Goal: Task Accomplishment & Management: Manage account settings

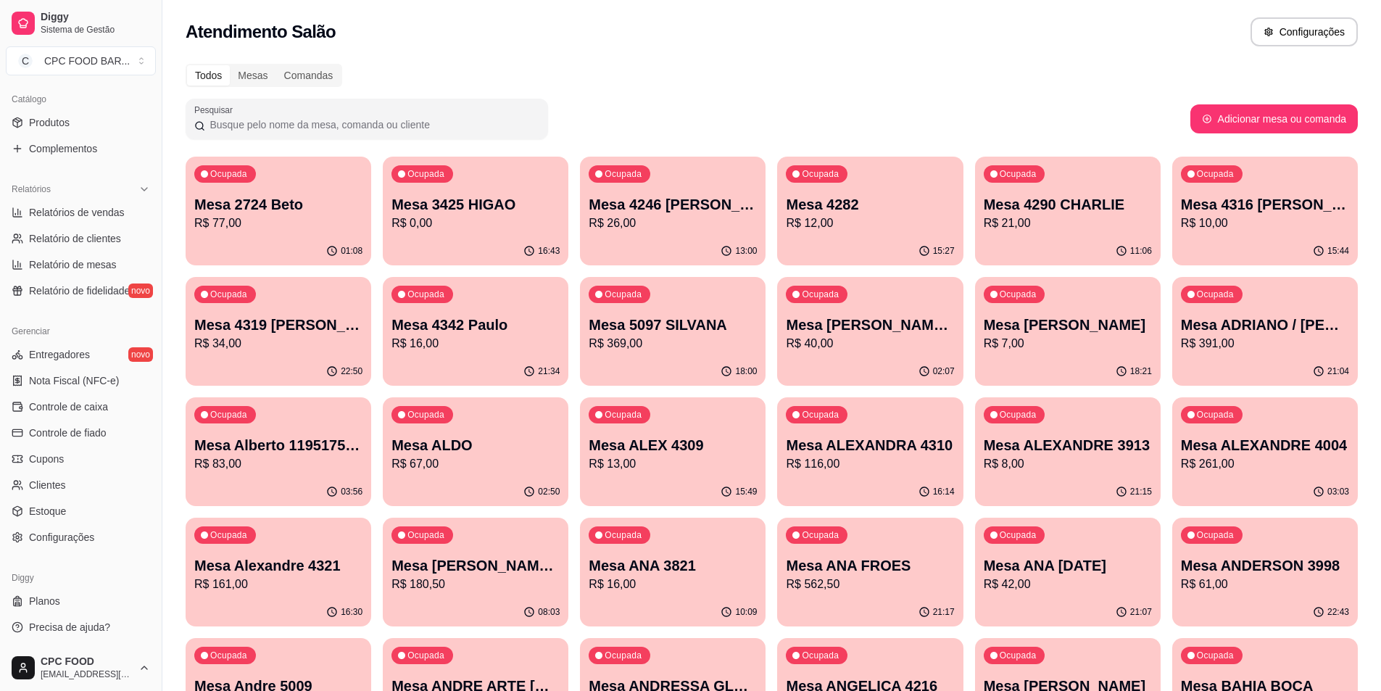
click at [346, 118] on input "Pesquisar" at bounding box center [372, 124] width 334 height 15
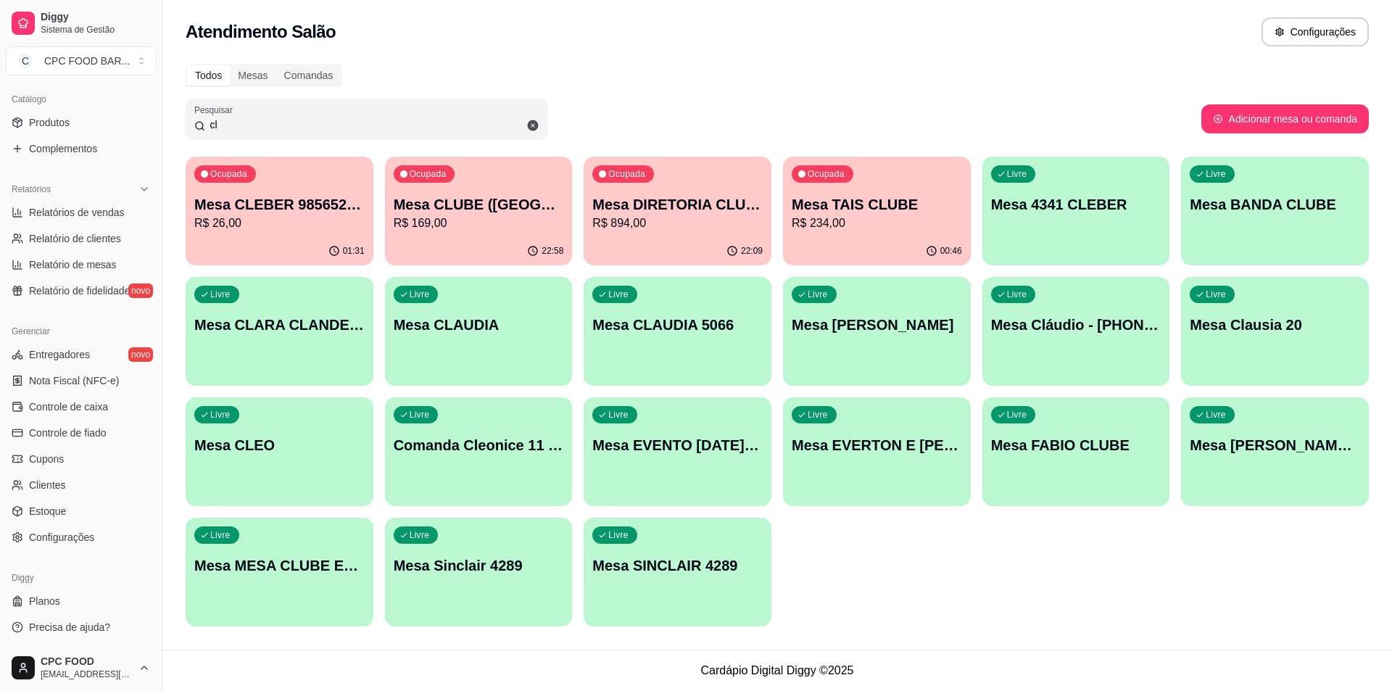
type input "c"
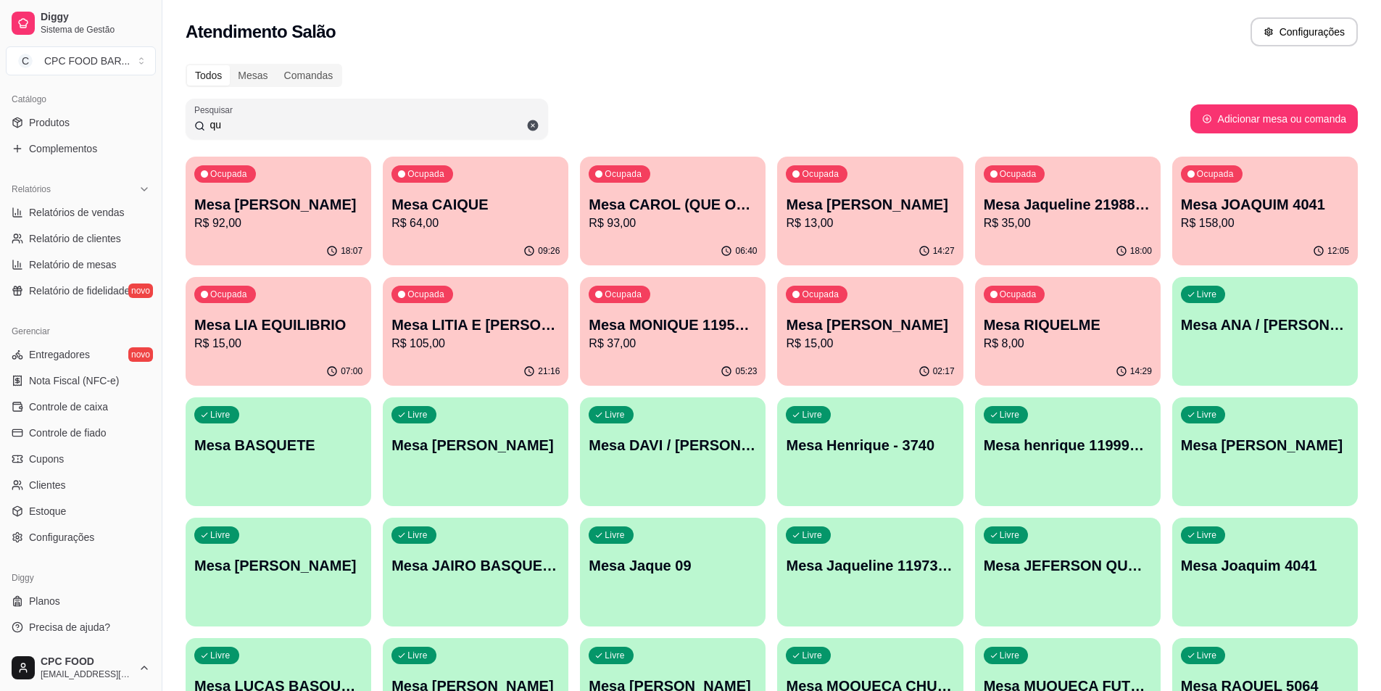
type input "q"
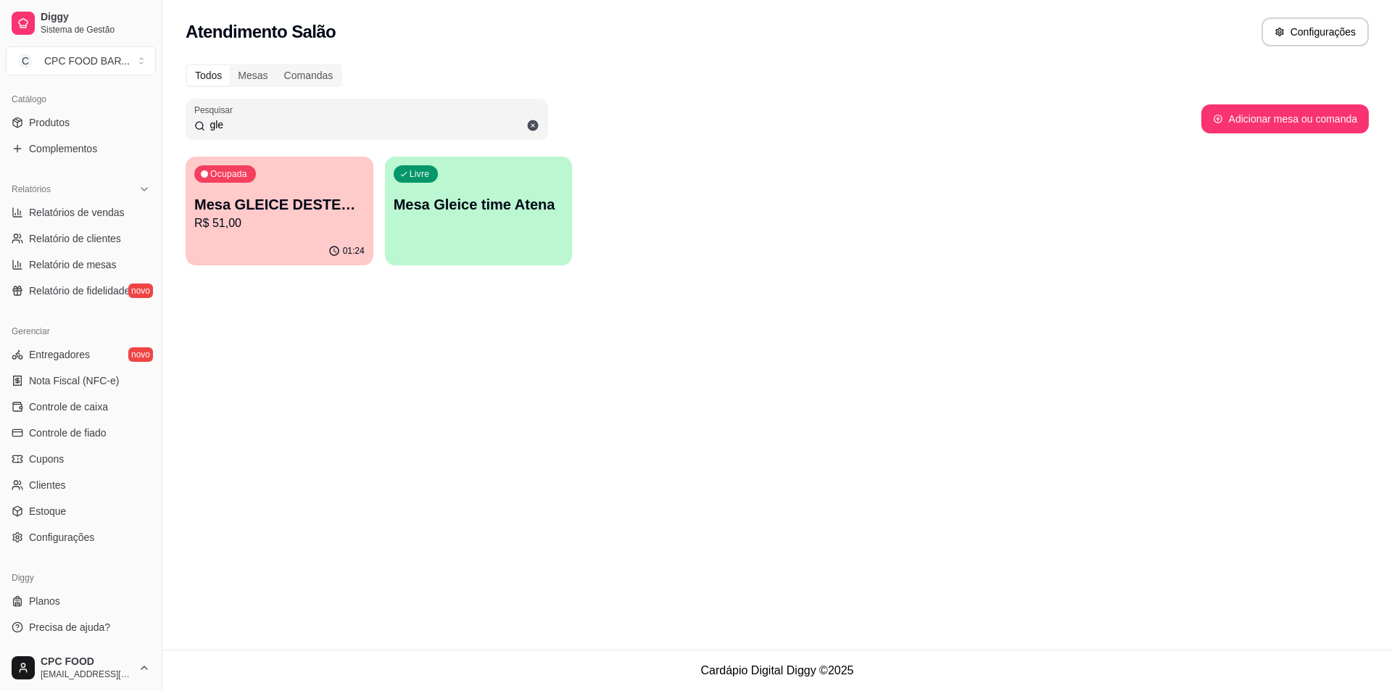
type input "gle"
click at [322, 233] on div "Ocupada Mesa GLEICE DESTEMIDAS R$ 51,00" at bounding box center [280, 197] width 188 height 80
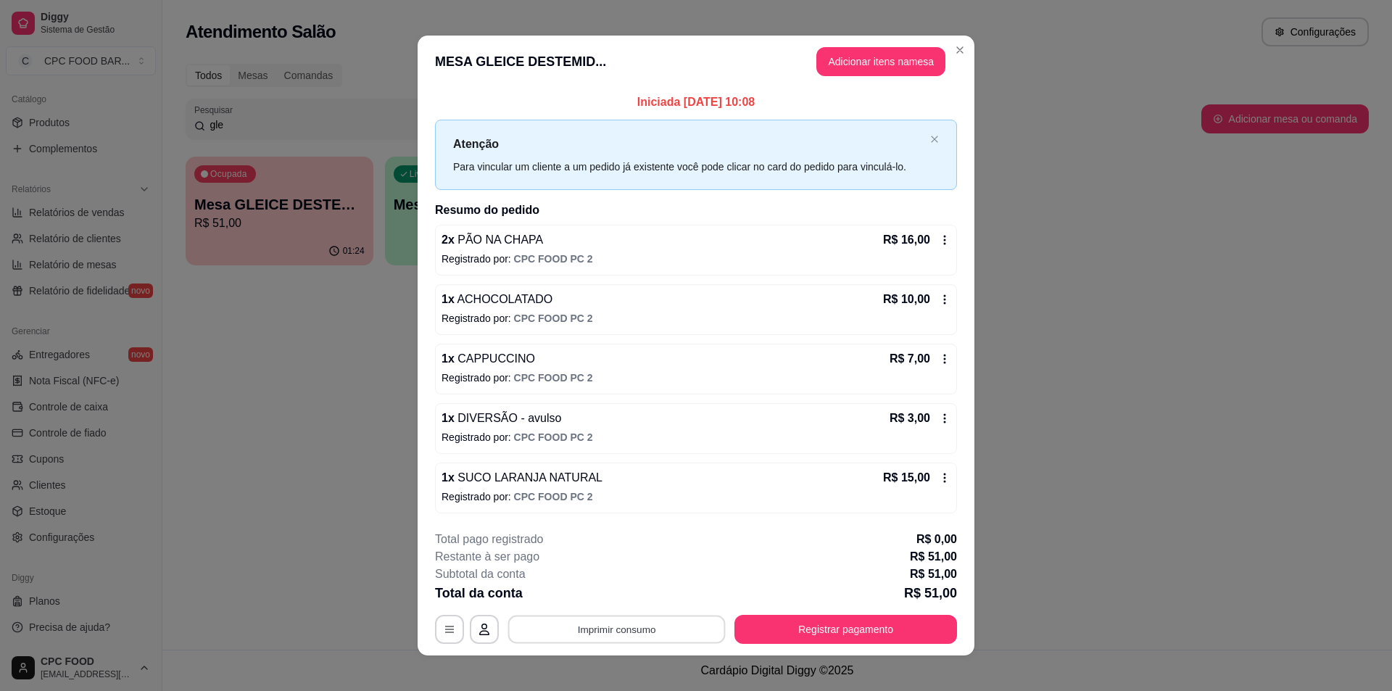
click at [686, 640] on button "Imprimir consumo" at bounding box center [617, 630] width 218 height 28
click at [621, 600] on button "IMPRESSORA" at bounding box center [615, 595] width 105 height 23
click at [832, 634] on button "Registrar pagamento" at bounding box center [846, 630] width 216 height 28
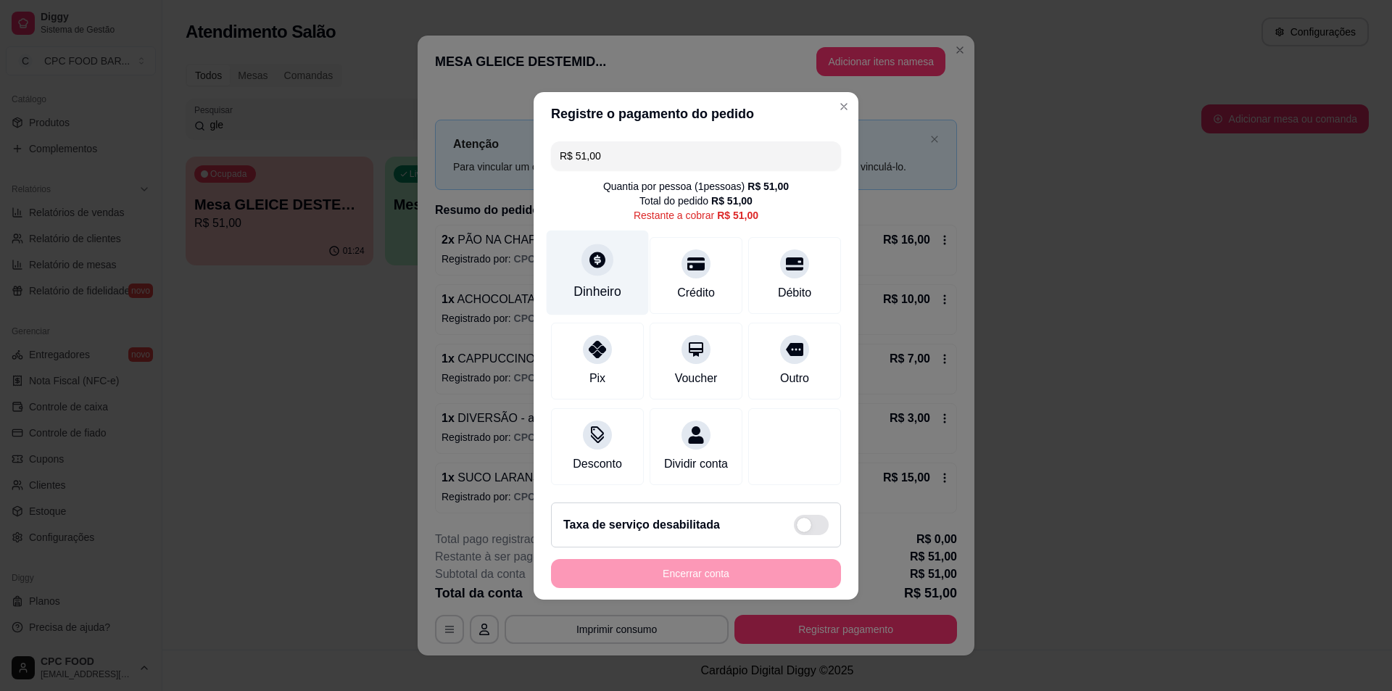
click at [597, 252] on icon at bounding box center [598, 260] width 16 height 16
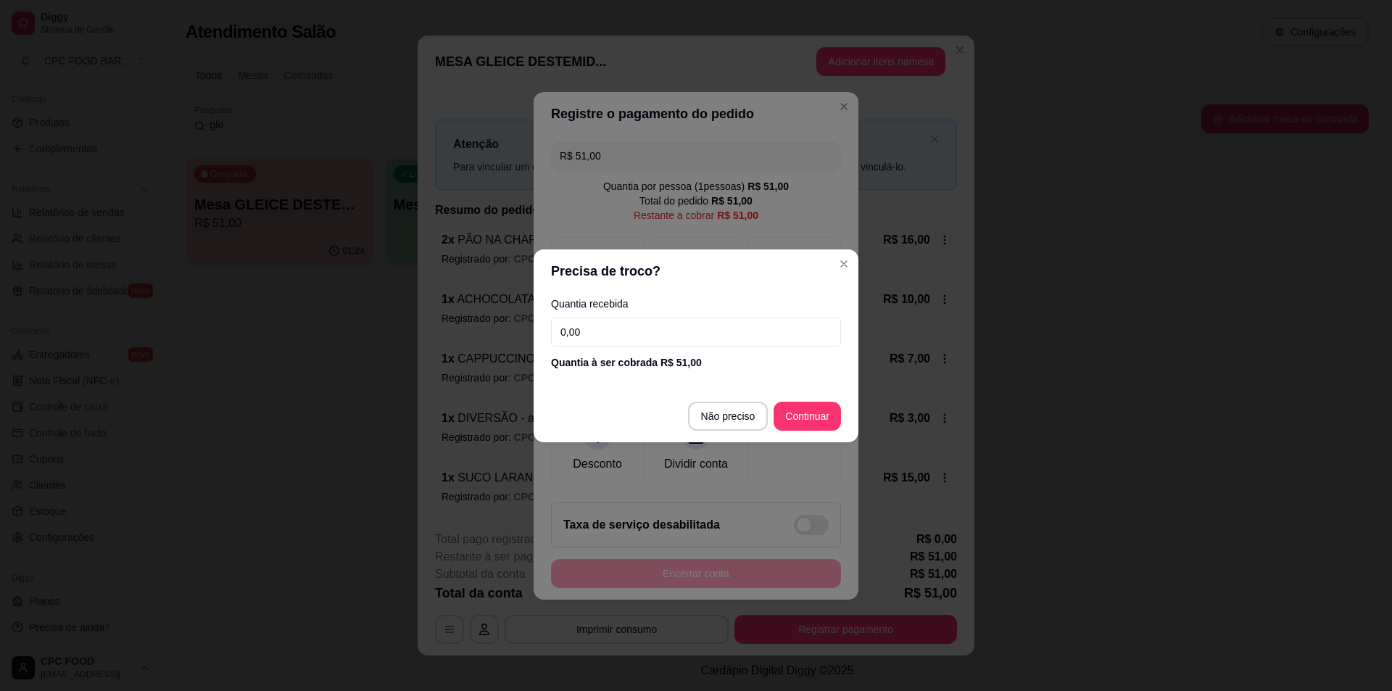
click at [696, 335] on input "0,00" at bounding box center [696, 332] width 290 height 29
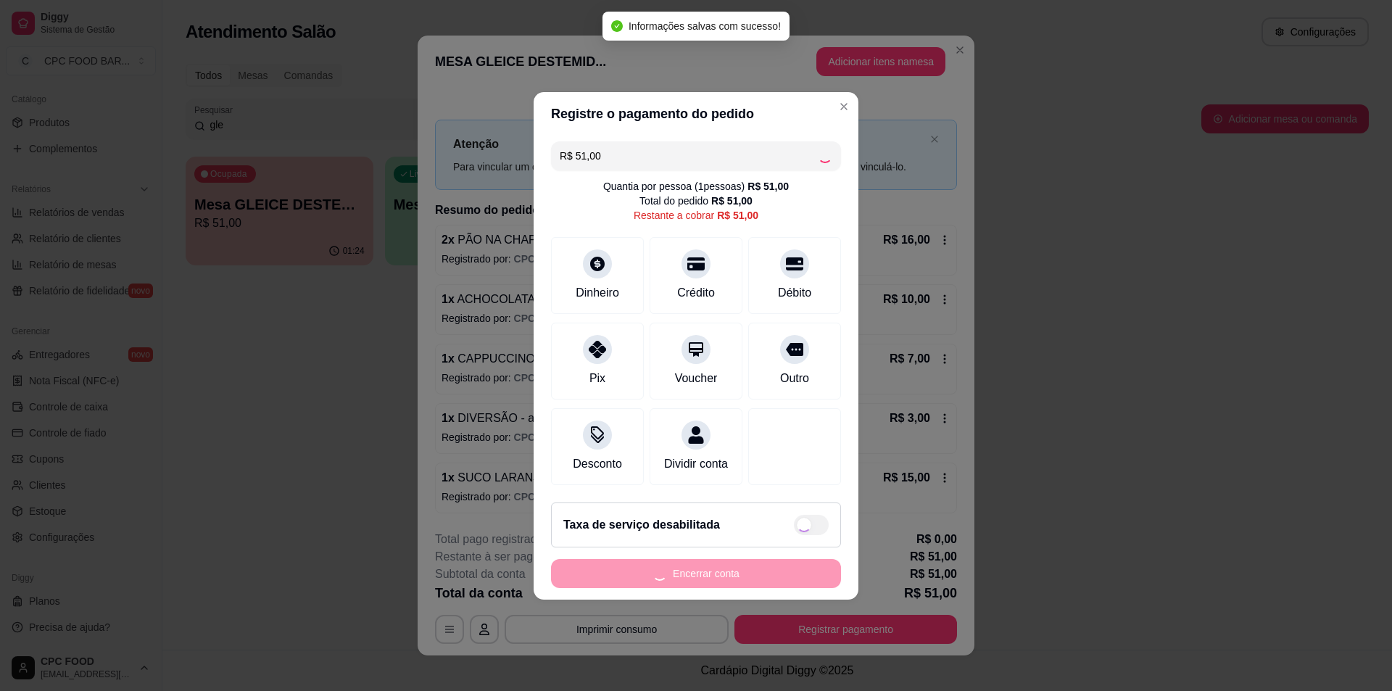
type input "R$ 0,00"
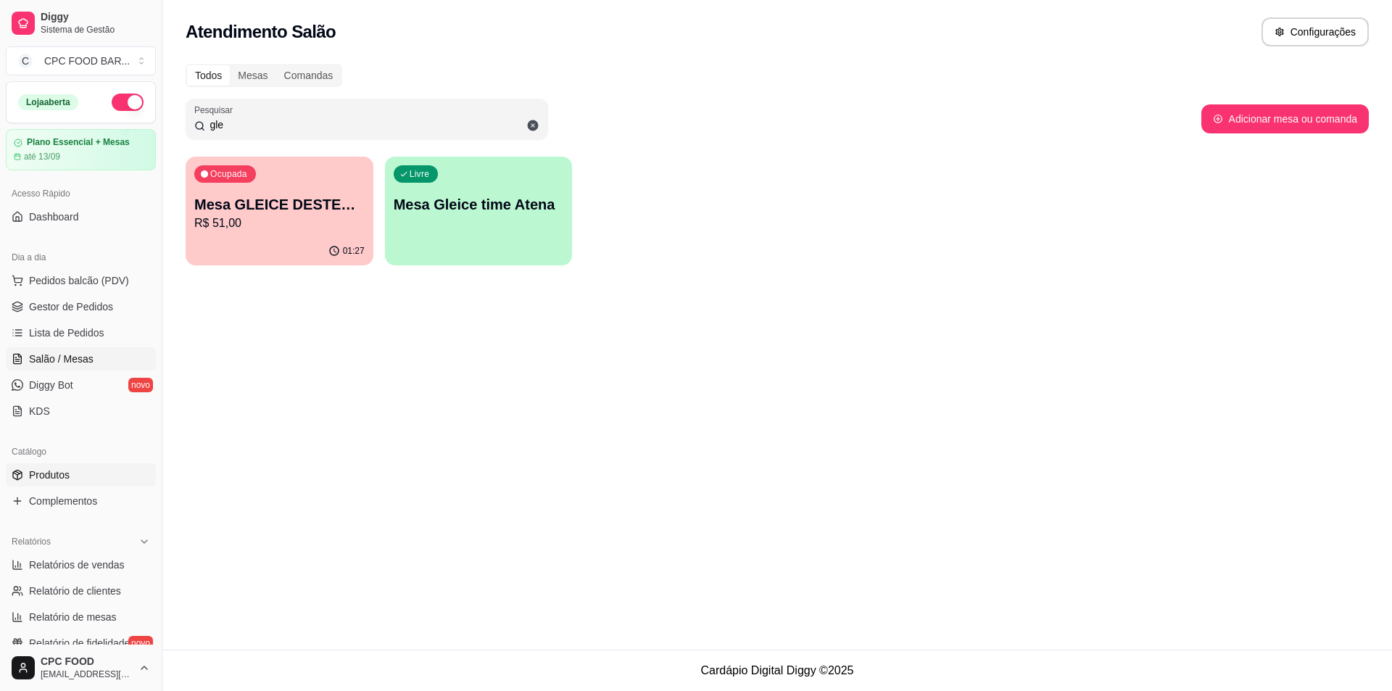
click at [86, 469] on link "Produtos" at bounding box center [81, 474] width 150 height 23
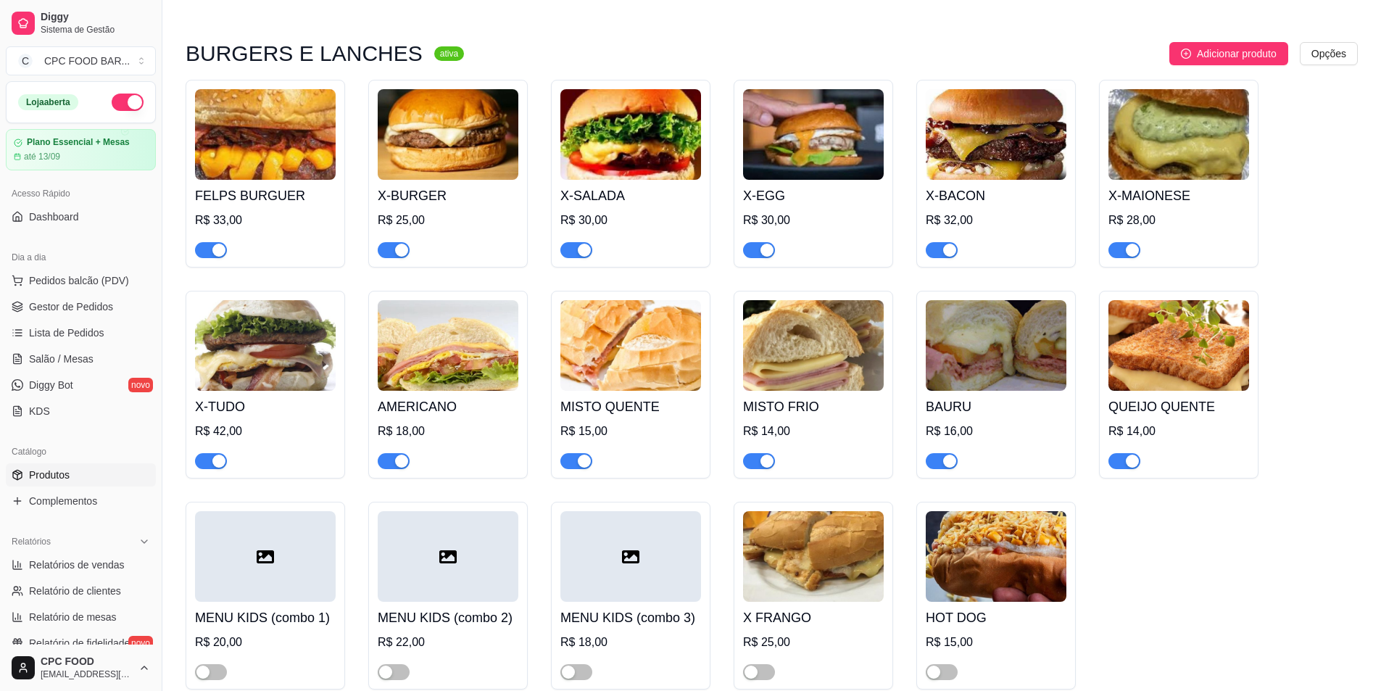
scroll to position [4641, 0]
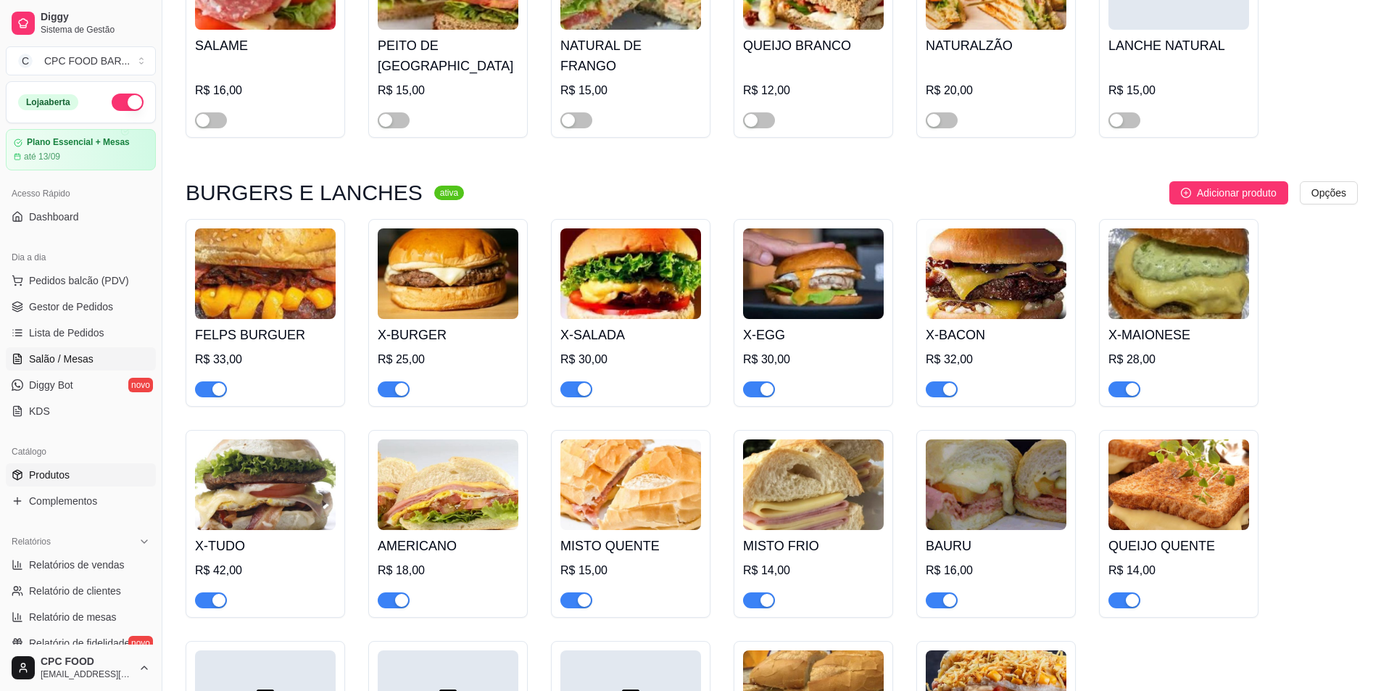
click at [86, 360] on span "Salão / Mesas" at bounding box center [61, 359] width 65 height 15
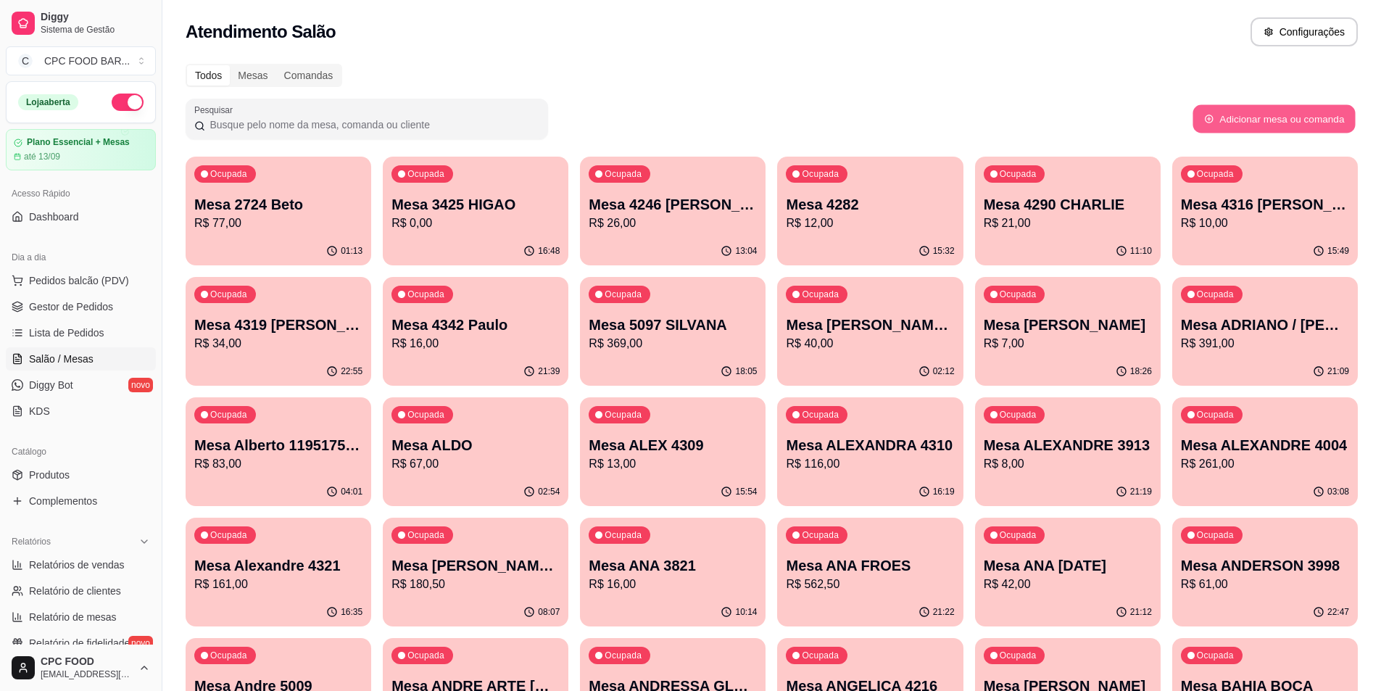
click at [1330, 124] on button "Adicionar mesa ou comanda" at bounding box center [1274, 119] width 162 height 28
select select "TABLE"
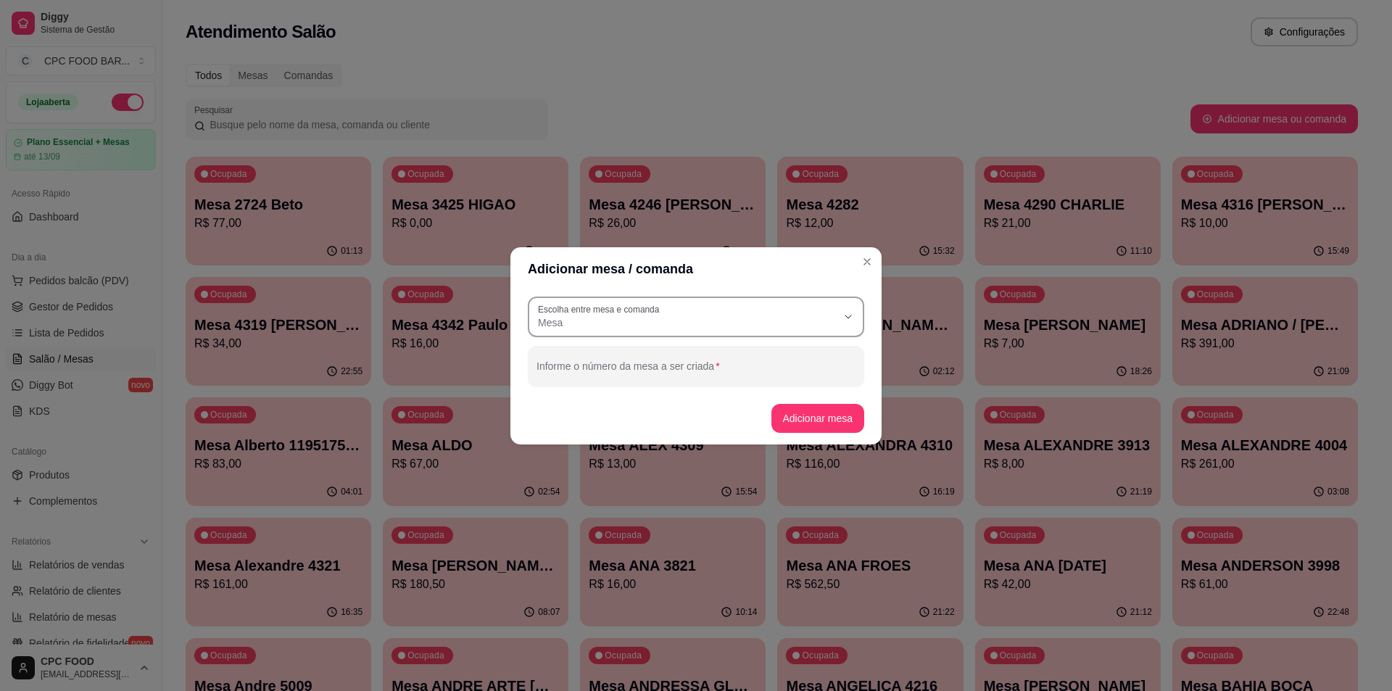
click at [746, 318] on span "Mesa" at bounding box center [687, 322] width 299 height 15
click at [604, 389] on li "Comanda" at bounding box center [696, 380] width 312 height 22
type input "CARD"
select select "CARD"
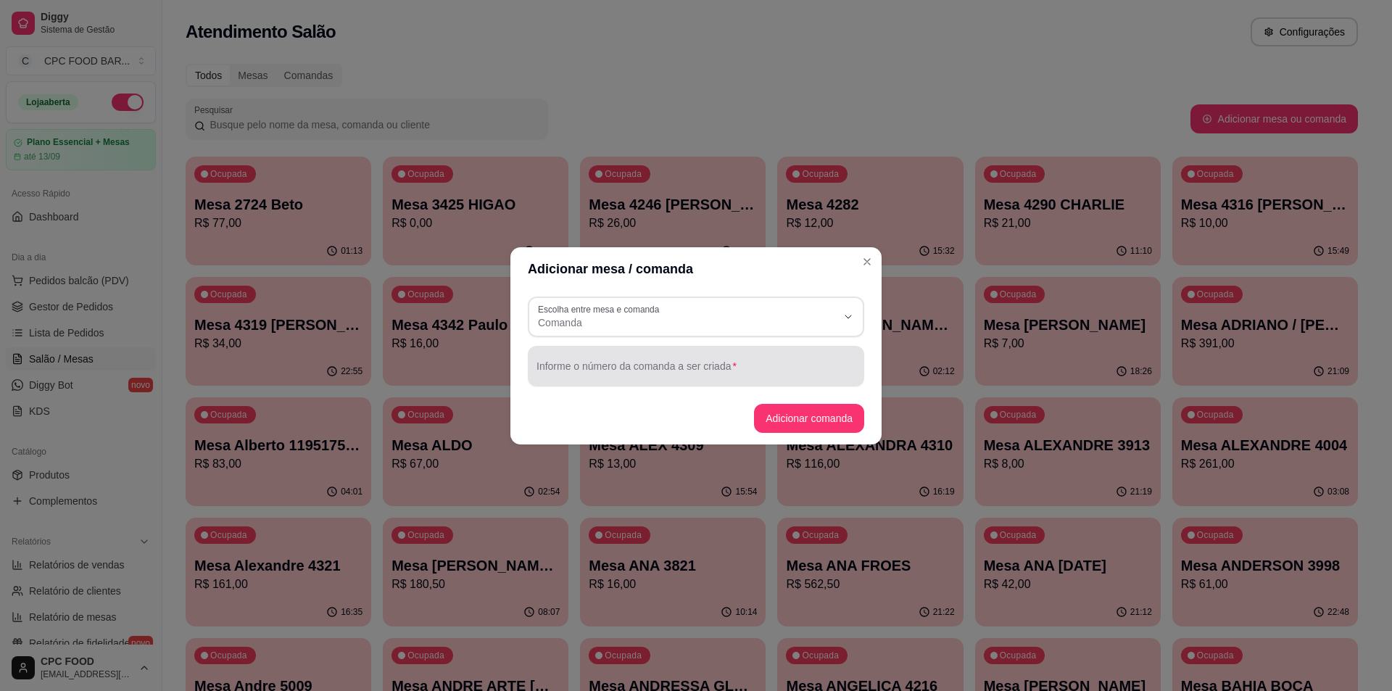
click at [692, 356] on div at bounding box center [696, 366] width 319 height 29
click at [542, 365] on input "karla clandestinas" at bounding box center [696, 372] width 319 height 15
type input "[PERSON_NAME] clandestinas"
click at [795, 414] on button "Adicionar comanda" at bounding box center [809, 418] width 110 height 29
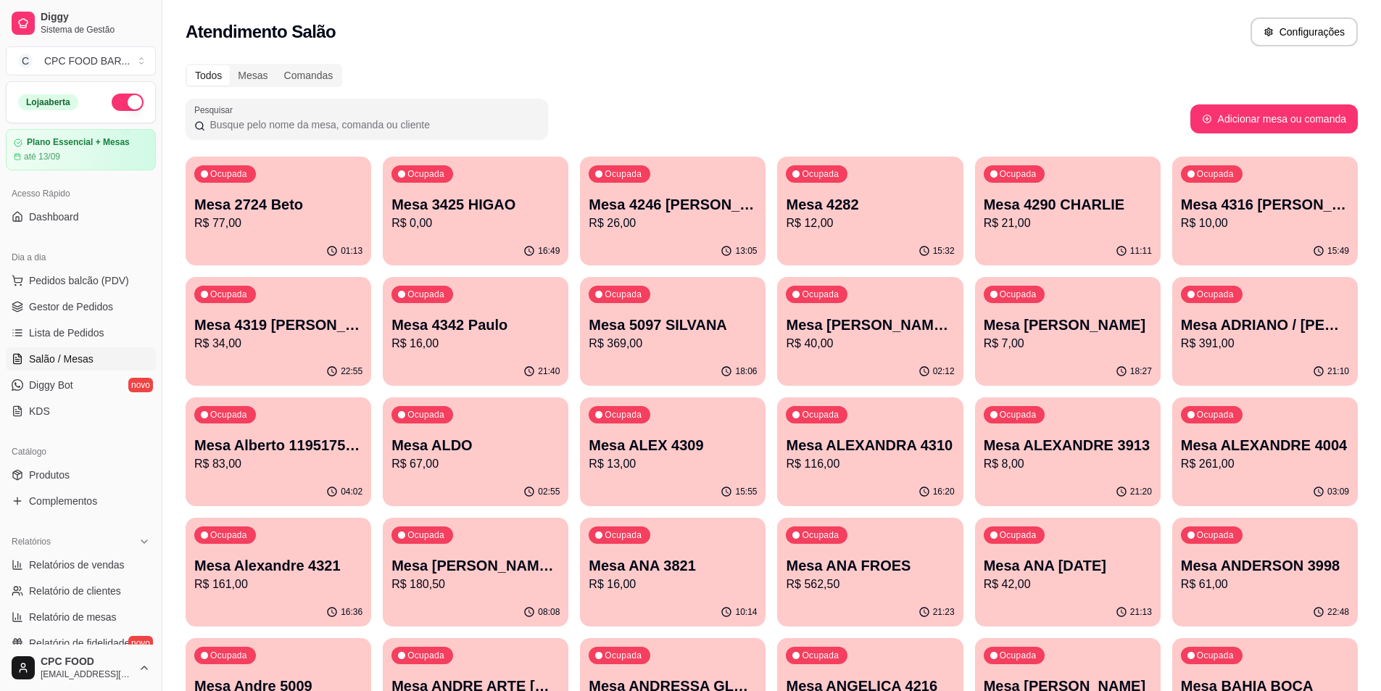
click at [397, 123] on div "Pesquisar" at bounding box center [367, 119] width 363 height 41
click at [403, 130] on input "Pesquisar" at bounding box center [372, 124] width 334 height 15
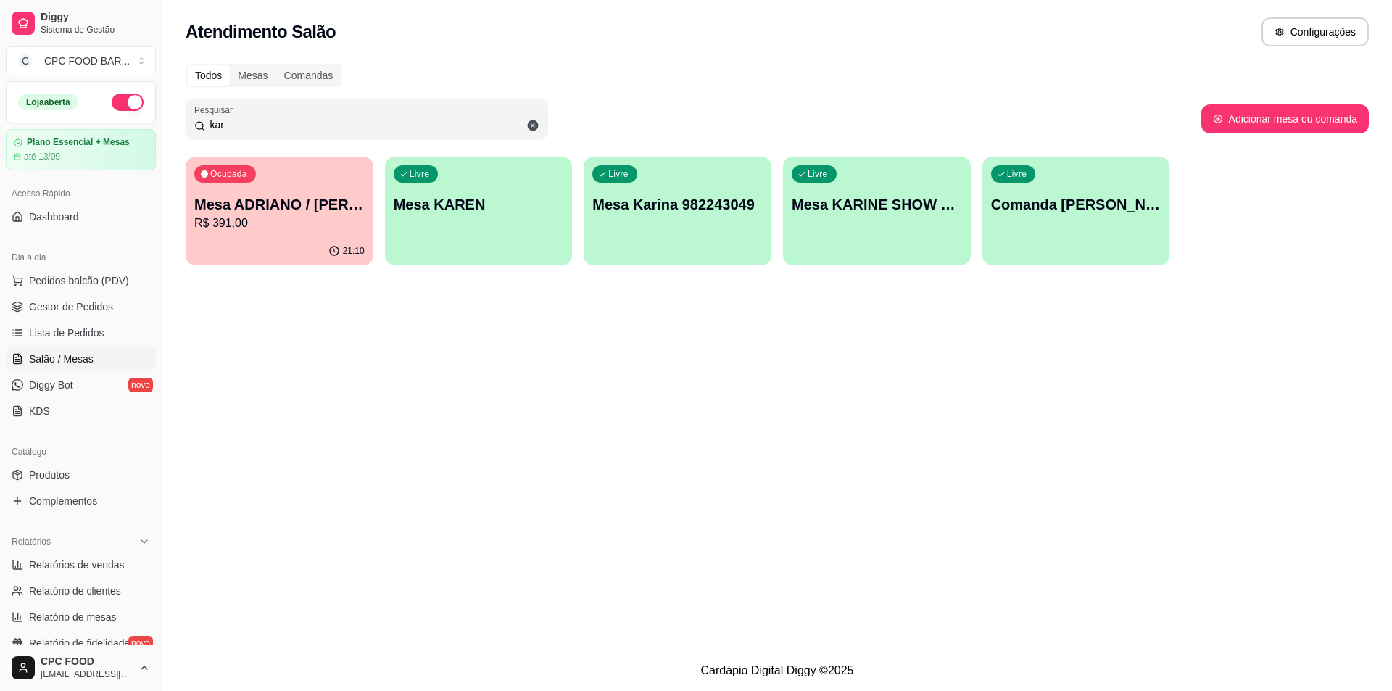
type input "kar"
click at [1034, 218] on div "Livre Comanda Karla clandestinas" at bounding box center [1077, 202] width 188 height 91
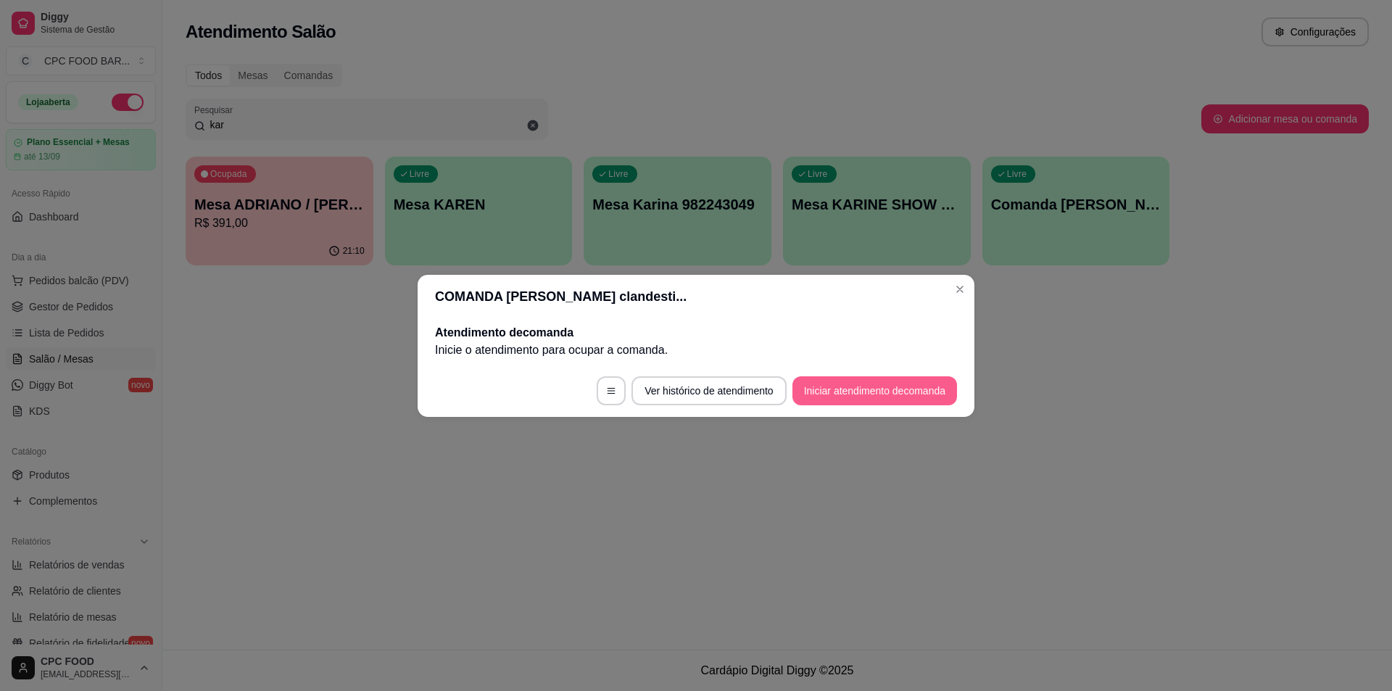
click at [889, 400] on button "Iniciar atendimento de comanda" at bounding box center [875, 390] width 165 height 29
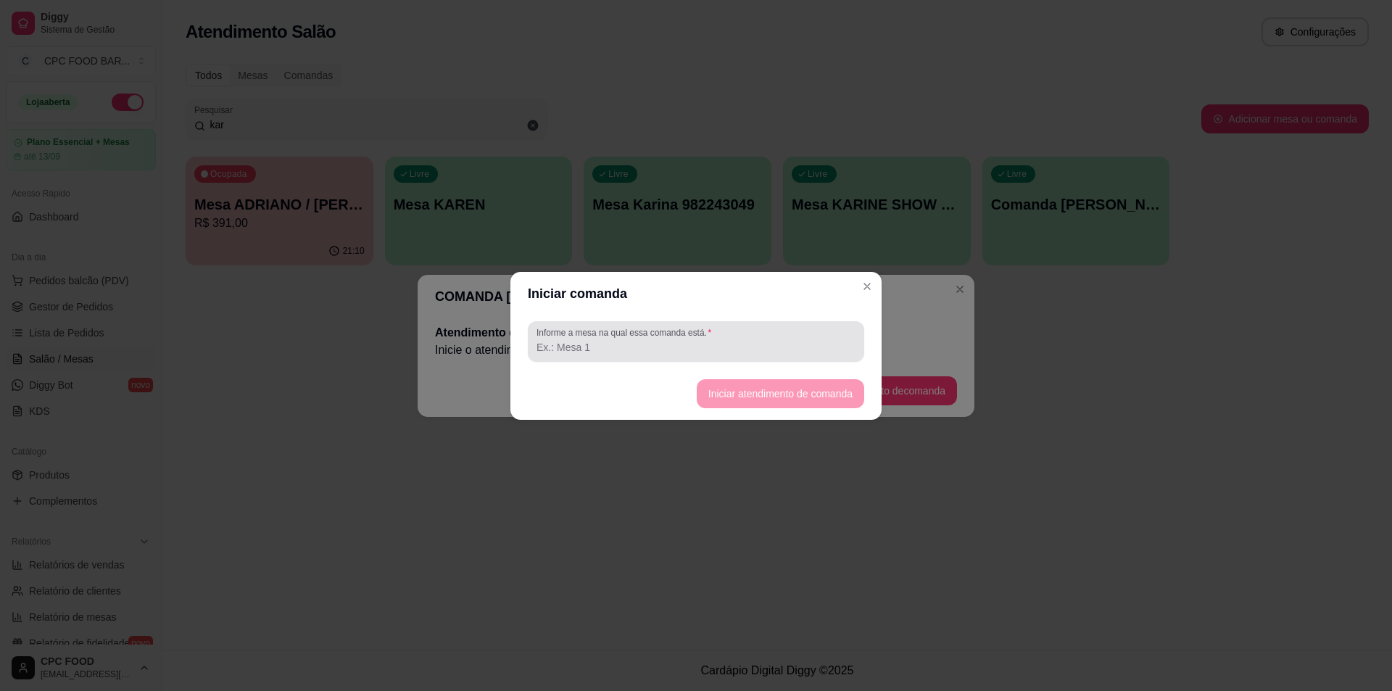
click at [753, 368] on footer "Iniciar atendimento de comanda" at bounding box center [695, 394] width 371 height 52
click at [752, 360] on div "Informe a mesa na qual essa comanda está." at bounding box center [696, 341] width 336 height 41
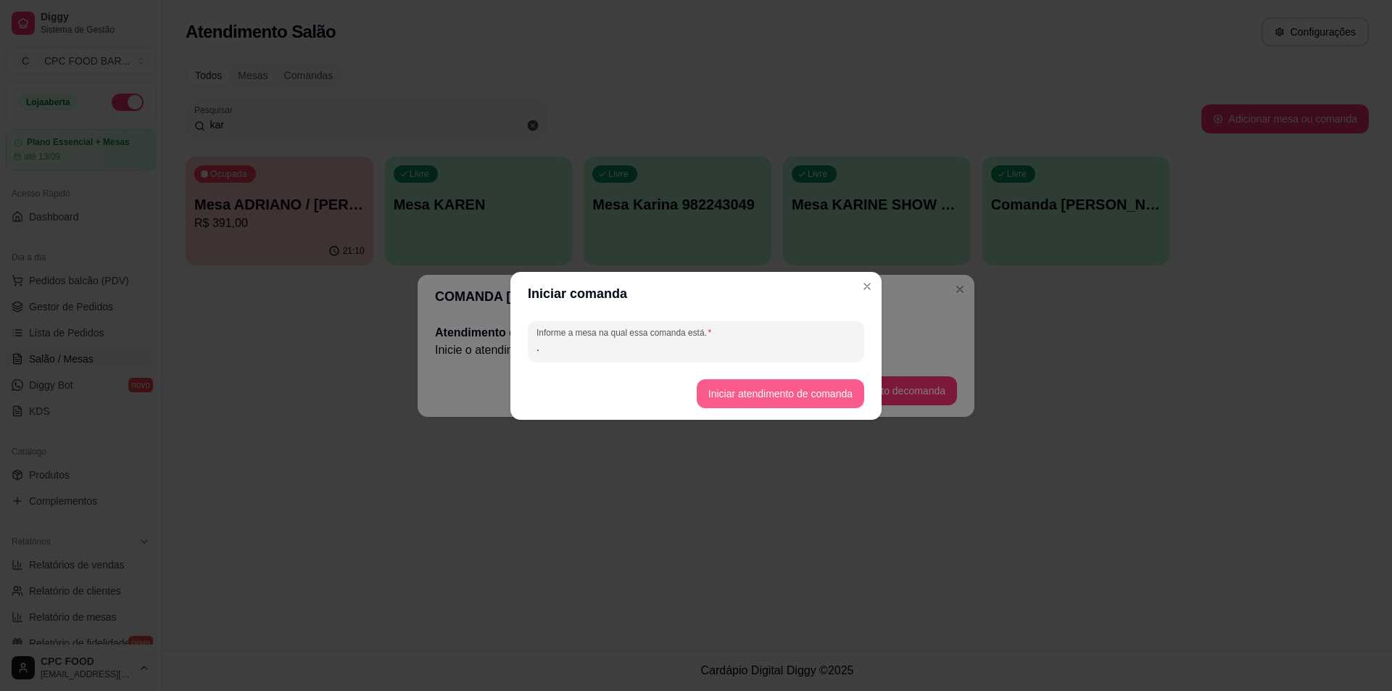
type input "."
click at [787, 397] on button "Iniciar atendimento de comanda" at bounding box center [780, 393] width 162 height 28
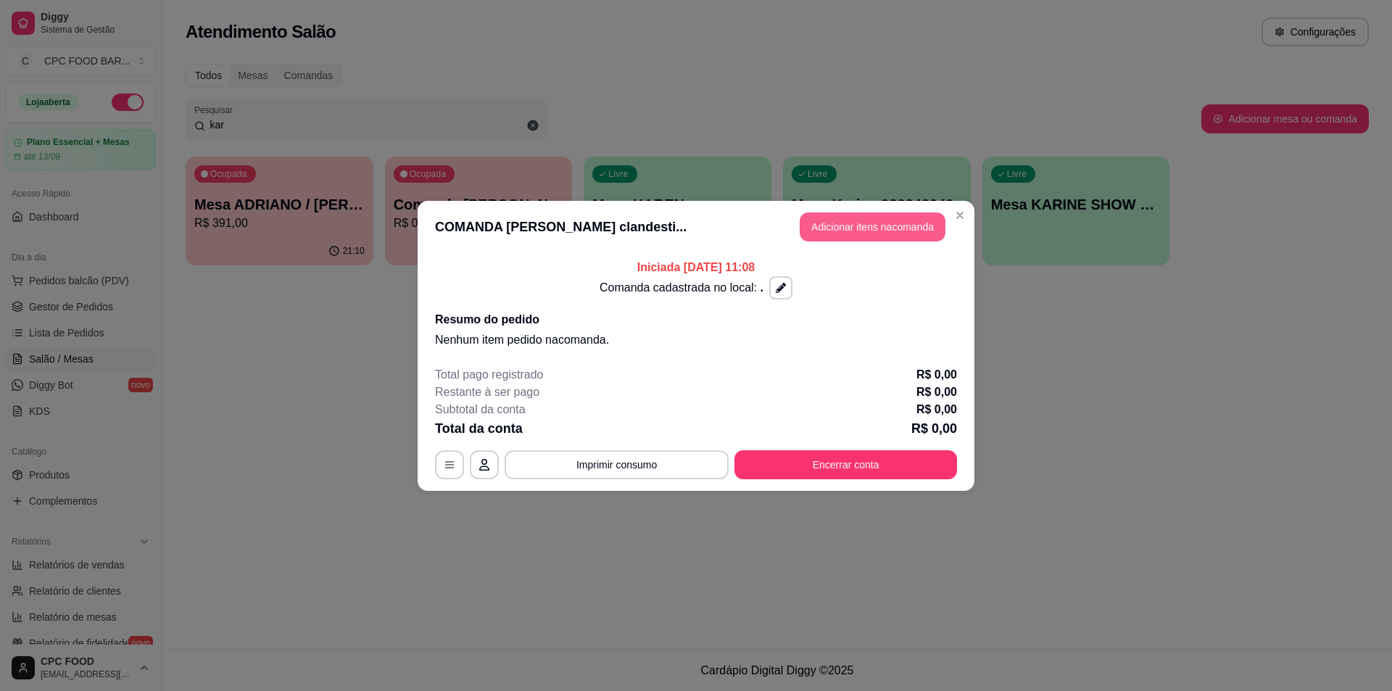
click at [854, 226] on button "Adicionar itens na comanda" at bounding box center [873, 226] width 146 height 29
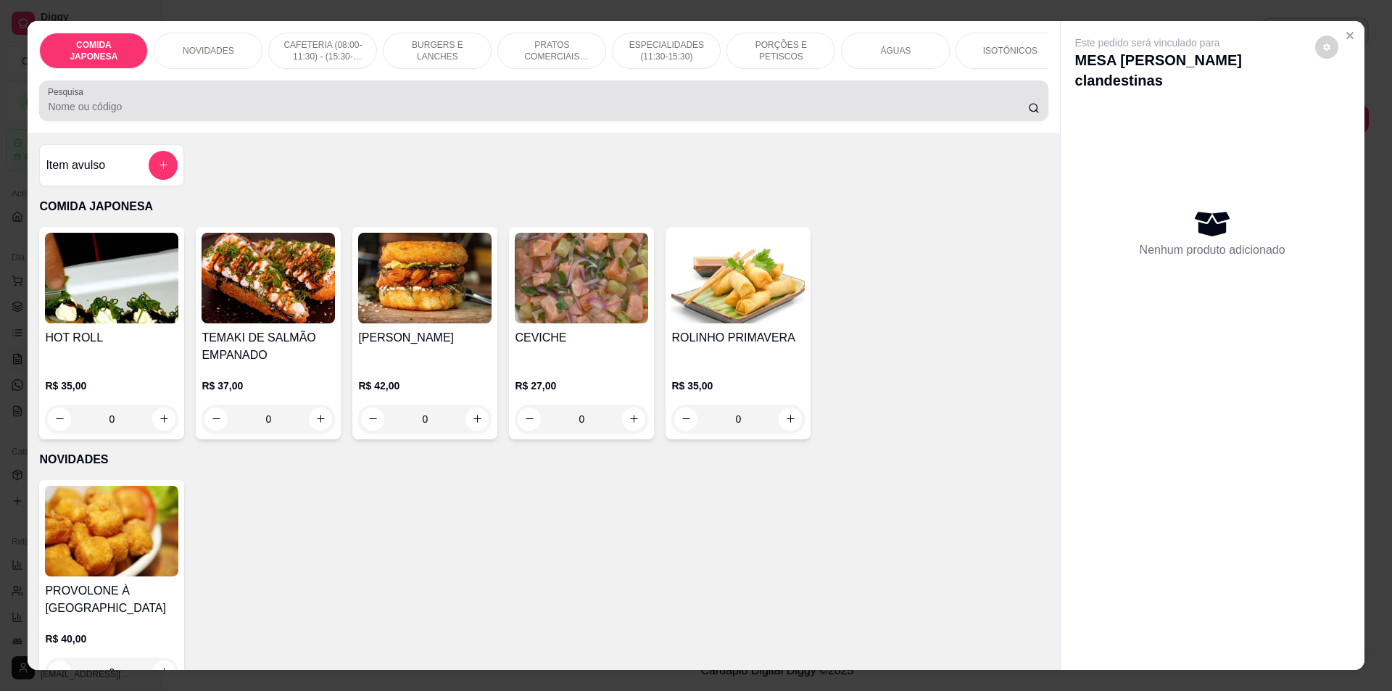
click at [310, 111] on input "Pesquisa" at bounding box center [538, 106] width 980 height 15
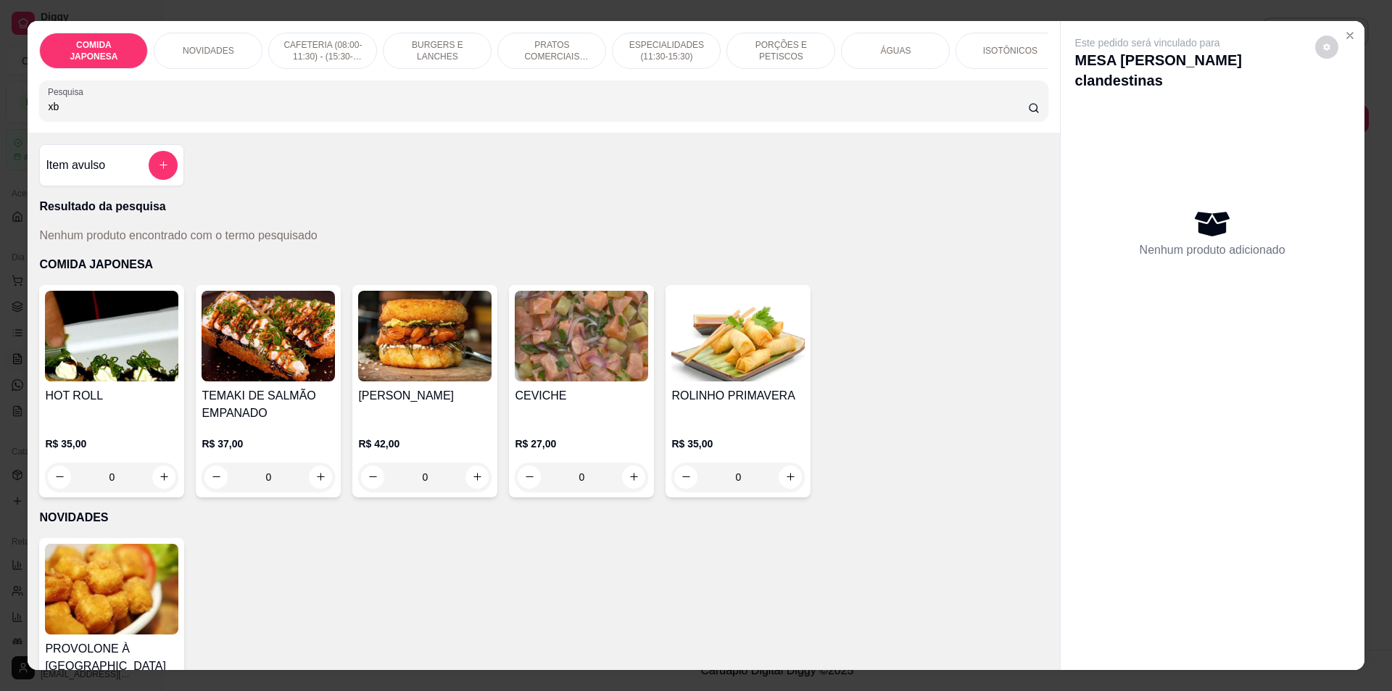
type input "x"
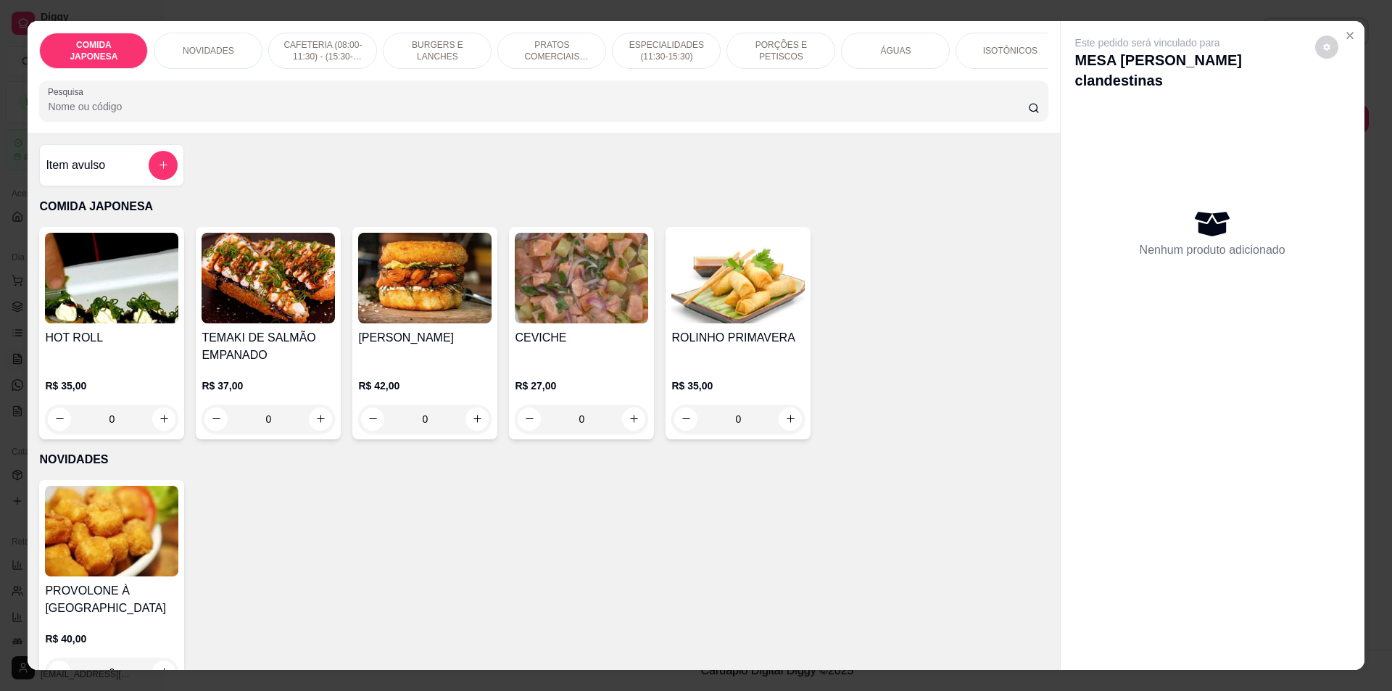
click at [433, 28] on div "COMIDA JAPONESA NOVIDADES CAFETERIA (08:00-11:30) - (15:30-18:00) BURGERS E LAN…" at bounding box center [544, 77] width 1032 height 112
click at [434, 41] on div "BURGERS E LANCHES" at bounding box center [437, 51] width 109 height 36
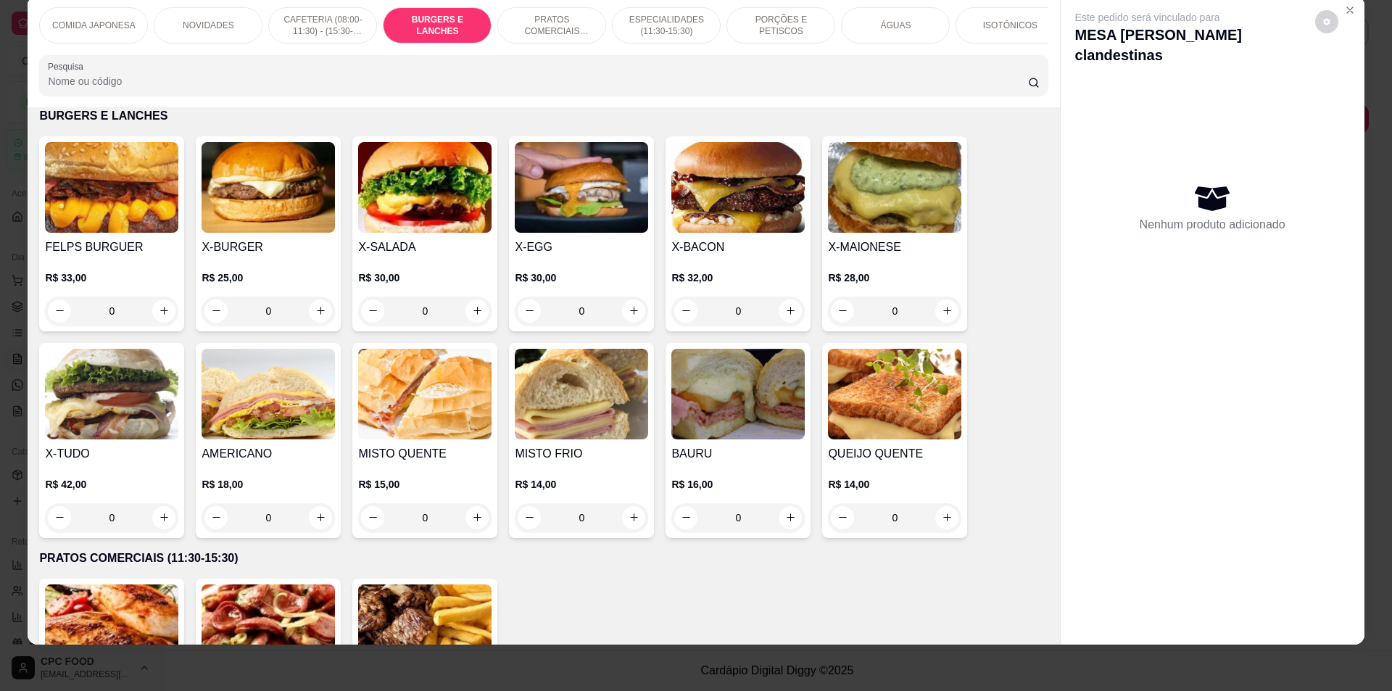
click at [312, 321] on div "0" at bounding box center [268, 311] width 133 height 29
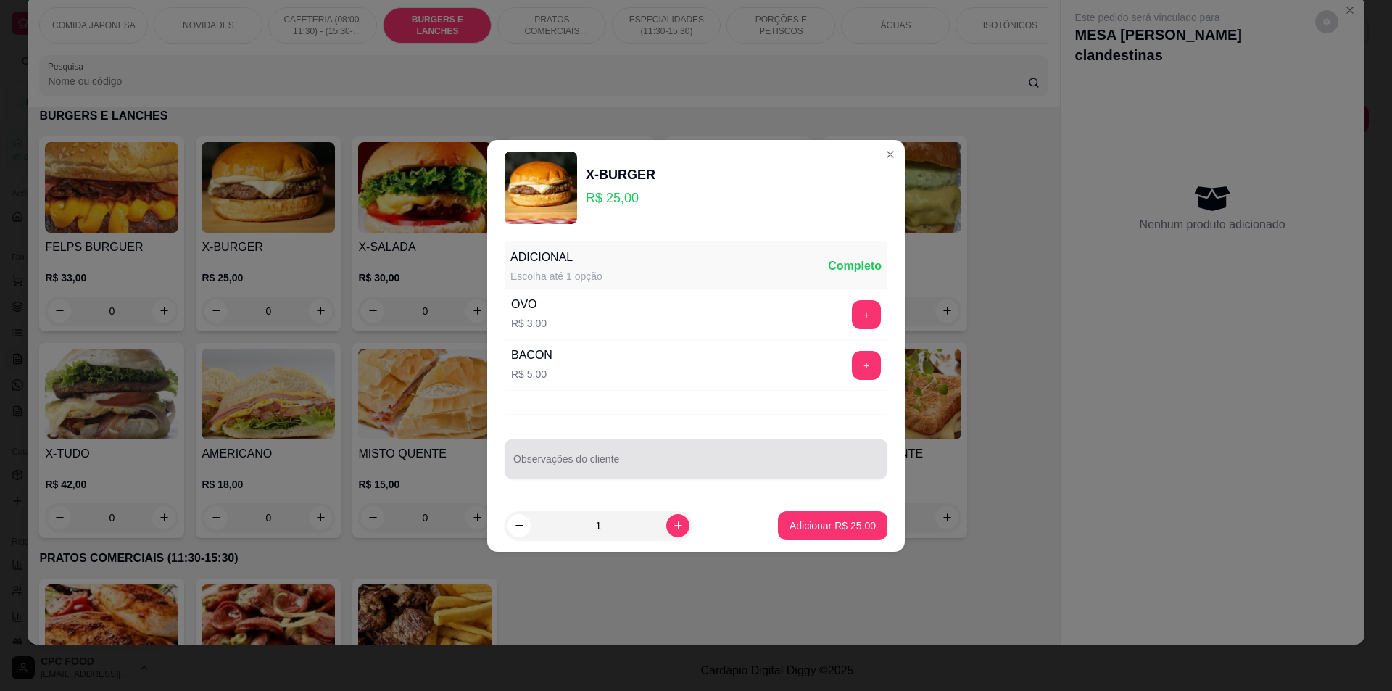
click at [724, 460] on input "Observações do cliente" at bounding box center [695, 465] width 365 height 15
type input "sem quejo com chedaar"
click at [836, 529] on p "Adicionar R$ 25,00" at bounding box center [833, 525] width 84 height 14
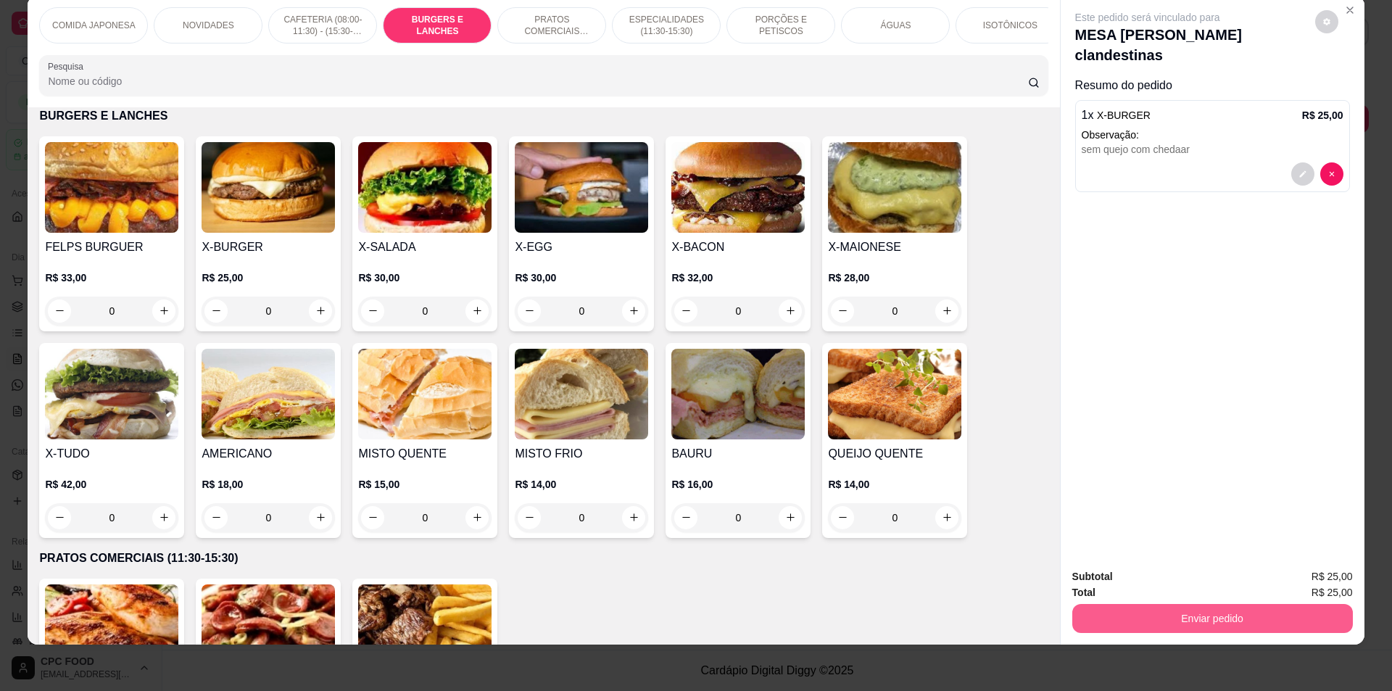
click at [1225, 616] on button "Enviar pedido" at bounding box center [1212, 618] width 281 height 29
click at [1202, 587] on button "Não registrar e enviar pedido" at bounding box center [1164, 583] width 151 height 28
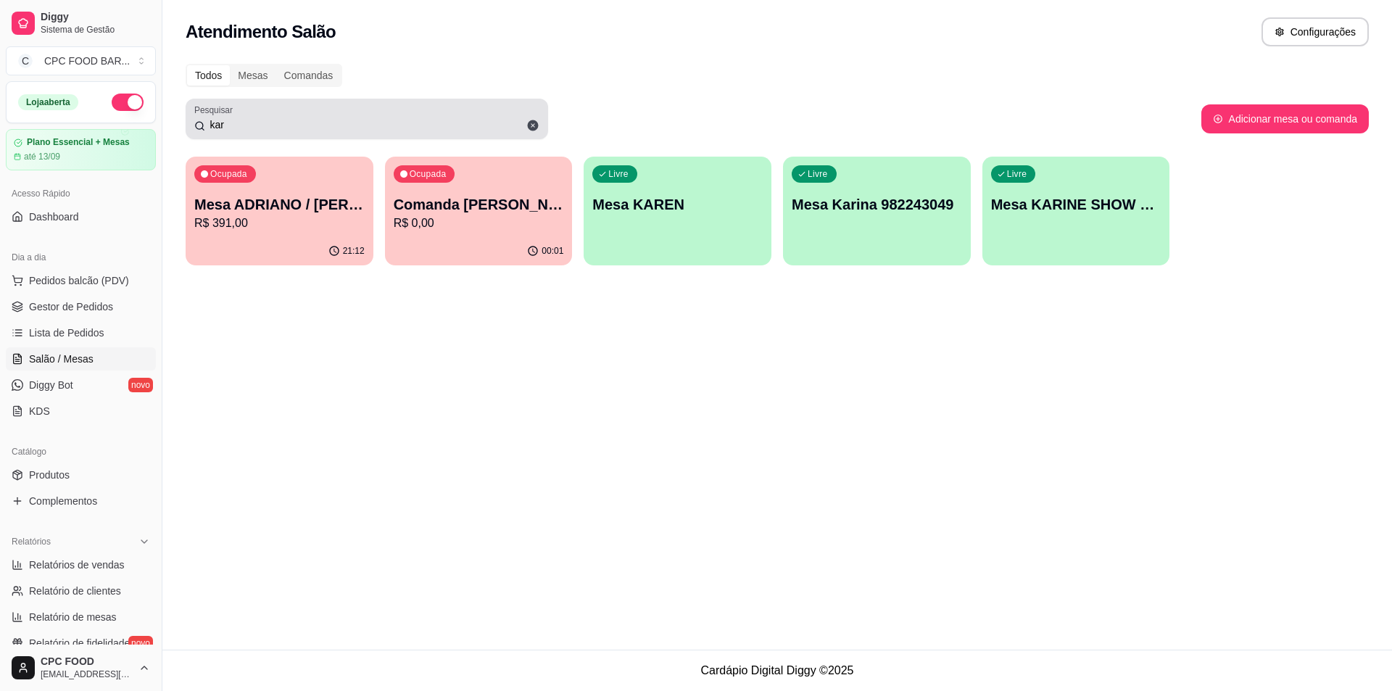
click at [219, 130] on input "kar" at bounding box center [372, 124] width 334 height 15
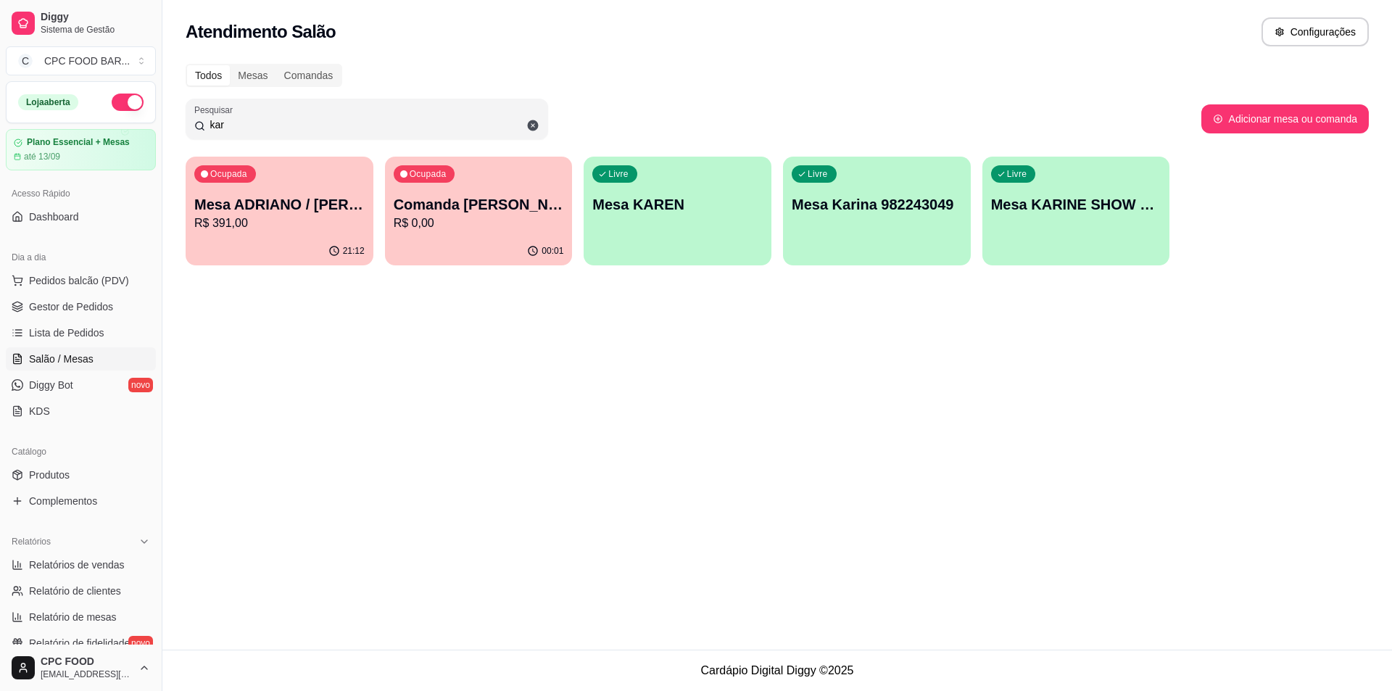
click at [228, 123] on input "kar" at bounding box center [372, 124] width 334 height 15
drag, startPoint x: 228, startPoint y: 123, endPoint x: 106, endPoint y: 107, distance: 123.5
click at [133, 117] on div "Diggy Sistema de Gestão C CPC FOOD BAR ... Loja aberta Plano Essencial + Mesas …" at bounding box center [696, 345] width 1392 height 691
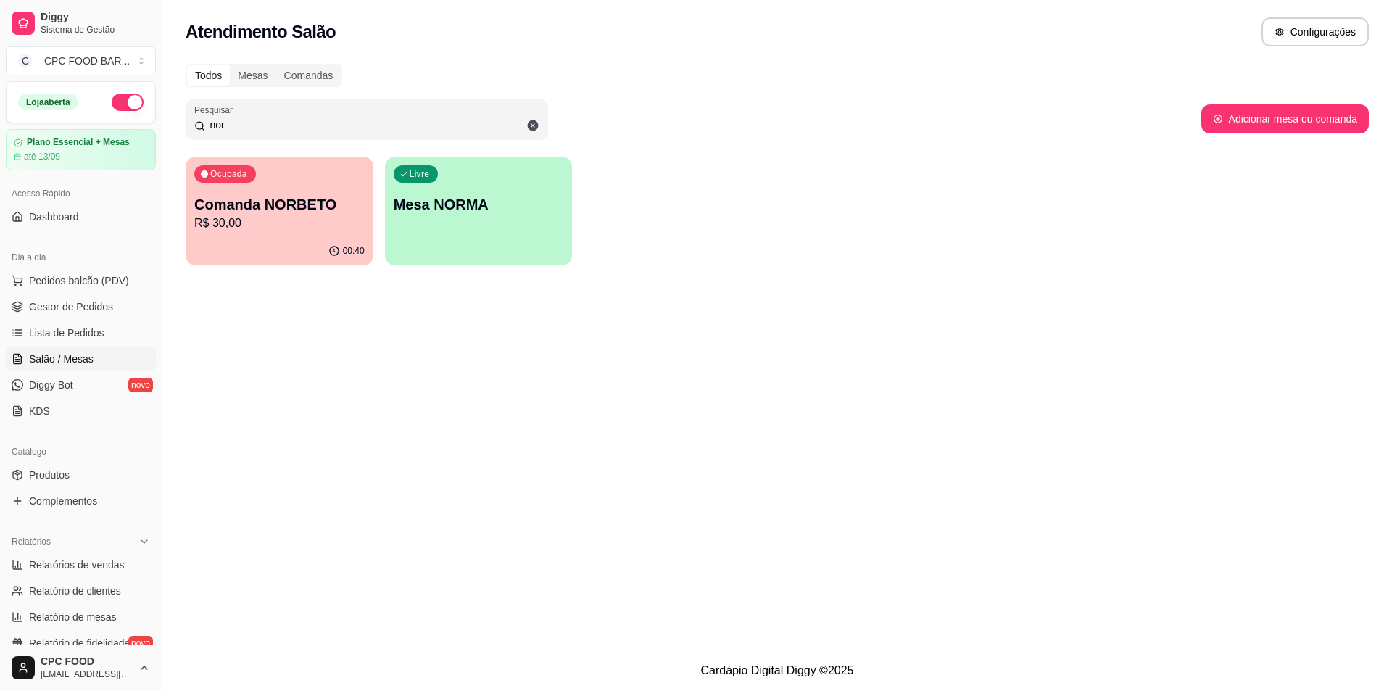
type input "nor"
click at [249, 216] on p "R$ 30,00" at bounding box center [279, 223] width 170 height 17
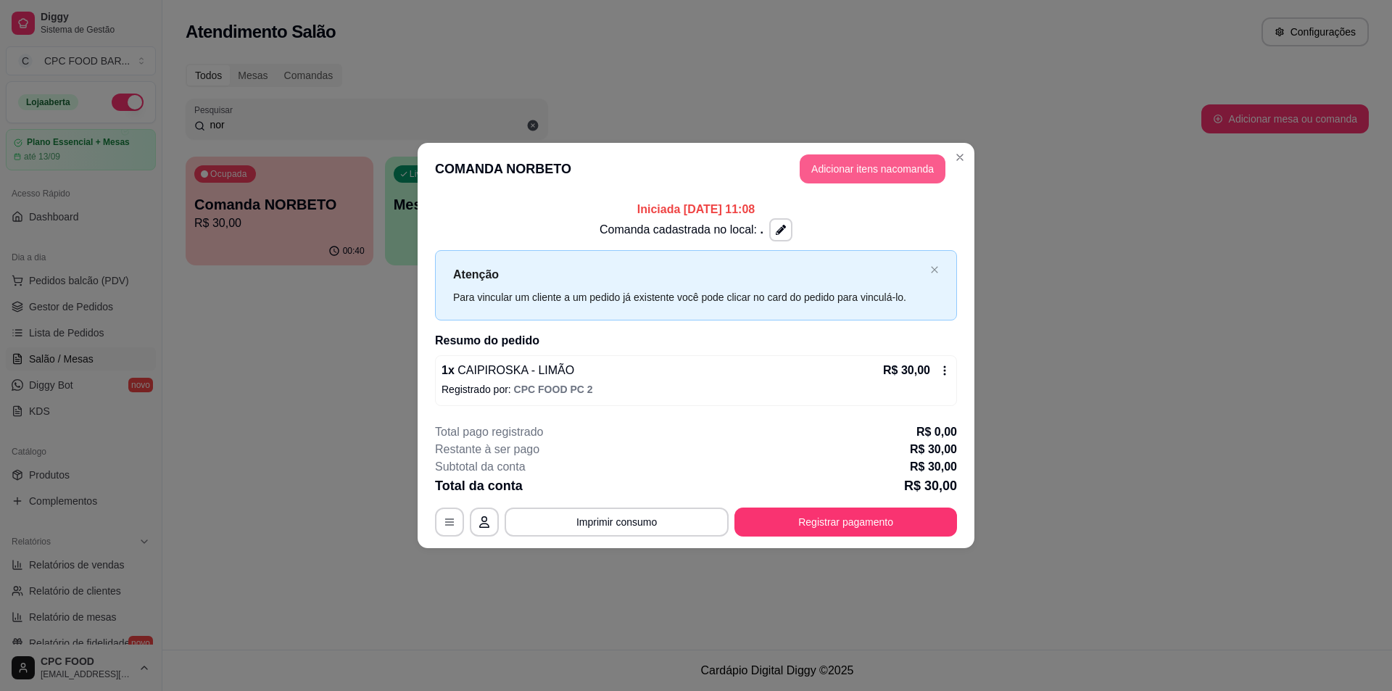
click at [865, 175] on button "Adicionar itens na comanda" at bounding box center [873, 168] width 146 height 29
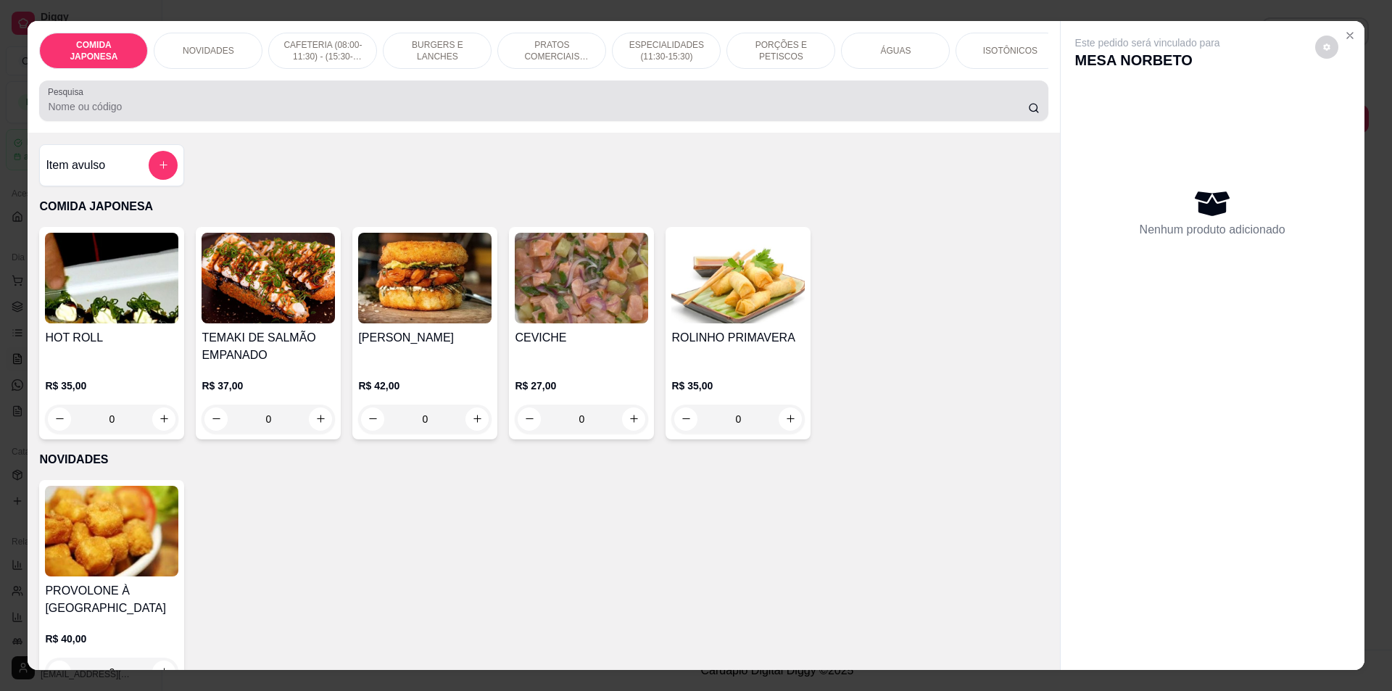
click at [163, 115] on div at bounding box center [543, 100] width 991 height 29
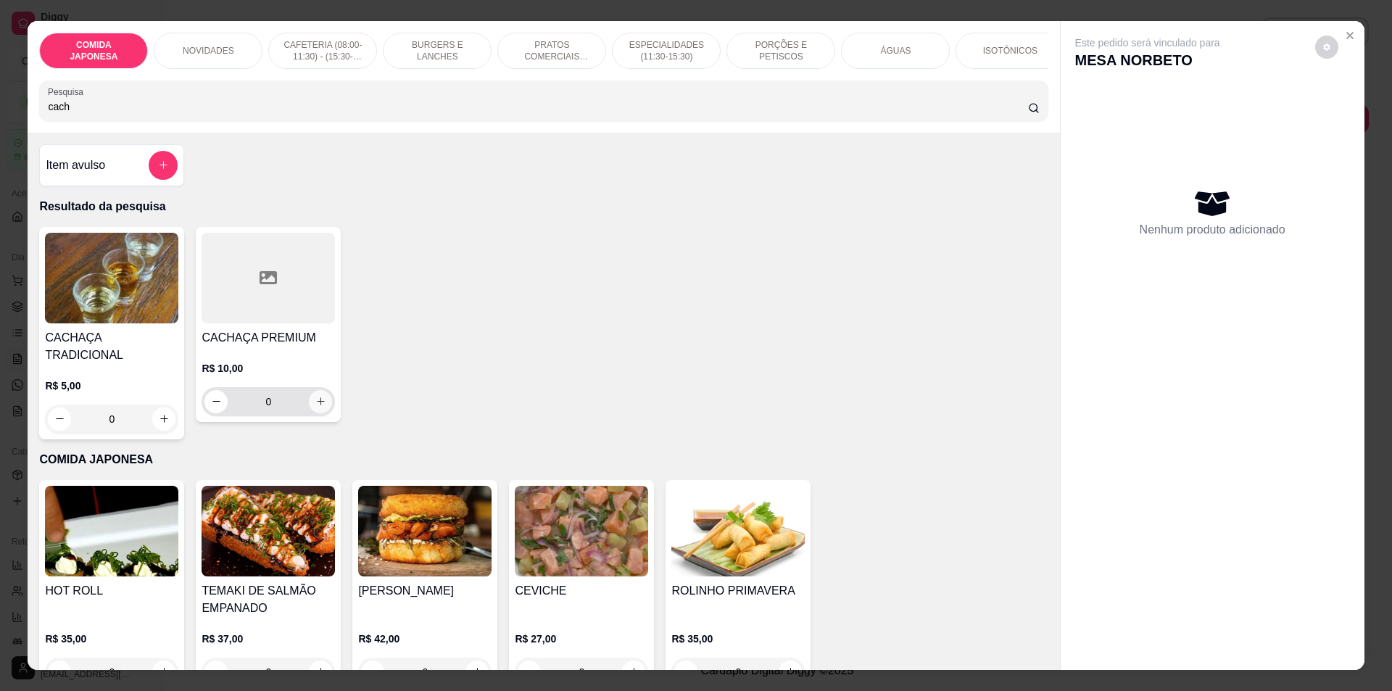
type input "cach"
click at [317, 405] on icon "increase-product-quantity" at bounding box center [321, 401] width 8 height 8
type input "1"
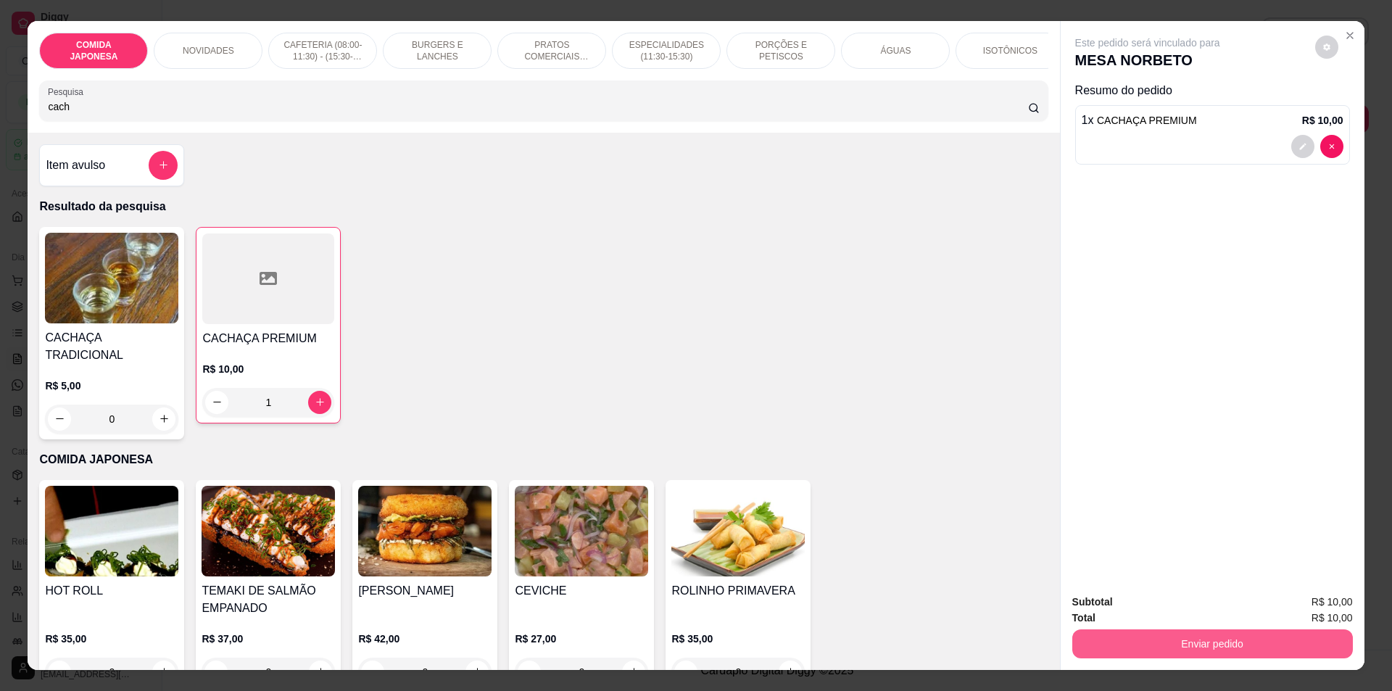
click at [1253, 642] on button "Enviar pedido" at bounding box center [1212, 643] width 281 height 29
click at [1184, 614] on button "Não registrar e enviar pedido" at bounding box center [1164, 608] width 146 height 27
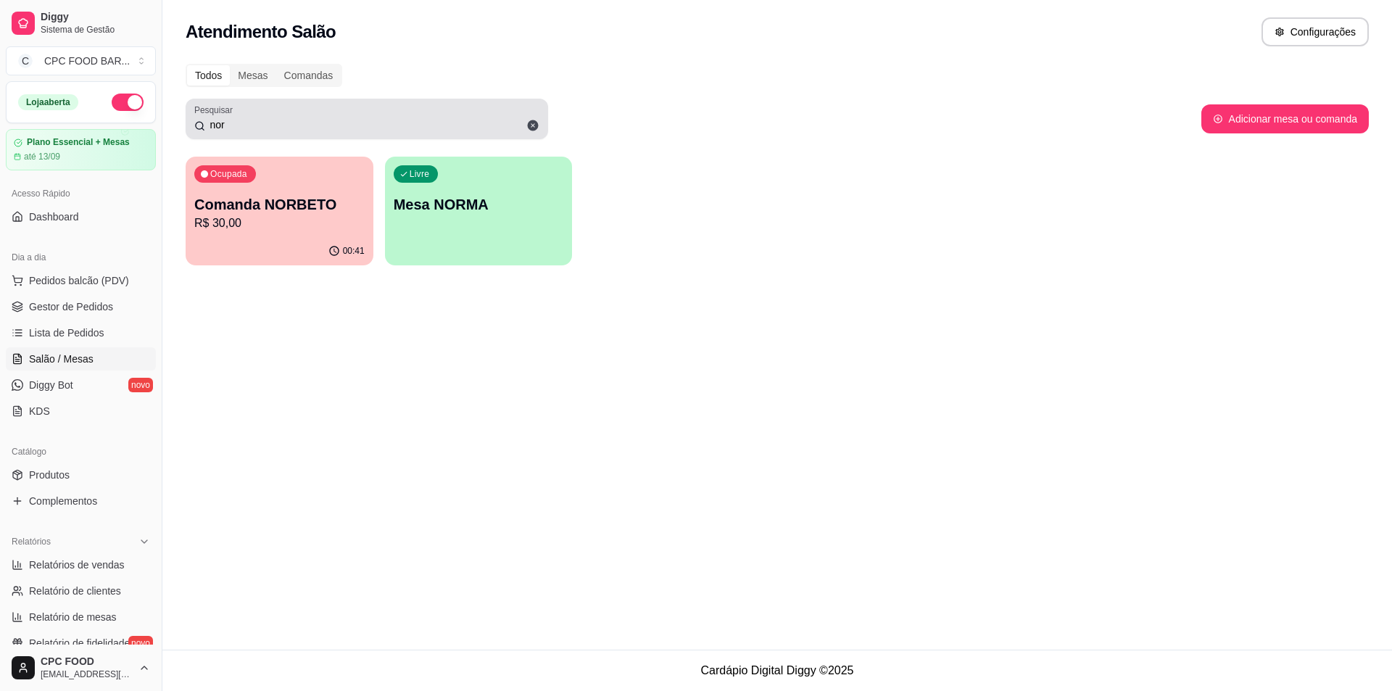
click at [538, 126] on icon at bounding box center [533, 125] width 11 height 11
click at [533, 123] on input "nor" at bounding box center [372, 124] width 334 height 15
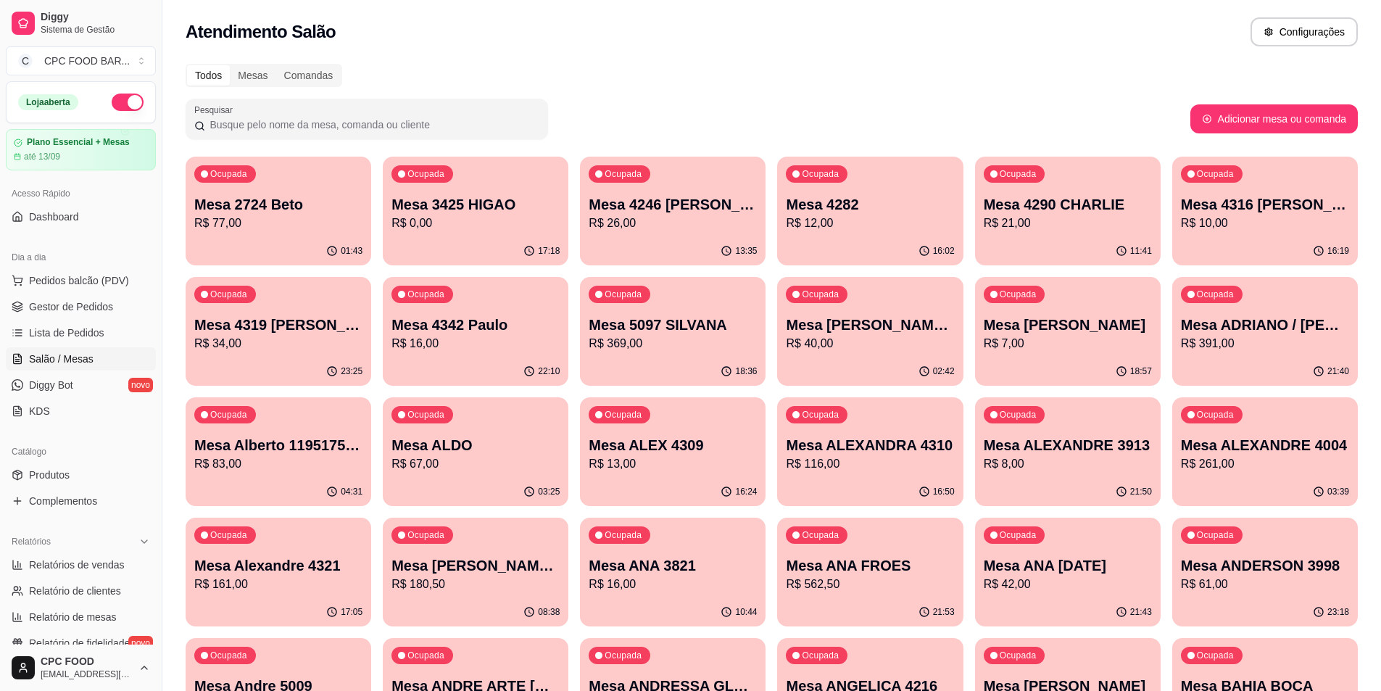
type input ","
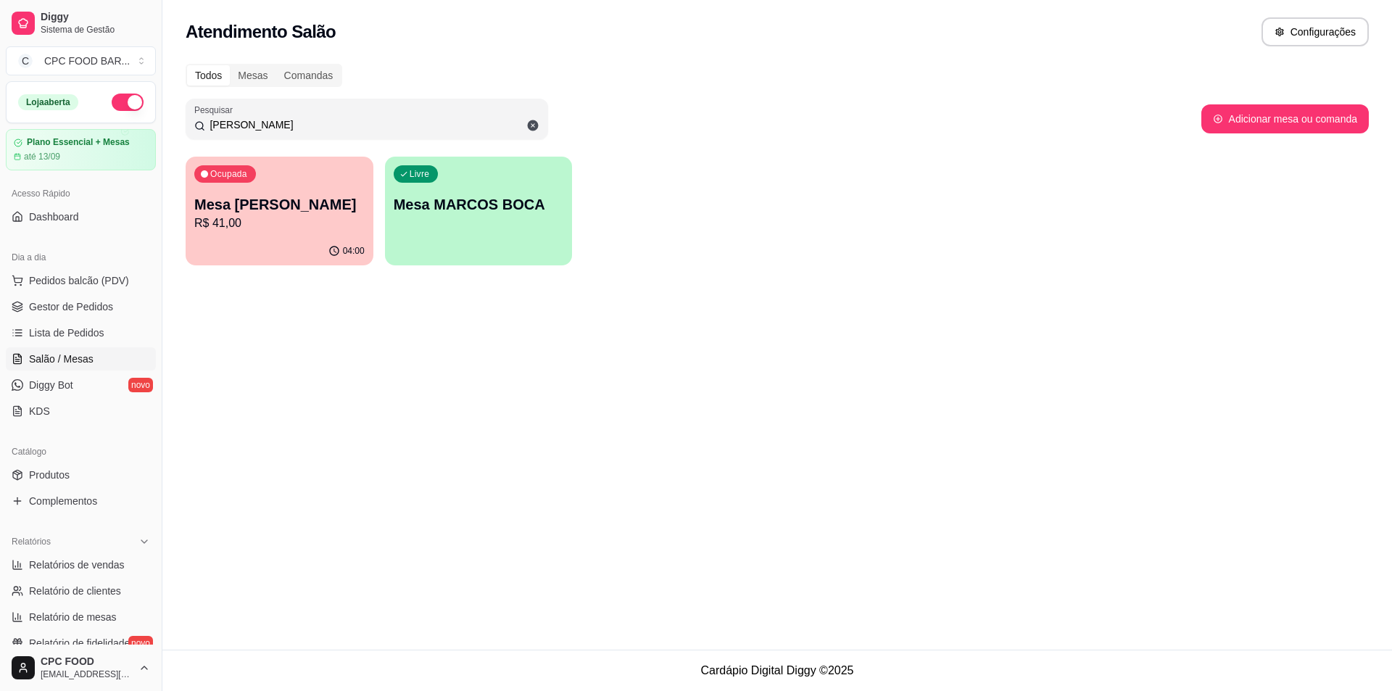
type input "marcos bo"
click at [299, 247] on div "04:00" at bounding box center [280, 251] width 188 height 28
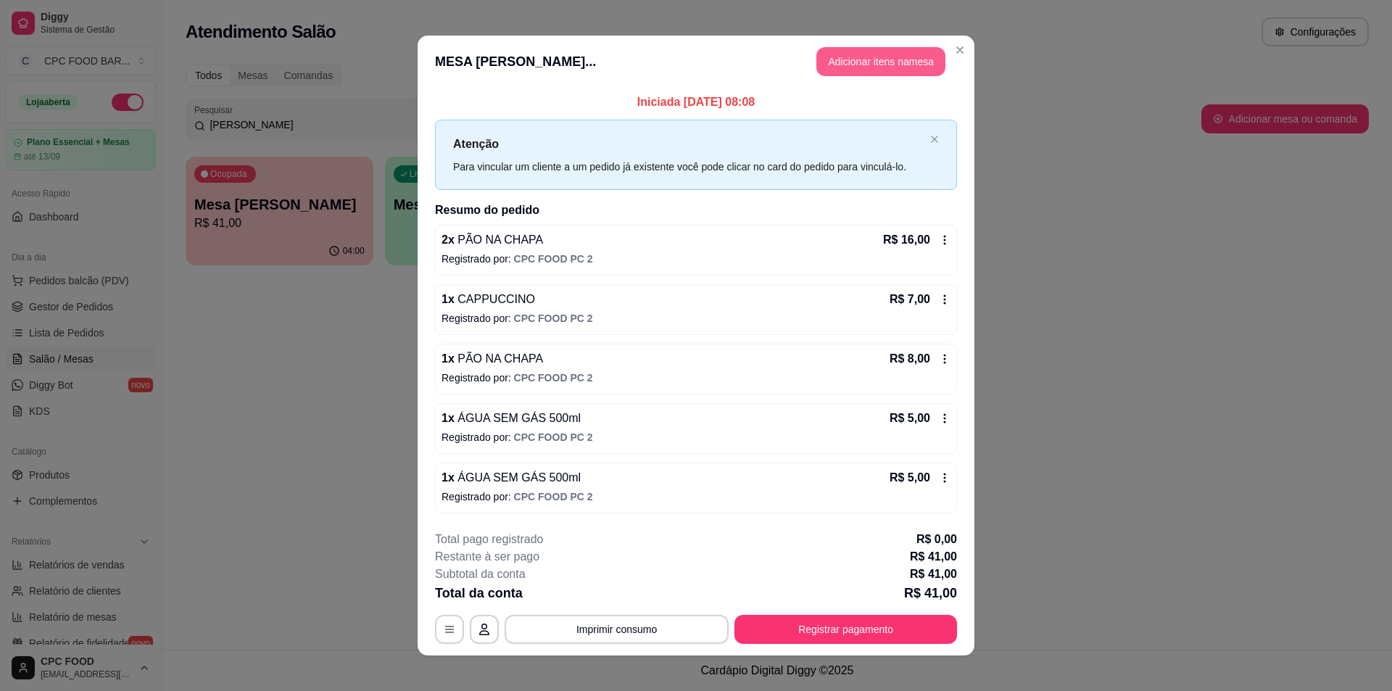
click at [893, 48] on button "Adicionar itens na mesa" at bounding box center [880, 61] width 129 height 29
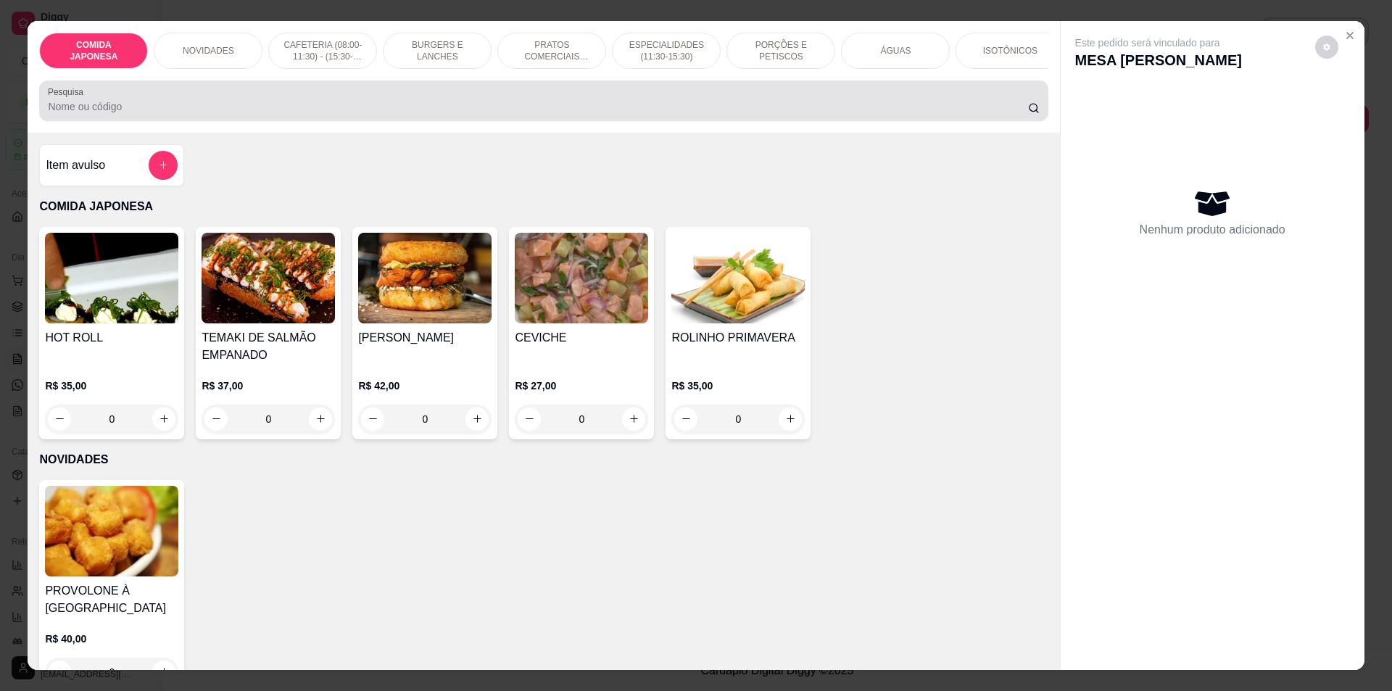
click at [565, 114] on input "Pesquisa" at bounding box center [538, 106] width 980 height 15
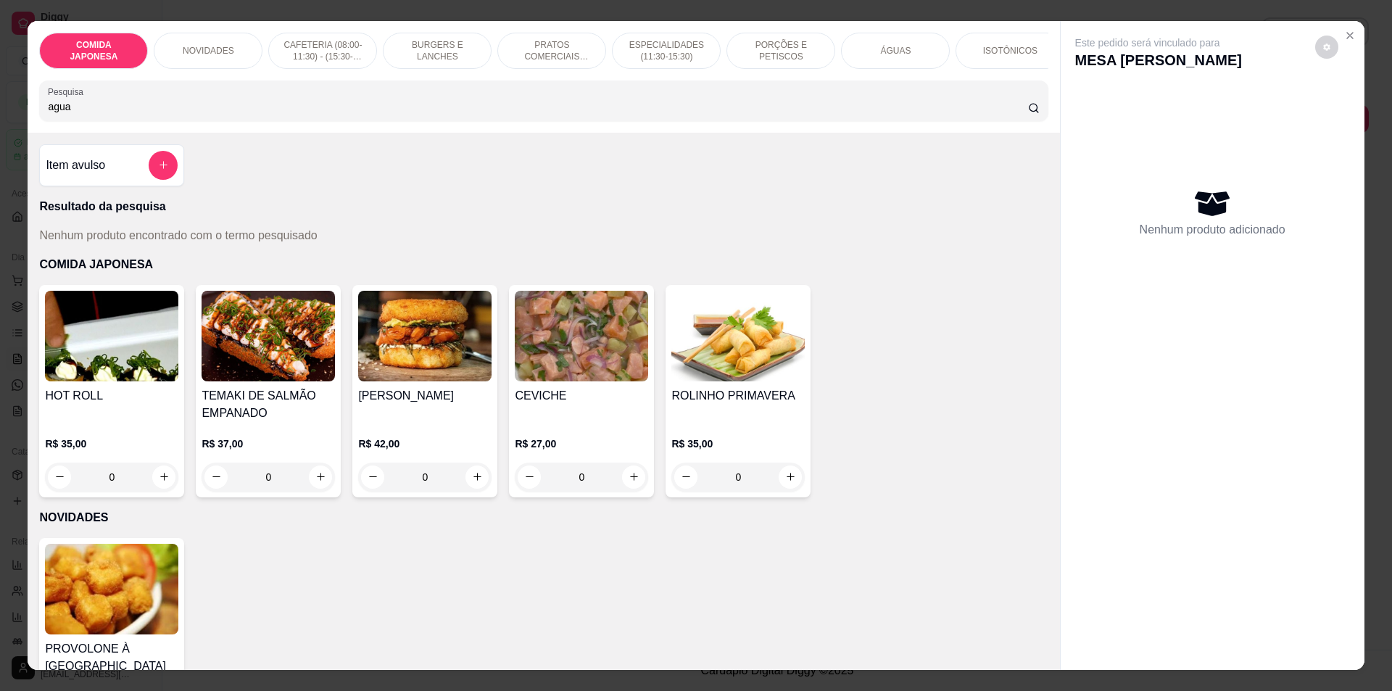
click at [48, 114] on input "agua" at bounding box center [538, 106] width 980 height 15
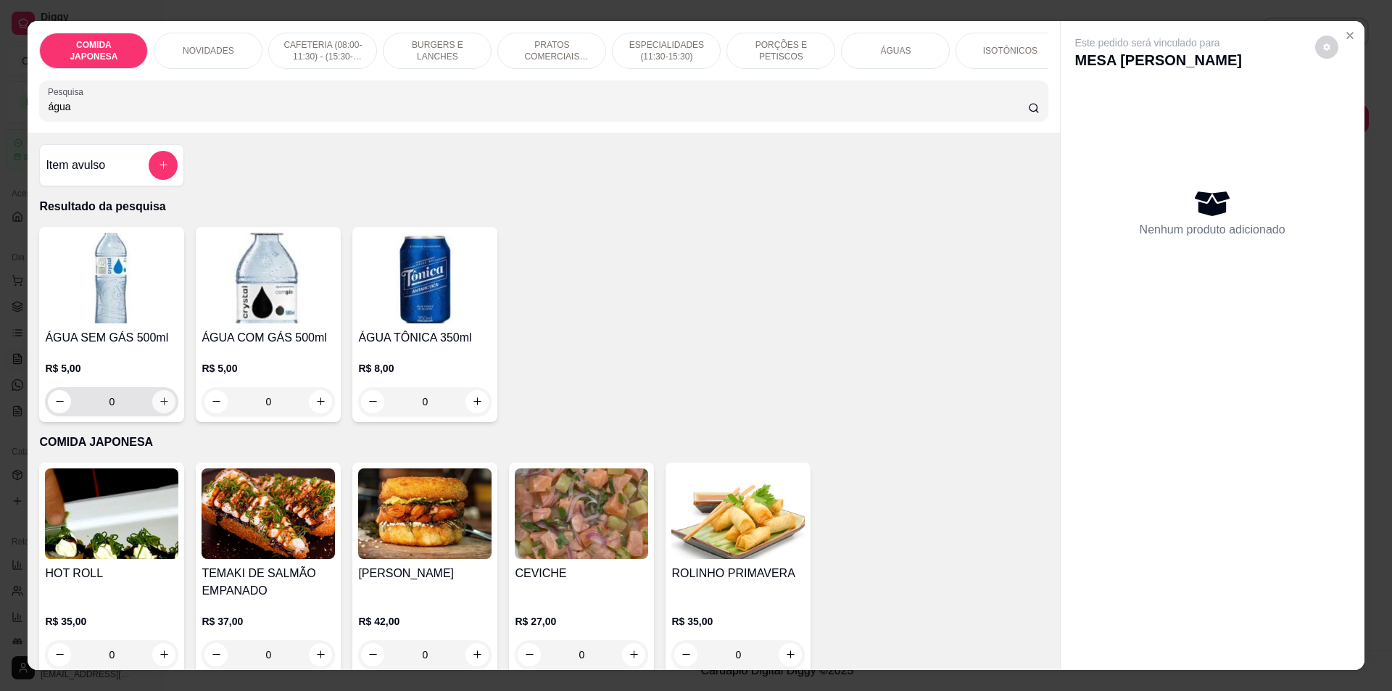
type input "água"
click at [159, 407] on icon "increase-product-quantity" at bounding box center [164, 401] width 11 height 11
type input "1"
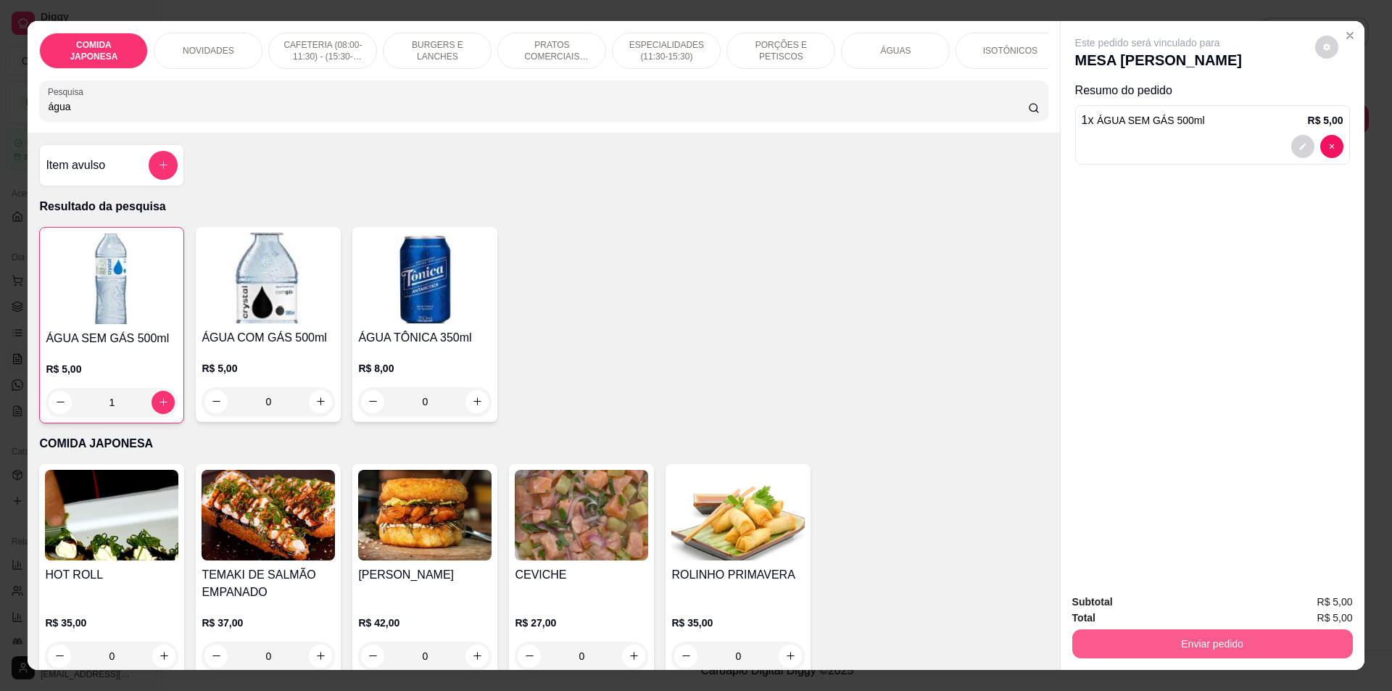
click at [1225, 639] on button "Enviar pedido" at bounding box center [1212, 643] width 281 height 29
click at [1209, 602] on button "Não registrar e enviar pedido" at bounding box center [1164, 609] width 151 height 28
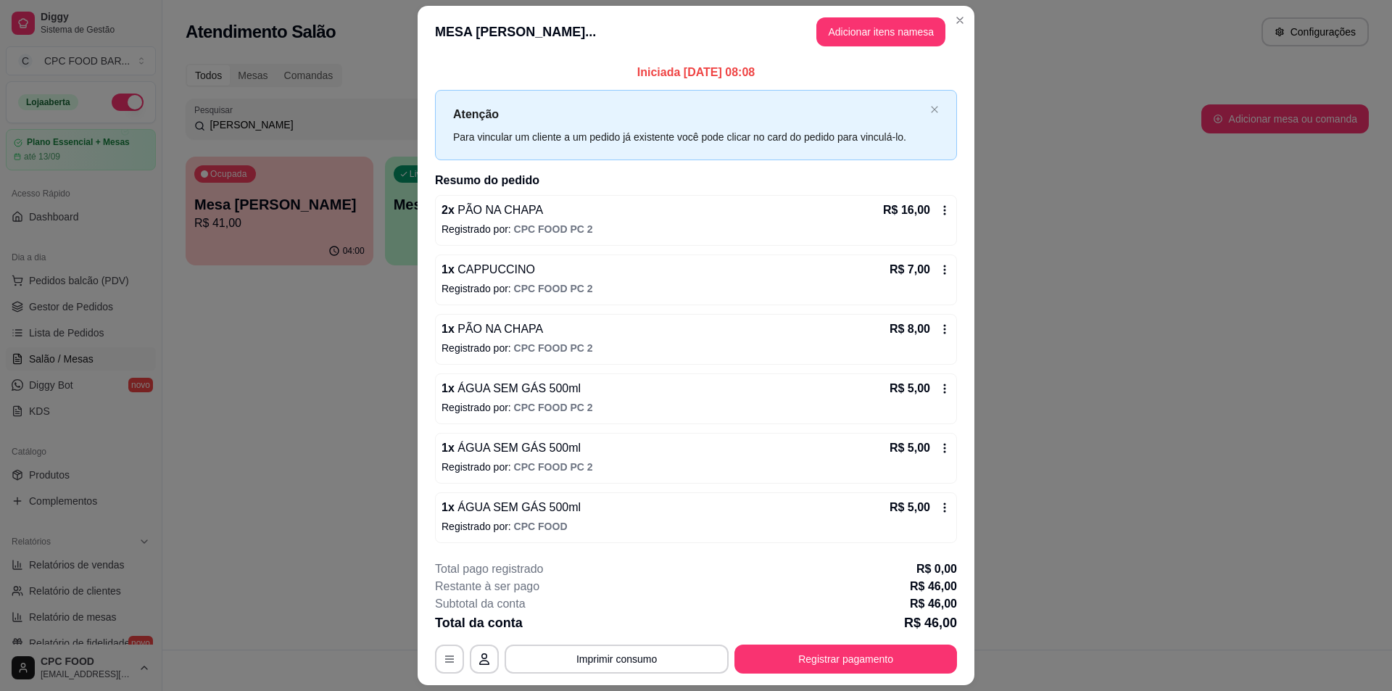
click at [941, 12] on header "MESA MARCOS BOCAJUNI... Adicionar itens na mesa" at bounding box center [696, 32] width 557 height 52
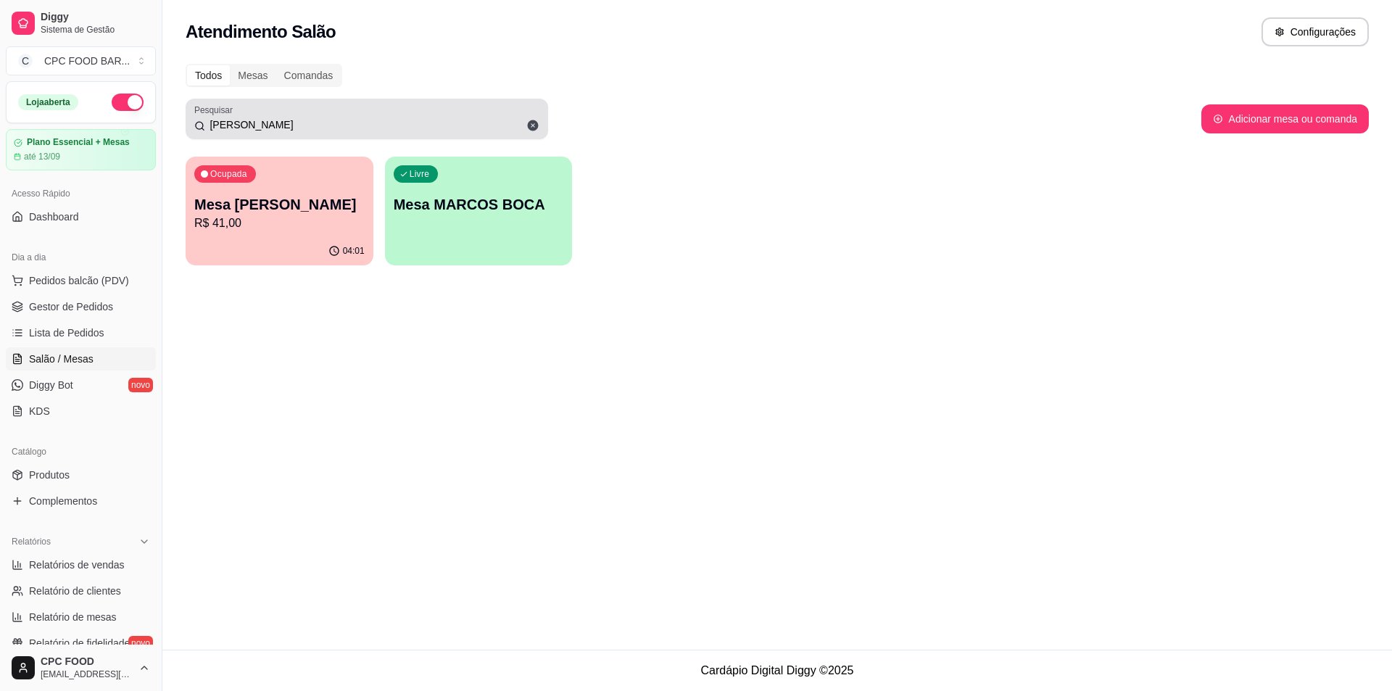
click at [534, 123] on icon at bounding box center [533, 125] width 11 height 11
click at [537, 123] on input "marcos bo" at bounding box center [372, 124] width 334 height 15
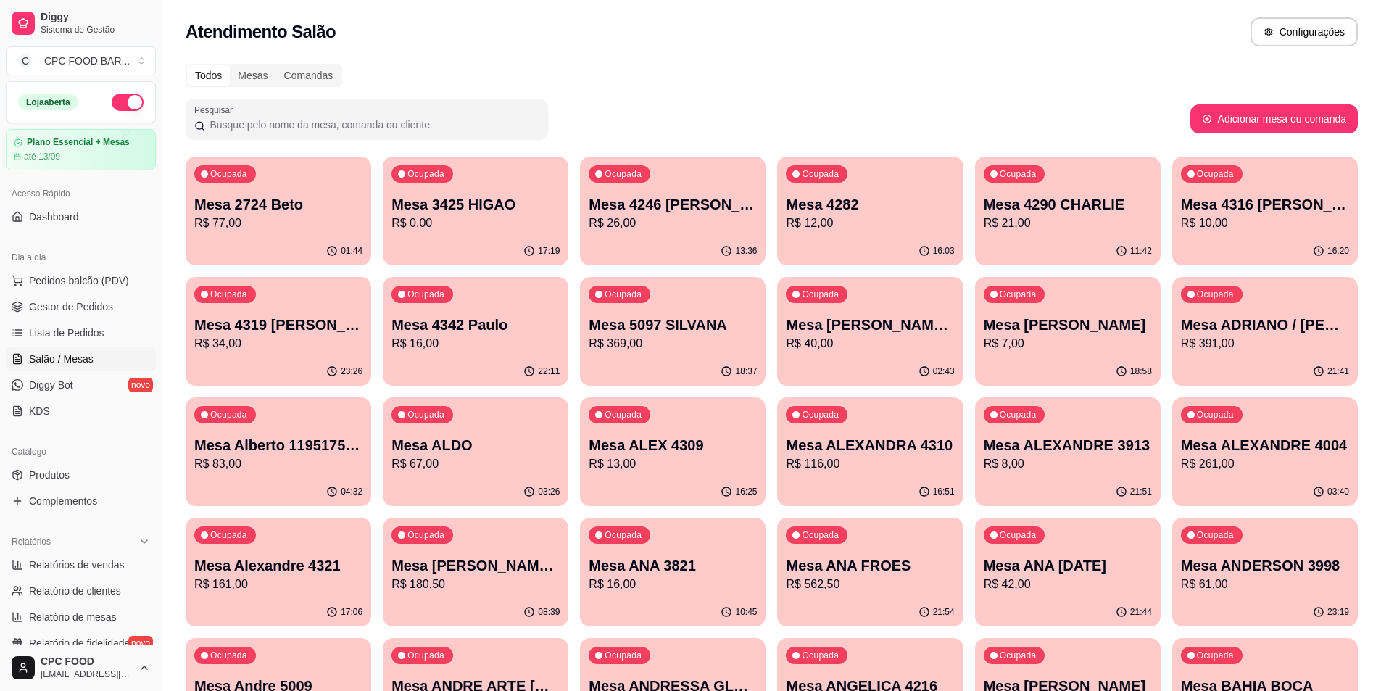
click at [532, 125] on input "Pesquisar" at bounding box center [372, 124] width 334 height 15
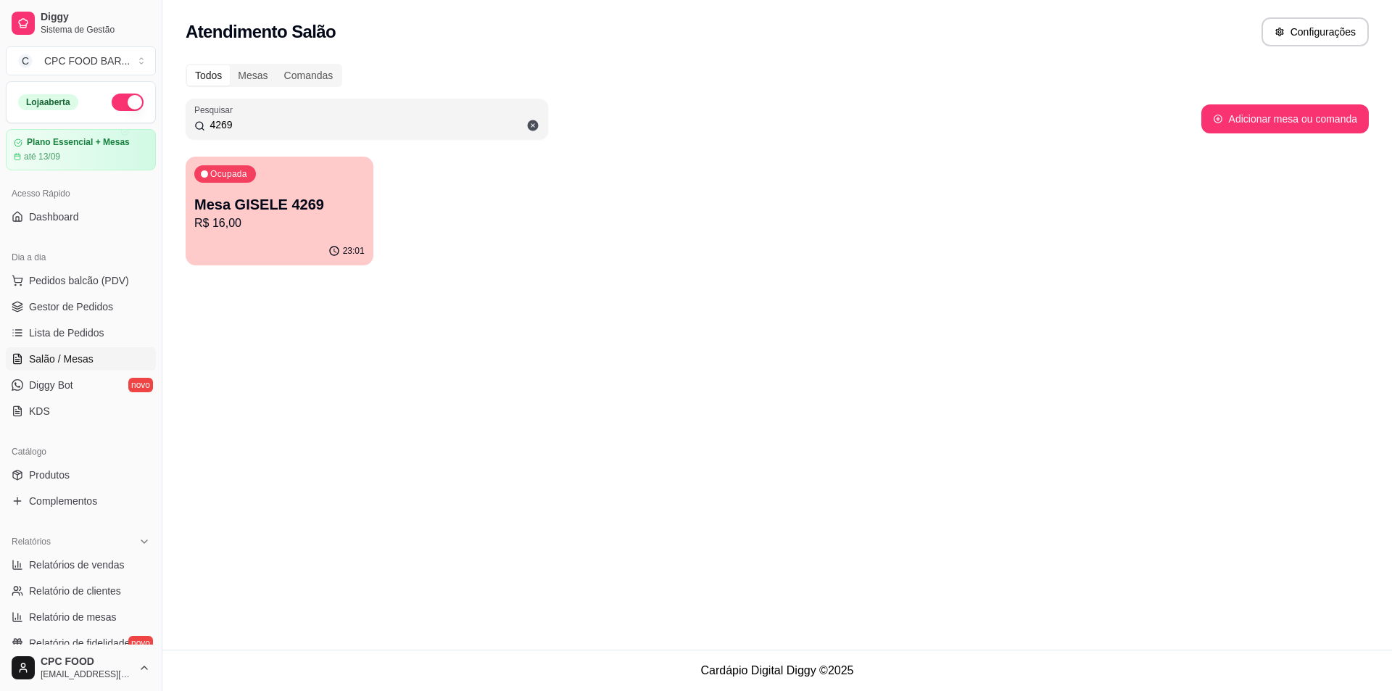
type input "4269"
click at [309, 220] on p "R$ 16,00" at bounding box center [279, 223] width 170 height 17
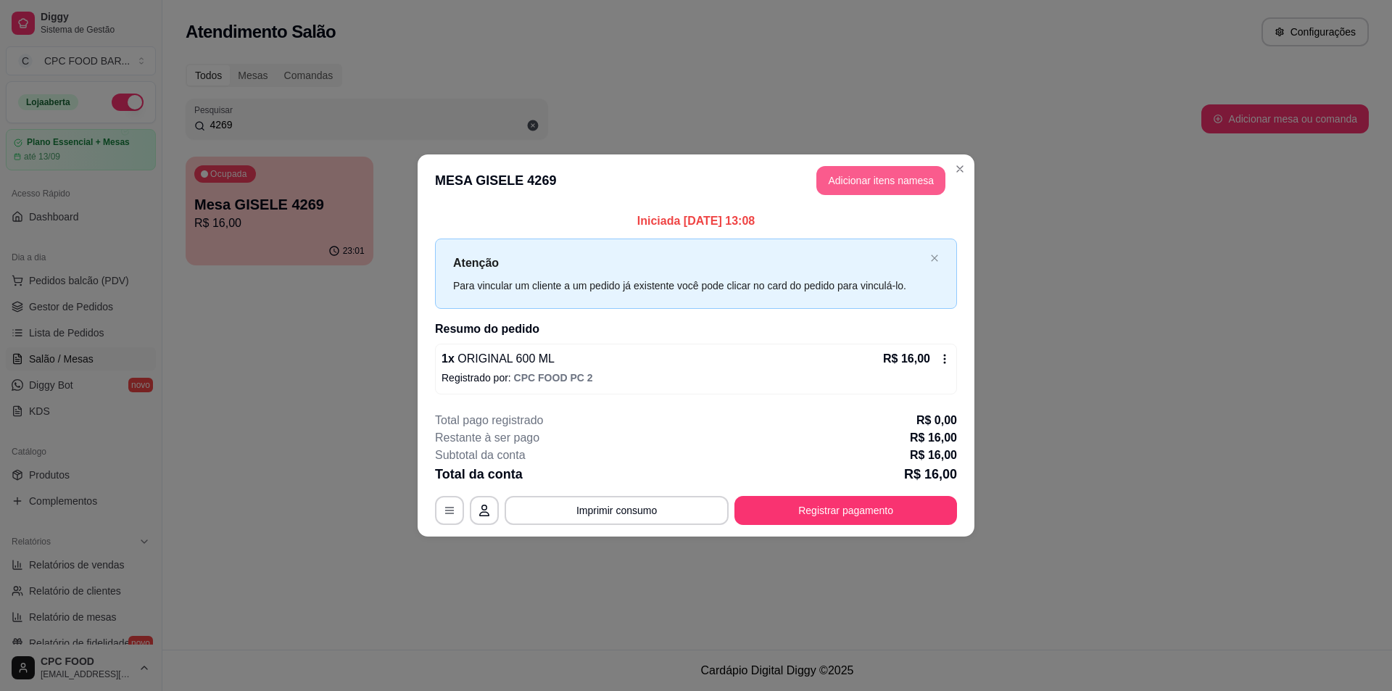
click at [867, 181] on button "Adicionar itens na mesa" at bounding box center [880, 180] width 129 height 29
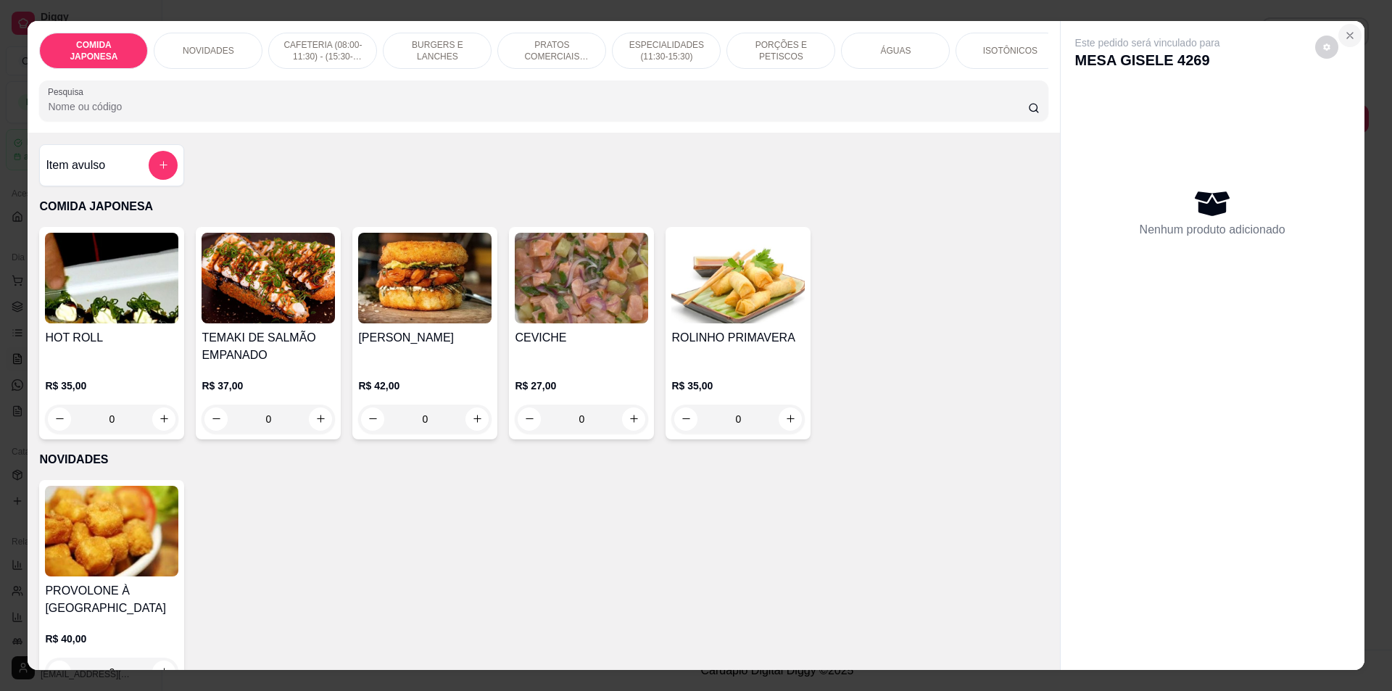
click at [1349, 40] on icon "Close" at bounding box center [1350, 36] width 12 height 12
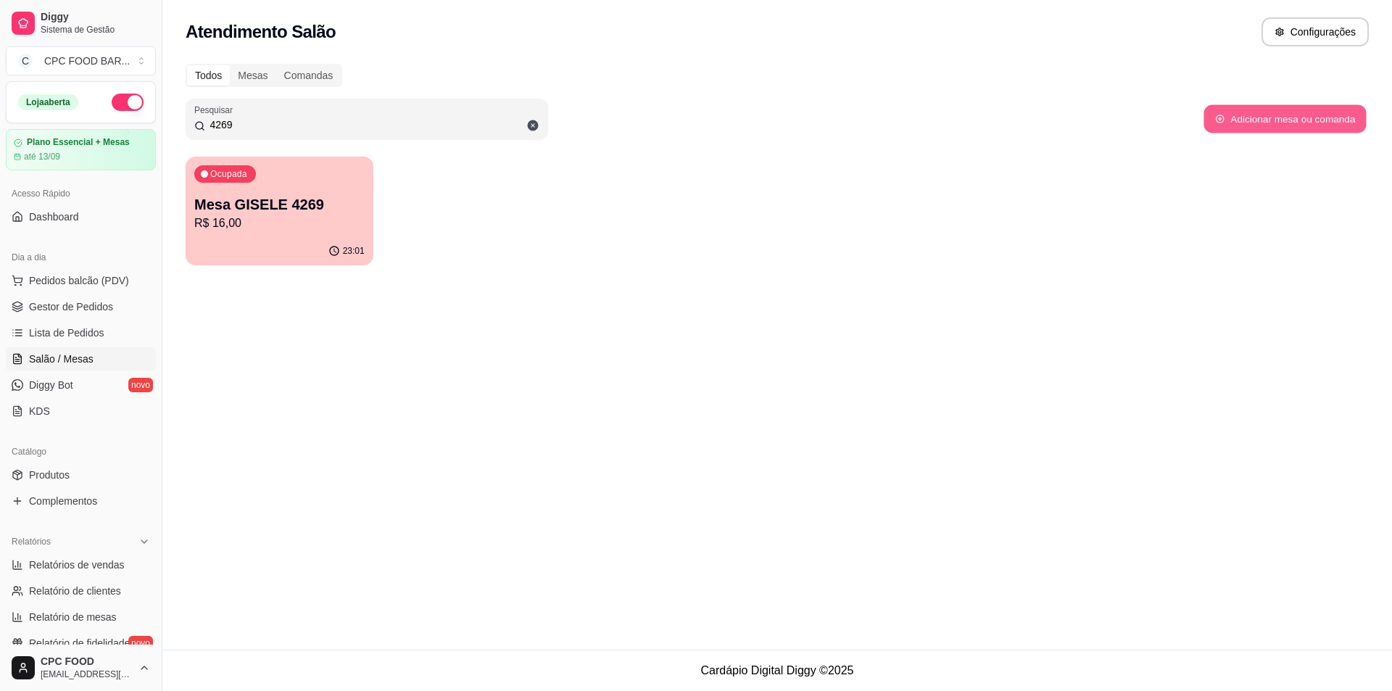
click at [1280, 115] on button "Adicionar mesa ou comanda" at bounding box center [1285, 119] width 162 height 28
select select "TABLE"
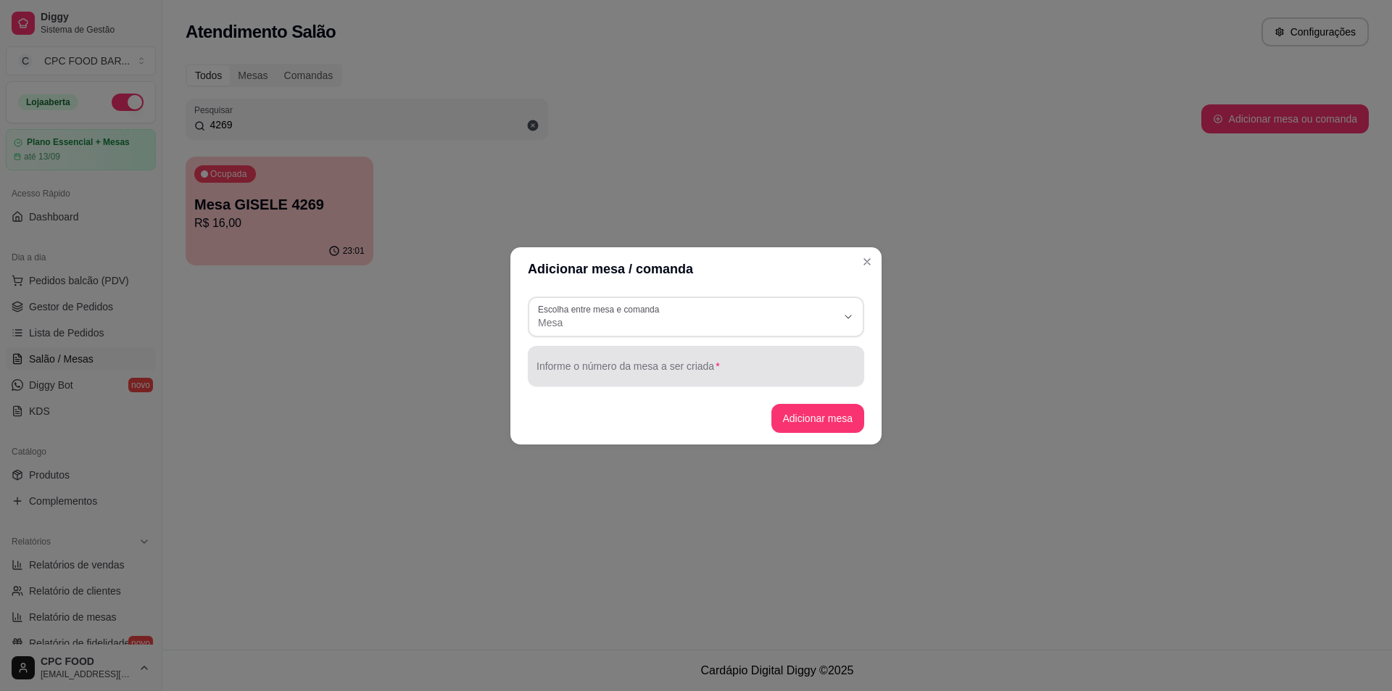
click at [584, 359] on div at bounding box center [696, 366] width 319 height 29
type input "4269 [PERSON_NAME]"
click at [839, 410] on button "Adicionar mesa" at bounding box center [817, 418] width 91 height 28
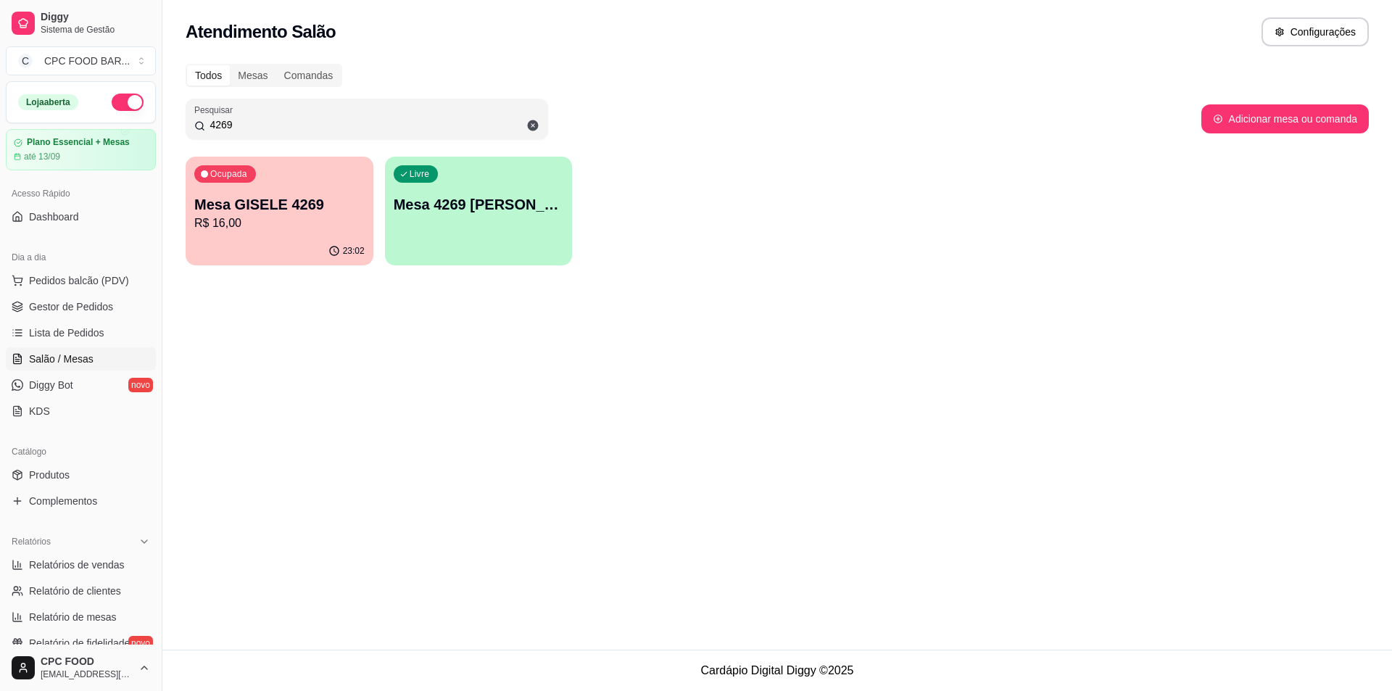
click at [484, 234] on div "Livre Mesa 4269 José de Lima" at bounding box center [479, 202] width 188 height 91
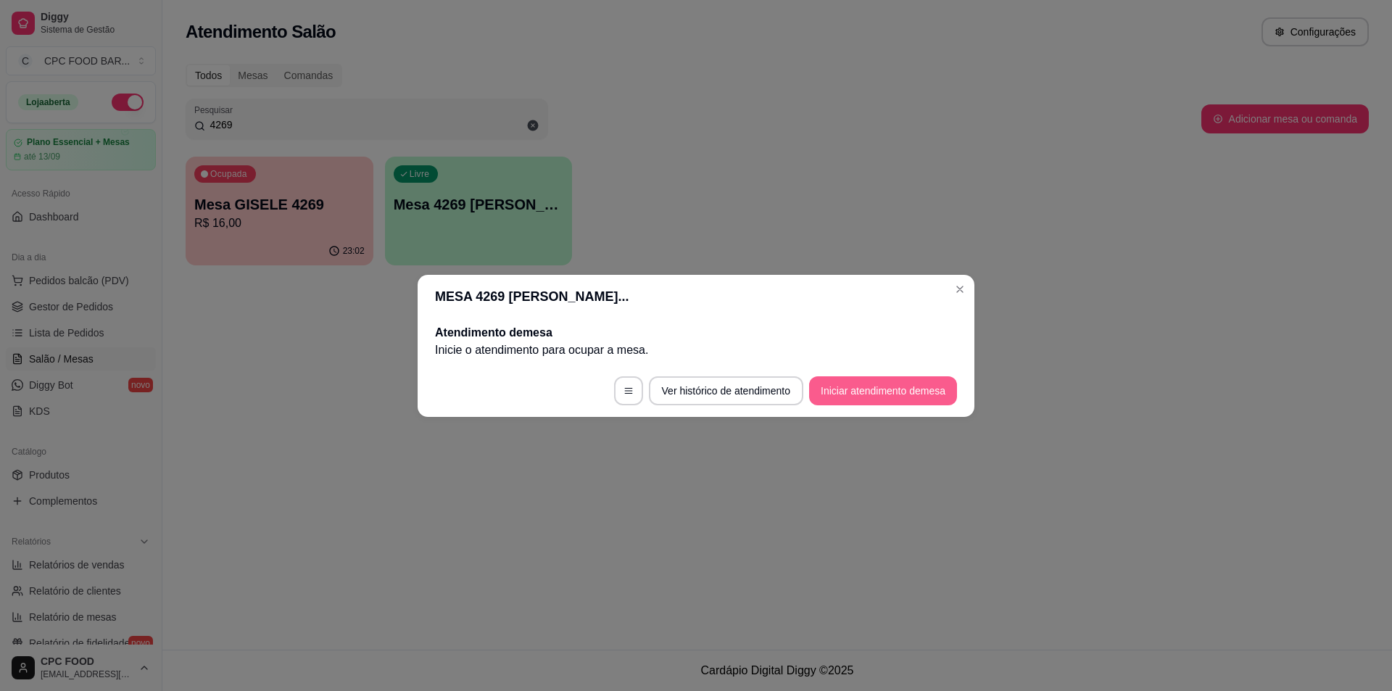
click at [897, 384] on button "Iniciar atendimento de mesa" at bounding box center [883, 390] width 148 height 29
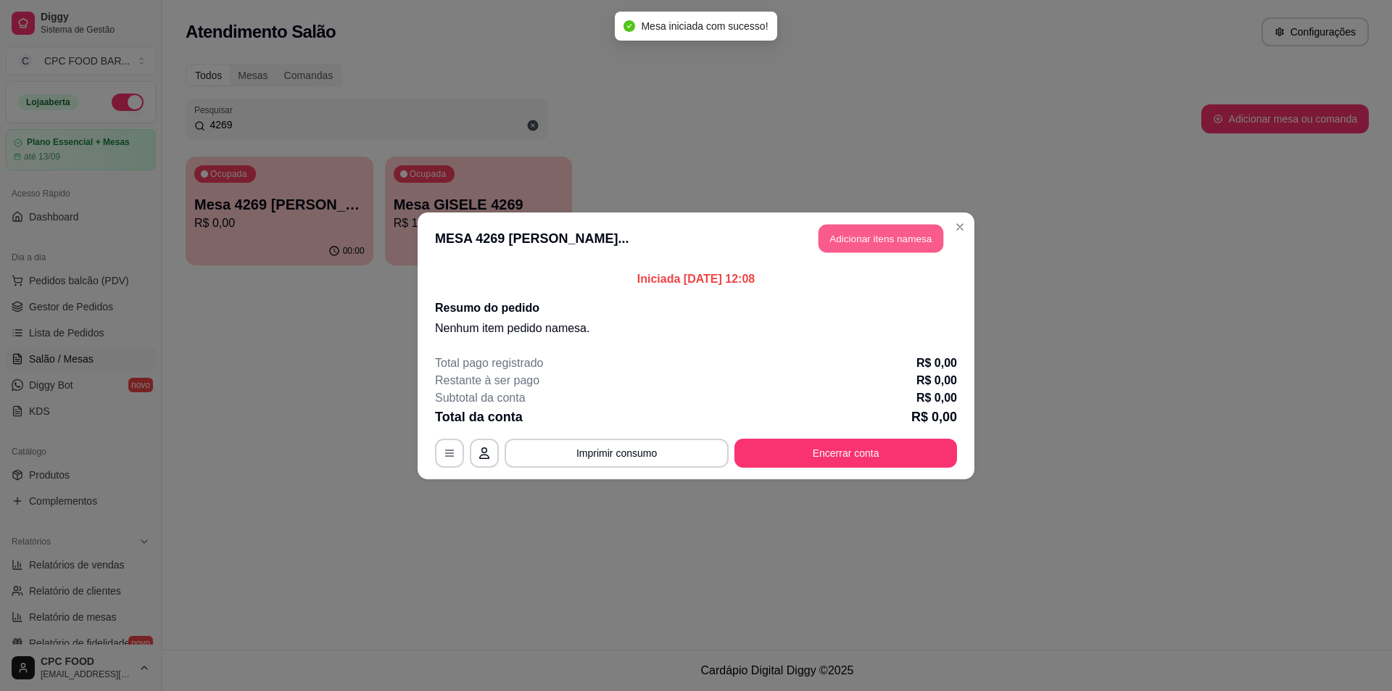
click at [899, 236] on button "Adicionar itens na mesa" at bounding box center [881, 238] width 125 height 28
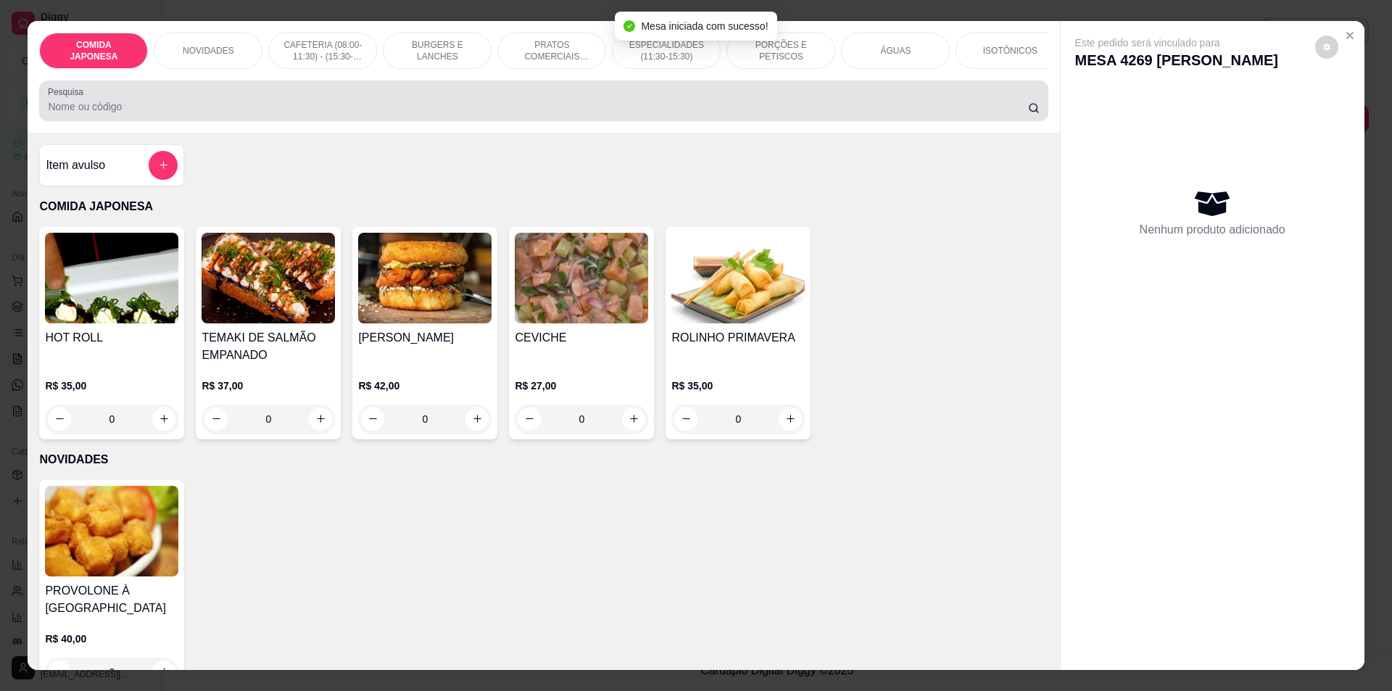
click at [346, 110] on input "Pesquisa" at bounding box center [538, 106] width 980 height 15
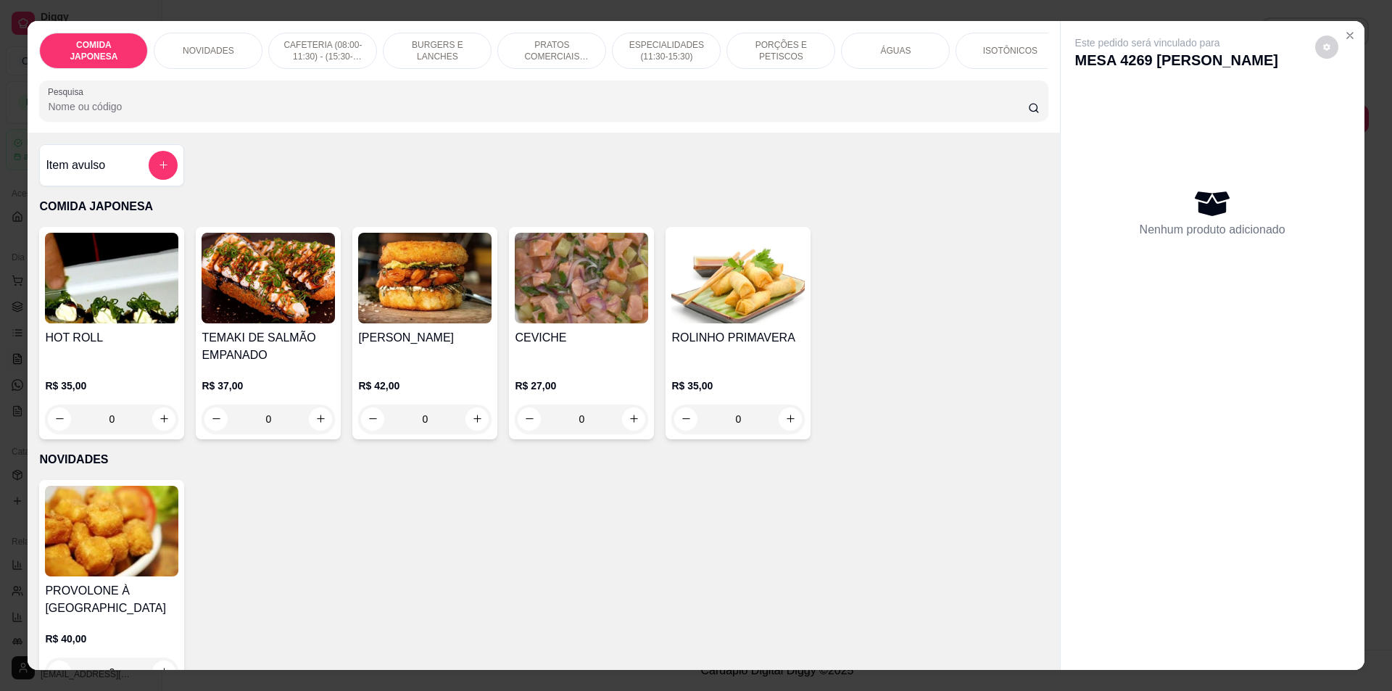
click at [326, 114] on input "Pesquisa" at bounding box center [538, 106] width 980 height 15
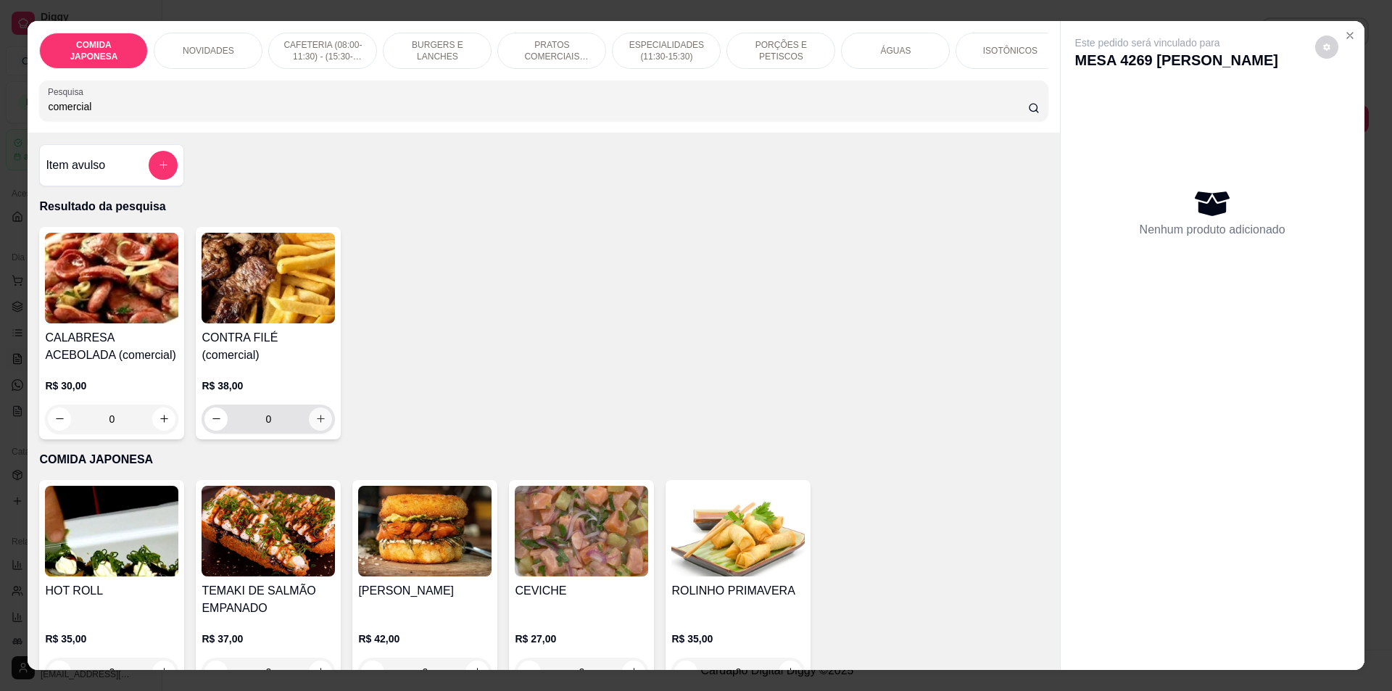
type input "comercial"
click at [315, 413] on icon "increase-product-quantity" at bounding box center [320, 418] width 11 height 11
type input "1"
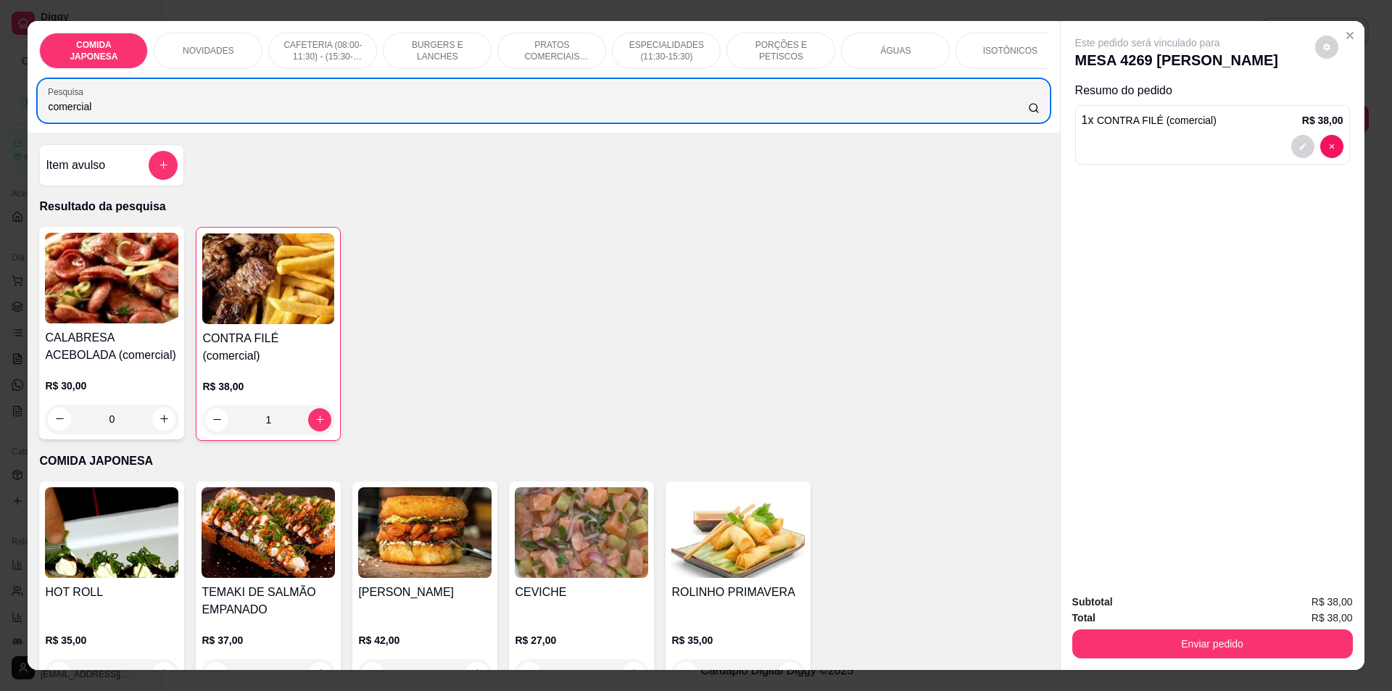
drag, startPoint x: 133, startPoint y: 107, endPoint x: 0, endPoint y: 107, distance: 133.4
click at [2, 107] on div "COMIDA JAPONESA NOVIDADES CAFETERIA (08:00-11:30) - (15:30-18:00) BURGERS E LAN…" at bounding box center [696, 345] width 1392 height 691
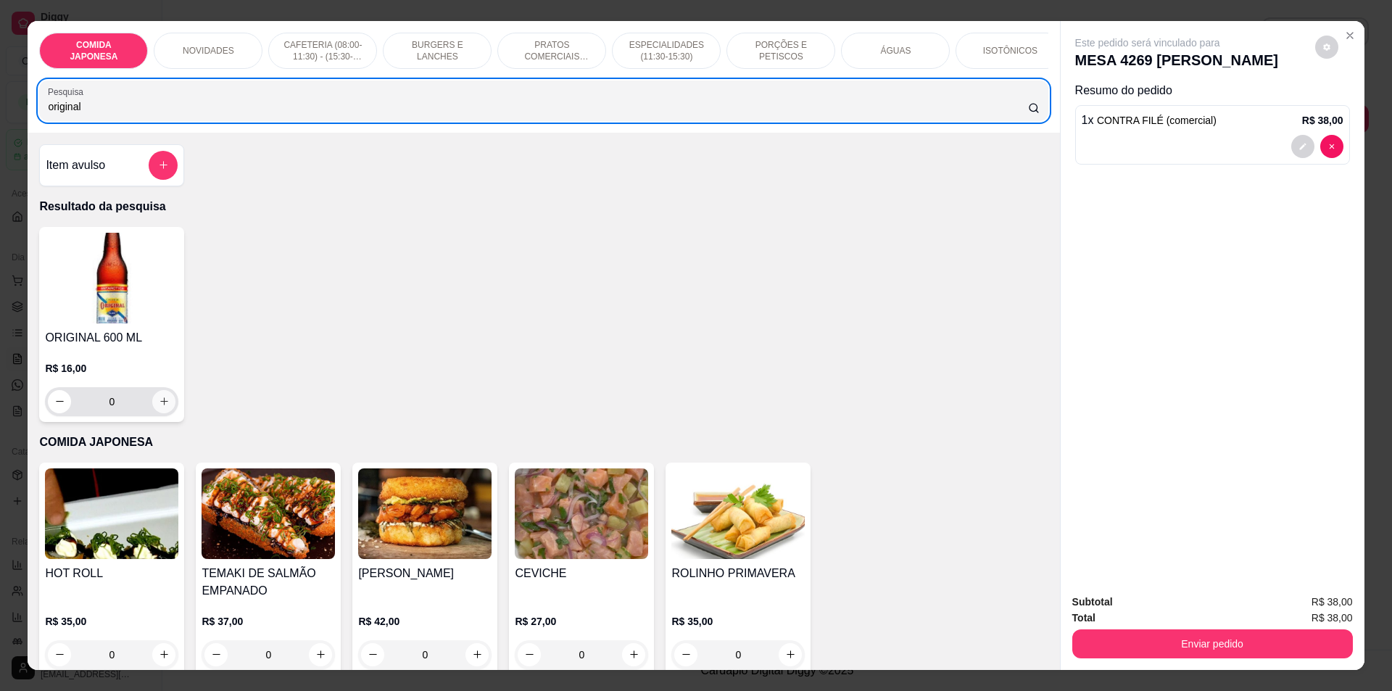
type input "original"
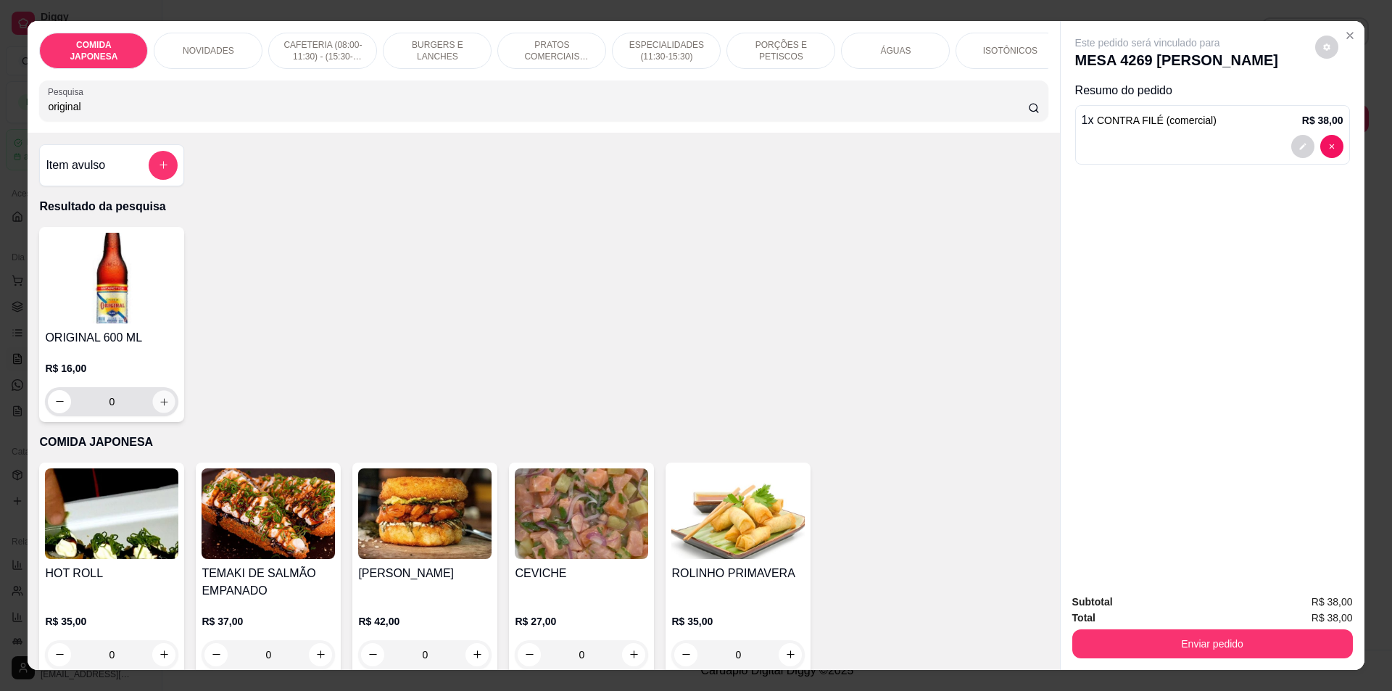
click at [153, 413] on button "increase-product-quantity" at bounding box center [164, 401] width 22 height 22
type input "1"
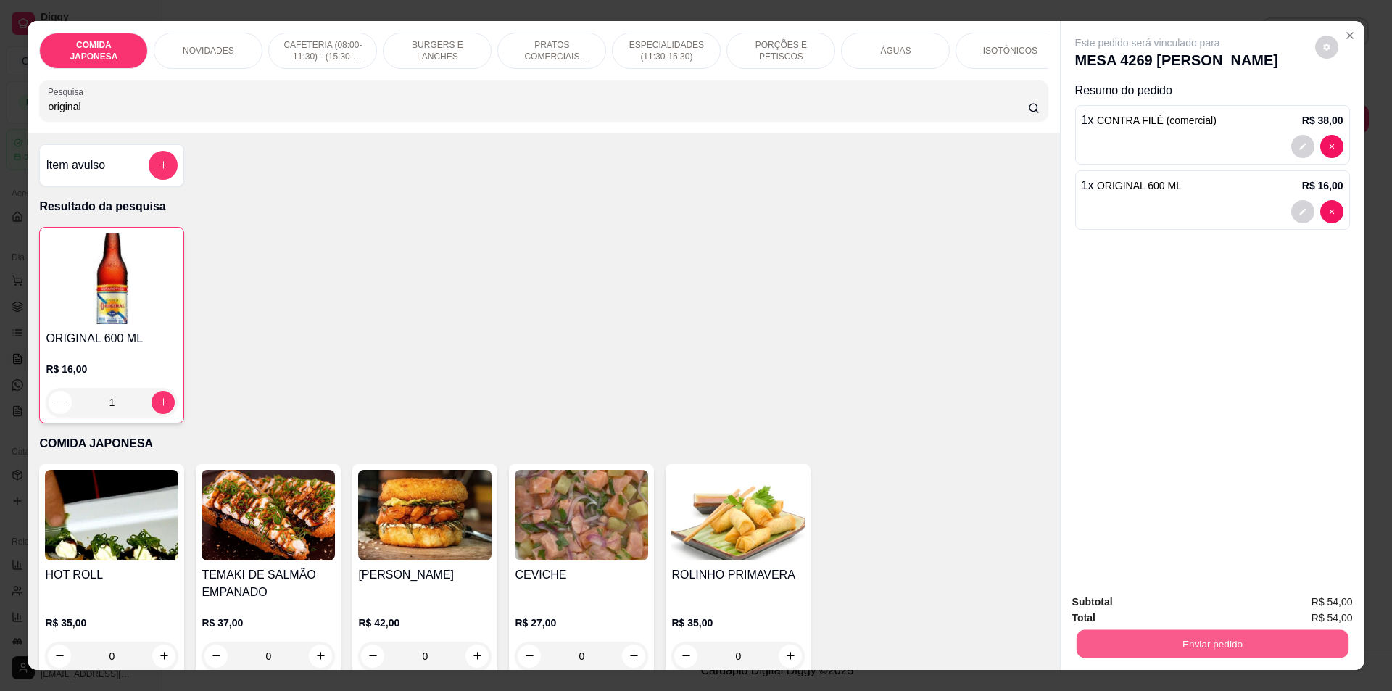
click at [1292, 634] on button "Enviar pedido" at bounding box center [1212, 644] width 272 height 28
click at [1159, 604] on button "Não registrar e enviar pedido" at bounding box center [1164, 609] width 151 height 28
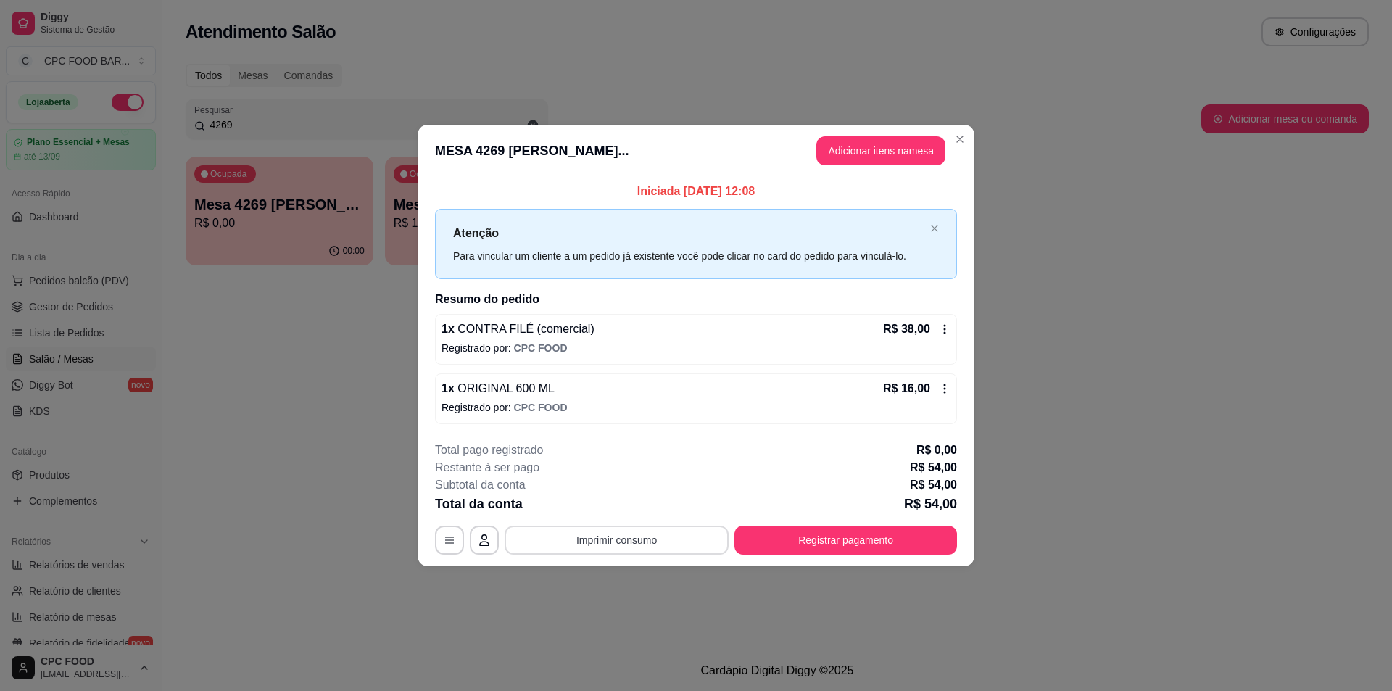
click at [656, 542] on button "Imprimir consumo" at bounding box center [617, 540] width 224 height 29
click at [632, 509] on button "IMPRESSORA" at bounding box center [620, 506] width 105 height 23
click at [941, 328] on icon at bounding box center [945, 329] width 12 height 12
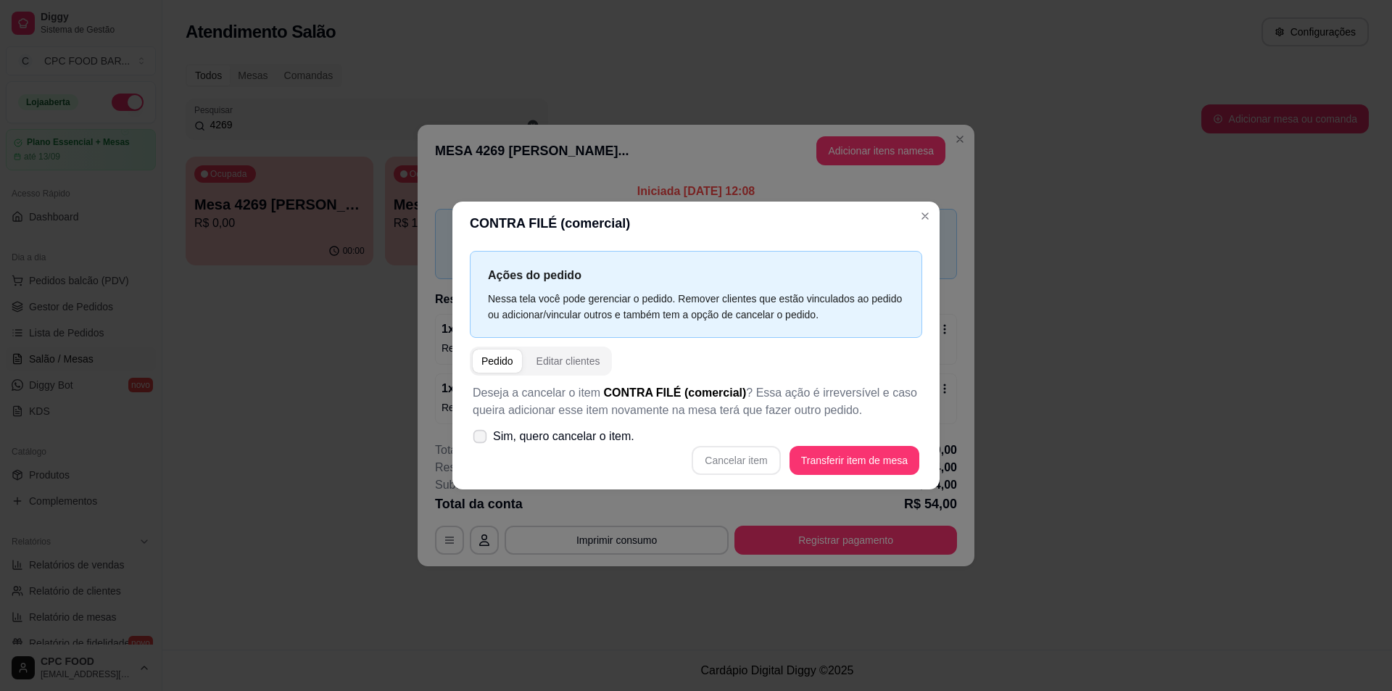
click at [598, 435] on span "Sim, quero cancelar o item." at bounding box center [563, 436] width 141 height 17
click at [481, 439] on input "Sim, quero cancelar o item." at bounding box center [476, 443] width 9 height 9
checkbox input "true"
click at [721, 460] on button "Cancelar item" at bounding box center [736, 460] width 86 height 28
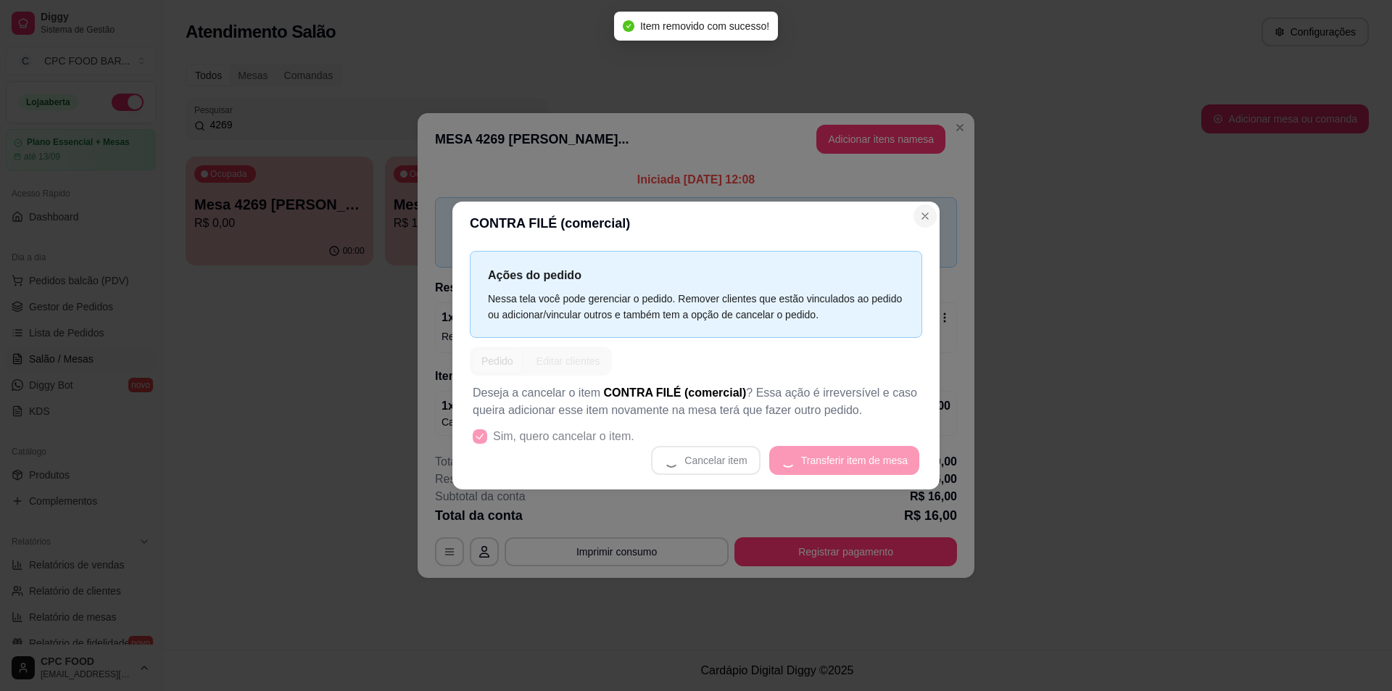
click at [918, 215] on p "Atenção" at bounding box center [688, 221] width 471 height 18
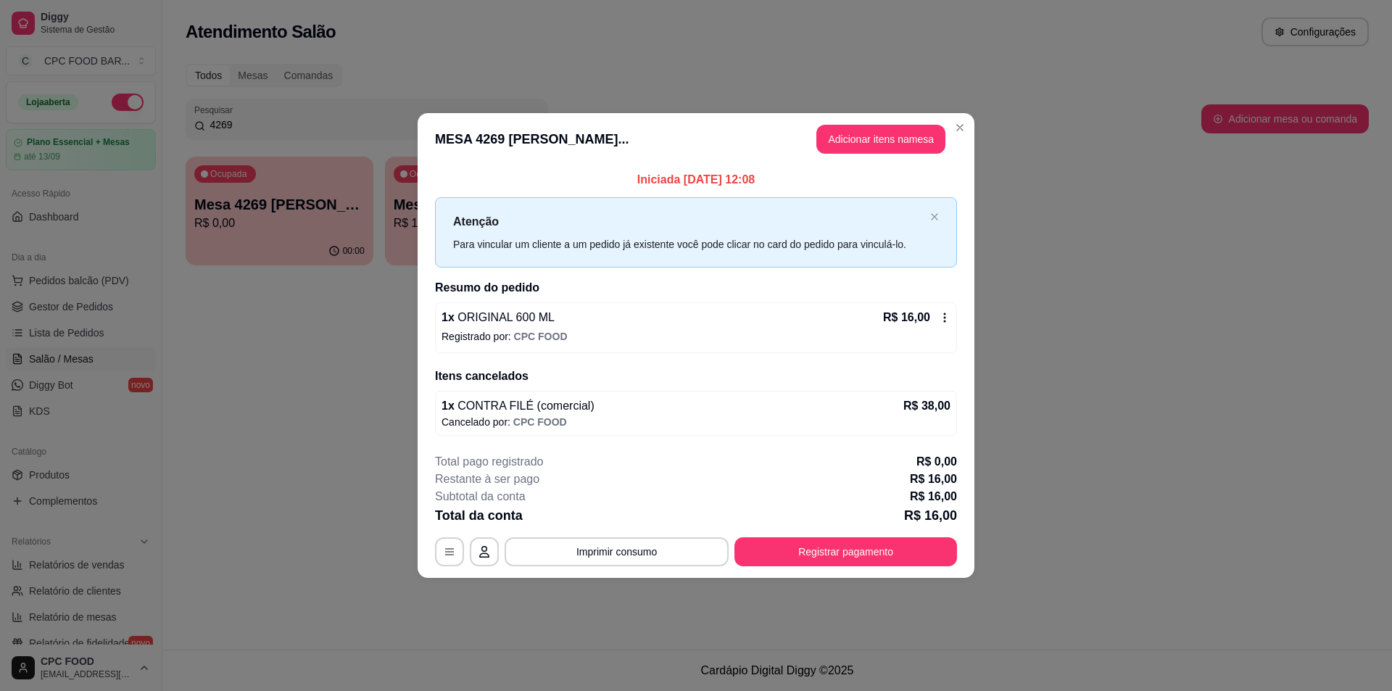
click at [949, 310] on div "R$ 16,00" at bounding box center [916, 317] width 67 height 17
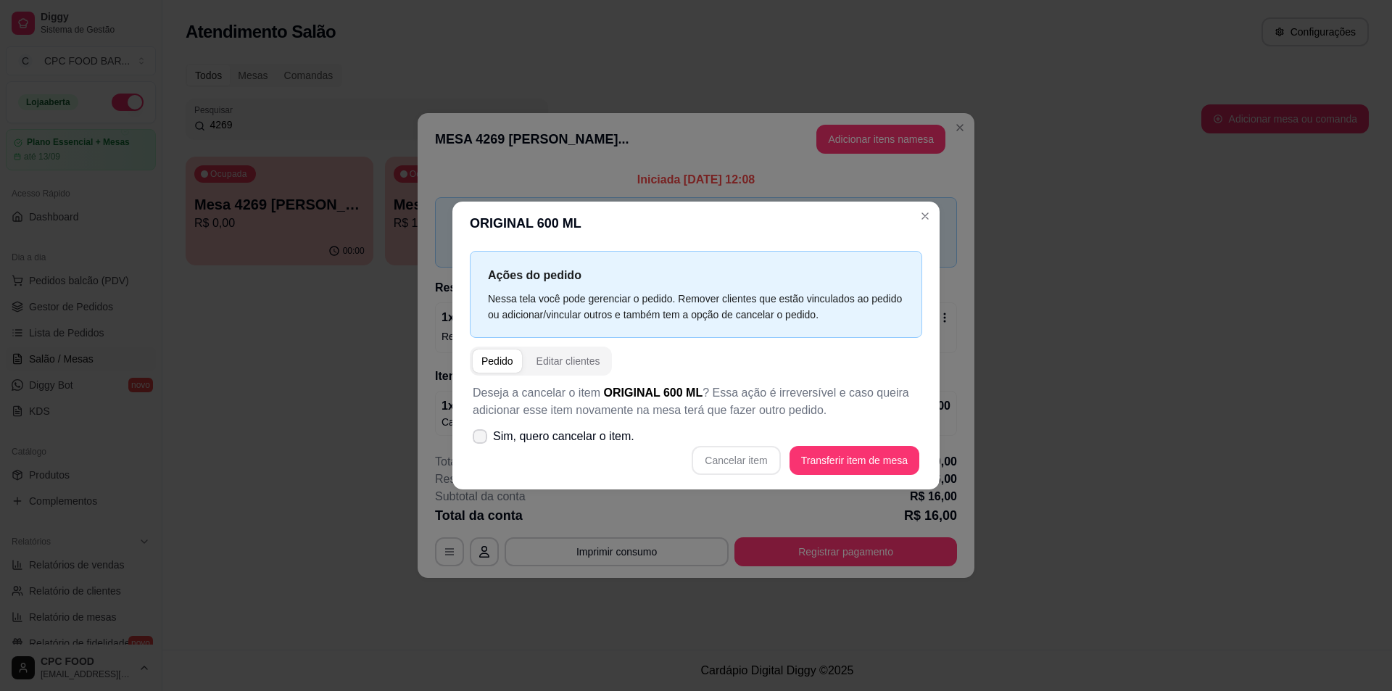
click at [492, 427] on label "Sim, quero cancelar o item." at bounding box center [553, 436] width 173 height 29
click at [481, 439] on input "Sim, quero cancelar o item." at bounding box center [476, 443] width 9 height 9
checkbox input "true"
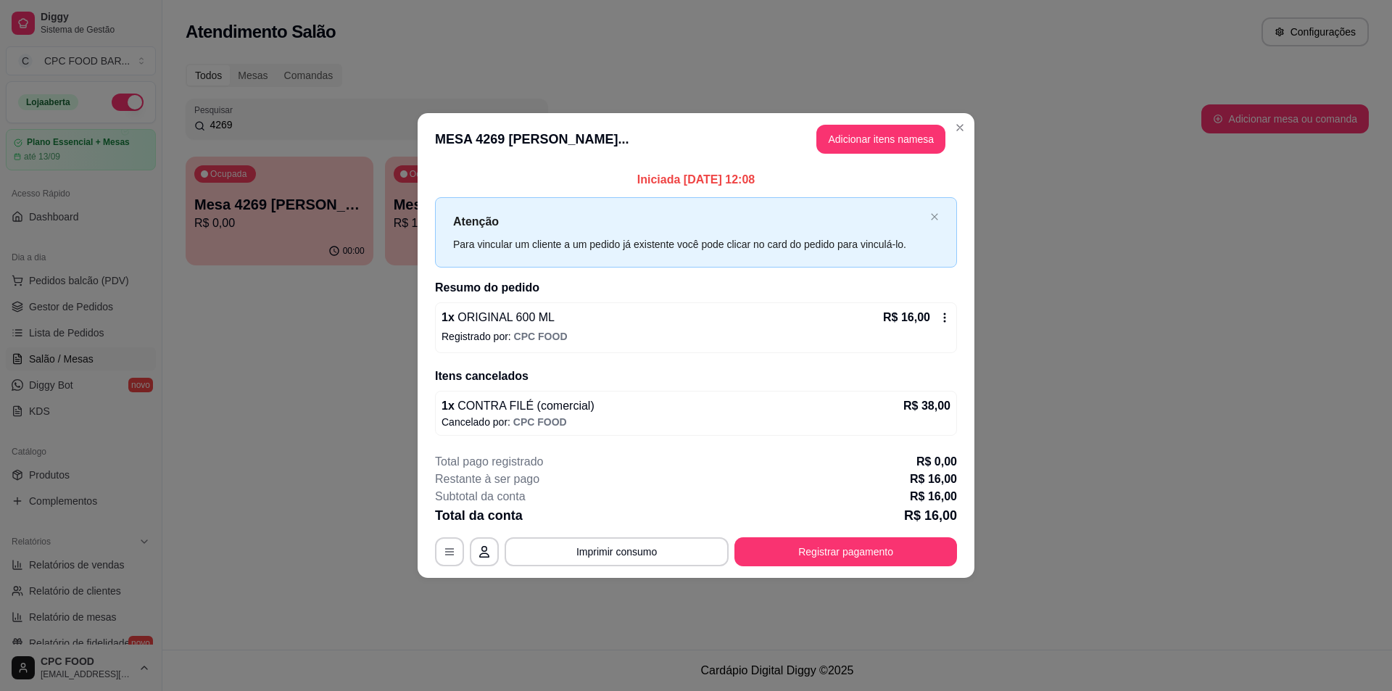
click at [949, 318] on icon at bounding box center [945, 318] width 12 height 12
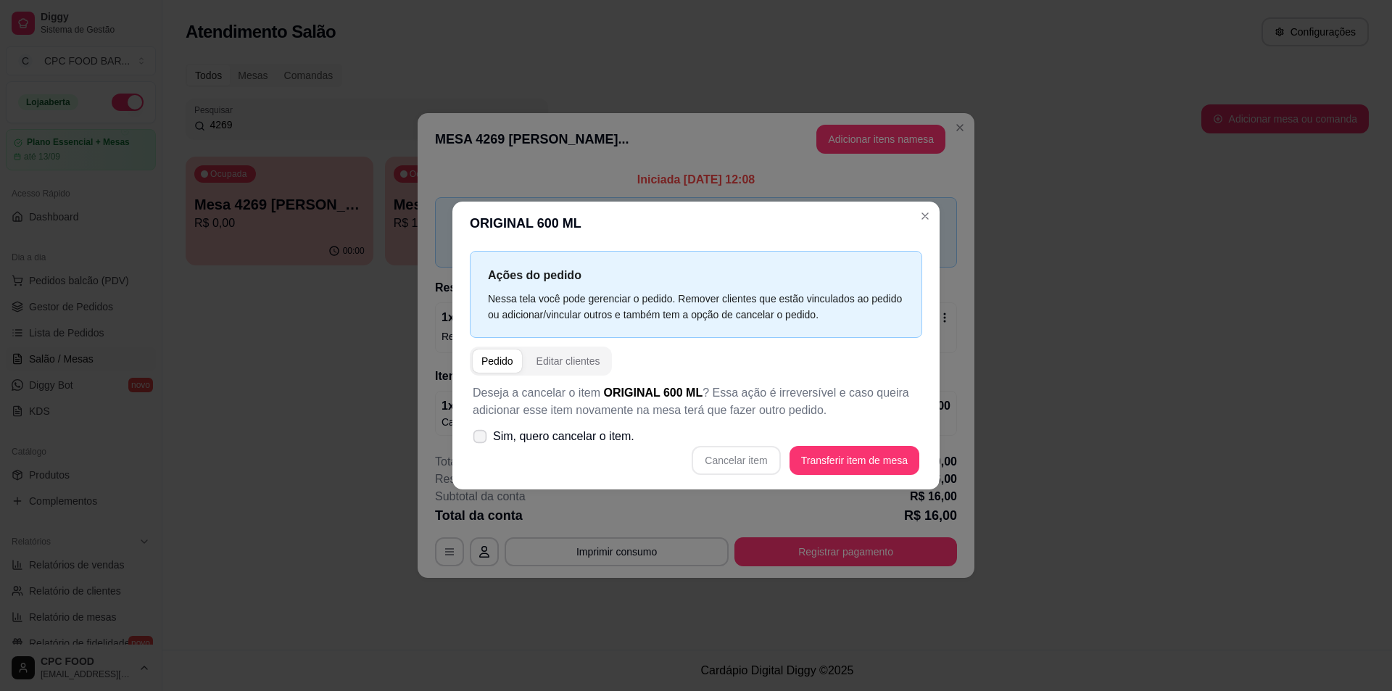
click at [560, 431] on span "Sim, quero cancelar o item." at bounding box center [563, 436] width 141 height 17
click at [481, 439] on input "Sim, quero cancelar o item." at bounding box center [476, 443] width 9 height 9
checkbox input "true"
click at [747, 460] on button "Cancelar item" at bounding box center [736, 460] width 88 height 29
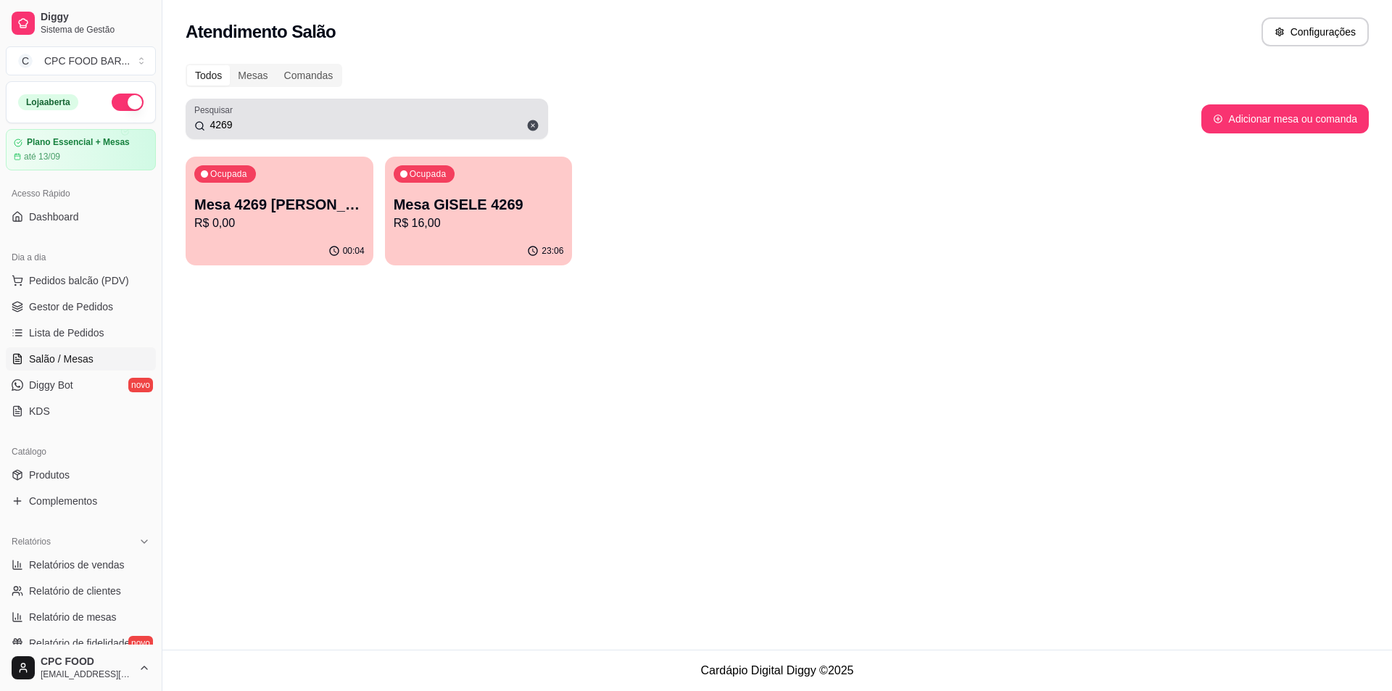
click at [536, 125] on icon at bounding box center [533, 125] width 11 height 11
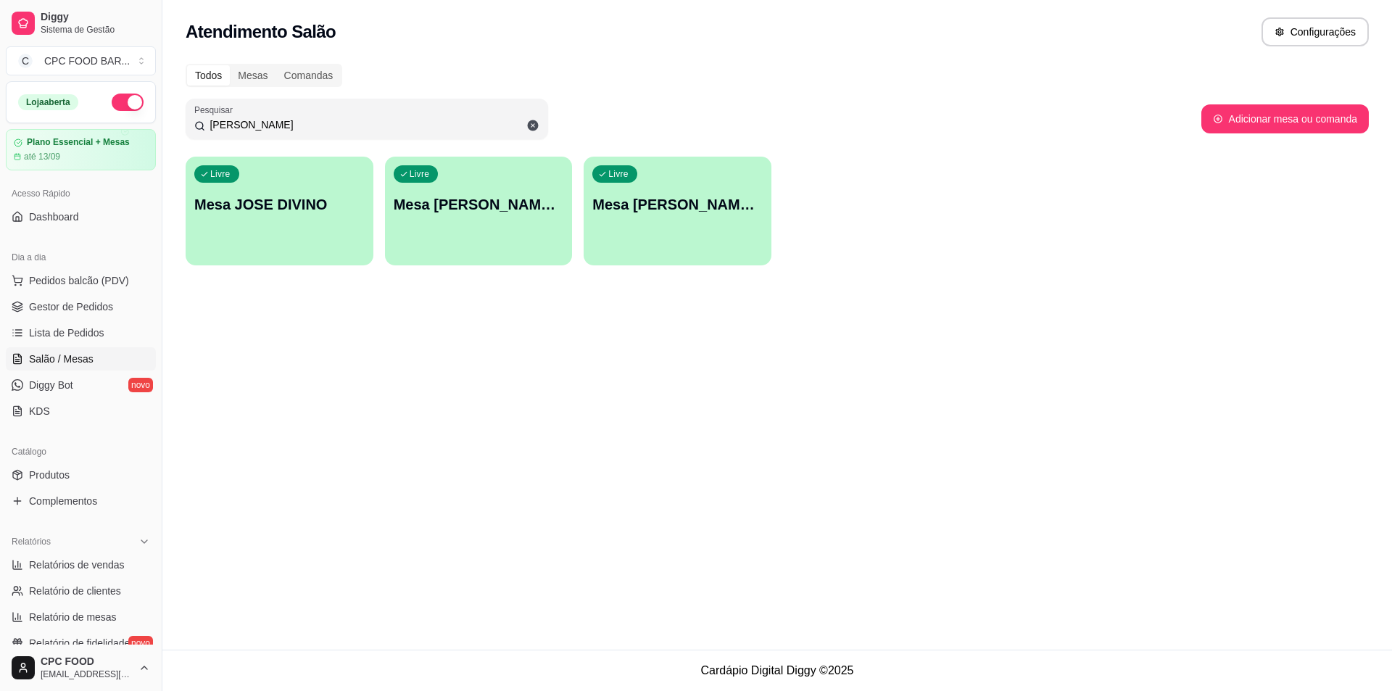
type input "jose"
click at [313, 233] on div "Livre Mesa JOSE DIVINO" at bounding box center [280, 202] width 182 height 88
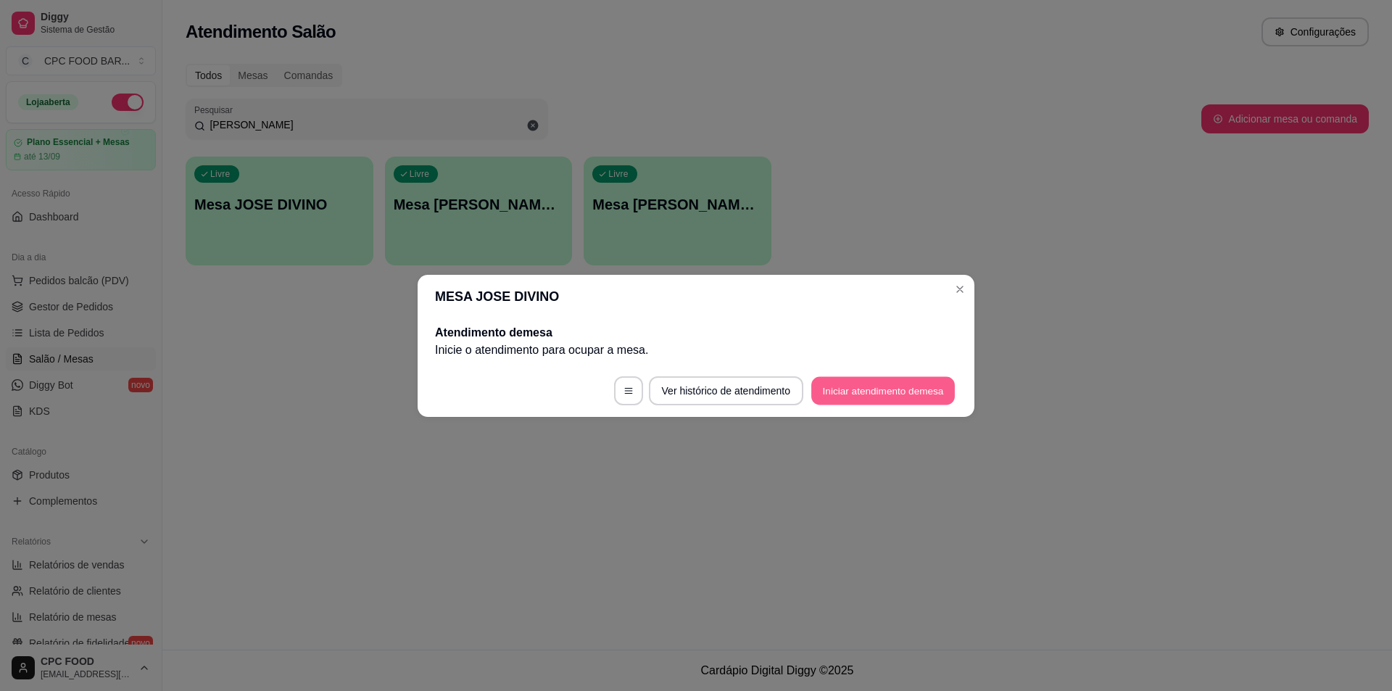
click at [866, 404] on button "Iniciar atendimento de mesa" at bounding box center [883, 390] width 144 height 28
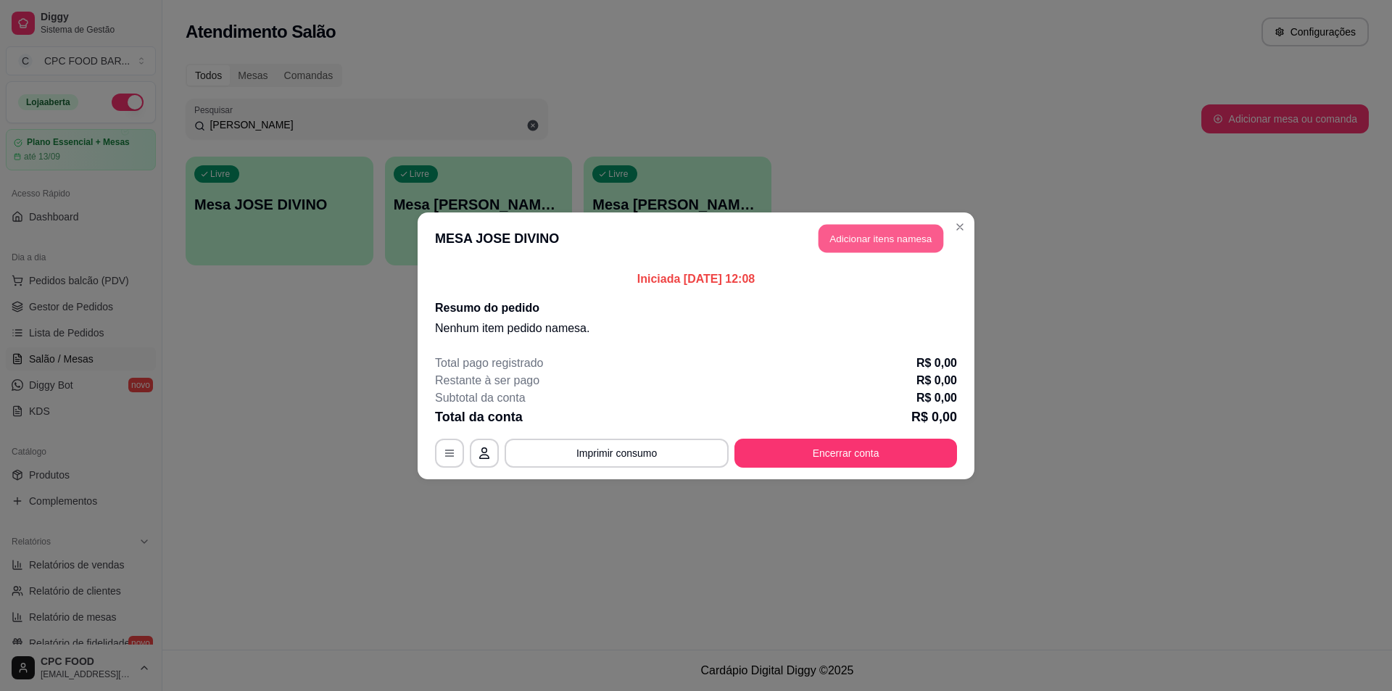
click at [858, 234] on button "Adicionar itens na mesa" at bounding box center [881, 238] width 125 height 28
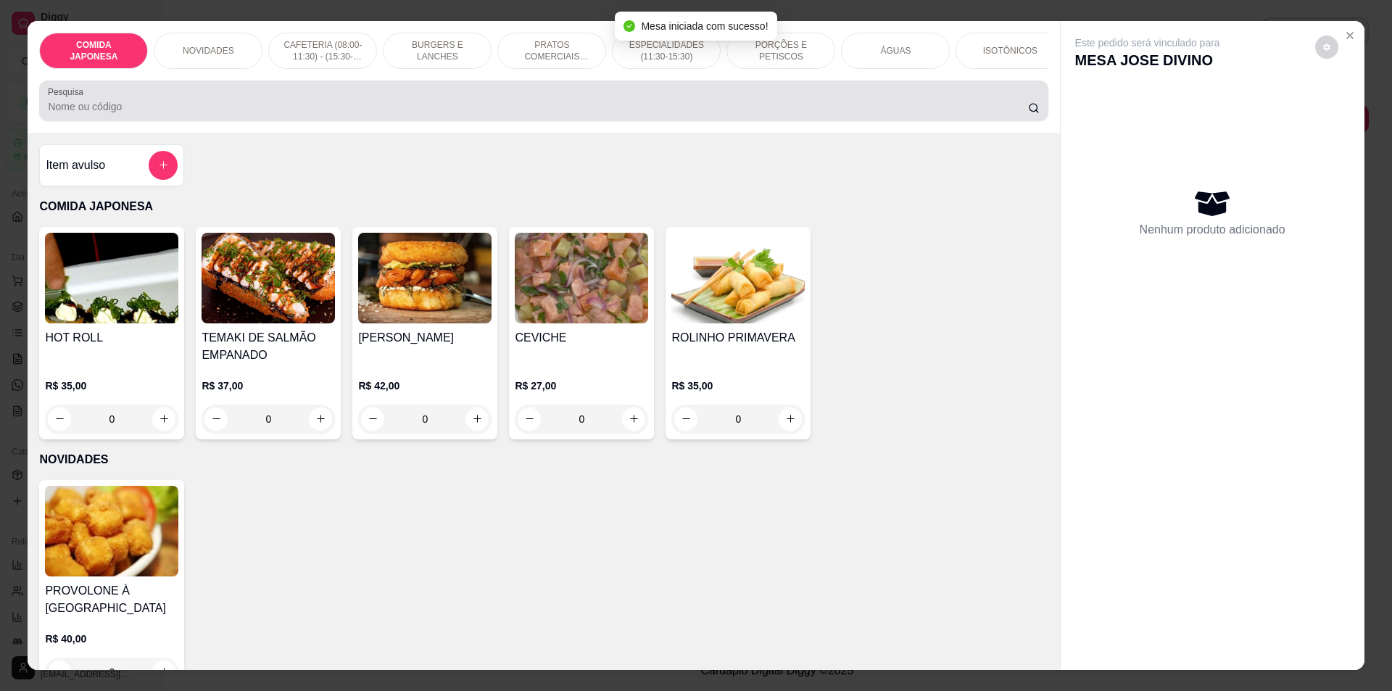
click at [229, 92] on div "Pesquisa" at bounding box center [543, 100] width 1009 height 41
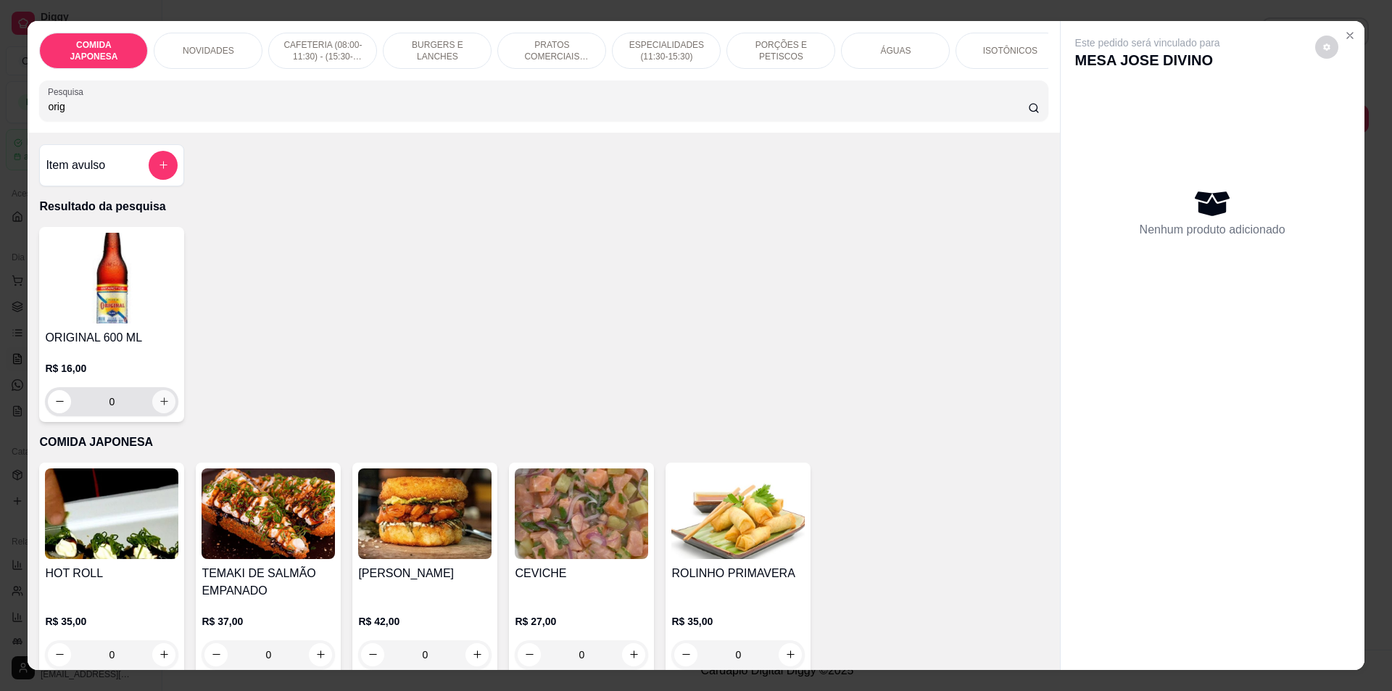
type input "orig"
click at [153, 407] on button "increase-product-quantity" at bounding box center [164, 401] width 22 height 22
type input "1"
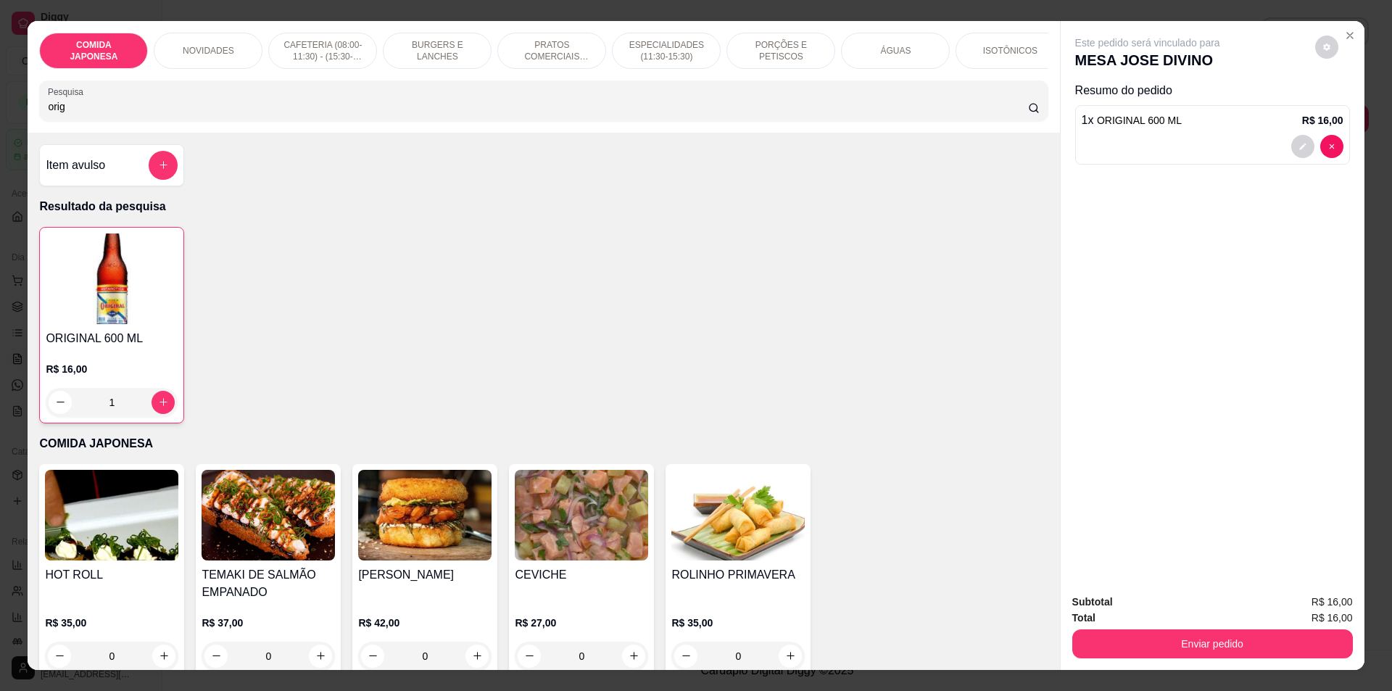
drag, startPoint x: 68, startPoint y: 128, endPoint x: 76, endPoint y: 114, distance: 15.9
click at [41, 119] on div "Pesquisa orig" at bounding box center [543, 100] width 1009 height 41
drag, startPoint x: 88, startPoint y: 112, endPoint x: 17, endPoint y: 127, distance: 72.0
click at [8, 122] on div "COMIDA JAPONESA NOVIDADES CAFETERIA (08:00-11:30) - (15:30-18:00) BURGERS E LAN…" at bounding box center [696, 345] width 1392 height 691
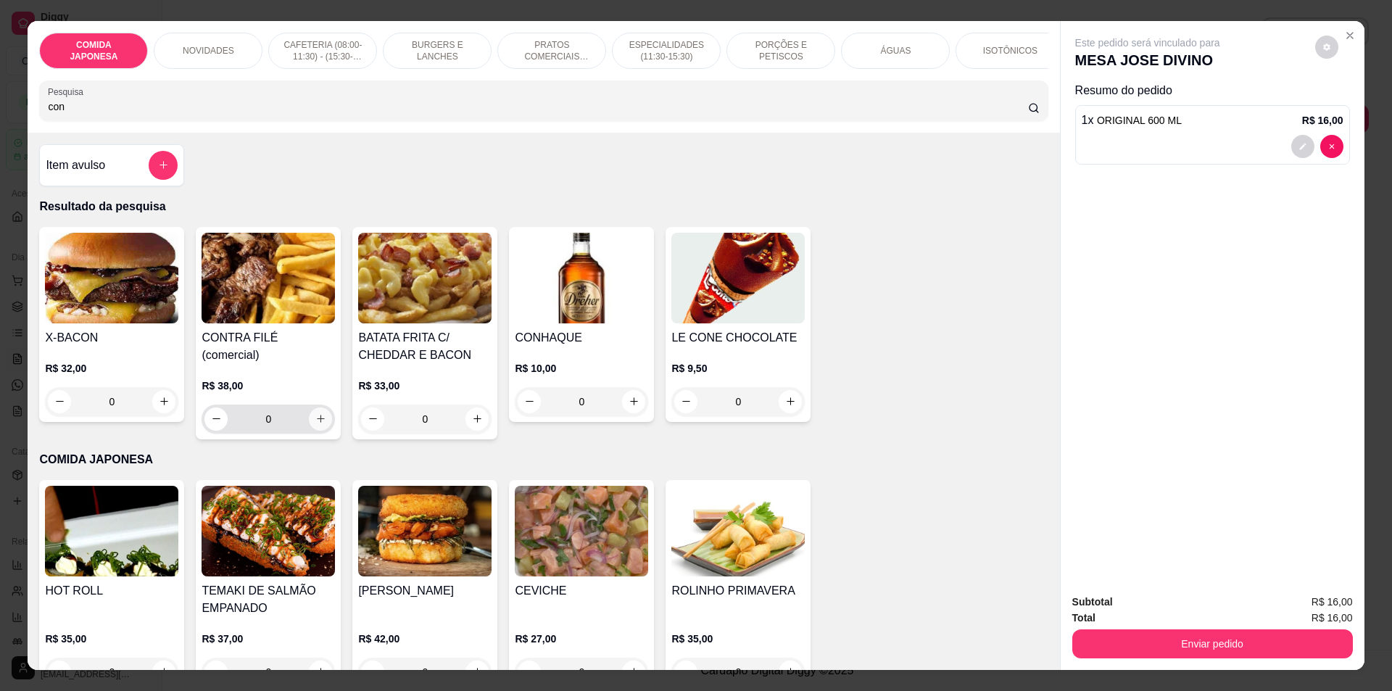
type input "con"
click at [310, 408] on button "increase-product-quantity" at bounding box center [321, 419] width 22 height 22
type input "1"
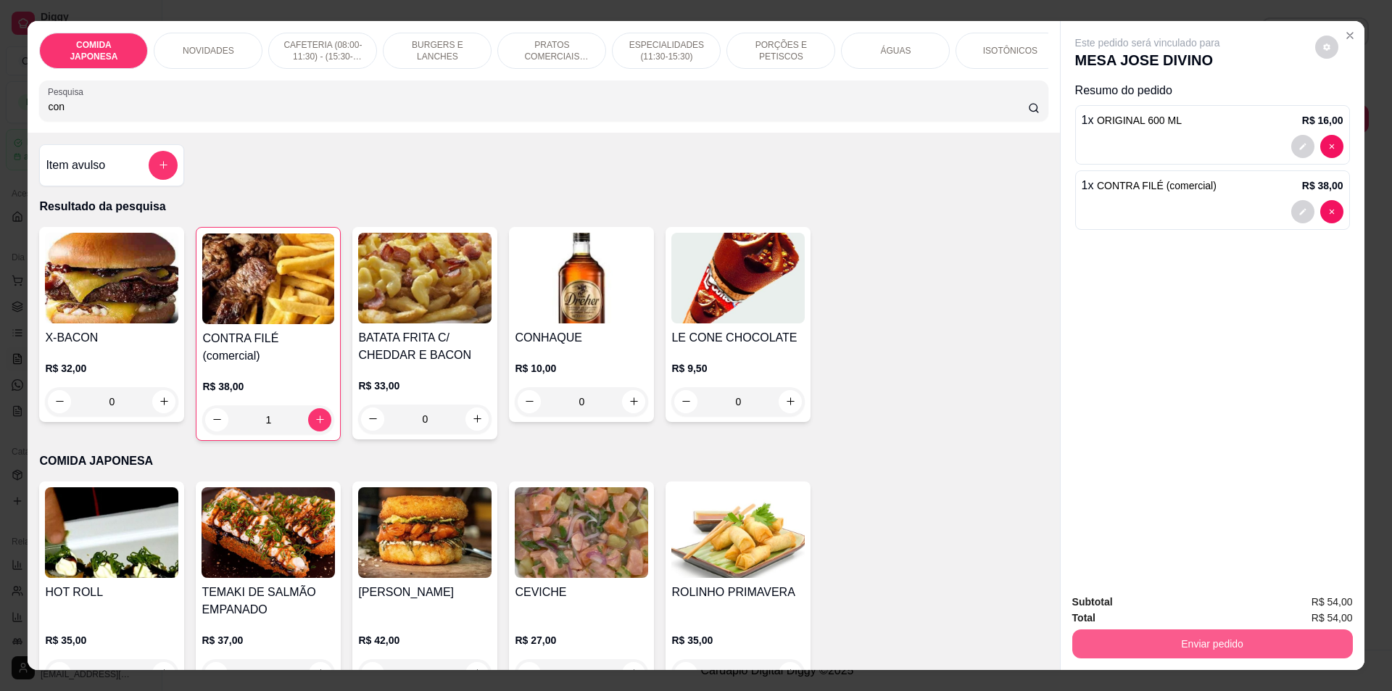
click at [1302, 645] on button "Enviar pedido" at bounding box center [1212, 643] width 281 height 29
click at [1124, 607] on button "Não registrar e enviar pedido" at bounding box center [1164, 609] width 151 height 28
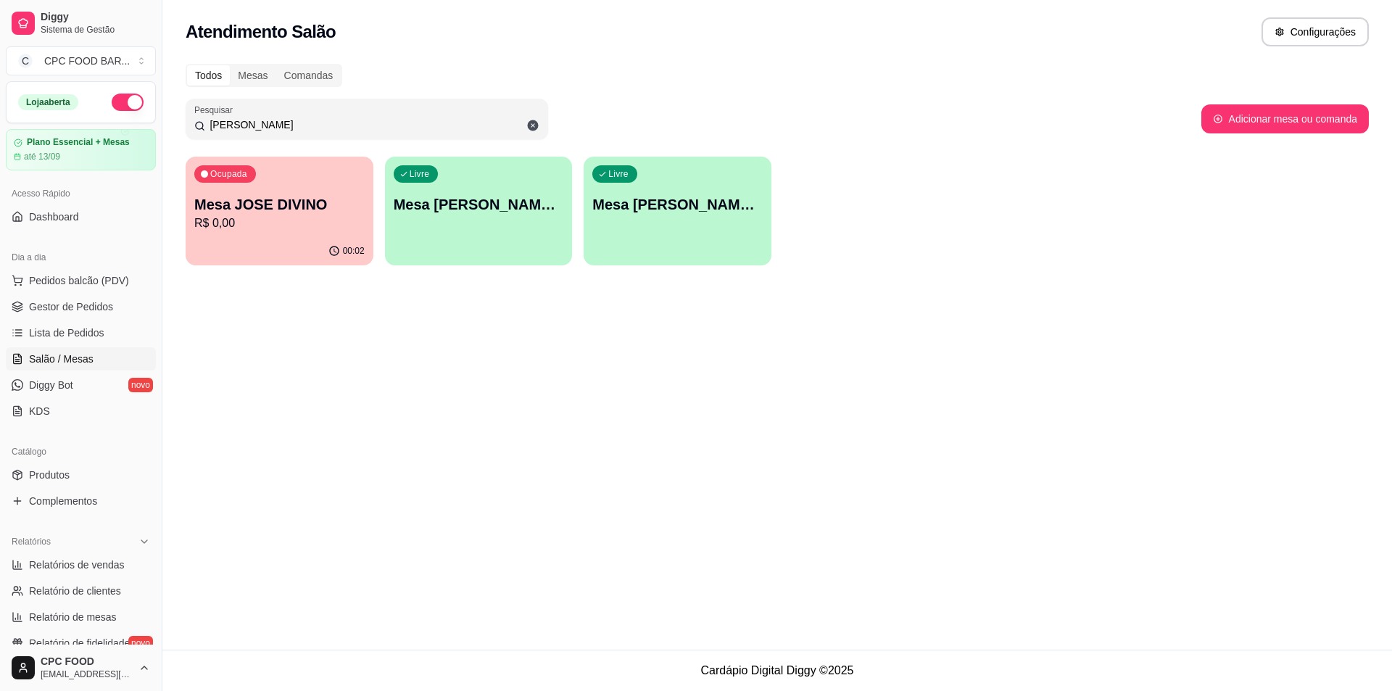
click at [275, 126] on input "jose" at bounding box center [372, 124] width 334 height 15
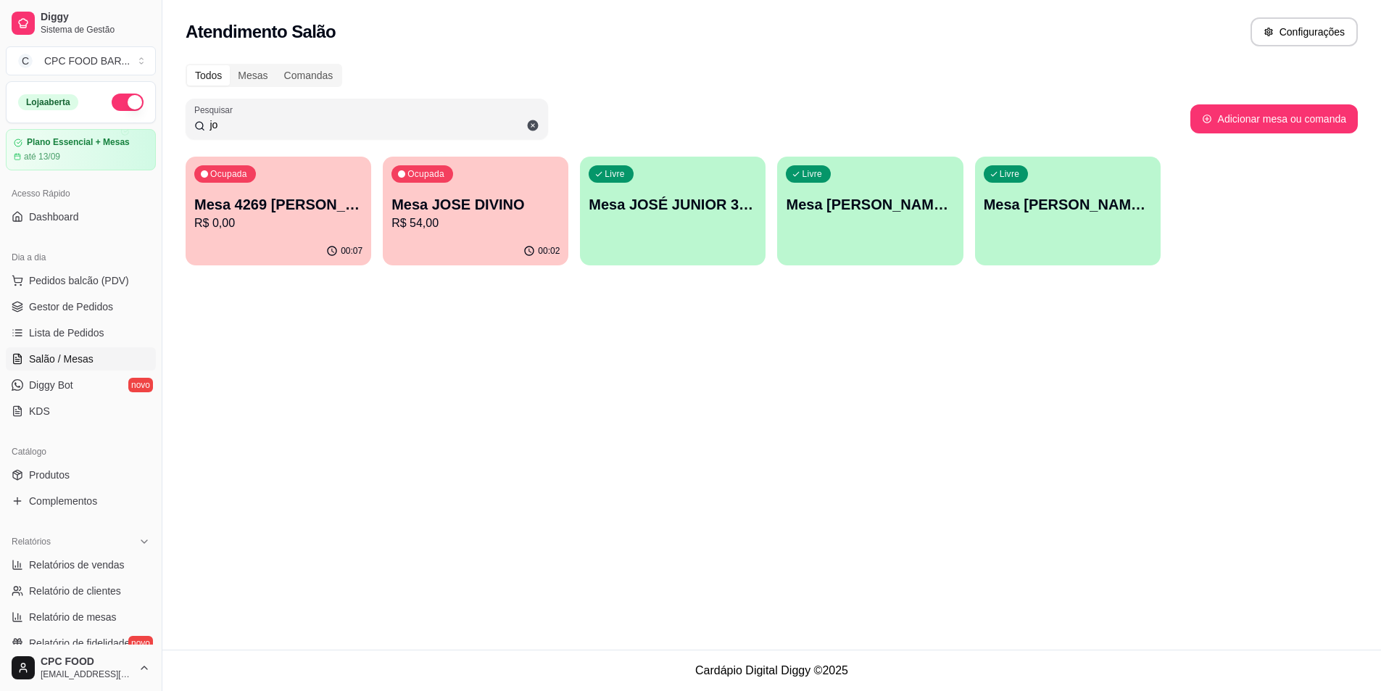
type input "j"
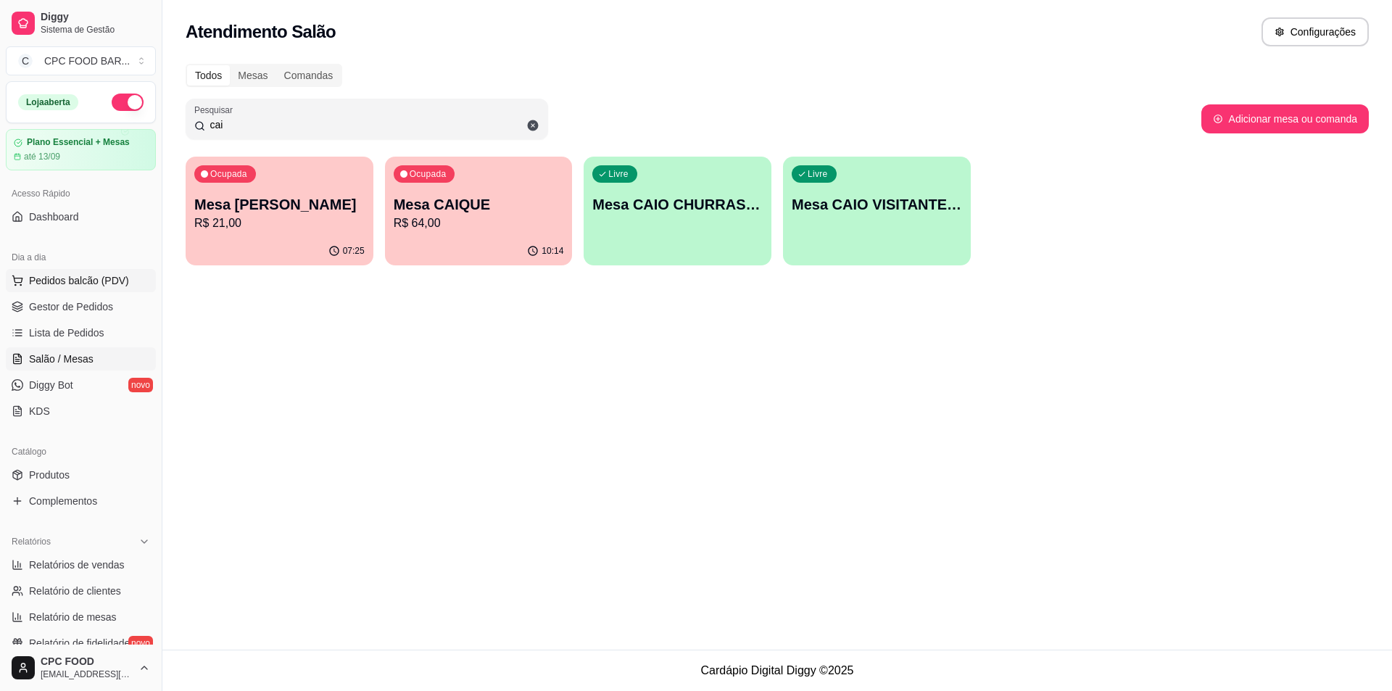
type input "cai"
click at [109, 277] on span "Pedidos balcão (PDV)" at bounding box center [79, 280] width 100 height 15
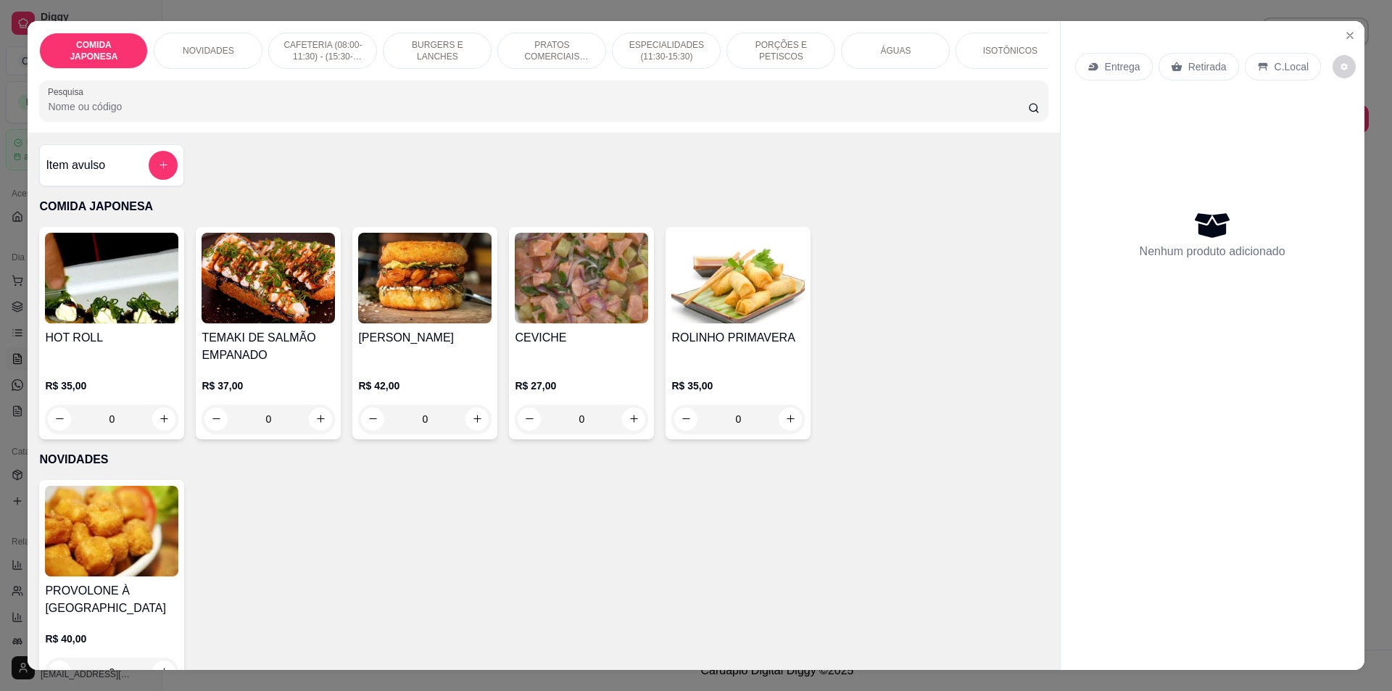
click at [318, 86] on div "COMIDA JAPONESA NOVIDADES CAFETERIA (08:00-11:30) - (15:30-18:00) BURGERS E LAN…" at bounding box center [544, 77] width 1032 height 112
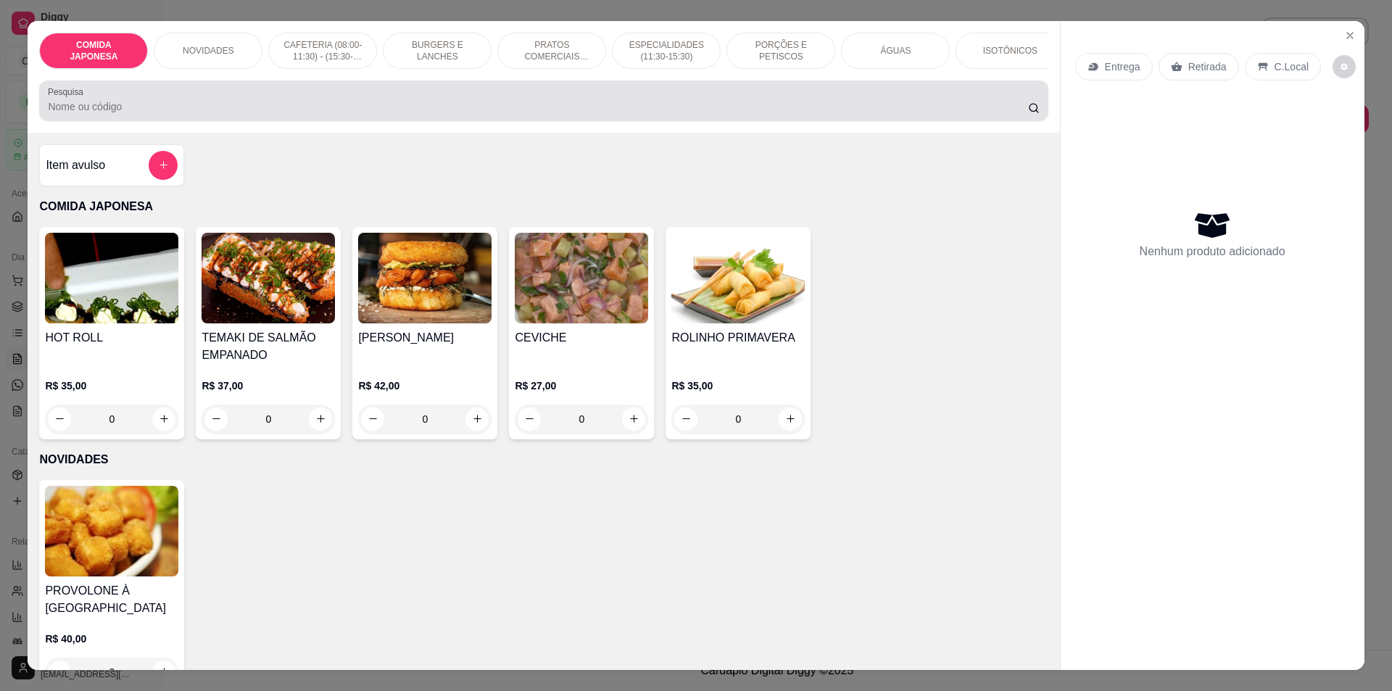
click at [317, 114] on input "Pesquisa" at bounding box center [538, 106] width 980 height 15
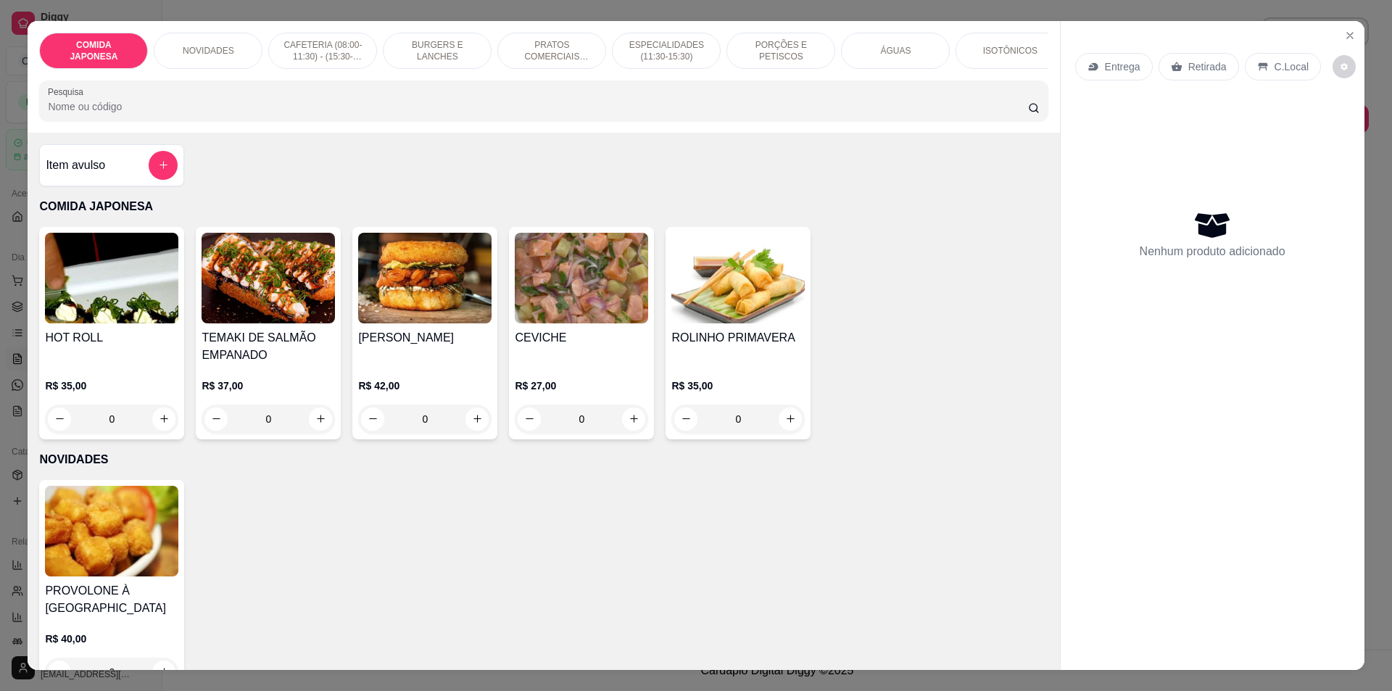
click at [317, 114] on input "Pesquisa" at bounding box center [538, 106] width 980 height 15
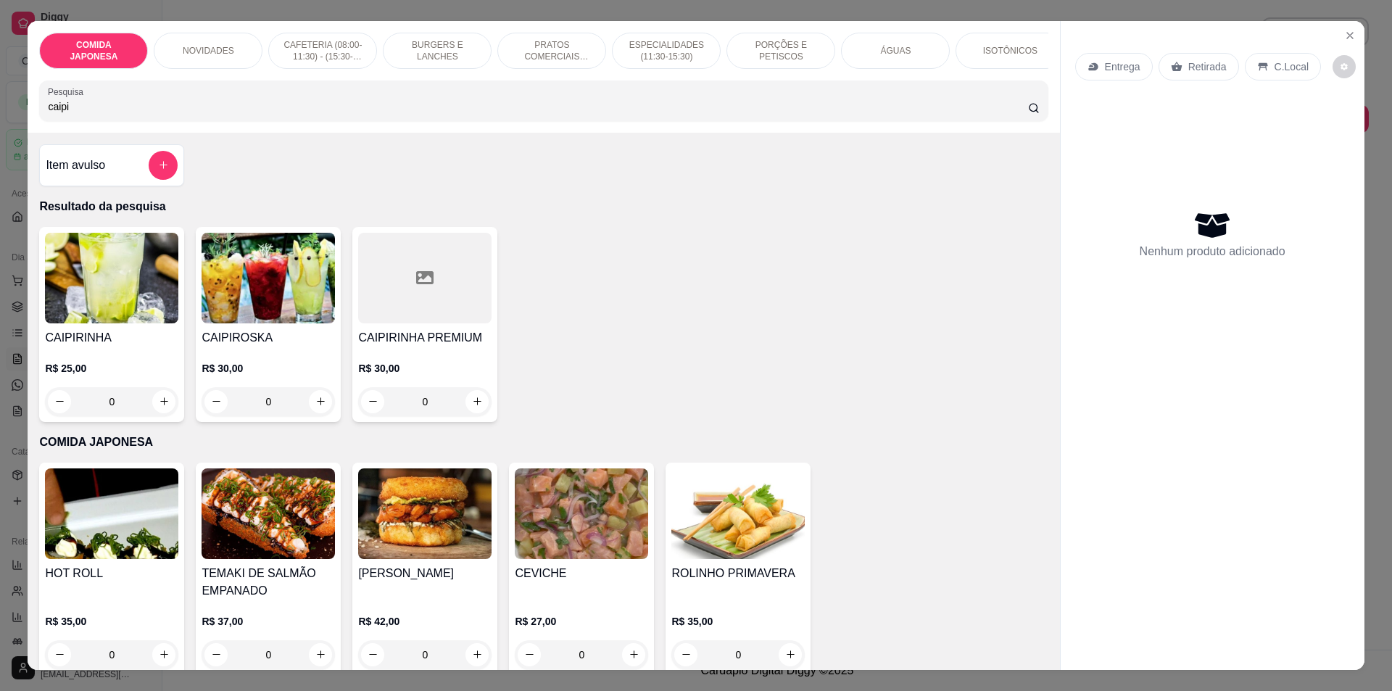
type input "caipi"
click at [162, 402] on div "0" at bounding box center [111, 401] width 133 height 29
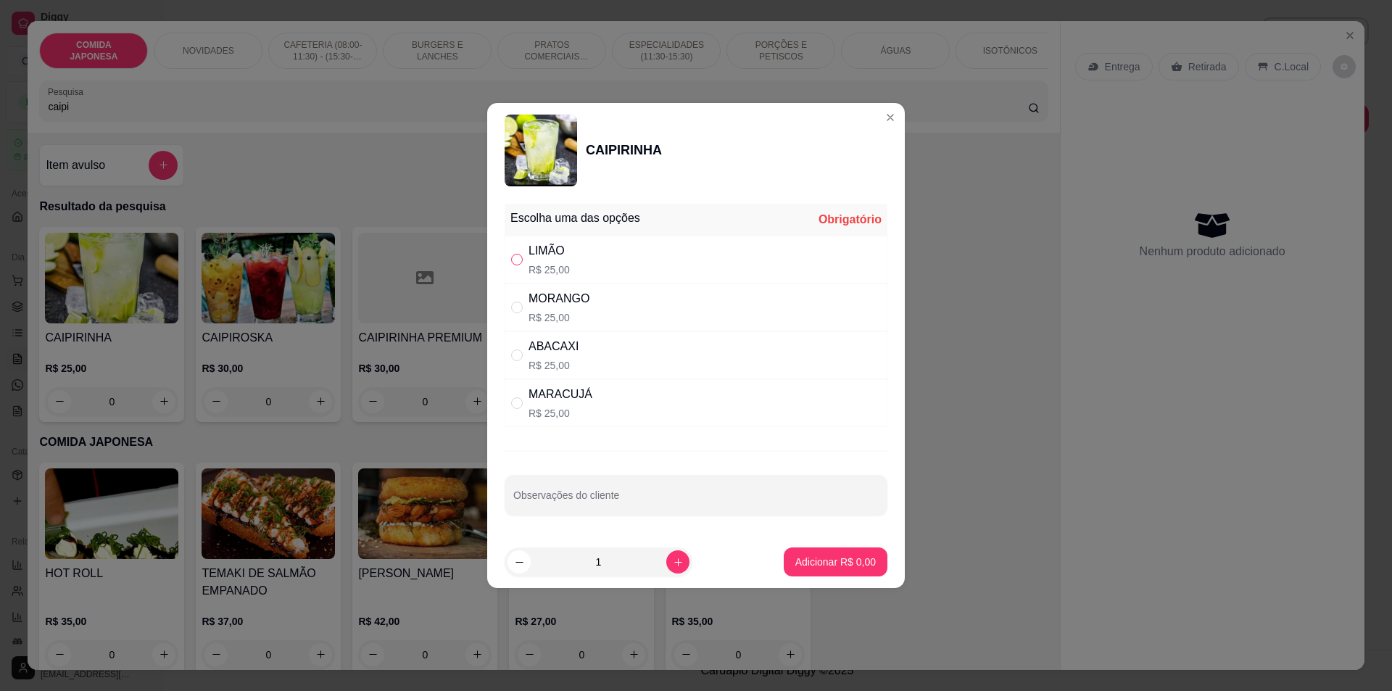
click at [518, 257] on input "" at bounding box center [517, 260] width 12 height 12
radio input "true"
click at [820, 556] on p "Adicionar R$ 25,00" at bounding box center [833, 562] width 86 height 15
type input "1"
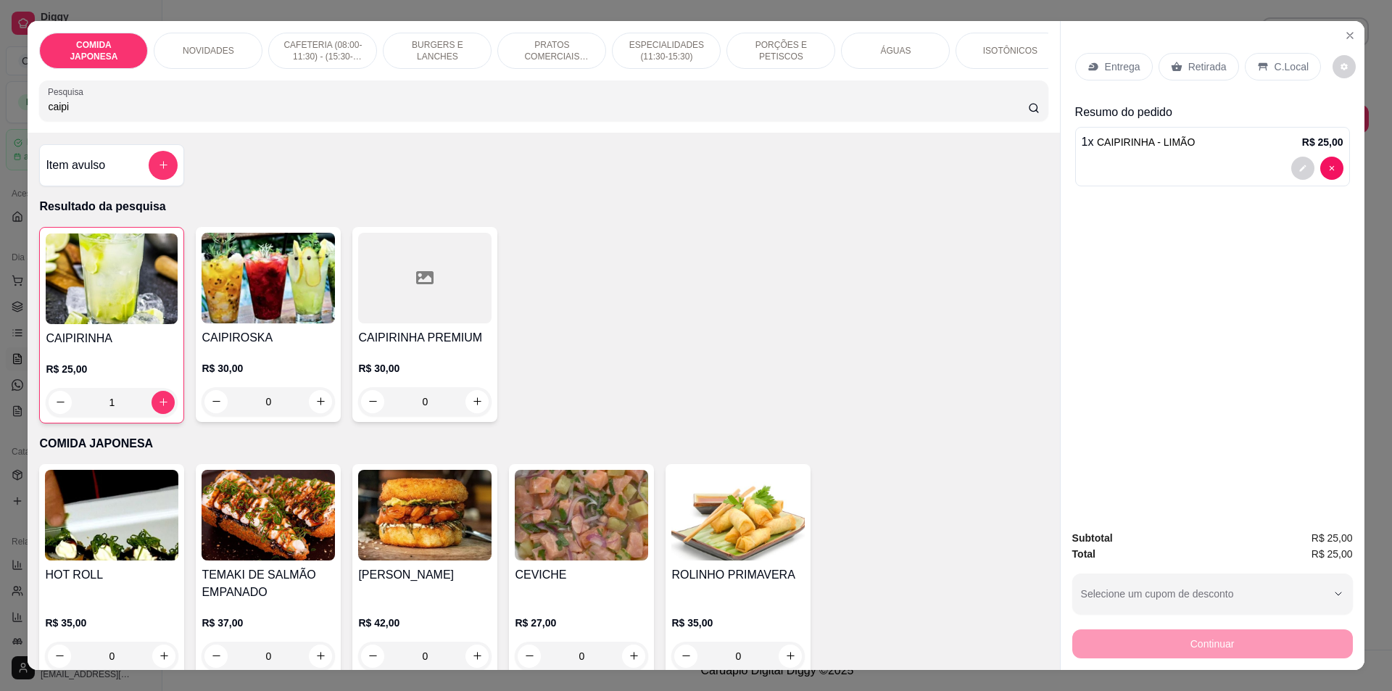
drag, startPoint x: 116, startPoint y: 124, endPoint x: 24, endPoint y: 120, distance: 92.2
click at [28, 120] on div "COMIDA JAPONESA NOVIDADES CAFETERIA (08:00-11:30) - (15:30-18:00) BURGERS E LAN…" at bounding box center [544, 77] width 1032 height 112
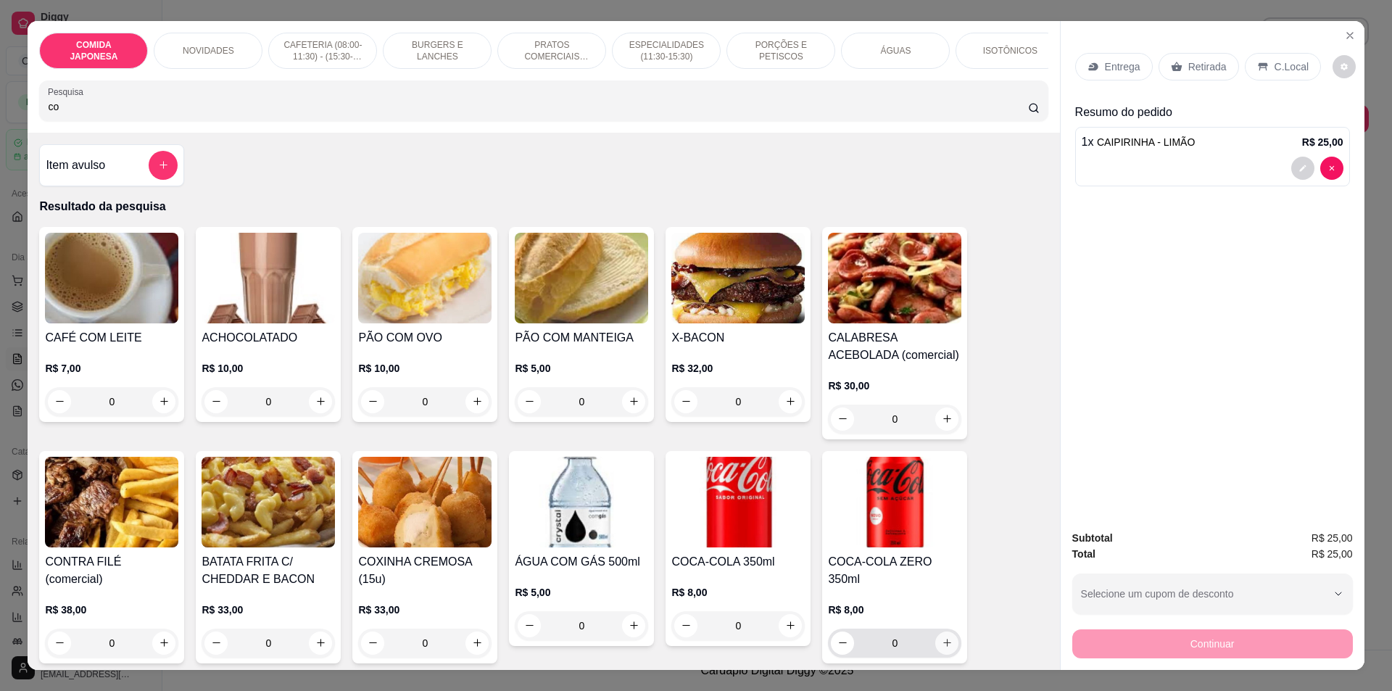
type input "co"
click at [936, 632] on button "increase-product-quantity" at bounding box center [947, 643] width 22 height 22
type input "1"
click at [1354, 32] on button "Close" at bounding box center [1350, 35] width 23 height 23
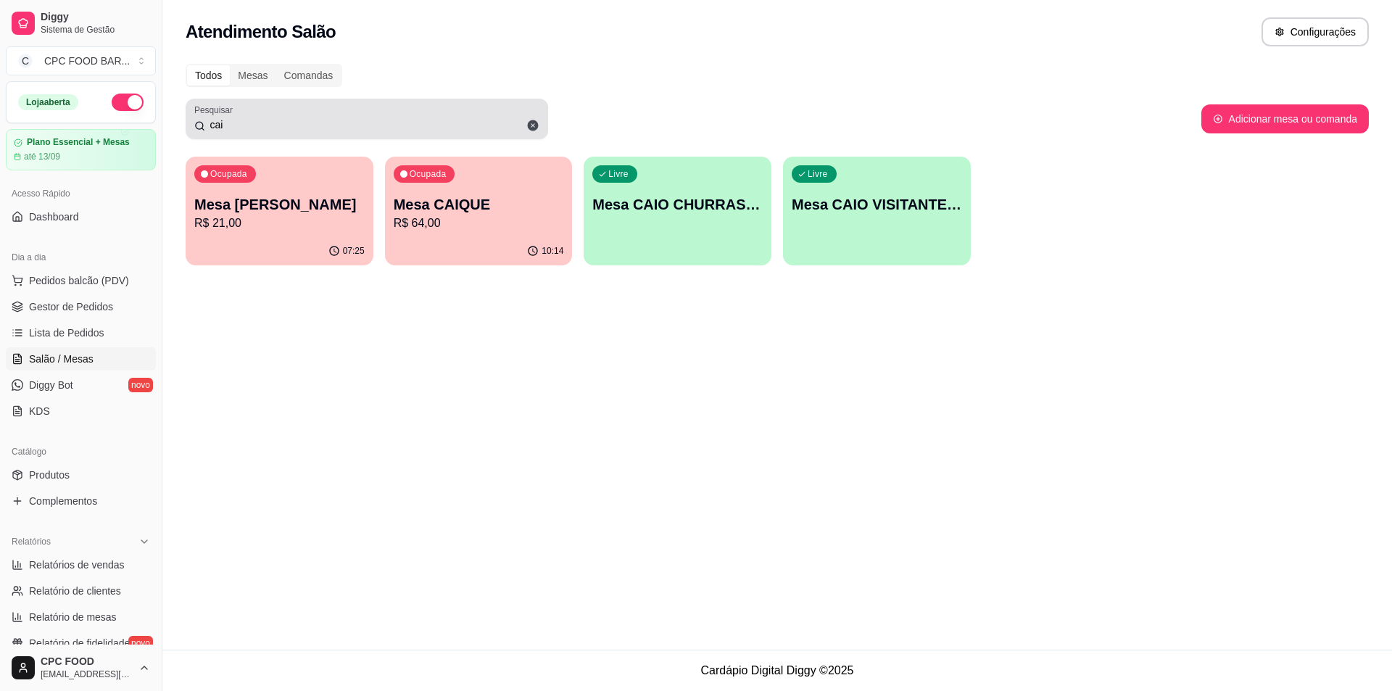
click at [527, 127] on icon at bounding box center [532, 125] width 13 height 13
click at [531, 125] on input "cai" at bounding box center [372, 124] width 334 height 15
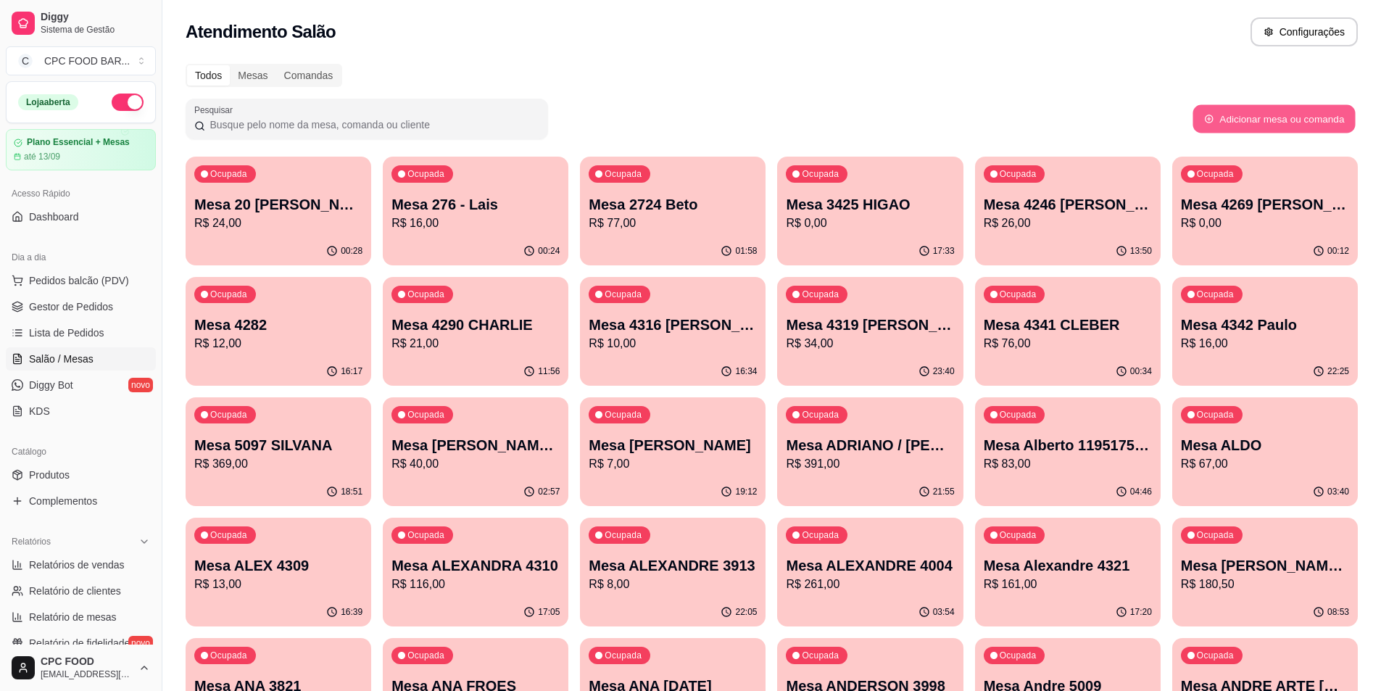
click at [1275, 113] on button "Adicionar mesa ou comanda" at bounding box center [1274, 119] width 162 height 28
select select "TABLE"
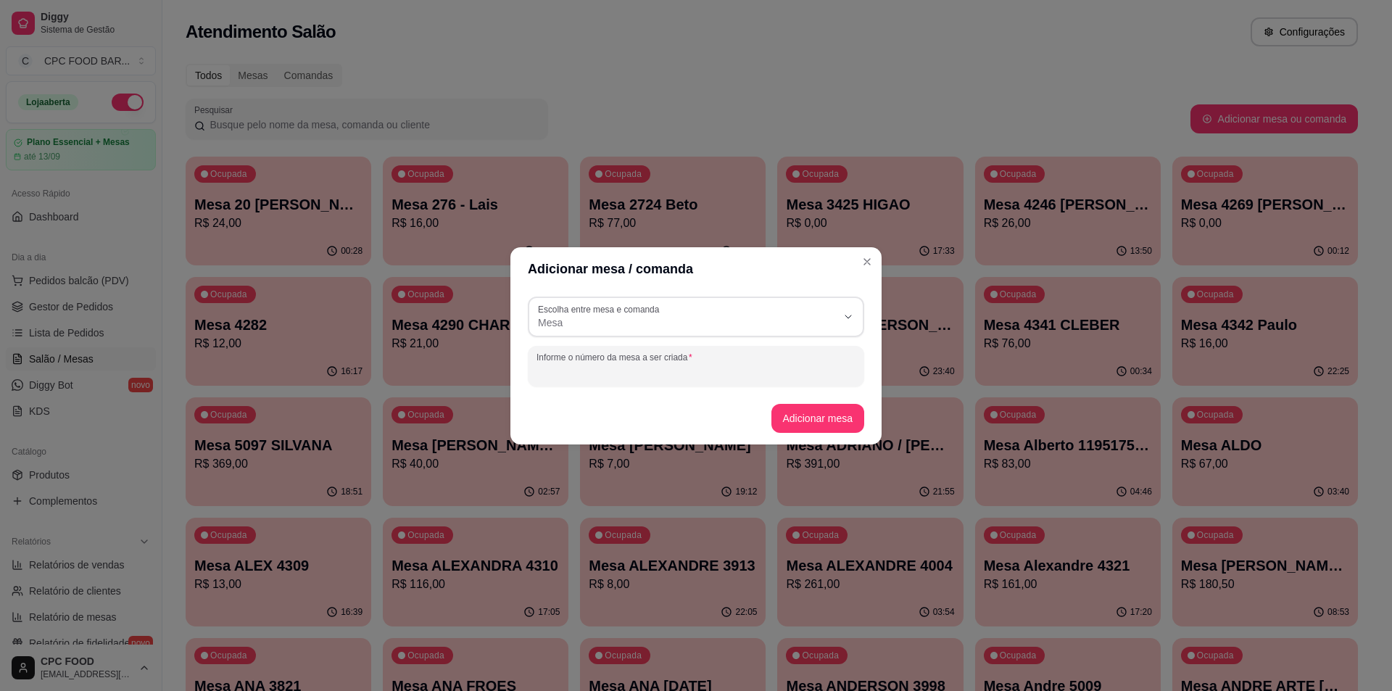
click at [568, 365] on input "Informe o número da mesa a ser criada" at bounding box center [696, 372] width 319 height 15
type input "m"
type input "[PERSON_NAME]"
click at [841, 402] on footer "Adicionar mesa" at bounding box center [695, 418] width 371 height 52
click at [843, 411] on button "Adicionar mesa" at bounding box center [819, 418] width 94 height 29
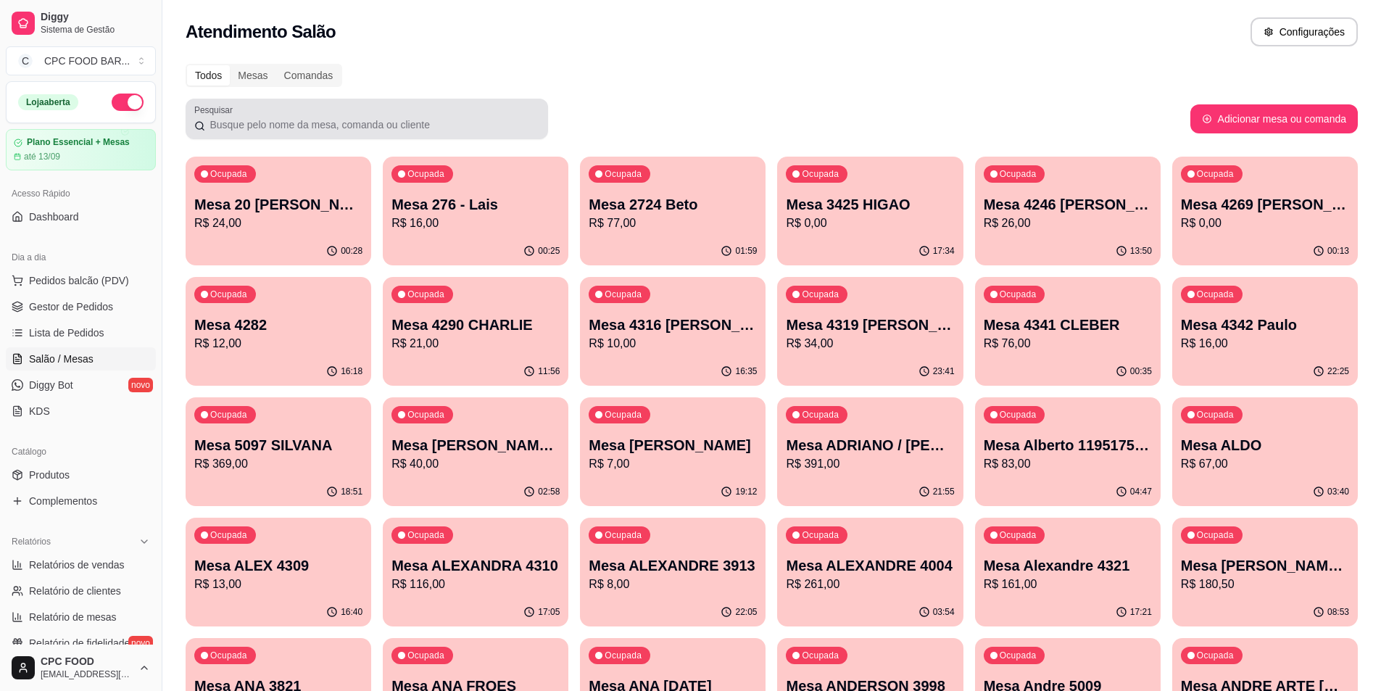
drag, startPoint x: 393, startPoint y: 100, endPoint x: 396, endPoint y: 119, distance: 19.1
click at [396, 119] on div "Pesquisar" at bounding box center [367, 119] width 363 height 41
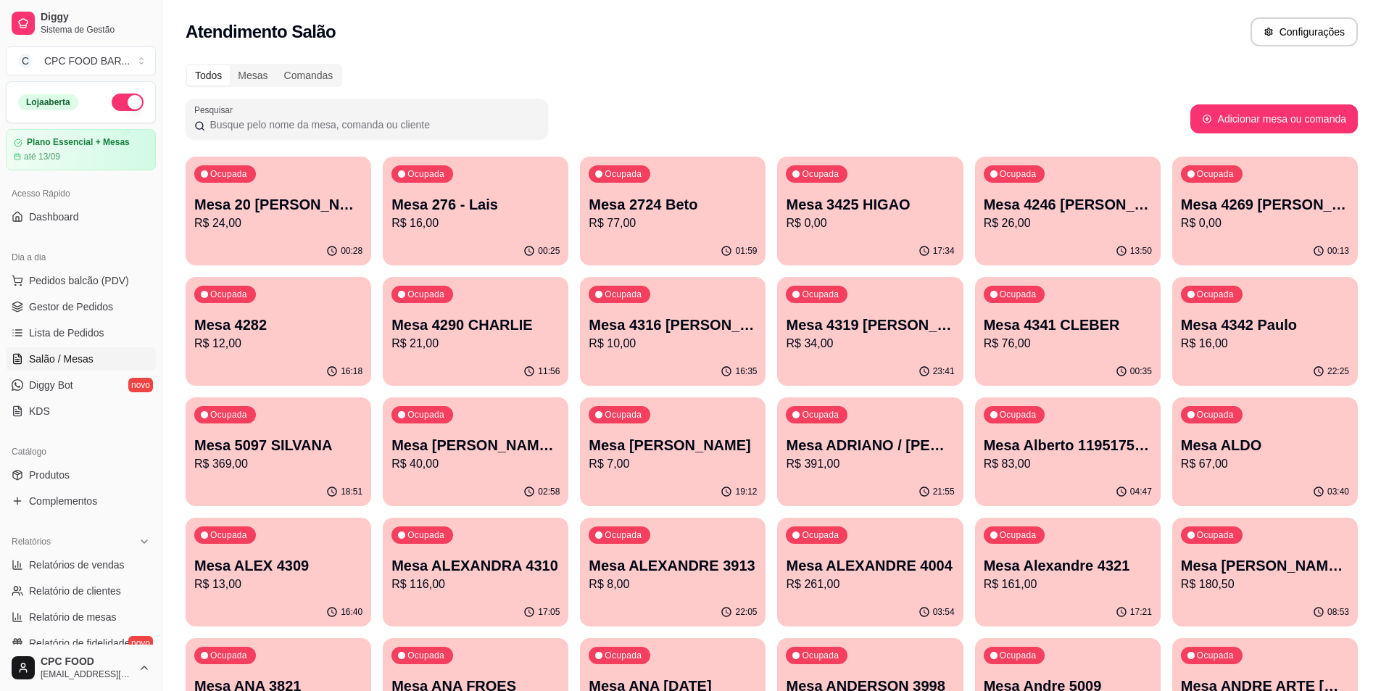
click at [396, 120] on input "Pesquisar" at bounding box center [372, 124] width 334 height 15
click at [404, 122] on input "Pesquisar" at bounding box center [372, 124] width 334 height 15
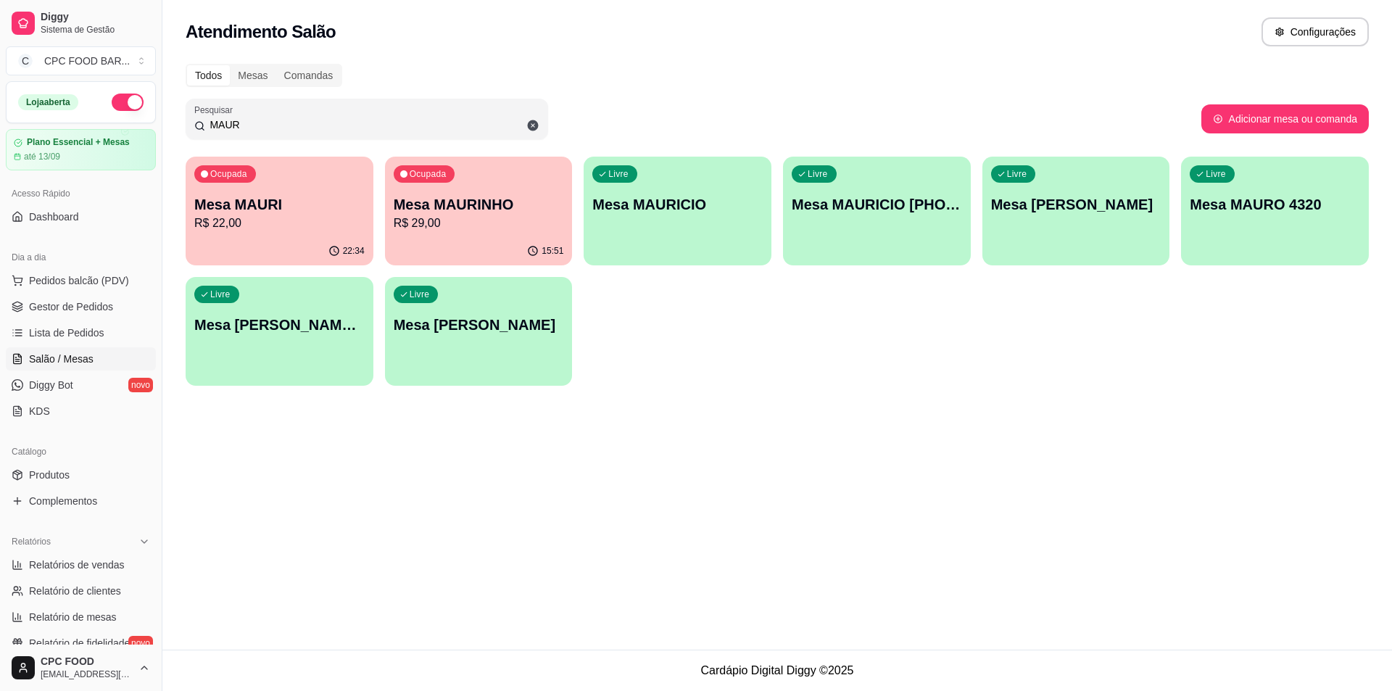
type input "MAUR"
click at [1067, 229] on div "Livre Mesa [PERSON_NAME]" at bounding box center [1076, 202] width 182 height 88
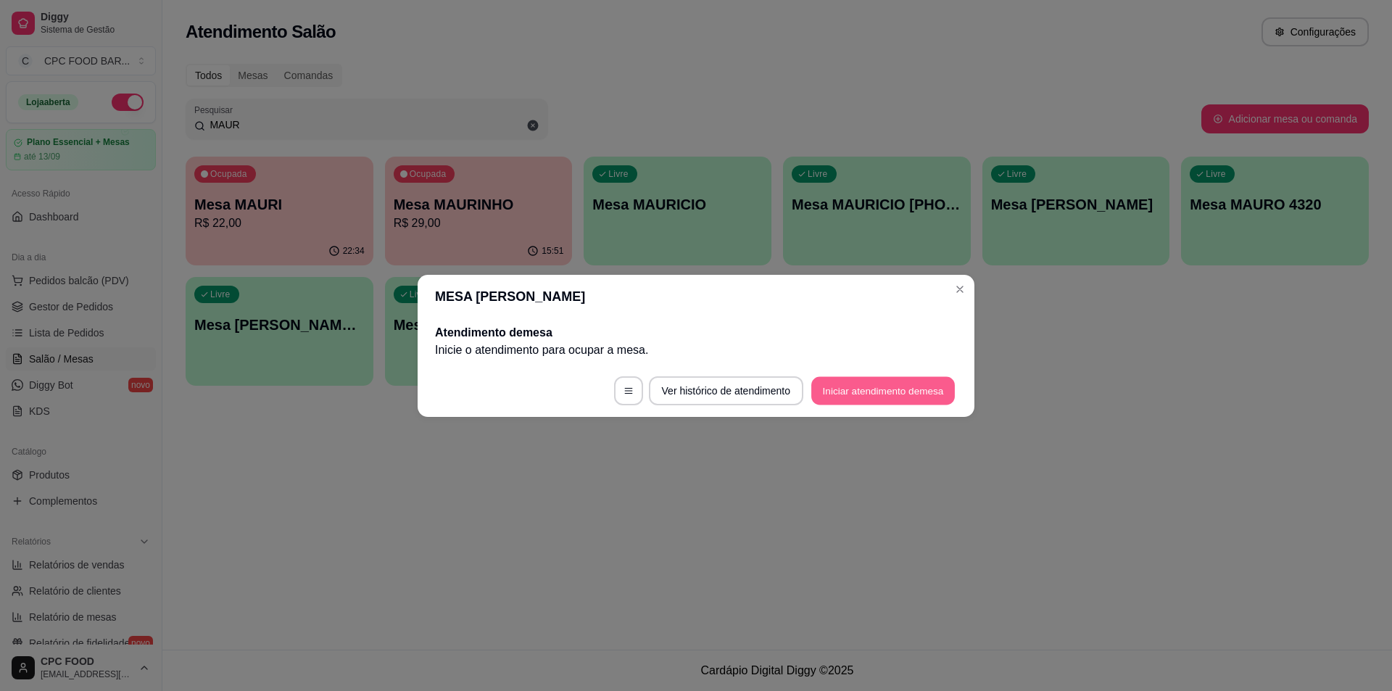
click at [863, 391] on button "Iniciar atendimento de mesa" at bounding box center [883, 390] width 144 height 28
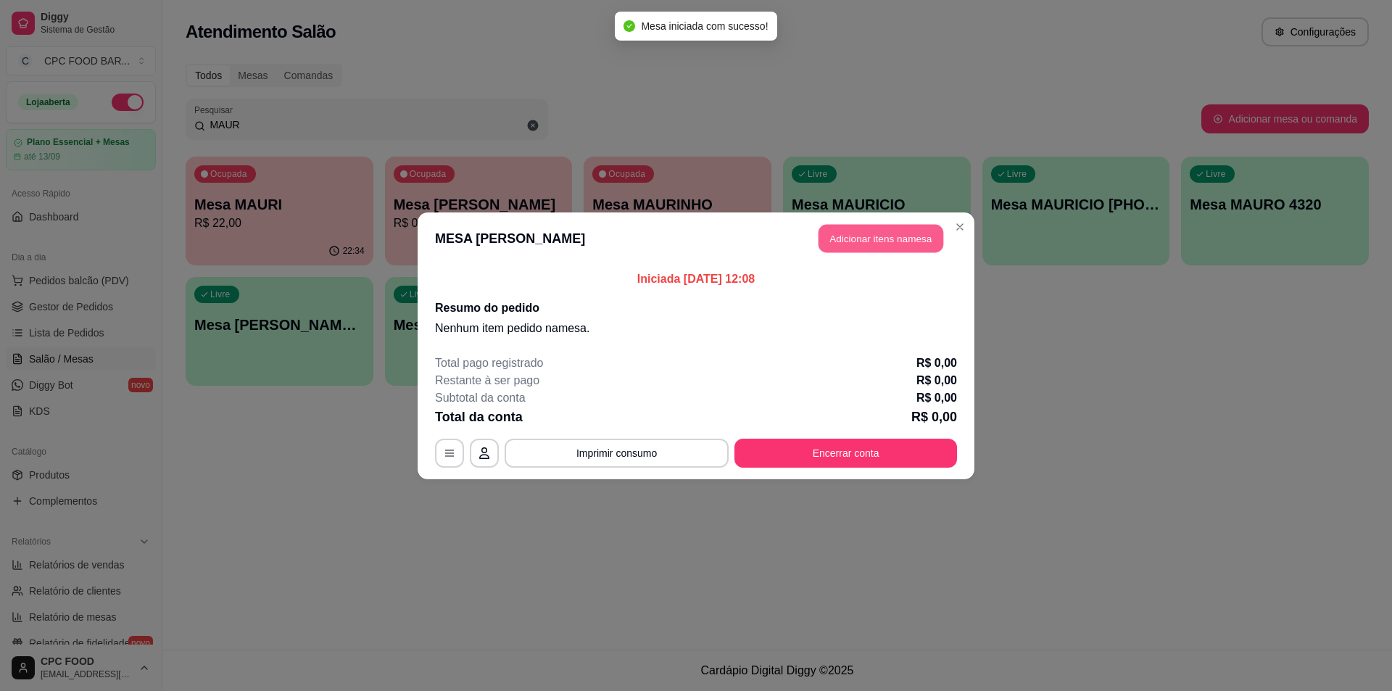
click at [890, 236] on button "Adicionar itens na mesa" at bounding box center [881, 238] width 125 height 28
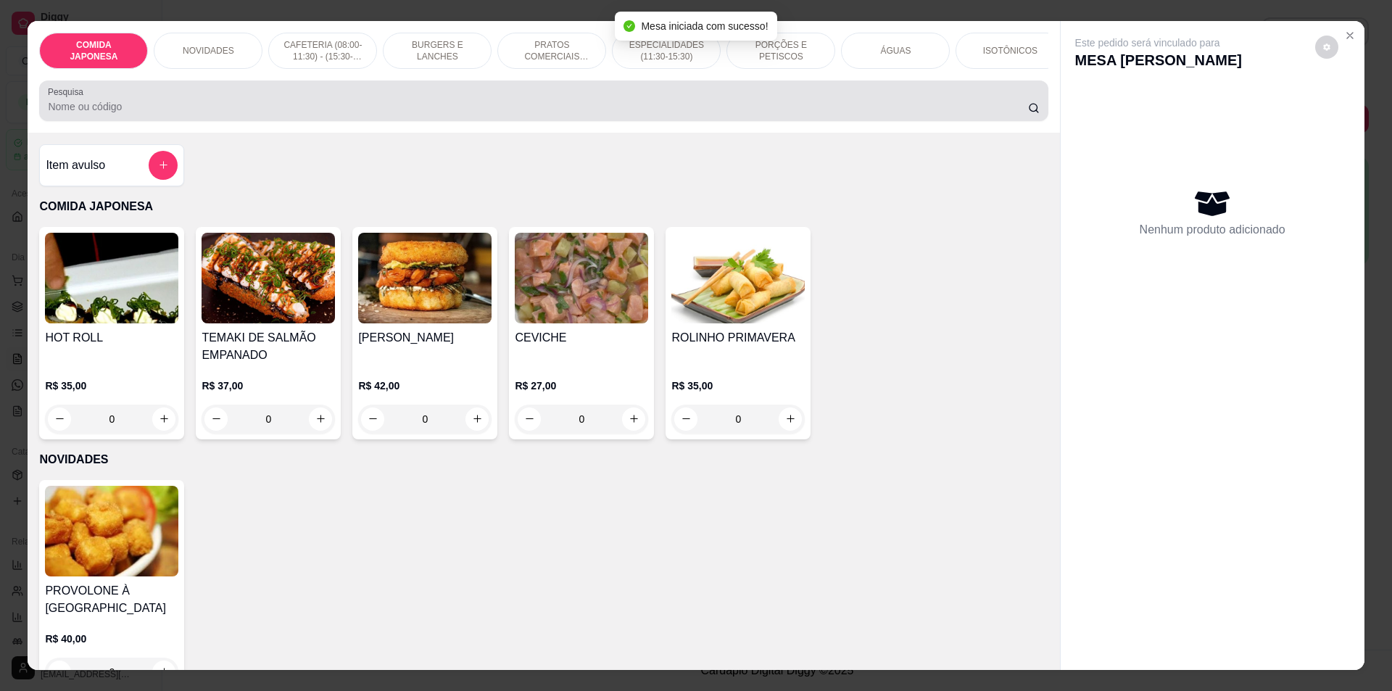
click at [293, 114] on input "Pesquisa" at bounding box center [538, 106] width 980 height 15
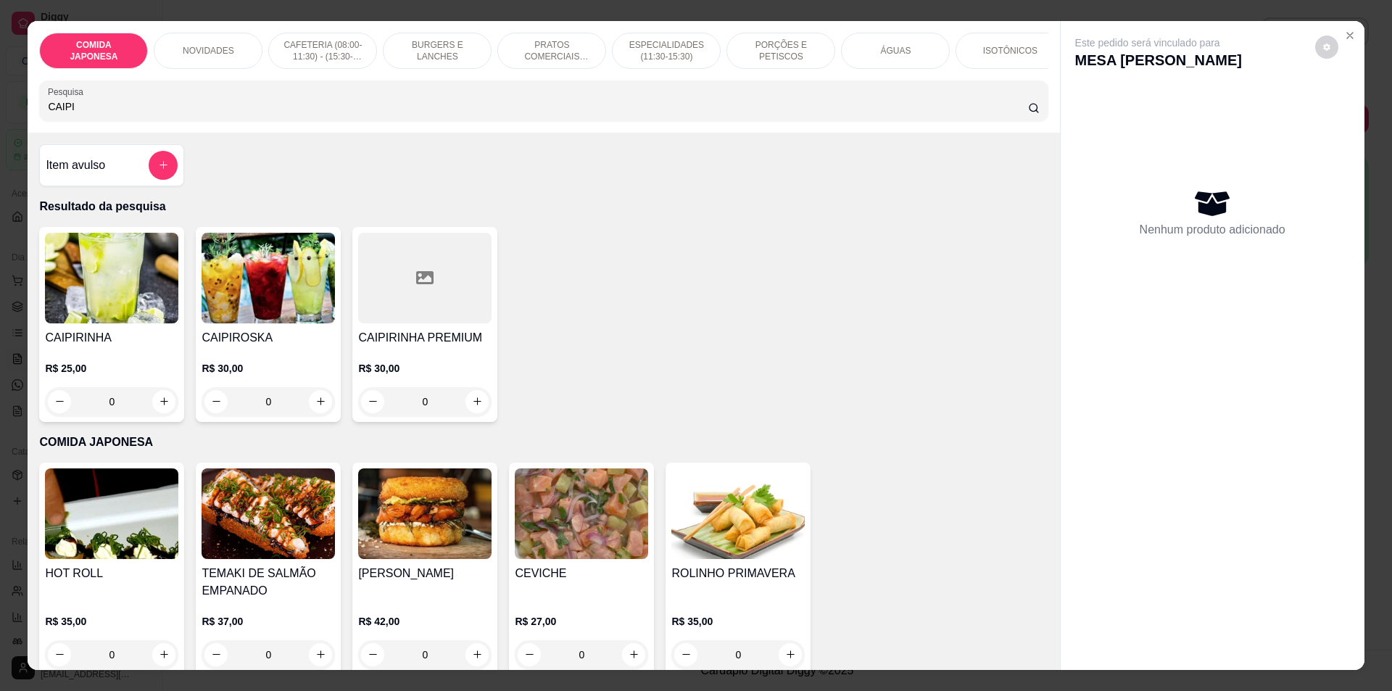
type input "CAIPI"
click at [165, 408] on div "0" at bounding box center [111, 401] width 133 height 29
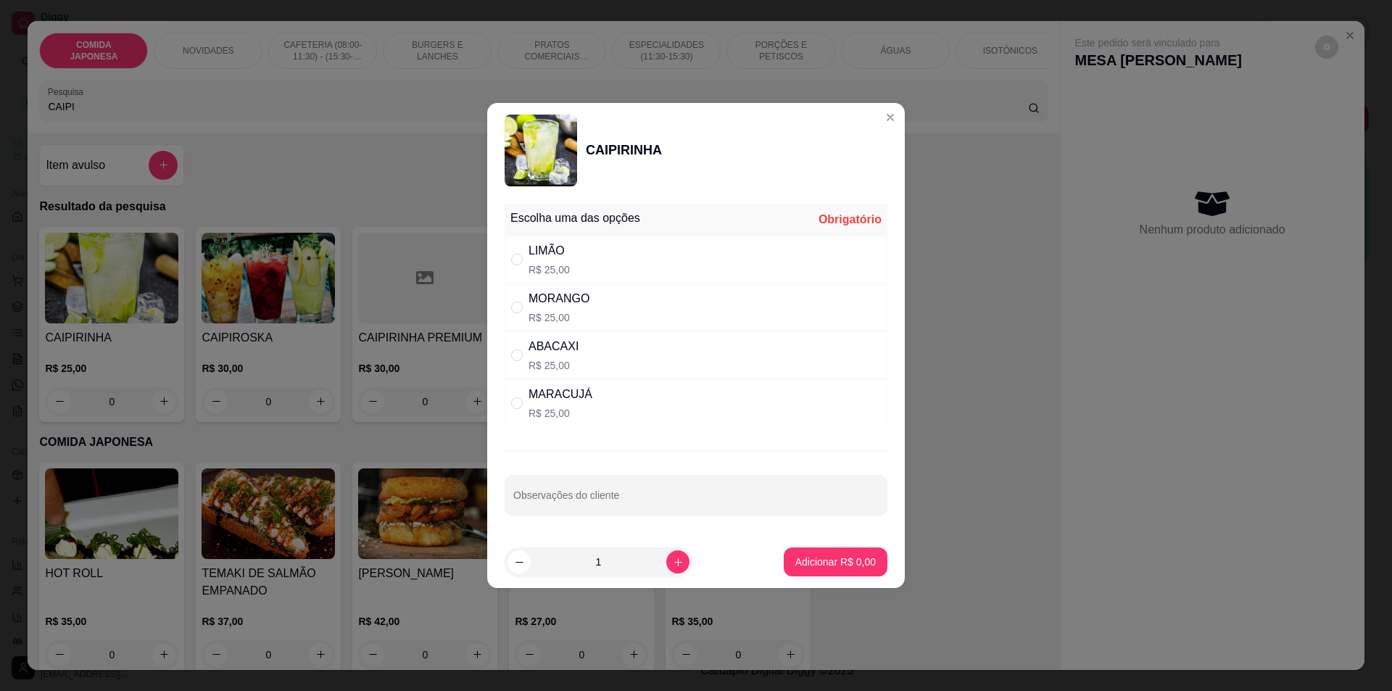
click at [605, 356] on div "ABACAXI R$ 25,00" at bounding box center [696, 355] width 383 height 48
radio input "true"
click at [592, 273] on div "LIMÃO R$ 25,00" at bounding box center [696, 260] width 383 height 48
radio input "true"
radio input "false"
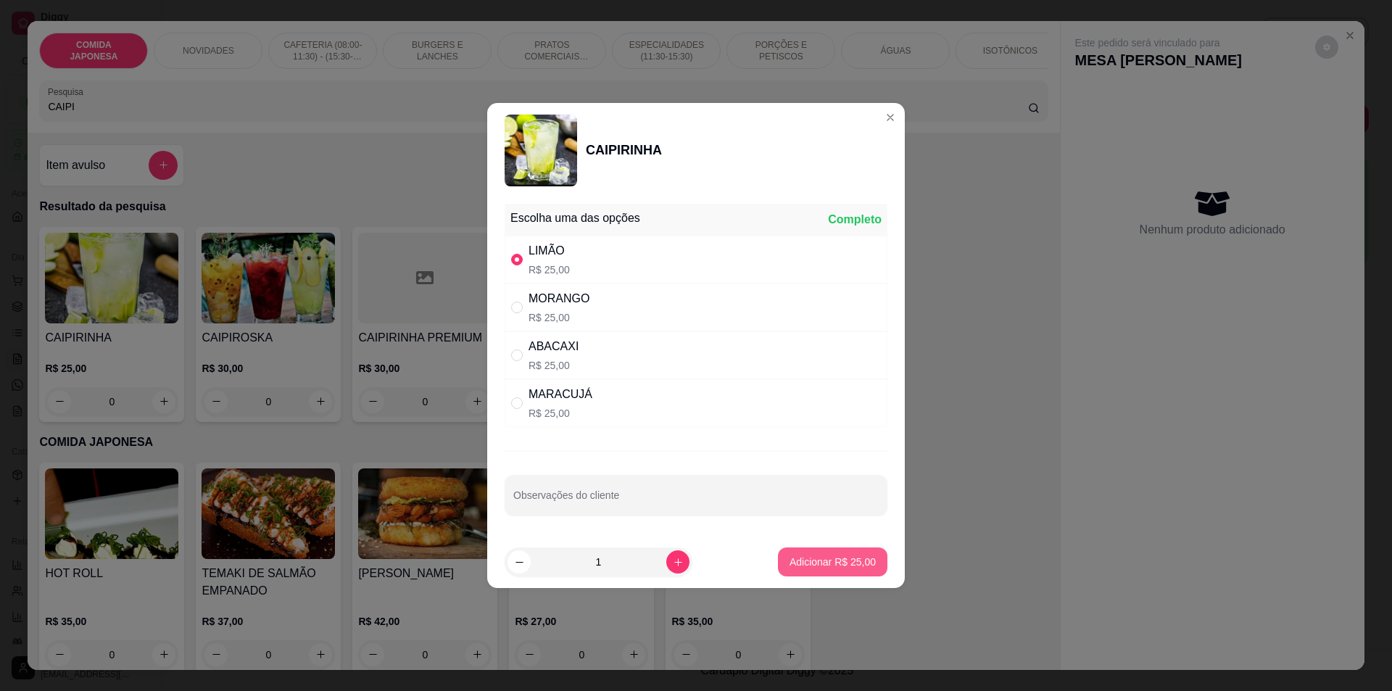
click at [813, 574] on button "Adicionar R$ 25,00" at bounding box center [832, 561] width 109 height 29
type input "1"
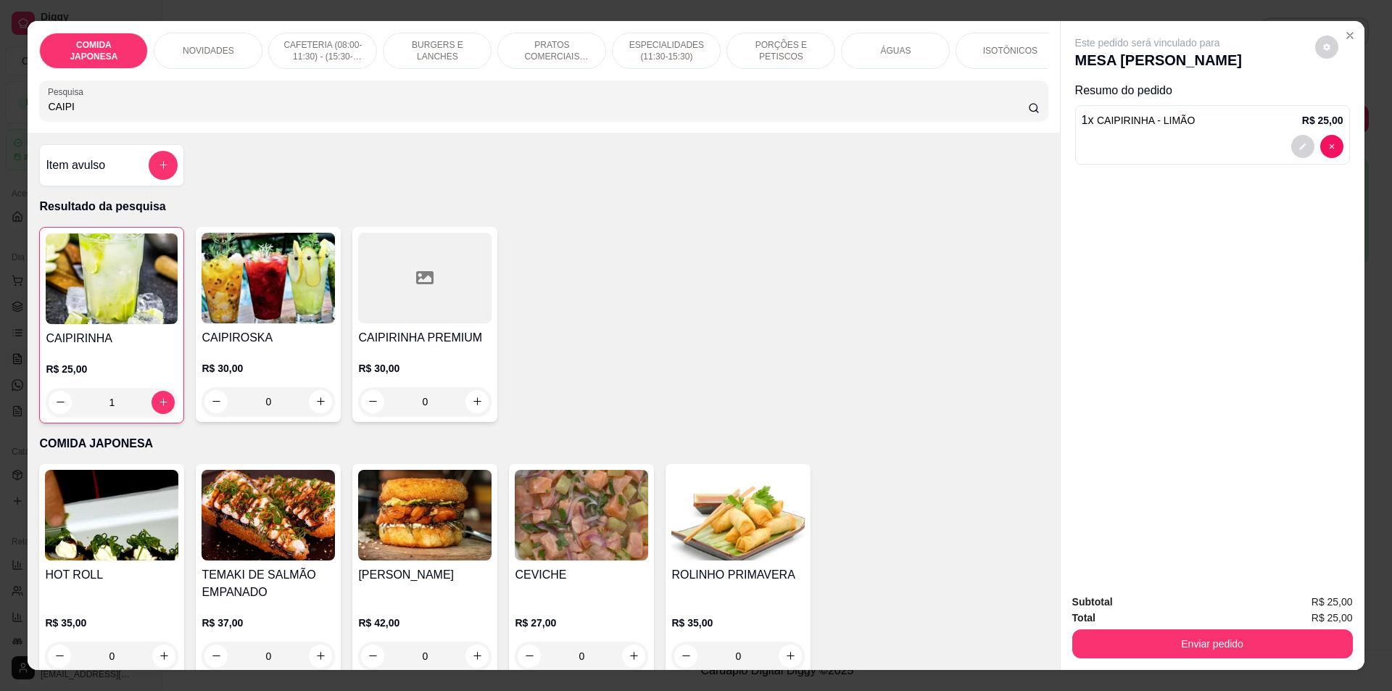
drag, startPoint x: 124, startPoint y: 123, endPoint x: 17, endPoint y: 94, distance: 110.5
click at [17, 94] on div "COMIDA JAPONESA NOVIDADES CAFETERIA (08:00-11:30) - (15:30-18:00) BURGERS E LAN…" at bounding box center [696, 345] width 1392 height 691
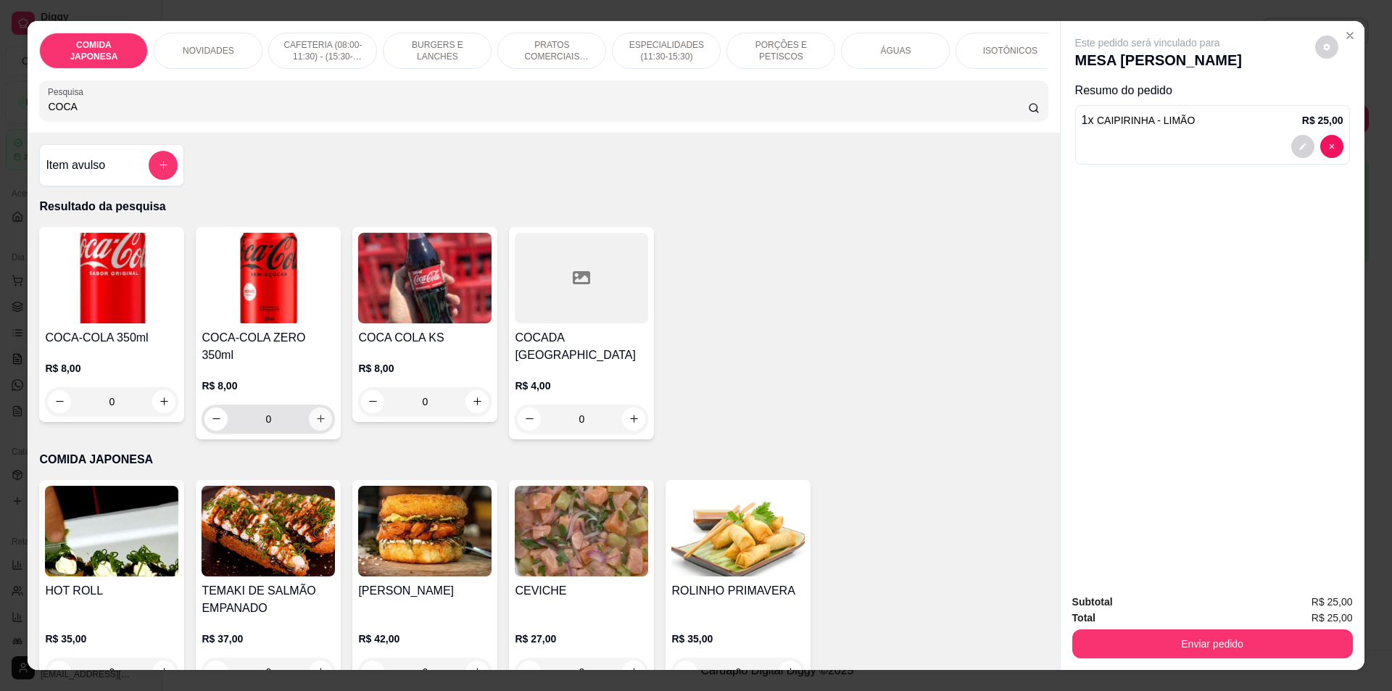
type input "COCA"
click at [315, 413] on icon "increase-product-quantity" at bounding box center [320, 418] width 11 height 11
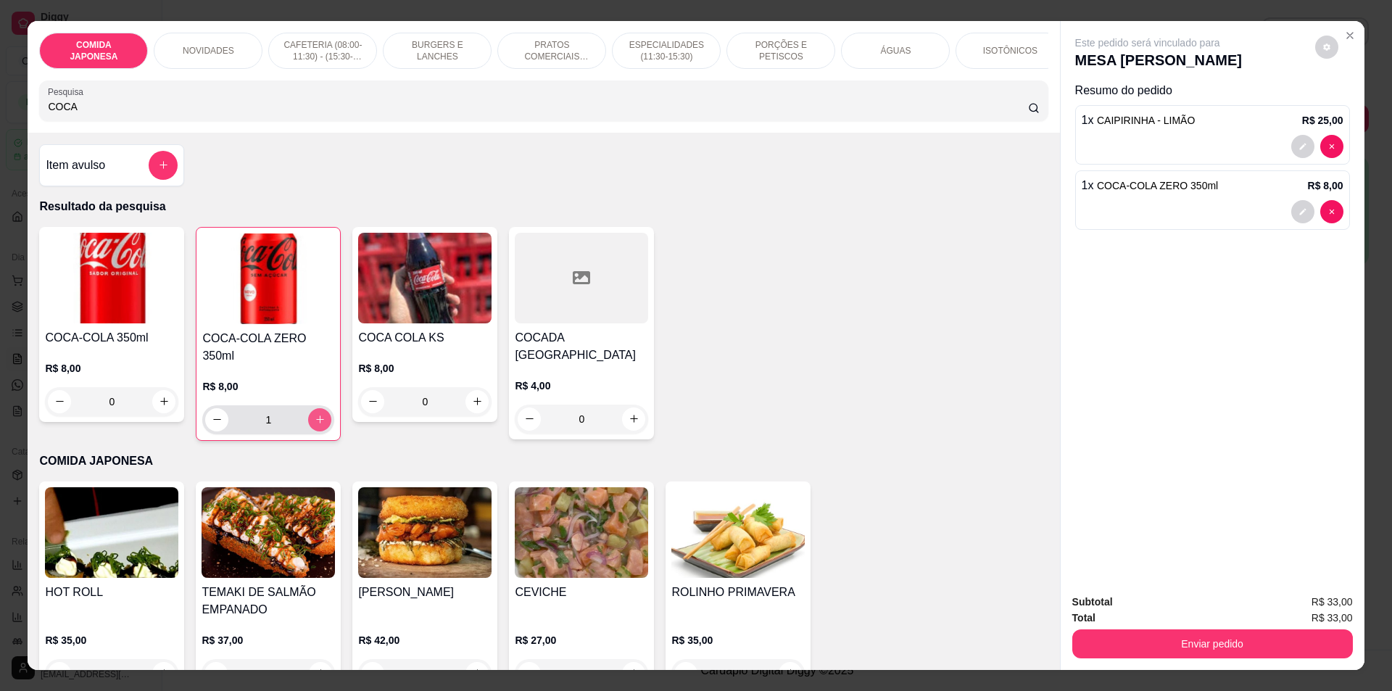
type input "1"
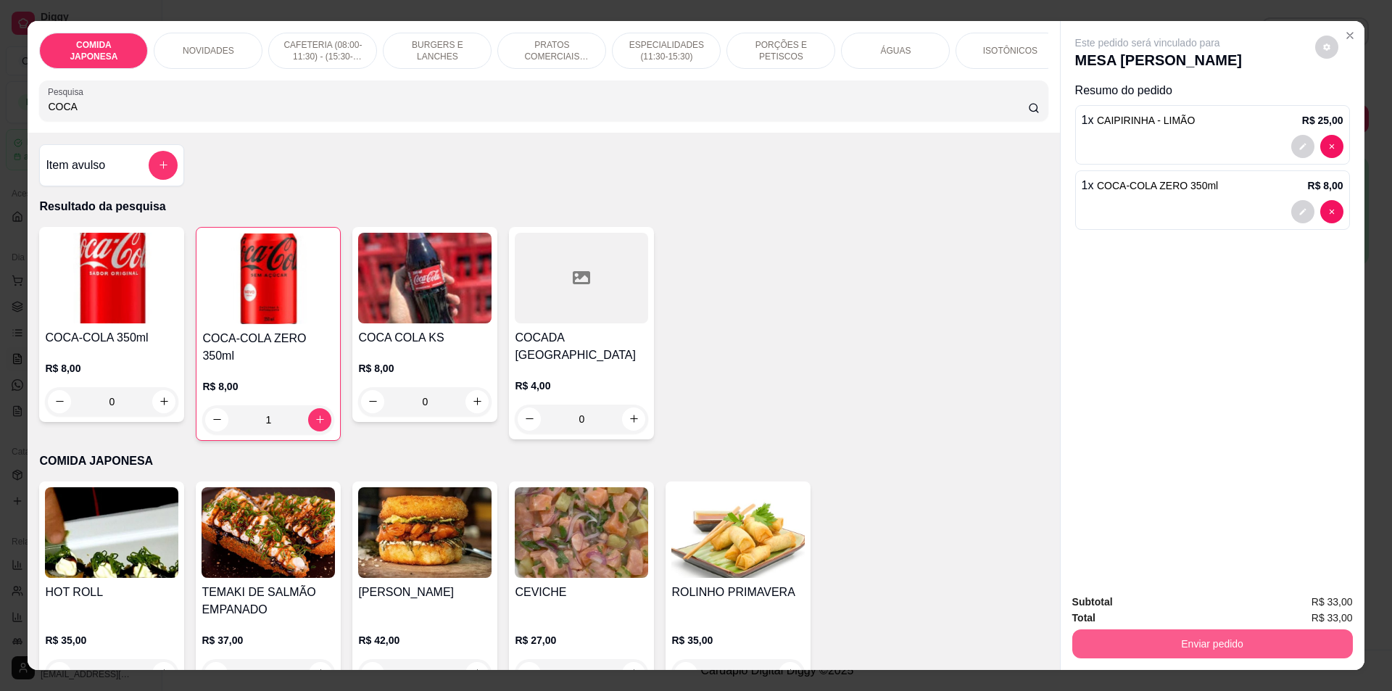
click at [1275, 648] on button "Enviar pedido" at bounding box center [1212, 643] width 281 height 29
click at [1126, 599] on button "Não registrar e enviar pedido" at bounding box center [1164, 608] width 146 height 27
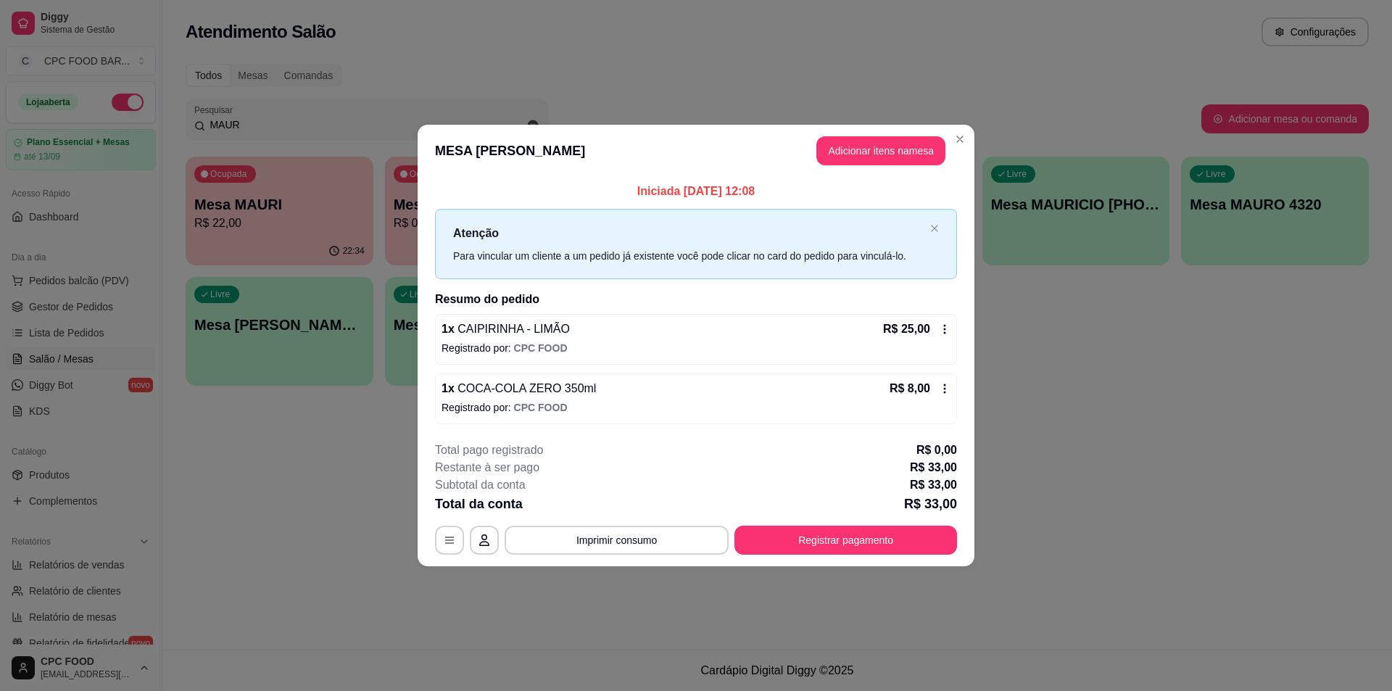
click at [956, 162] on header "MESA MAURICIO LYONS Adicionar itens na mesa" at bounding box center [696, 151] width 557 height 52
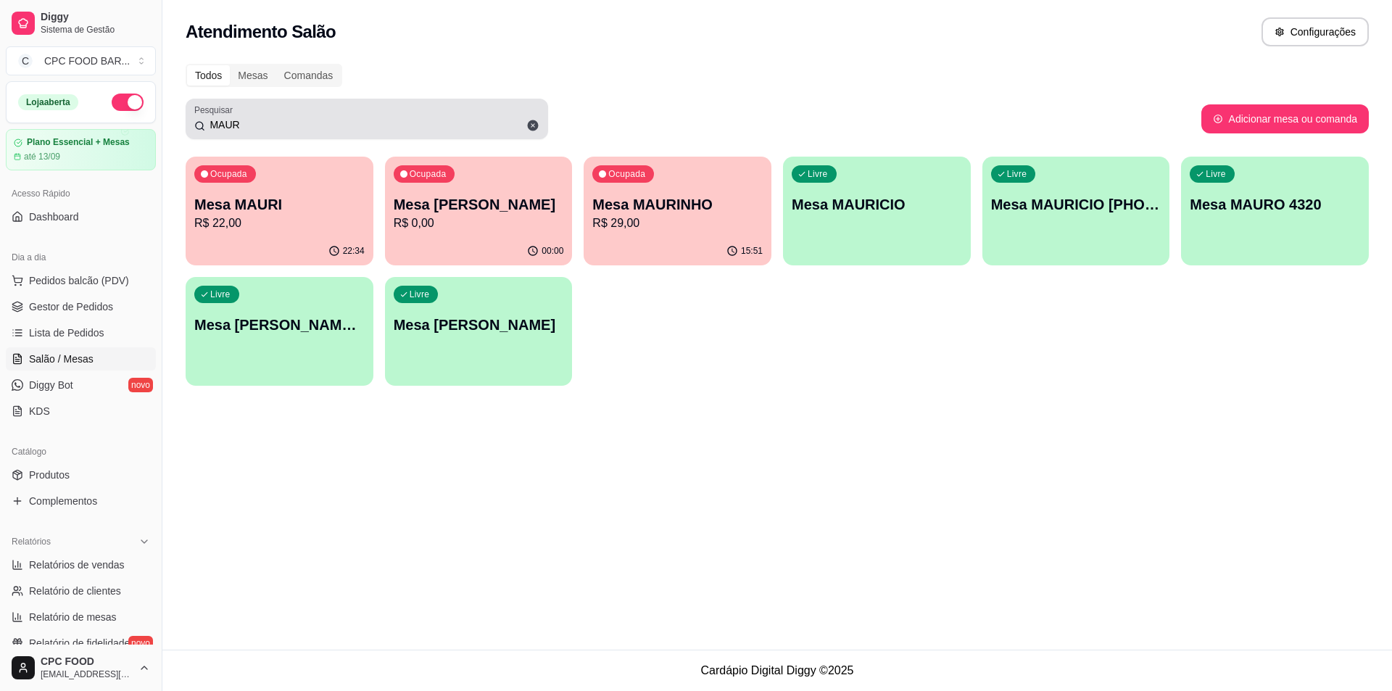
click at [536, 123] on icon at bounding box center [533, 125] width 11 height 11
click at [536, 123] on input "MAUR" at bounding box center [372, 124] width 334 height 15
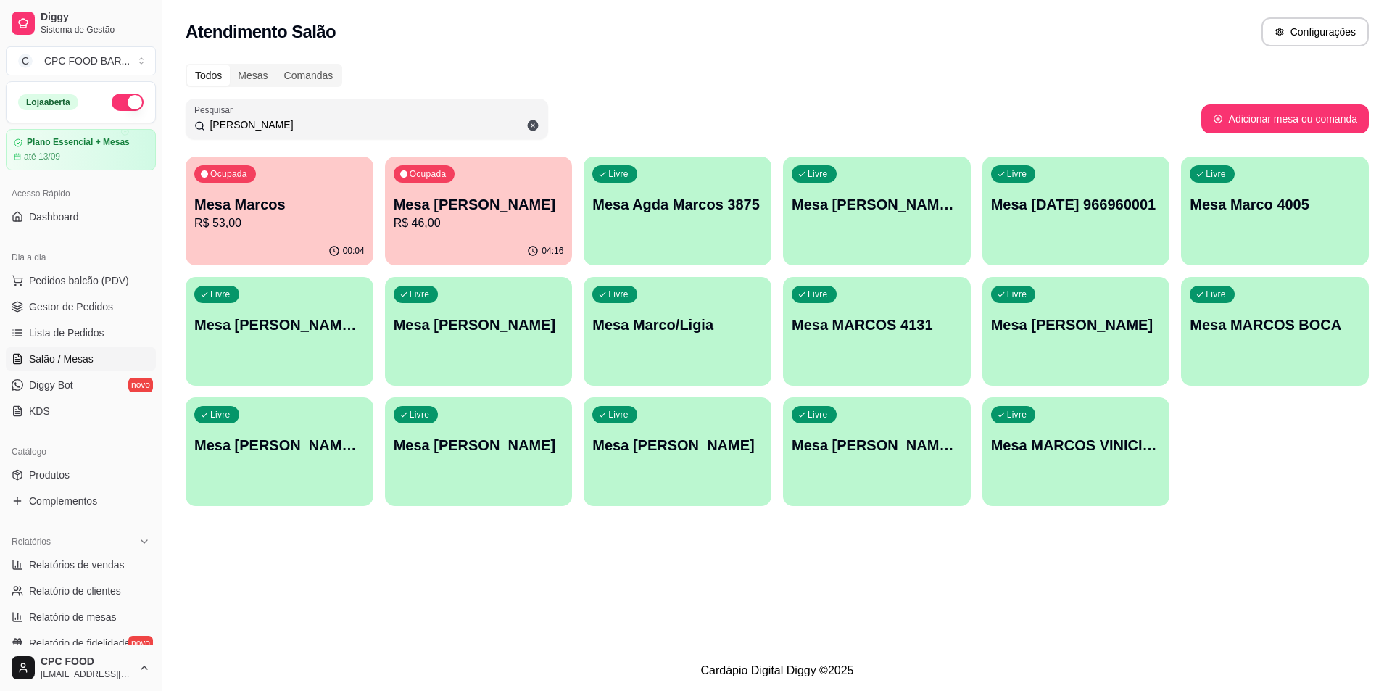
type input "MARCO"
click at [476, 226] on p "R$ 46,00" at bounding box center [479, 223] width 170 height 17
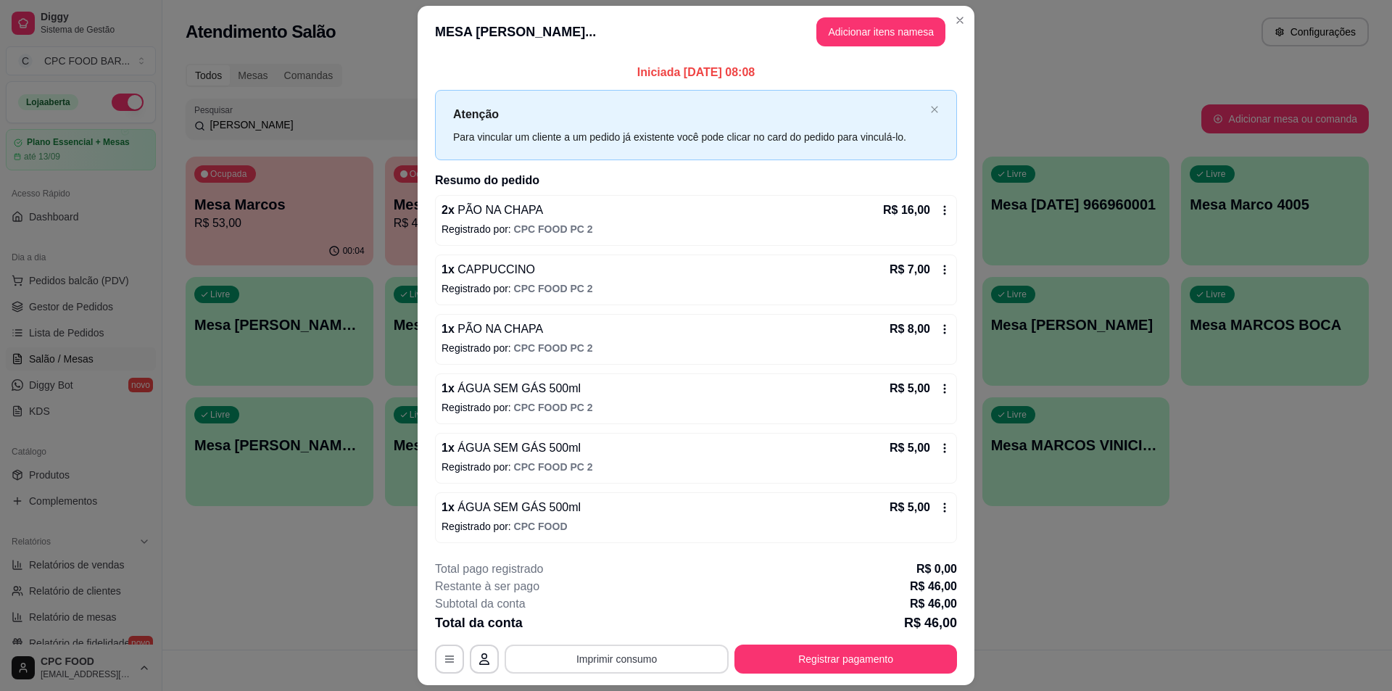
click at [643, 664] on button "Imprimir consumo" at bounding box center [617, 659] width 224 height 29
click at [617, 629] on button "IMPRESSORA" at bounding box center [615, 625] width 105 height 23
click at [884, 656] on button "Registrar pagamento" at bounding box center [846, 659] width 216 height 28
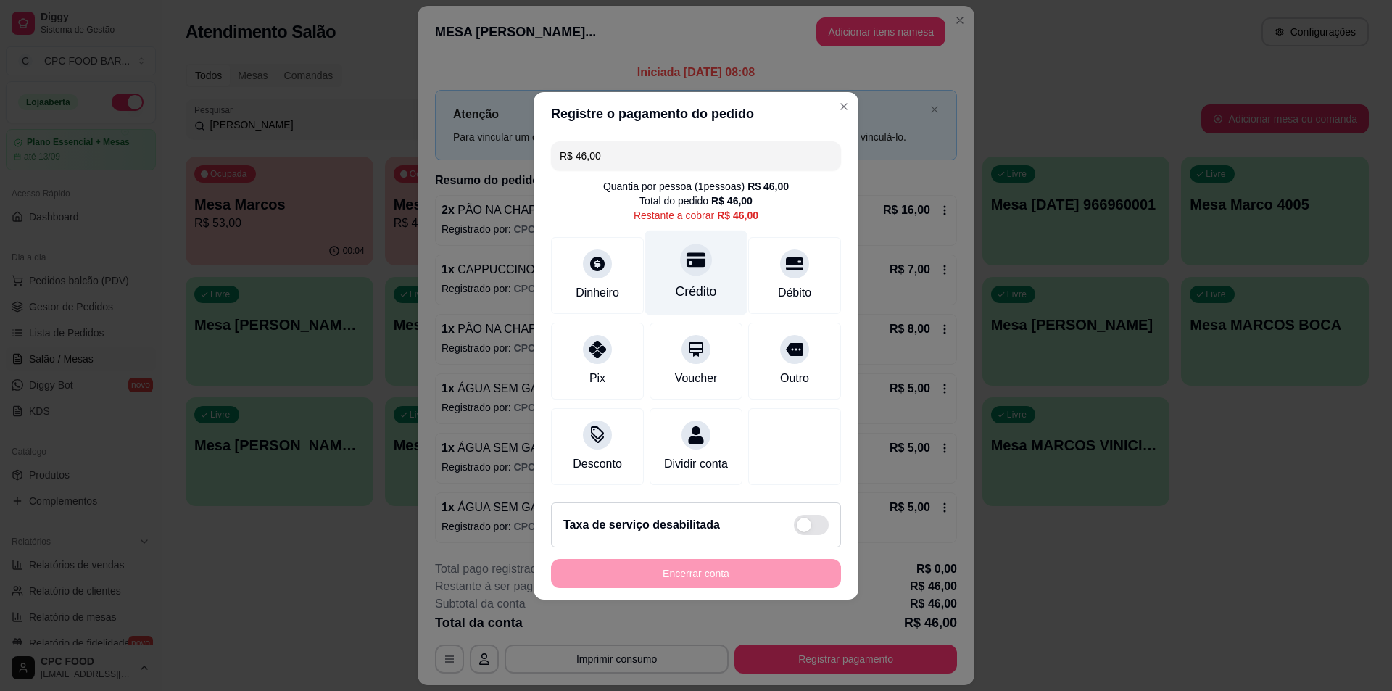
click at [705, 269] on div "Crédito" at bounding box center [696, 272] width 102 height 85
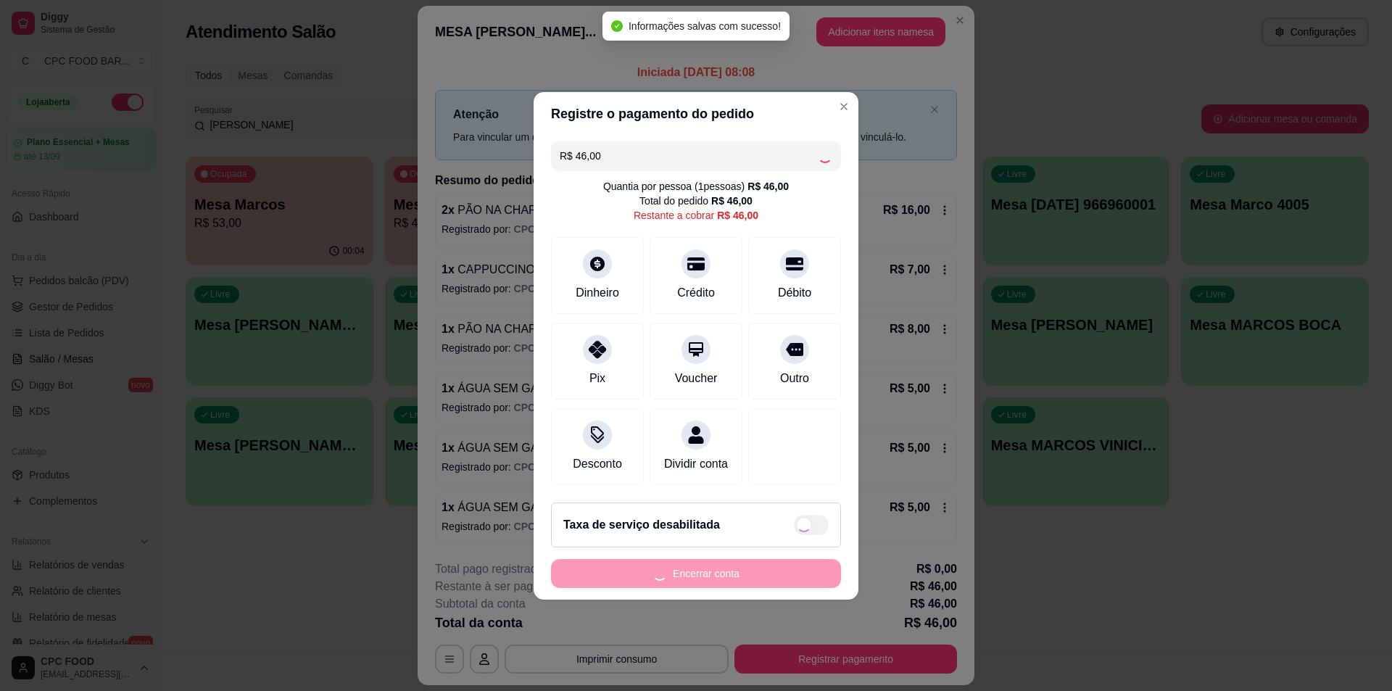
type input "R$ 0,00"
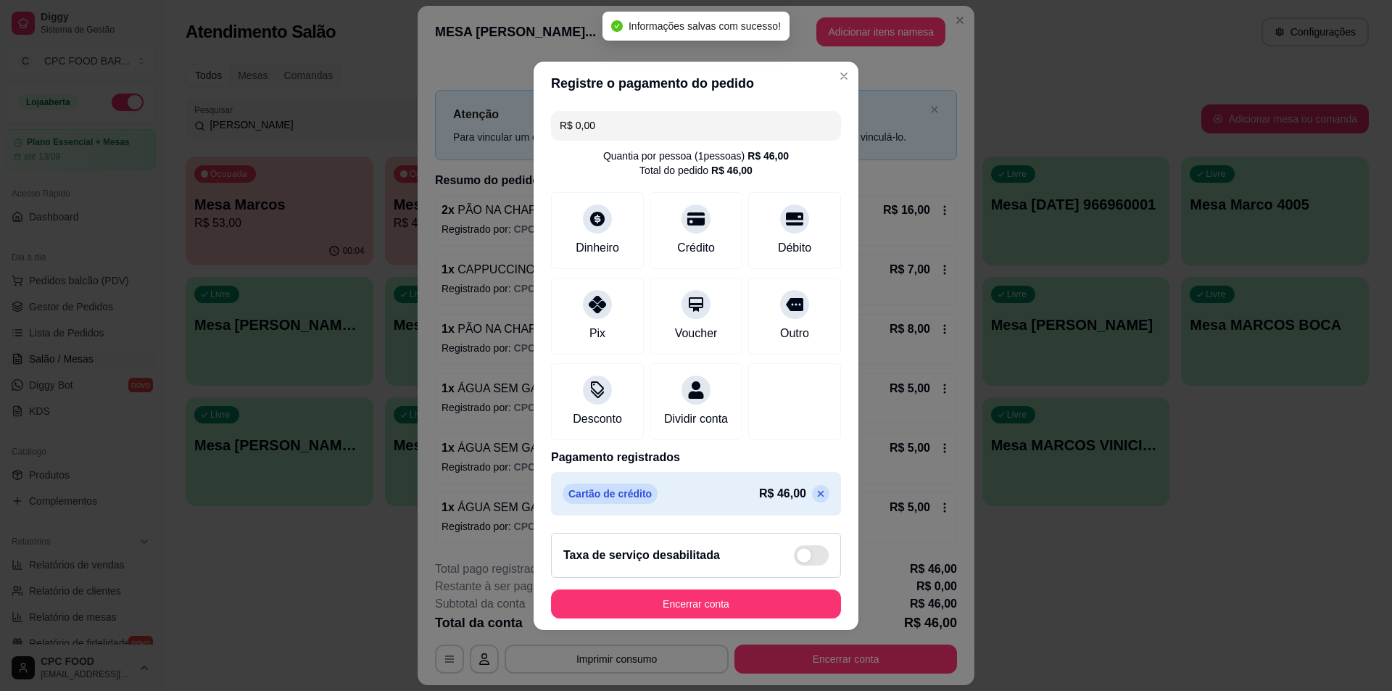
click at [714, 578] on div "Taxa de serviço desabilitada" at bounding box center [696, 555] width 290 height 45
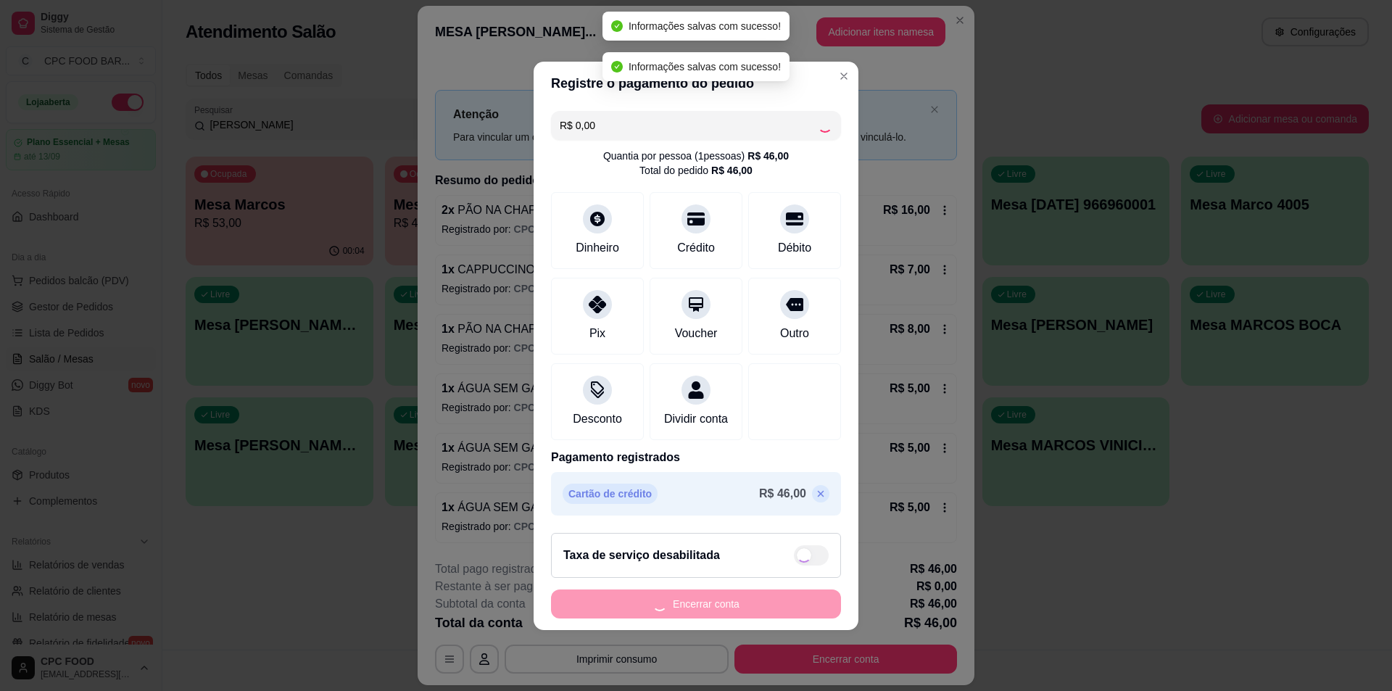
checkbox input "true"
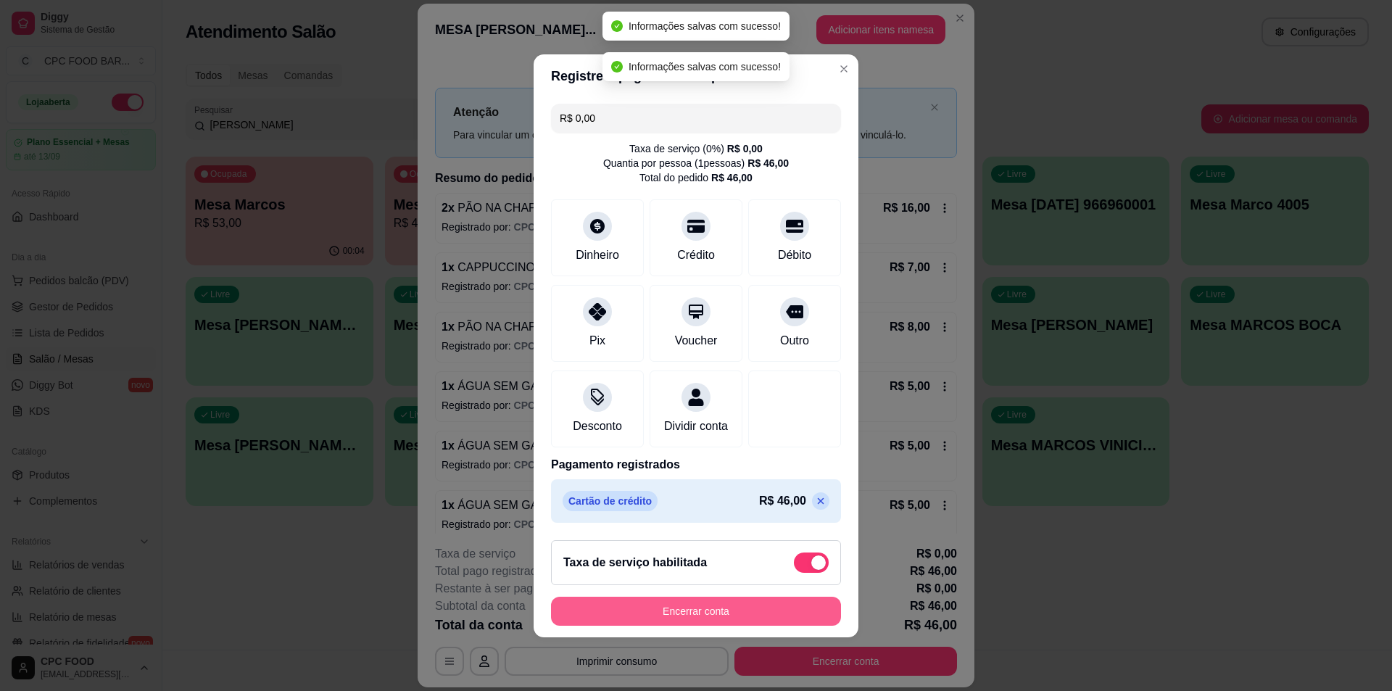
click at [729, 623] on button "Encerrar conta" at bounding box center [696, 611] width 290 height 29
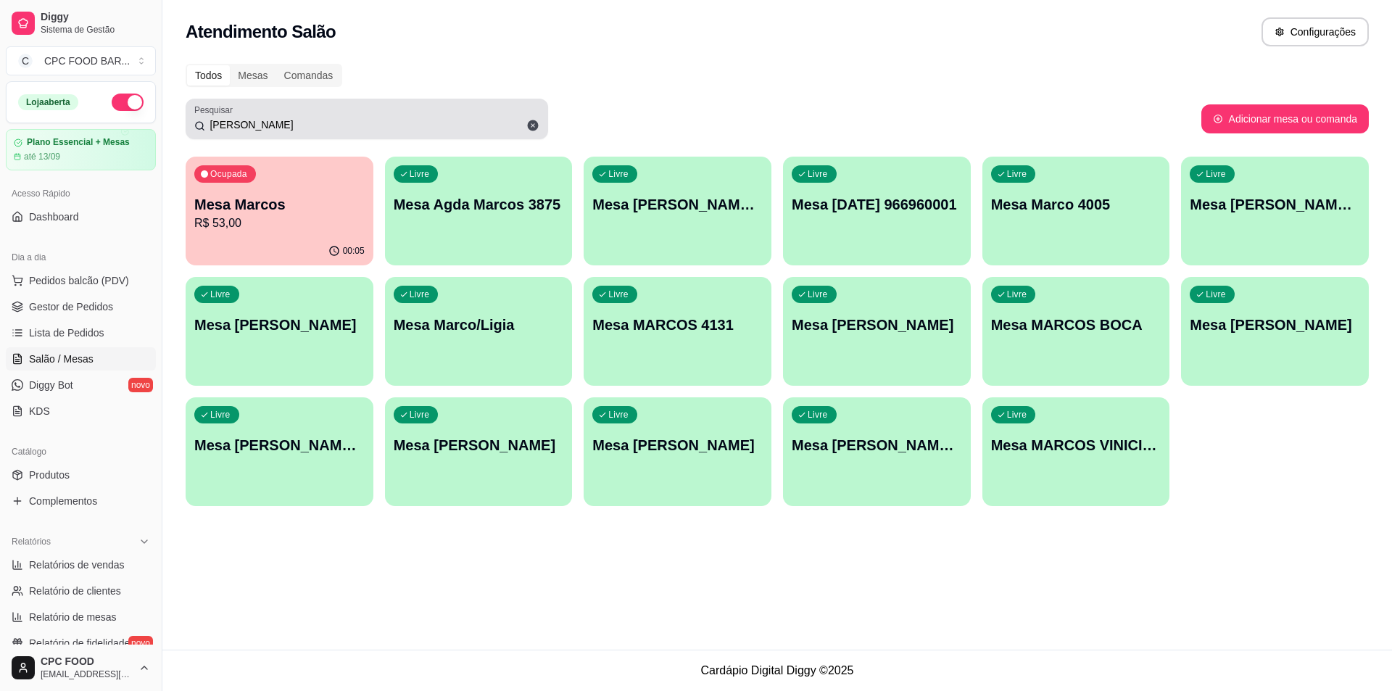
click at [534, 120] on icon at bounding box center [533, 125] width 11 height 11
click at [536, 120] on input "MARCO" at bounding box center [372, 124] width 334 height 15
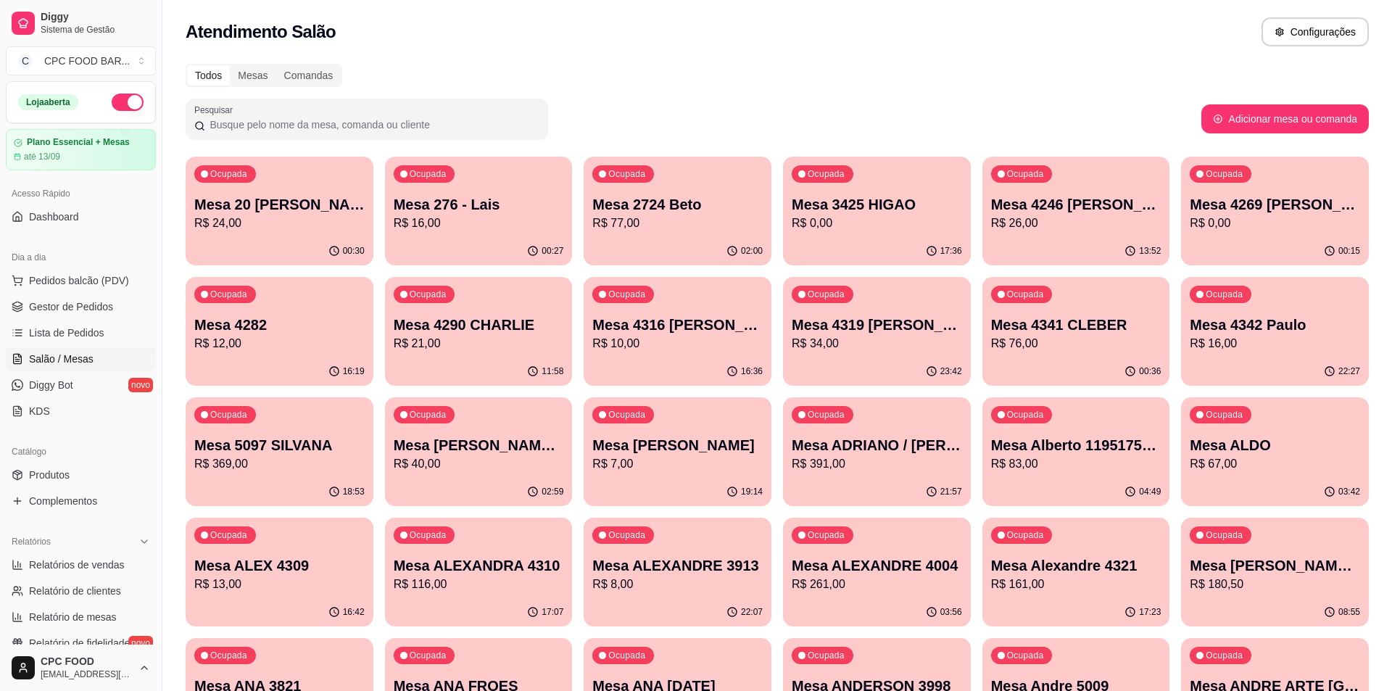
click at [529, 121] on input "Pesquisar" at bounding box center [372, 124] width 334 height 15
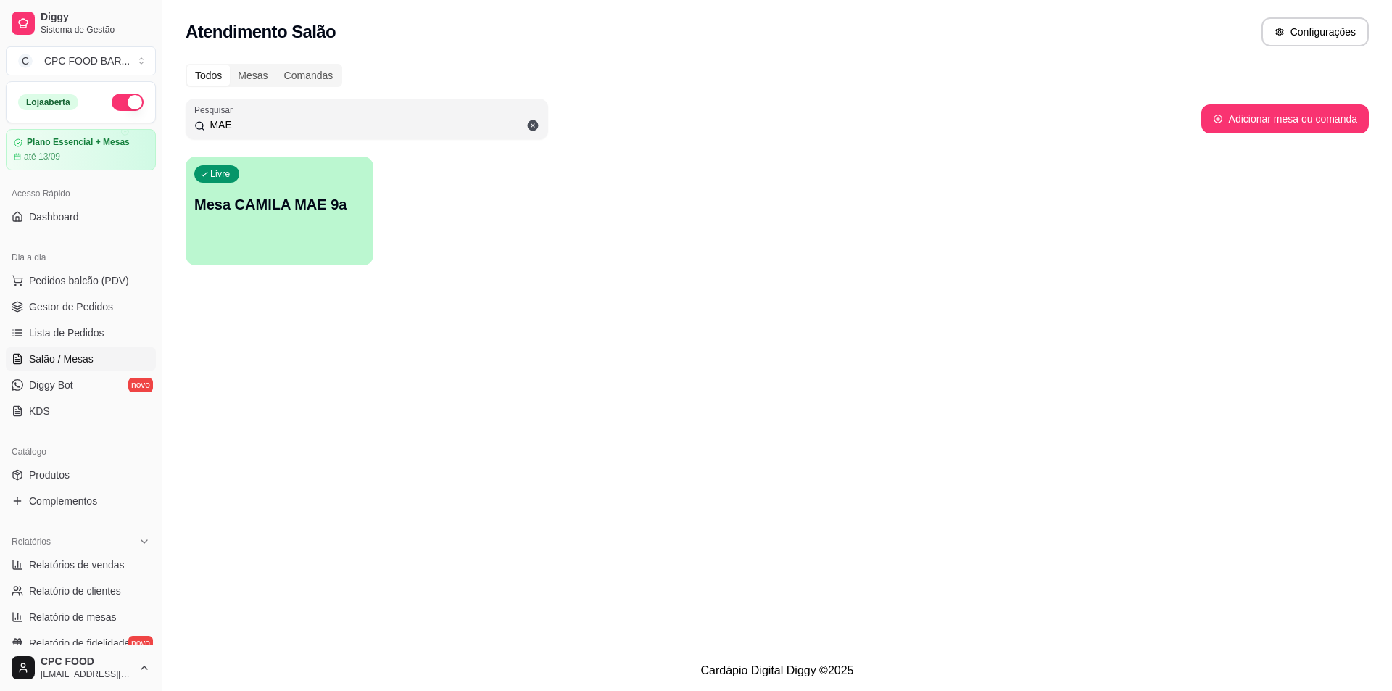
type input "MAE"
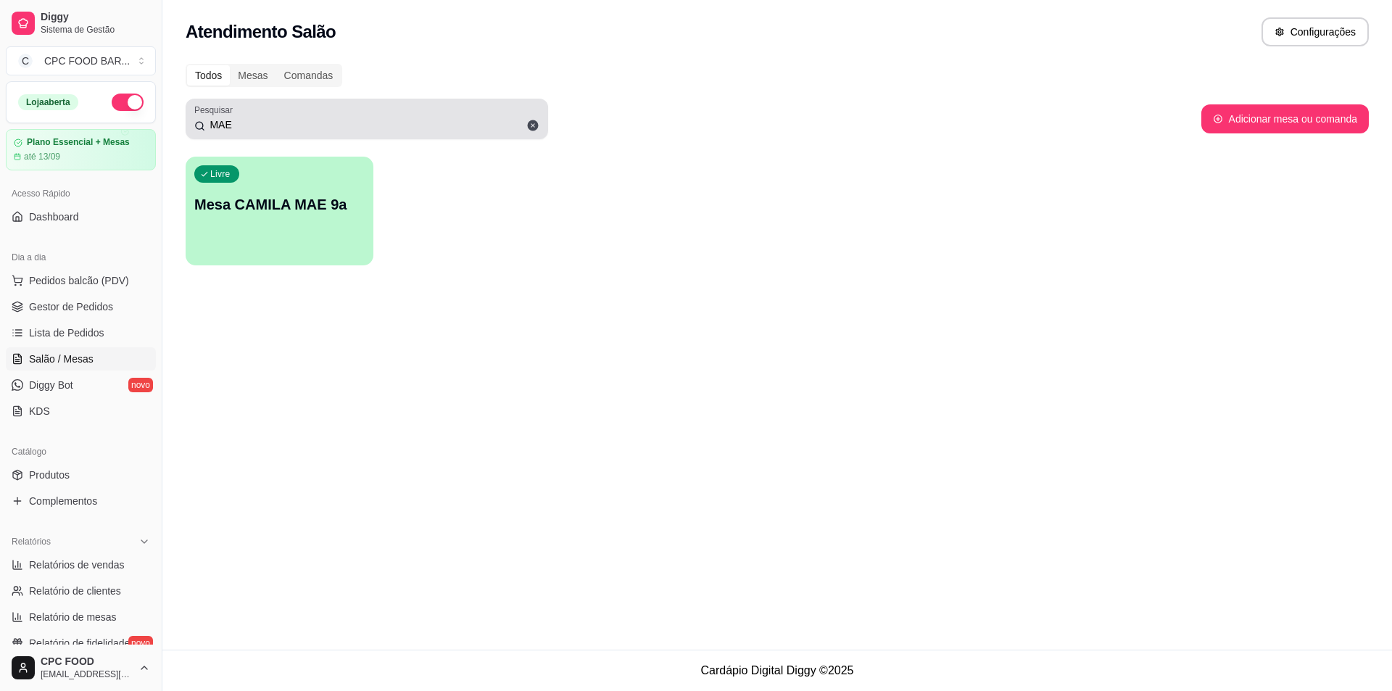
click at [534, 123] on icon at bounding box center [533, 125] width 11 height 11
click at [534, 123] on input "MAE" at bounding box center [372, 124] width 334 height 15
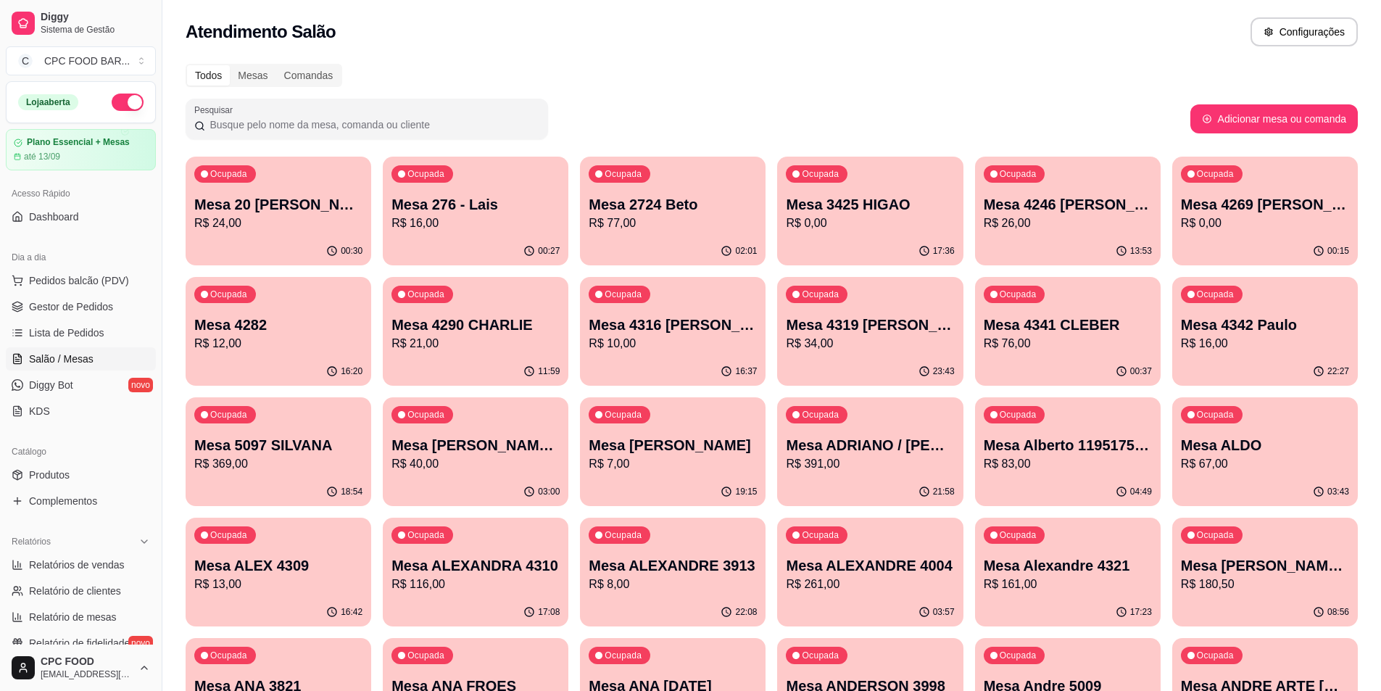
click at [115, 284] on span "Pedidos balcão (PDV)" at bounding box center [79, 280] width 100 height 15
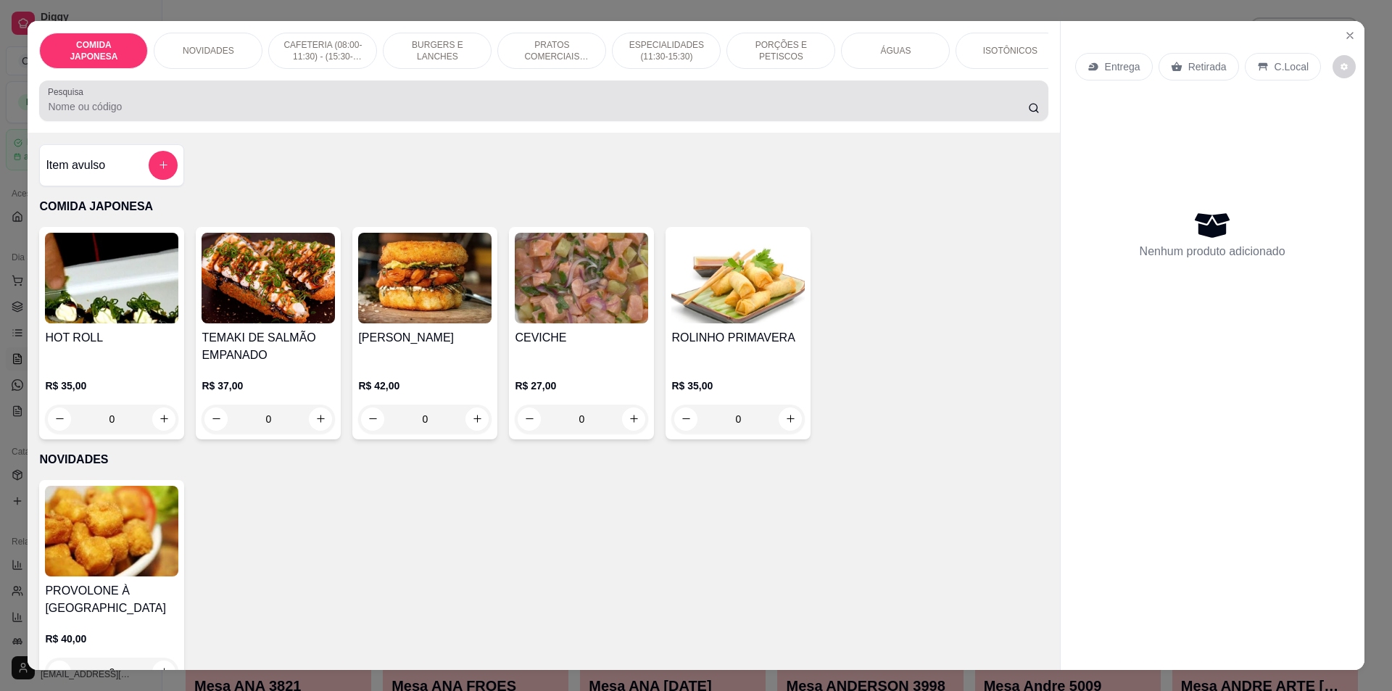
click at [184, 99] on div at bounding box center [543, 100] width 991 height 29
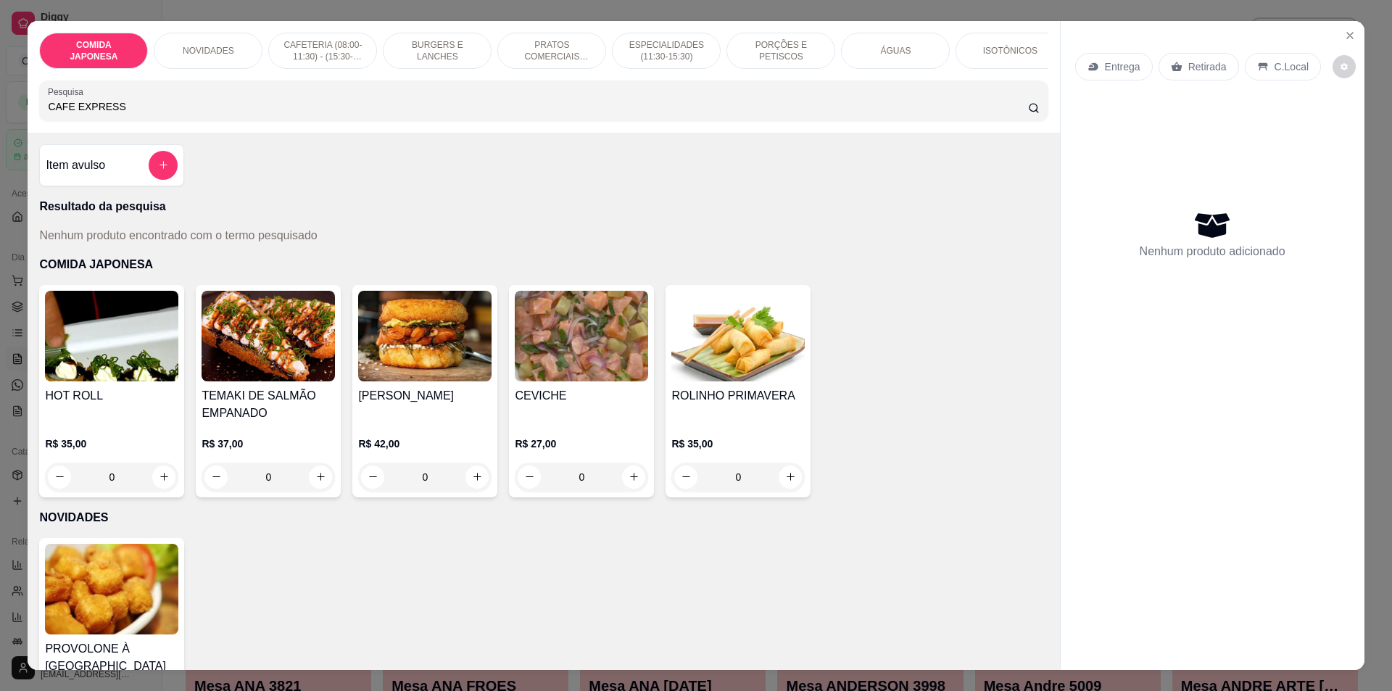
type input "CAFE EXPRESSO"
click at [1012, 114] on input "CAFE EXPRESSO" at bounding box center [538, 106] width 980 height 15
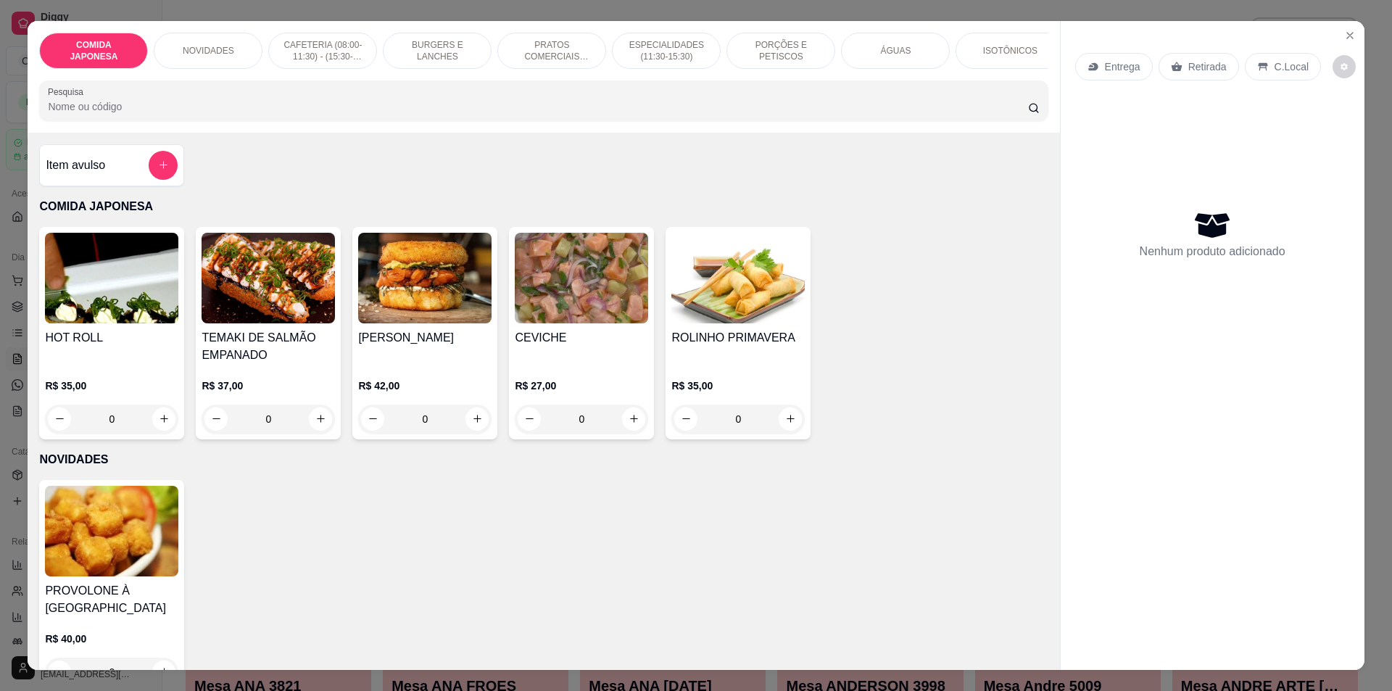
click at [293, 54] on p "CAFETERIA (08:00-11:30) - (15:30-18:00)" at bounding box center [323, 50] width 84 height 23
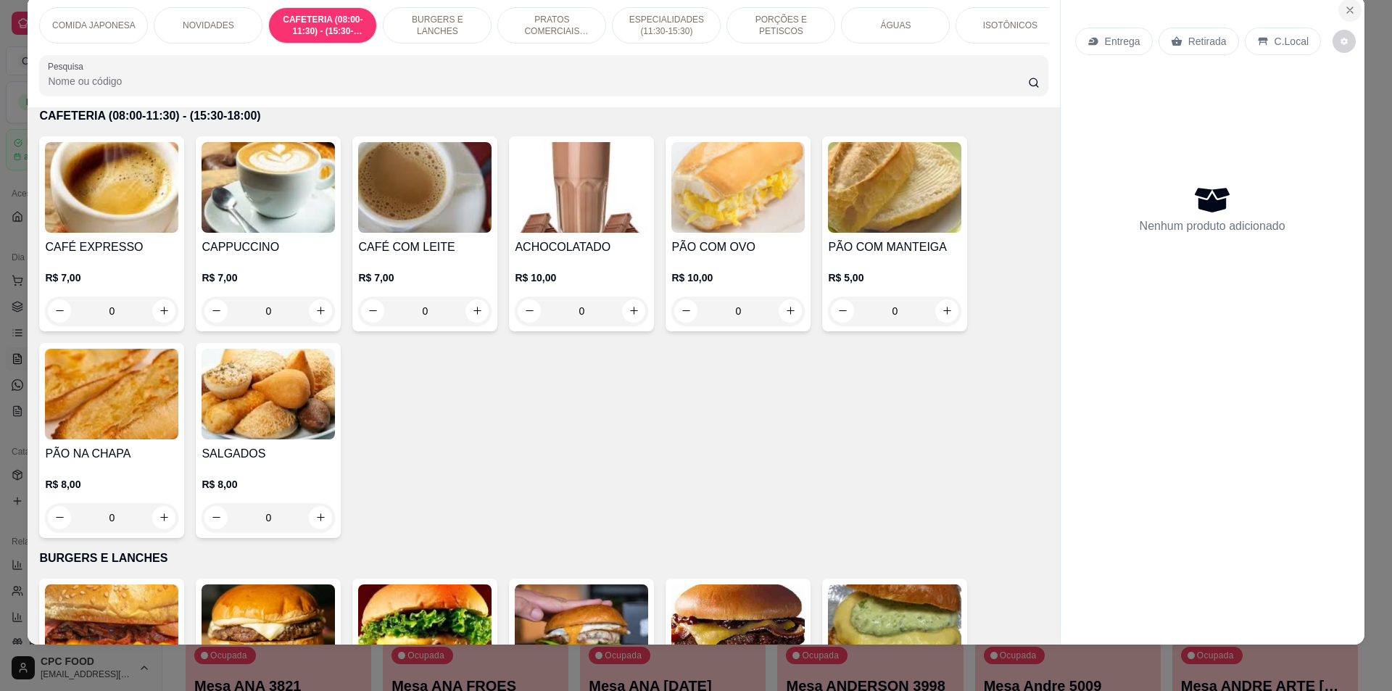
click at [1345, 12] on icon "Close" at bounding box center [1350, 10] width 12 height 12
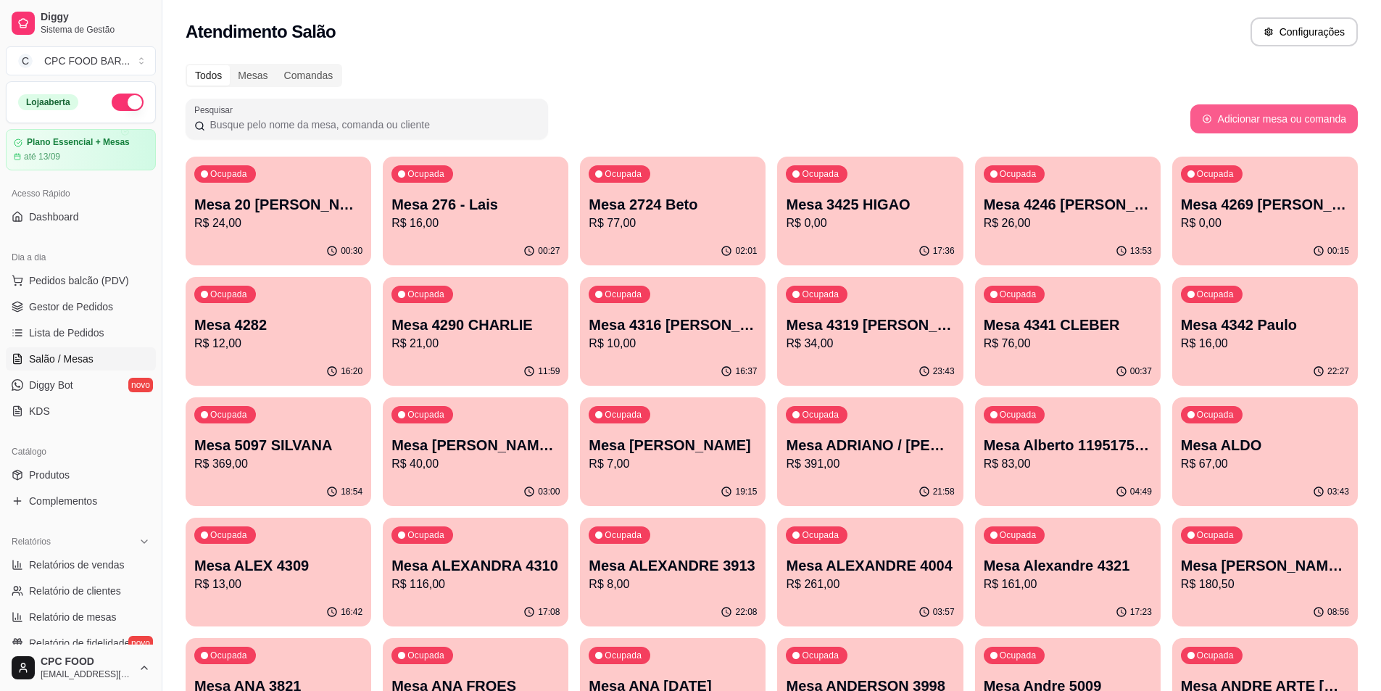
click at [1268, 115] on button "Adicionar mesa ou comanda" at bounding box center [1275, 118] width 168 height 29
select select "TABLE"
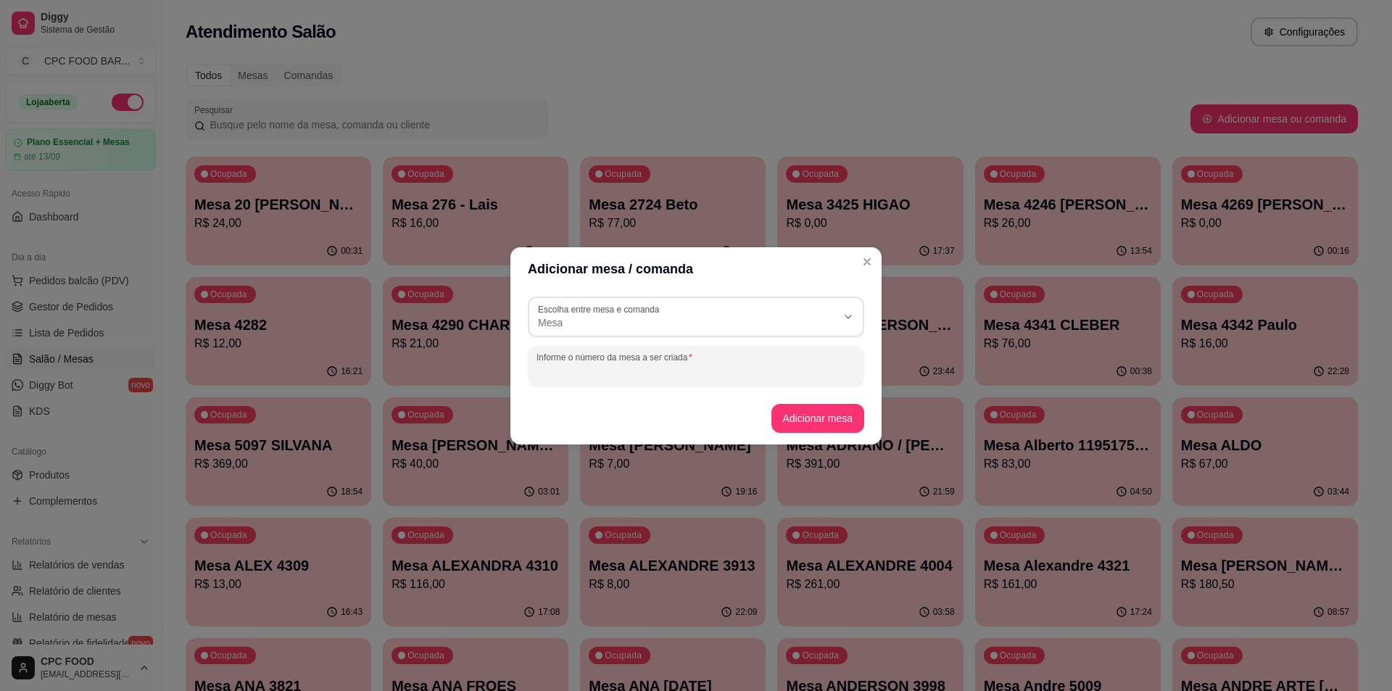
click at [574, 368] on input "Informe o número da mesa a ser criada" at bounding box center [696, 372] width 319 height 15
type input "[PERSON_NAME]"
click at [795, 408] on button "Adicionar mesa" at bounding box center [817, 418] width 91 height 28
click at [323, 117] on input "Pesquisar" at bounding box center [372, 124] width 334 height 15
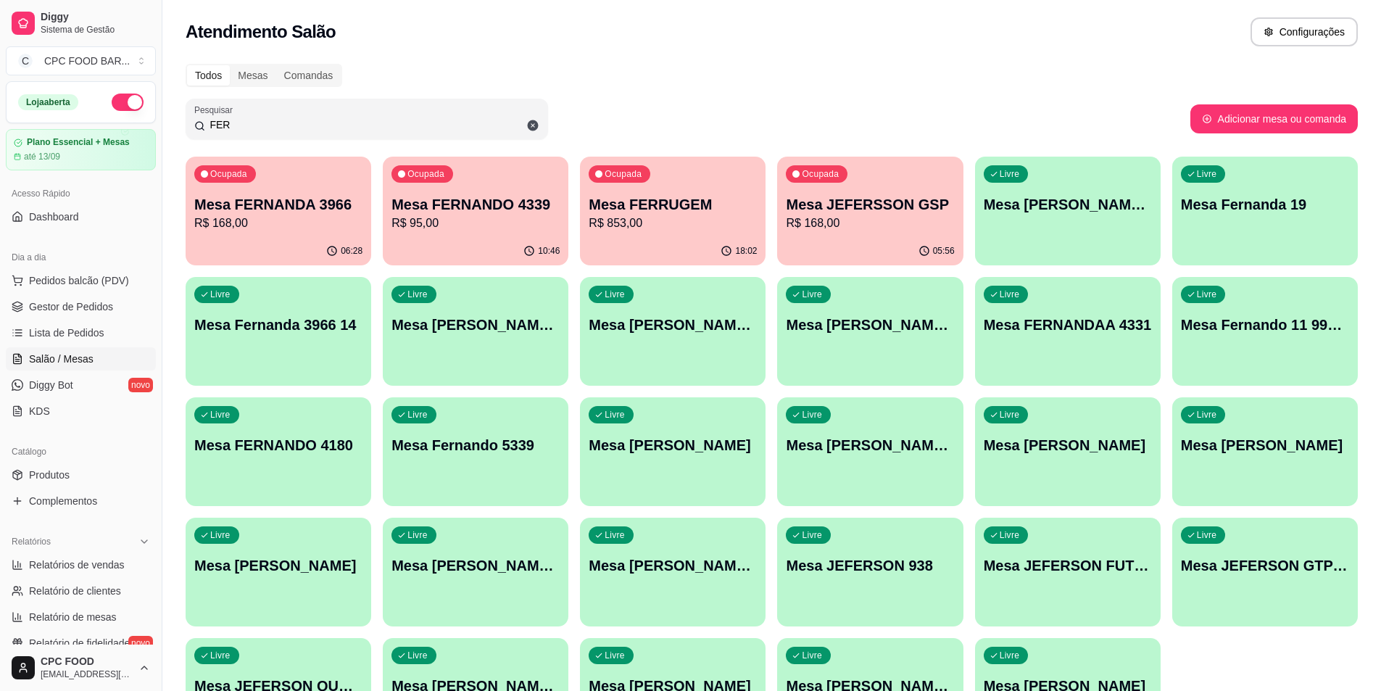
type input "FER"
click at [682, 431] on div "Livre Mesa [PERSON_NAME]" at bounding box center [673, 443] width 180 height 88
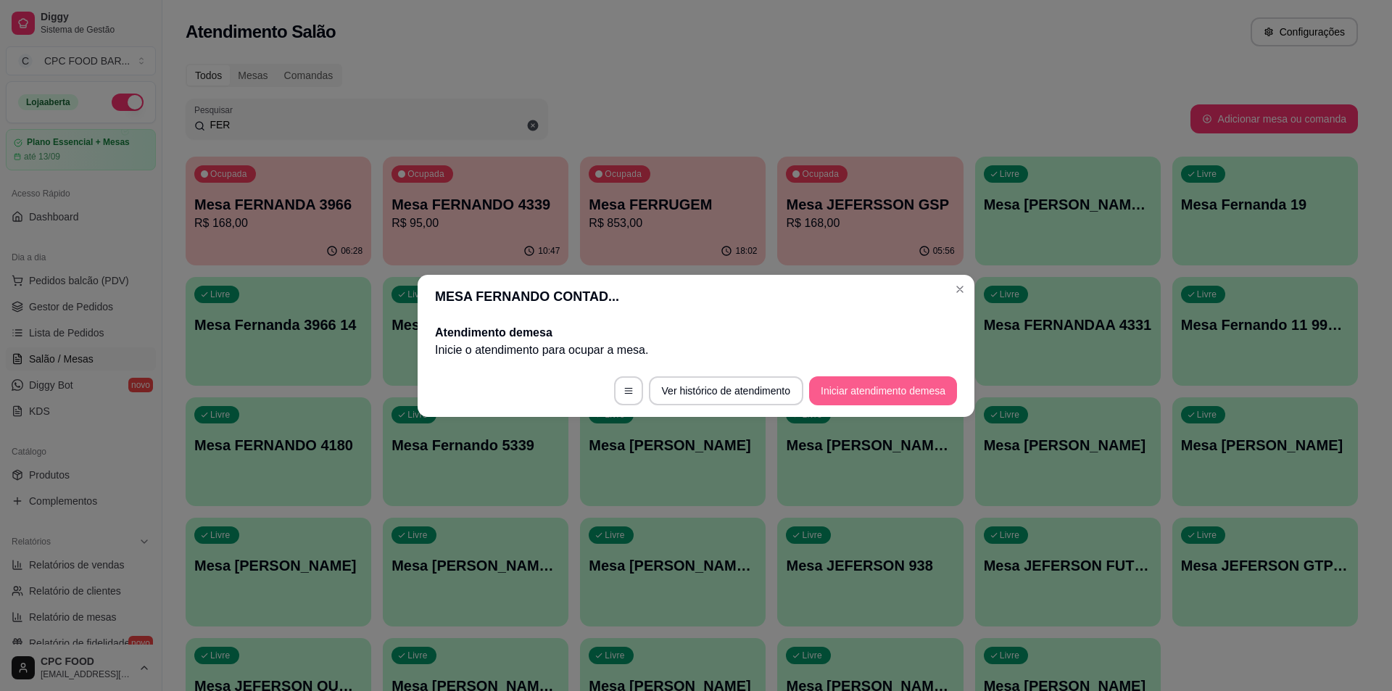
click at [858, 386] on button "Iniciar atendimento de mesa" at bounding box center [883, 390] width 148 height 29
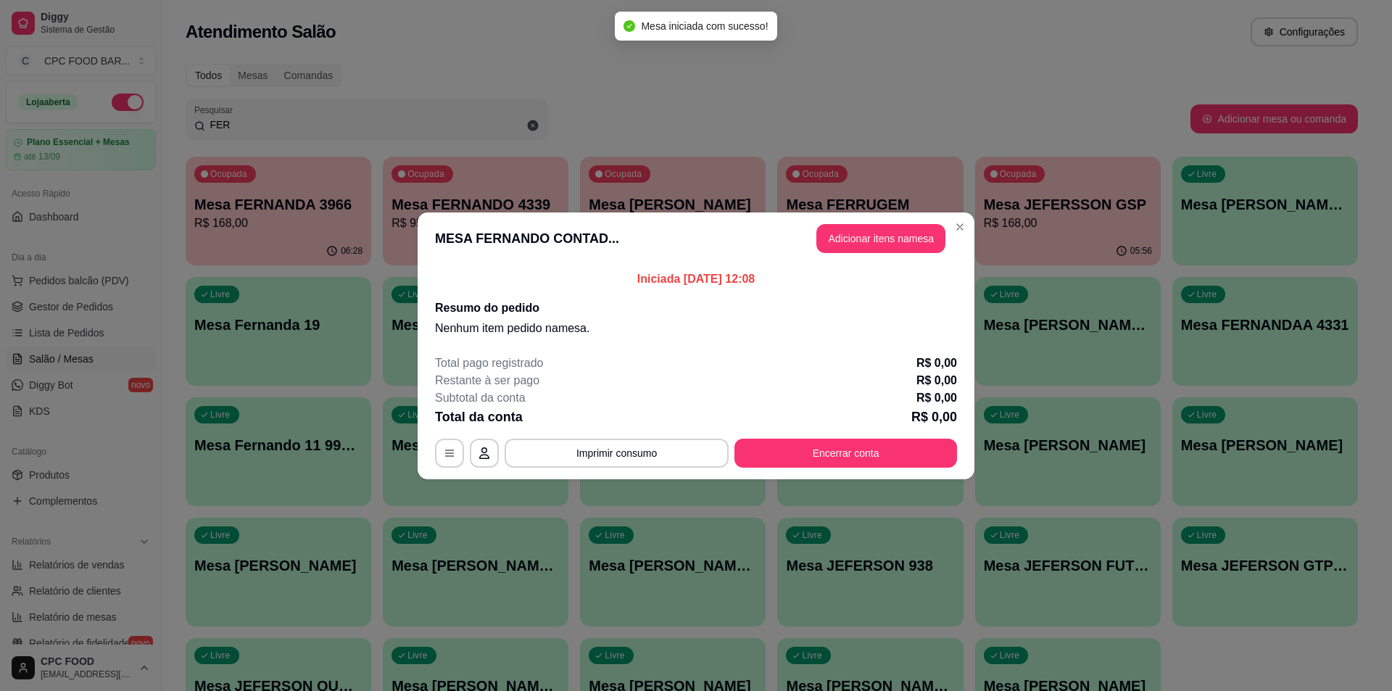
click at [872, 263] on header "MESA FERNANDO CONTAD... Adicionar itens na mesa" at bounding box center [696, 238] width 557 height 52
click at [868, 256] on header "MESA FERNANDO CONTAD... Adicionar itens na mesa" at bounding box center [696, 238] width 557 height 52
click at [874, 249] on button "Adicionar itens na mesa" at bounding box center [880, 238] width 129 height 29
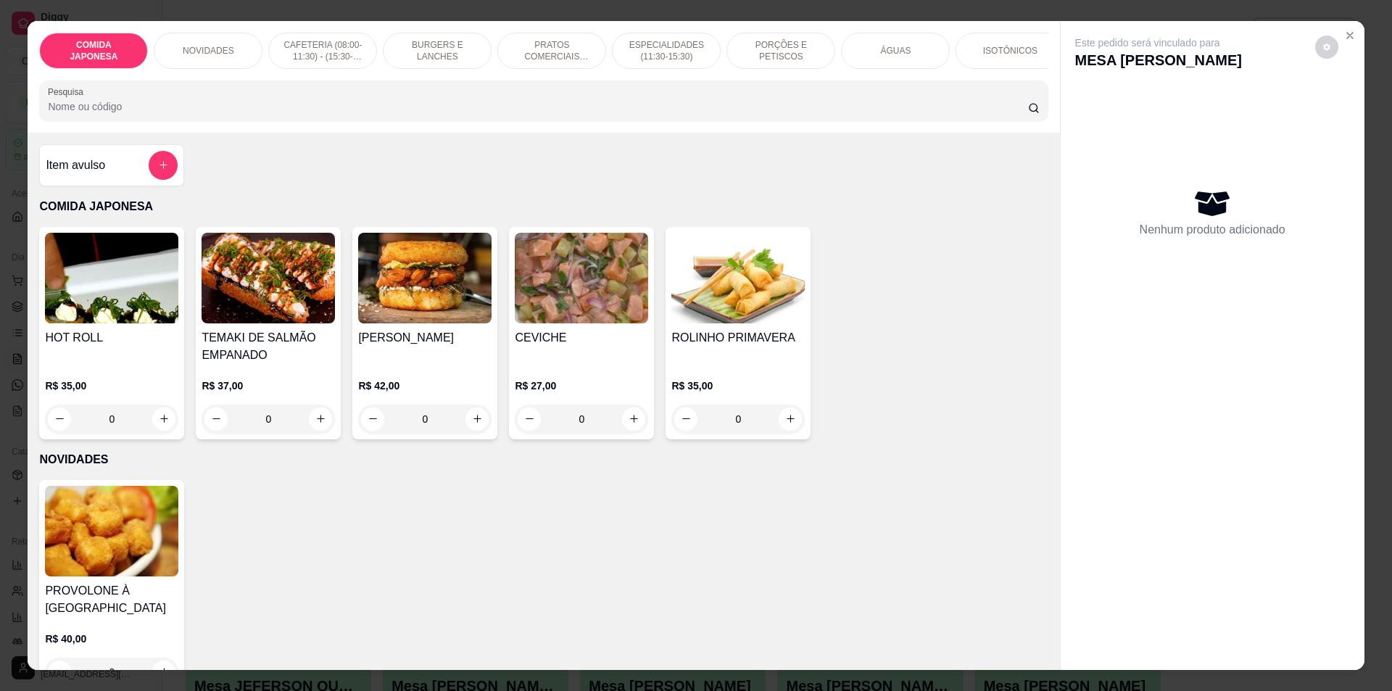
click at [275, 112] on input "Pesquisa" at bounding box center [538, 106] width 980 height 15
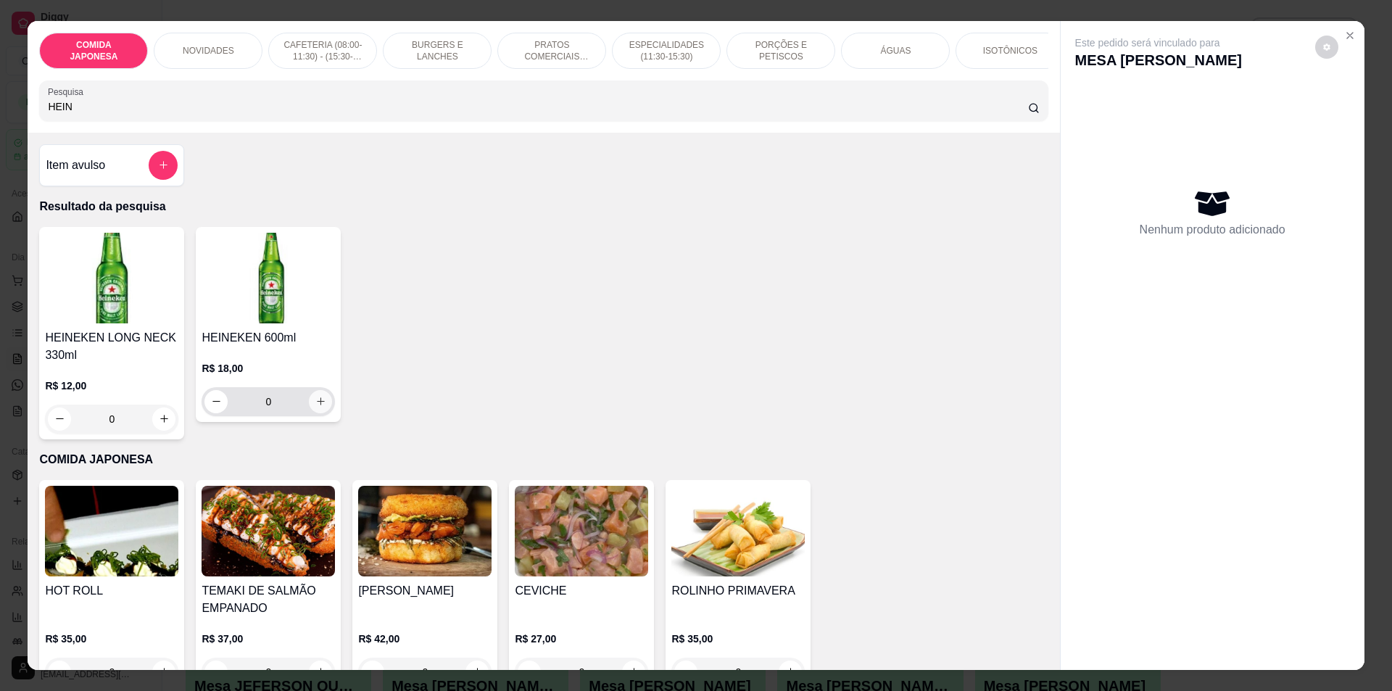
type input "HEIN"
click at [318, 406] on button "increase-product-quantity" at bounding box center [320, 401] width 23 height 23
type input "1"
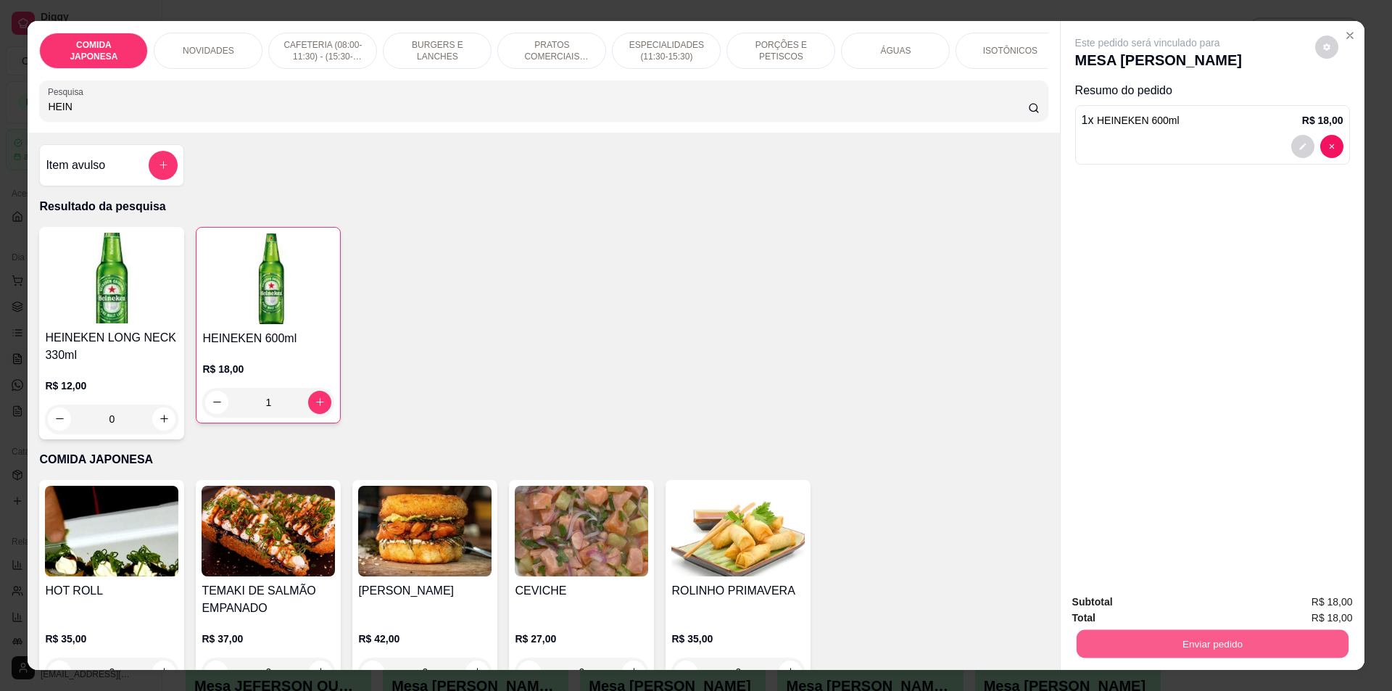
click at [1260, 638] on button "Enviar pedido" at bounding box center [1212, 644] width 272 height 28
click at [1151, 603] on button "Não registrar e enviar pedido" at bounding box center [1164, 608] width 146 height 27
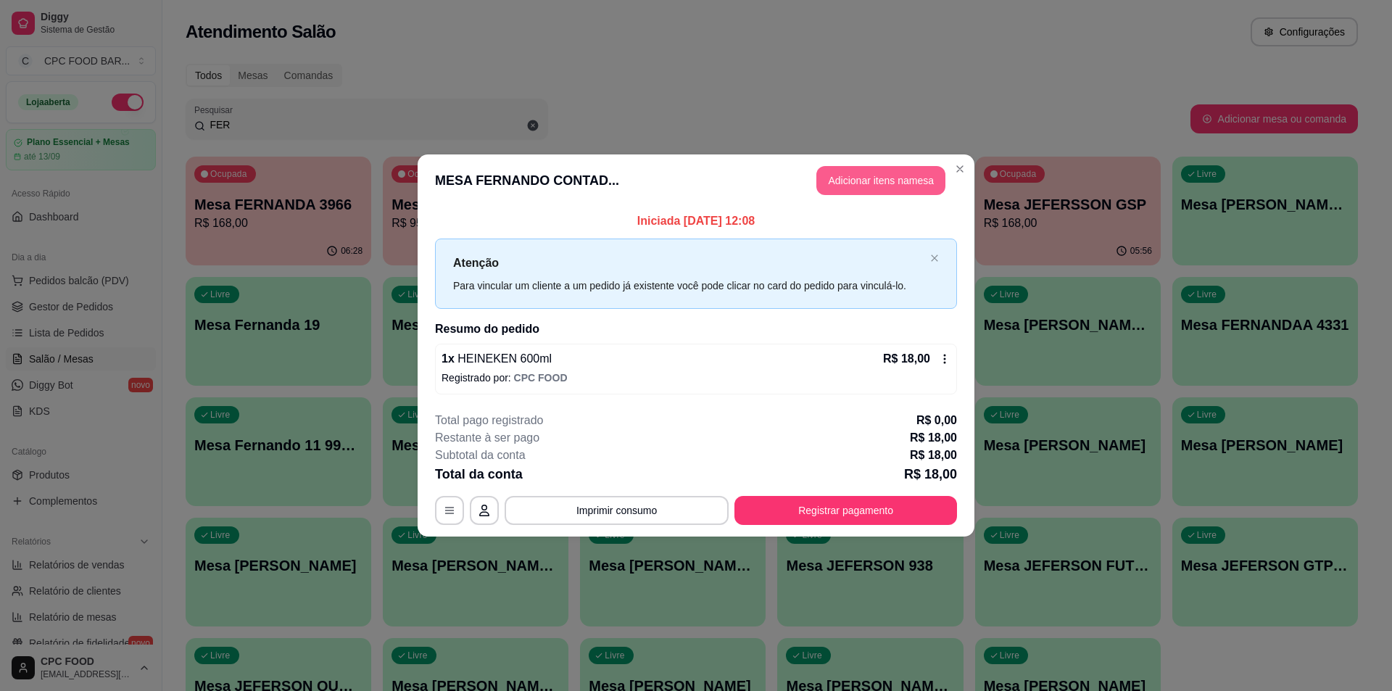
click at [853, 194] on button "Adicionar itens na mesa" at bounding box center [880, 180] width 129 height 29
click at [853, 194] on div "Item avulso COMIDA JAPONESA HOT ROLL R$ 35,00 0 TEMAKI DE SALMÃO EMPANADO R$ 37…" at bounding box center [539, 403] width 1063 height 554
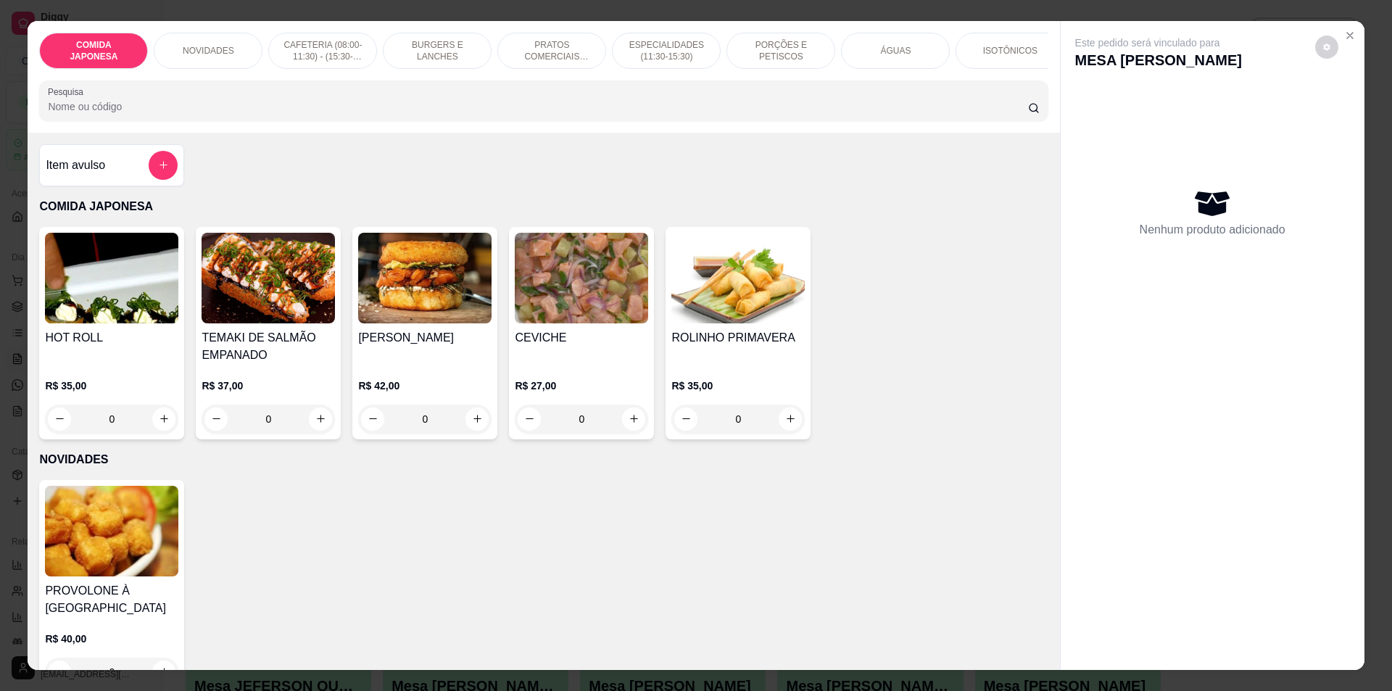
click at [264, 114] on input "Pesquisa" at bounding box center [538, 106] width 980 height 15
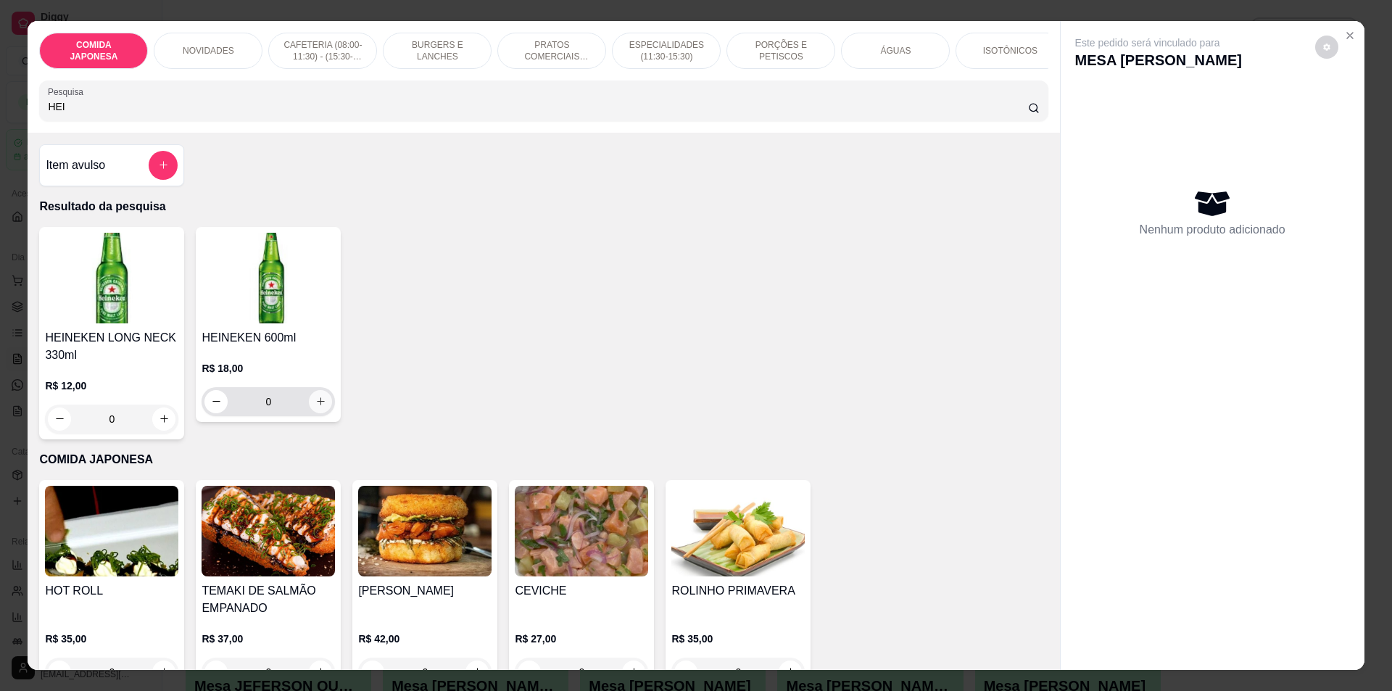
type input "HEI"
click at [315, 407] on icon "increase-product-quantity" at bounding box center [320, 401] width 11 height 11
type input "1"
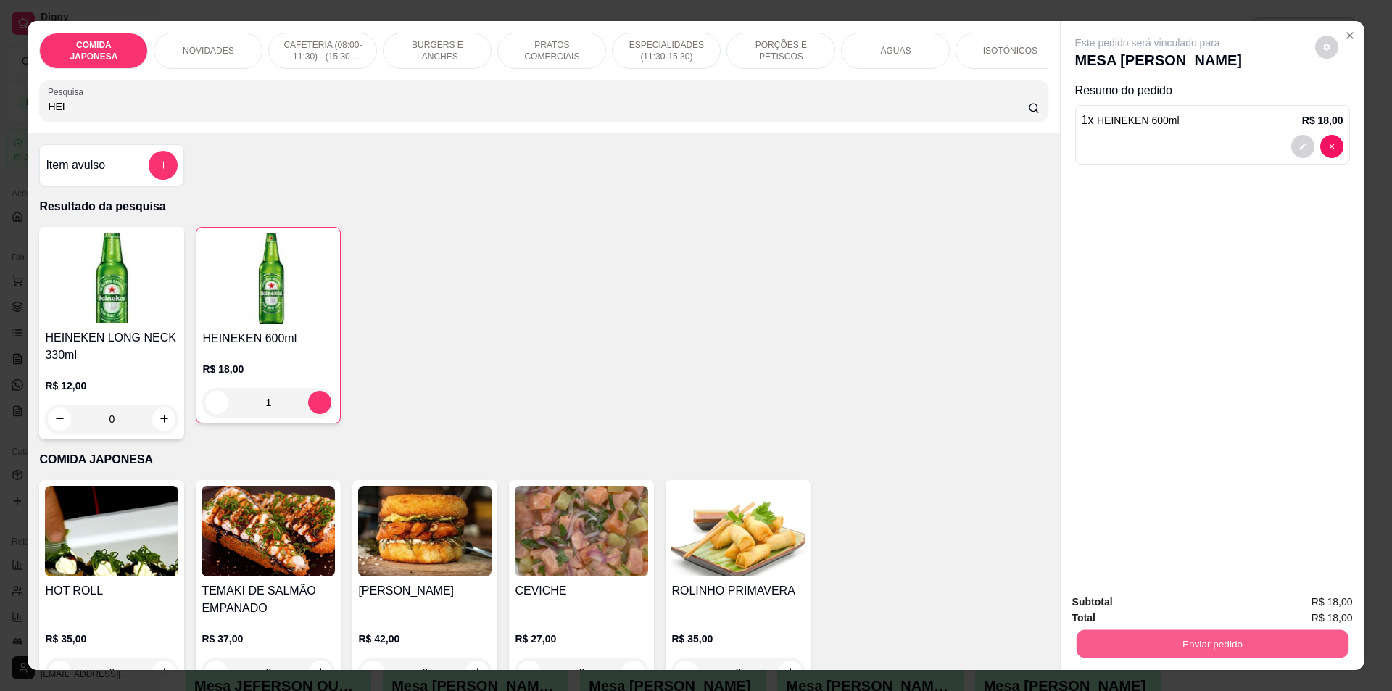
click at [1223, 647] on button "Enviar pedido" at bounding box center [1212, 644] width 272 height 28
click at [1160, 601] on button "Não registrar e enviar pedido" at bounding box center [1164, 609] width 151 height 28
click at [1160, 601] on div "Subtotal R$ 18,00" at bounding box center [1212, 602] width 281 height 16
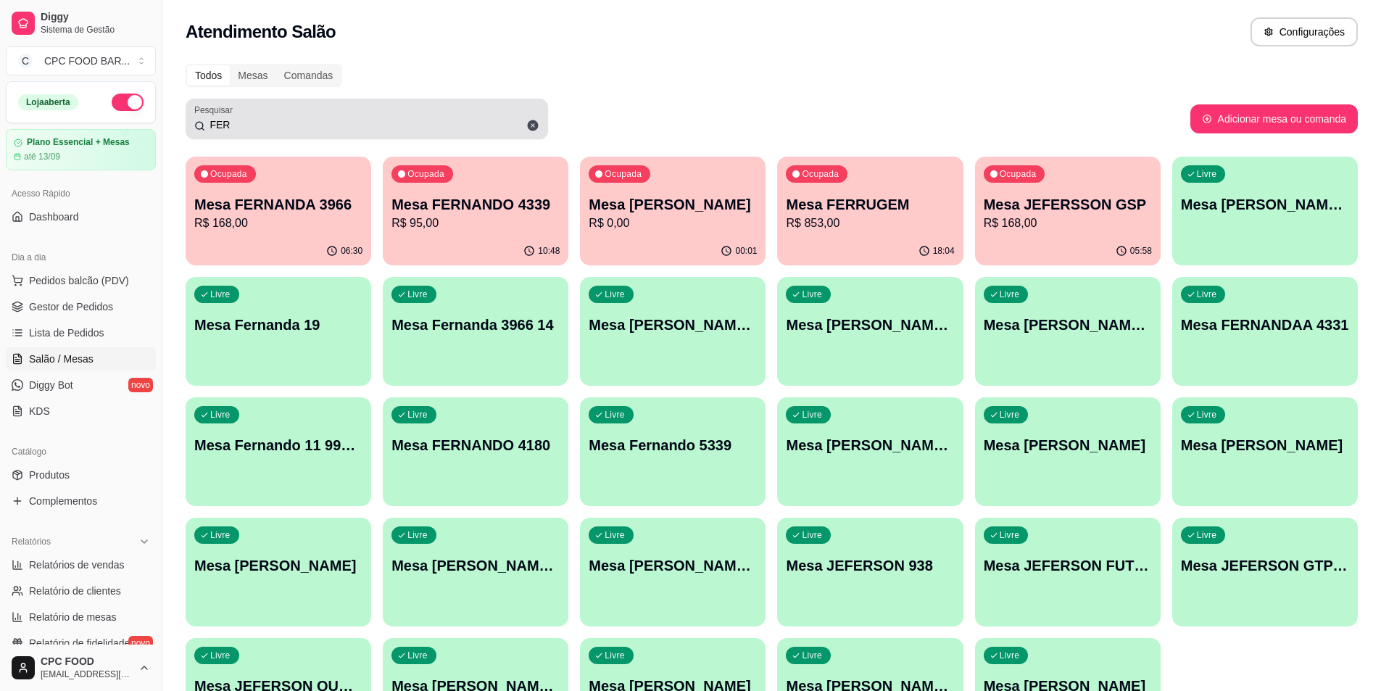
click at [535, 124] on icon at bounding box center [533, 125] width 11 height 11
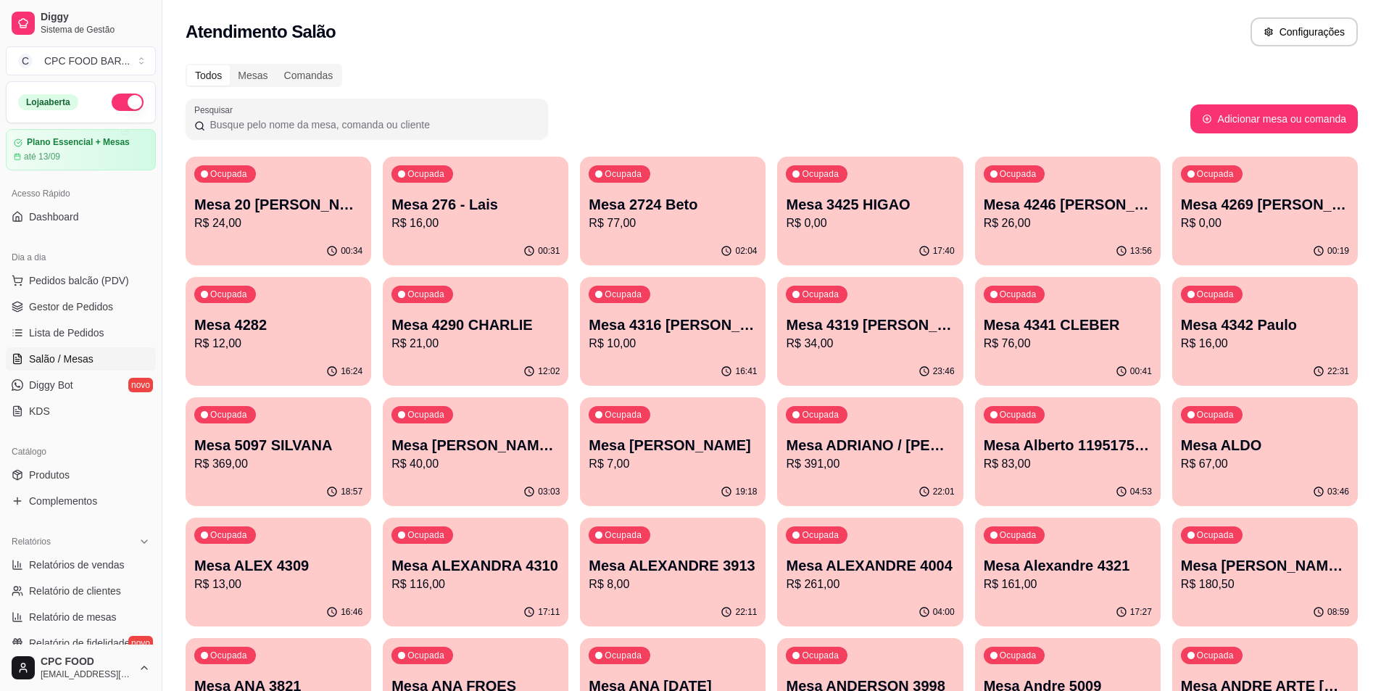
click at [533, 120] on input "Pesquisar" at bounding box center [372, 124] width 334 height 15
click at [718, 108] on div "Pesquisar" at bounding box center [688, 119] width 1005 height 41
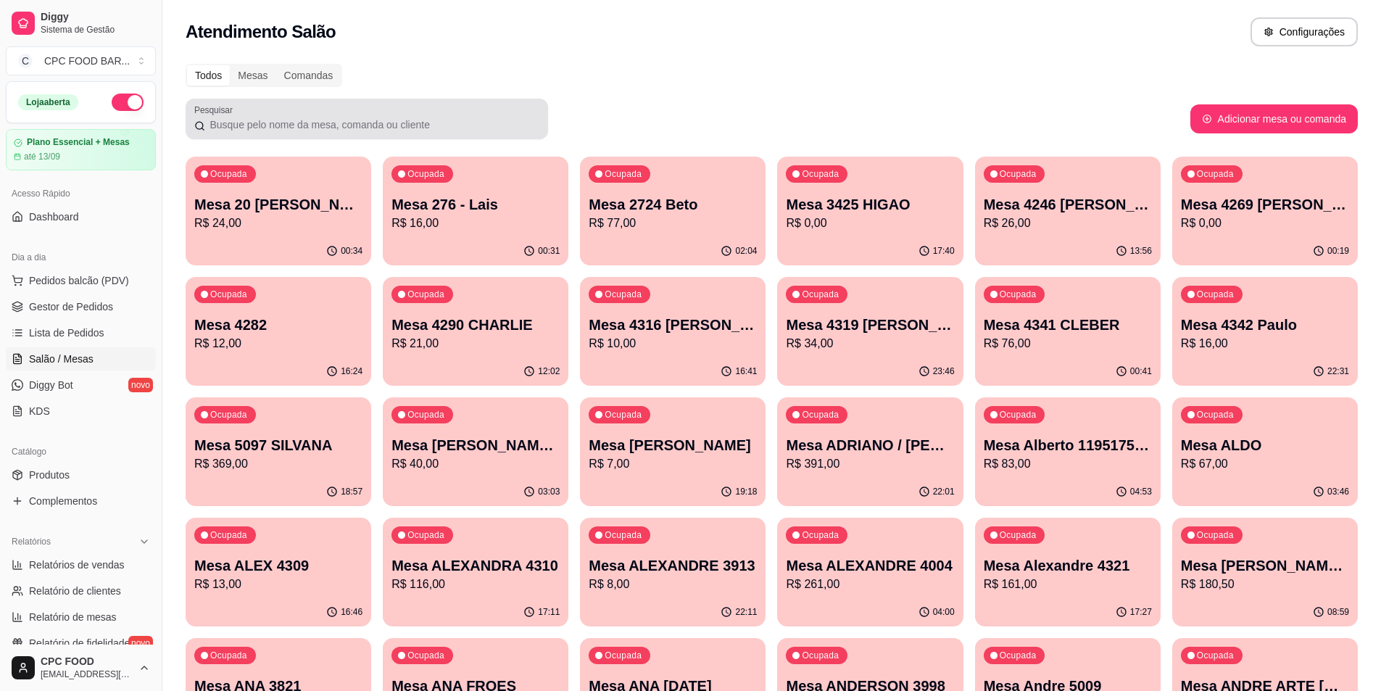
click at [331, 117] on div at bounding box center [366, 118] width 345 height 29
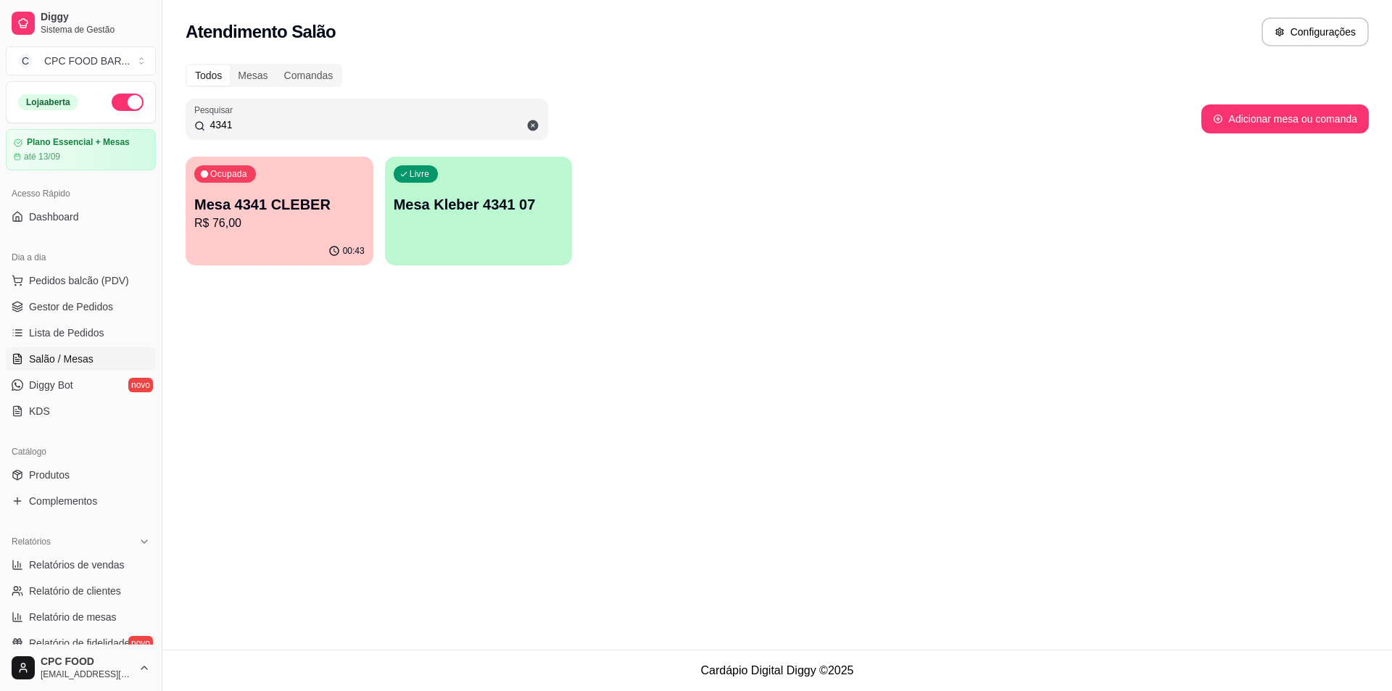
type input "4341"
click at [330, 252] on icon "button" at bounding box center [333, 250] width 12 height 12
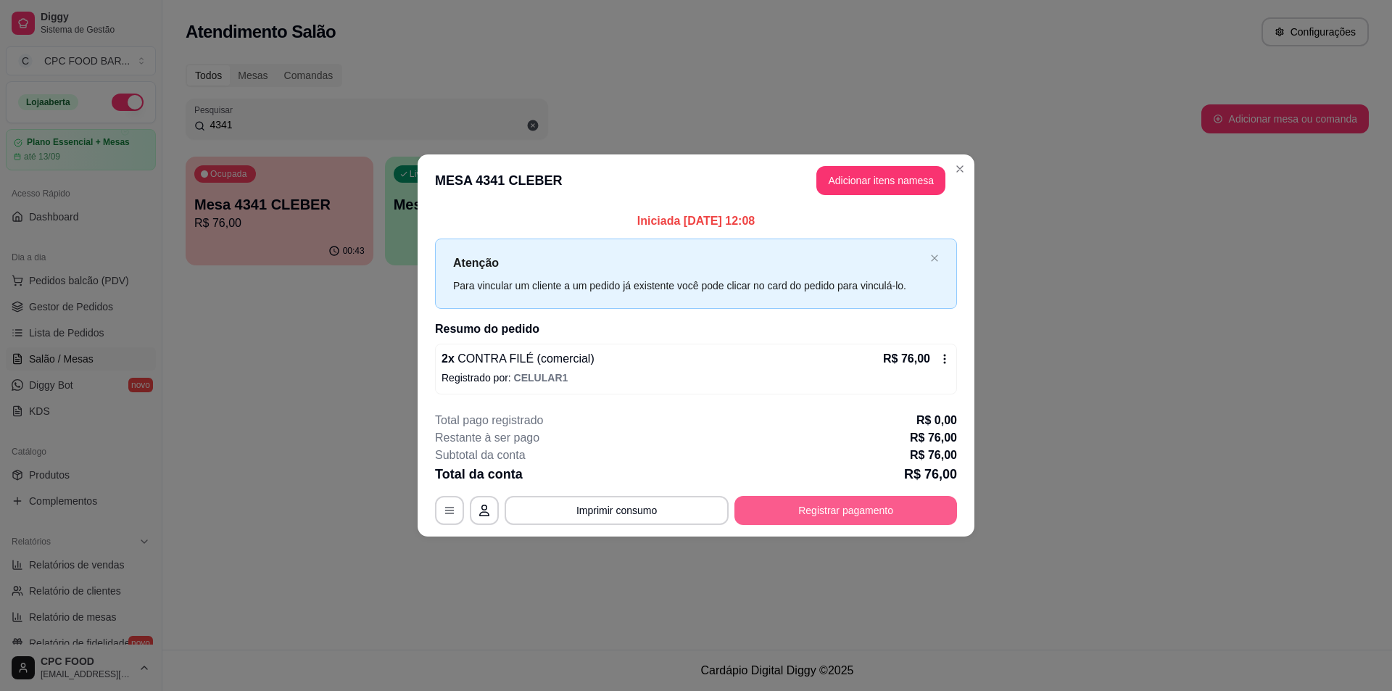
click at [824, 517] on button "Registrar pagamento" at bounding box center [846, 510] width 223 height 29
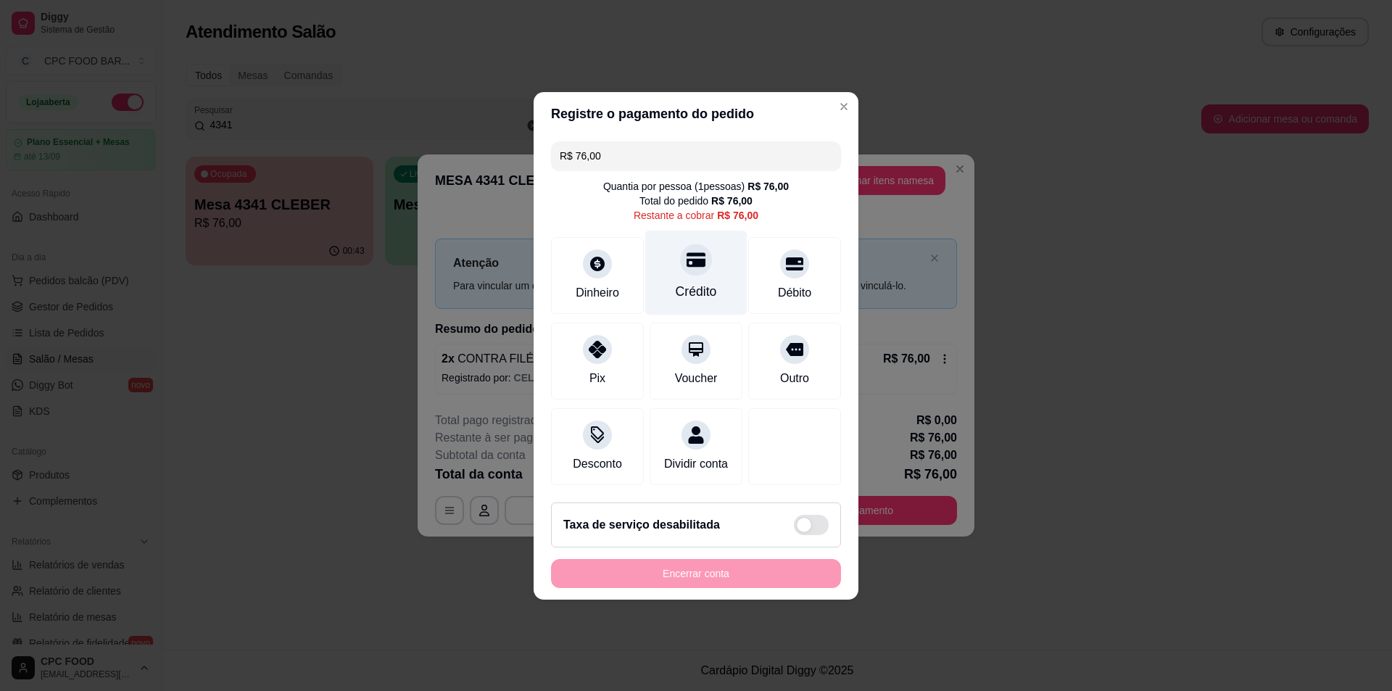
click at [716, 268] on div "Crédito" at bounding box center [696, 272] width 102 height 85
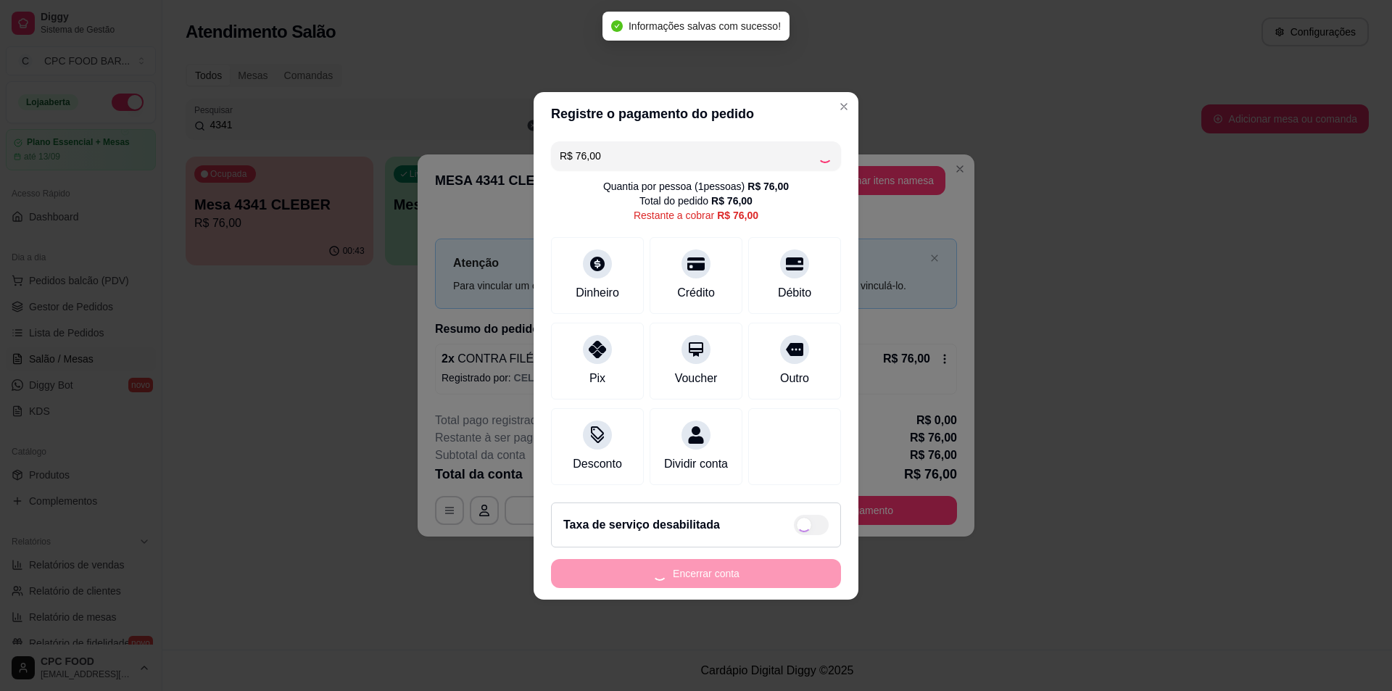
type input "R$ 0,00"
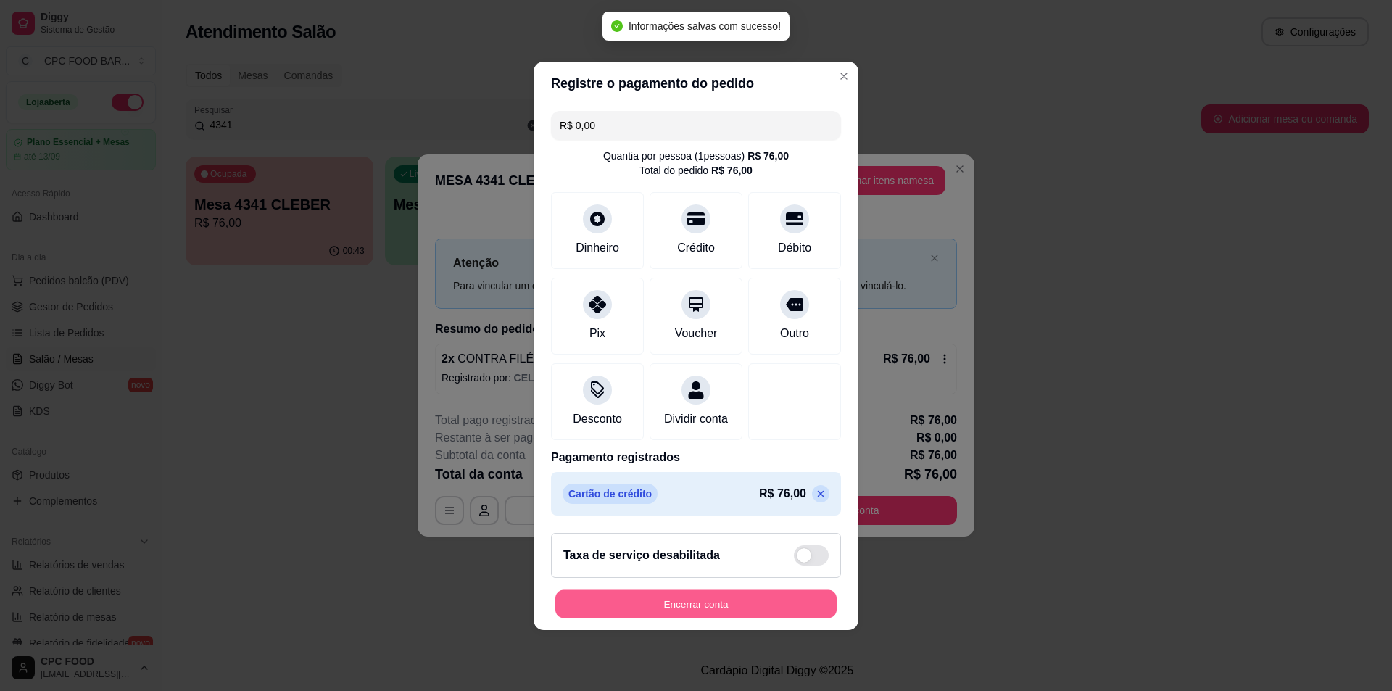
click at [753, 609] on button "Encerrar conta" at bounding box center [695, 604] width 281 height 28
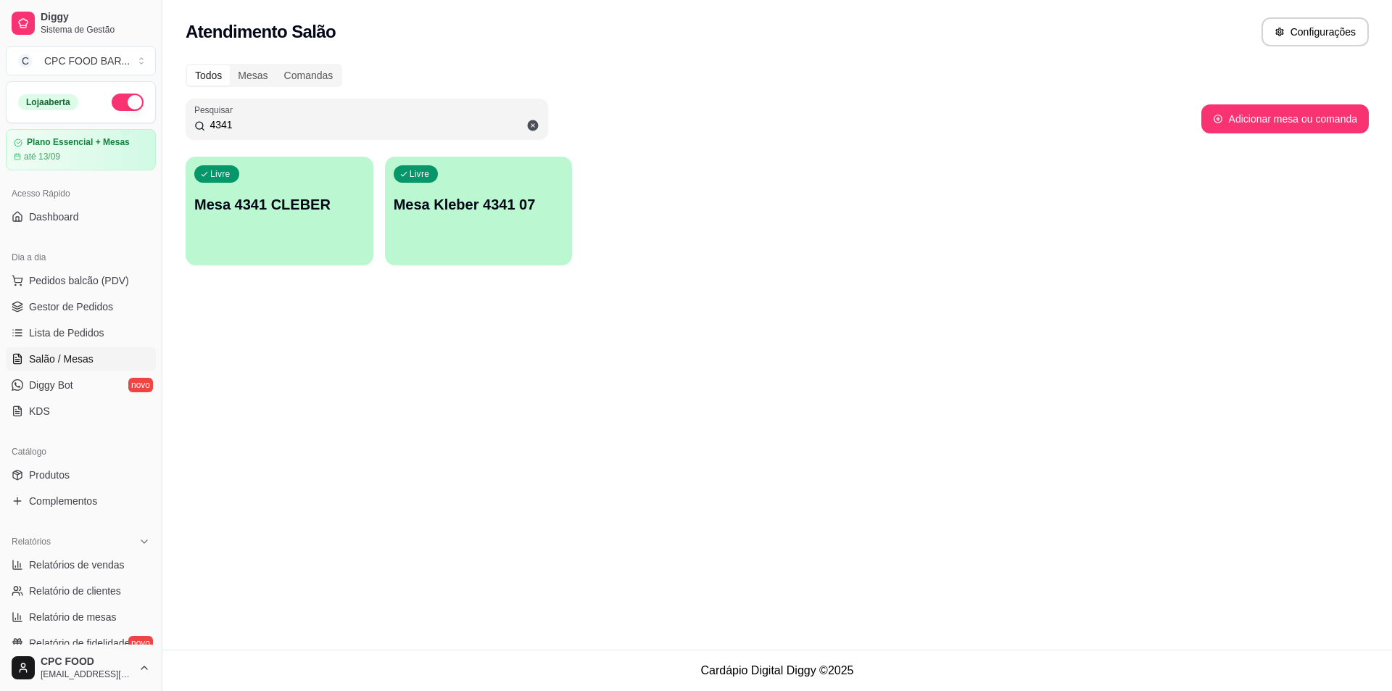
drag, startPoint x: 243, startPoint y: 123, endPoint x: 201, endPoint y: 119, distance: 42.3
click at [201, 119] on div "4341" at bounding box center [366, 118] width 345 height 29
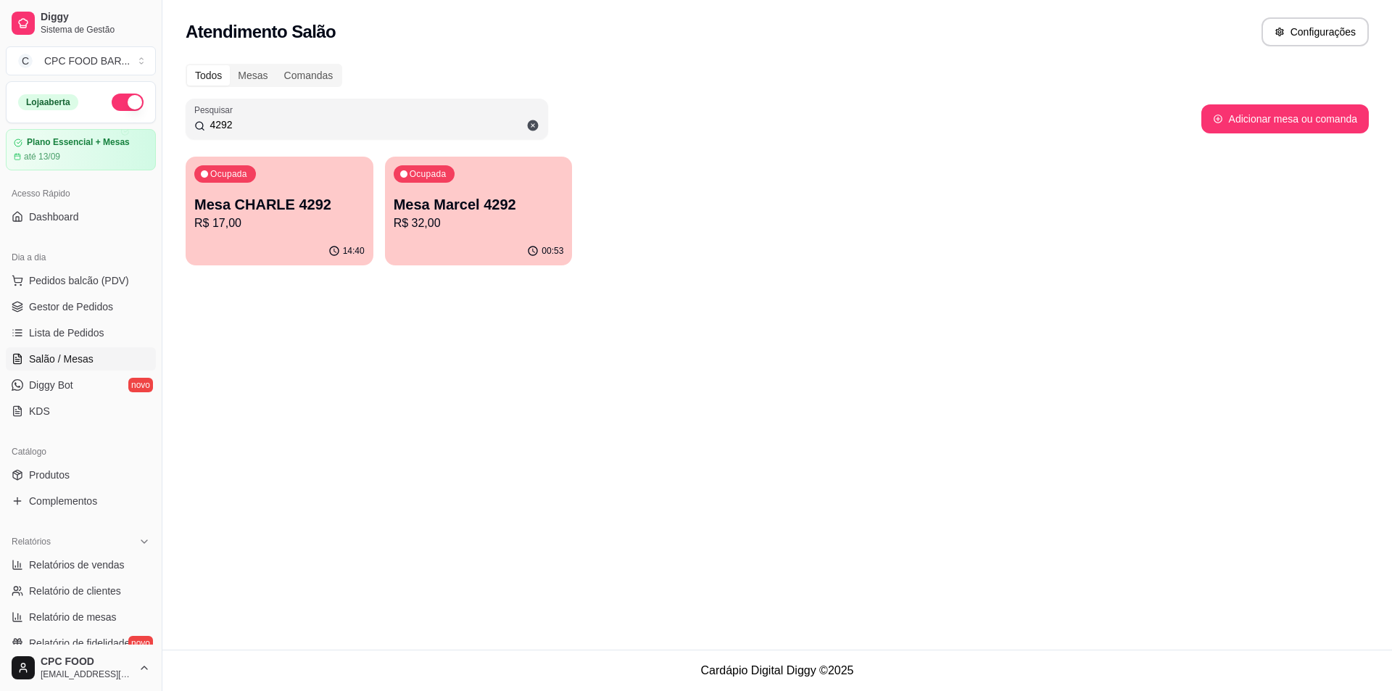
type input "4292"
click at [494, 189] on div "Ocupada Mesa Marcel 4292 R$ 32,00" at bounding box center [479, 197] width 182 height 78
click at [223, 238] on div "14:40" at bounding box center [280, 251] width 188 height 28
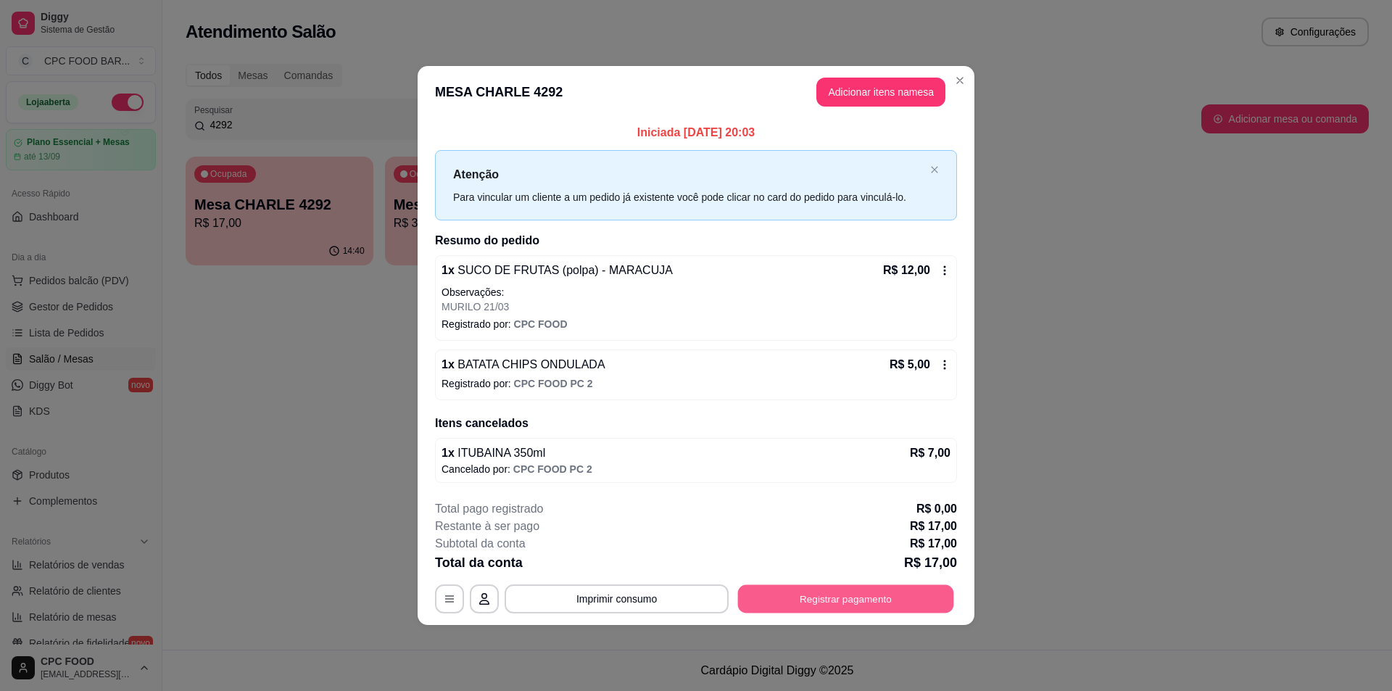
click at [855, 590] on button "Registrar pagamento" at bounding box center [846, 599] width 216 height 28
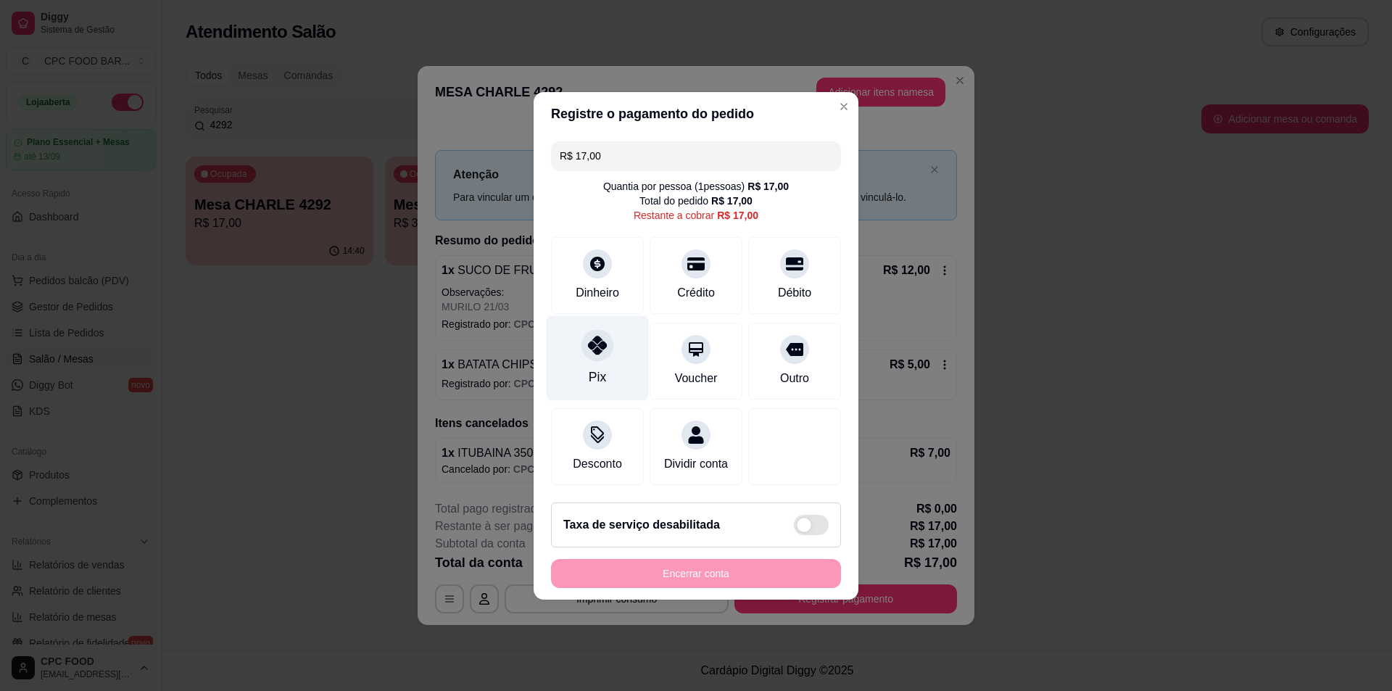
click at [588, 351] on div "Pix" at bounding box center [598, 357] width 102 height 85
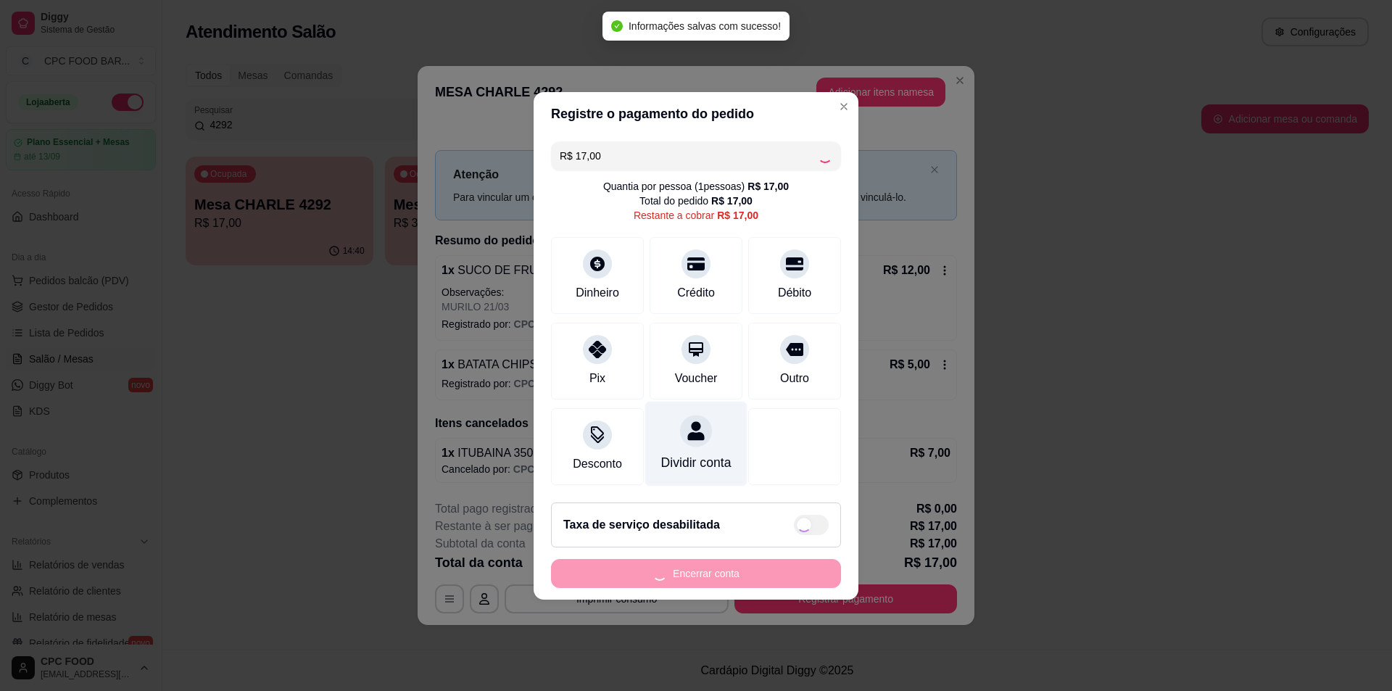
type input "R$ 0,00"
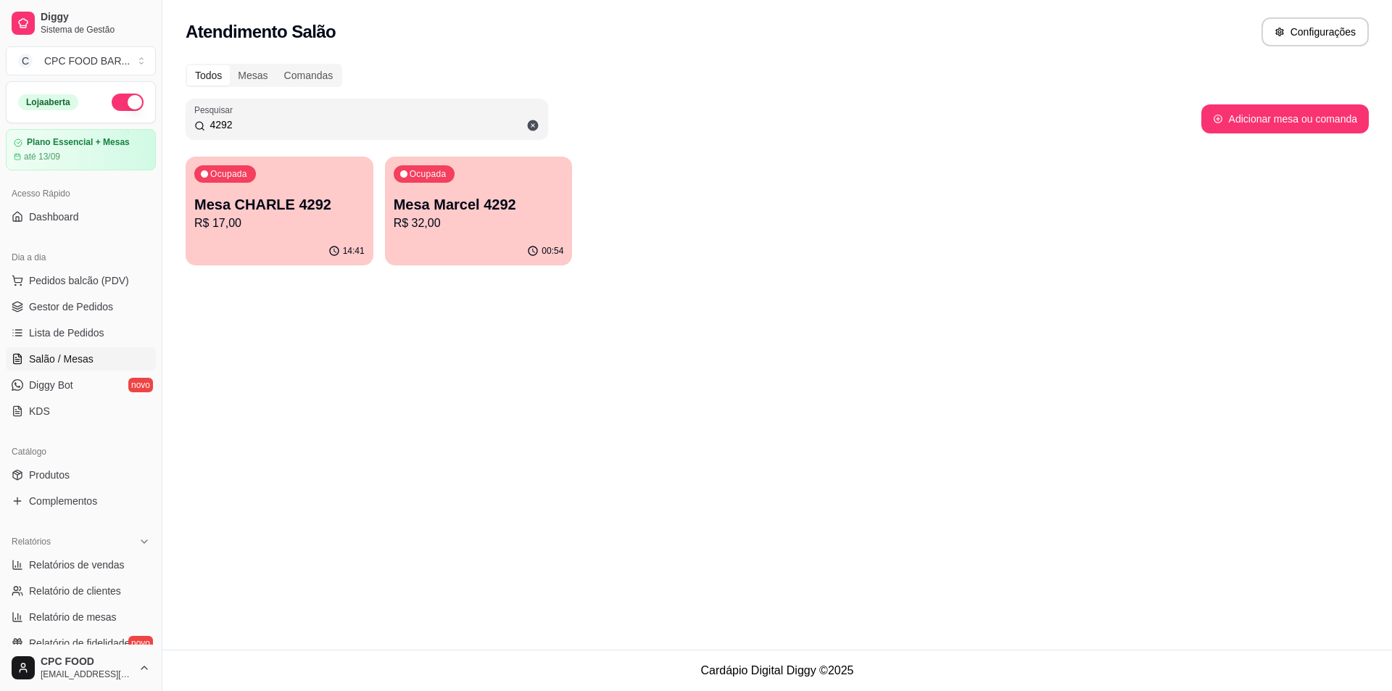
click at [451, 218] on p "R$ 32,00" at bounding box center [479, 223] width 170 height 17
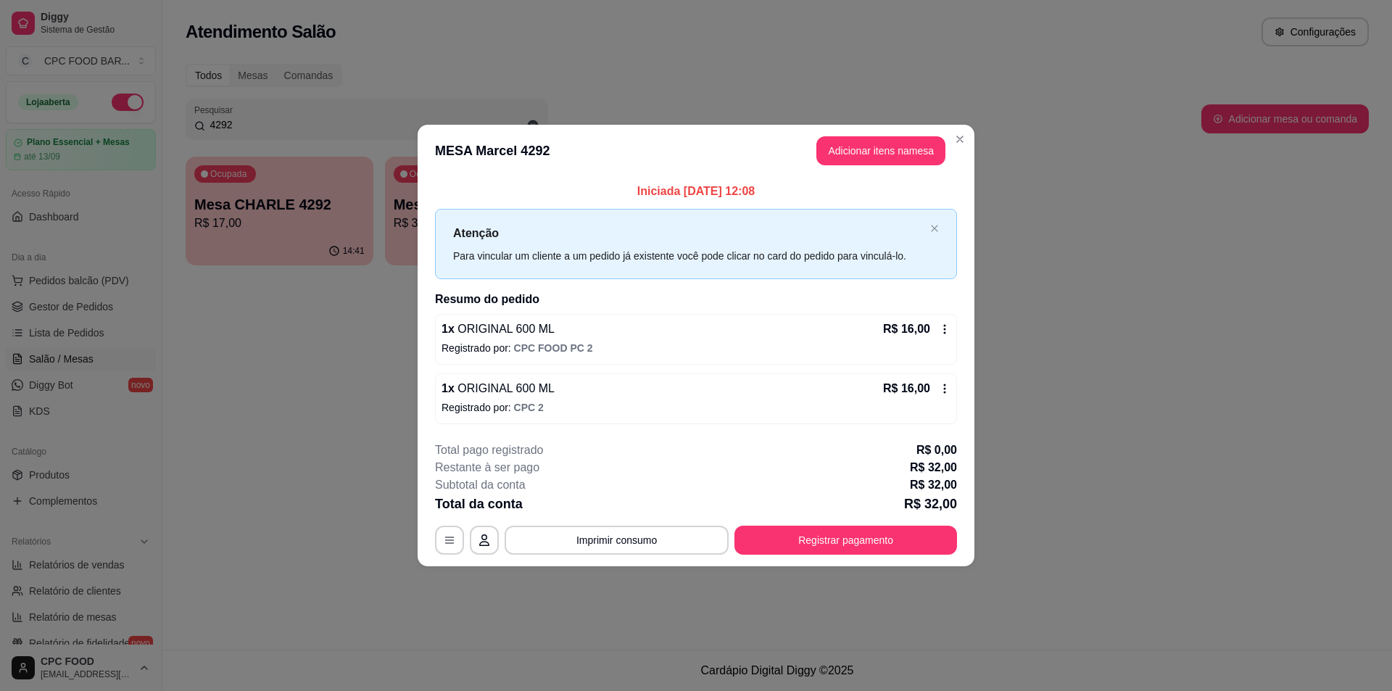
click at [853, 542] on button "Registrar pagamento" at bounding box center [846, 540] width 223 height 29
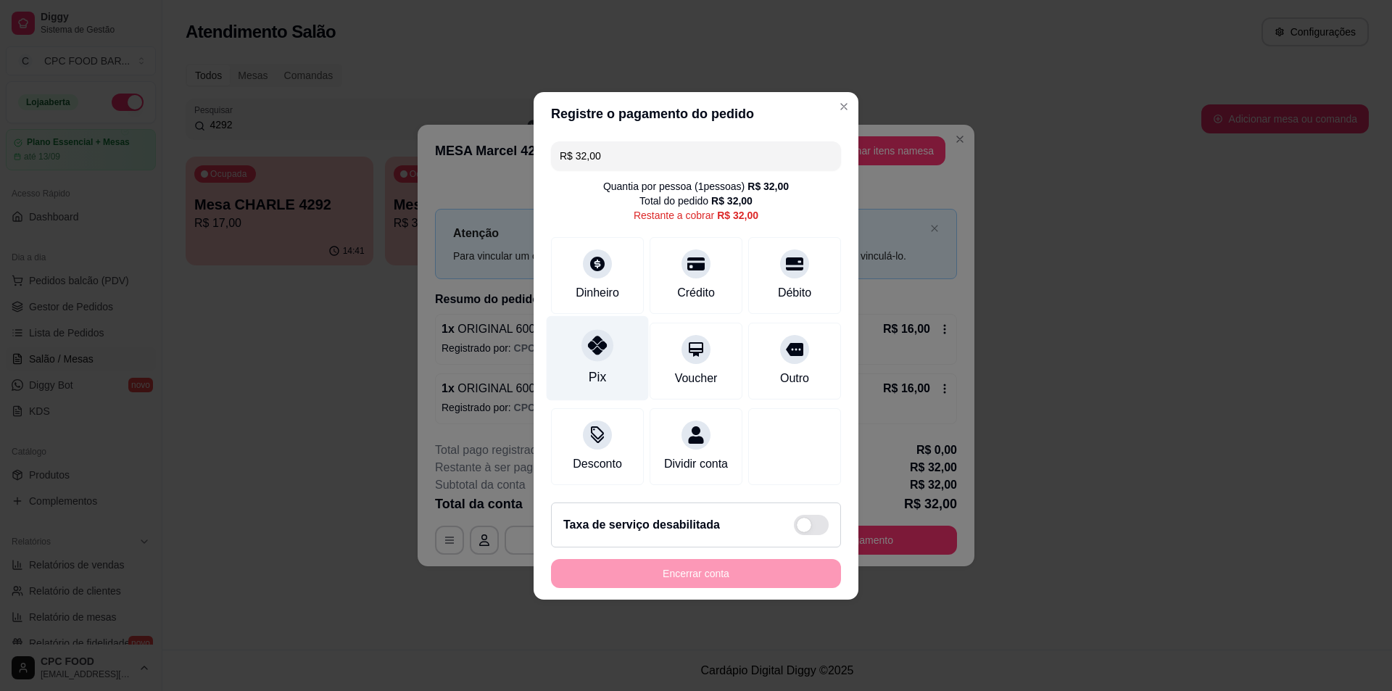
drag, startPoint x: 578, startPoint y: 355, endPoint x: 586, endPoint y: 352, distance: 8.8
click at [579, 355] on div "Pix" at bounding box center [598, 357] width 102 height 85
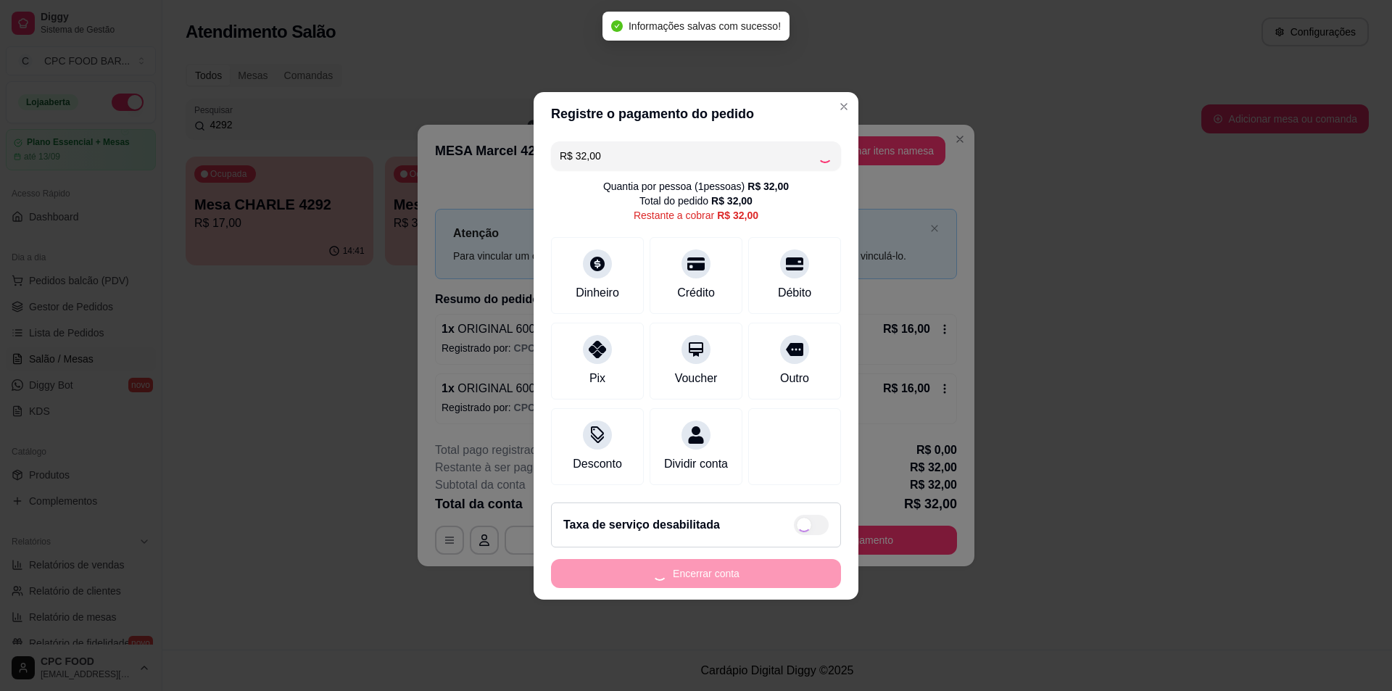
type input "R$ 0,00"
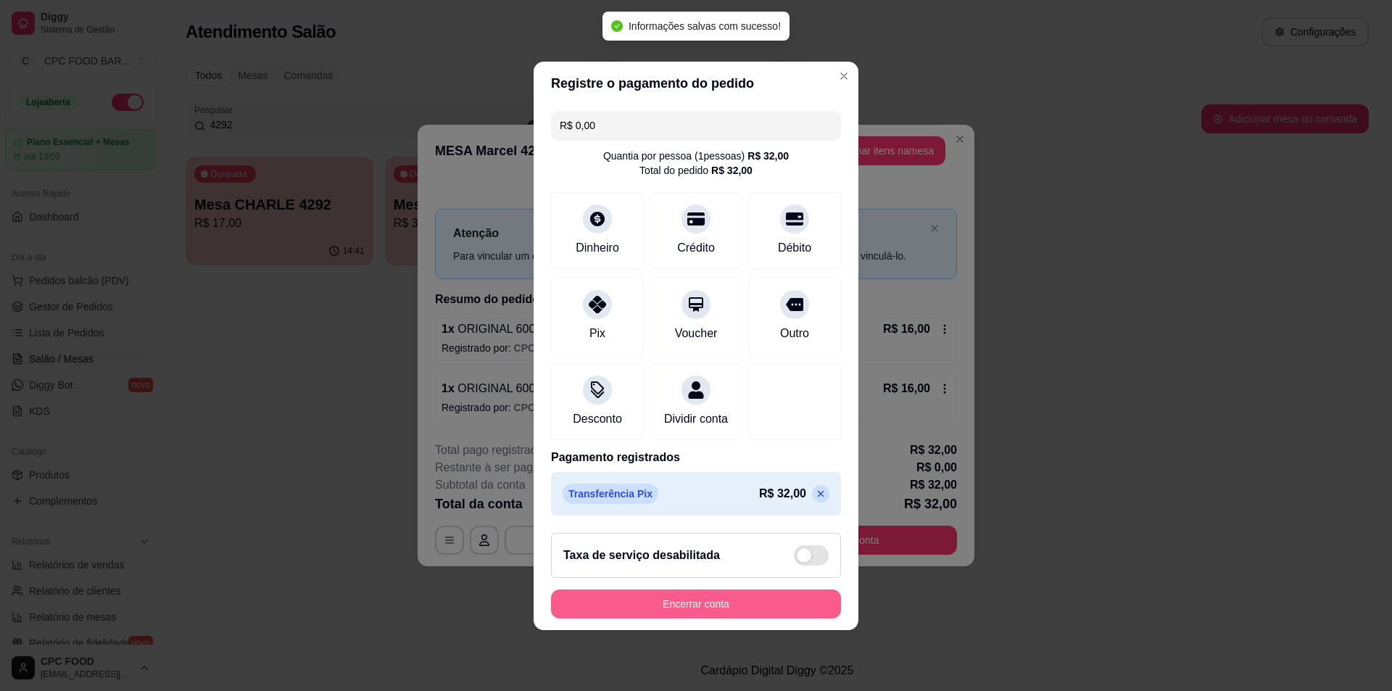
click at [674, 619] on button "Encerrar conta" at bounding box center [696, 604] width 290 height 29
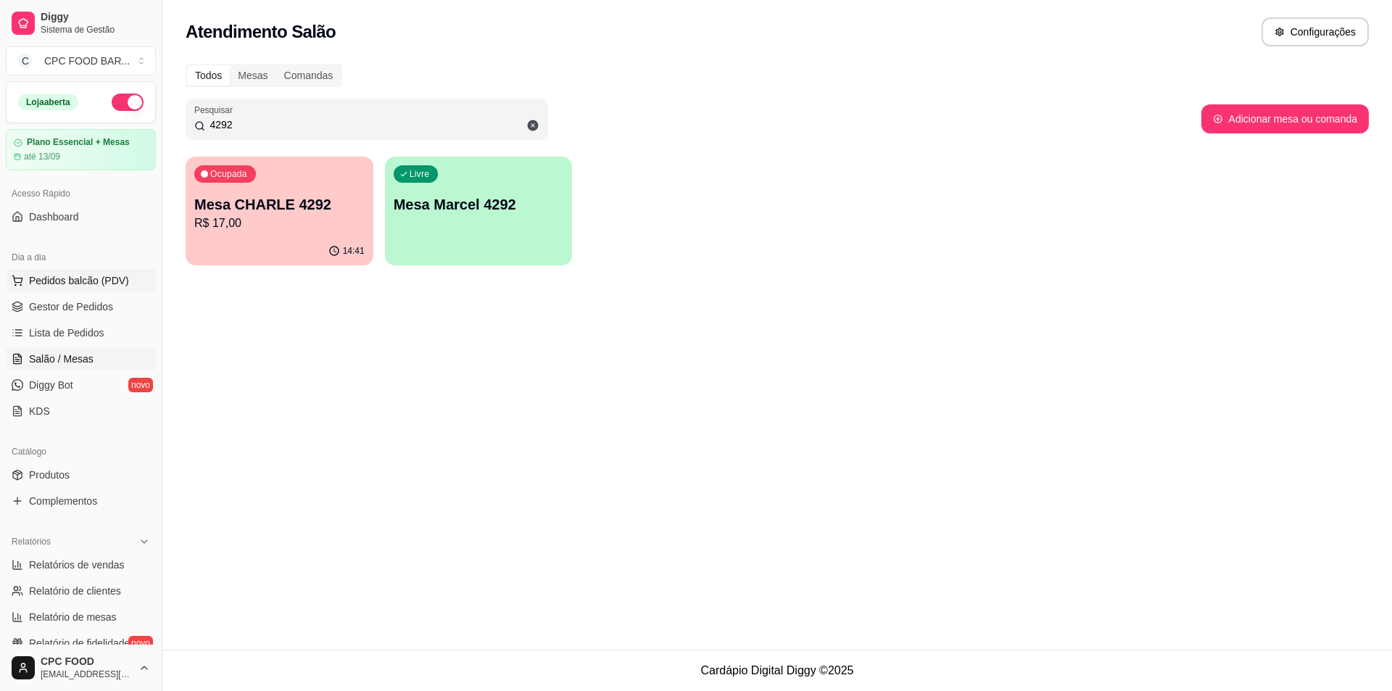
click at [69, 287] on button "Pedidos balcão (PDV)" at bounding box center [81, 280] width 150 height 23
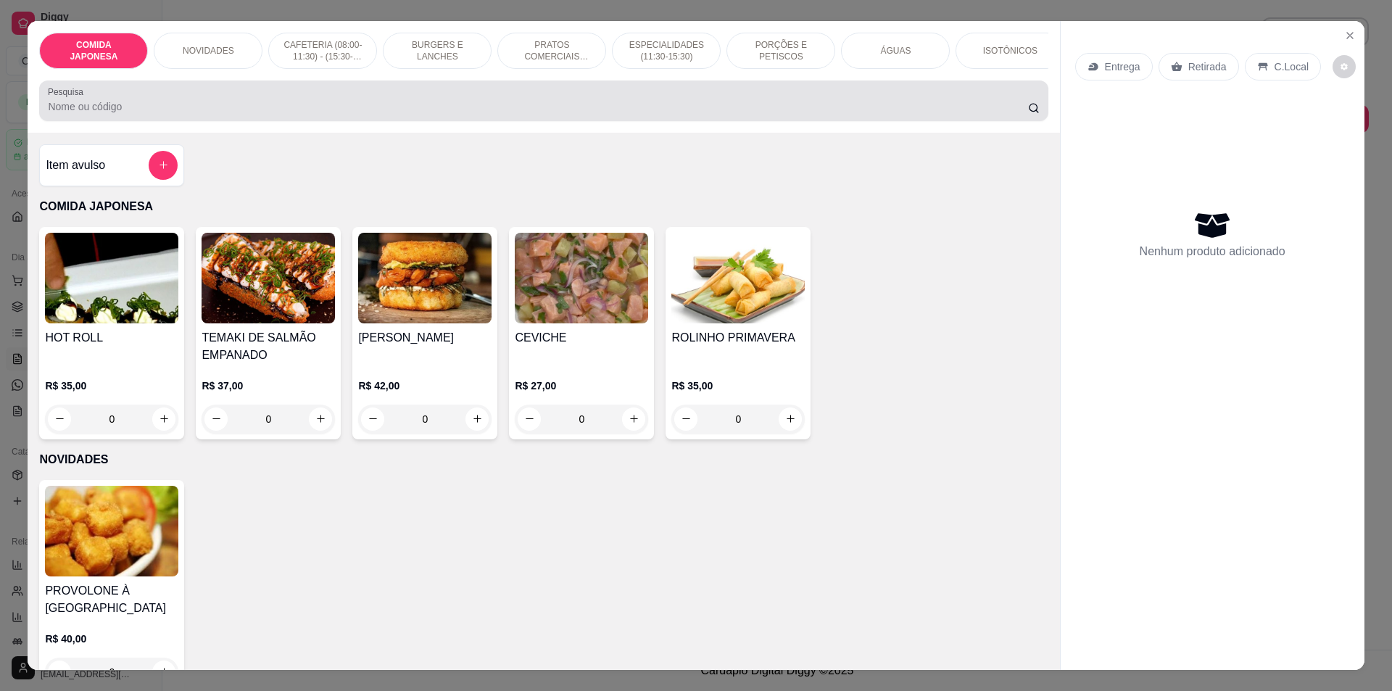
click at [218, 103] on div at bounding box center [543, 100] width 991 height 29
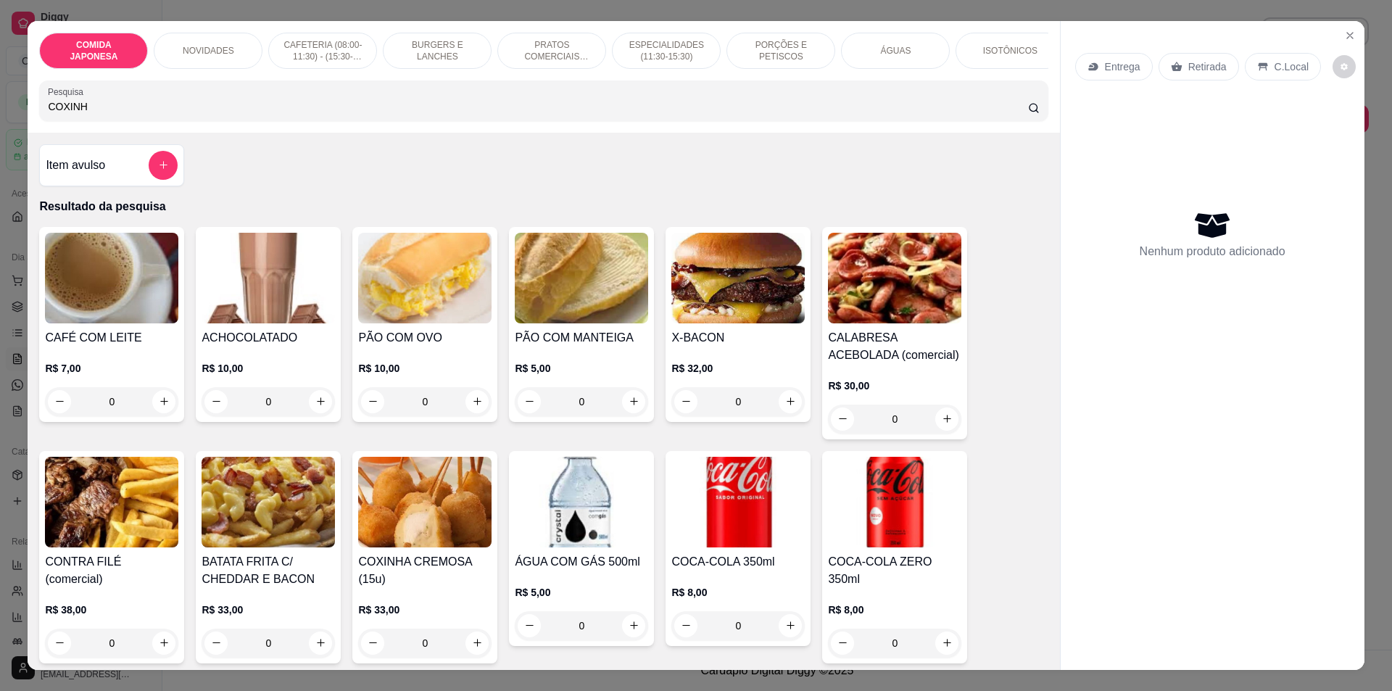
type input "COXINHA"
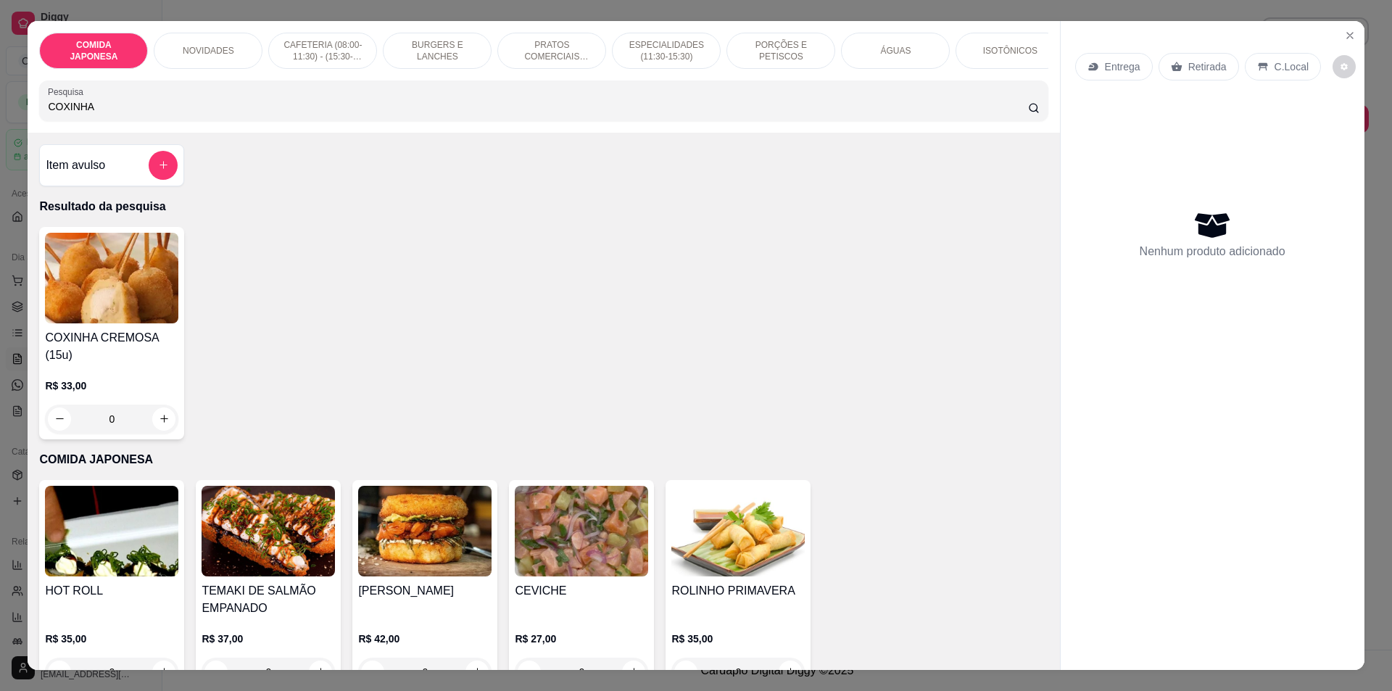
drag, startPoint x: 123, startPoint y: 123, endPoint x: 19, endPoint y: 114, distance: 104.8
click at [19, 114] on div "COMIDA JAPONESA NOVIDADES CAFETERIA (08:00-11:30) - (15:30-18:00) BURGERS E LAN…" at bounding box center [696, 345] width 1392 height 691
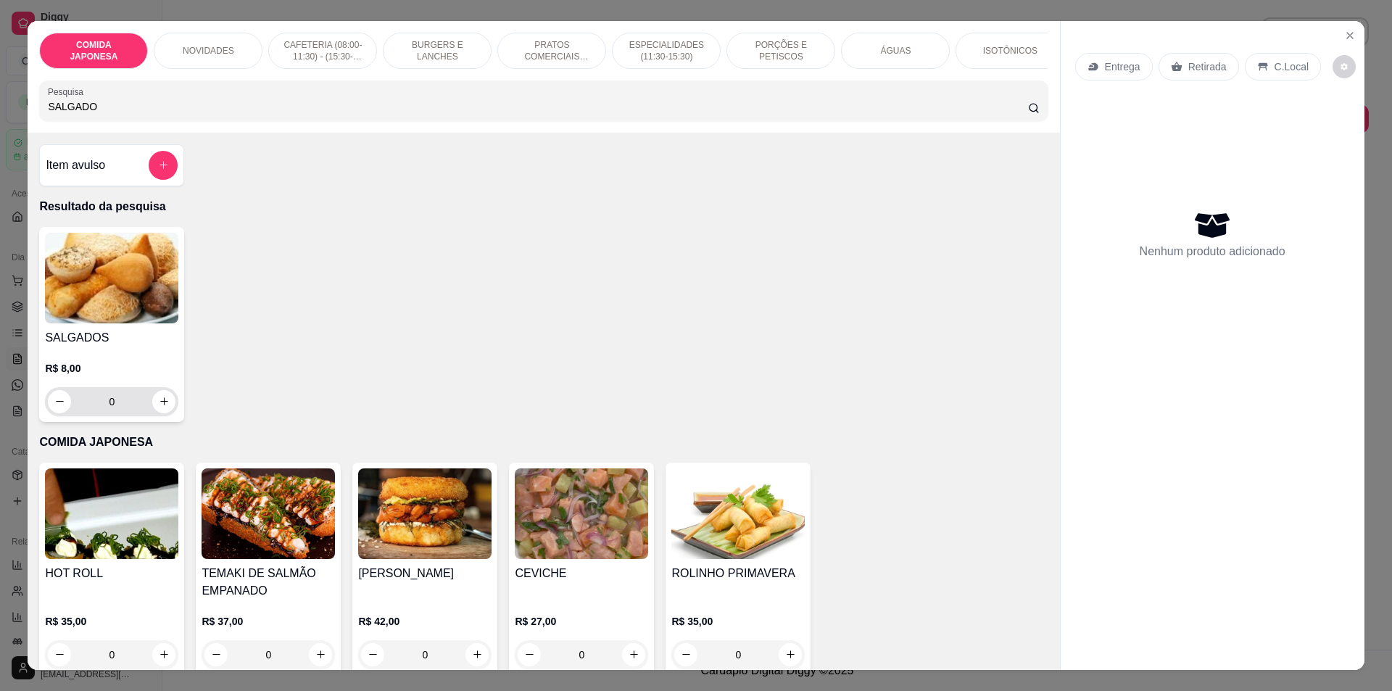
type input "SALGADO"
click at [155, 413] on button "increase-product-quantity" at bounding box center [163, 401] width 23 height 23
type input "1"
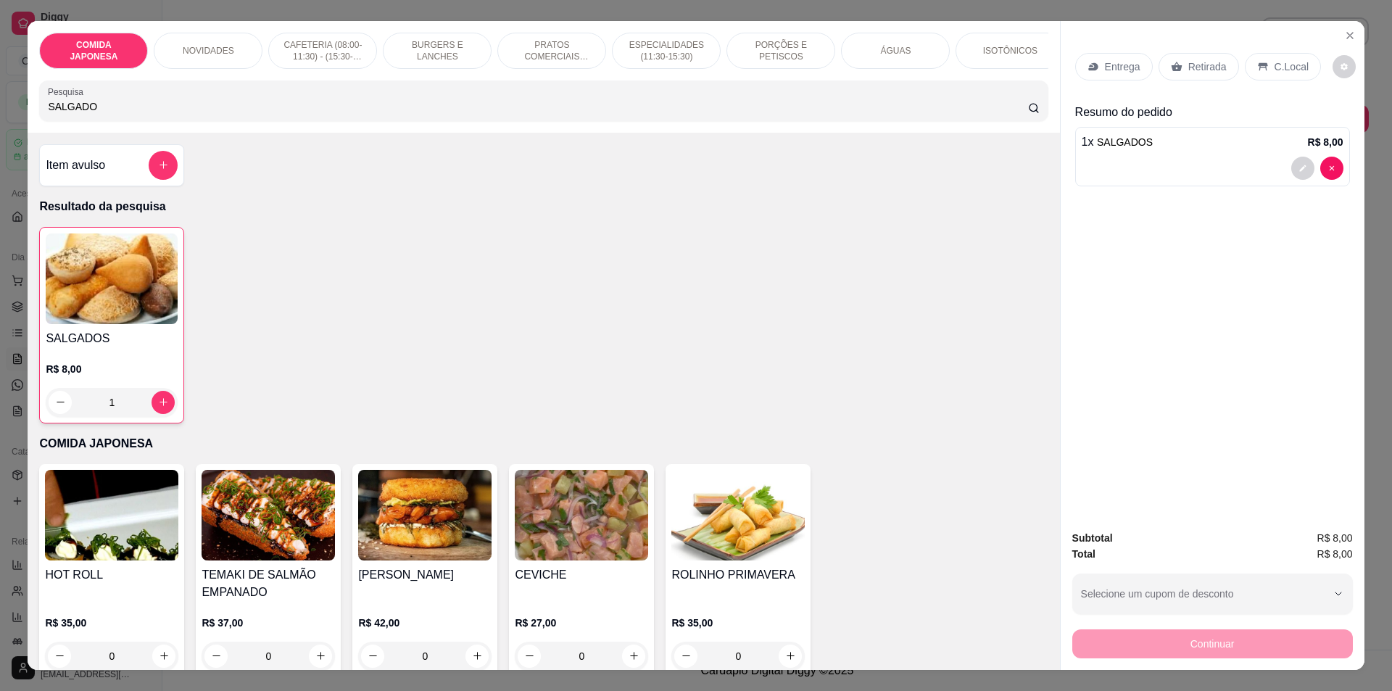
click at [1288, 74] on div "C.Local" at bounding box center [1283, 67] width 76 height 28
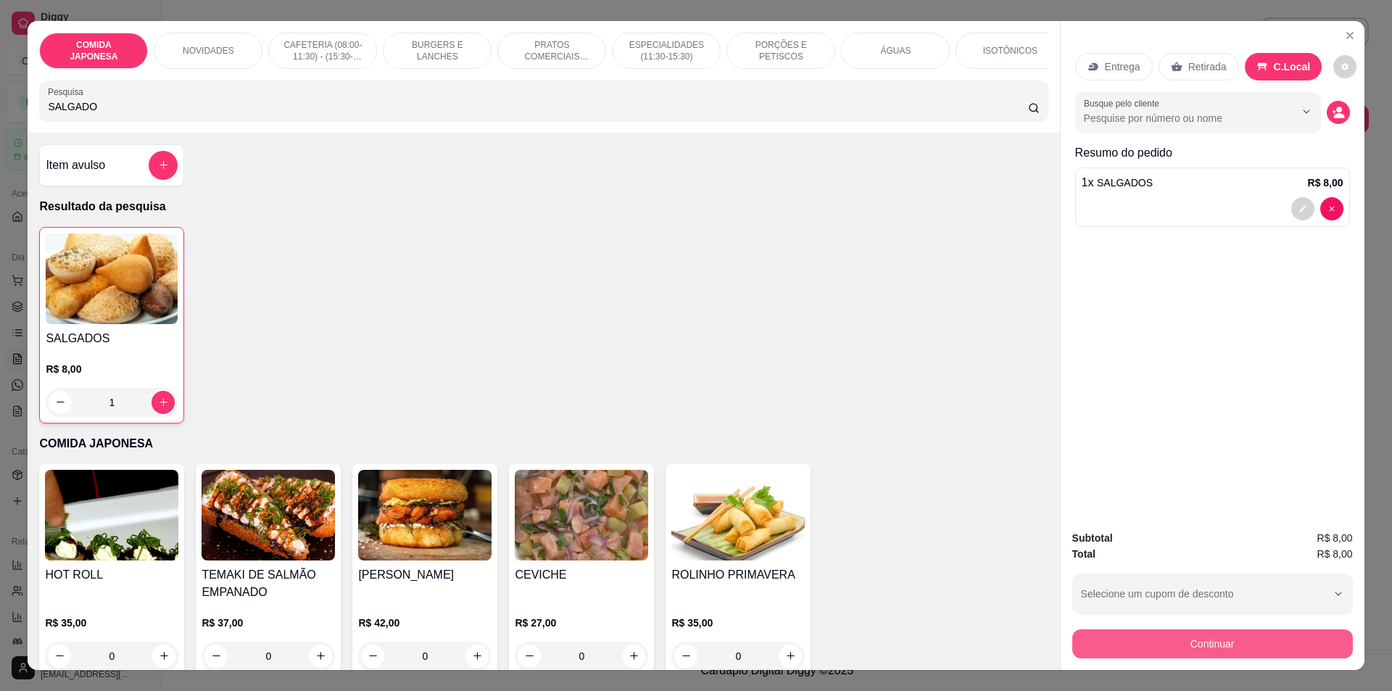
click at [1208, 643] on button "Continuar" at bounding box center [1212, 643] width 281 height 29
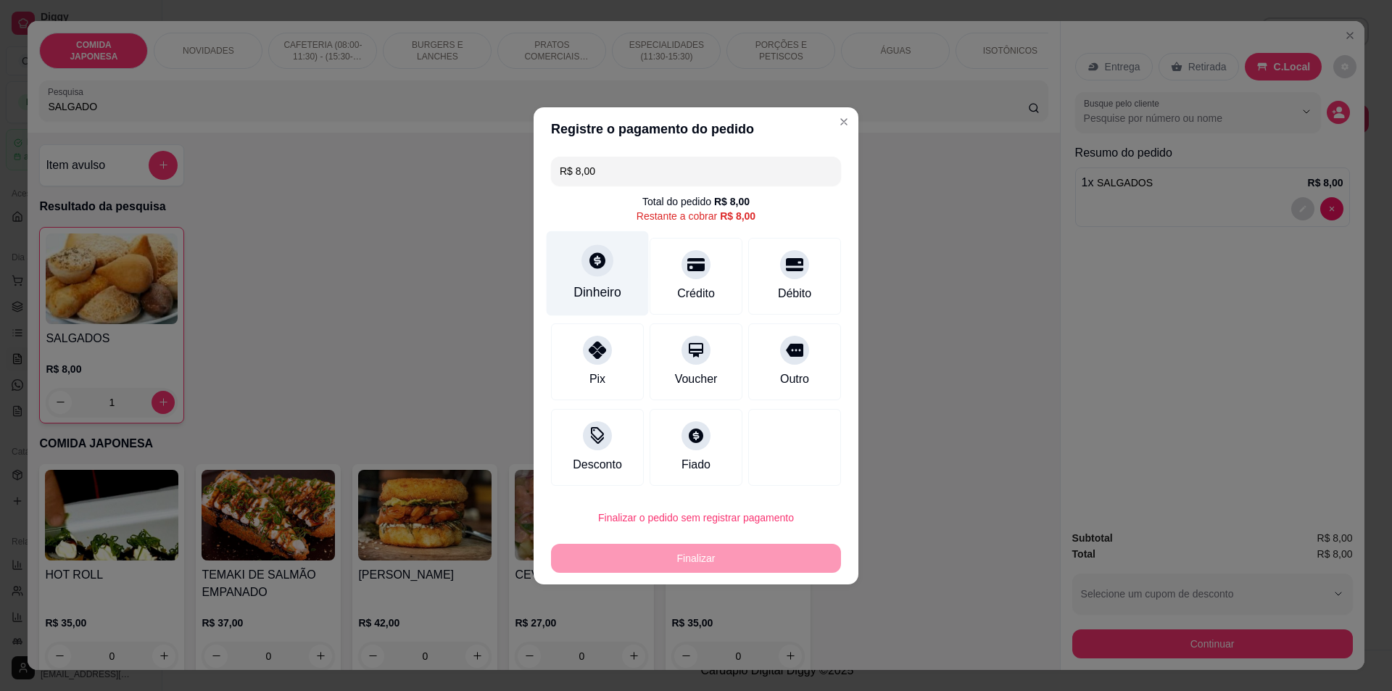
click at [611, 270] on div "Dinheiro" at bounding box center [598, 273] width 102 height 85
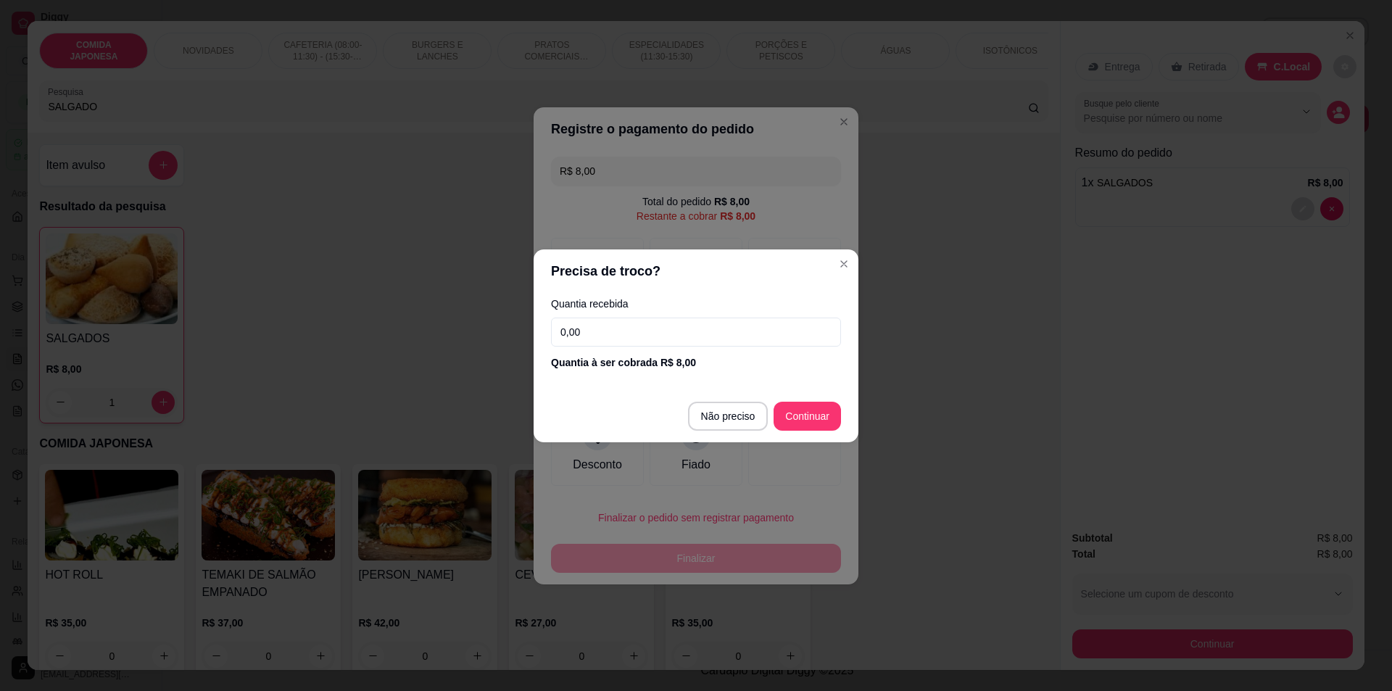
click at [728, 319] on input "0,00" at bounding box center [696, 332] width 290 height 29
type input "8,00"
type input "R$ 0,00"
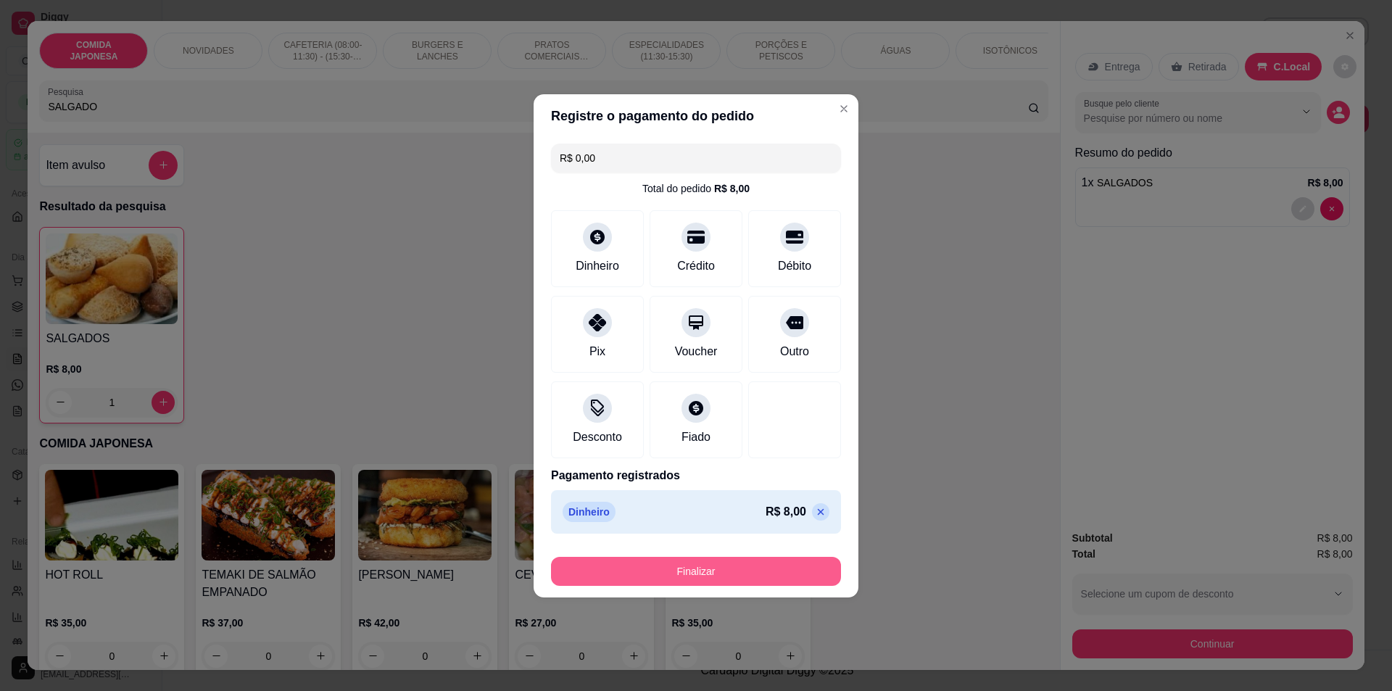
click at [764, 569] on button "Finalizar" at bounding box center [696, 571] width 290 height 29
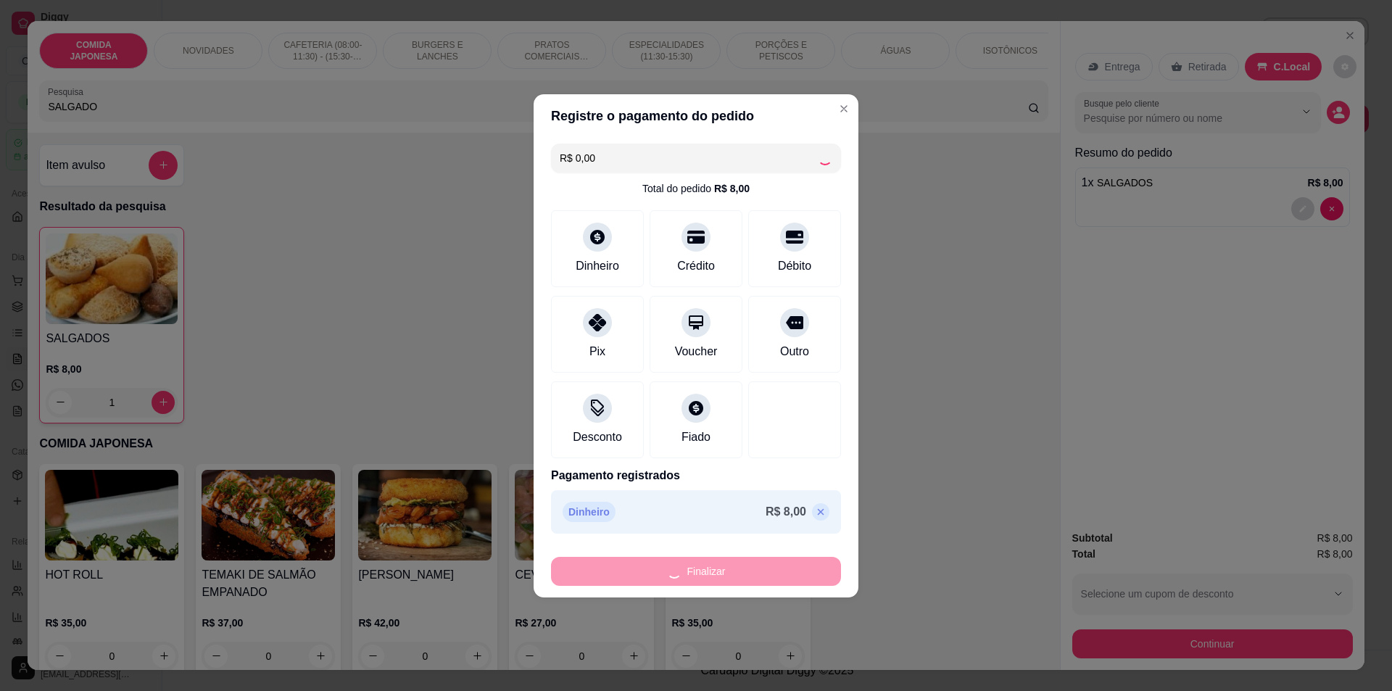
type input "0"
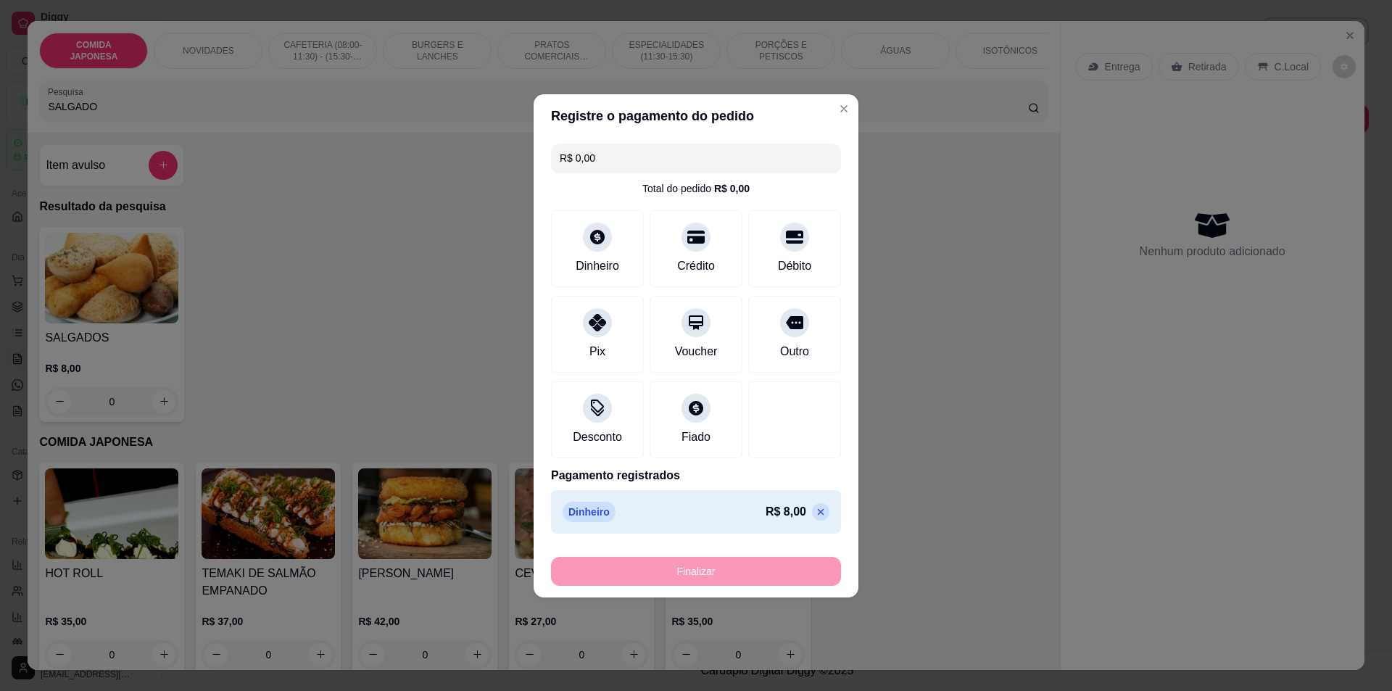
type input "-R$ 8,00"
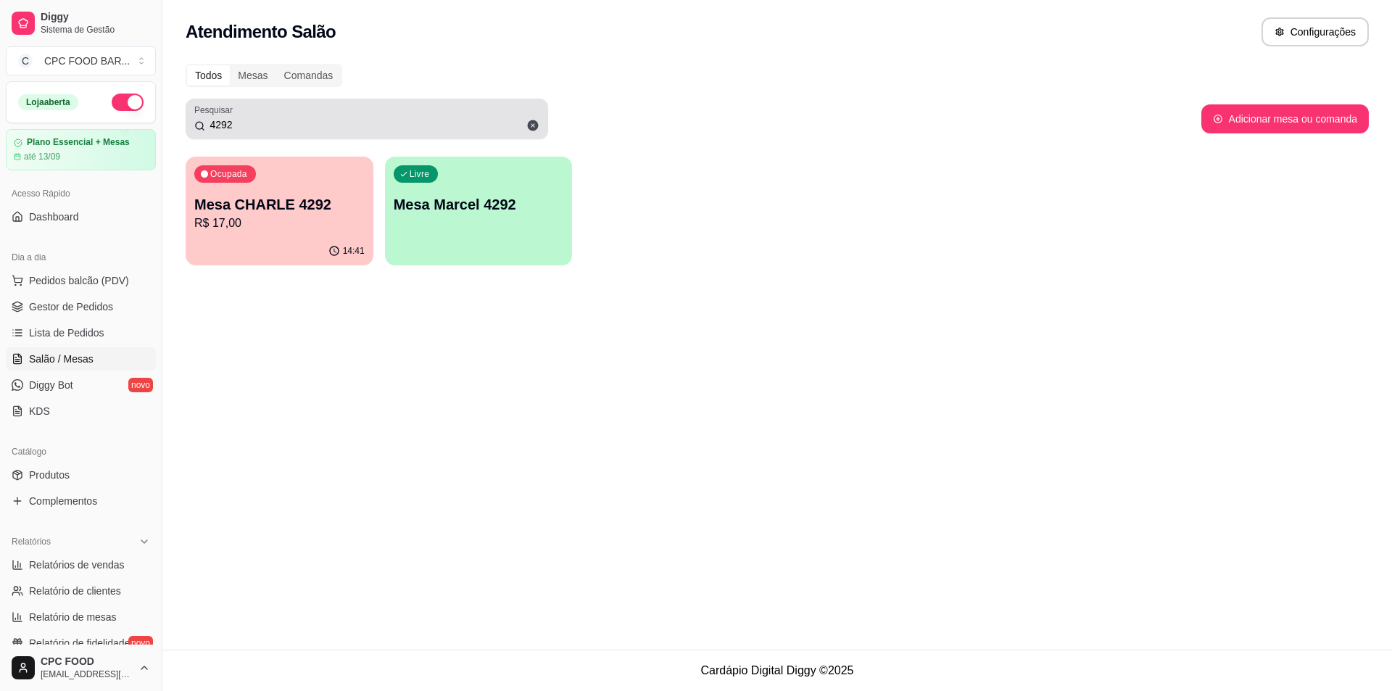
click at [532, 128] on icon at bounding box center [533, 125] width 11 height 11
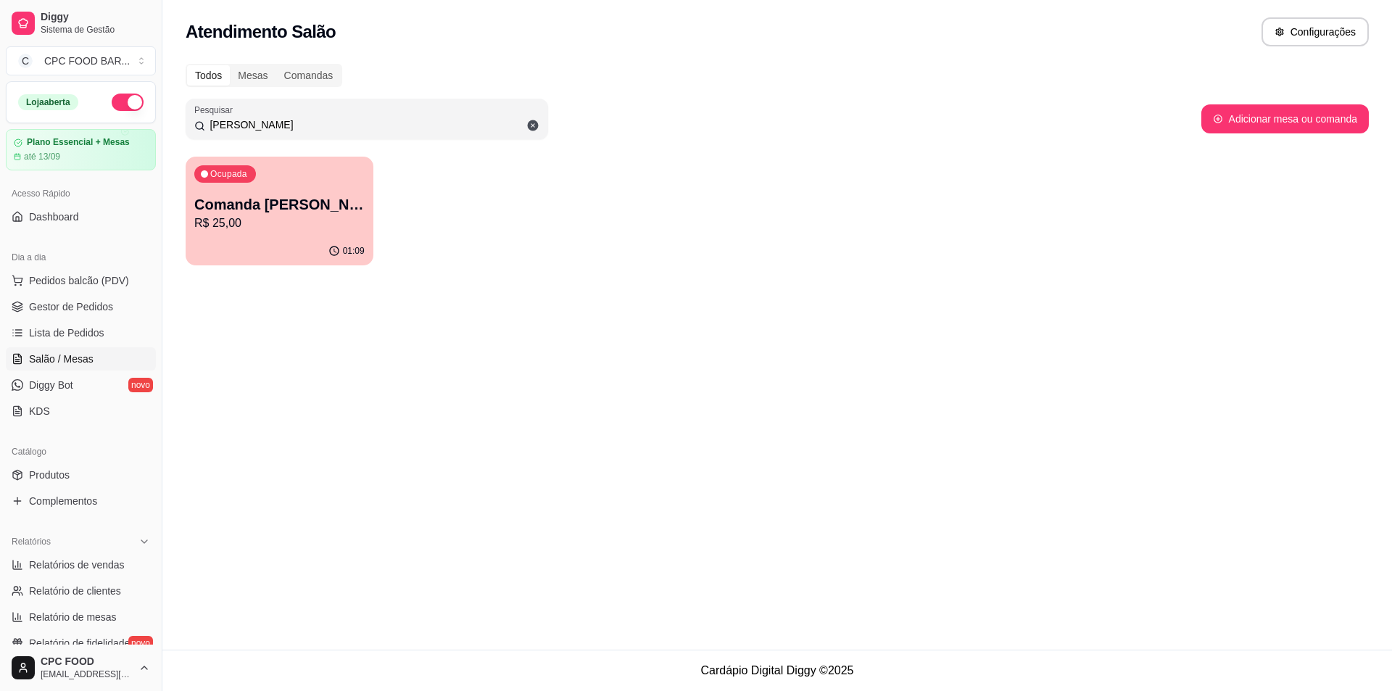
type input "KARLA"
click at [296, 225] on p "R$ 25,00" at bounding box center [279, 223] width 170 height 17
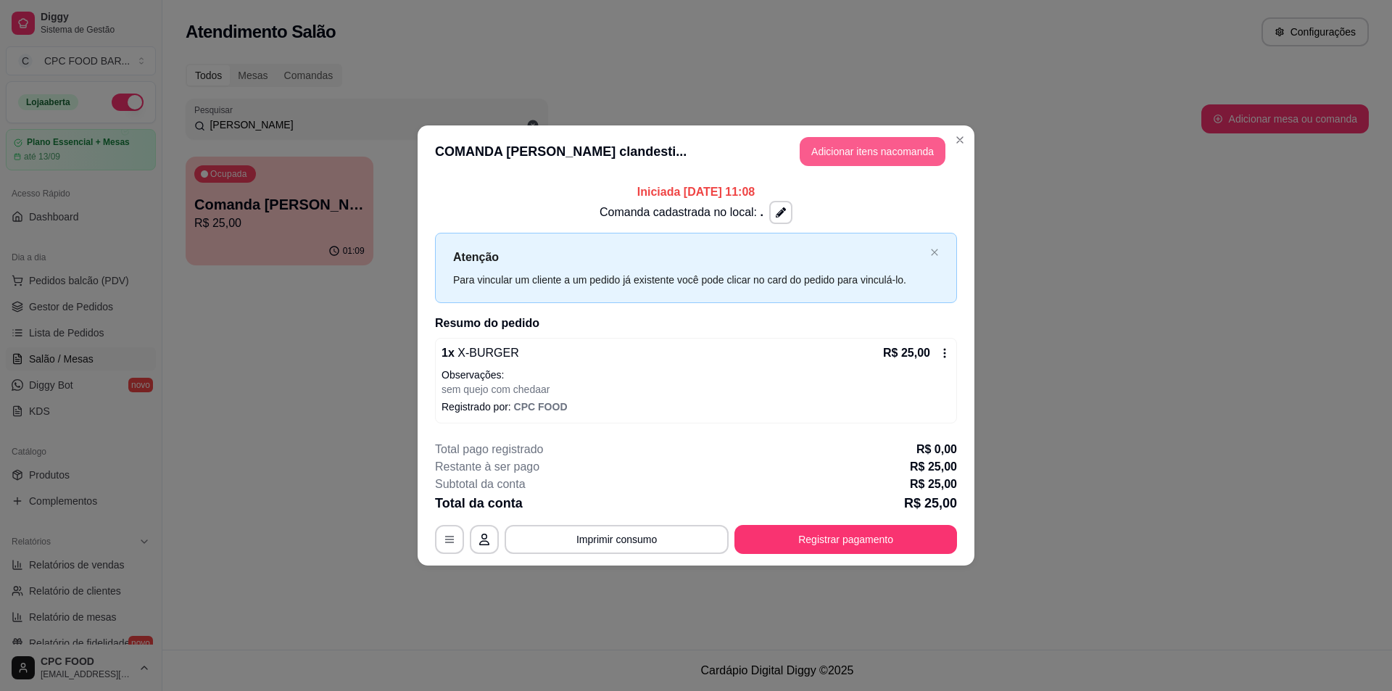
click at [906, 149] on button "Adicionar itens na comanda" at bounding box center [873, 151] width 146 height 29
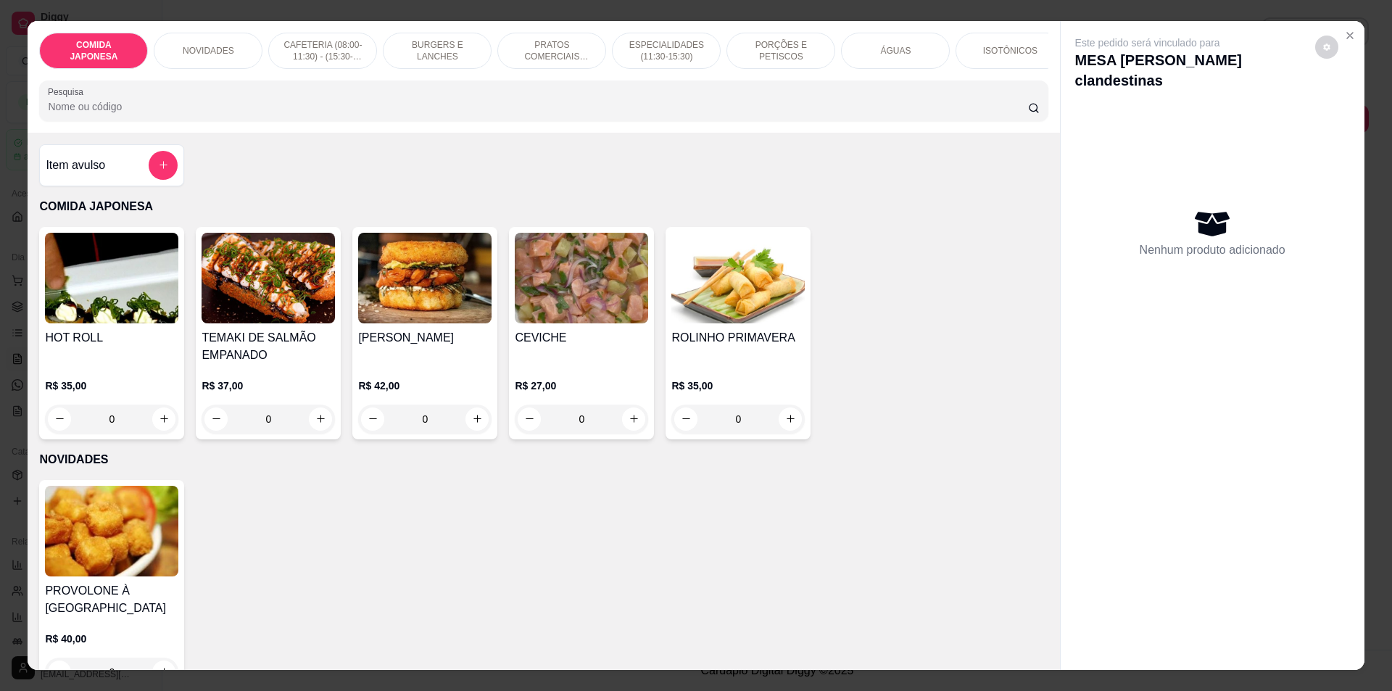
click at [236, 114] on input "Pesquisa" at bounding box center [538, 106] width 980 height 15
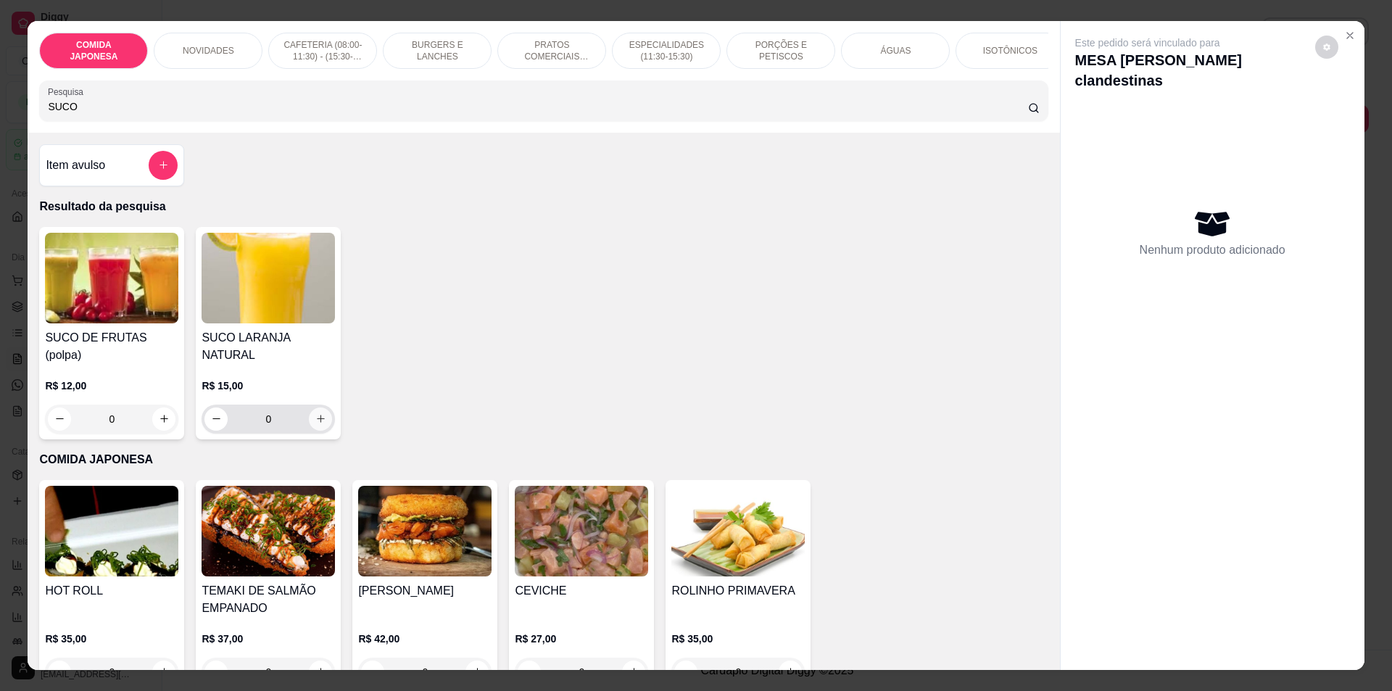
type input "SUCO"
click at [313, 421] on button "increase-product-quantity" at bounding box center [321, 419] width 22 height 22
type input "1"
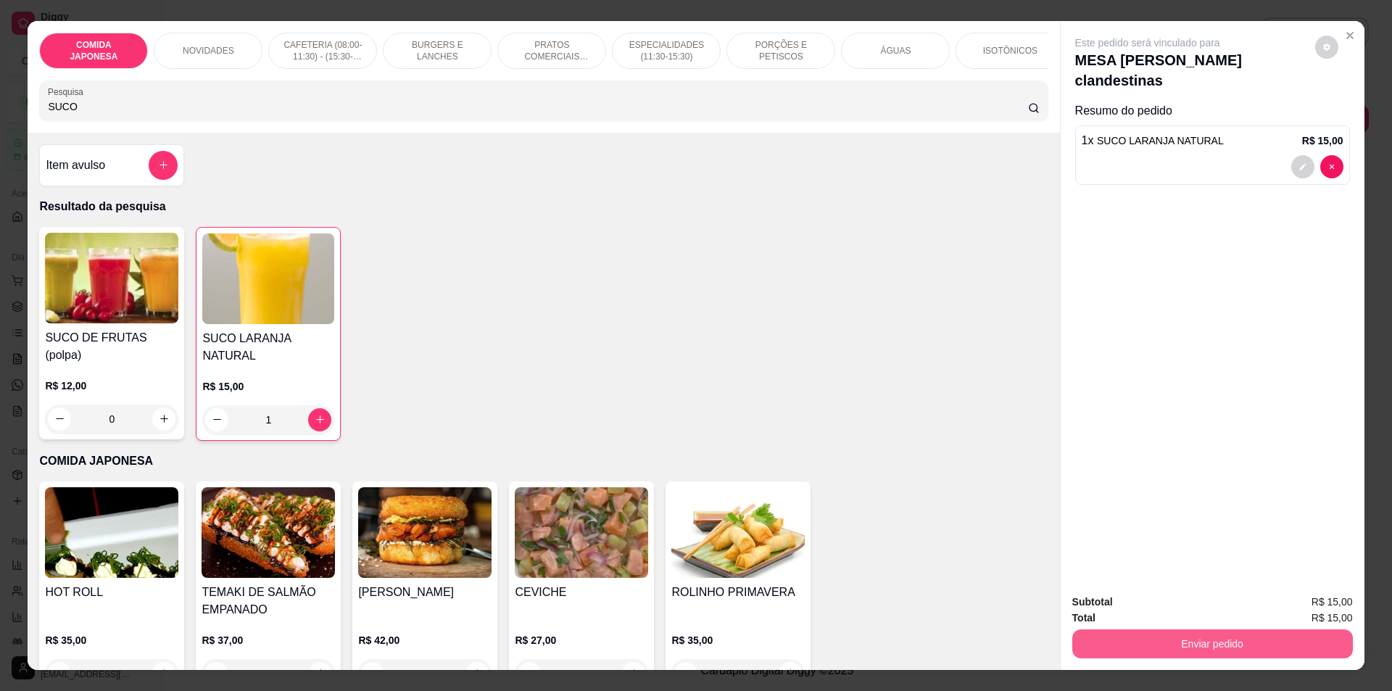
click at [1225, 637] on button "Enviar pedido" at bounding box center [1212, 643] width 281 height 29
click at [1212, 617] on button "Não registrar e enviar pedido" at bounding box center [1164, 609] width 151 height 28
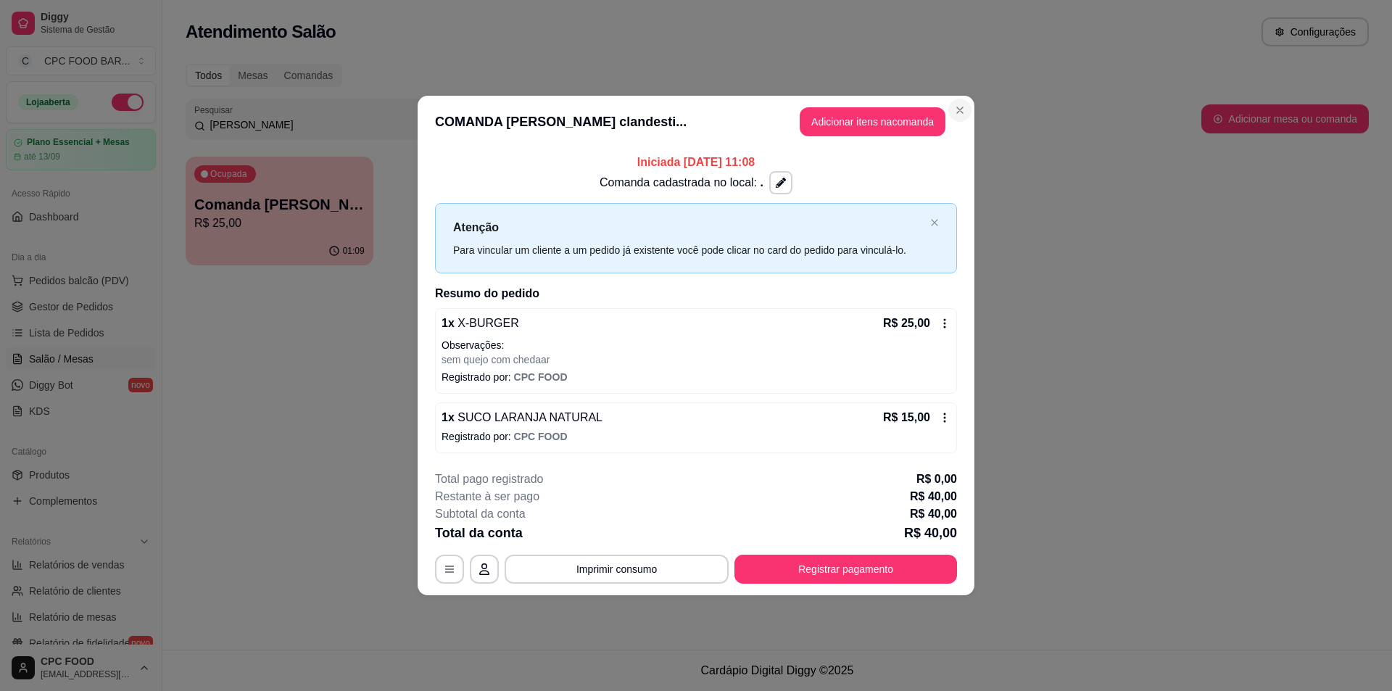
click at [950, 111] on section "**********" at bounding box center [696, 346] width 557 height 500
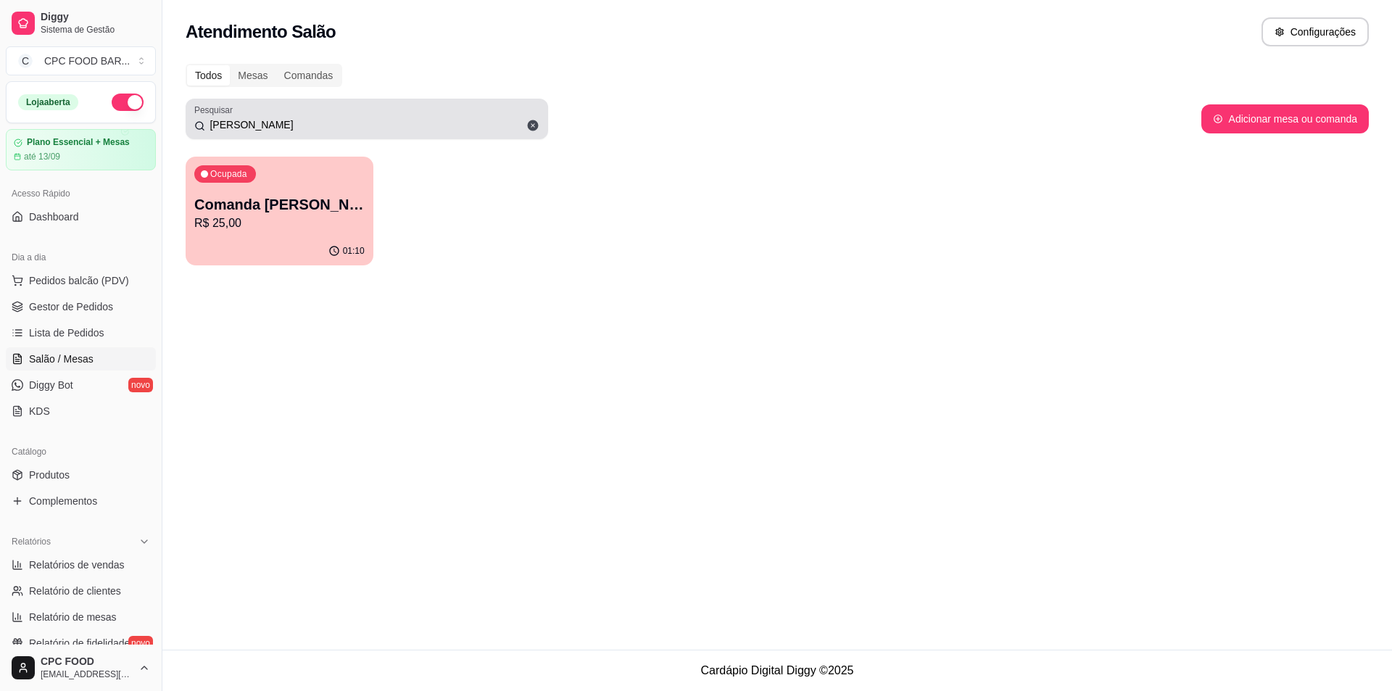
click at [534, 130] on icon at bounding box center [533, 125] width 11 height 11
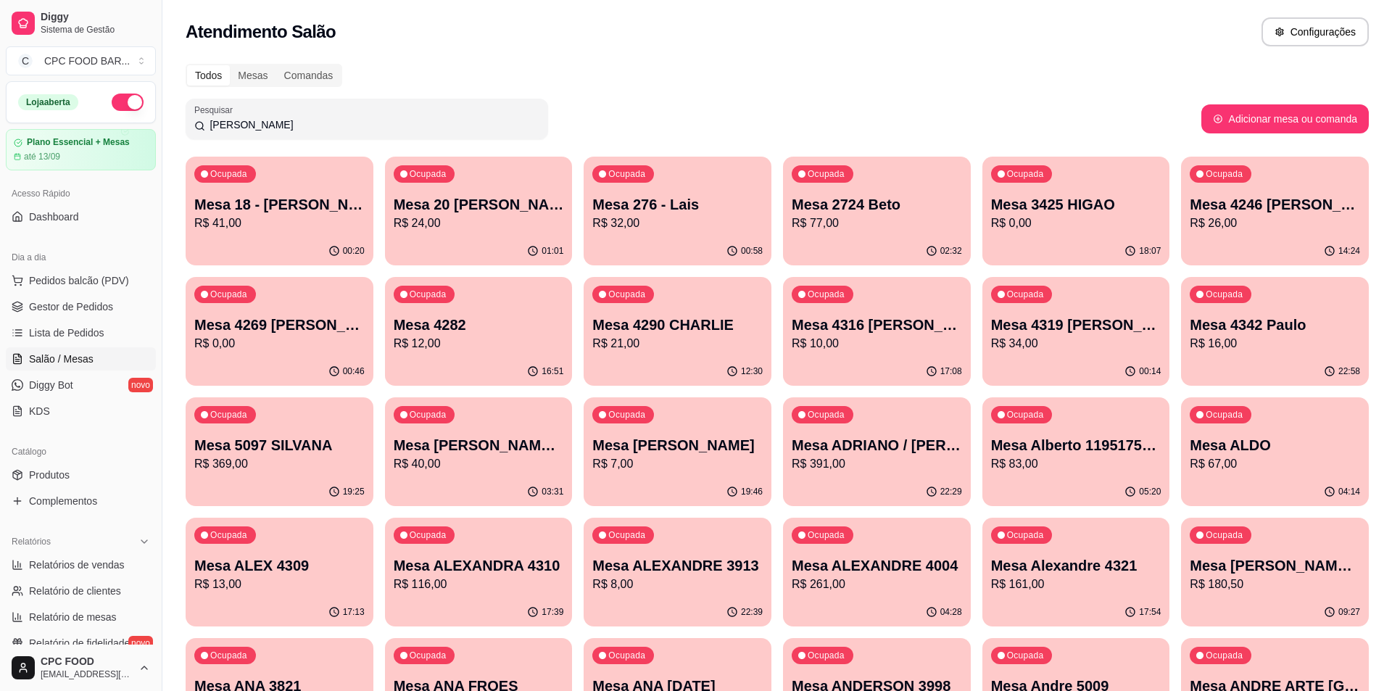
click at [537, 117] on input "KARLA" at bounding box center [372, 124] width 334 height 15
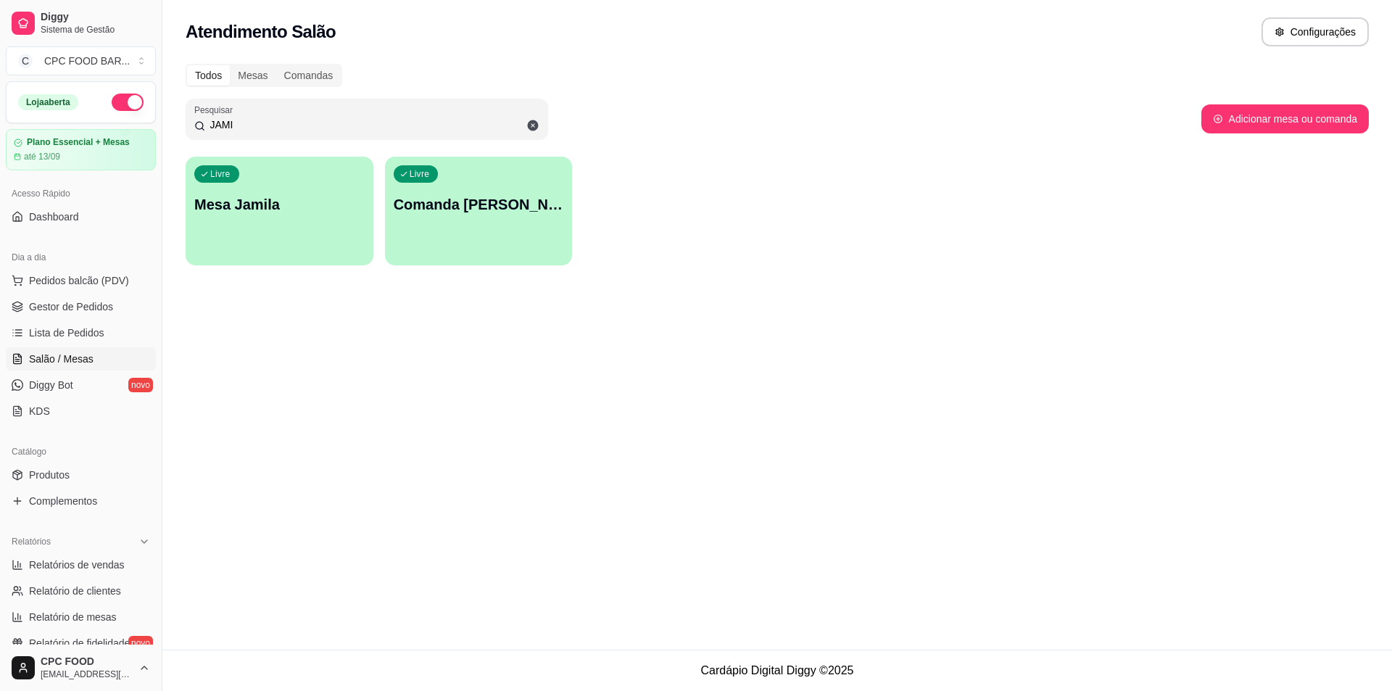
type input "JAMI"
click at [466, 228] on div "Livre Comanda Jamile Georgia Lopes" at bounding box center [479, 202] width 182 height 88
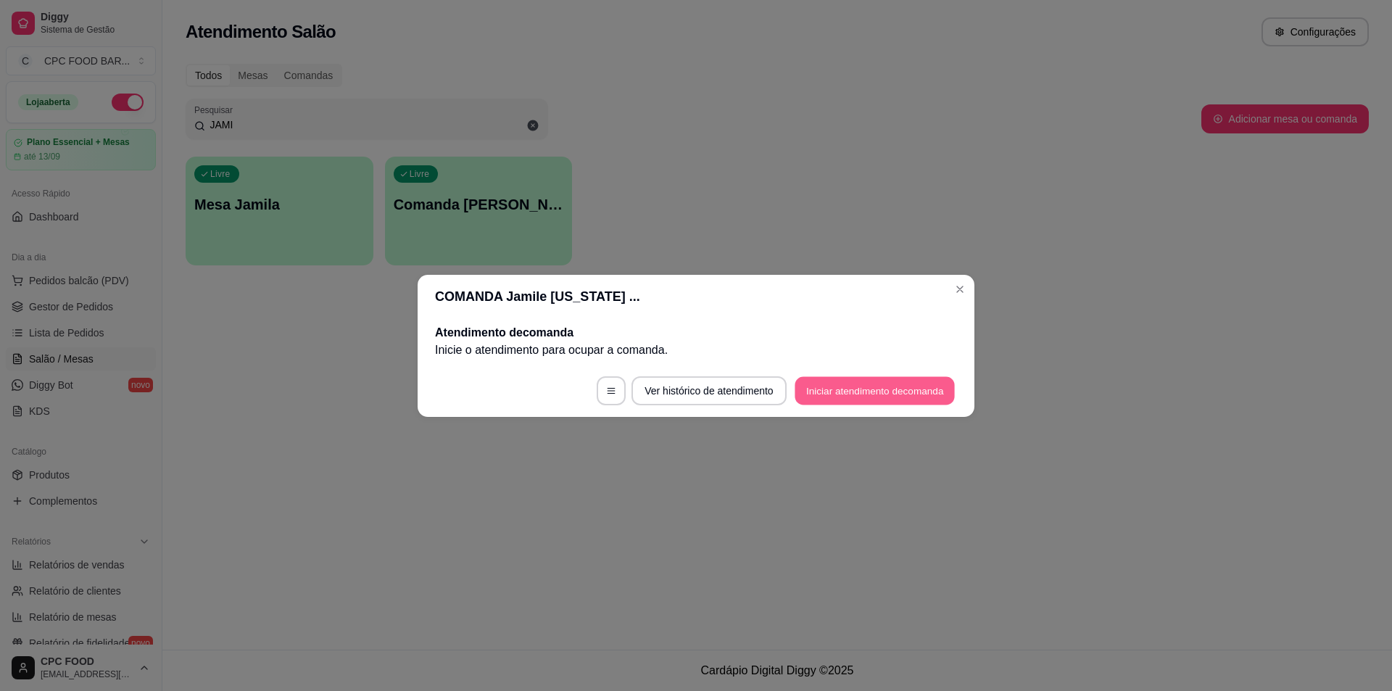
click at [890, 384] on button "Iniciar atendimento de comanda" at bounding box center [875, 390] width 160 height 28
click at [854, 389] on button "Iniciar atendimento de comanda" at bounding box center [875, 390] width 165 height 29
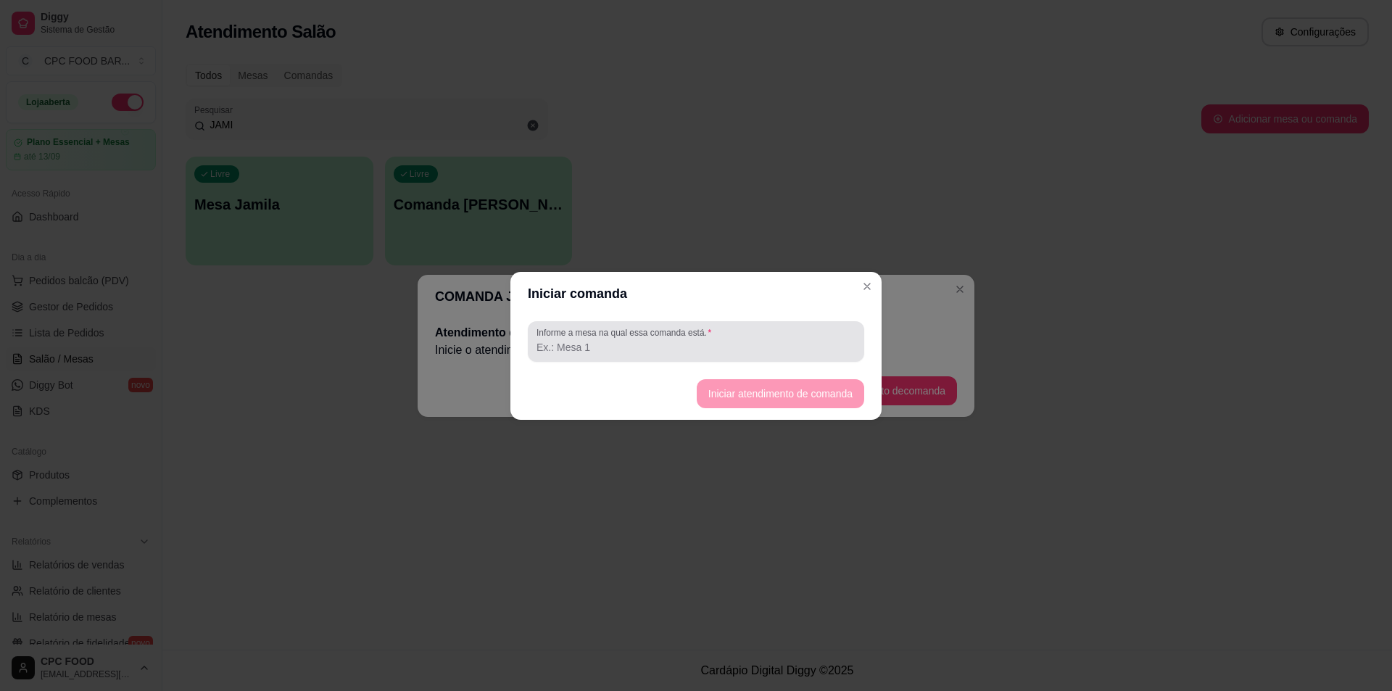
click at [707, 333] on label "Informe a mesa na qual essa comanda está." at bounding box center [627, 332] width 180 height 12
click at [707, 340] on input "Informe a mesa na qual essa comanda está." at bounding box center [696, 347] width 319 height 15
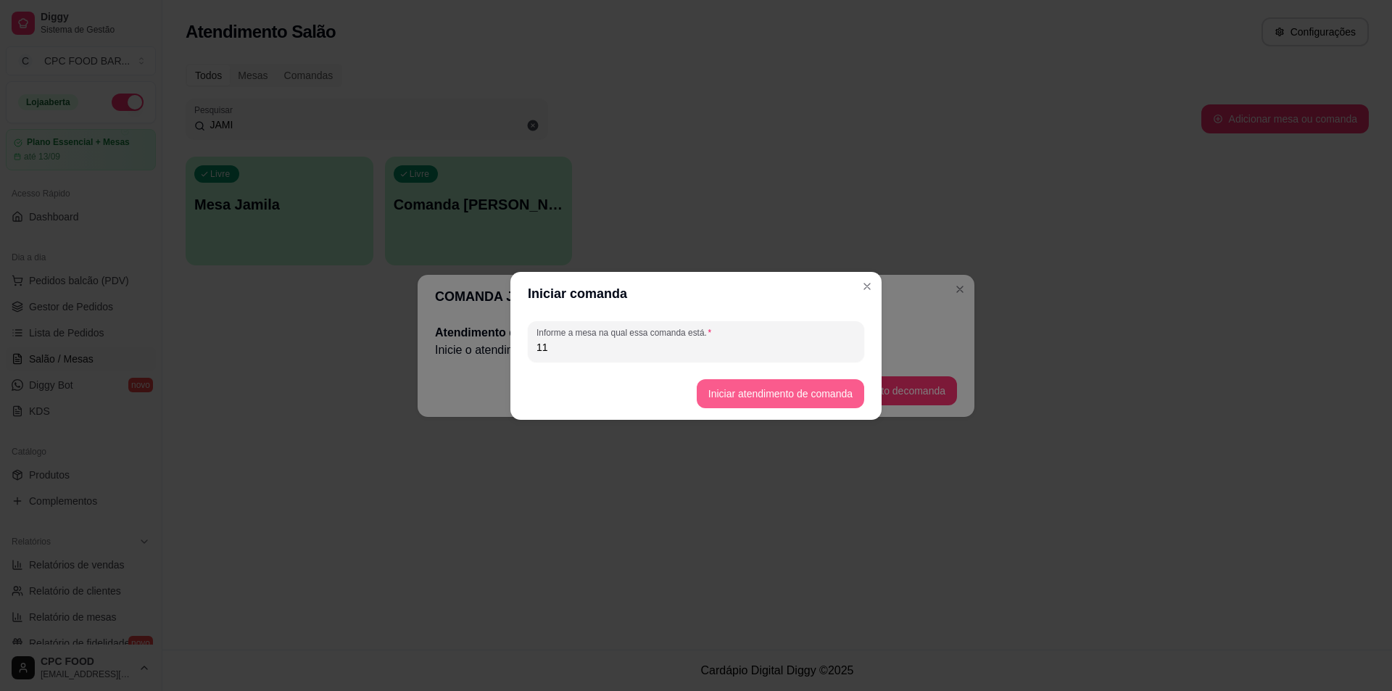
type input "11"
click at [815, 394] on button "Iniciar atendimento de comanda" at bounding box center [781, 393] width 168 height 29
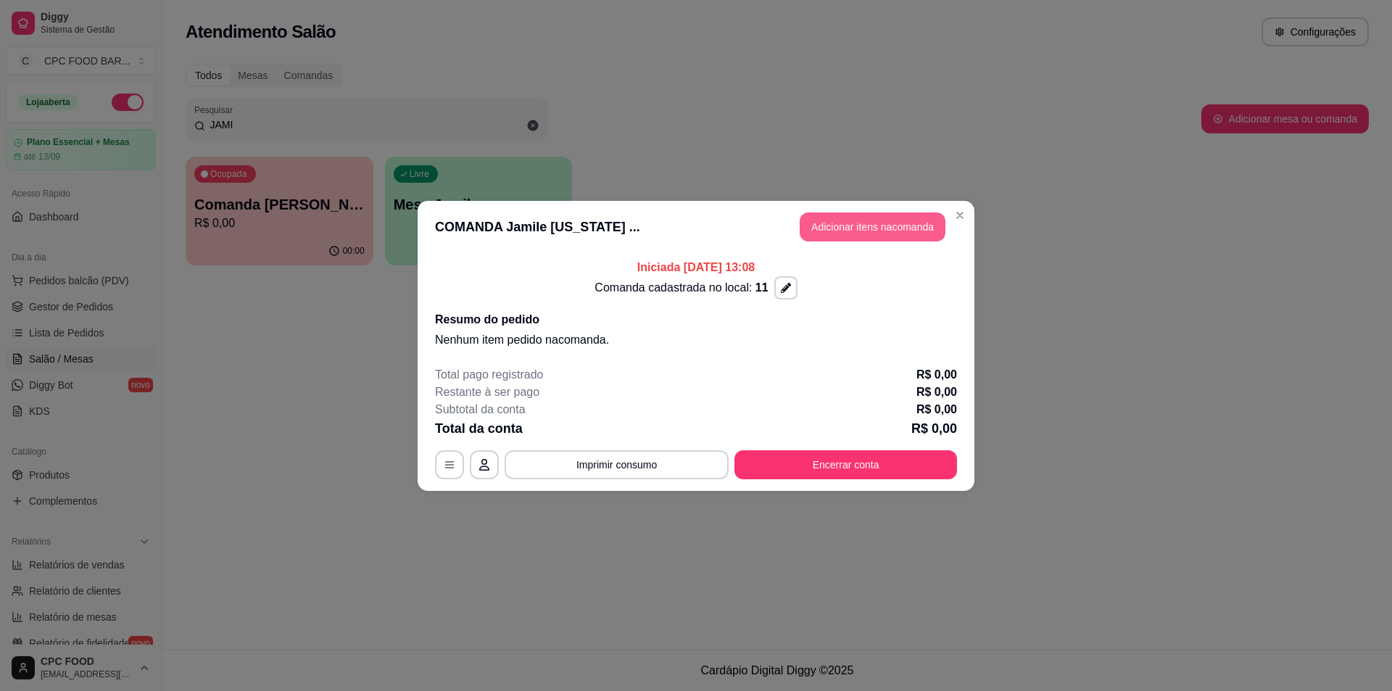
click at [868, 220] on button "Adicionar itens na comanda" at bounding box center [873, 226] width 146 height 29
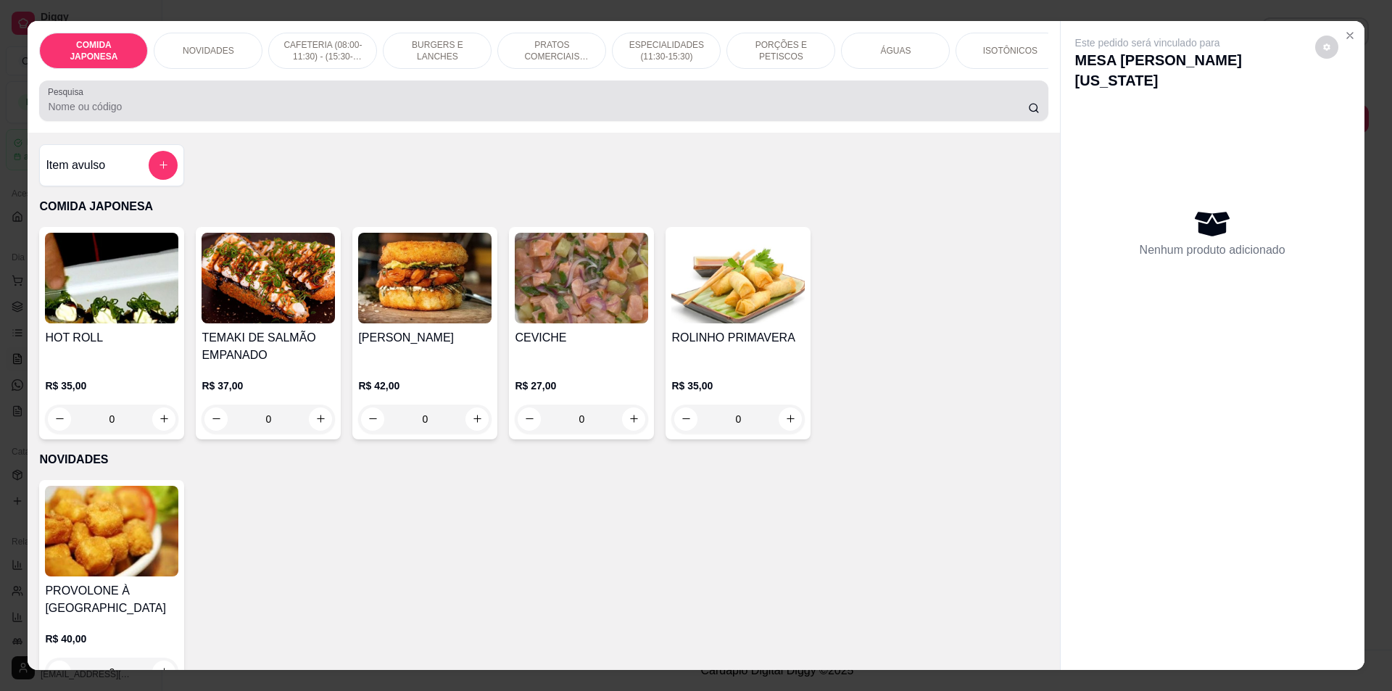
click at [357, 114] on input "Pesquisa" at bounding box center [538, 106] width 980 height 15
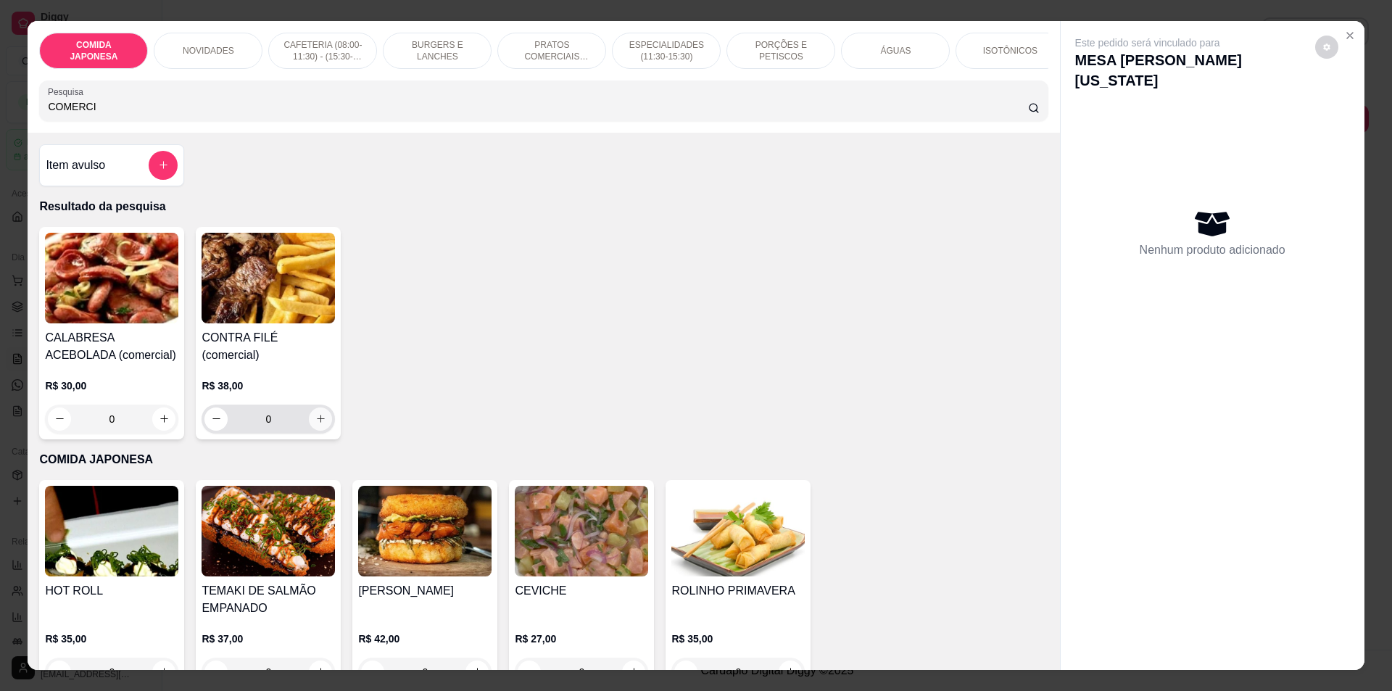
type input "COMERCI"
click at [315, 418] on icon "increase-product-quantity" at bounding box center [320, 418] width 11 height 11
type input "1"
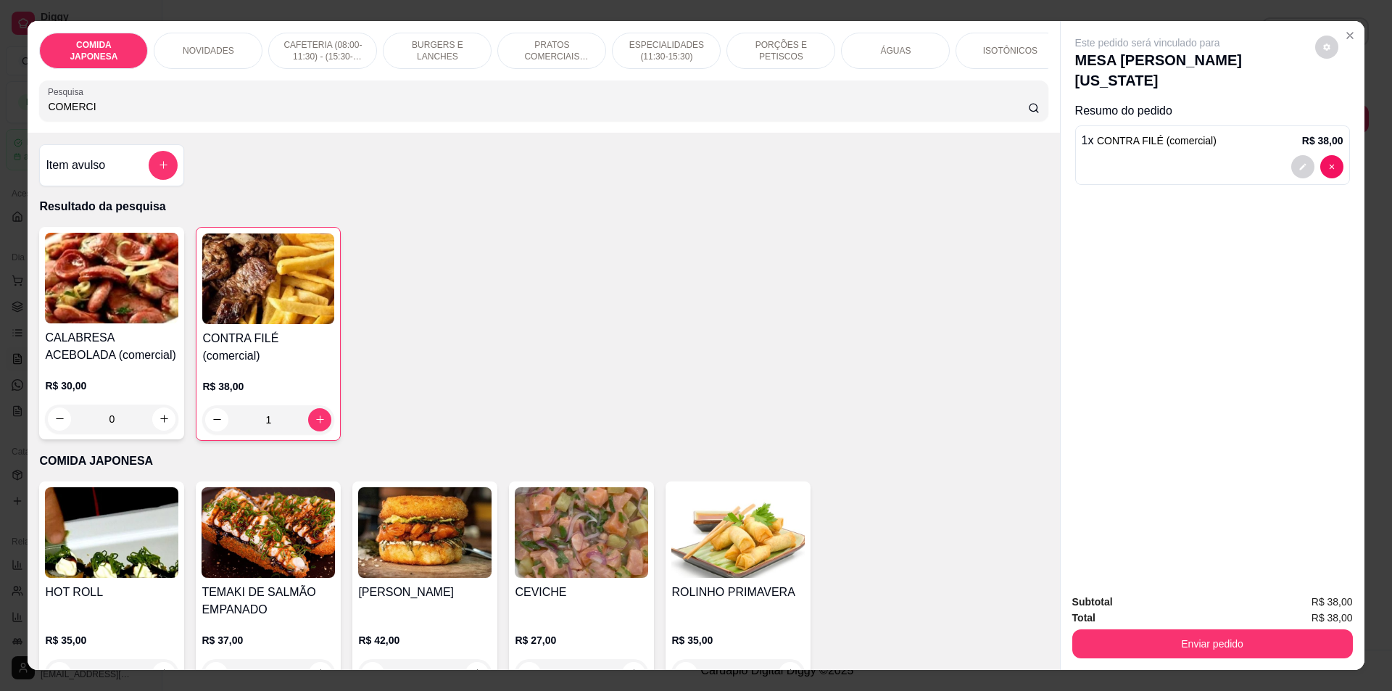
drag, startPoint x: 145, startPoint y: 120, endPoint x: 15, endPoint y: 117, distance: 130.6
click at [15, 117] on div "COMIDA JAPONESA NOVIDADES CAFETERIA (08:00-11:30) - (15:30-18:00) BURGERS E LAN…" at bounding box center [696, 345] width 1392 height 691
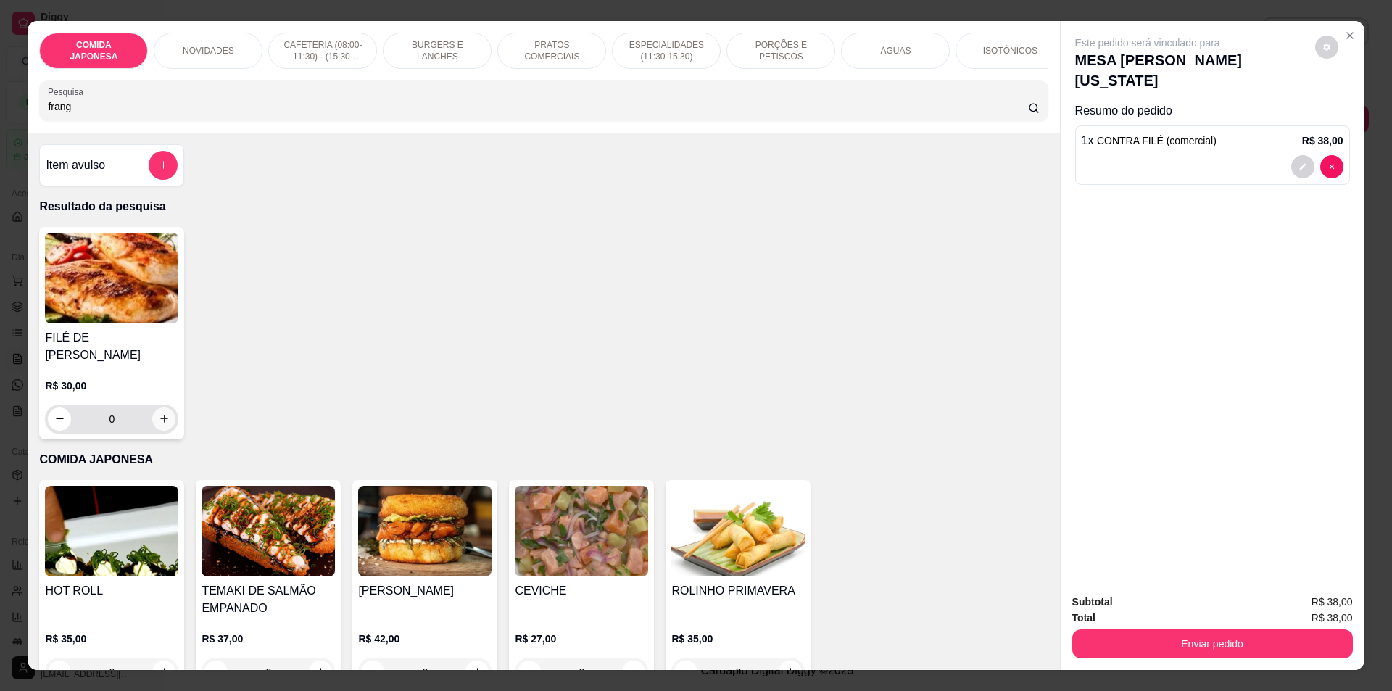
type input "frang"
click at [162, 417] on icon "increase-product-quantity" at bounding box center [164, 418] width 11 height 11
type input "1"
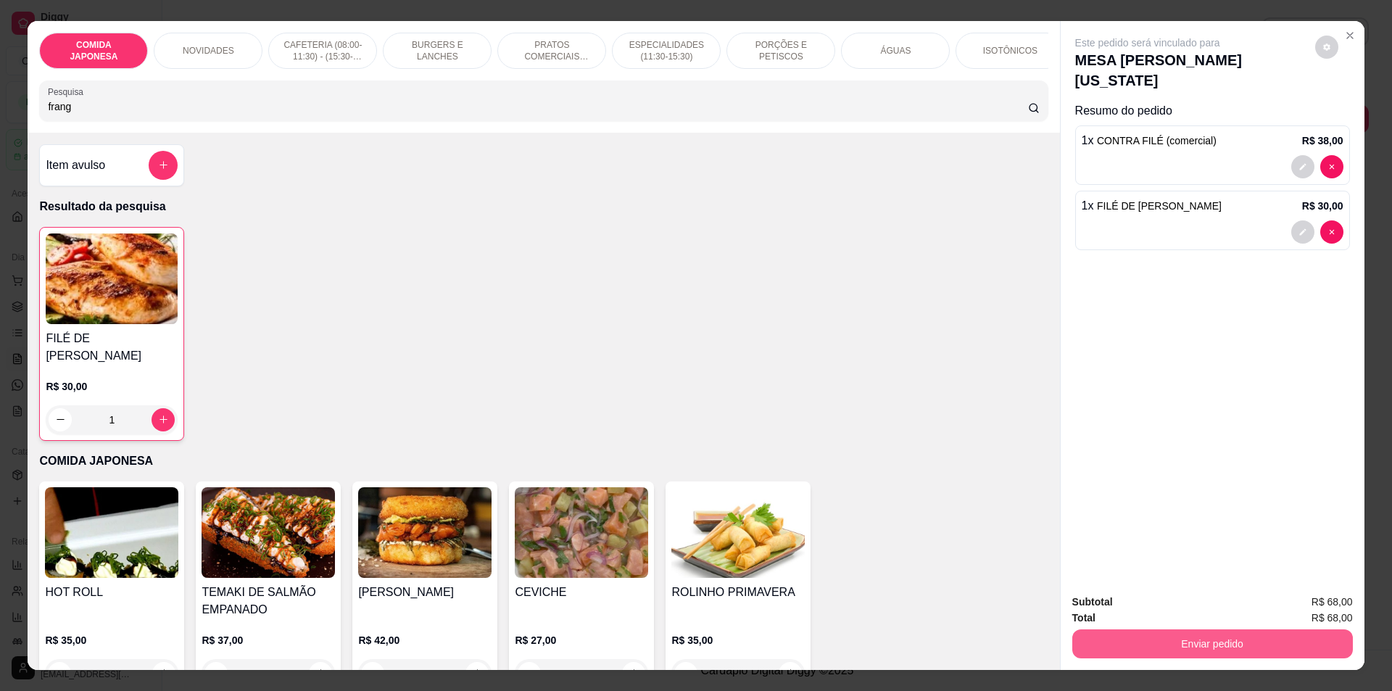
click at [1241, 636] on button "Enviar pedido" at bounding box center [1212, 643] width 281 height 29
click at [1169, 616] on button "Não registrar e enviar pedido" at bounding box center [1164, 608] width 146 height 27
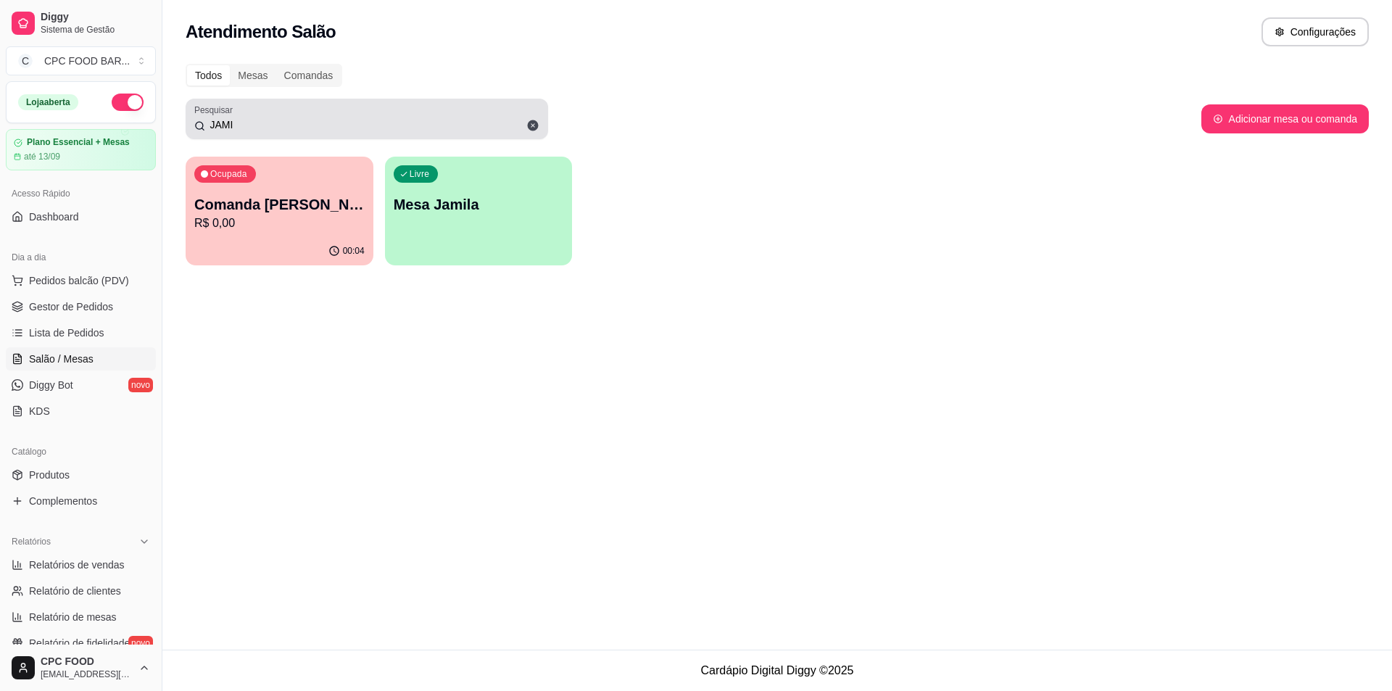
click at [534, 125] on icon at bounding box center [533, 125] width 11 height 11
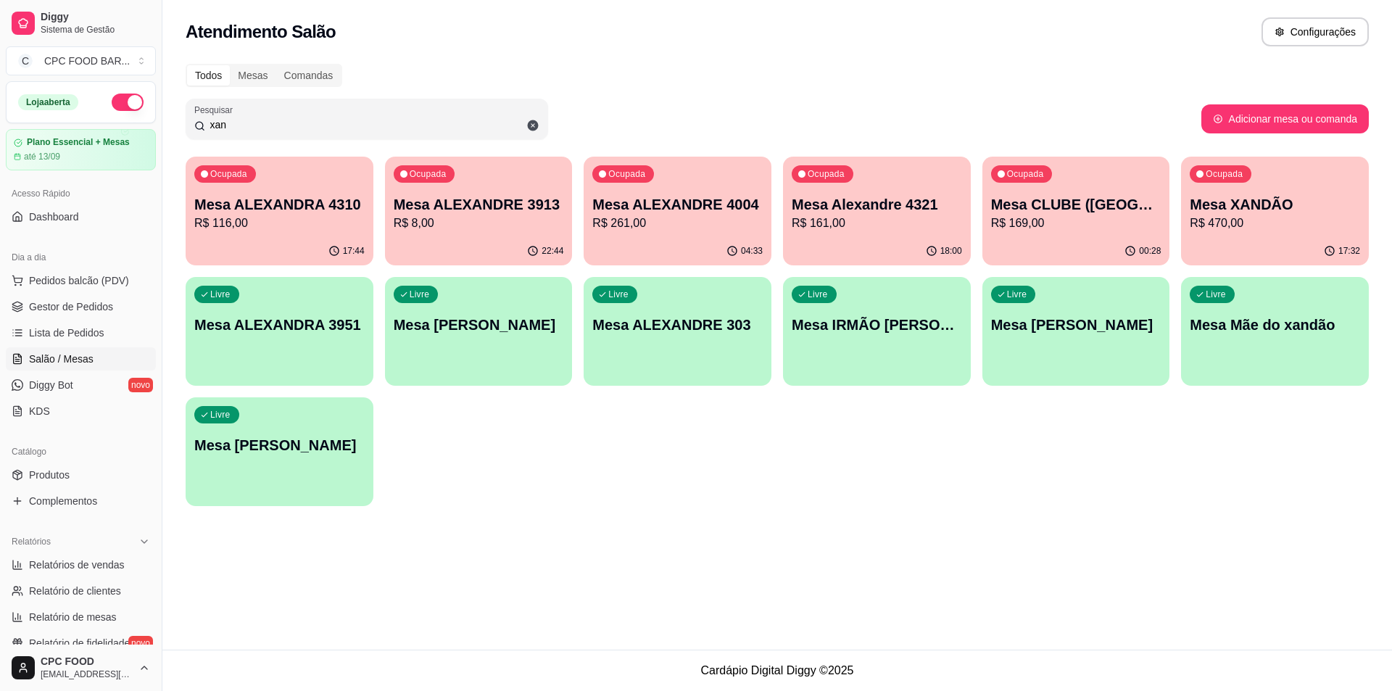
type input "xan"
click at [1250, 191] on div "Ocupada Mesa XANDÃO R$ 470,00" at bounding box center [1275, 197] width 188 height 80
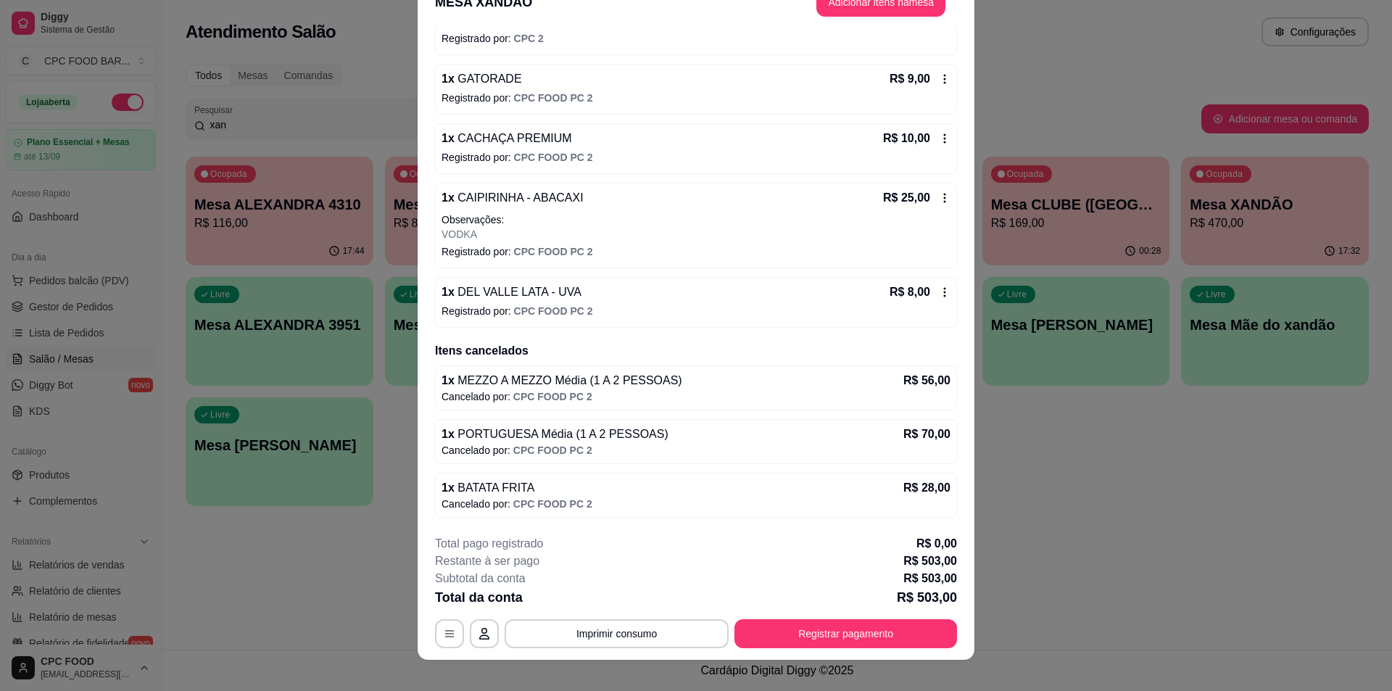
scroll to position [43, 0]
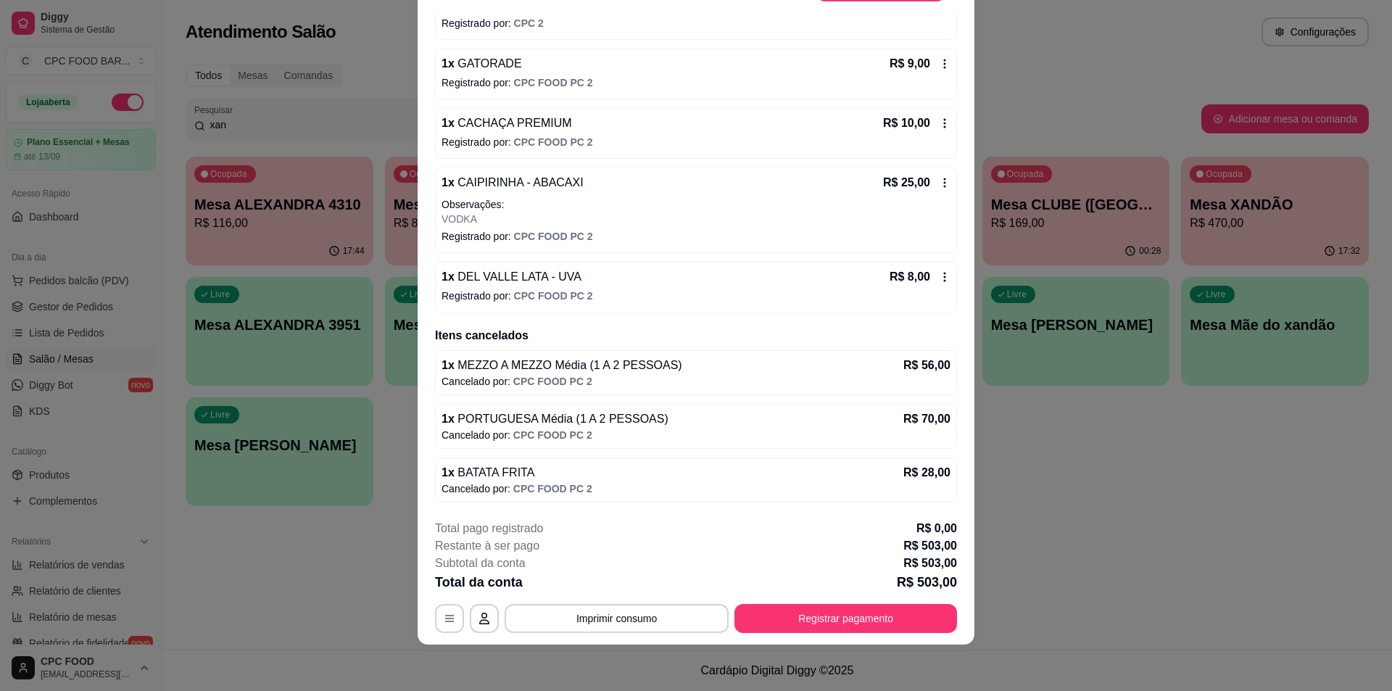
click at [939, 181] on icon at bounding box center [945, 183] width 12 height 12
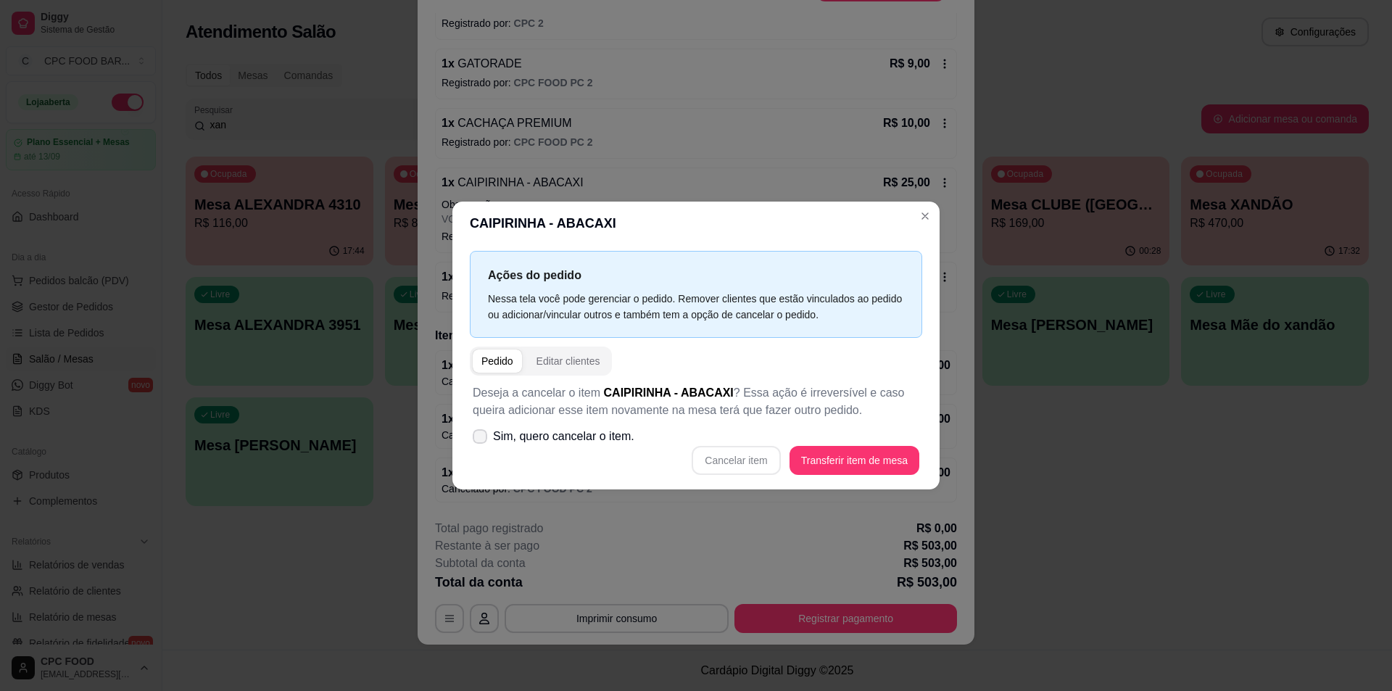
click at [522, 430] on span "Sim, quero cancelar o item." at bounding box center [563, 436] width 141 height 17
click at [481, 439] on input "Sim, quero cancelar o item." at bounding box center [476, 443] width 9 height 9
checkbox input "true"
click at [719, 450] on button "Cancelar item" at bounding box center [736, 460] width 86 height 28
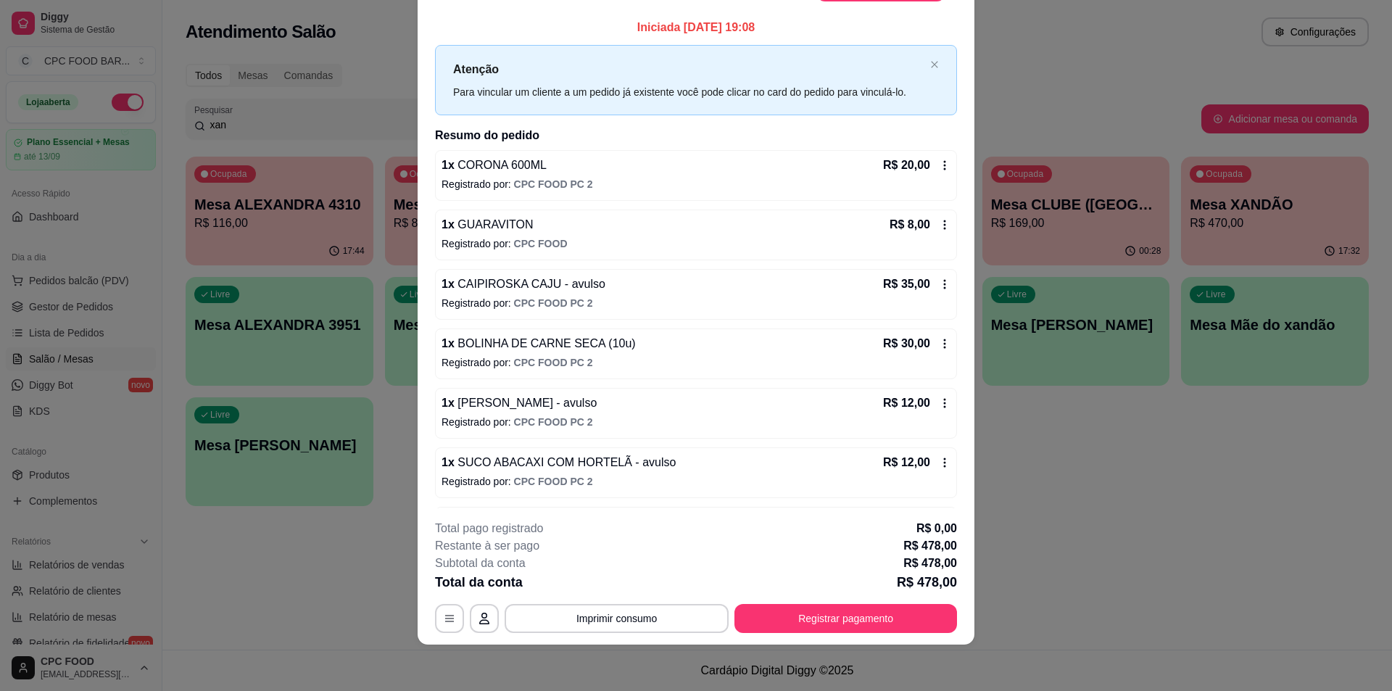
scroll to position [0, 0]
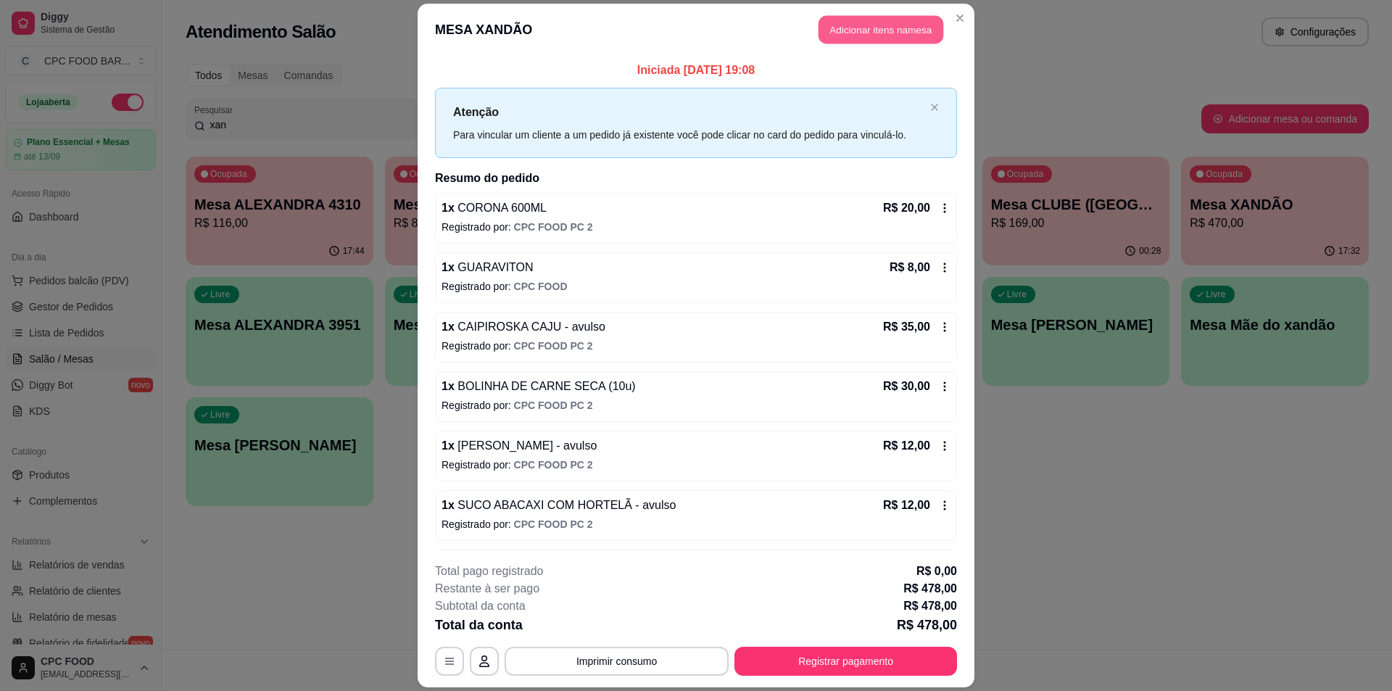
click at [874, 22] on button "Adicionar itens na mesa" at bounding box center [881, 29] width 125 height 28
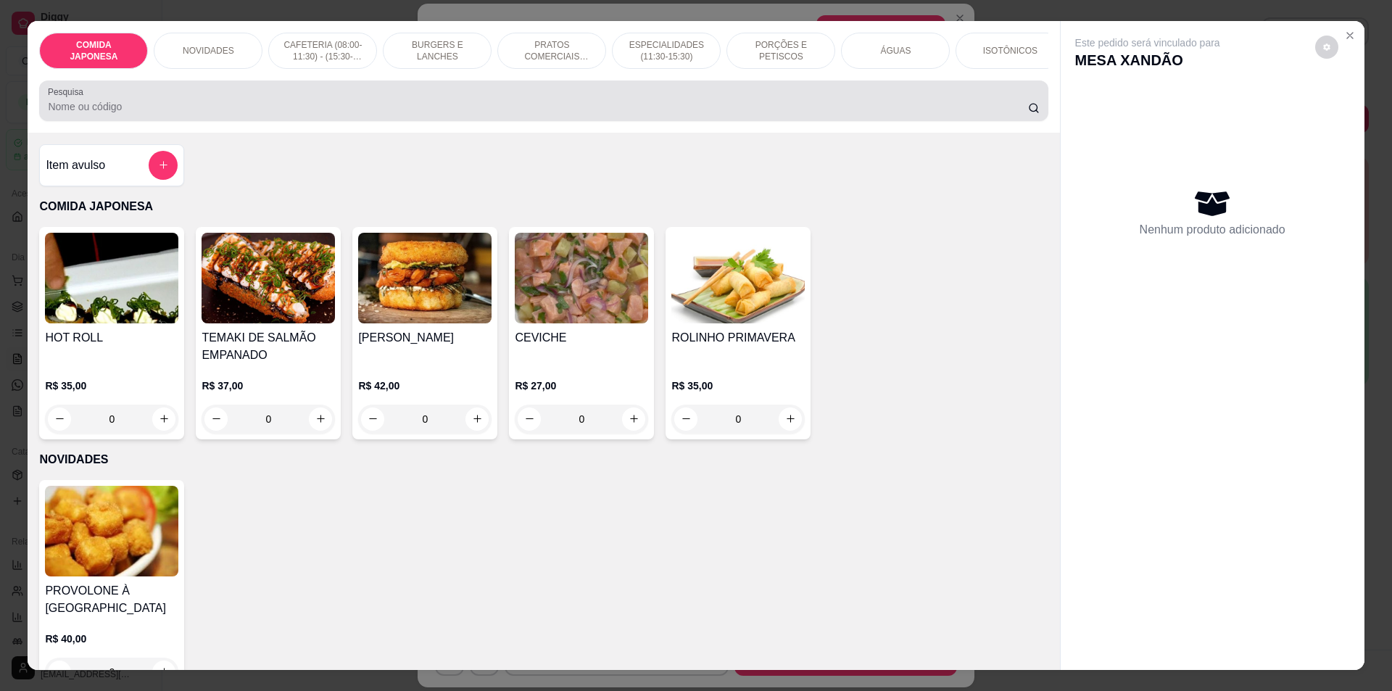
click at [125, 112] on input "Pesquisa" at bounding box center [538, 106] width 980 height 15
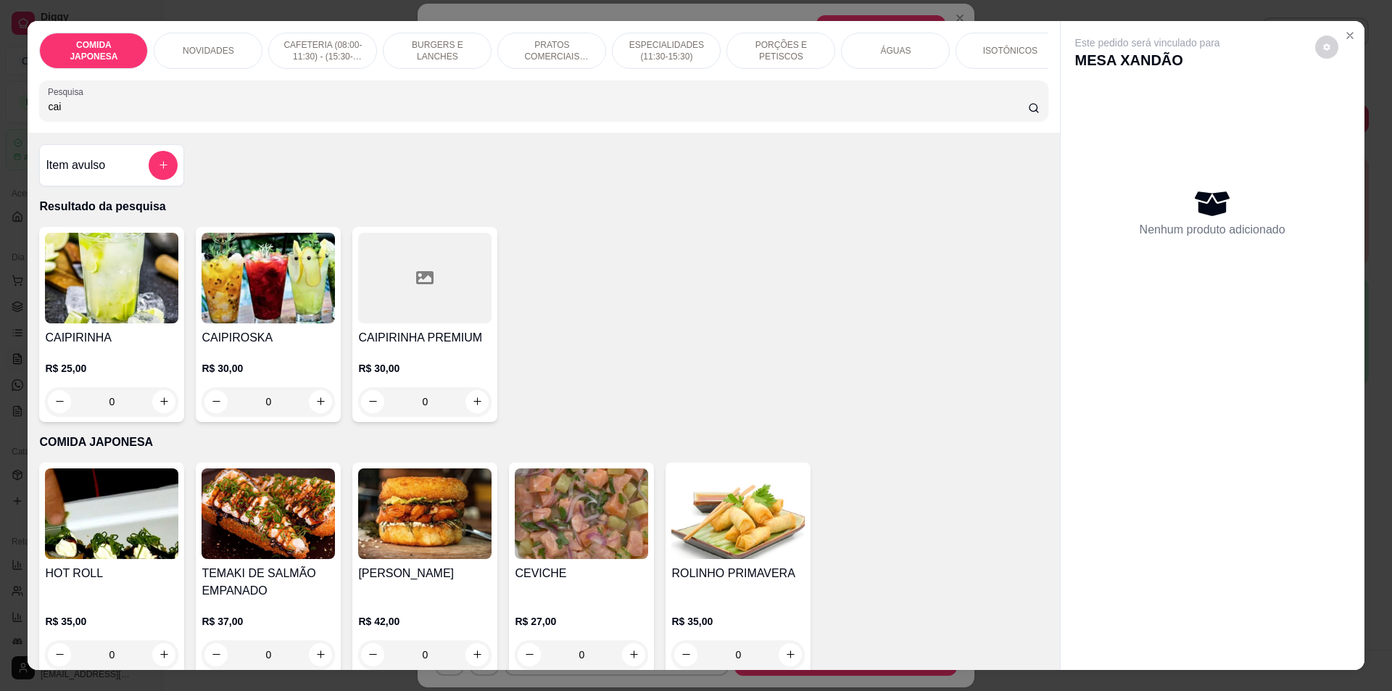
type input "cai"
click at [316, 403] on div "0" at bounding box center [268, 401] width 133 height 29
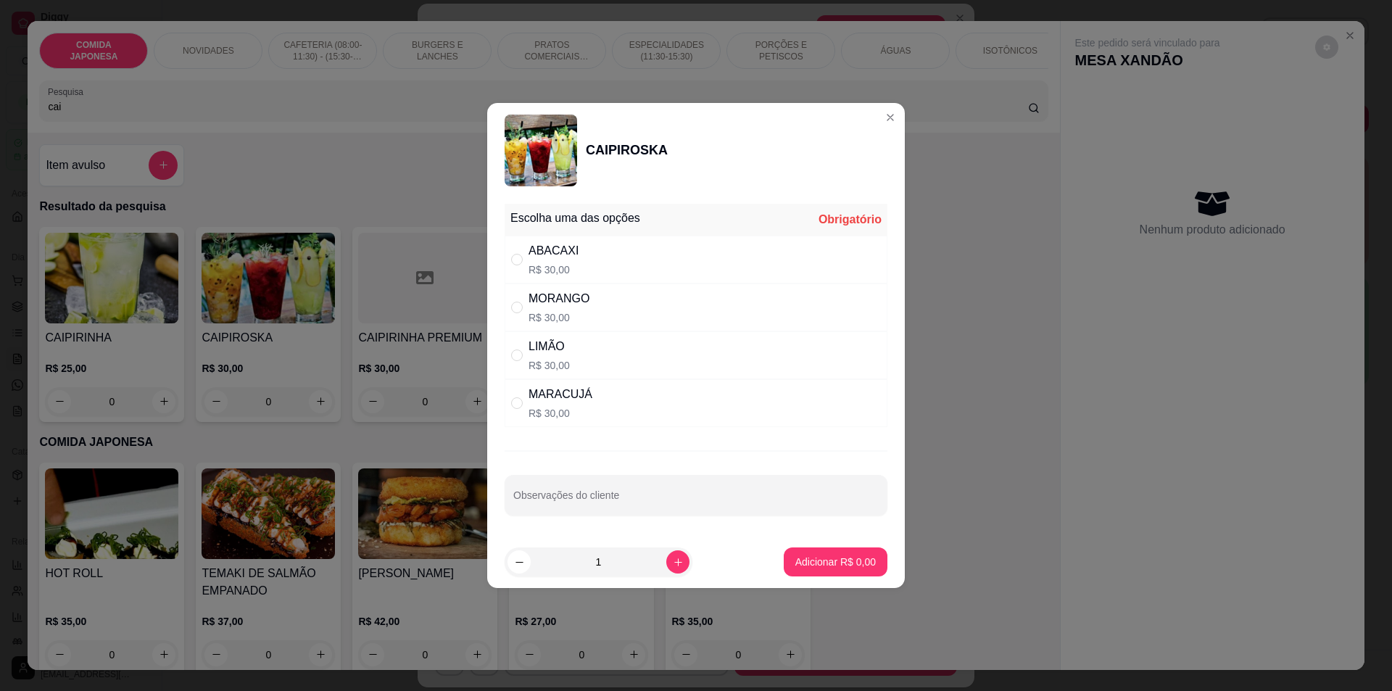
click at [560, 260] on div "ABACAXI" at bounding box center [554, 250] width 50 height 17
radio input "true"
click at [815, 558] on p "Adicionar R$ 30,00" at bounding box center [833, 562] width 84 height 14
type input "1"
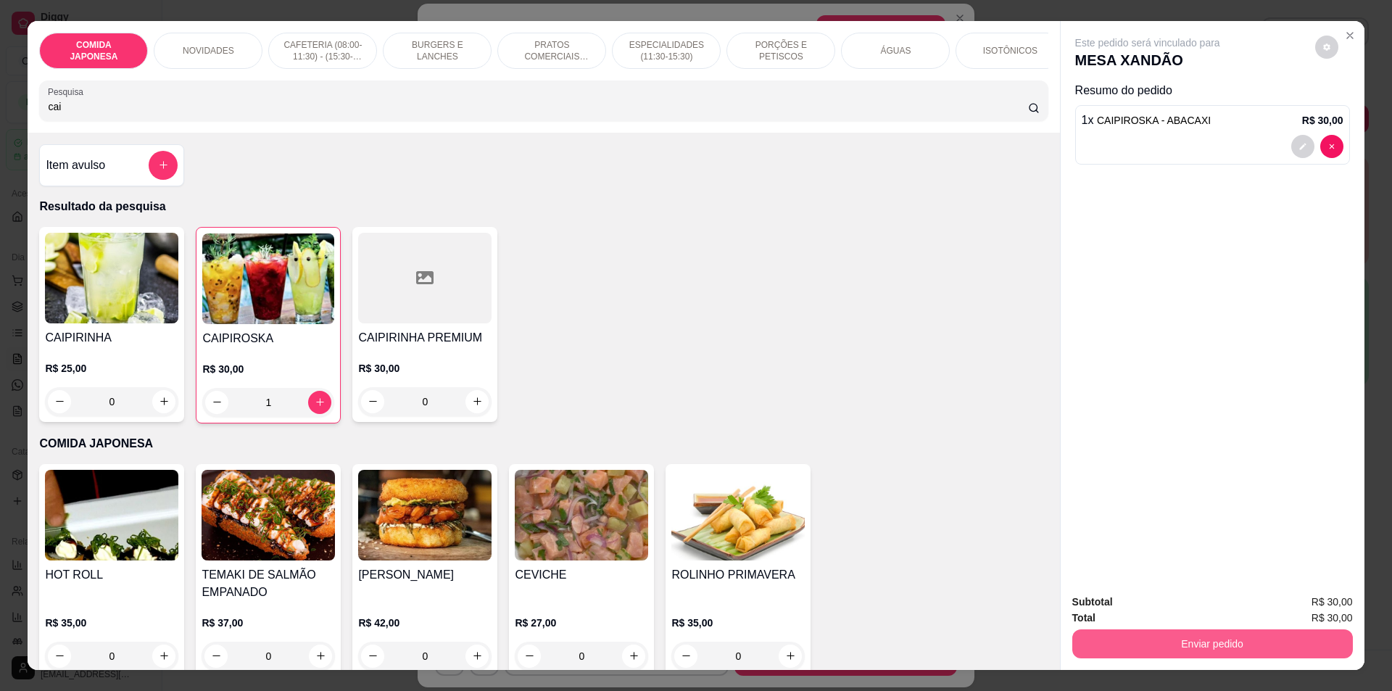
click at [1289, 634] on button "Enviar pedido" at bounding box center [1212, 643] width 281 height 29
click at [1158, 599] on button "Não registrar e enviar pedido" at bounding box center [1164, 608] width 146 height 27
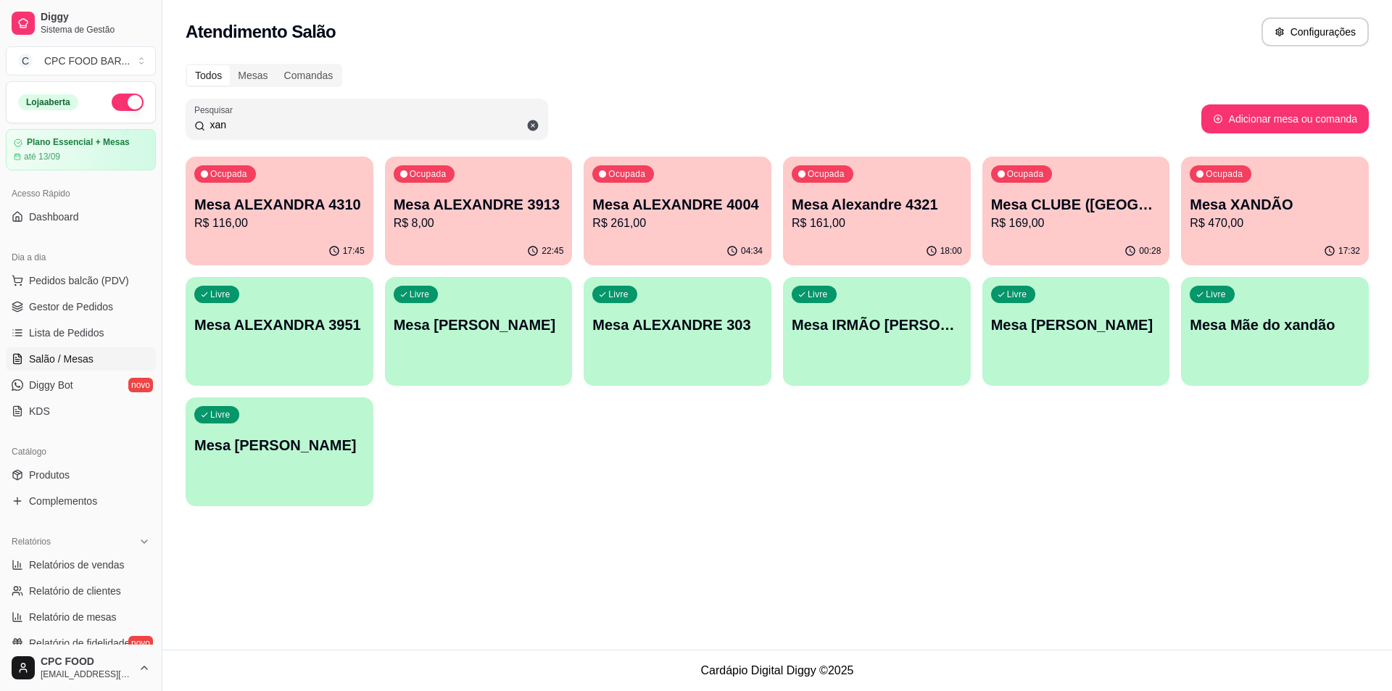
drag, startPoint x: 244, startPoint y: 130, endPoint x: 201, endPoint y: 118, distance: 44.3
click at [201, 118] on div "xan" at bounding box center [366, 118] width 345 height 29
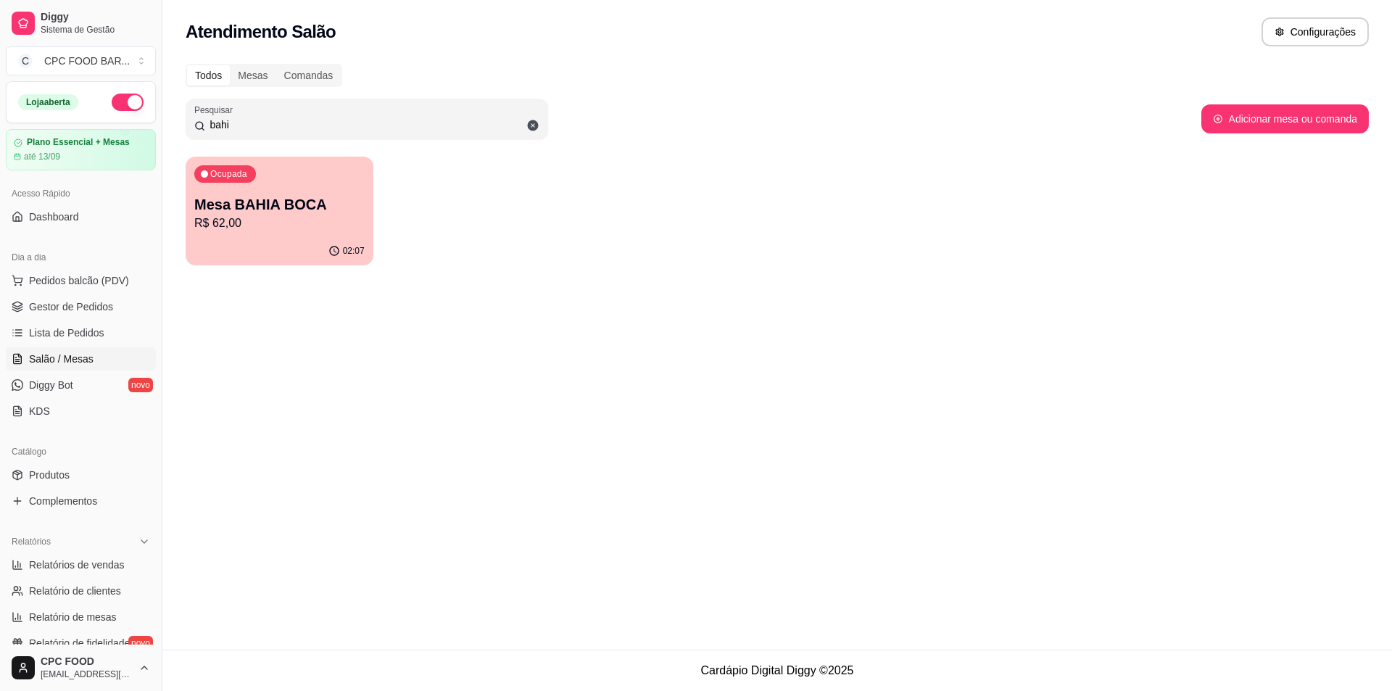
type input "bahi"
click at [293, 220] on p "R$ 62,00" at bounding box center [279, 223] width 165 height 17
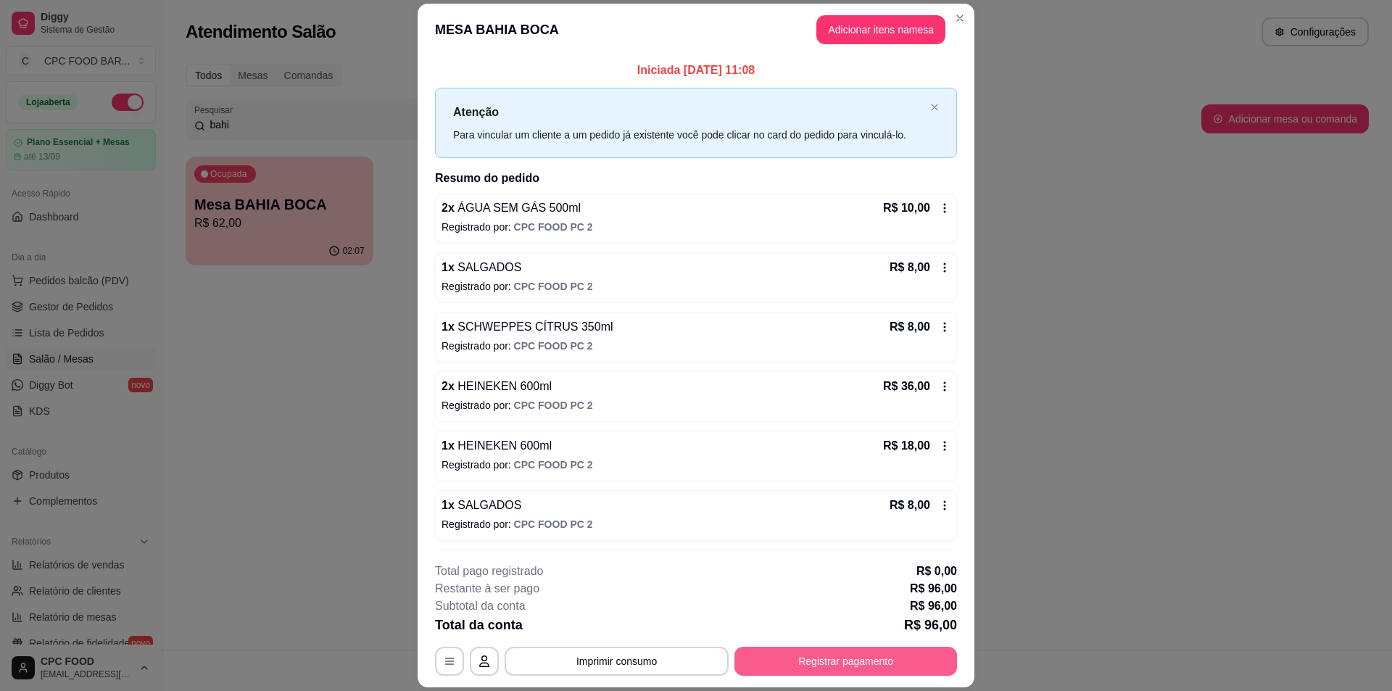
click at [858, 652] on button "Registrar pagamento" at bounding box center [846, 661] width 223 height 29
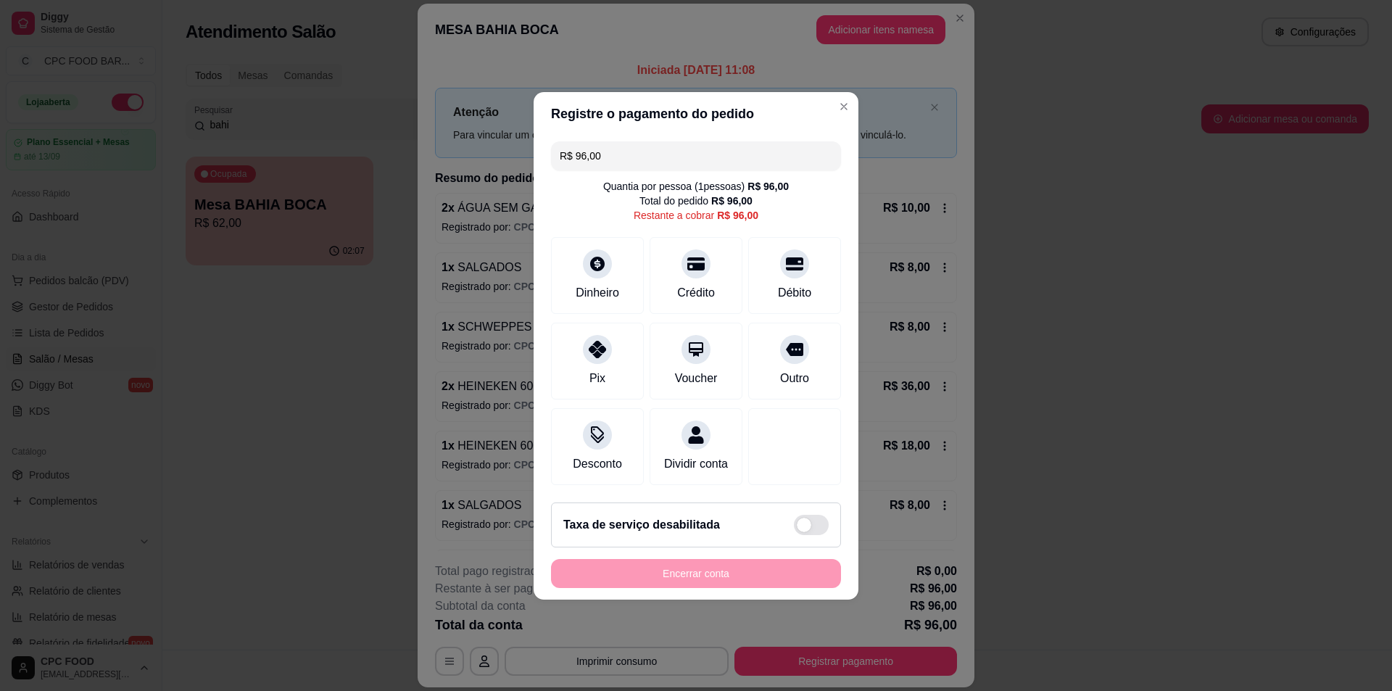
drag, startPoint x: 616, startPoint y: 136, endPoint x: 556, endPoint y: 128, distance: 60.7
click at [556, 136] on div "R$ 96,00 Quantia por pessoa ( 1 pessoas) R$ 96,00 Total do pedido R$ 96,00 Rest…" at bounding box center [696, 313] width 325 height 355
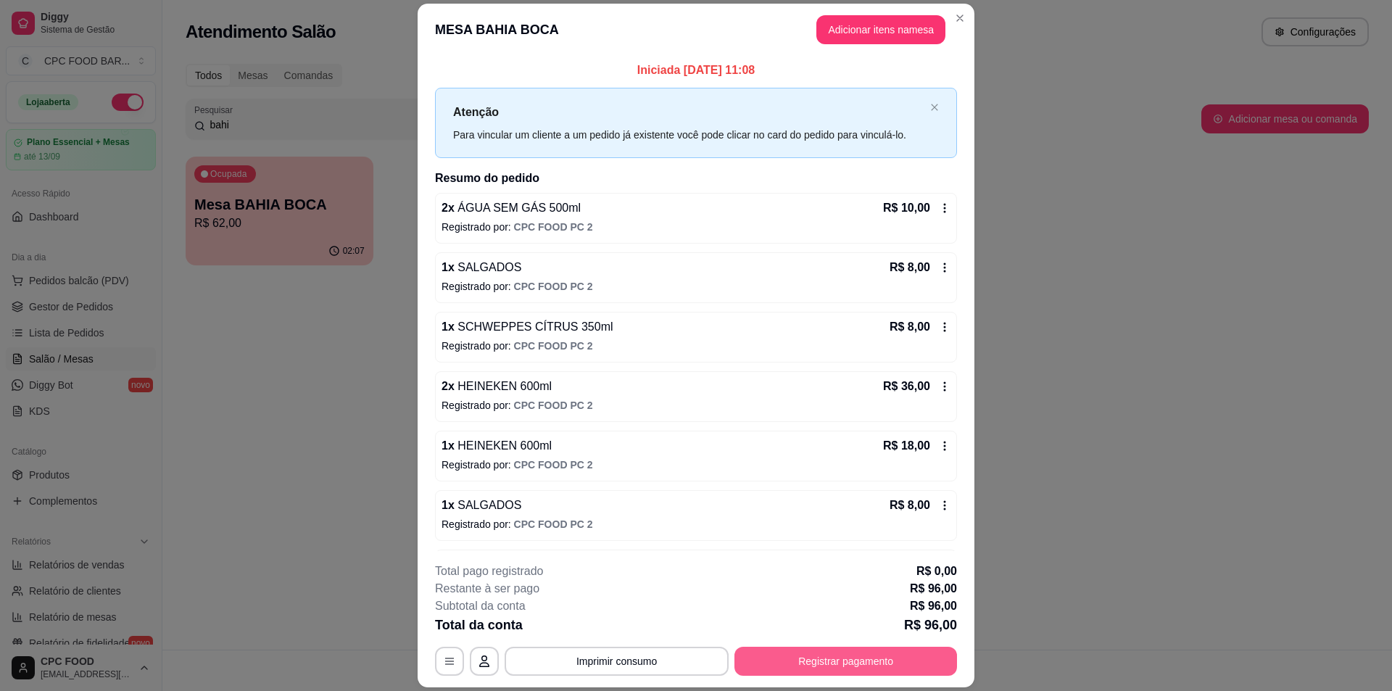
click at [832, 655] on button "Registrar pagamento" at bounding box center [846, 661] width 223 height 29
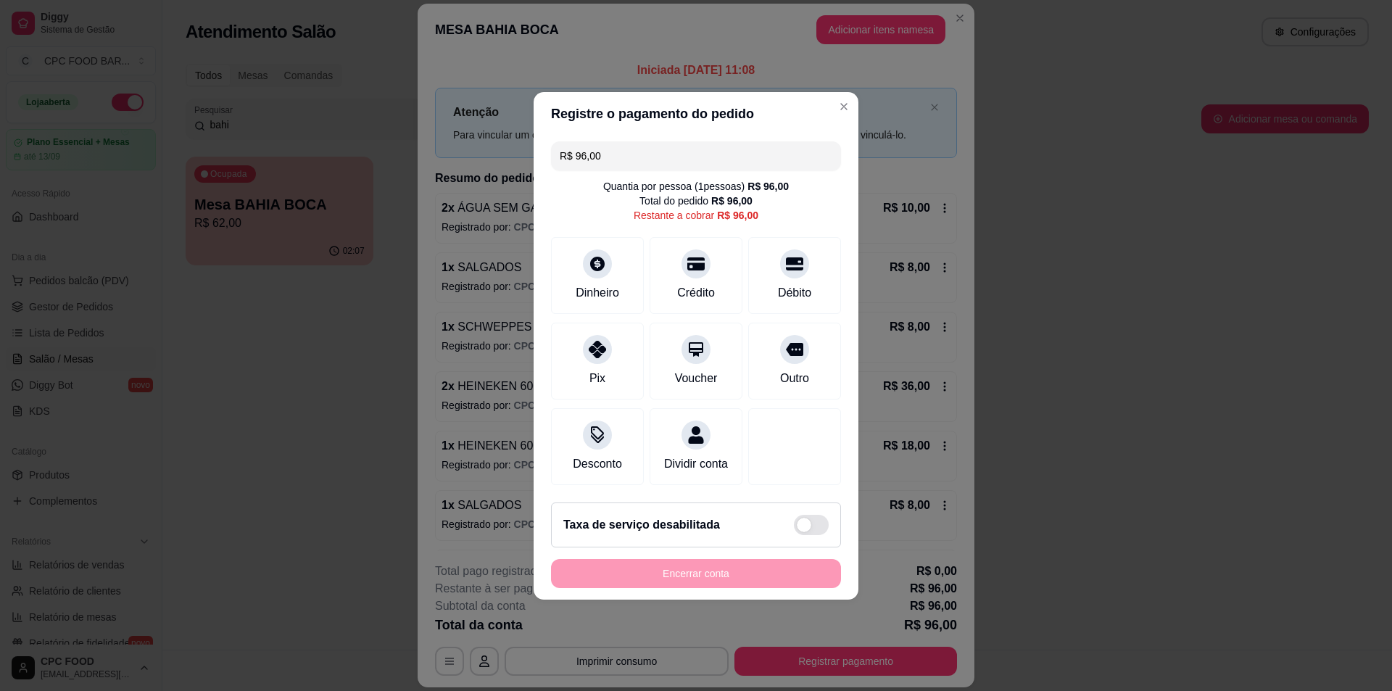
drag, startPoint x: 612, startPoint y: 148, endPoint x: 550, endPoint y: 149, distance: 62.4
click at [550, 149] on div "R$ 96,00 Quantia por pessoa ( 1 pessoas) R$ 96,00 Total do pedido R$ 96,00 Rest…" at bounding box center [696, 313] width 325 height 355
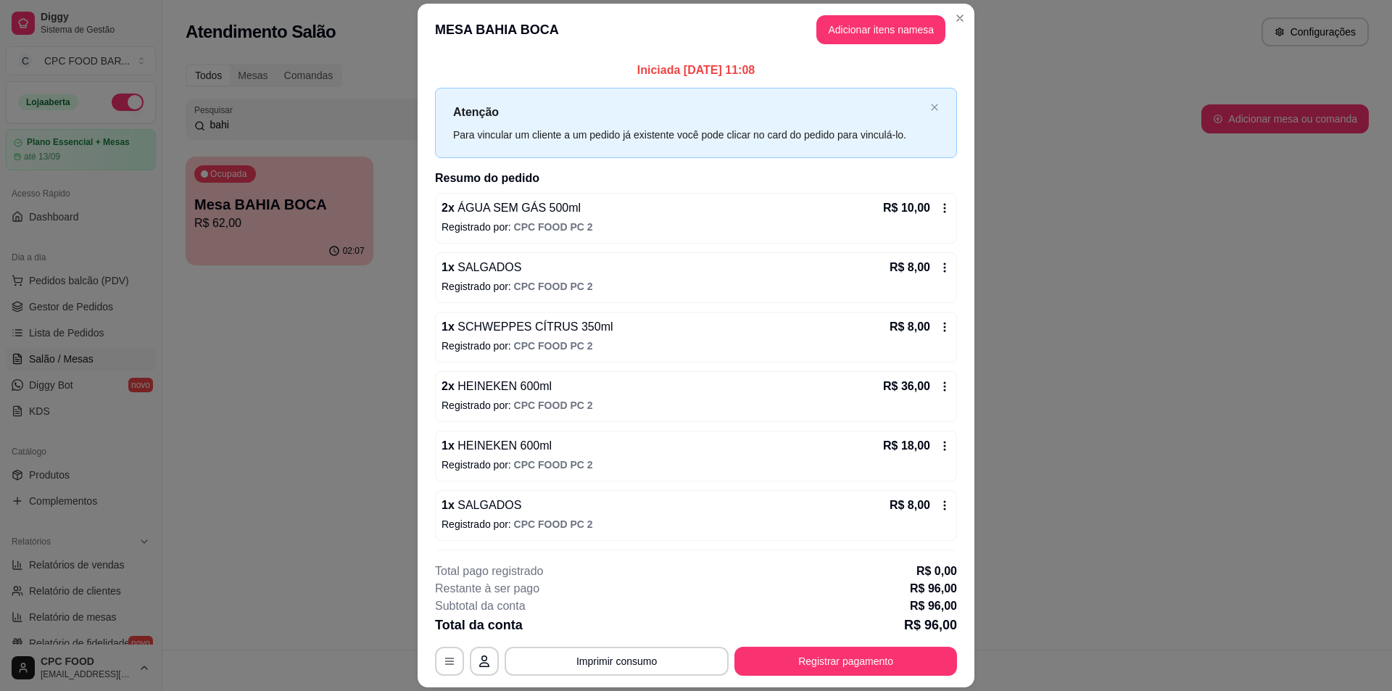
click at [913, 447] on p "R$ 18,00" at bounding box center [906, 445] width 47 height 17
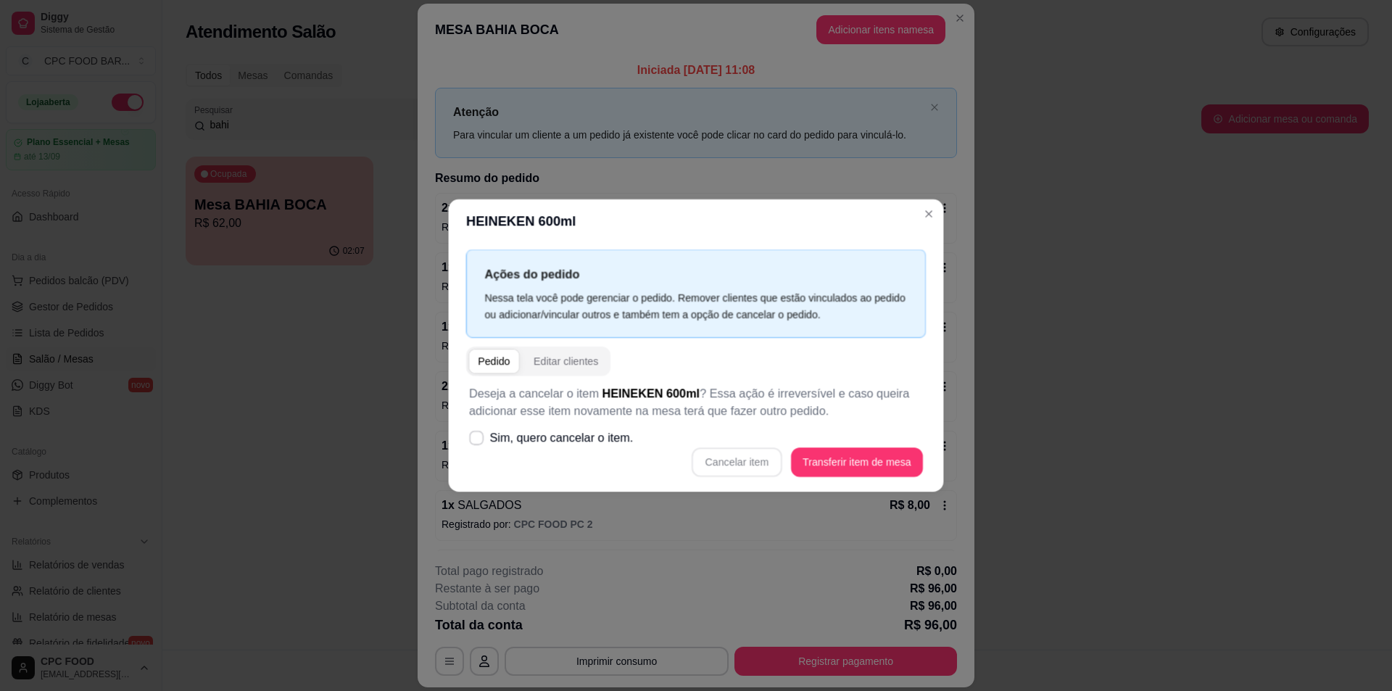
click at [933, 447] on div "Ações do pedido Nessa tela você pode gerenciar o pedido. Remover clientes que e…" at bounding box center [696, 368] width 495 height 248
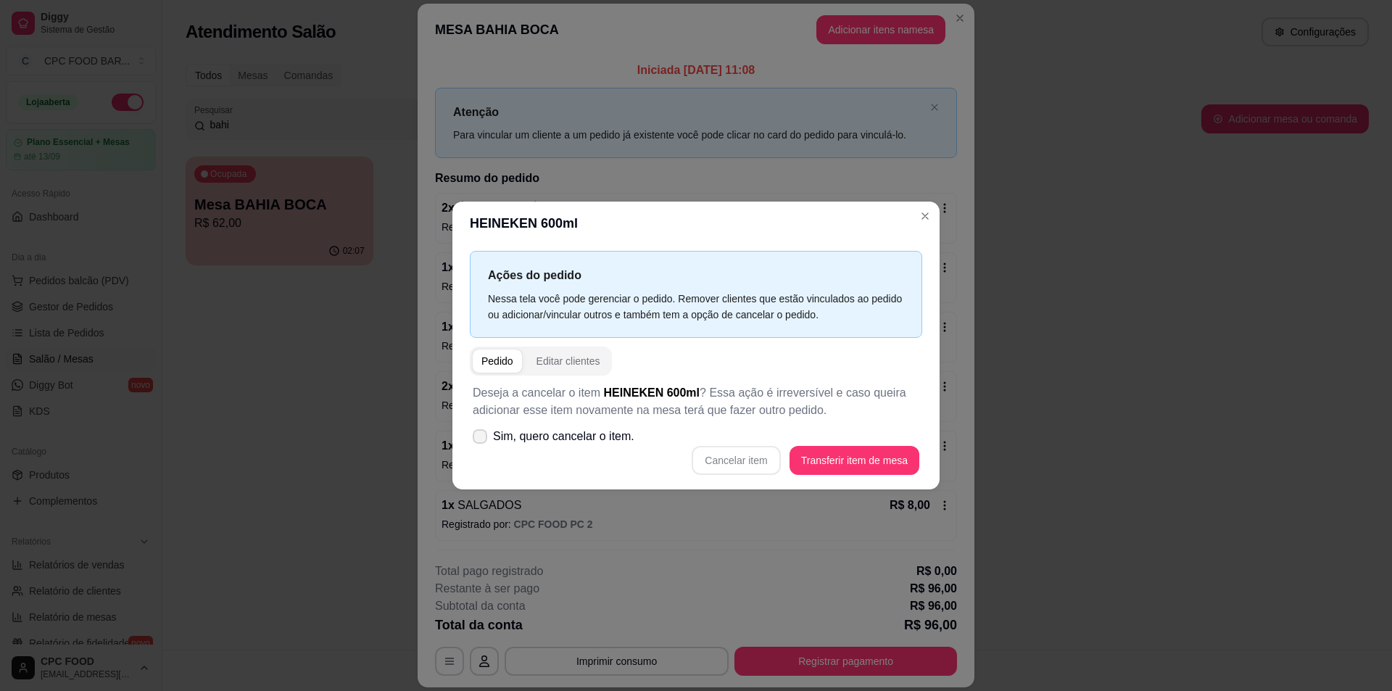
click at [484, 440] on icon at bounding box center [480, 436] width 12 height 9
click at [481, 440] on input "Sim, quero cancelar o item." at bounding box center [476, 443] width 9 height 9
checkbox input "true"
click at [737, 454] on button "Cancelar item" at bounding box center [736, 460] width 88 height 29
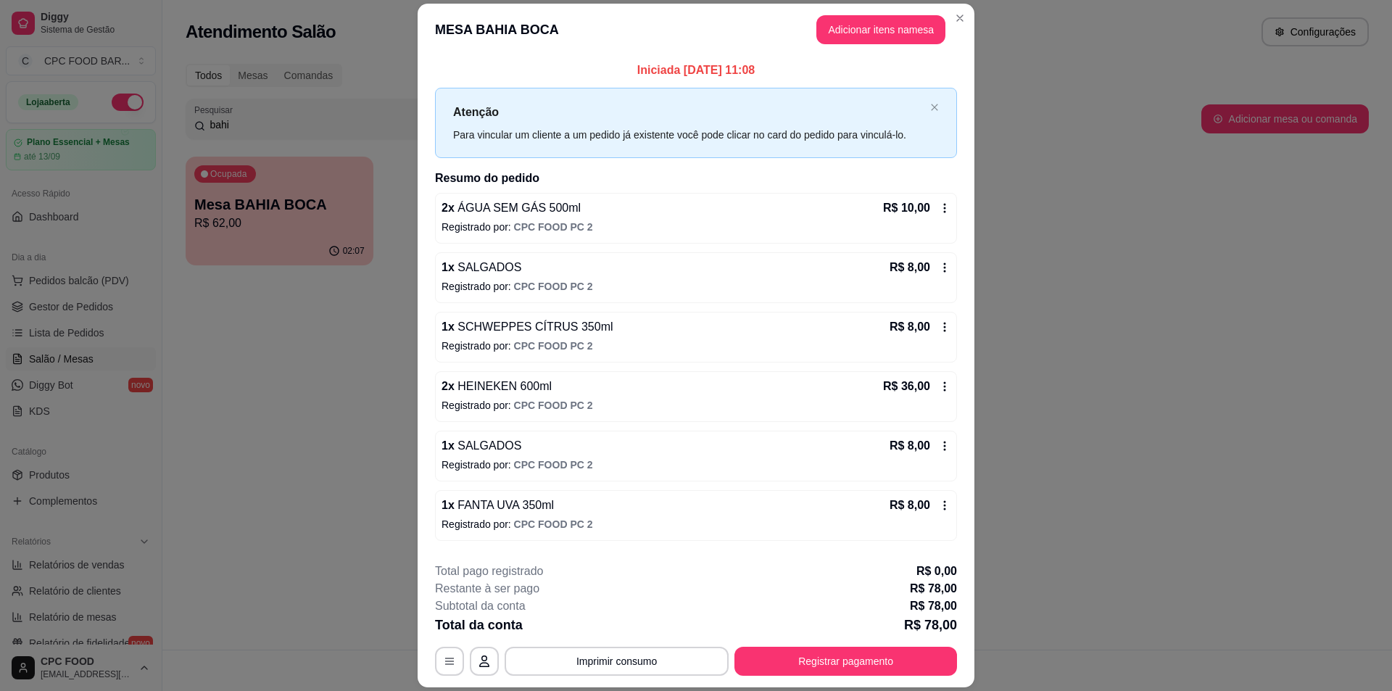
click at [939, 386] on icon at bounding box center [945, 387] width 12 height 12
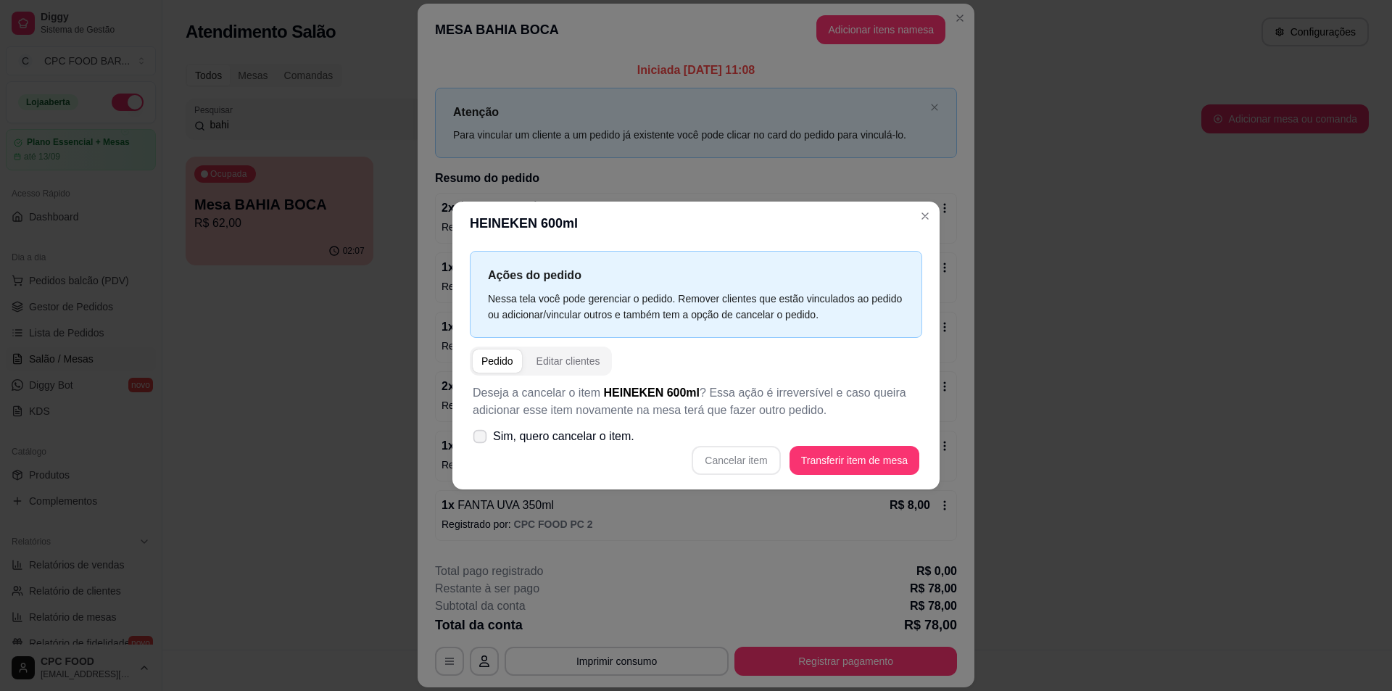
click at [476, 442] on span at bounding box center [481, 436] width 14 height 14
click at [476, 442] on input "Sim, quero cancelar o item." at bounding box center [476, 443] width 9 height 9
checkbox input "true"
click at [735, 457] on button "Cancelar item" at bounding box center [736, 460] width 86 height 28
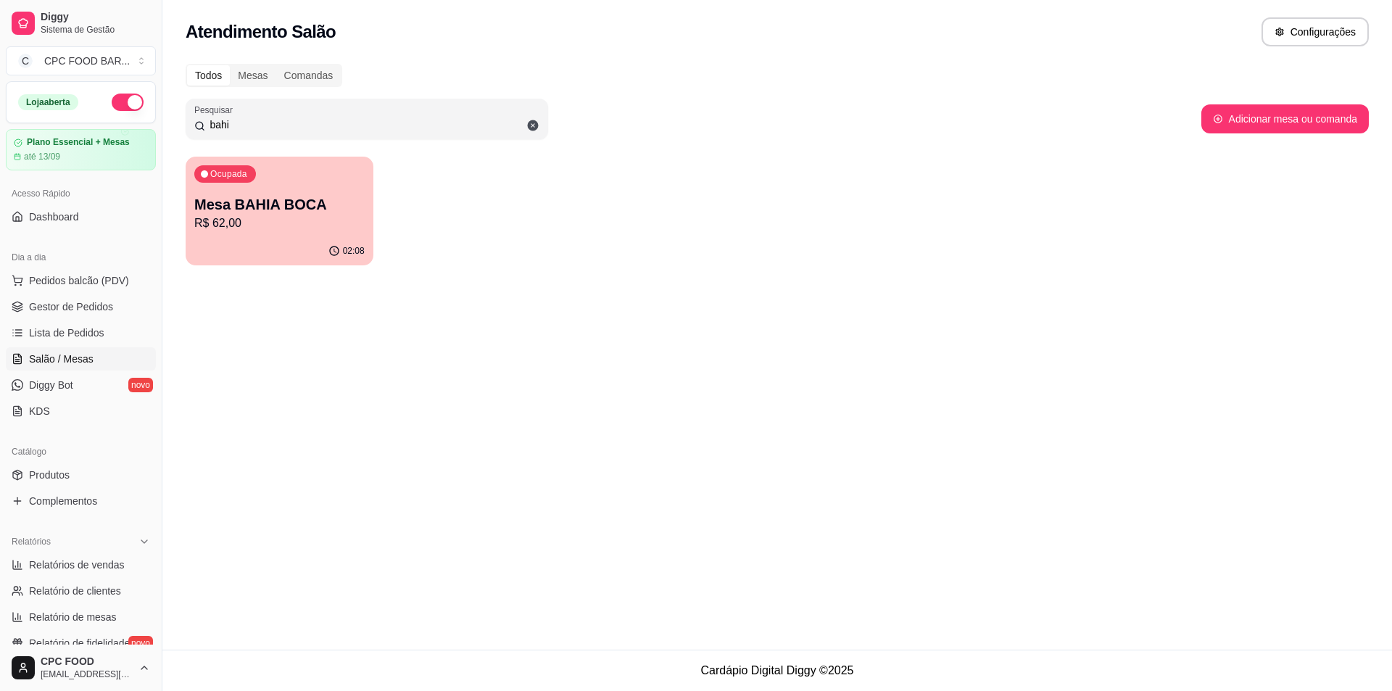
click at [281, 233] on div "Ocupada Mesa BAHIA BOCA R$ 62,00" at bounding box center [280, 197] width 188 height 80
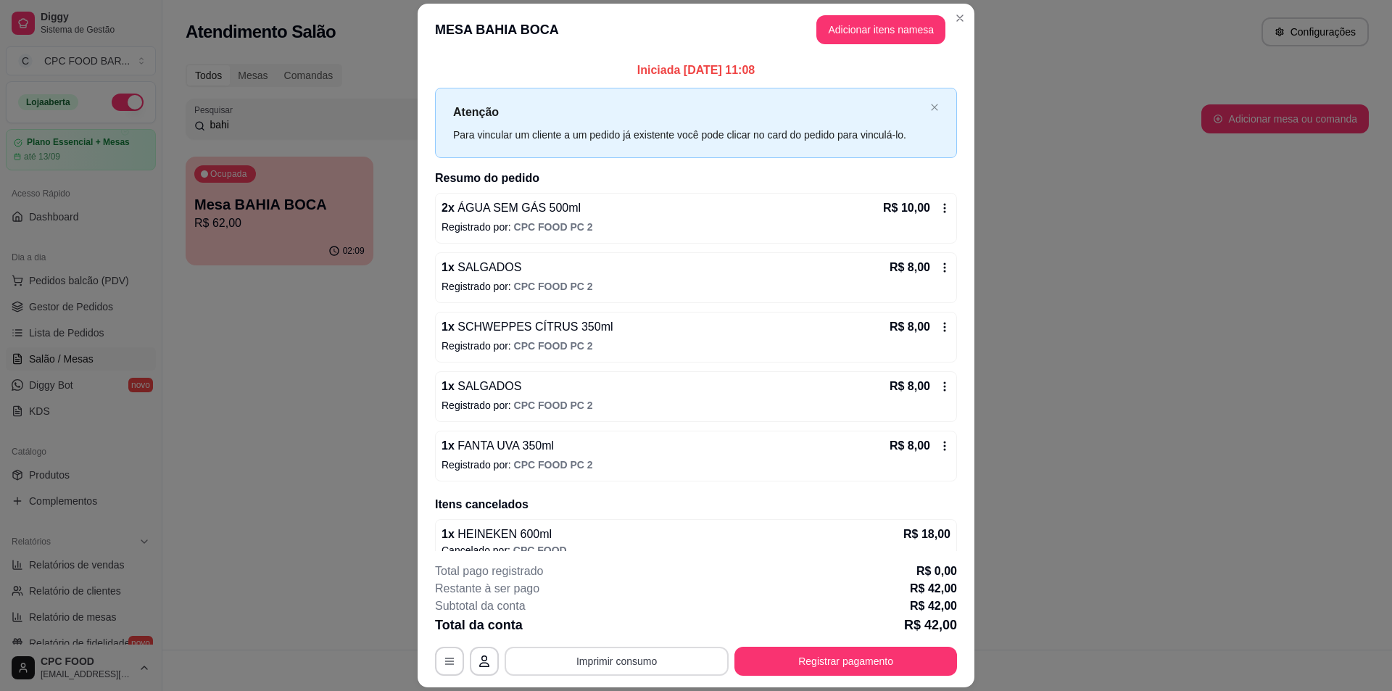
click at [654, 665] on button "Imprimir consumo" at bounding box center [617, 661] width 224 height 29
click at [629, 627] on button "IMPRESSORA" at bounding box center [615, 627] width 105 height 23
click at [816, 670] on button "Registrar pagamento" at bounding box center [846, 662] width 216 height 28
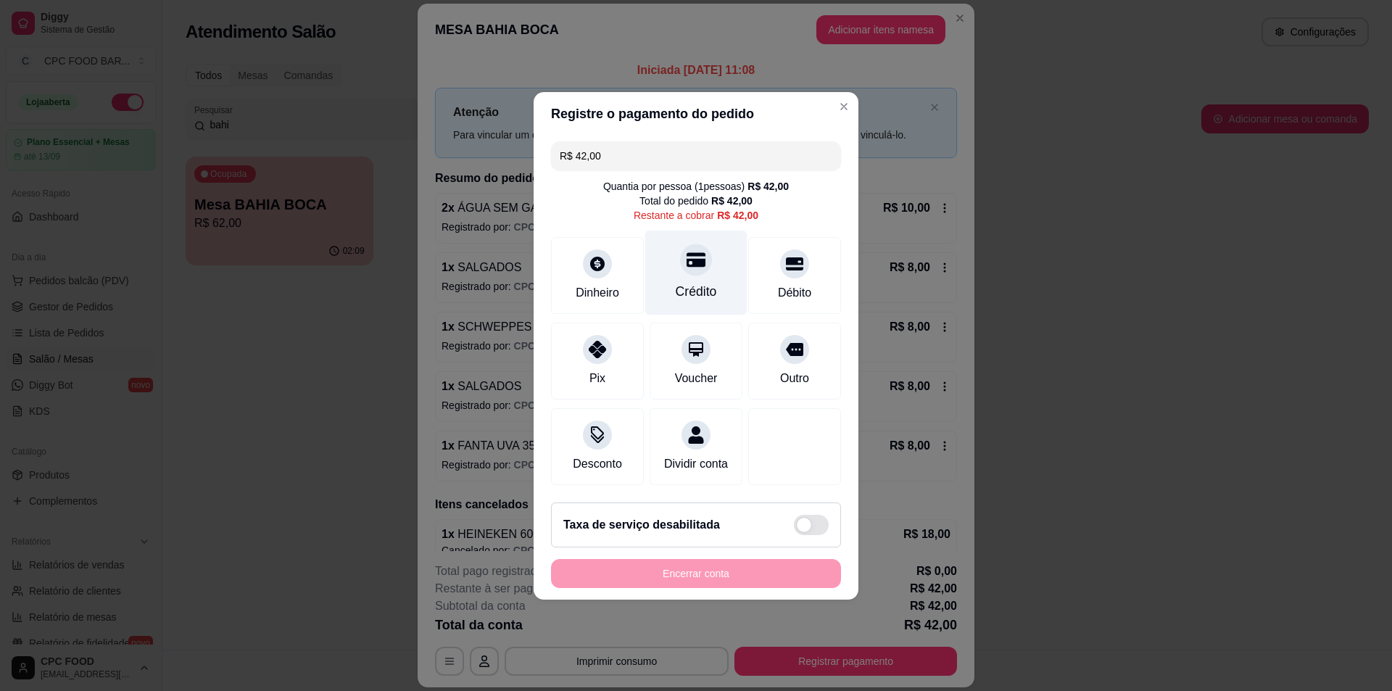
click at [666, 277] on div "Crédito" at bounding box center [696, 272] width 102 height 85
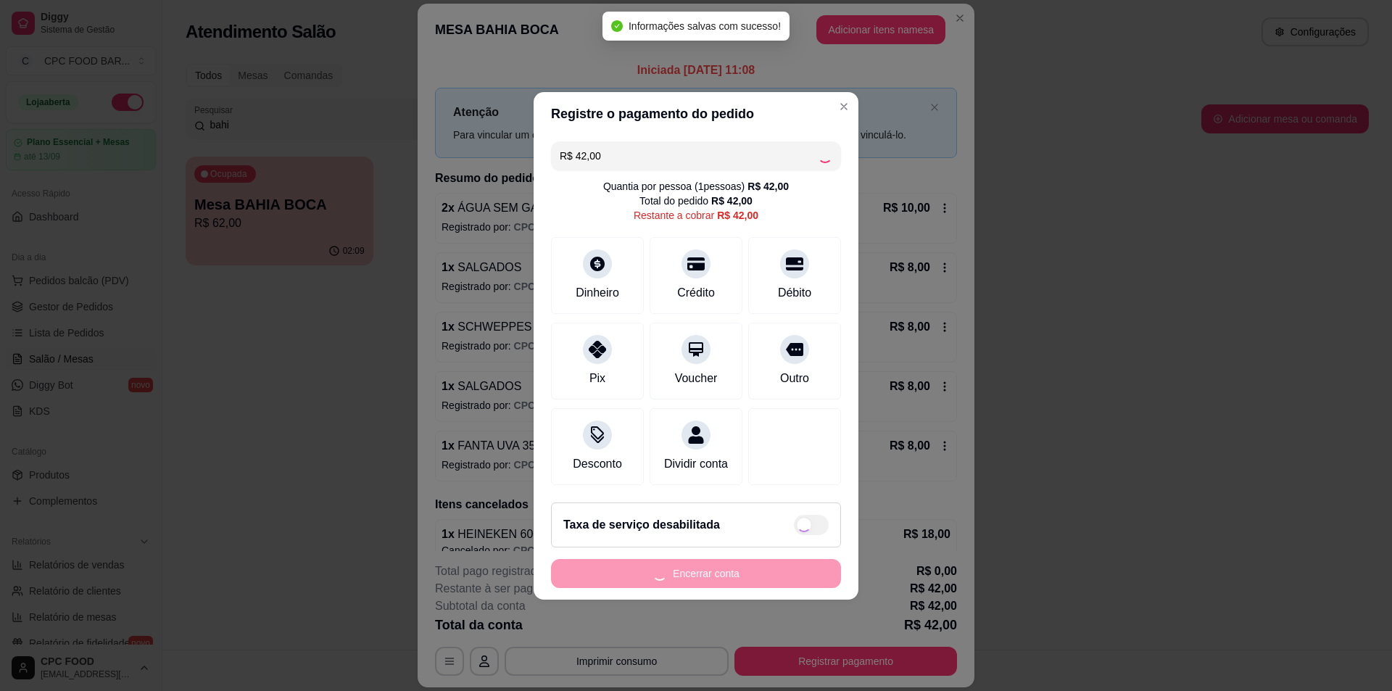
type input "R$ 0,00"
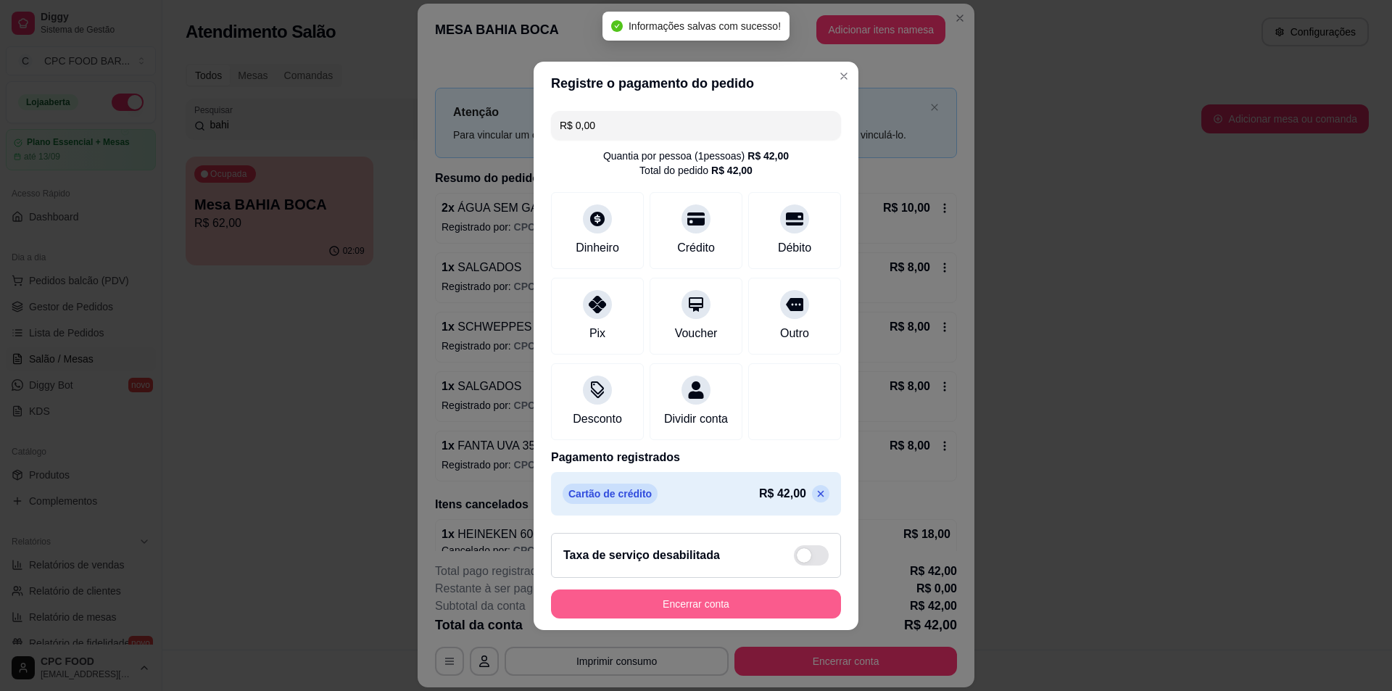
click at [710, 613] on button "Encerrar conta" at bounding box center [696, 604] width 290 height 29
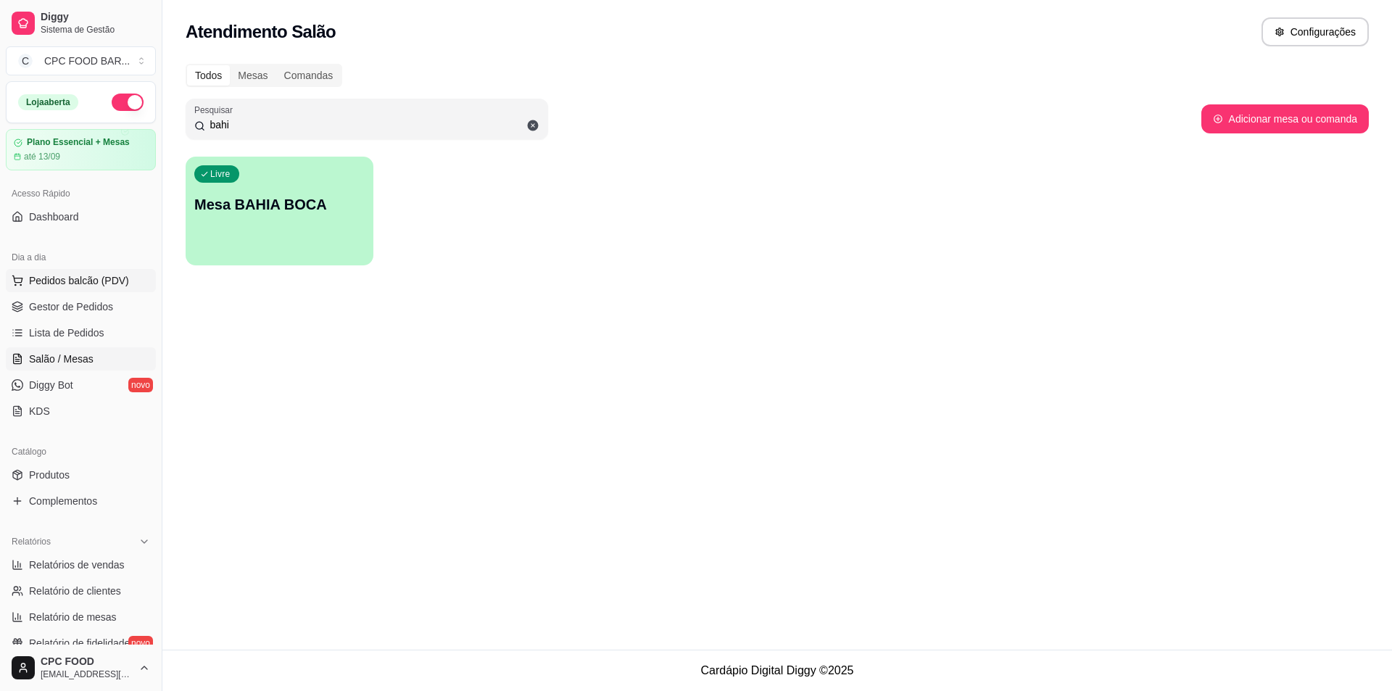
click at [104, 289] on button "Pedidos balcão (PDV)" at bounding box center [81, 280] width 150 height 23
click at [104, 289] on img at bounding box center [111, 278] width 133 height 91
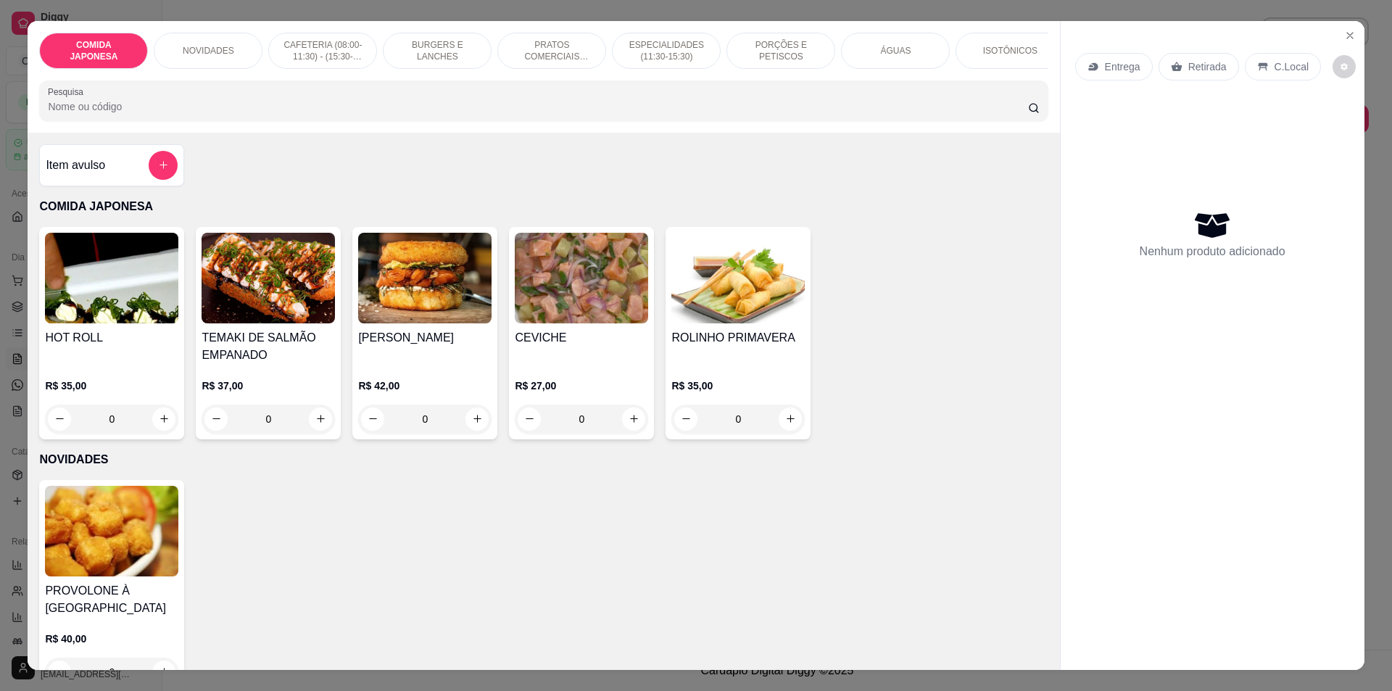
click at [363, 114] on input "Pesquisa" at bounding box center [538, 106] width 980 height 15
click at [443, 114] on input "Pesquisa" at bounding box center [538, 106] width 980 height 15
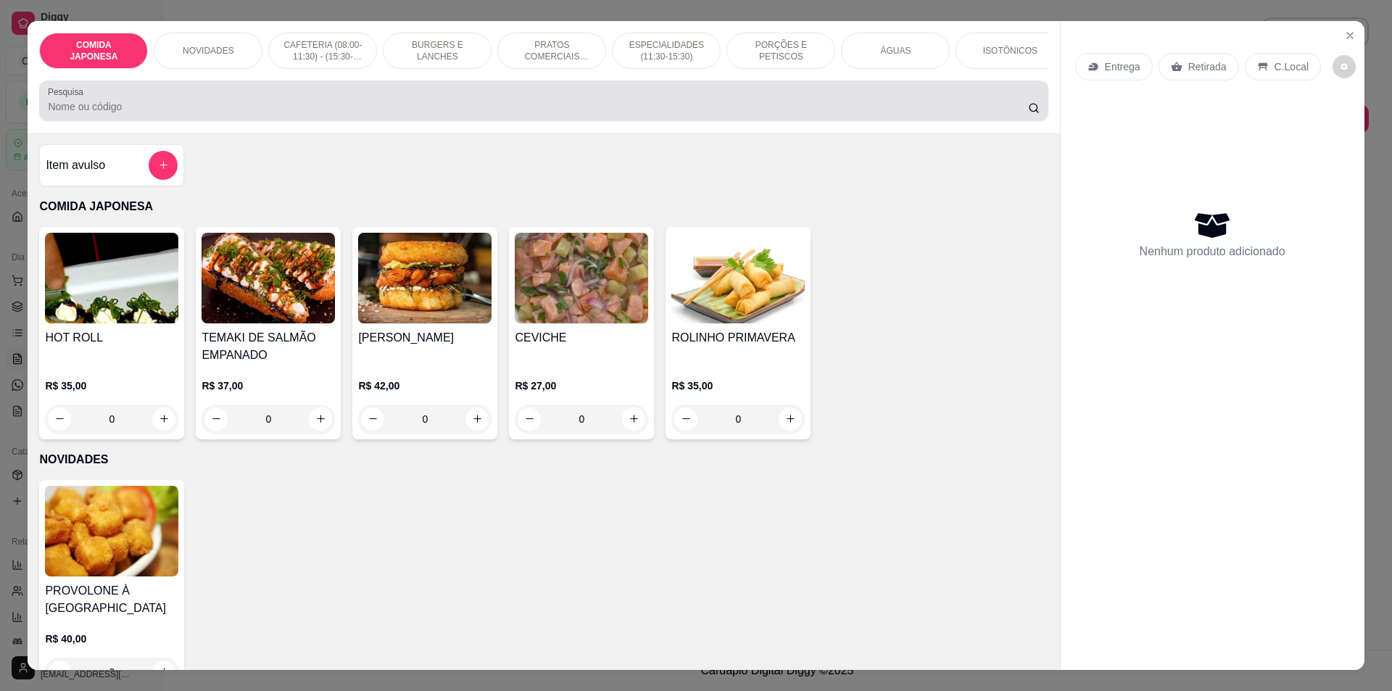
click at [434, 104] on div at bounding box center [543, 100] width 991 height 29
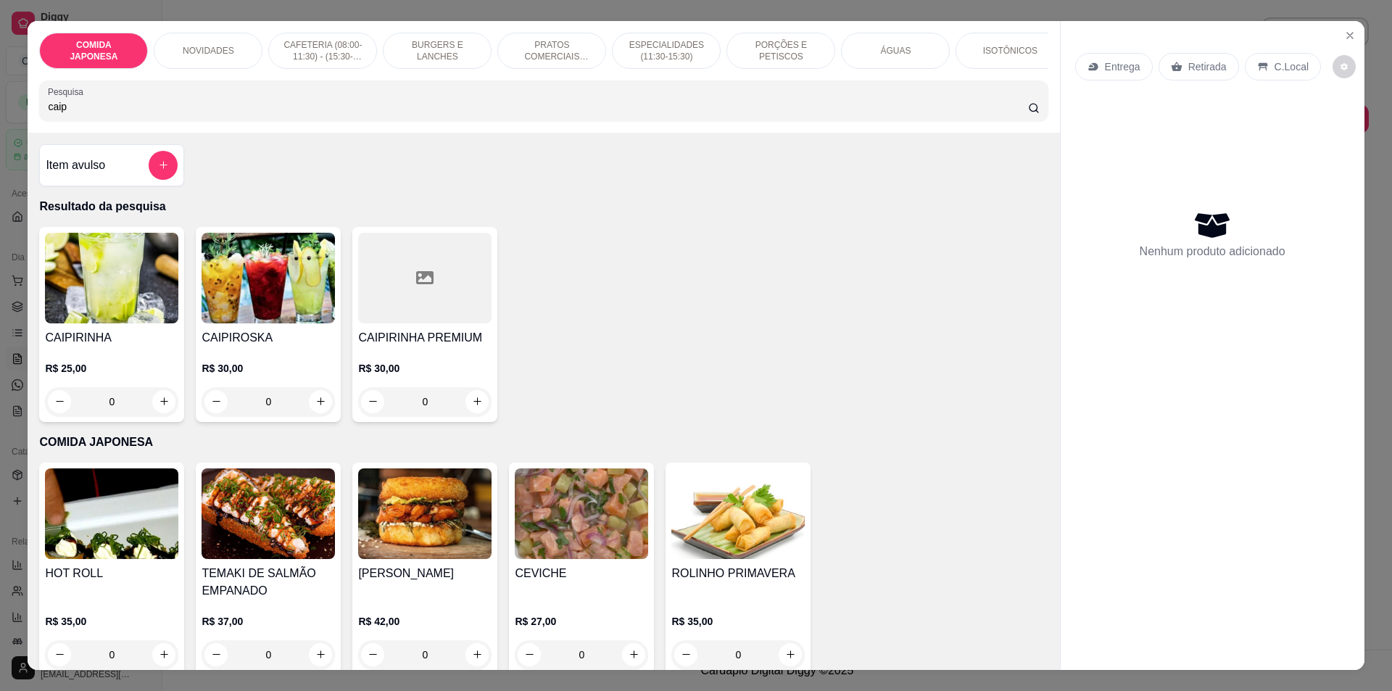
type input "caip"
click at [151, 406] on div "0" at bounding box center [111, 401] width 133 height 29
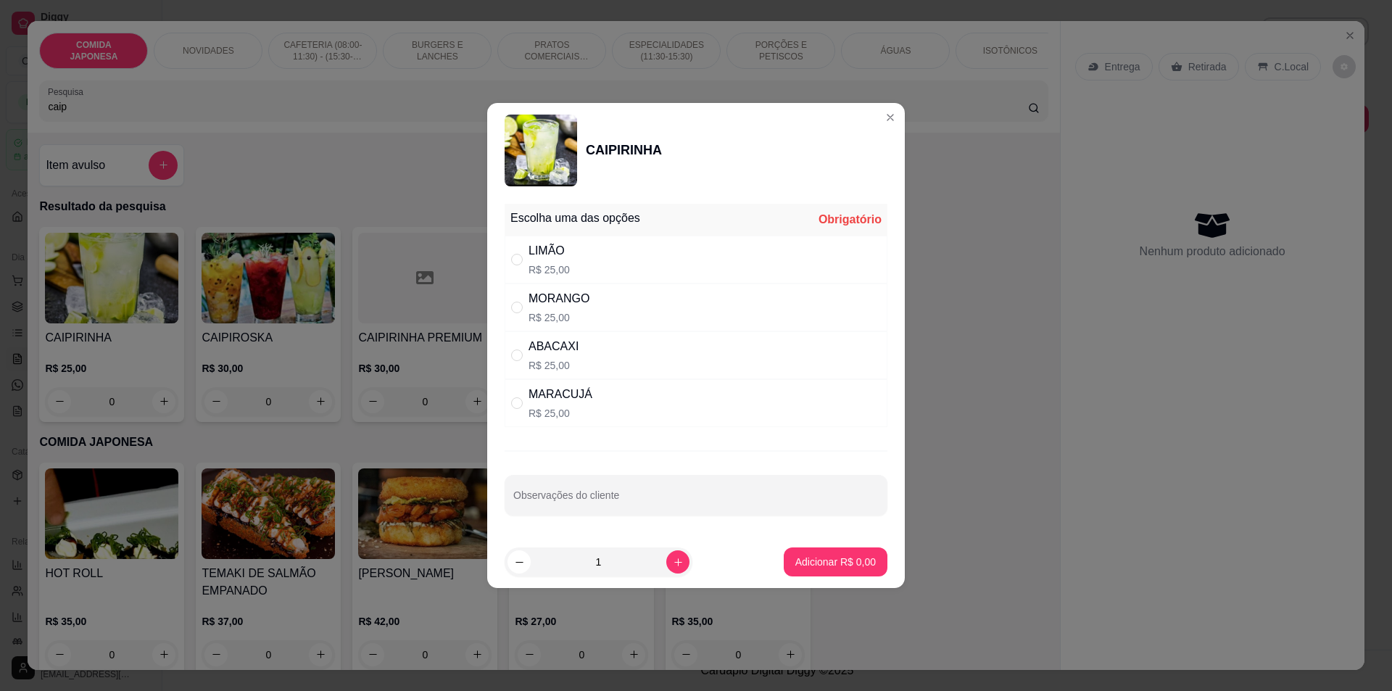
click at [761, 265] on div "LIMÃO R$ 25,00" at bounding box center [696, 260] width 383 height 48
radio input "true"
click at [801, 548] on button "Adicionar R$ 25,00" at bounding box center [833, 562] width 107 height 28
type input "1"
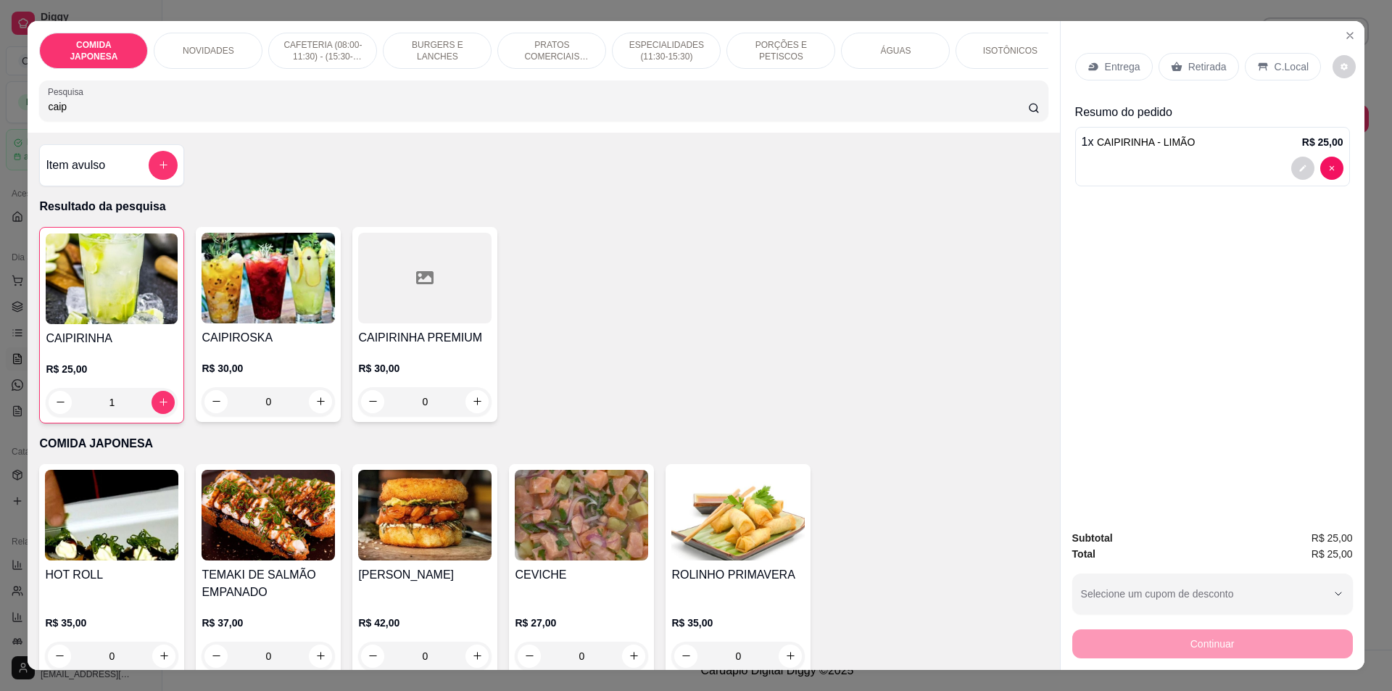
click at [865, 57] on div "ÁGUAS" at bounding box center [895, 51] width 109 height 36
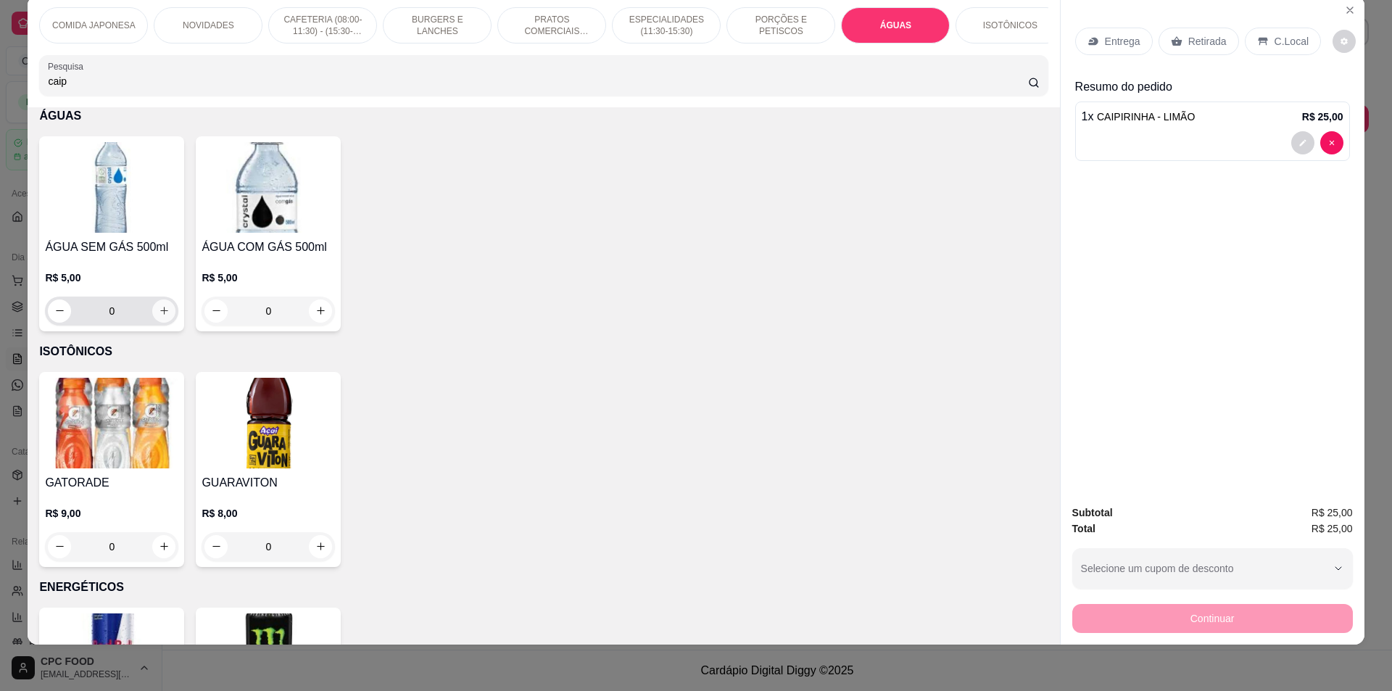
click at [162, 316] on icon "increase-product-quantity" at bounding box center [164, 310] width 11 height 11
type input "1"
click at [1252, 59] on div "Entrega Retirada C.Local" at bounding box center [1212, 41] width 275 height 51
click at [1263, 46] on div "C.Local" at bounding box center [1283, 42] width 76 height 28
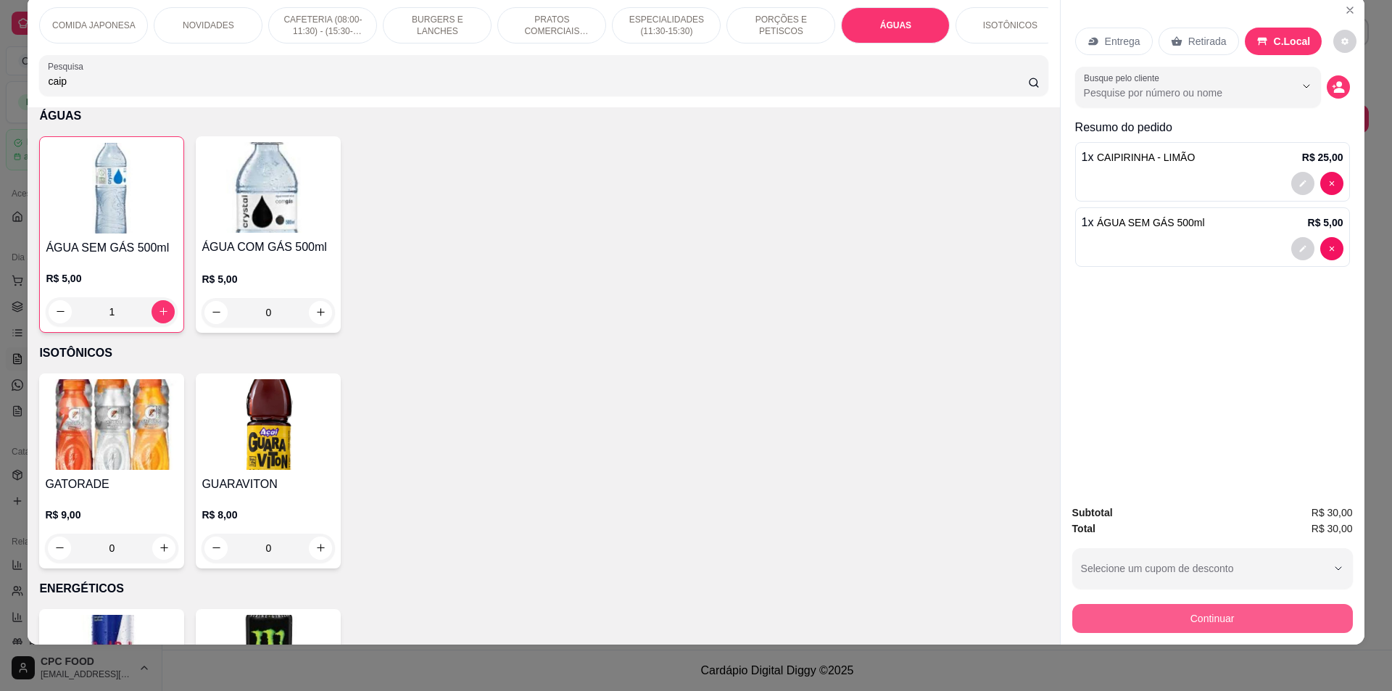
click at [1201, 624] on button "Continuar" at bounding box center [1212, 618] width 281 height 29
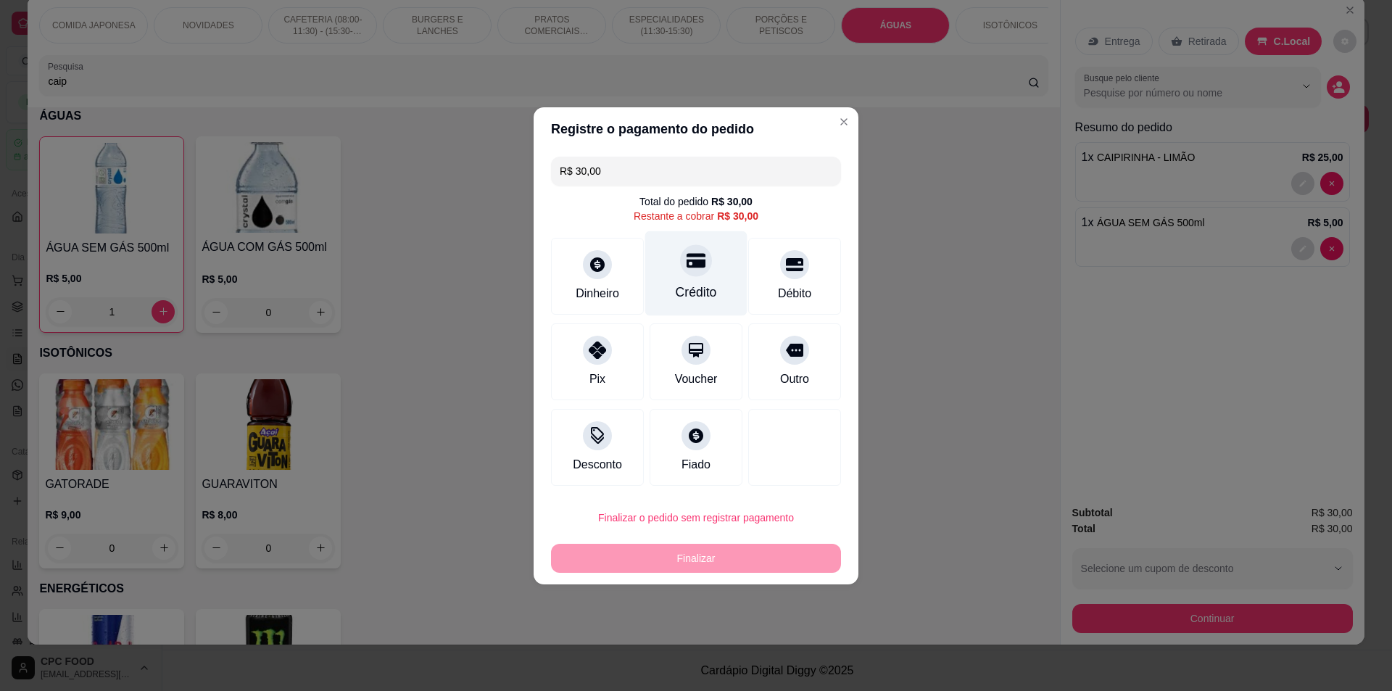
click at [717, 260] on div "Crédito" at bounding box center [696, 273] width 102 height 85
type input "R$ 0,00"
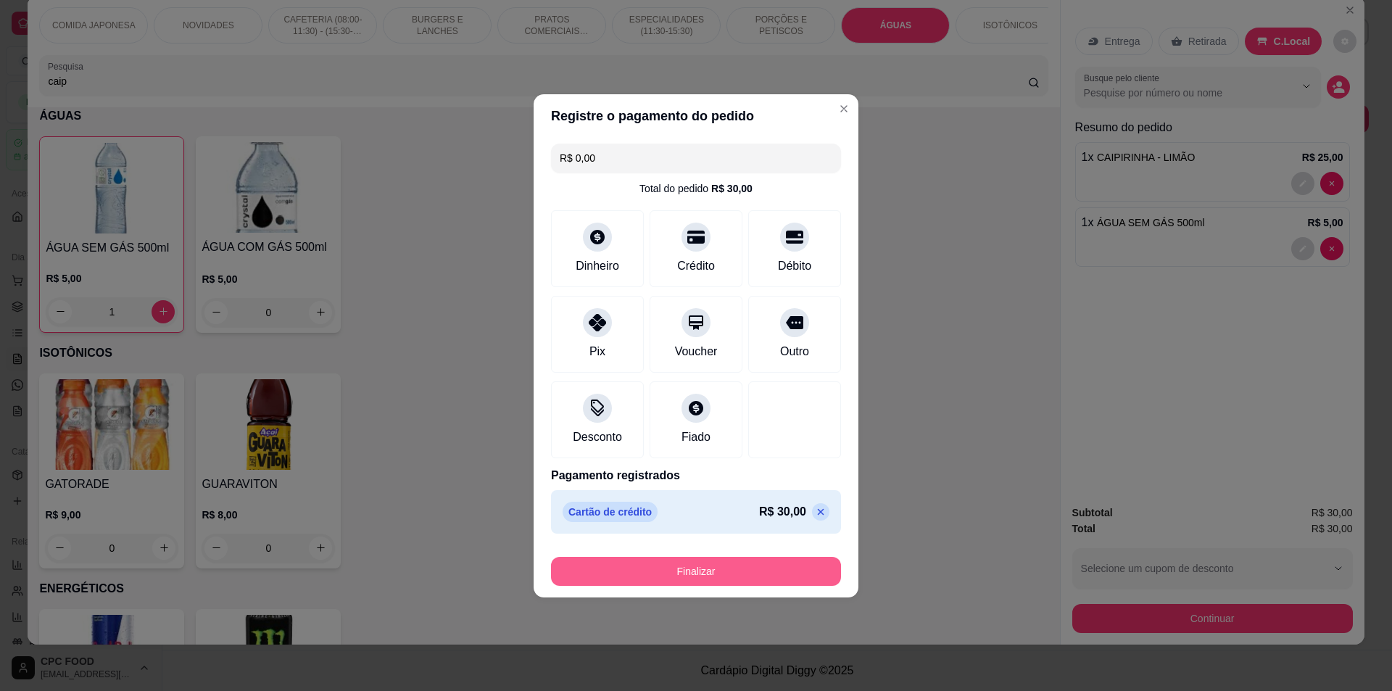
click at [773, 571] on button "Finalizar" at bounding box center [696, 571] width 290 height 29
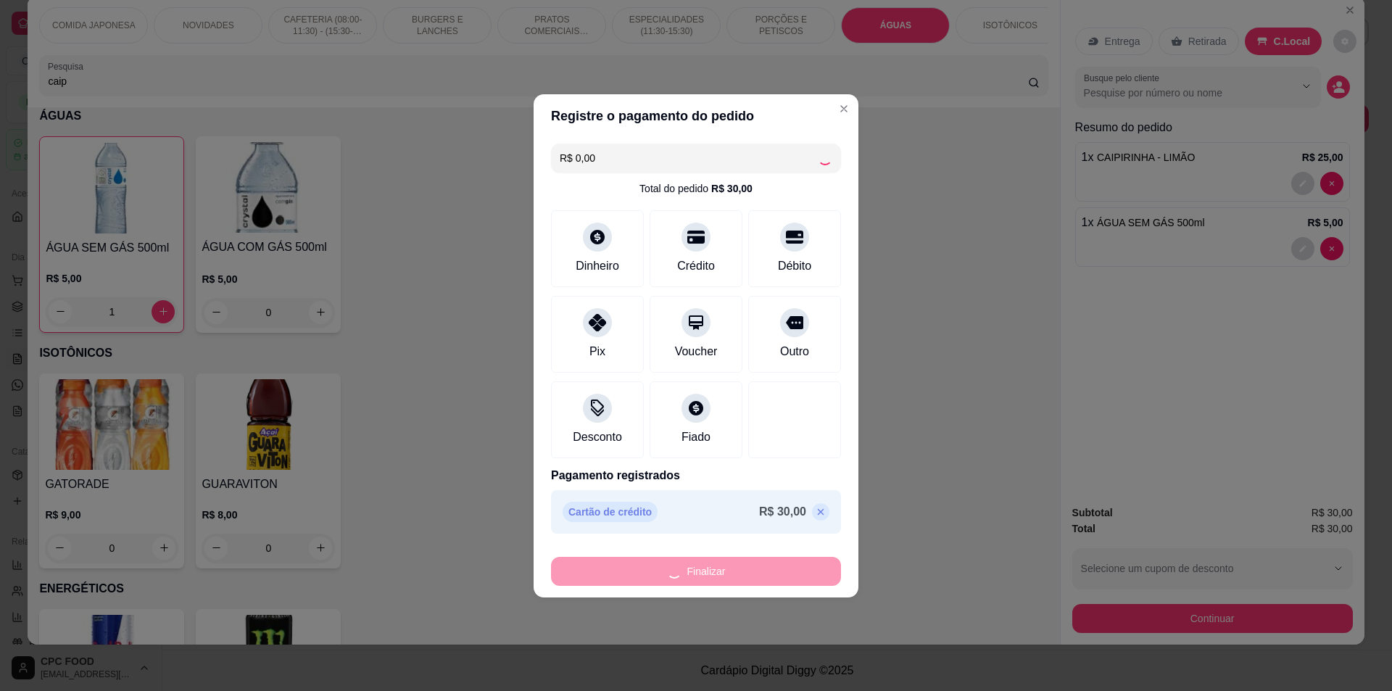
type input "0"
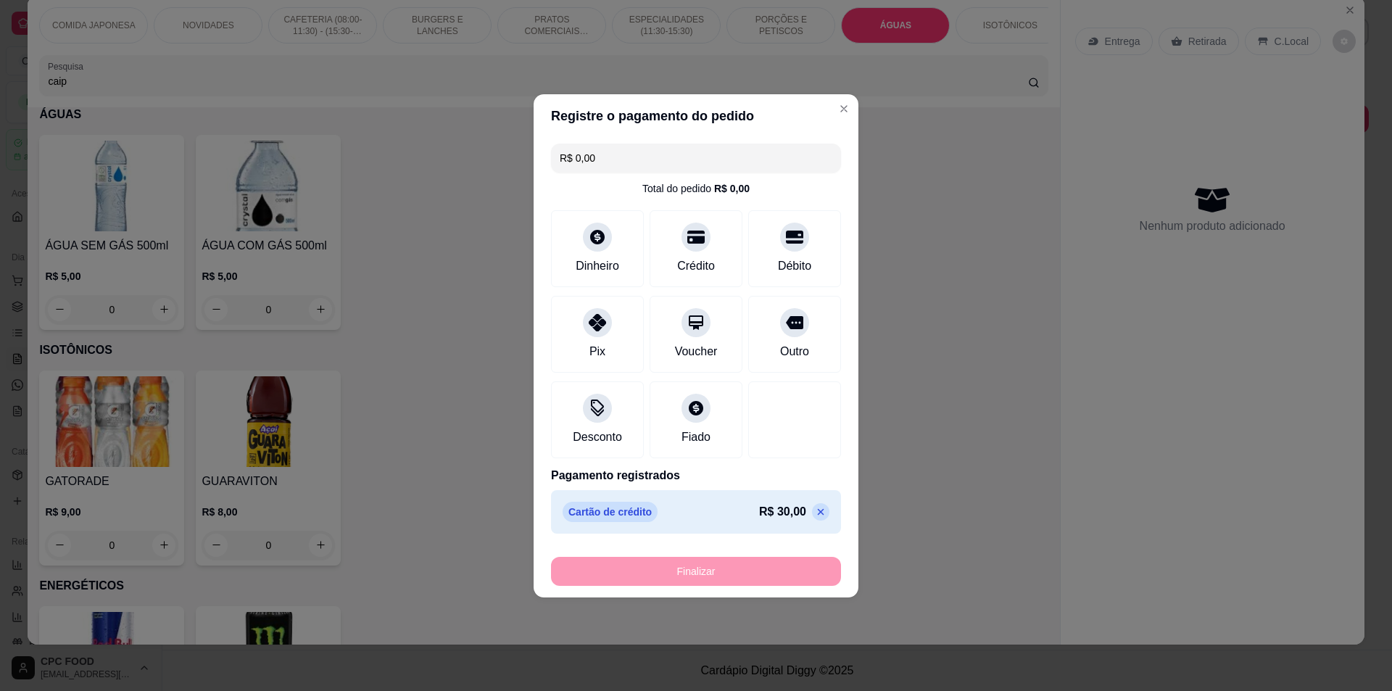
type input "-R$ 30,00"
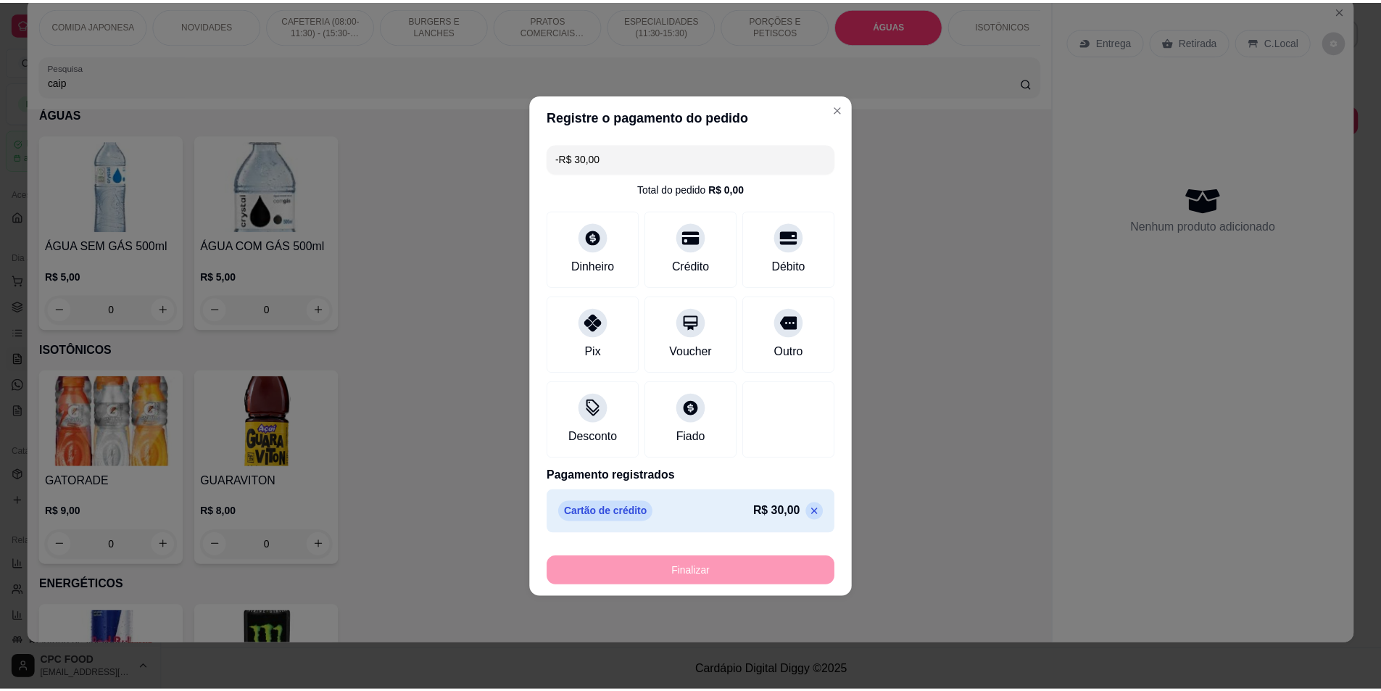
scroll to position [2658, 0]
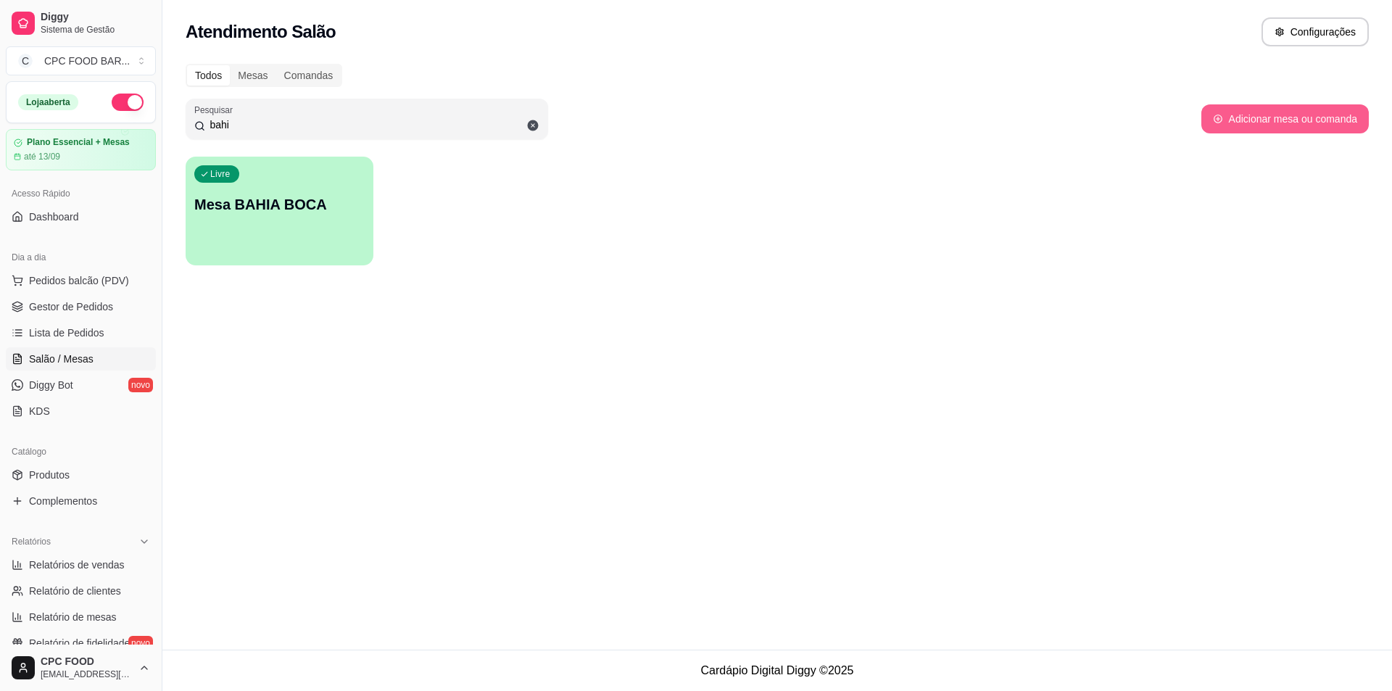
click at [1242, 125] on button "Adicionar mesa ou comanda" at bounding box center [1286, 118] width 168 height 29
select select "TABLE"
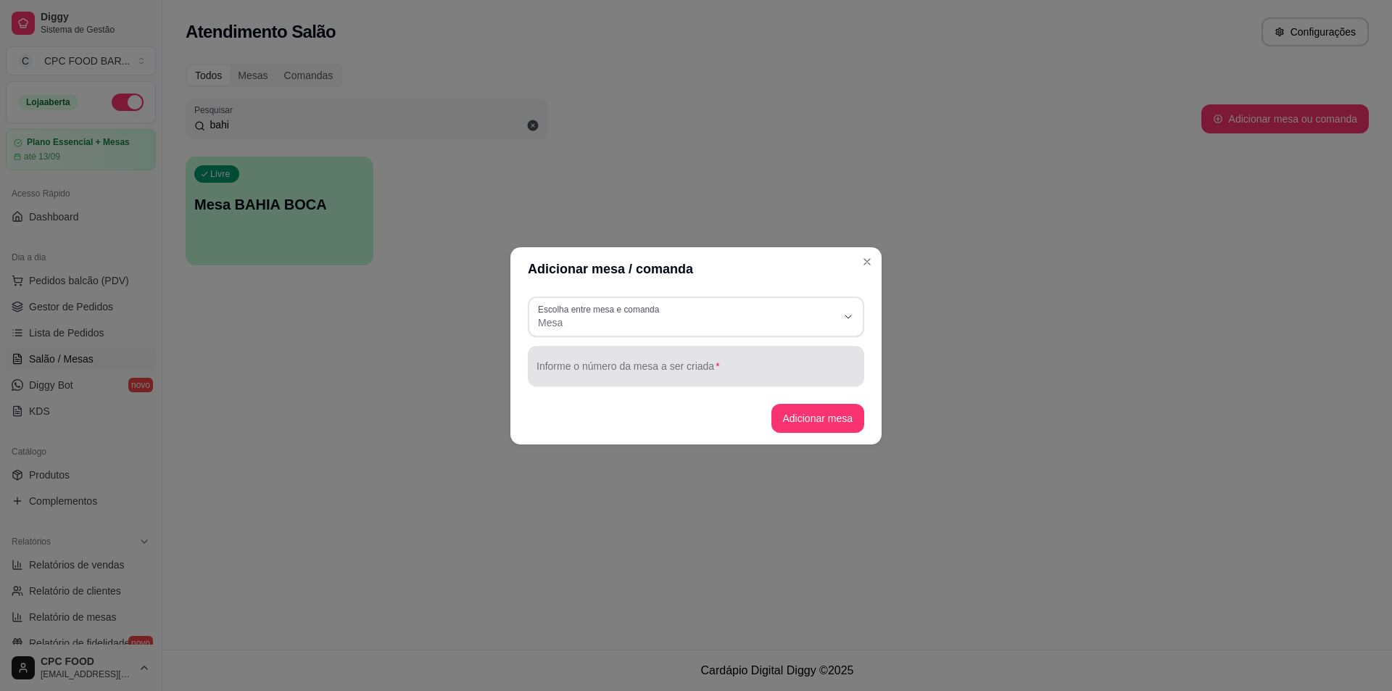
drag, startPoint x: 593, startPoint y: 363, endPoint x: 603, endPoint y: 367, distance: 11.0
click at [597, 364] on div at bounding box center [696, 366] width 319 height 29
type input "s"
type input "SALVADOR"
click at [804, 421] on button "Adicionar mesa" at bounding box center [819, 418] width 94 height 29
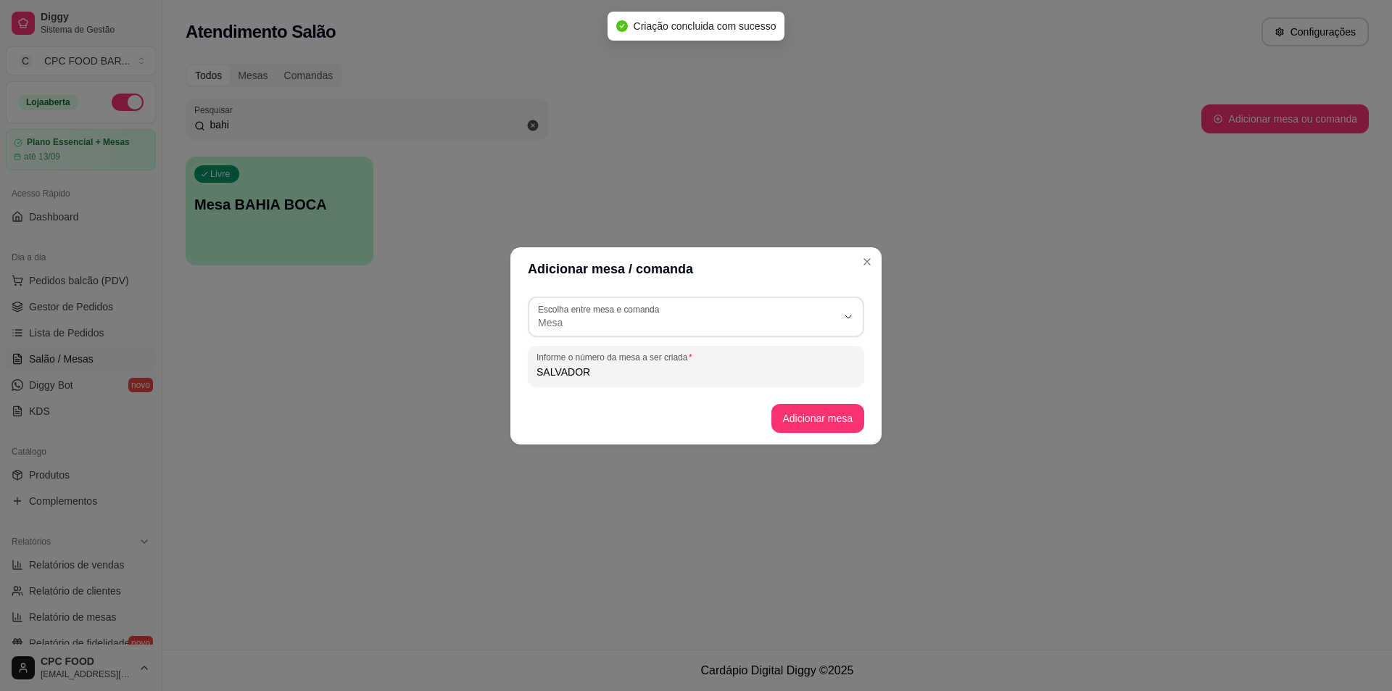
click at [855, 262] on header "Adicionar mesa / comanda" at bounding box center [695, 269] width 371 height 44
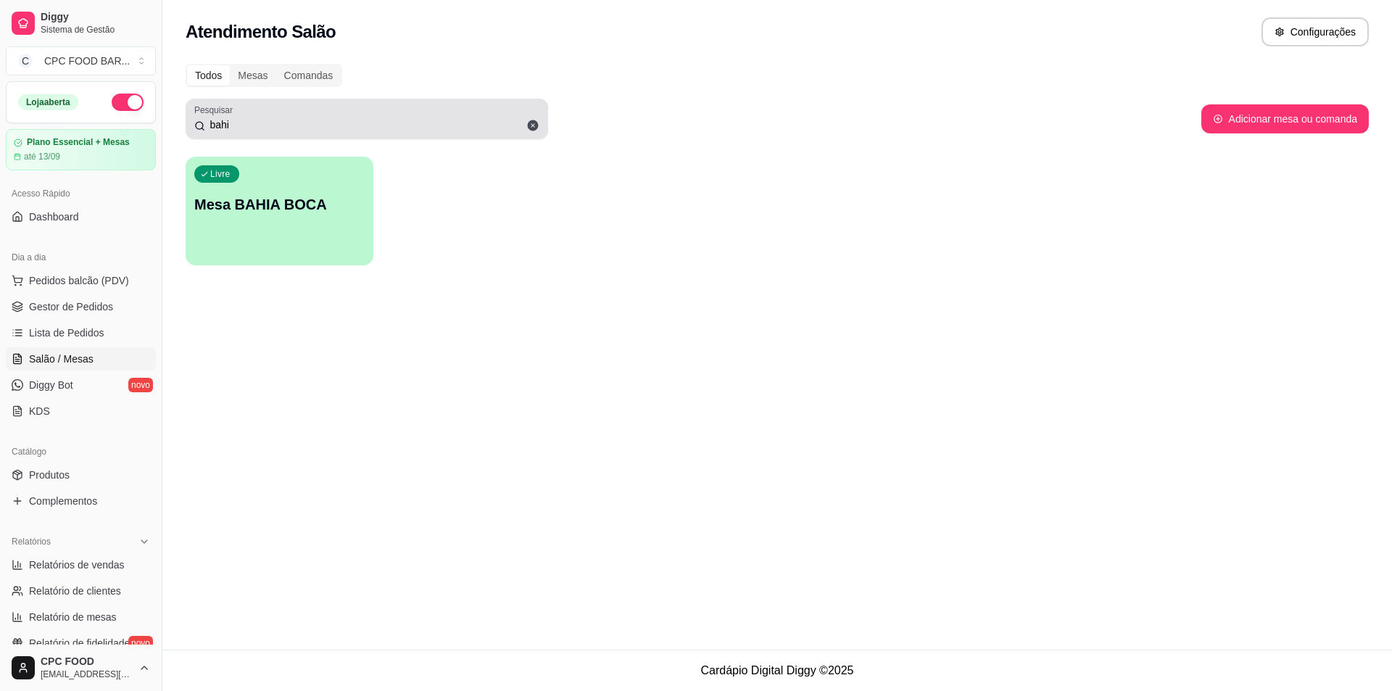
click at [290, 124] on input "bahi" at bounding box center [372, 124] width 334 height 15
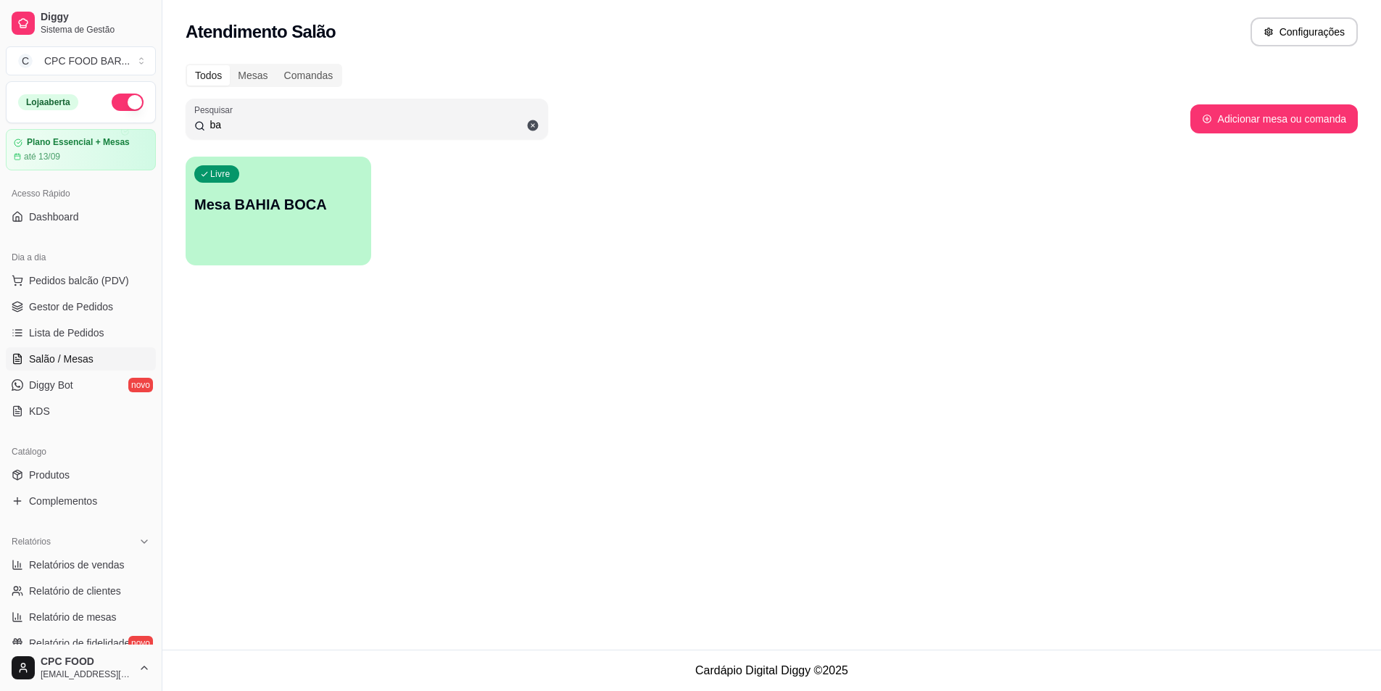
type input "b"
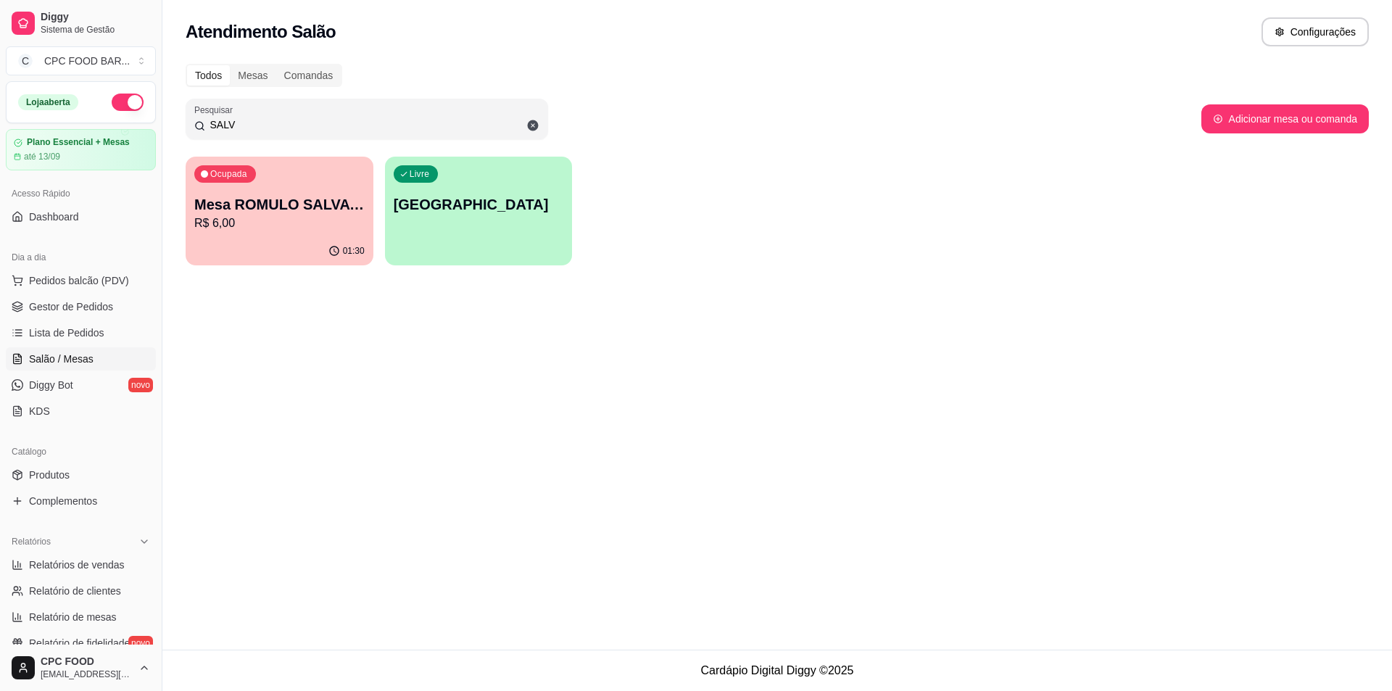
type input "SALV"
click at [495, 227] on div "Livre Mesa SALVADOR" at bounding box center [479, 202] width 182 height 88
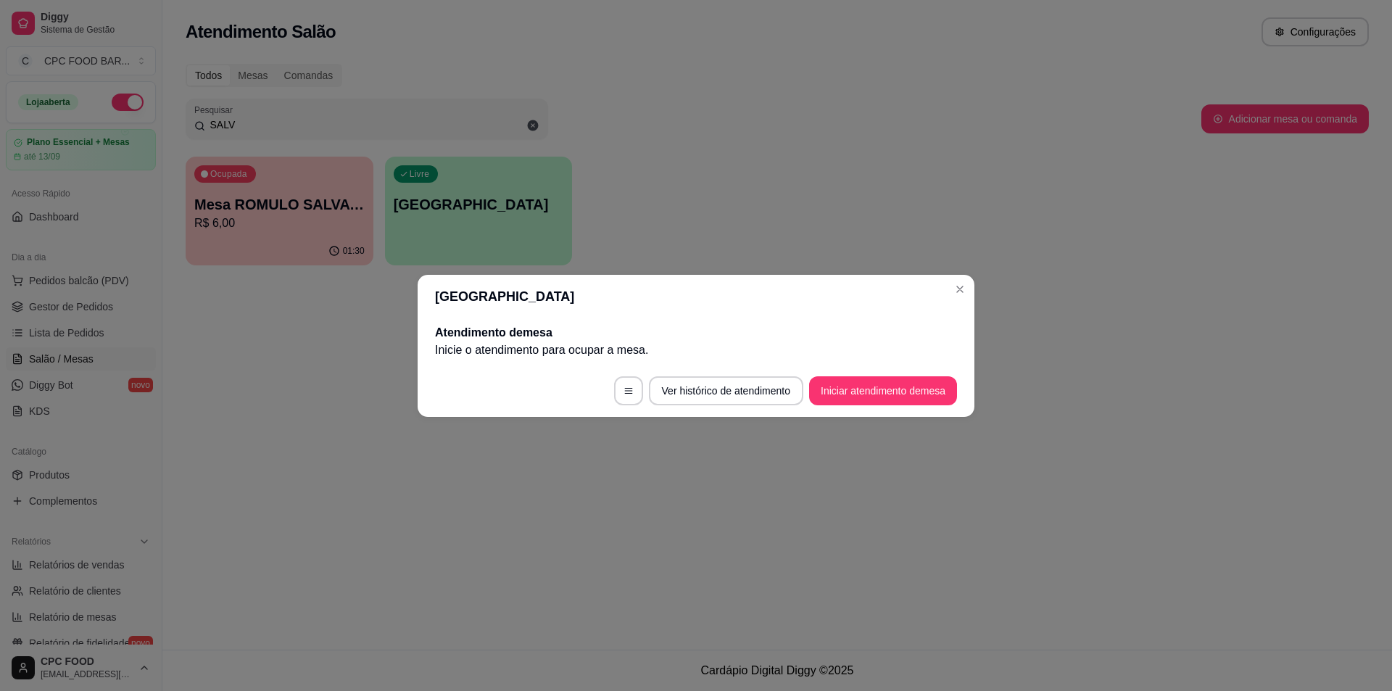
click at [883, 367] on footer "Ver histórico de atendimento Iniciar atendimento de mesa" at bounding box center [696, 391] width 557 height 52
click at [885, 384] on button "Iniciar atendimento de mesa" at bounding box center [883, 390] width 148 height 29
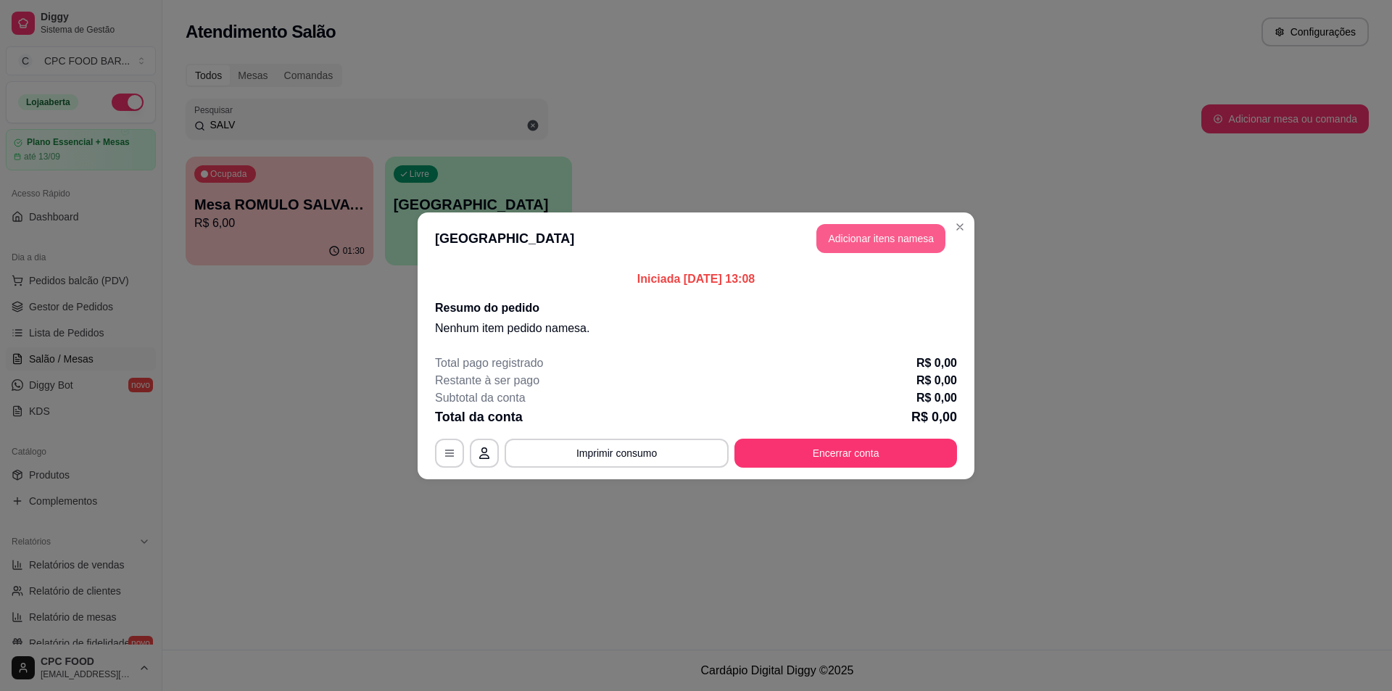
click at [840, 244] on button "Adicionar itens na mesa" at bounding box center [880, 238] width 129 height 29
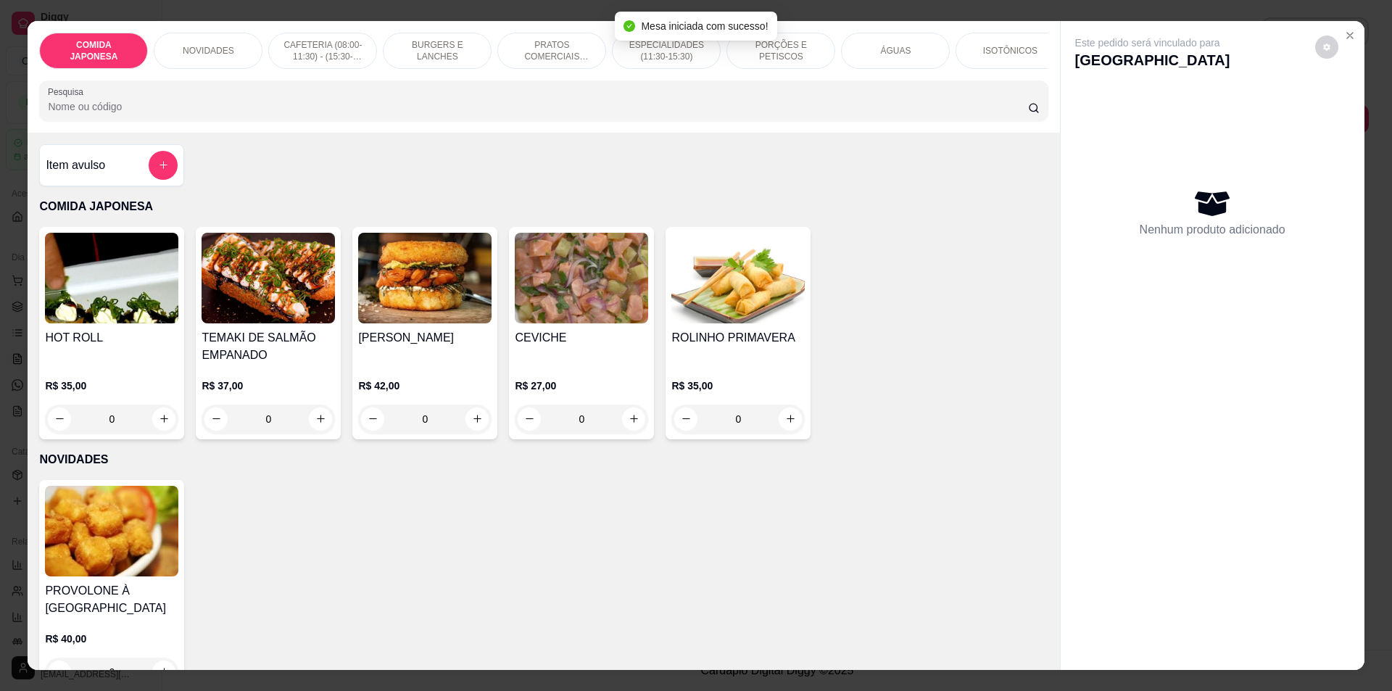
click at [658, 114] on input "Pesquisa" at bounding box center [538, 106] width 980 height 15
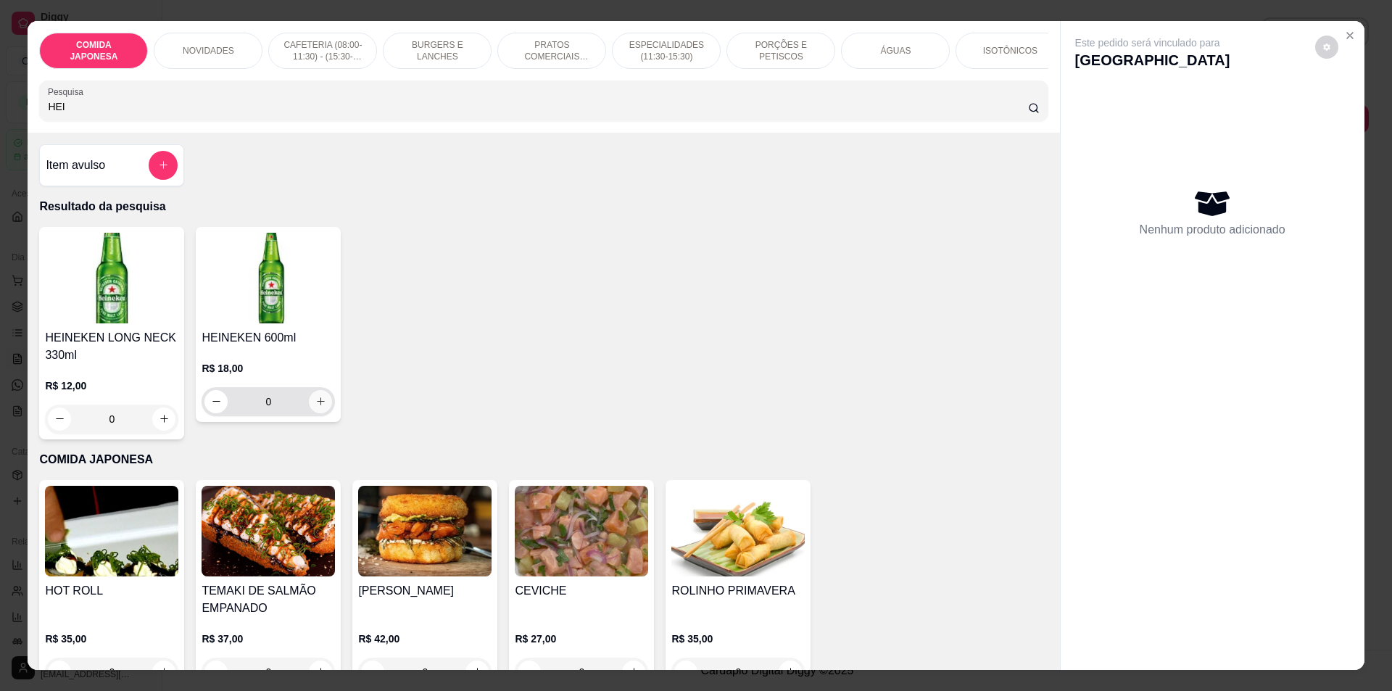
type input "HEI"
click at [318, 407] on icon "increase-product-quantity" at bounding box center [320, 401] width 11 height 11
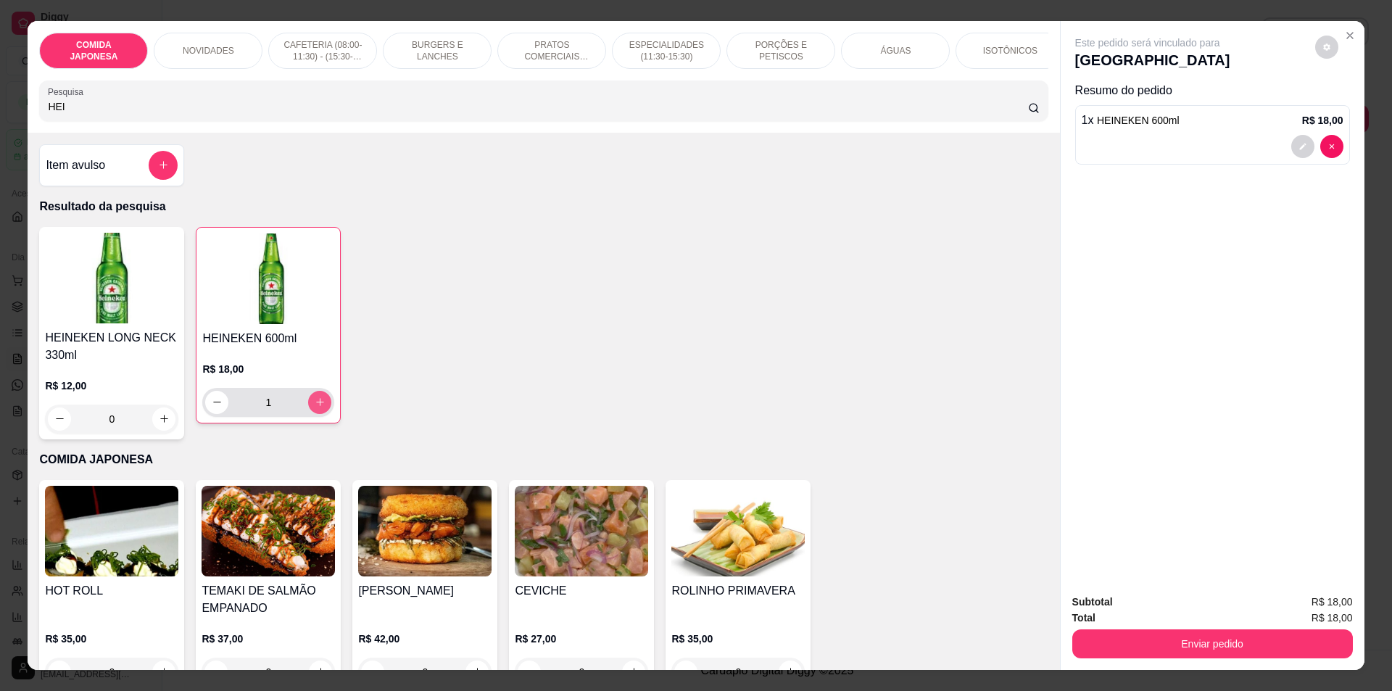
type input "1"
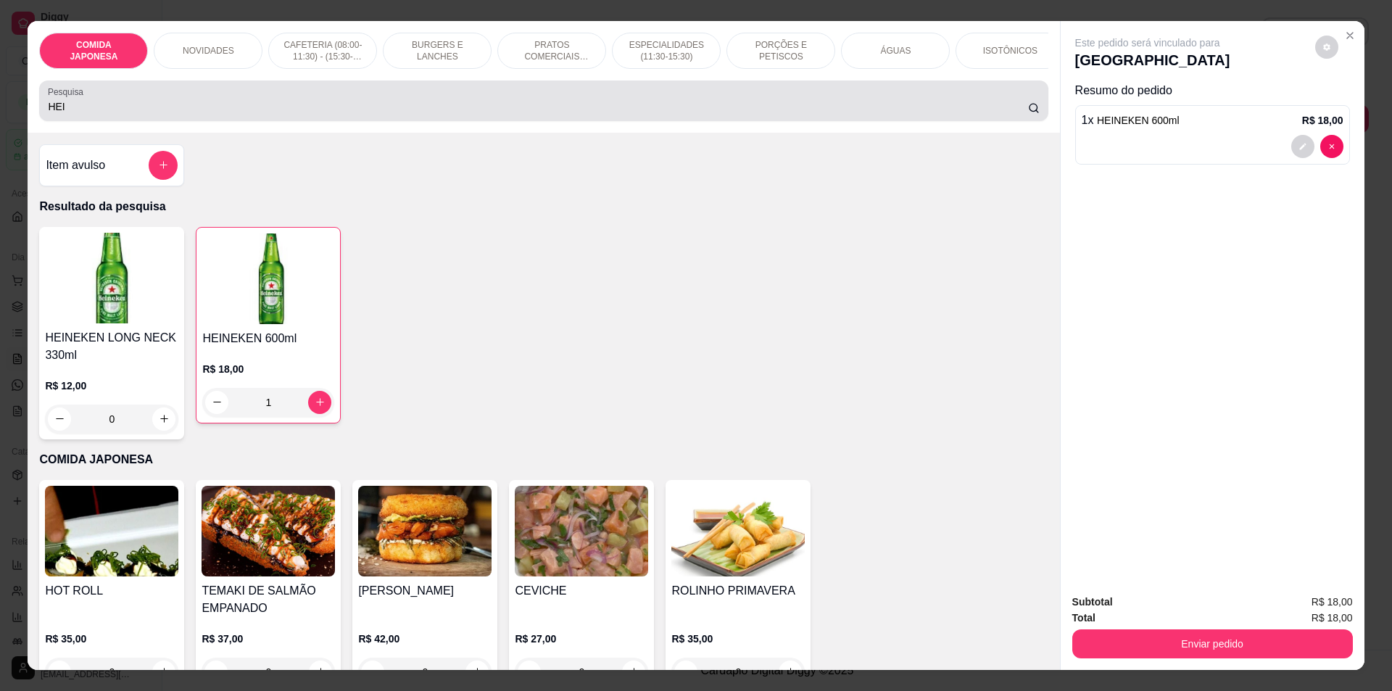
click at [458, 109] on input "HEI" at bounding box center [538, 106] width 980 height 15
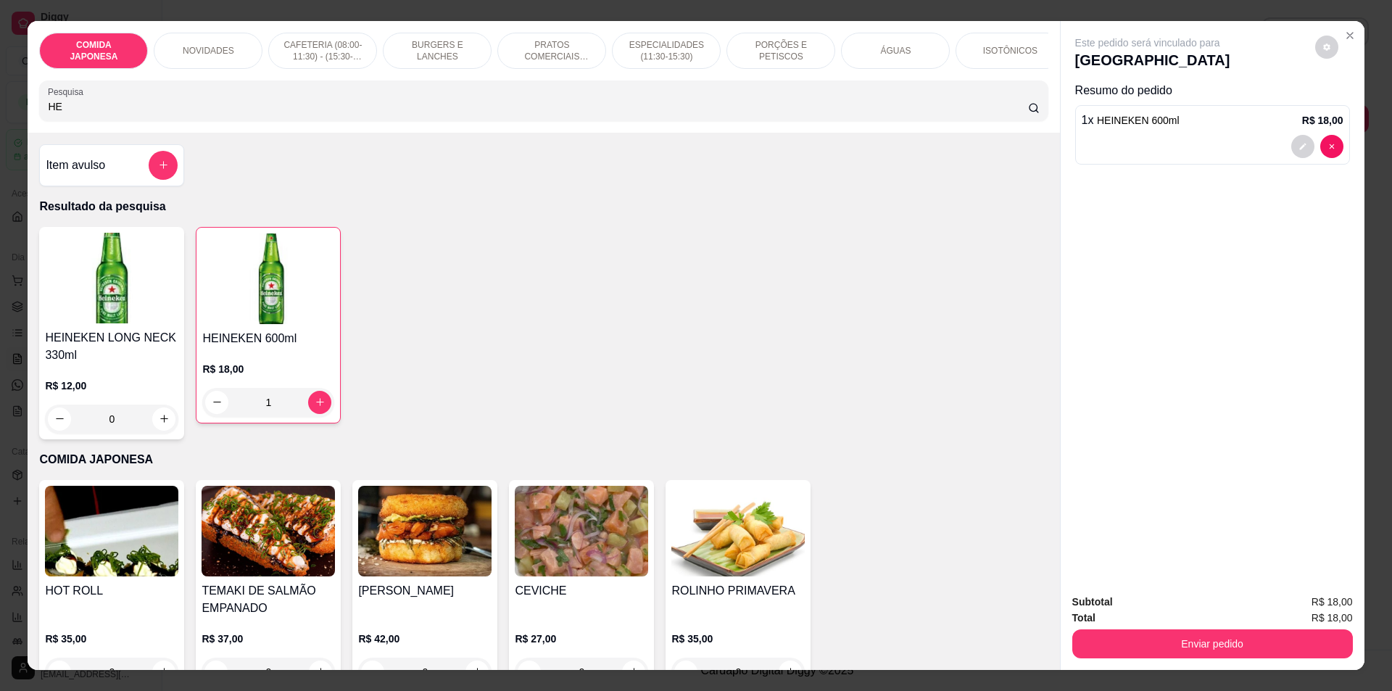
type input "H"
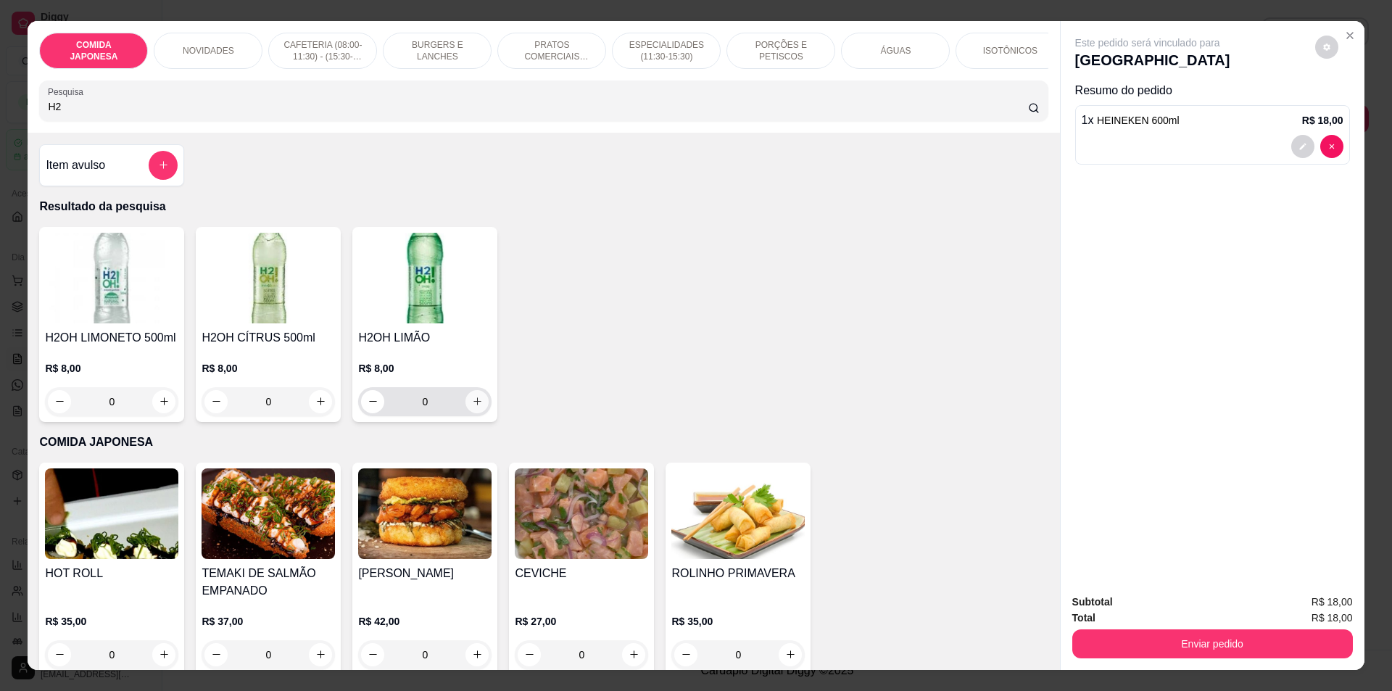
type input "H2"
click at [472, 407] on icon "increase-product-quantity" at bounding box center [477, 401] width 11 height 11
type input "1"
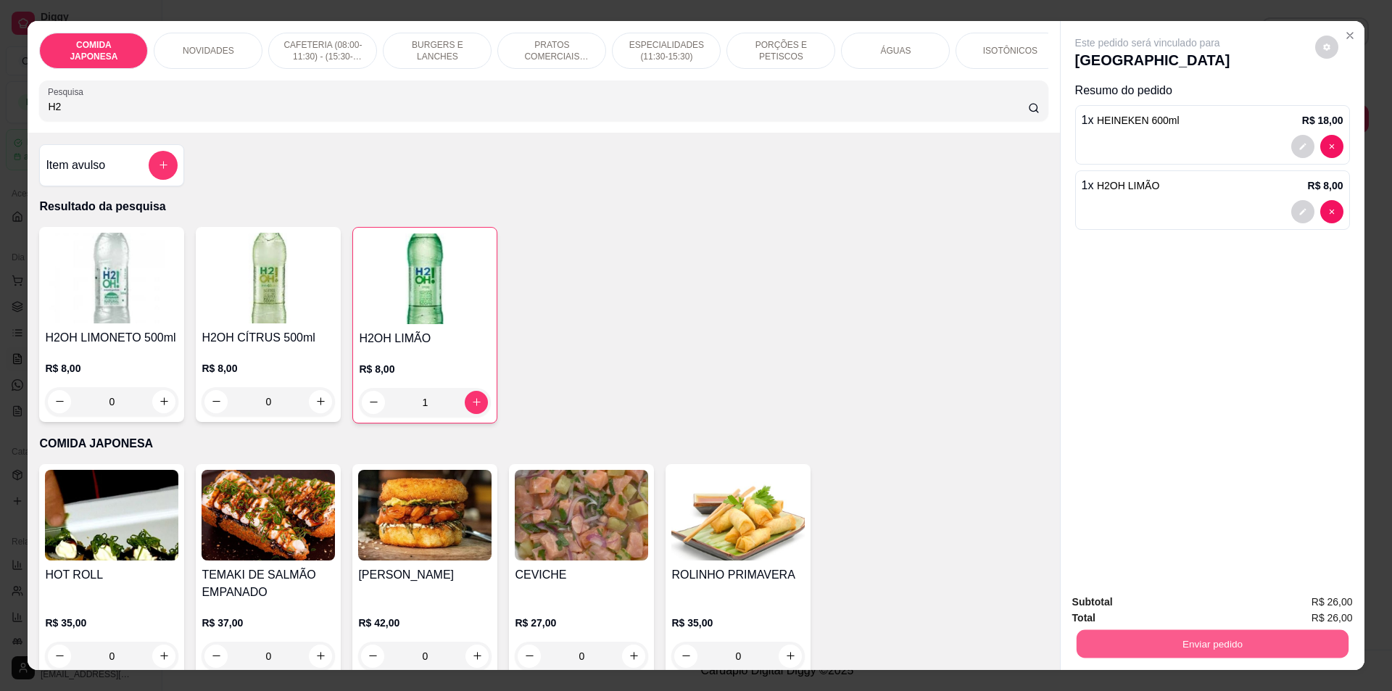
click at [1134, 637] on button "Enviar pedido" at bounding box center [1212, 644] width 272 height 28
click at [1131, 611] on button "Não registrar e enviar pedido" at bounding box center [1164, 609] width 151 height 28
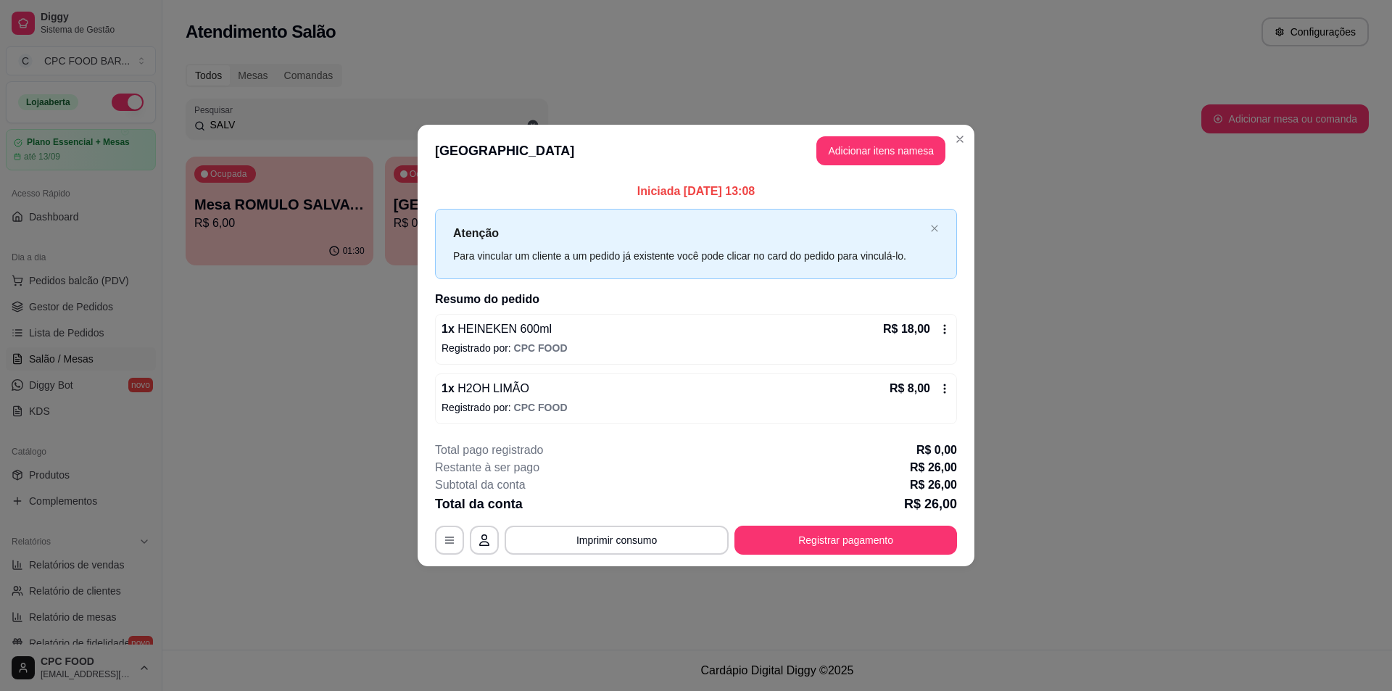
drag, startPoint x: 964, startPoint y: 527, endPoint x: 1022, endPoint y: 539, distance: 58.4
click at [980, 529] on div "**********" at bounding box center [696, 345] width 1392 height 691
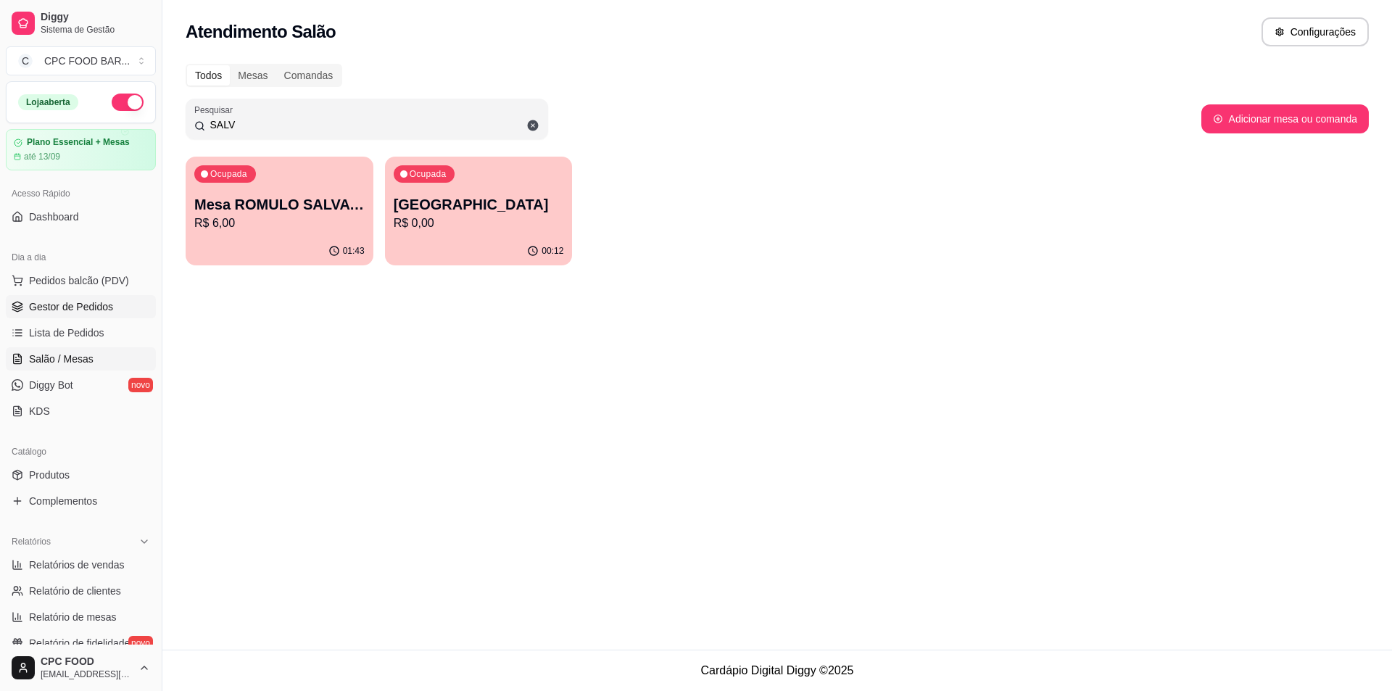
click at [65, 318] on link "Gestor de Pedidos" at bounding box center [81, 306] width 150 height 23
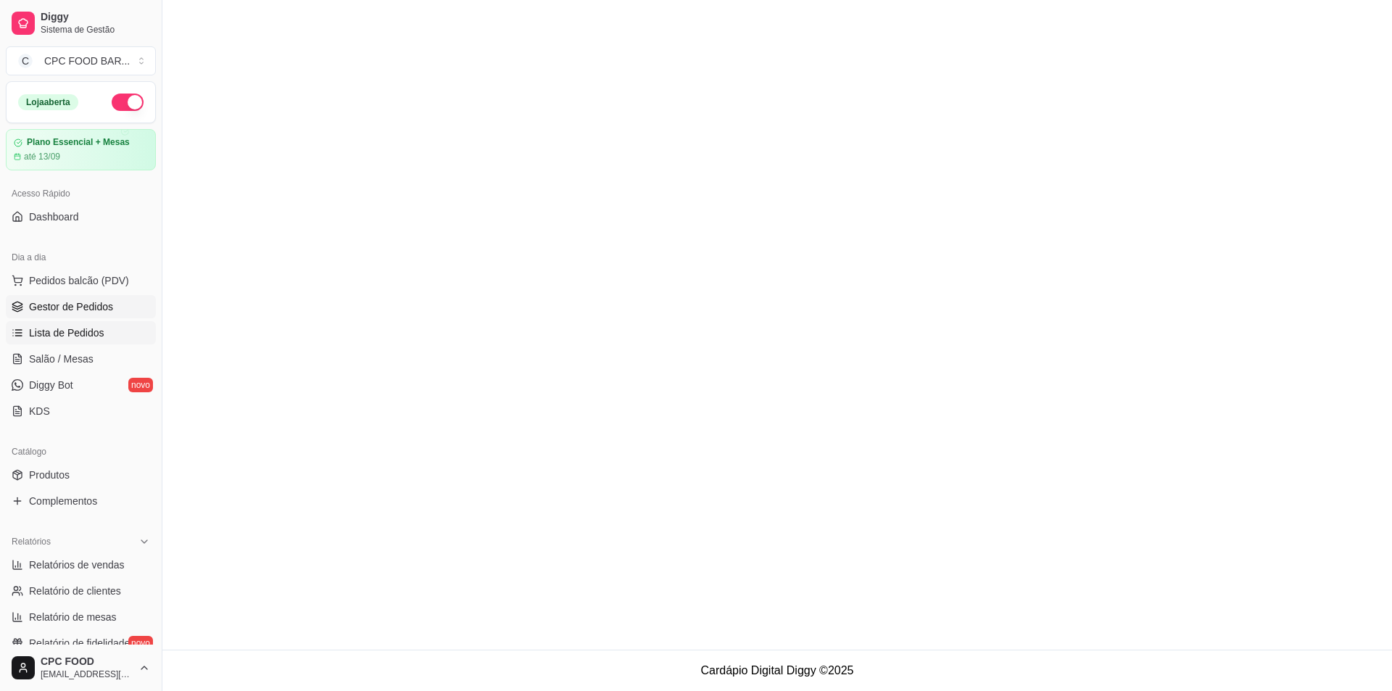
click at [70, 328] on span "Lista de Pedidos" at bounding box center [66, 333] width 75 height 15
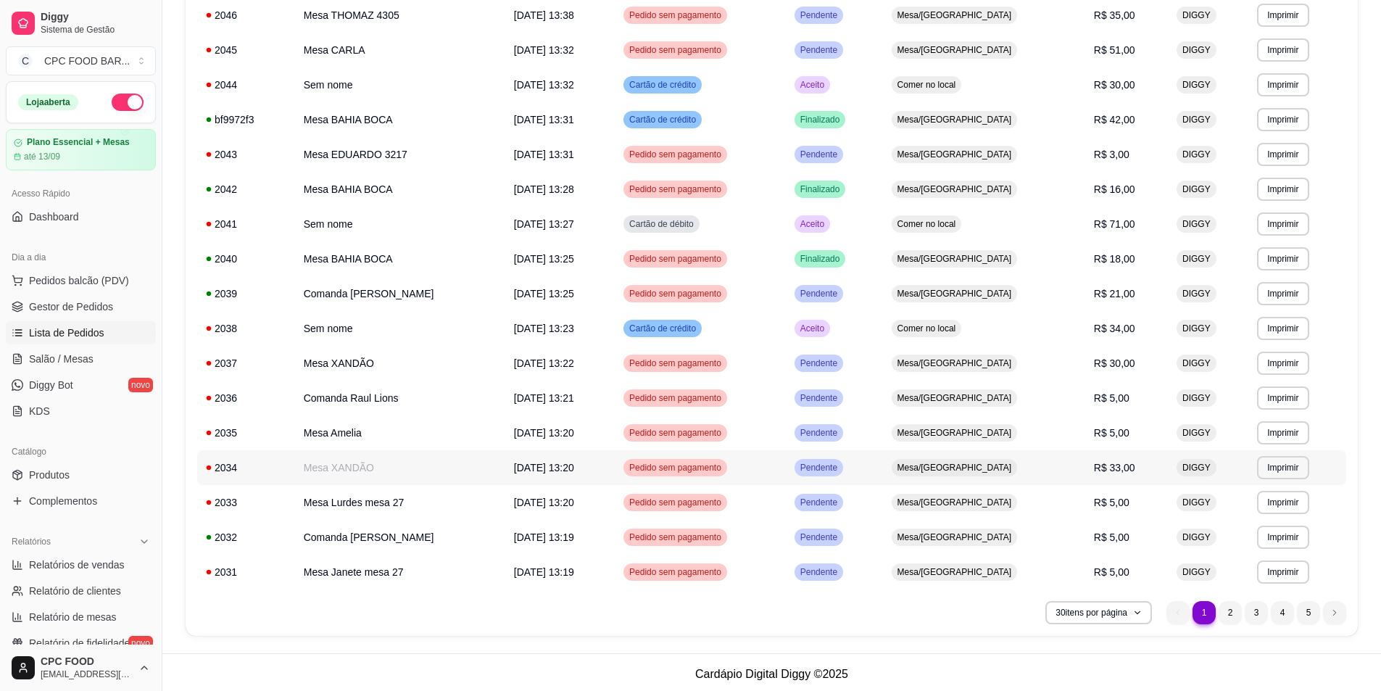
scroll to position [668, 0]
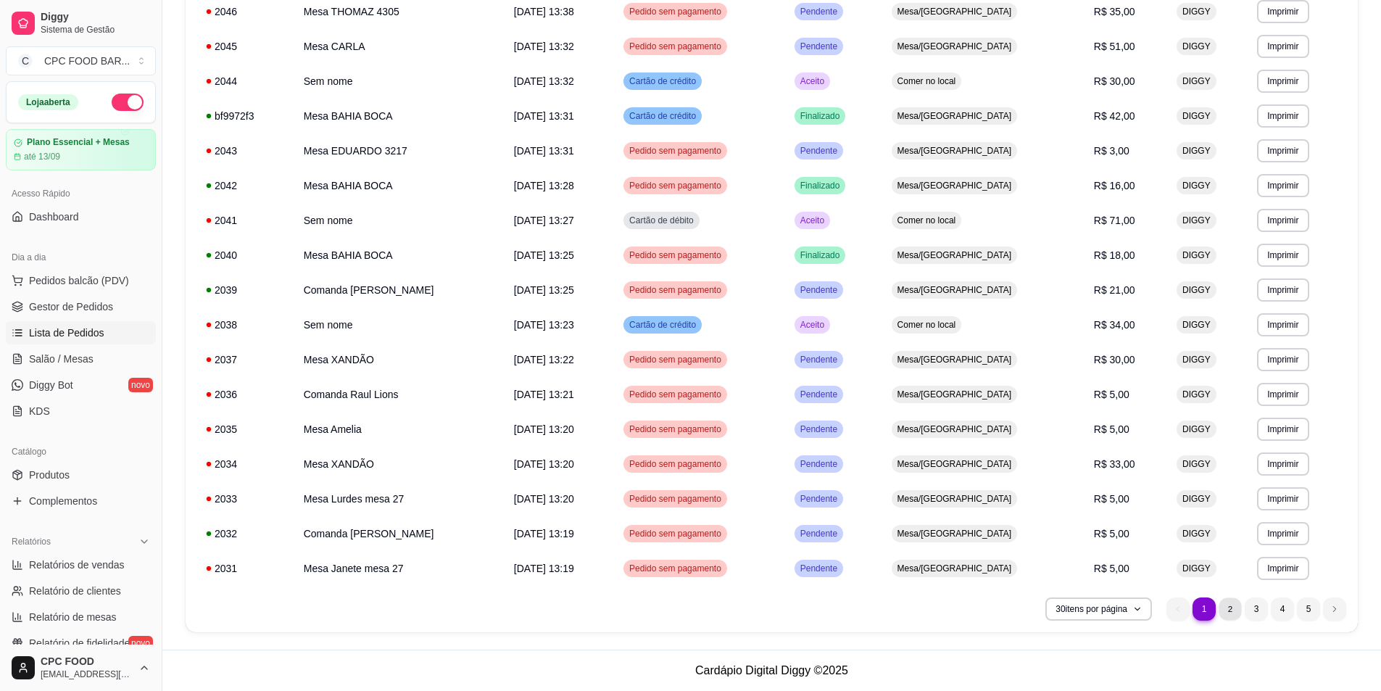
click at [1230, 602] on li "2" at bounding box center [1230, 608] width 22 height 22
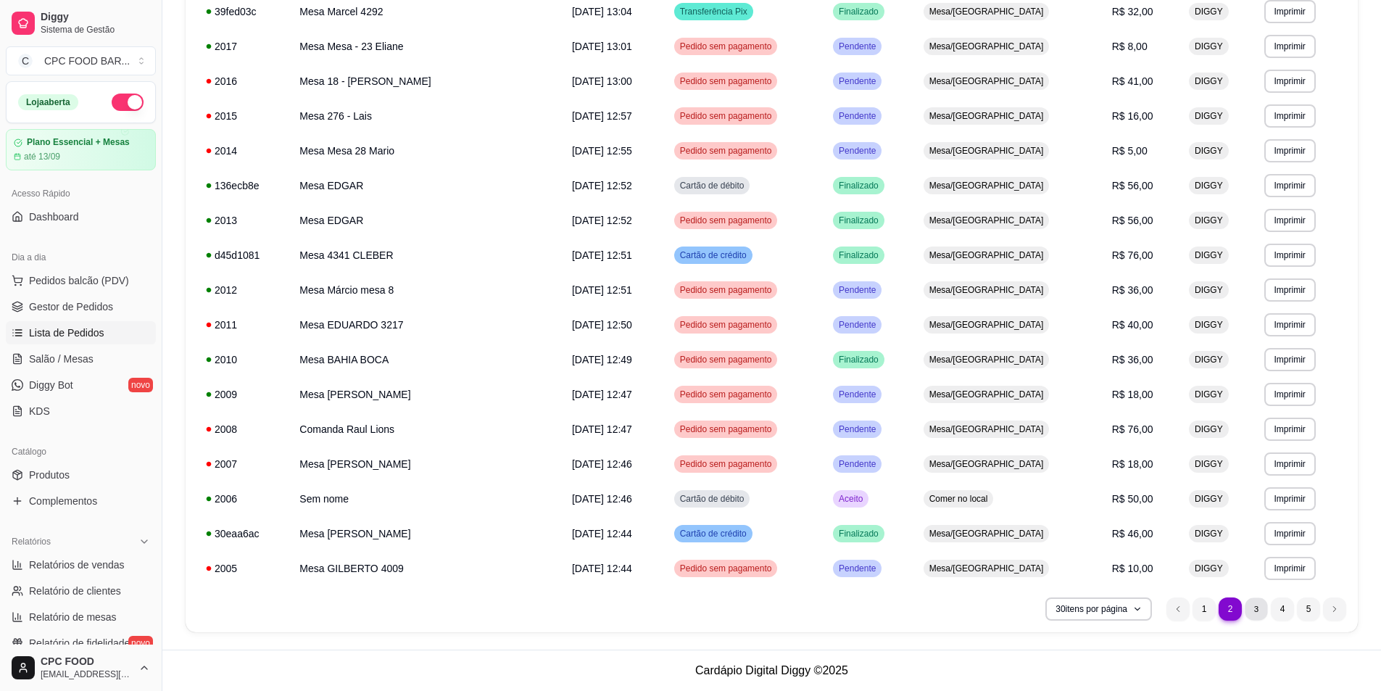
click at [1256, 613] on li "3" at bounding box center [1256, 608] width 22 height 22
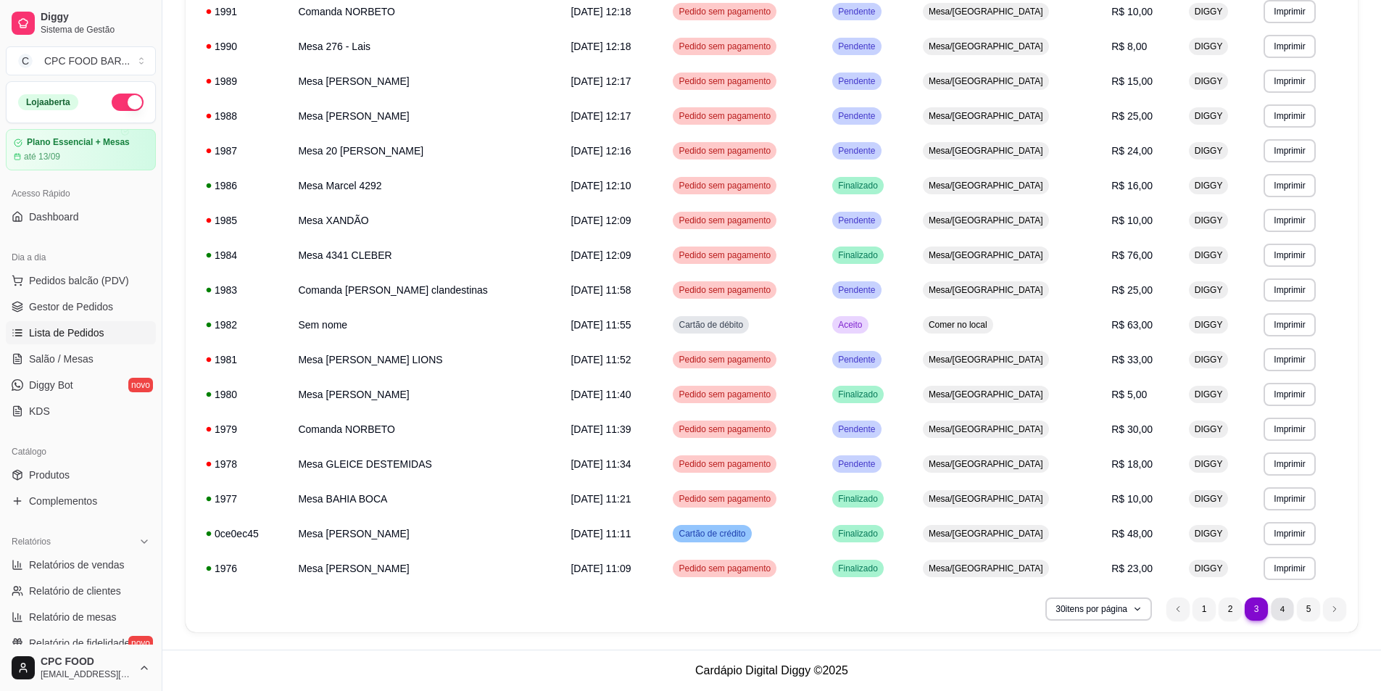
click at [1286, 606] on li "4" at bounding box center [1282, 608] width 22 height 22
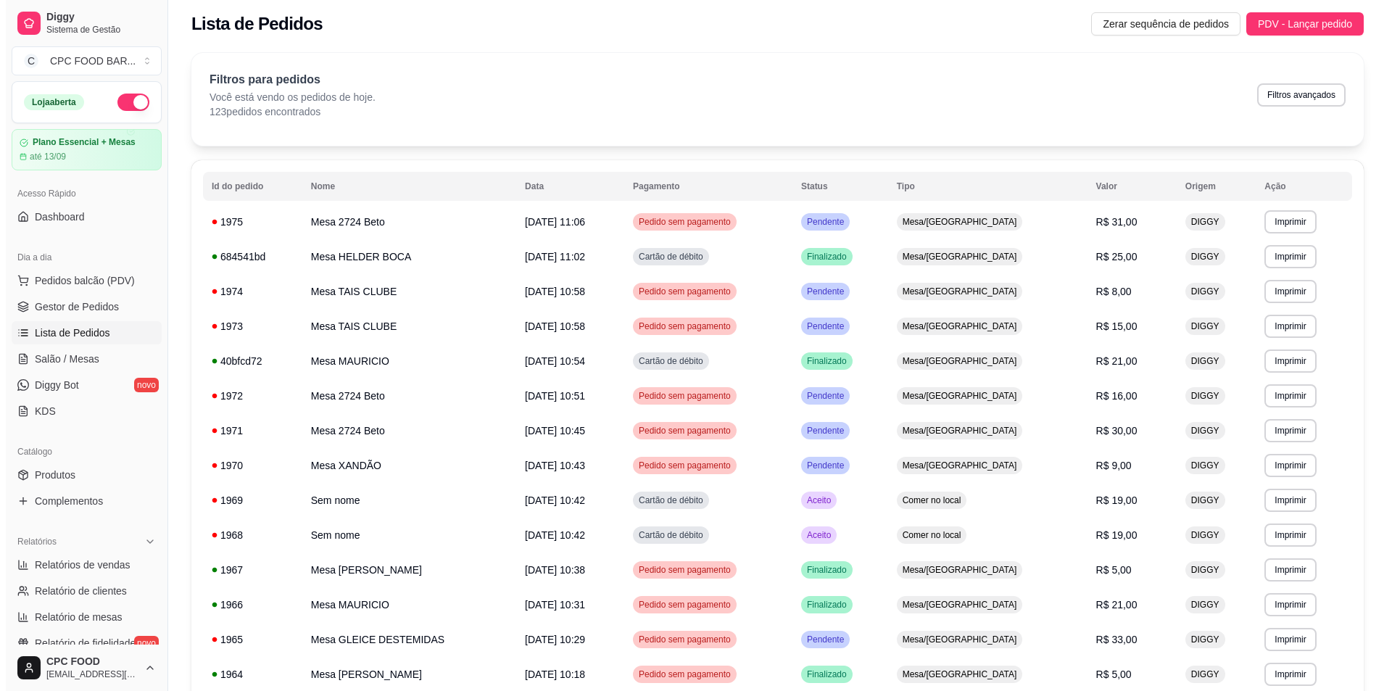
scroll to position [0, 0]
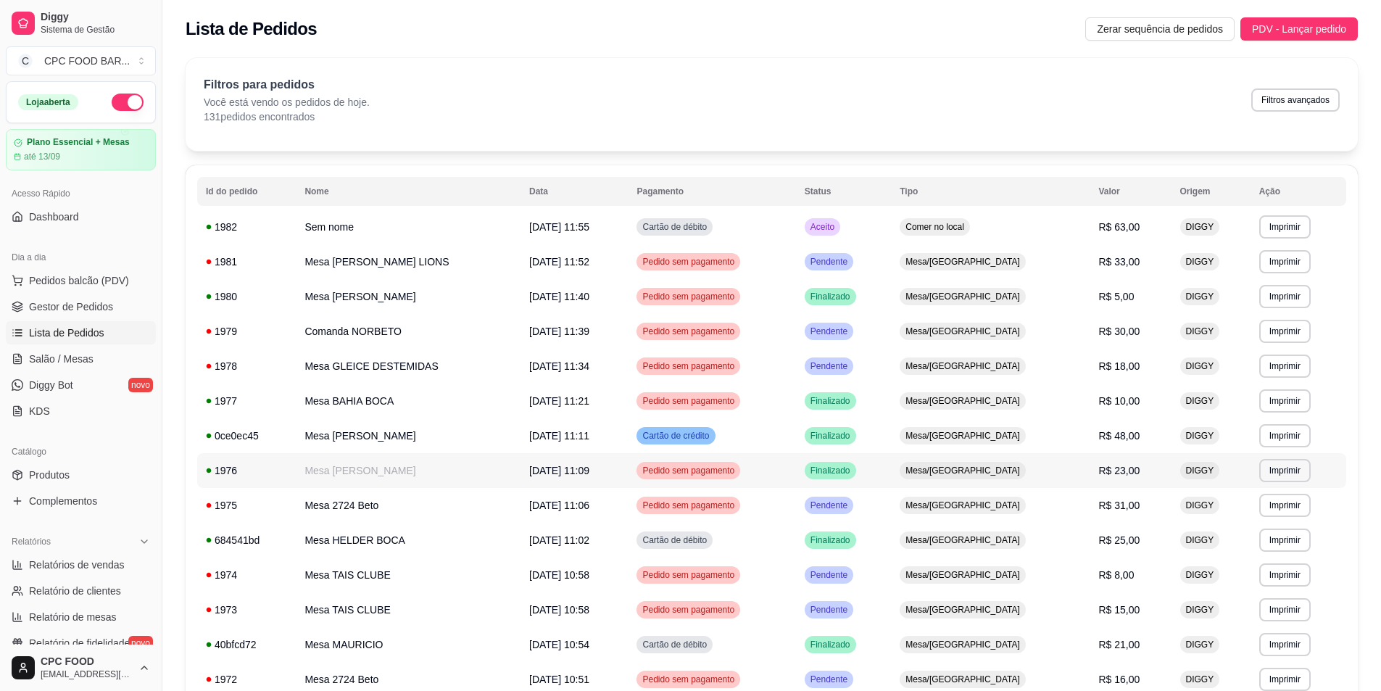
click at [682, 463] on td "Pedido sem pagamento" at bounding box center [712, 470] width 168 height 35
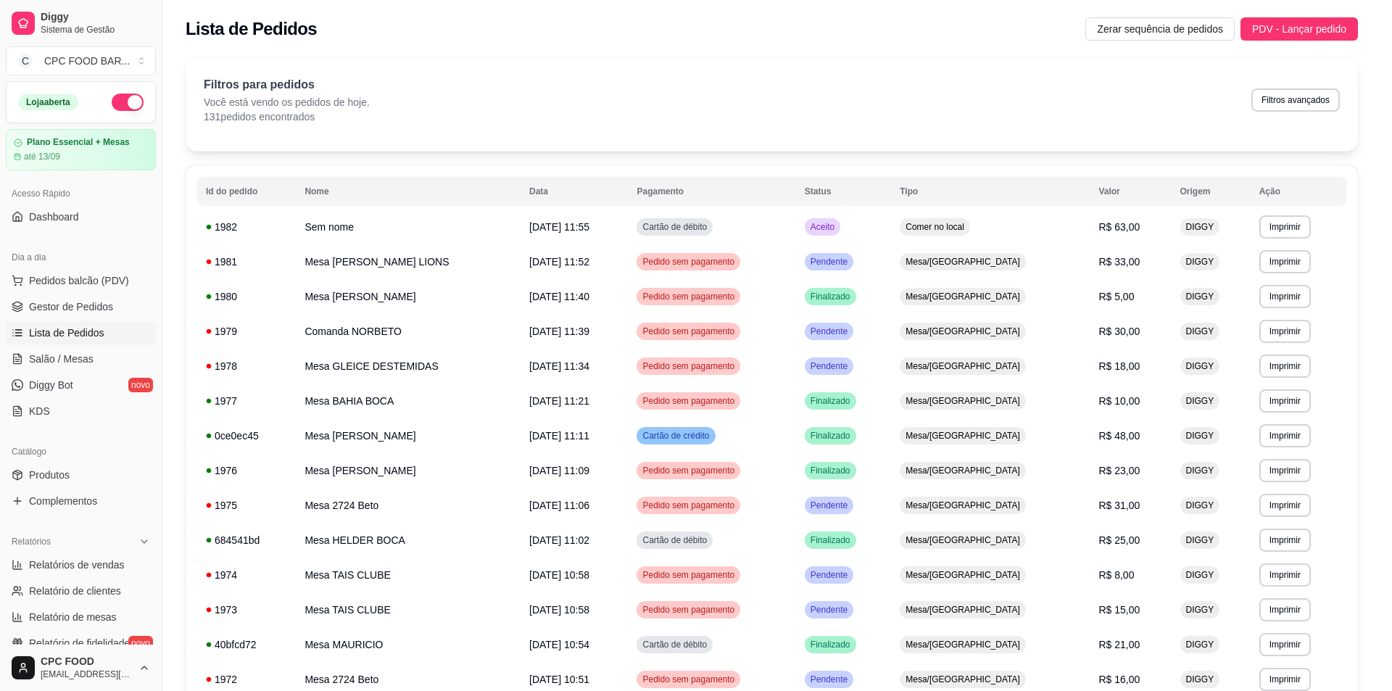
drag, startPoint x: 0, startPoint y: 423, endPoint x: 93, endPoint y: 419, distance: 92.9
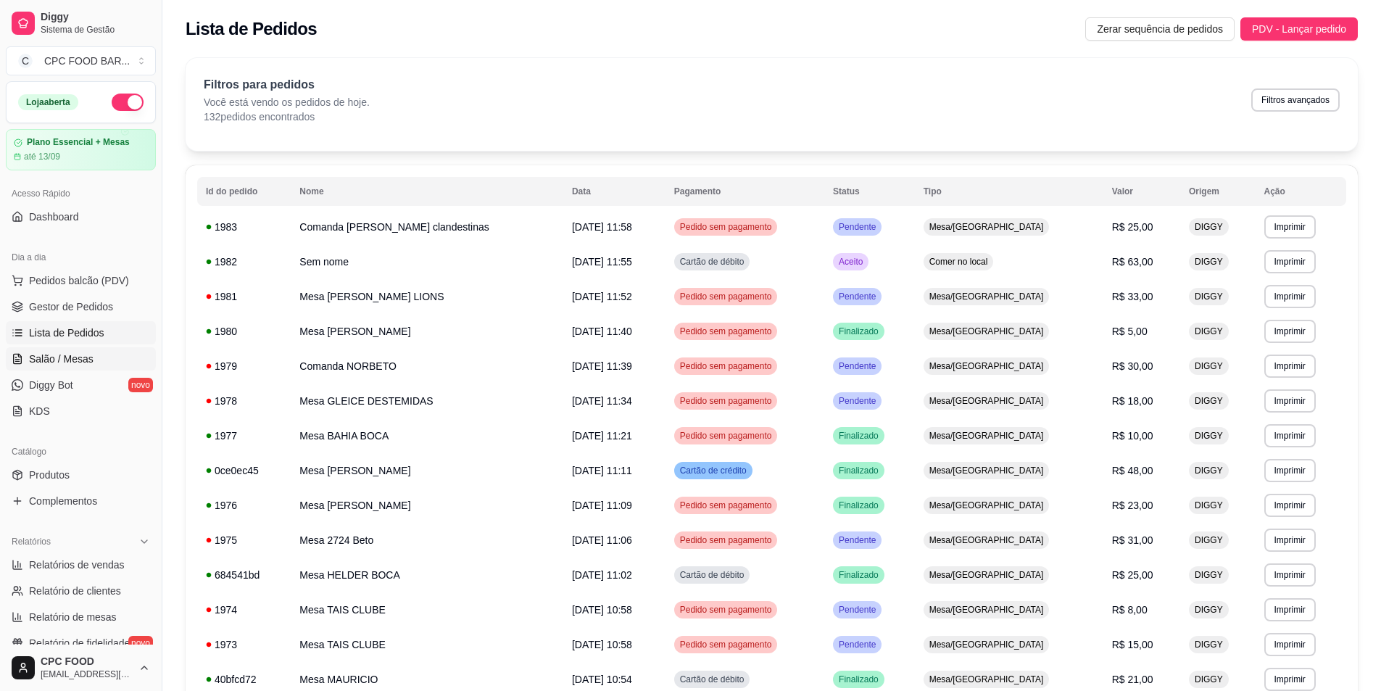
click at [112, 363] on link "Salão / Mesas" at bounding box center [81, 358] width 150 height 23
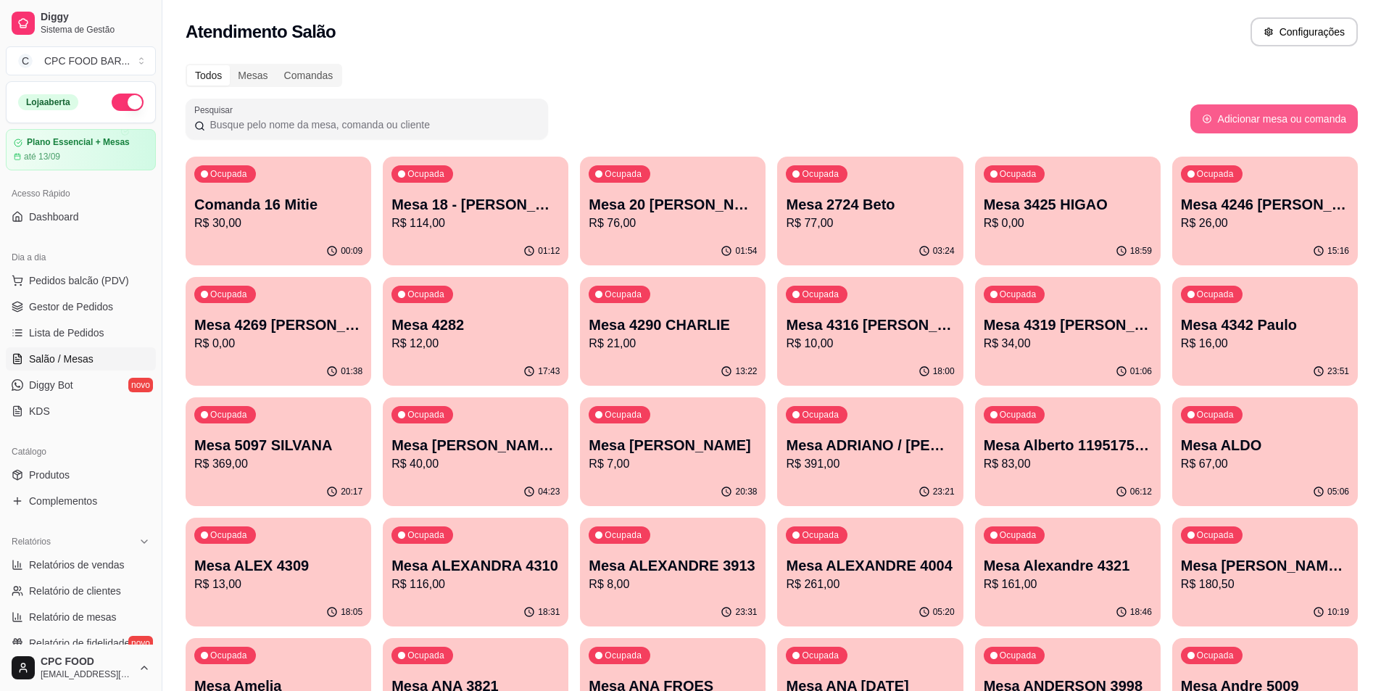
click at [1253, 122] on button "Adicionar mesa ou comanda" at bounding box center [1275, 118] width 168 height 29
select select "TABLE"
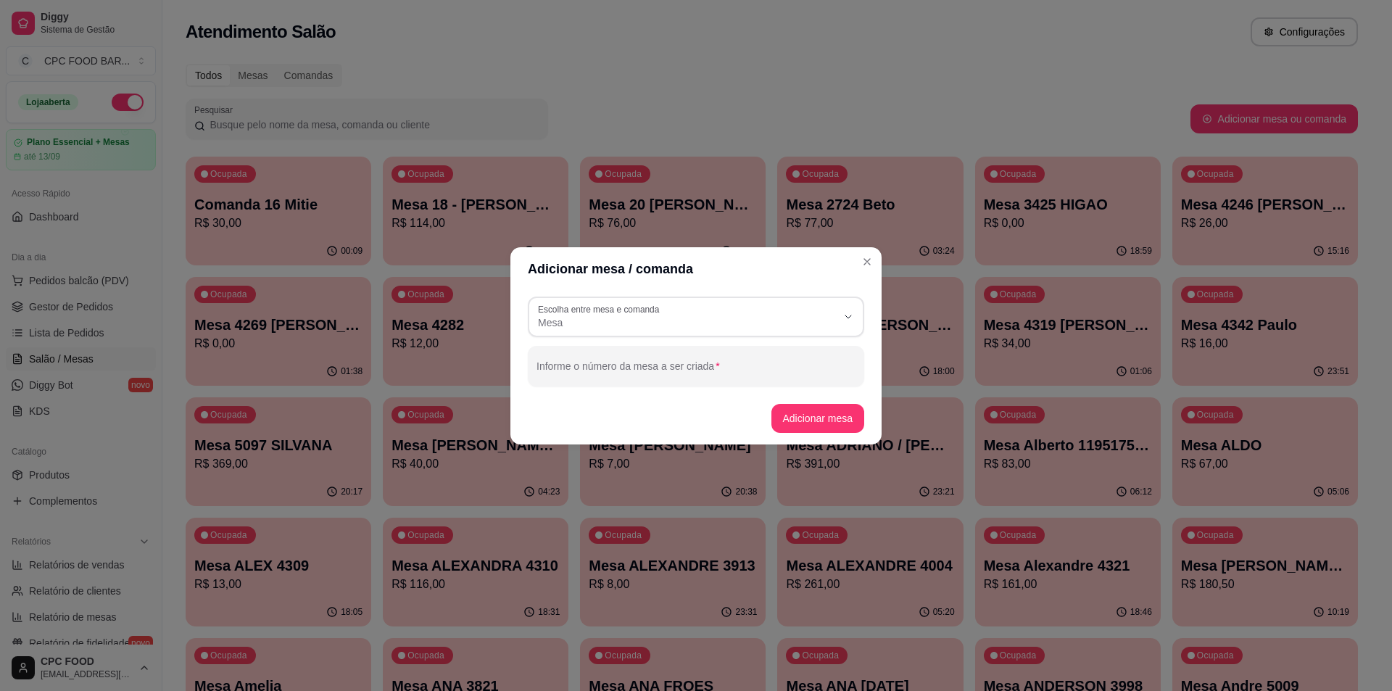
click at [668, 337] on div "TABLE Escolha entre mesa e comanda Mesa Comanda Escolha entre mesa e comanda Me…" at bounding box center [695, 342] width 371 height 102
click at [665, 384] on div "Informe o número da mesa a ser criada" at bounding box center [696, 366] width 336 height 41
type input "[PERSON_NAME] TENNIS"
click at [820, 403] on footer "Adicionar mesa" at bounding box center [695, 418] width 371 height 52
click at [823, 404] on button "Adicionar mesa" at bounding box center [819, 418] width 94 height 29
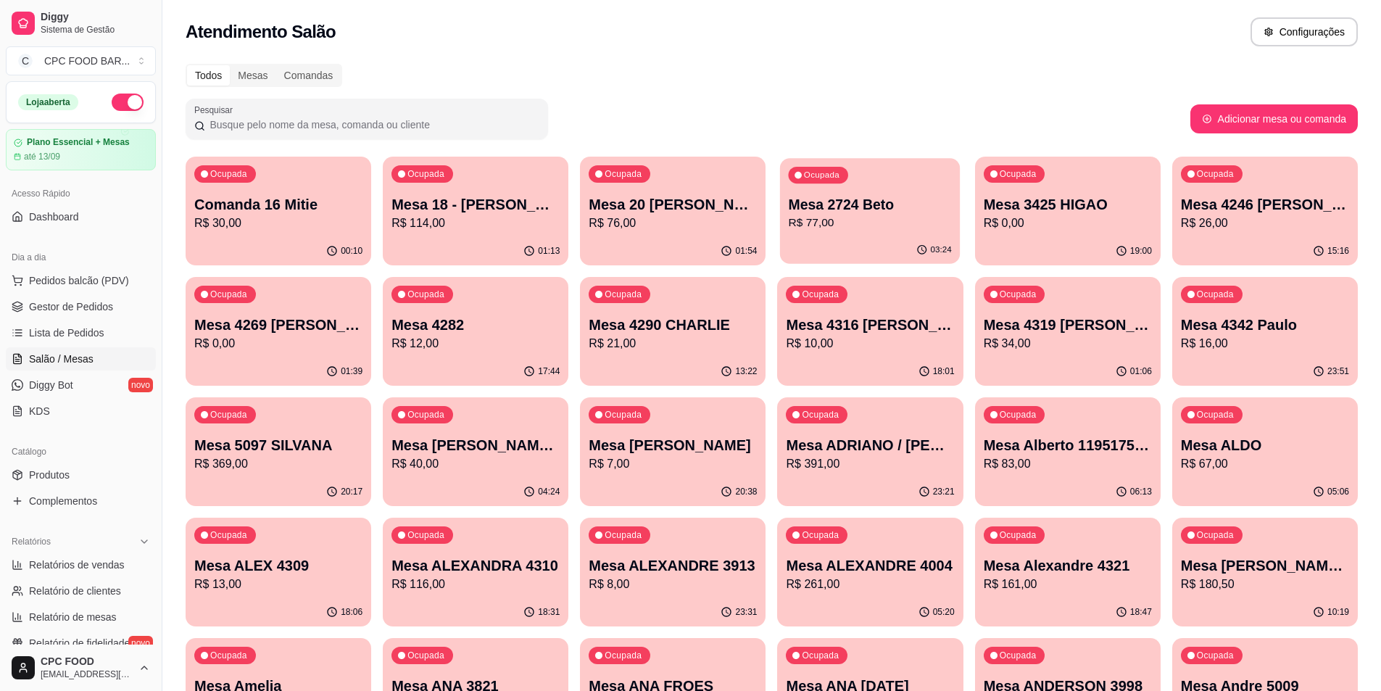
click at [864, 262] on div "03:24" at bounding box center [870, 250] width 180 height 28
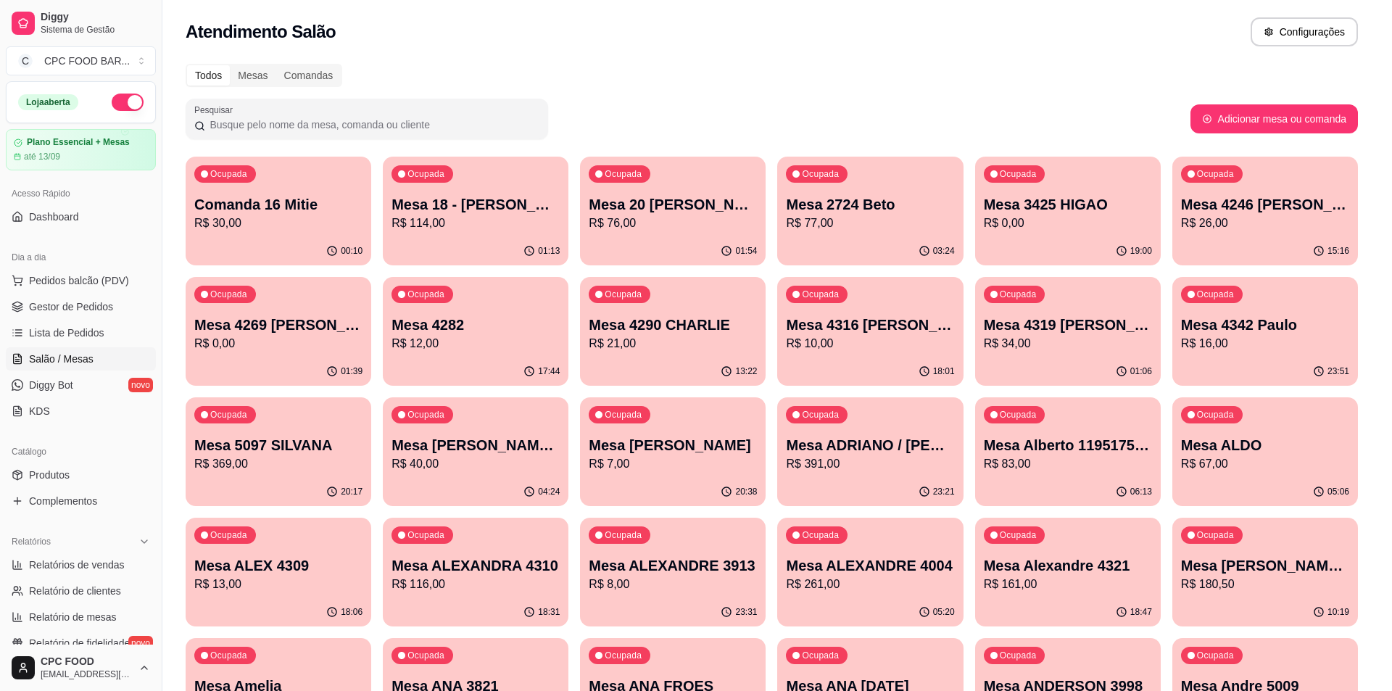
click at [412, 117] on div at bounding box center [366, 118] width 345 height 29
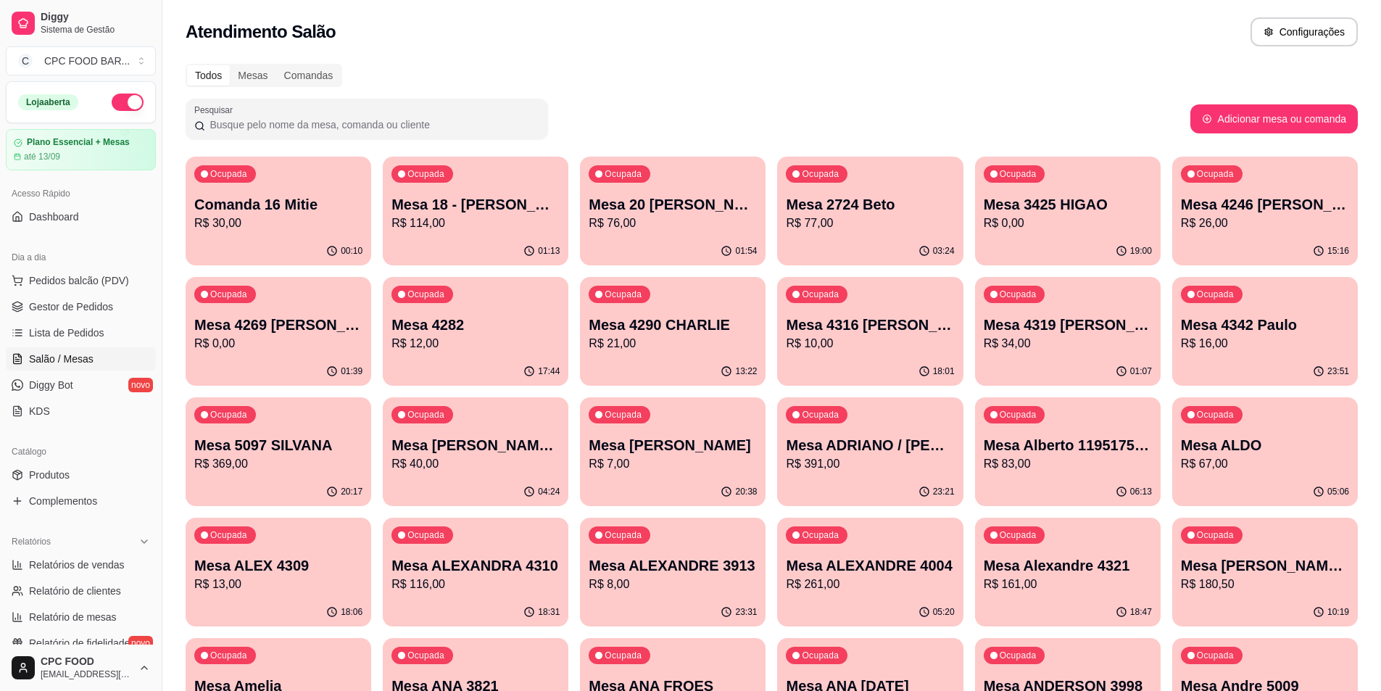
click at [412, 117] on div at bounding box center [366, 118] width 345 height 29
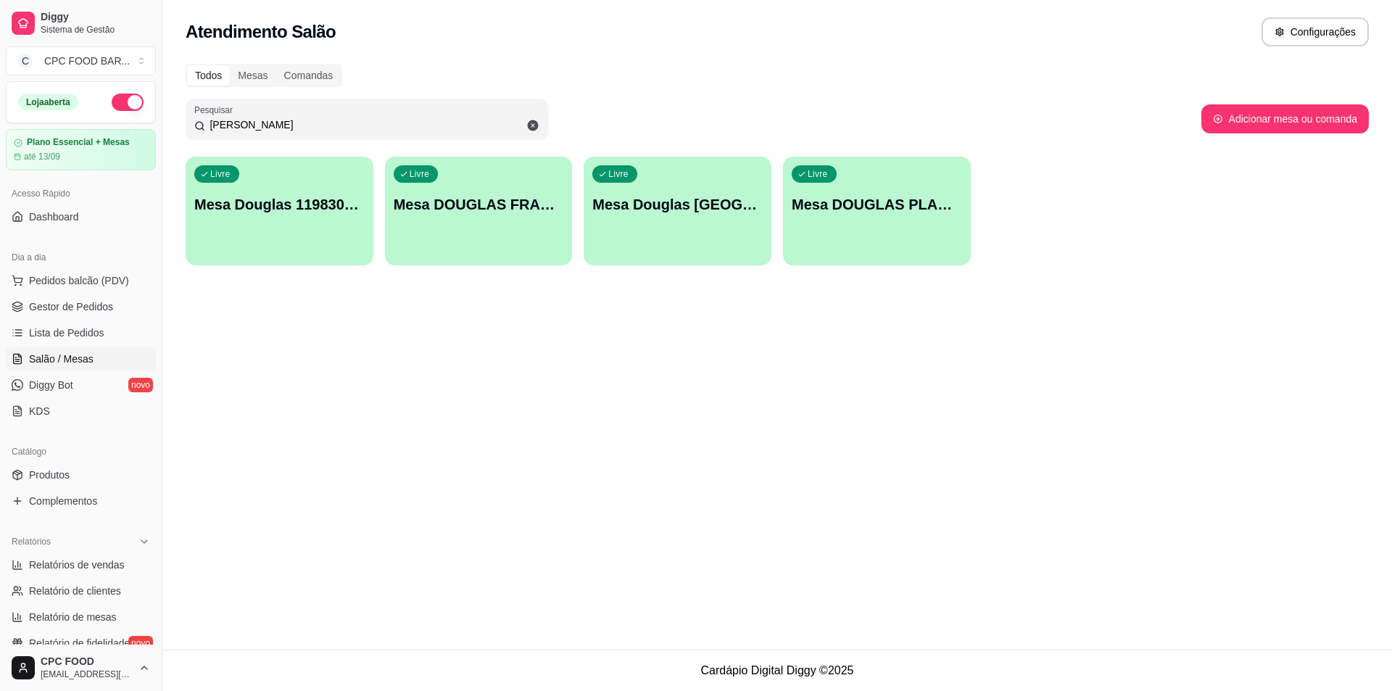
type input "[PERSON_NAME]"
click at [513, 210] on p "Mesa DOUGLAS FRANCISCO TENNIS" at bounding box center [478, 205] width 165 height 20
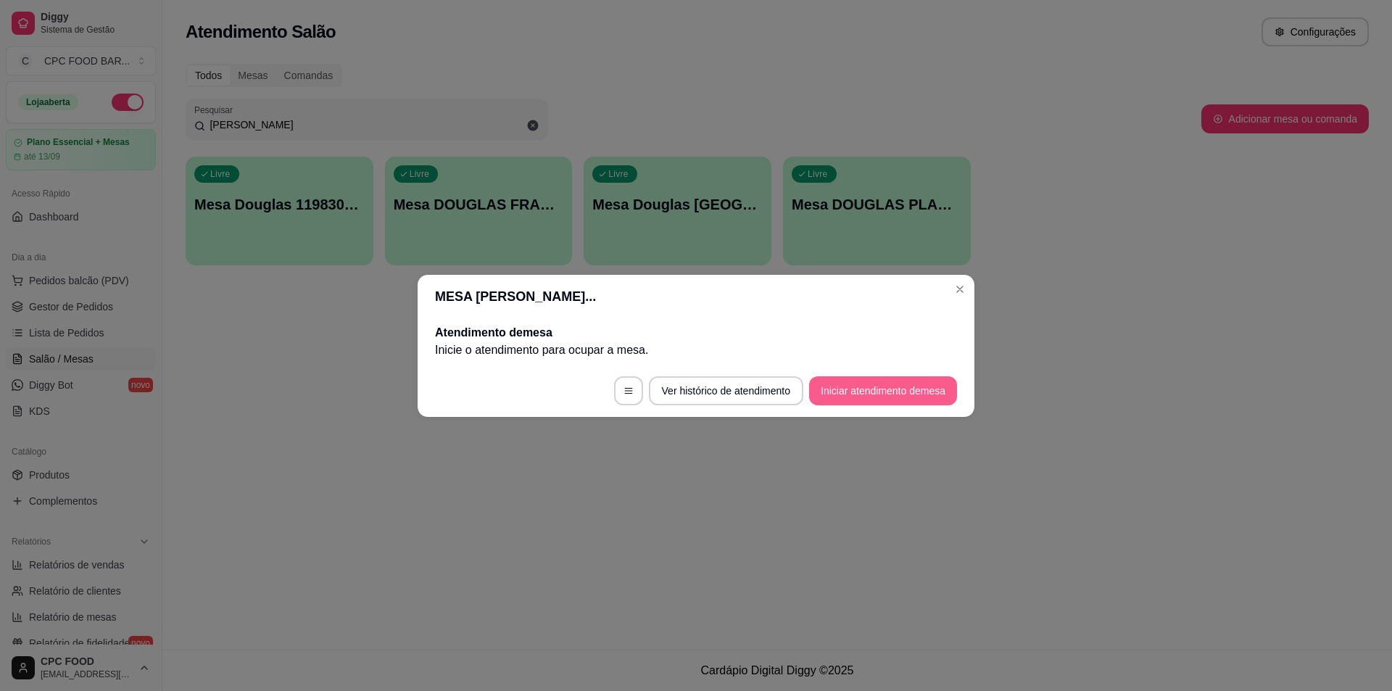
click at [865, 383] on button "Iniciar atendimento de mesa" at bounding box center [883, 390] width 148 height 29
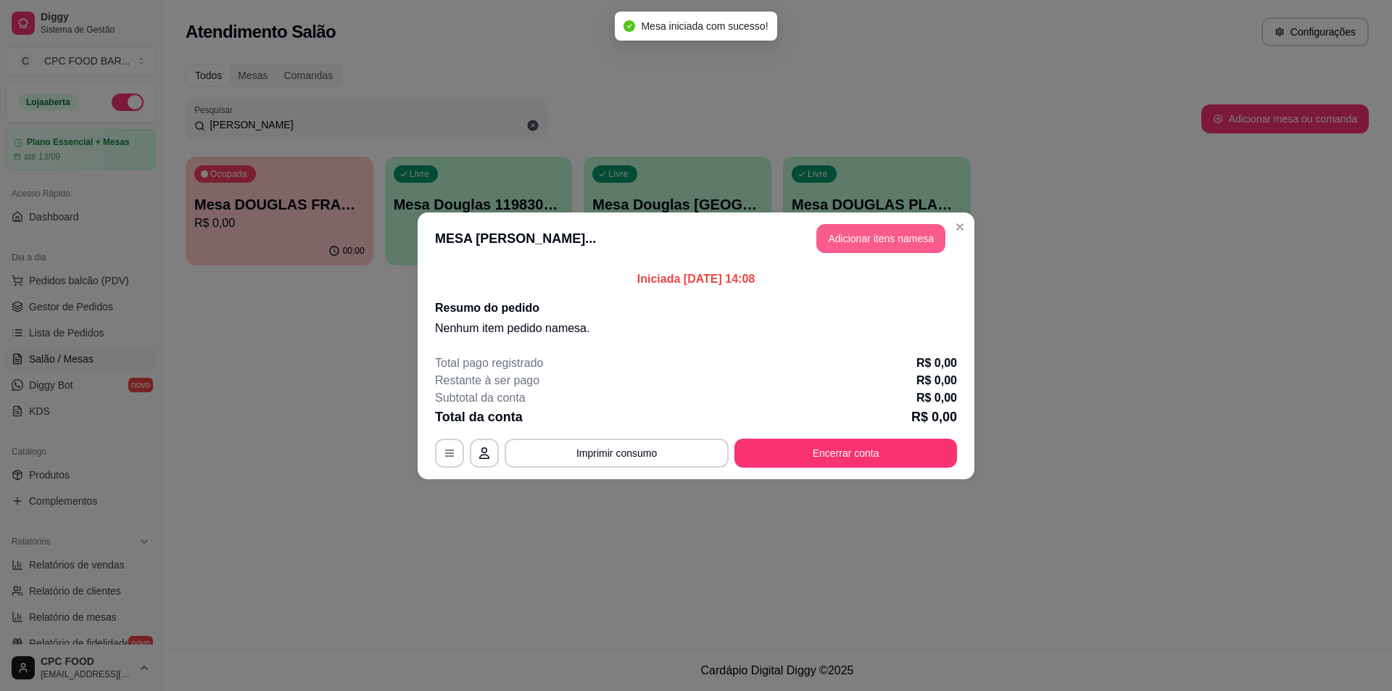
click at [874, 238] on button "Adicionar itens na mesa" at bounding box center [880, 238] width 129 height 29
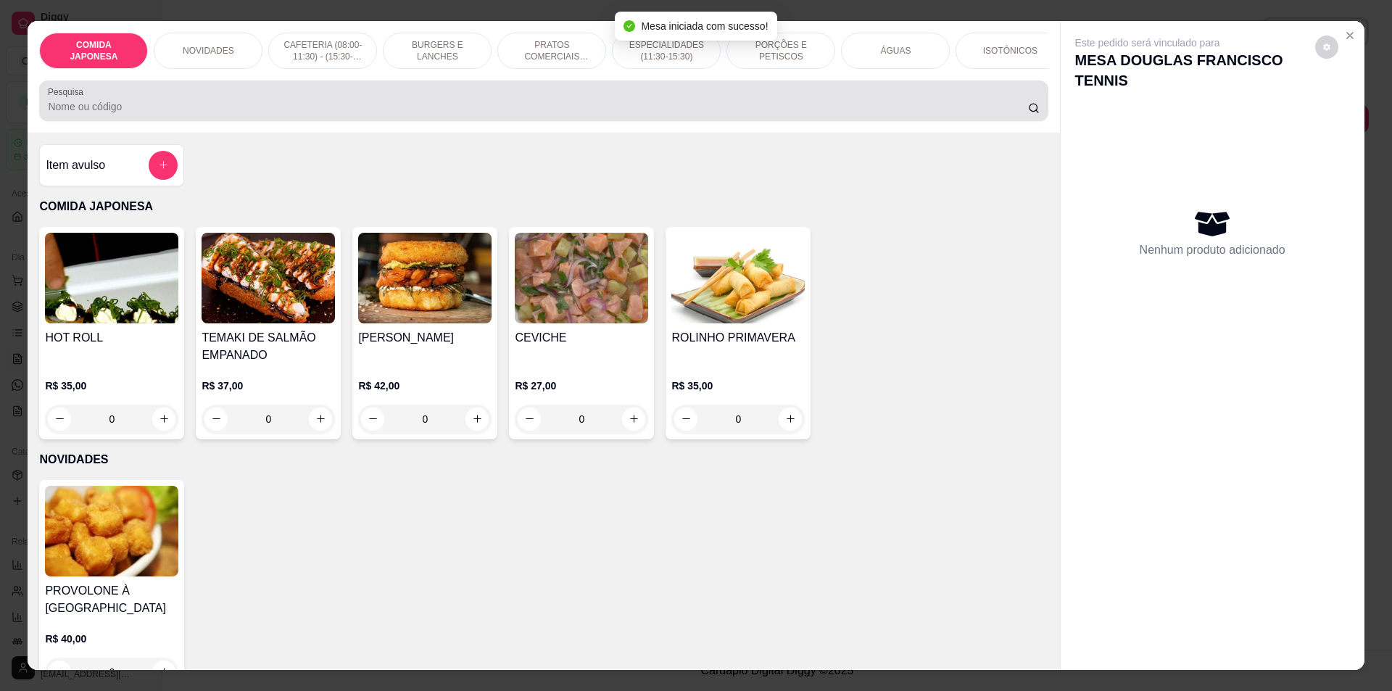
click at [592, 111] on input "Pesquisa" at bounding box center [538, 106] width 980 height 15
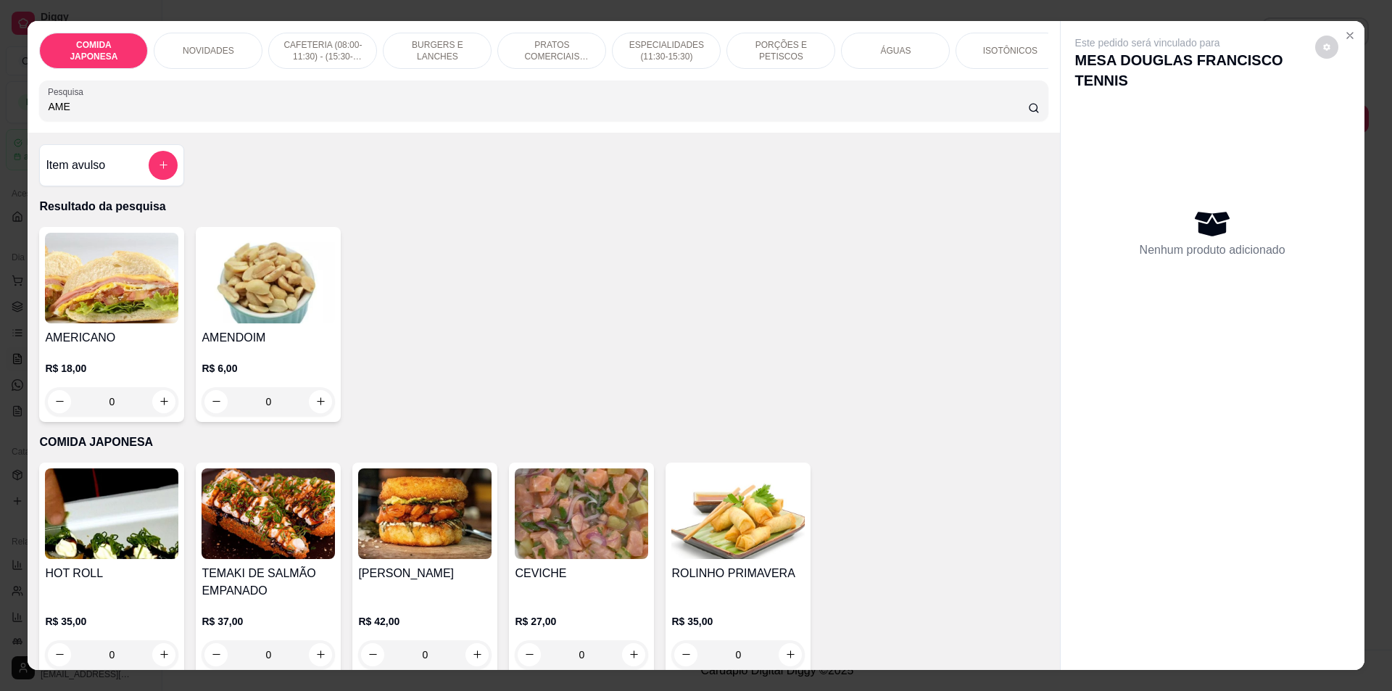
type input "AME"
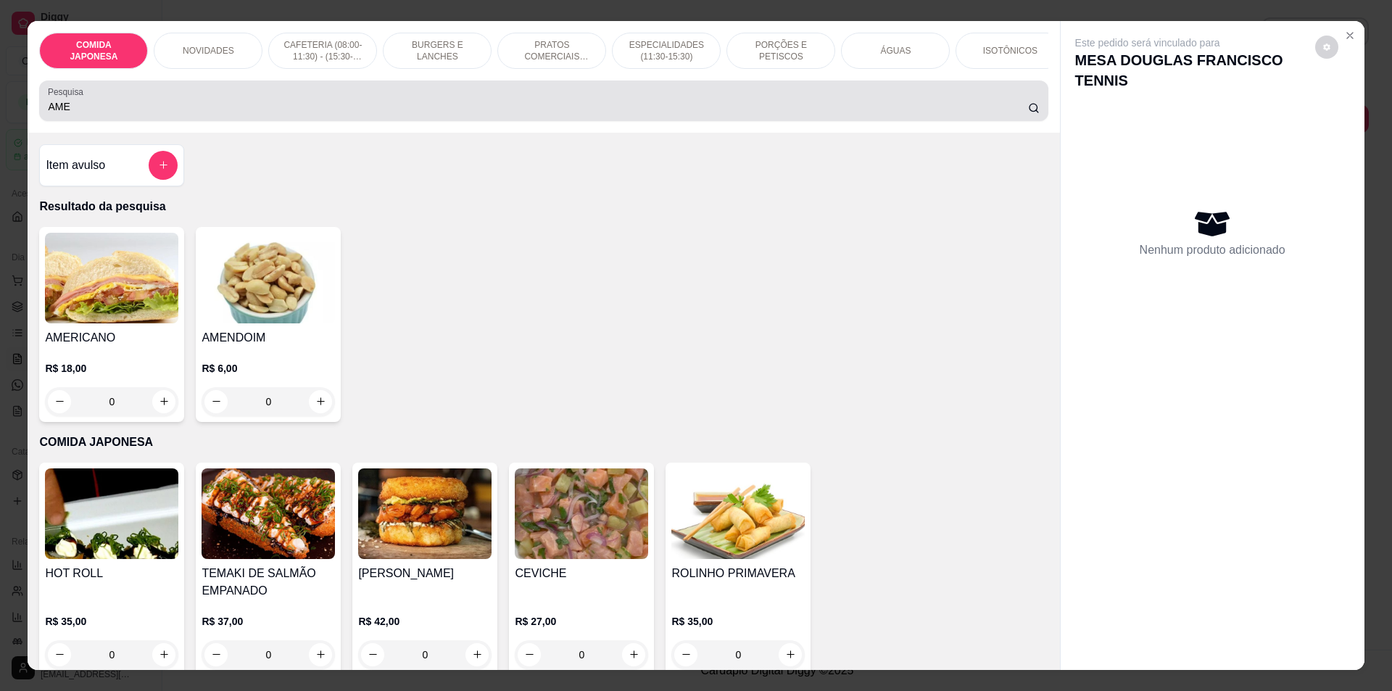
click at [616, 109] on div "AME" at bounding box center [543, 100] width 991 height 29
click at [624, 105] on div "AME" at bounding box center [543, 100] width 991 height 29
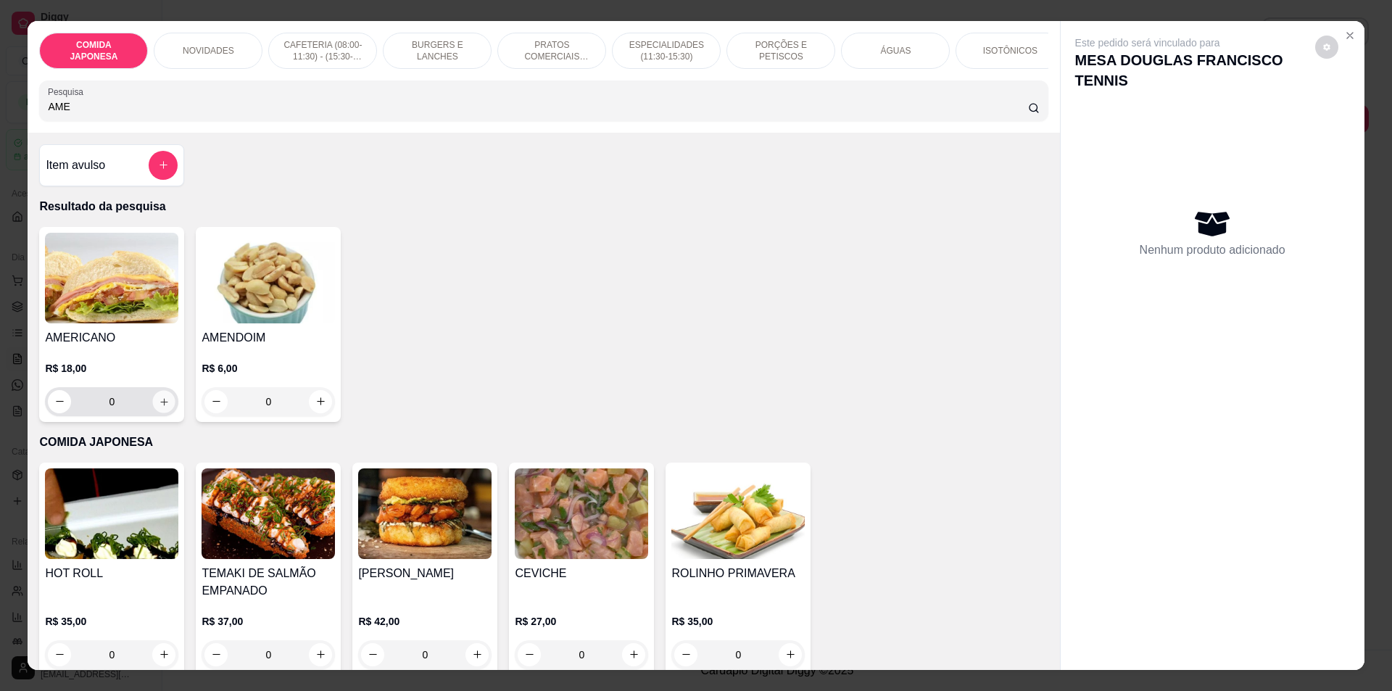
click at [168, 410] on button "increase-product-quantity" at bounding box center [164, 401] width 22 height 22
type input "1"
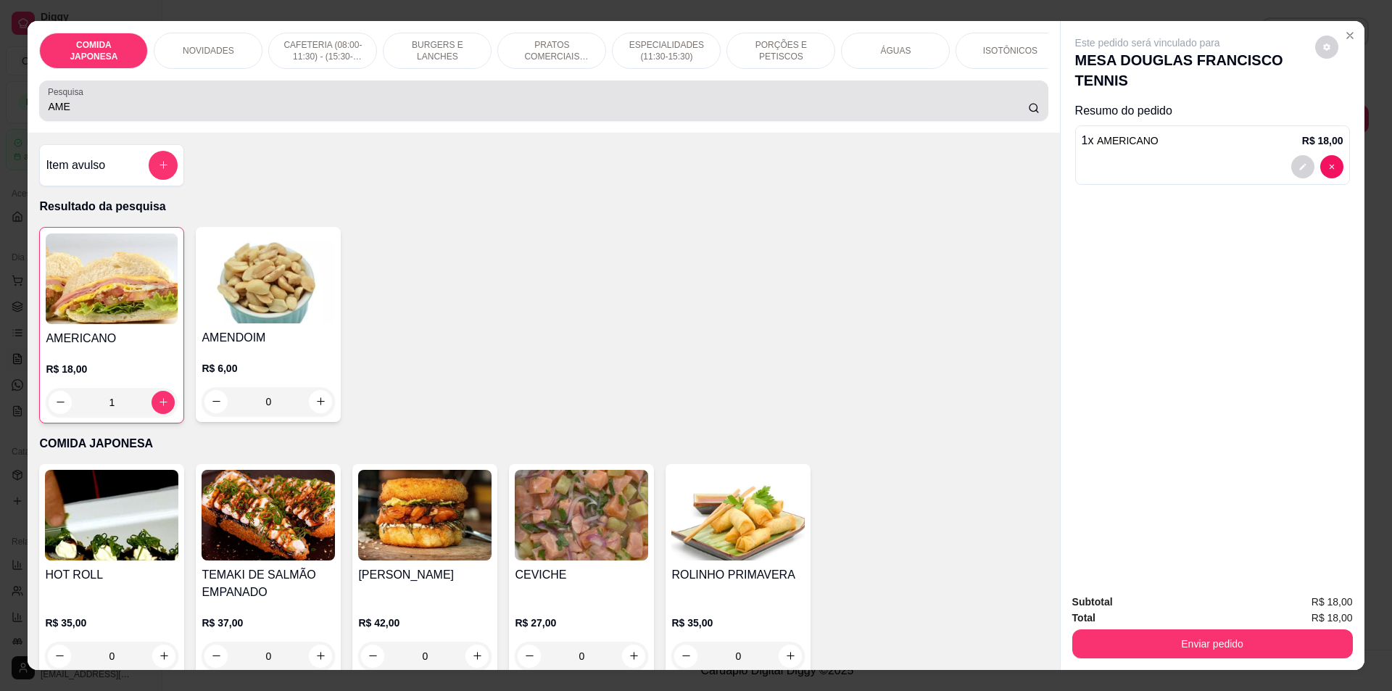
click at [331, 114] on input "AME" at bounding box center [538, 106] width 980 height 15
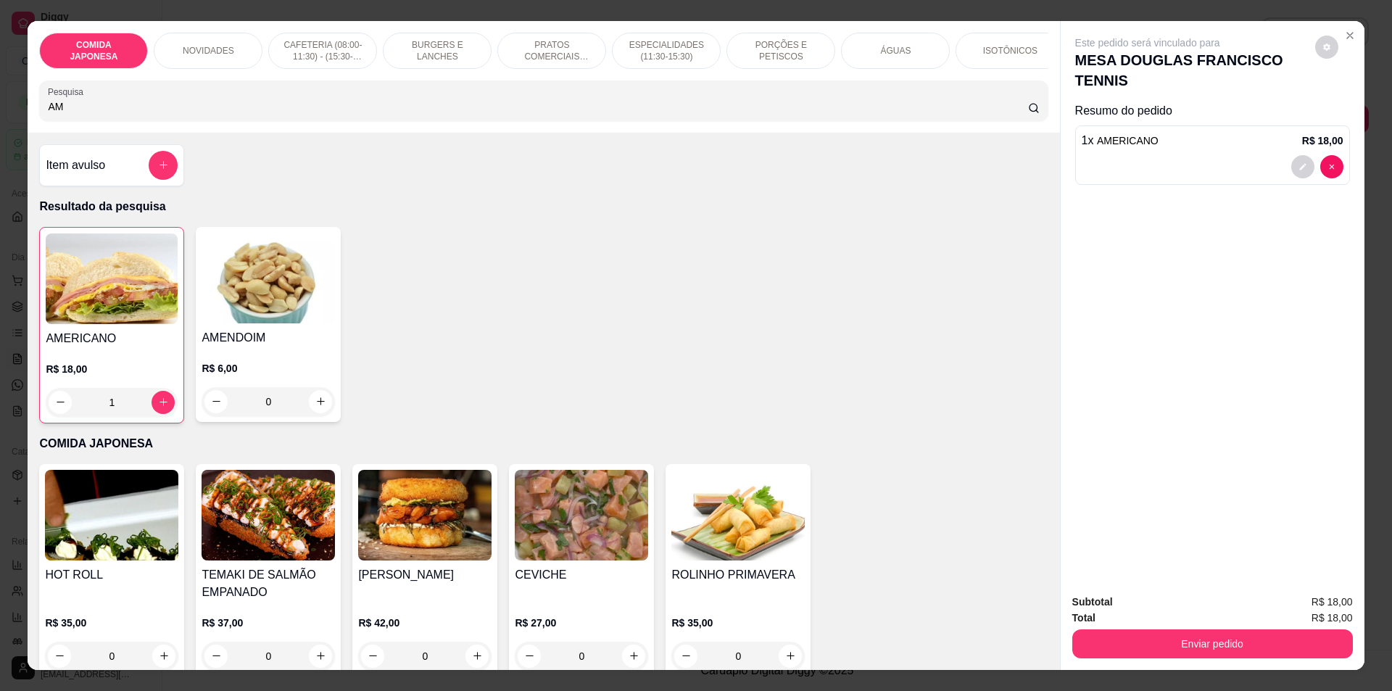
type input "A"
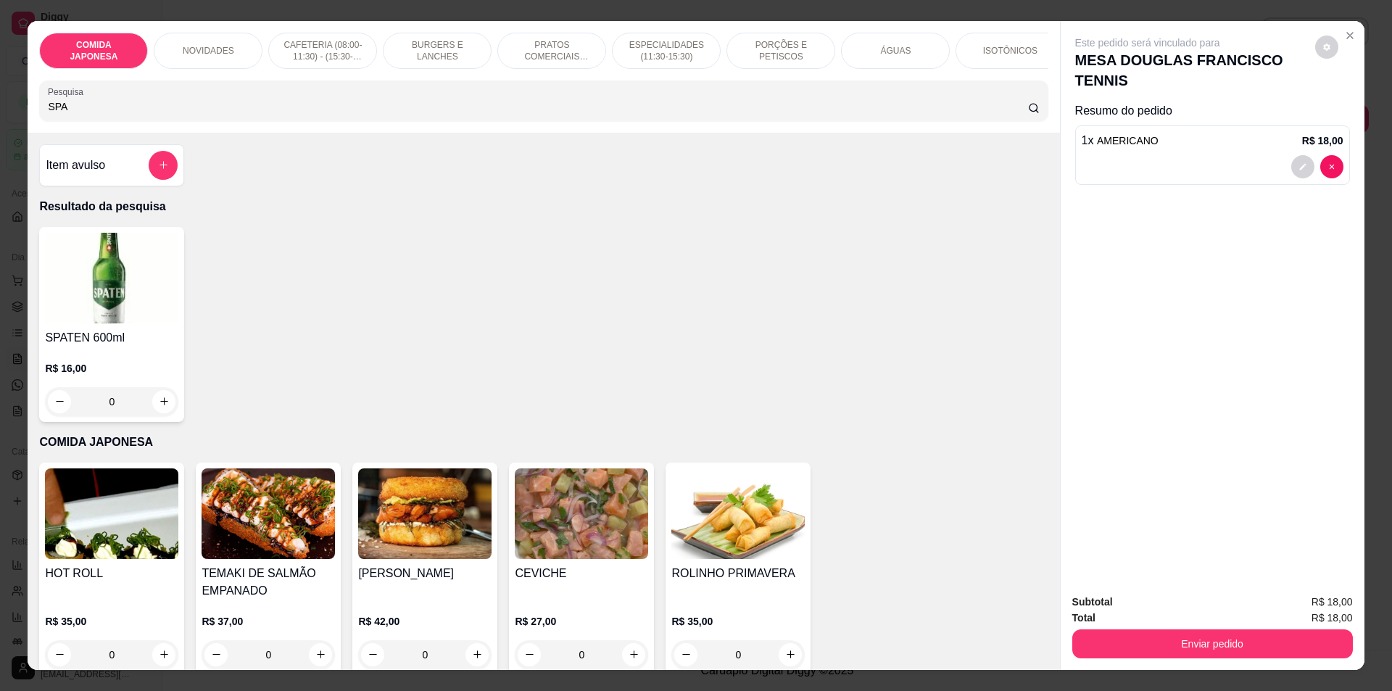
click at [690, 132] on div "COMIDA JAPONESA NOVIDADES CAFETERIA (08:00-11:30) - (15:30-18:00) BURGERS E LAN…" at bounding box center [544, 77] width 1032 height 112
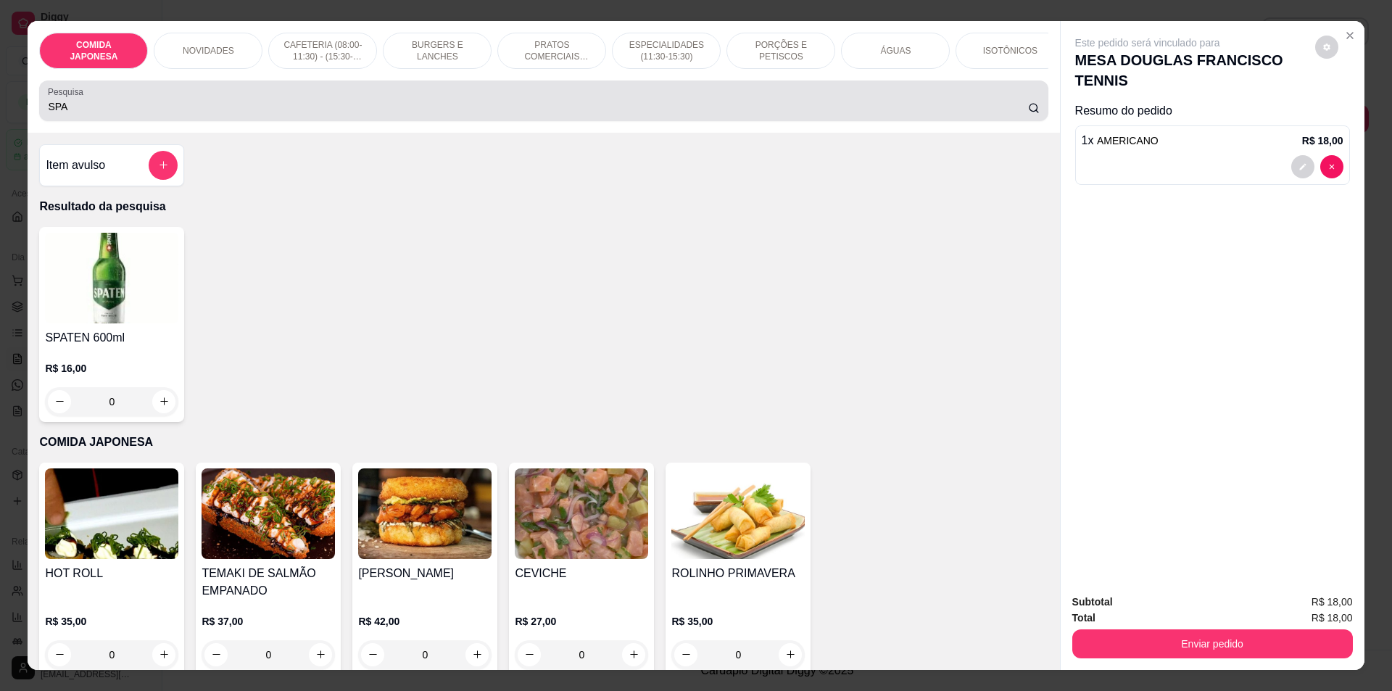
click at [693, 98] on div "SPA" at bounding box center [543, 100] width 991 height 29
click at [863, 100] on div "SPA" at bounding box center [543, 100] width 991 height 29
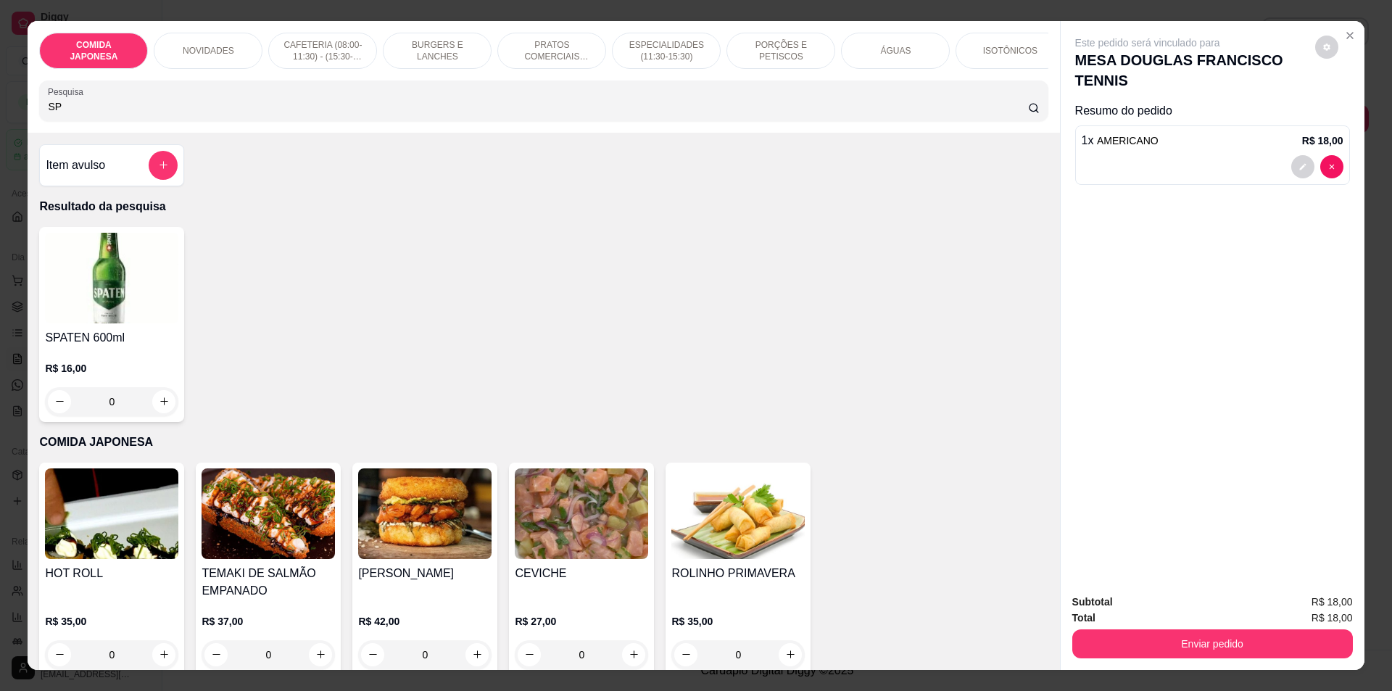
type input "S"
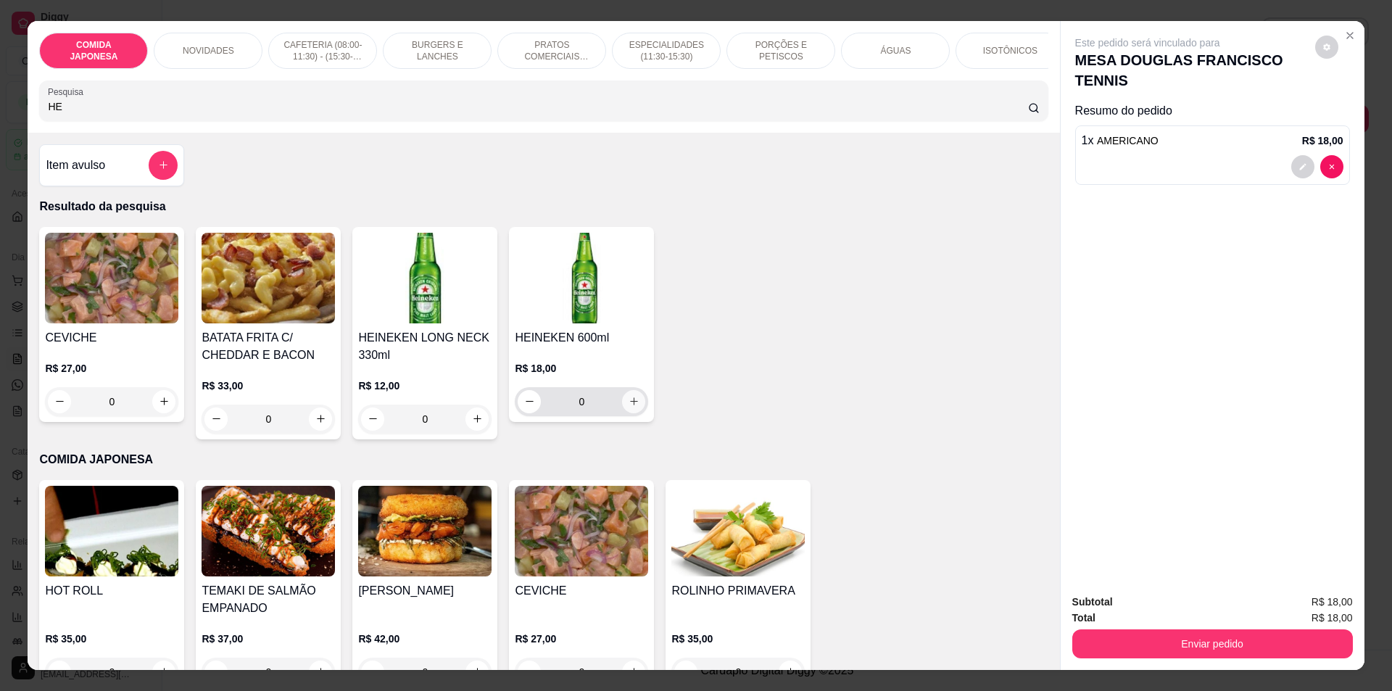
type input "HE"
click at [632, 407] on icon "increase-product-quantity" at bounding box center [634, 401] width 11 height 11
type input "1"
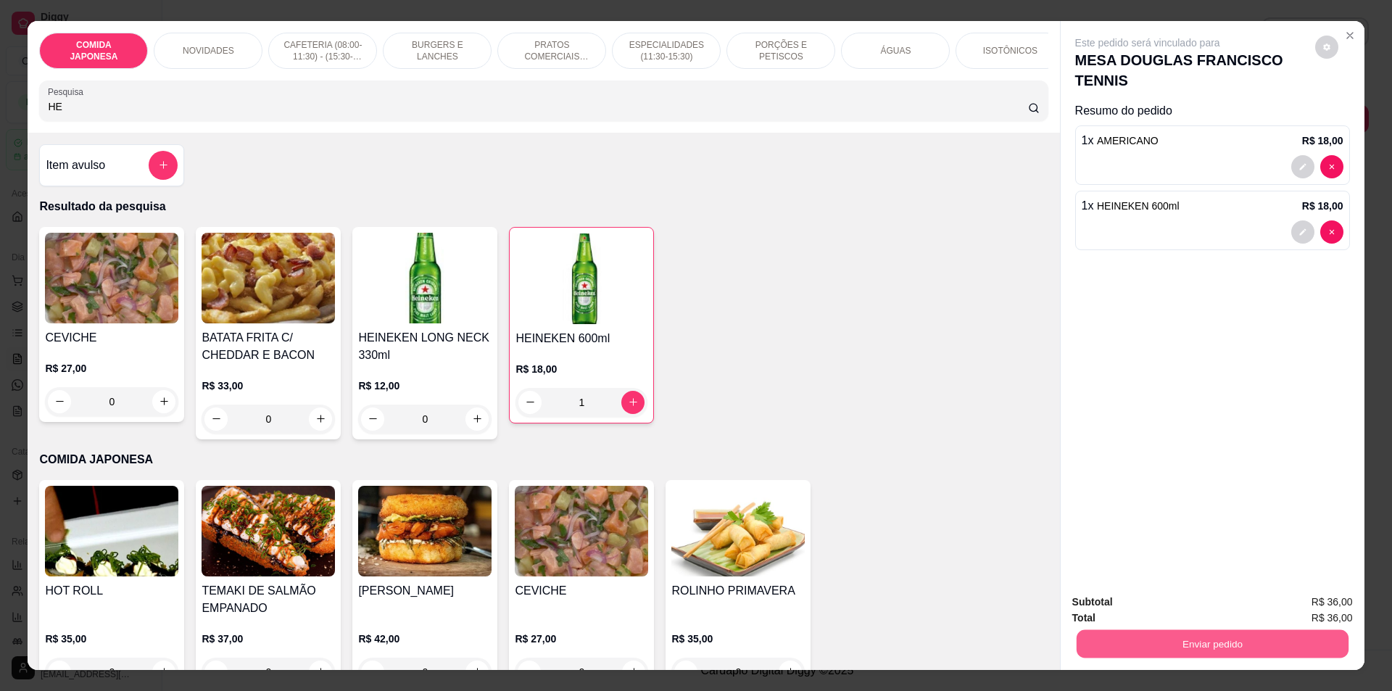
click at [1151, 637] on button "Enviar pedido" at bounding box center [1212, 644] width 272 height 28
click at [1146, 597] on button "Não registrar e enviar pedido" at bounding box center [1164, 608] width 146 height 27
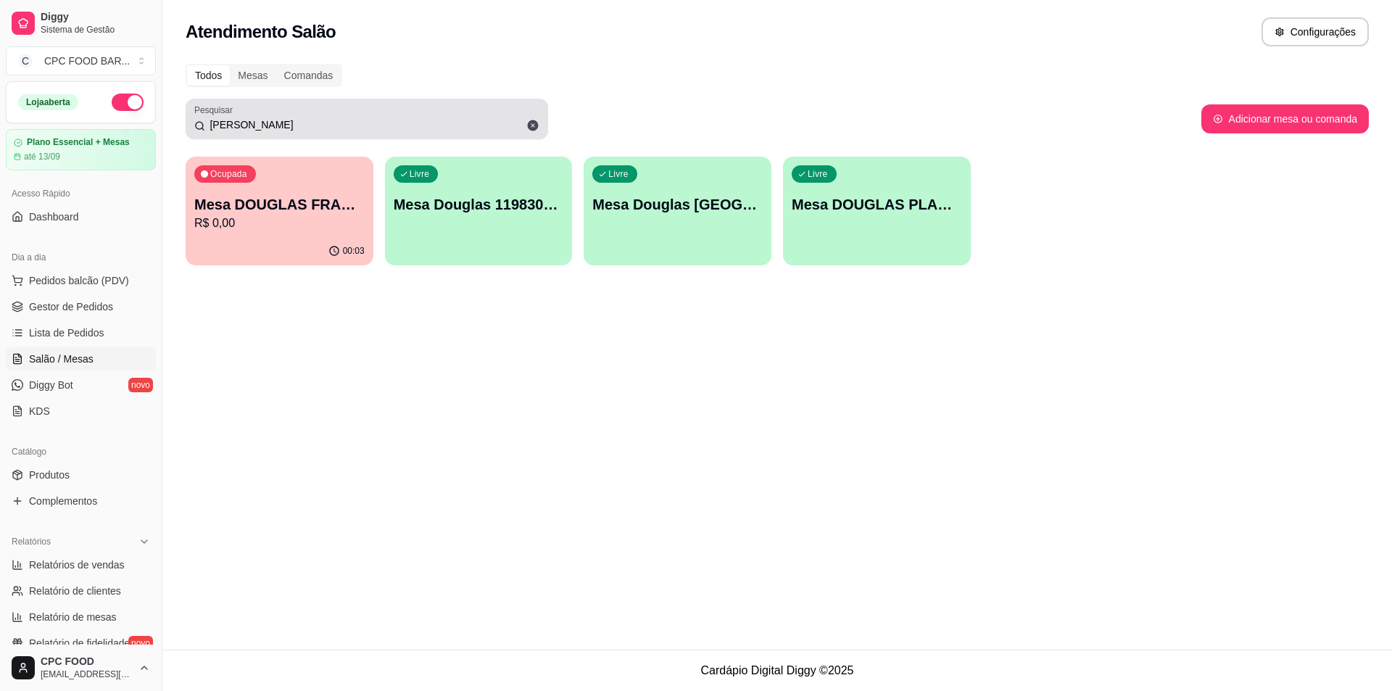
click at [463, 113] on div "[PERSON_NAME]" at bounding box center [366, 118] width 345 height 29
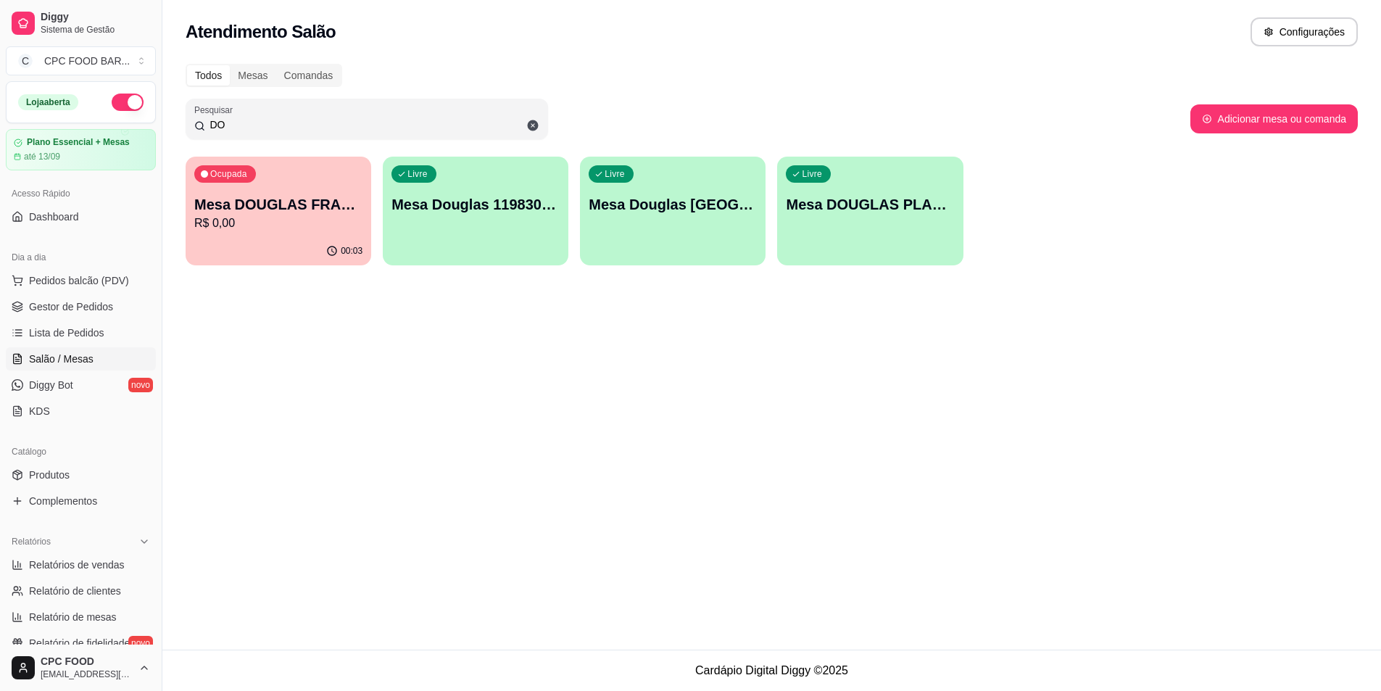
type input "D"
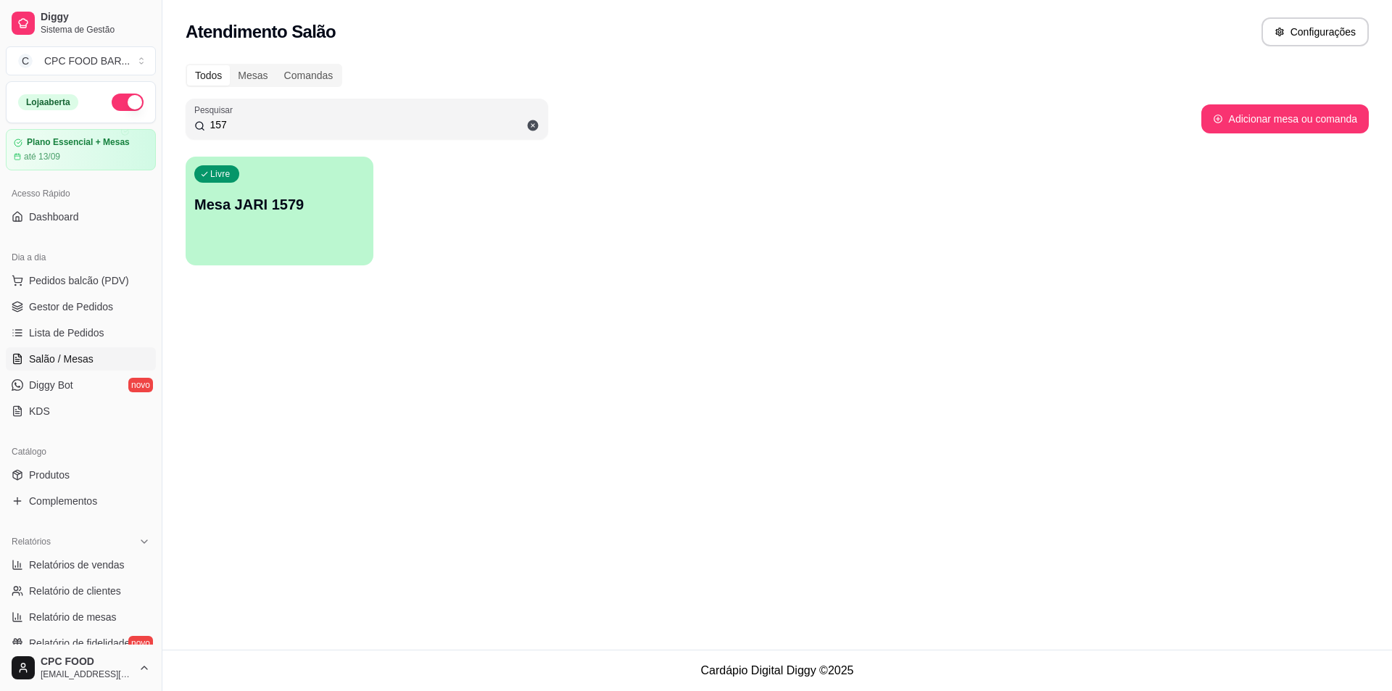
type input "157"
click at [278, 215] on div "Livre Mesa JARI 1579" at bounding box center [280, 202] width 188 height 91
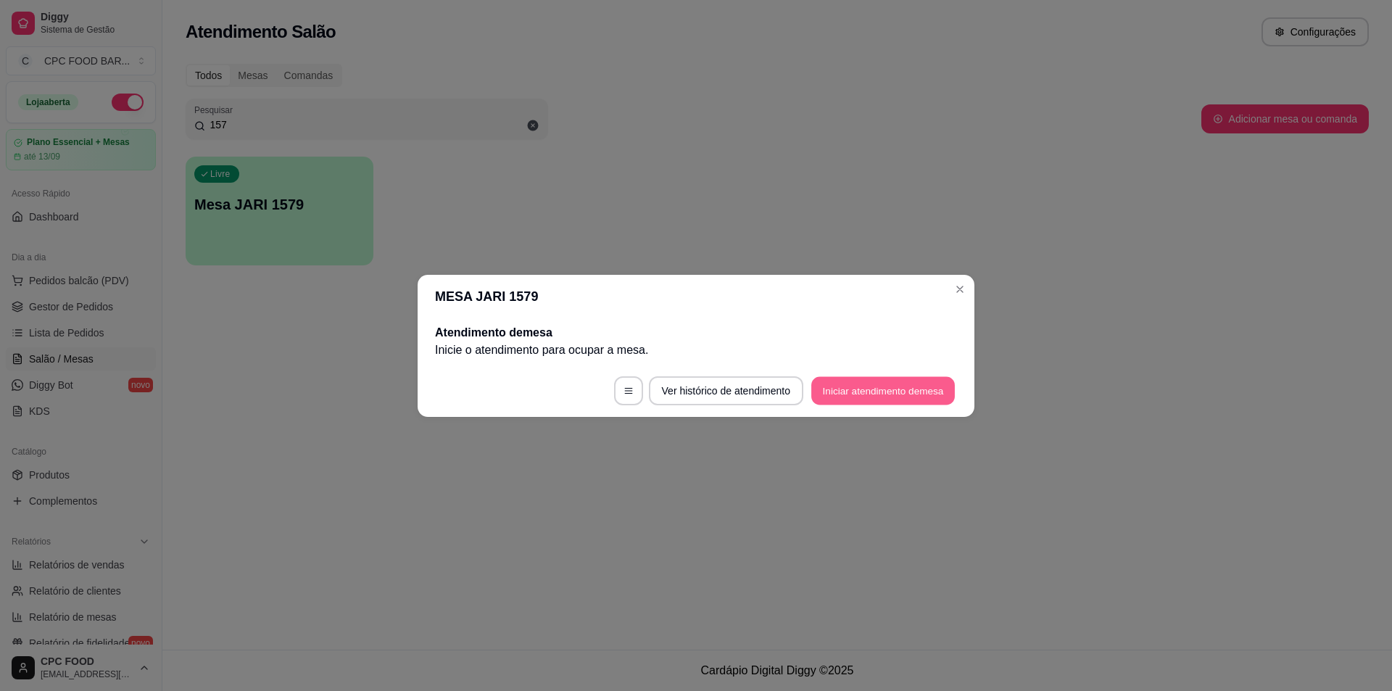
click at [861, 387] on button "Iniciar atendimento de mesa" at bounding box center [883, 390] width 144 height 28
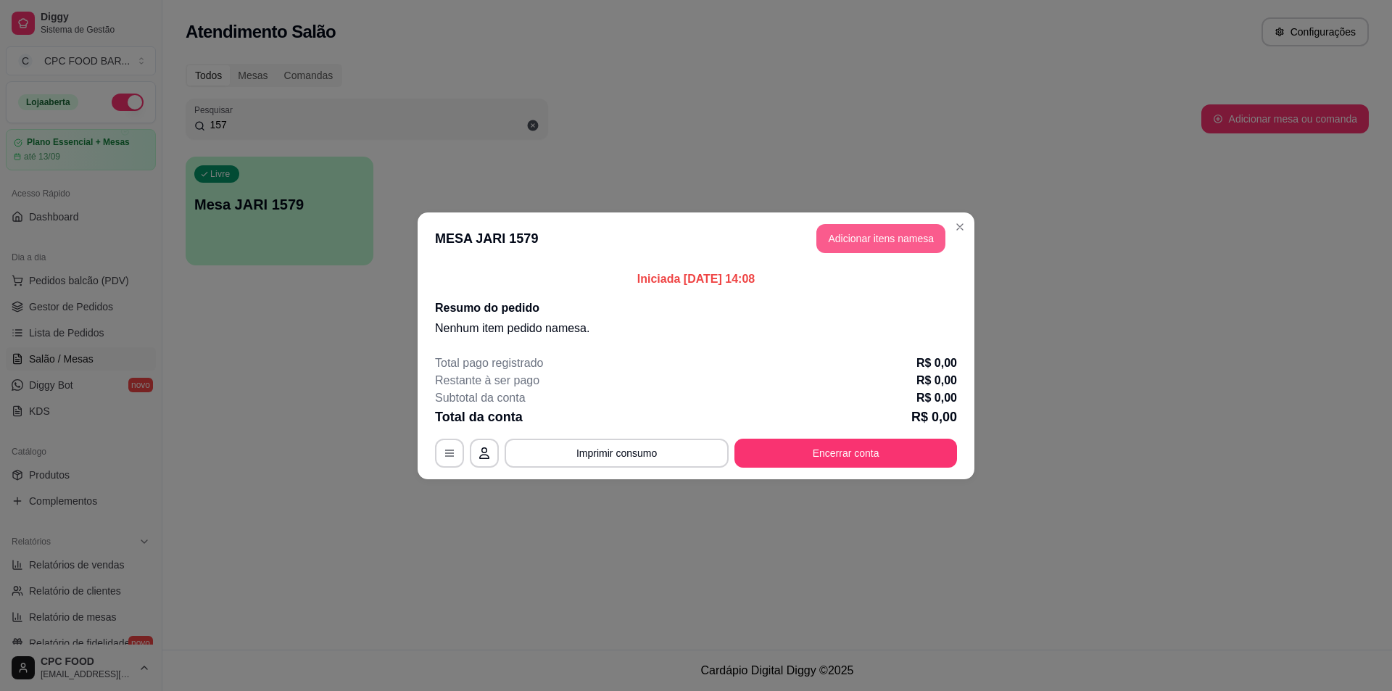
click at [871, 237] on button "Adicionar itens na mesa" at bounding box center [880, 238] width 129 height 29
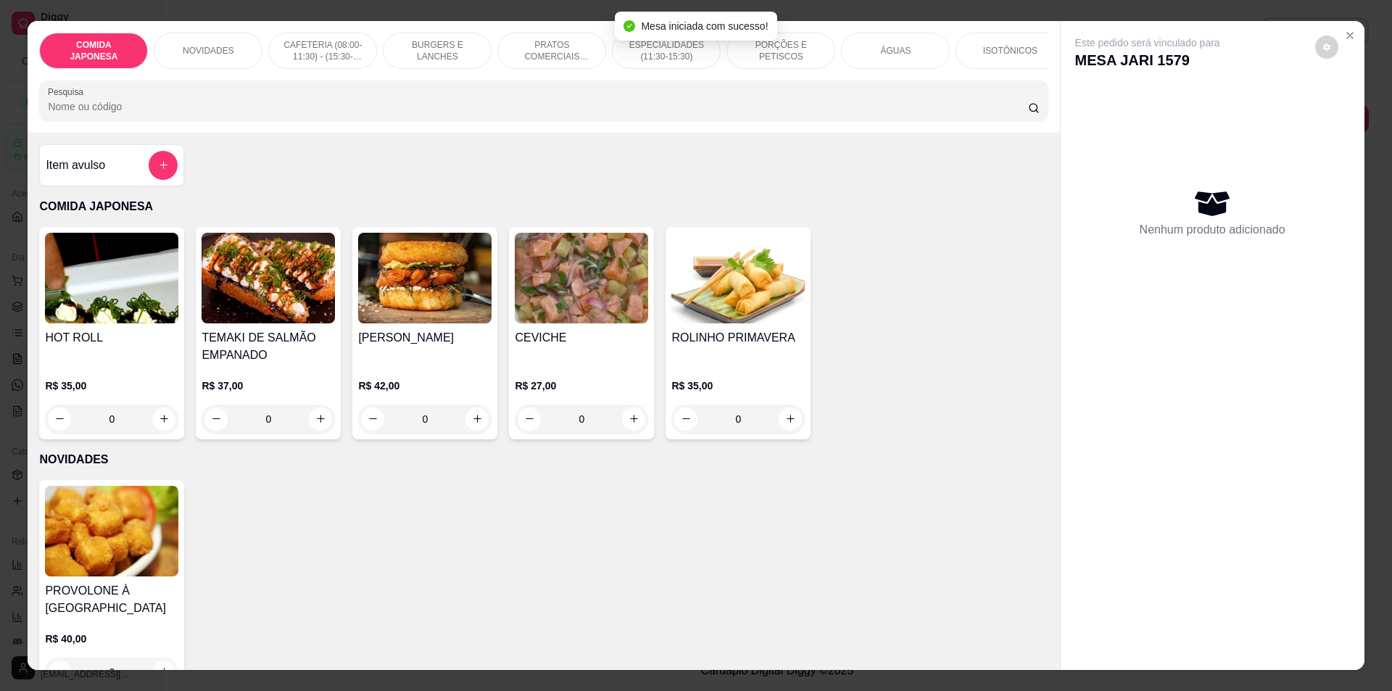
click at [694, 121] on div "Pesquisa" at bounding box center [543, 100] width 1009 height 41
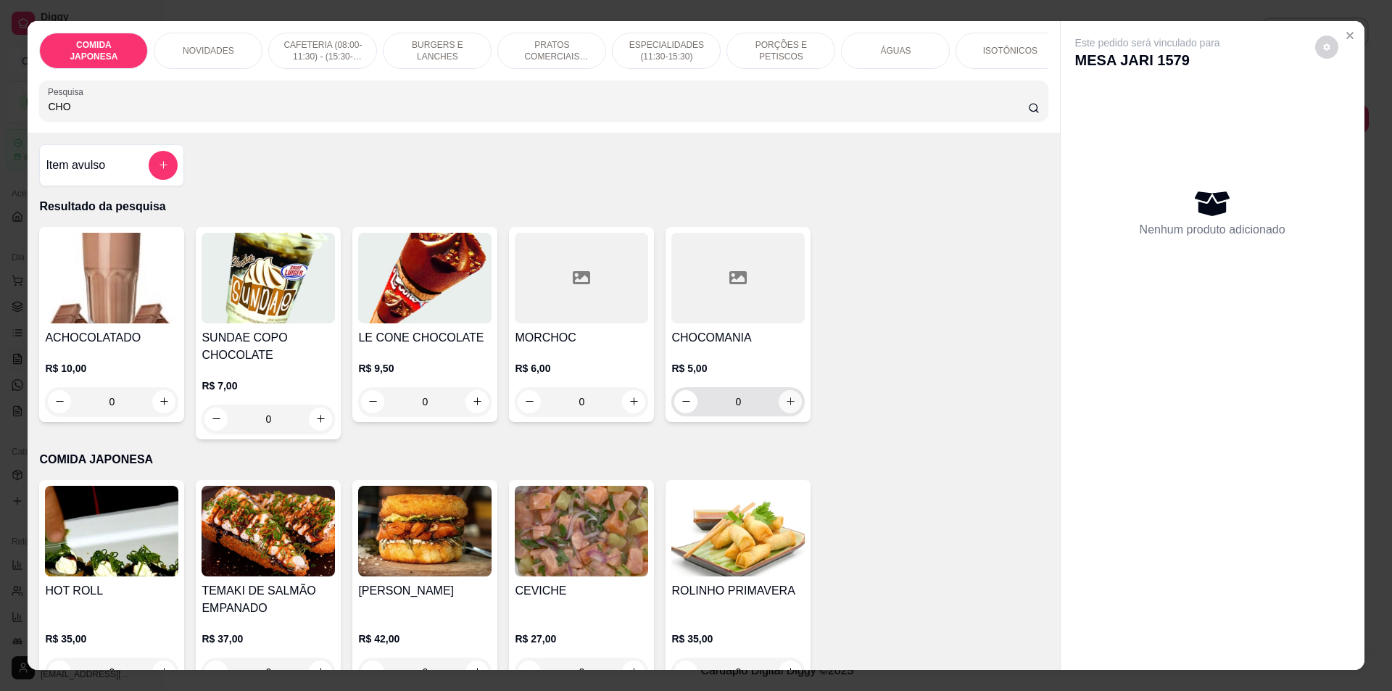
type input "CHO"
click at [793, 410] on button "increase-product-quantity" at bounding box center [791, 401] width 22 height 22
type input "2"
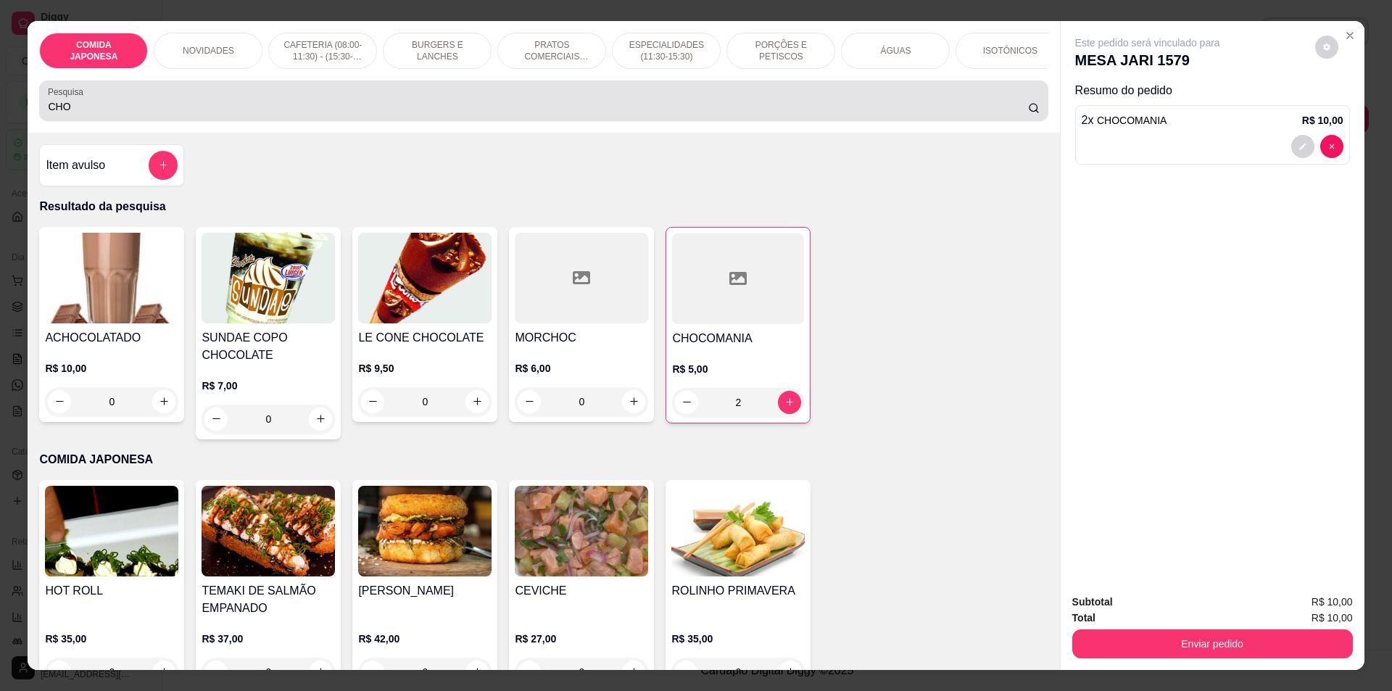
click at [478, 108] on div "CHO" at bounding box center [543, 100] width 991 height 29
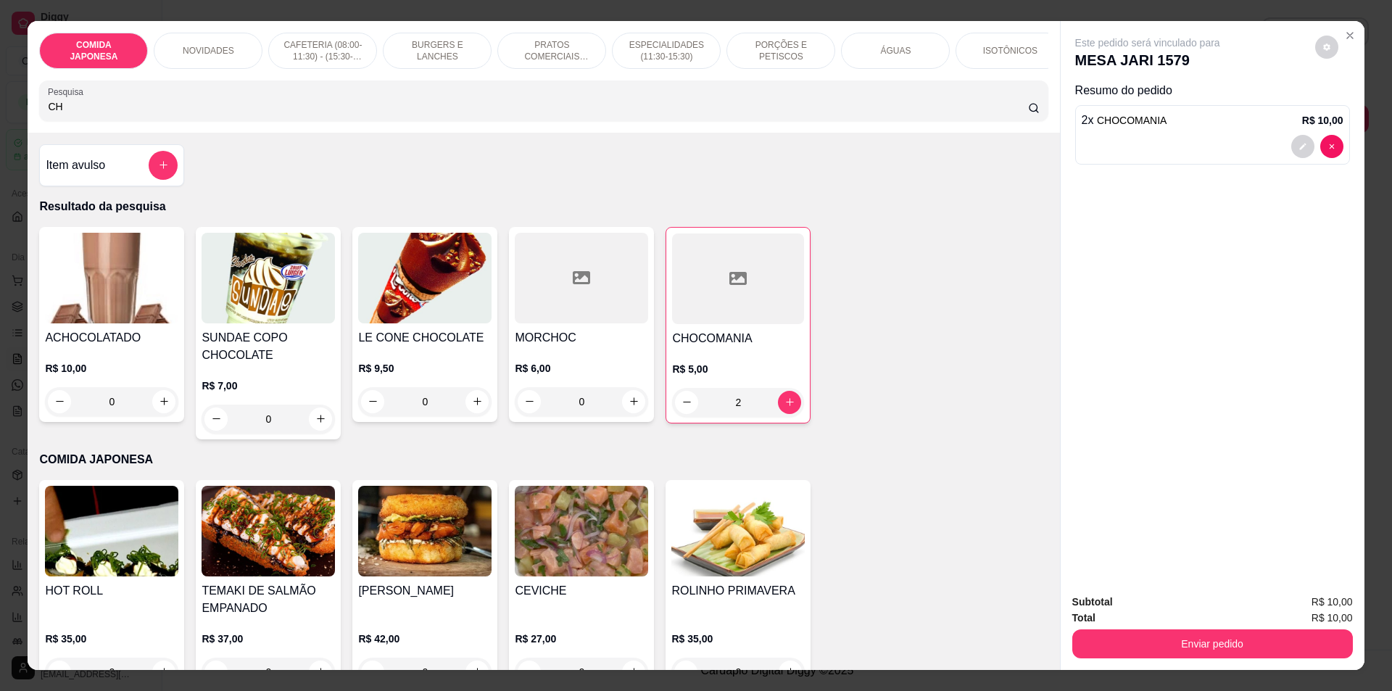
type input "C"
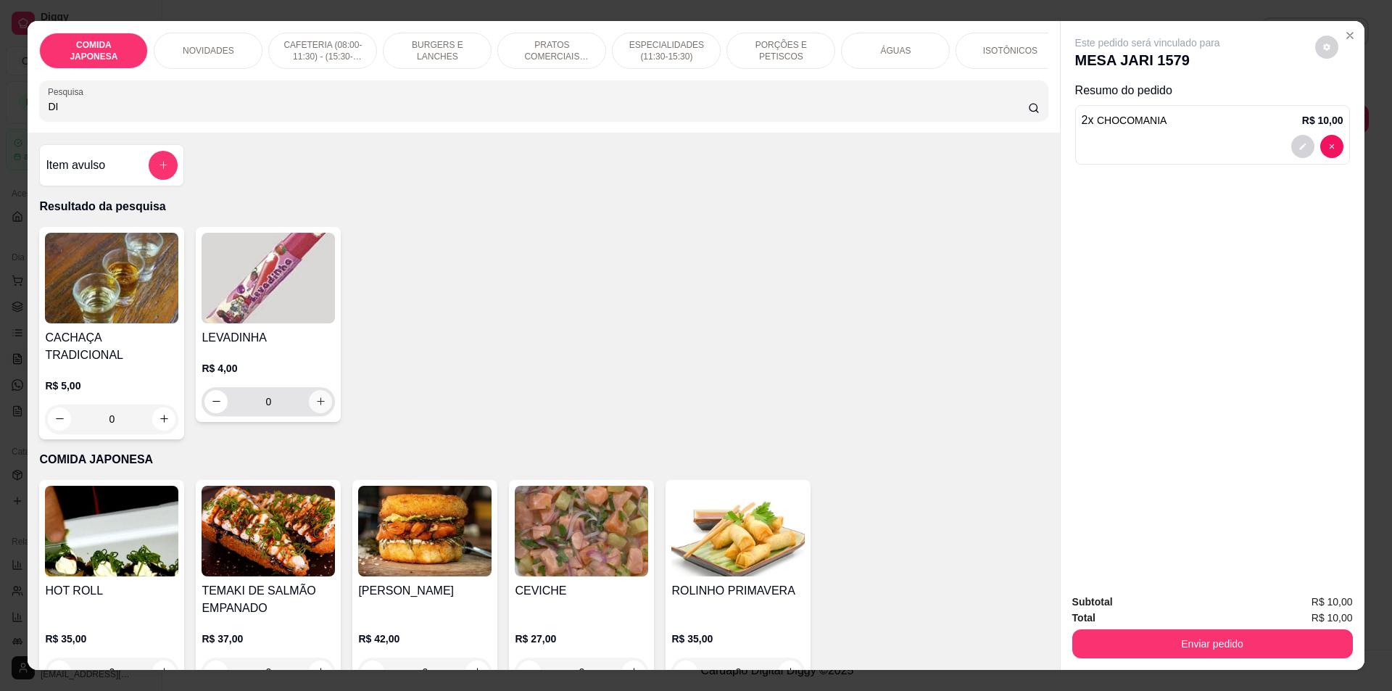
type input "DI"
click at [316, 407] on icon "increase-product-quantity" at bounding box center [320, 401] width 11 height 11
type input "1"
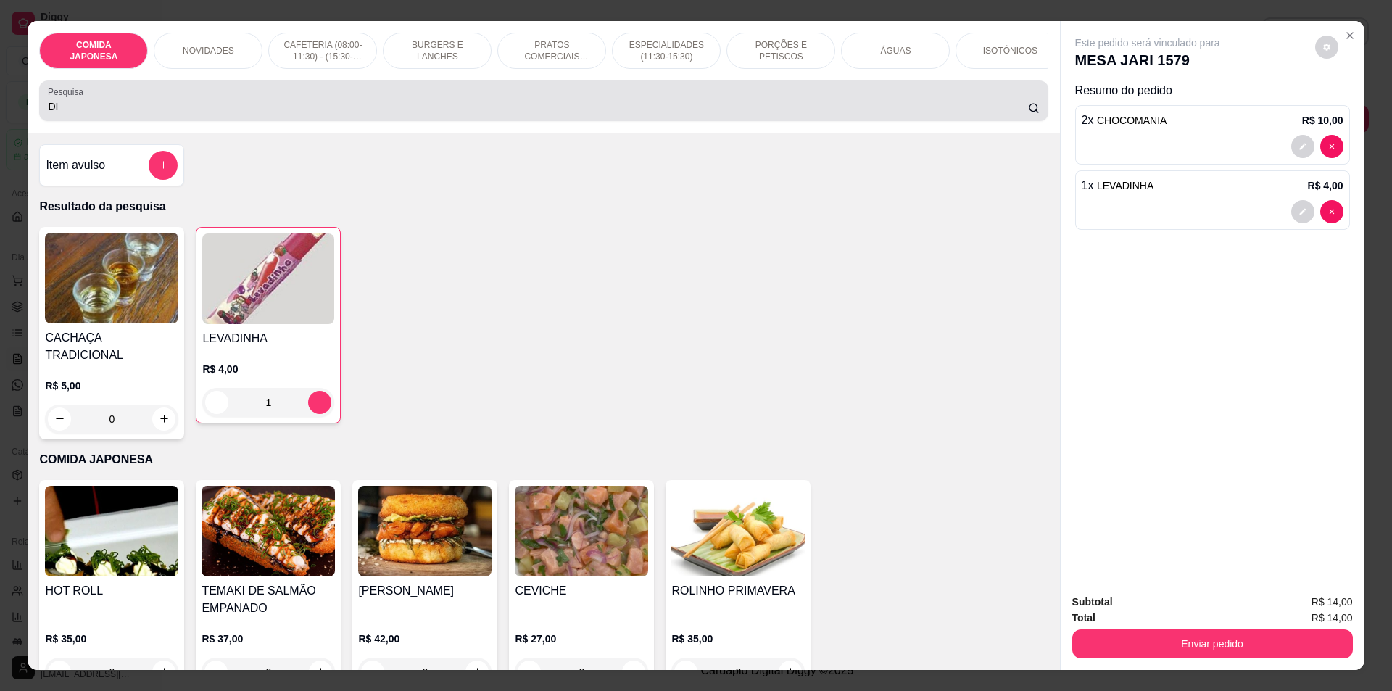
click at [327, 114] on input "DI" at bounding box center [538, 106] width 980 height 15
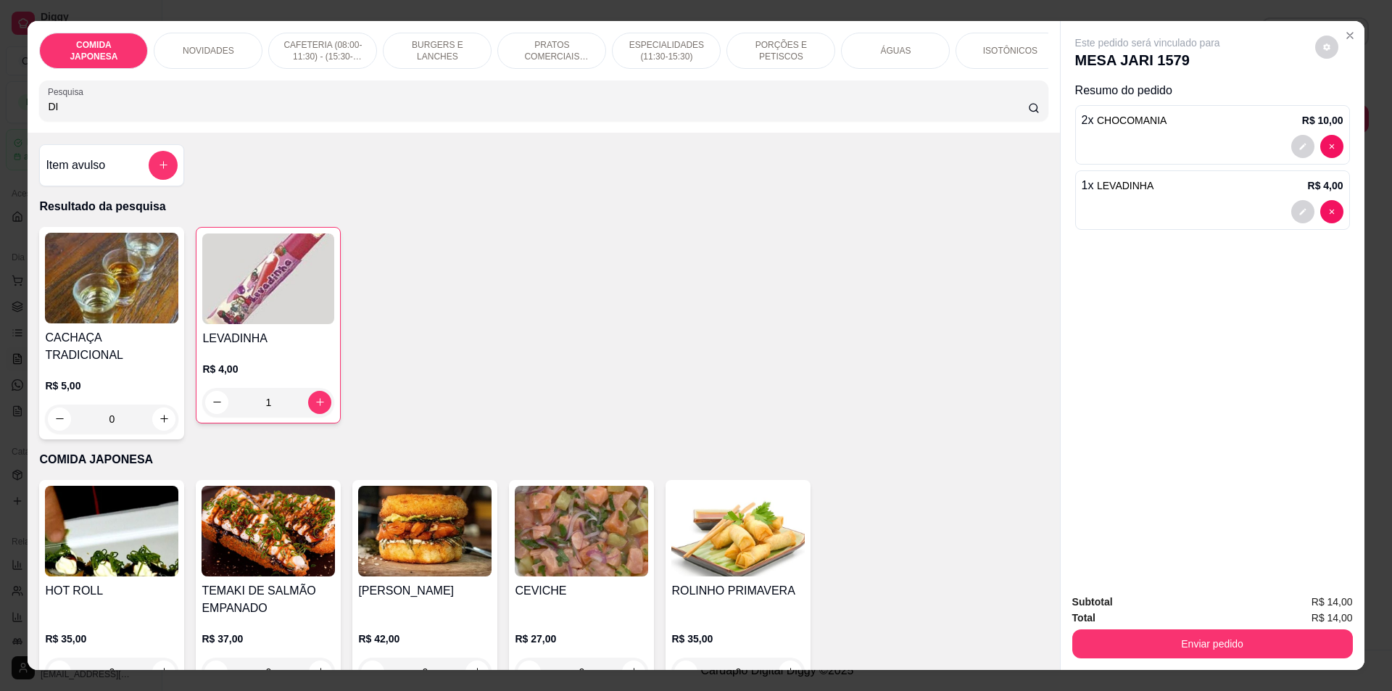
type input "D"
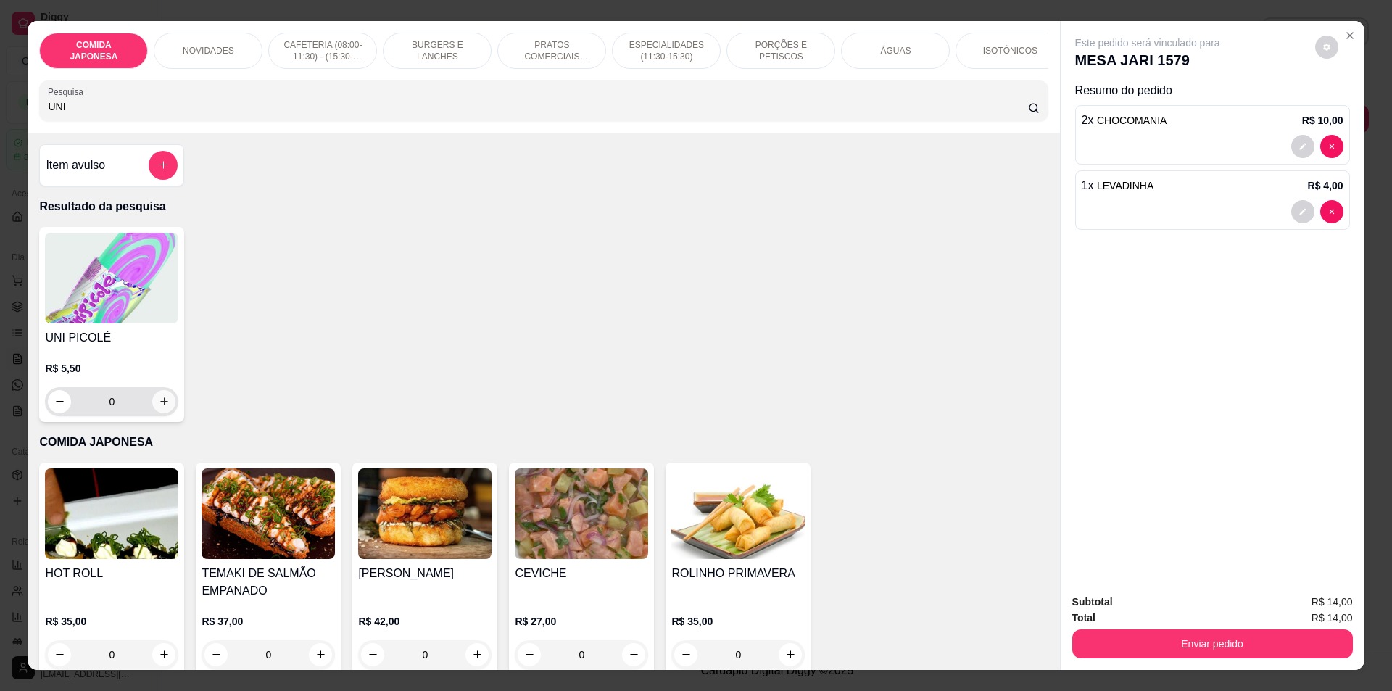
type input "UNI"
click at [160, 407] on icon "increase-product-quantity" at bounding box center [164, 401] width 11 height 11
type input "1"
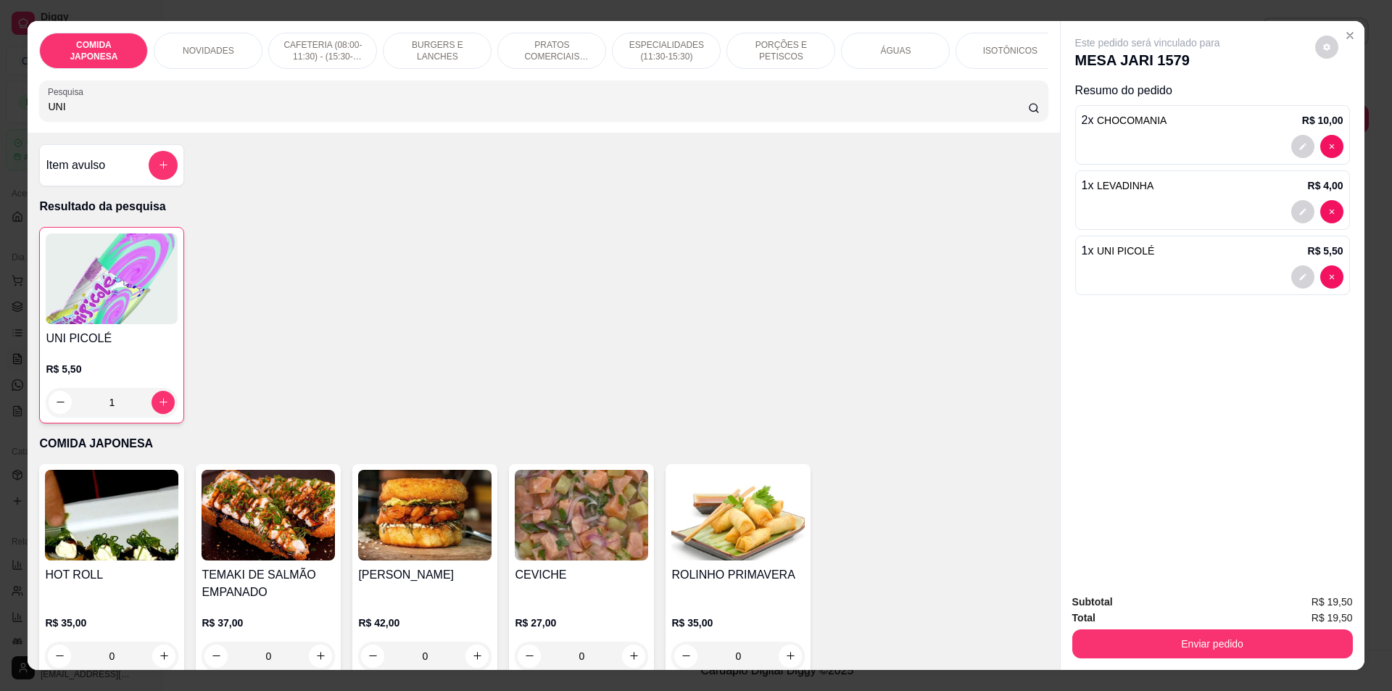
drag, startPoint x: 502, startPoint y: 80, endPoint x: 509, endPoint y: 125, distance: 45.5
click at [507, 100] on div "COMIDA JAPONESA NOVIDADES CAFETERIA (08:00-11:30) - (15:30-18:00) BURGERS E LAN…" at bounding box center [544, 77] width 1032 height 112
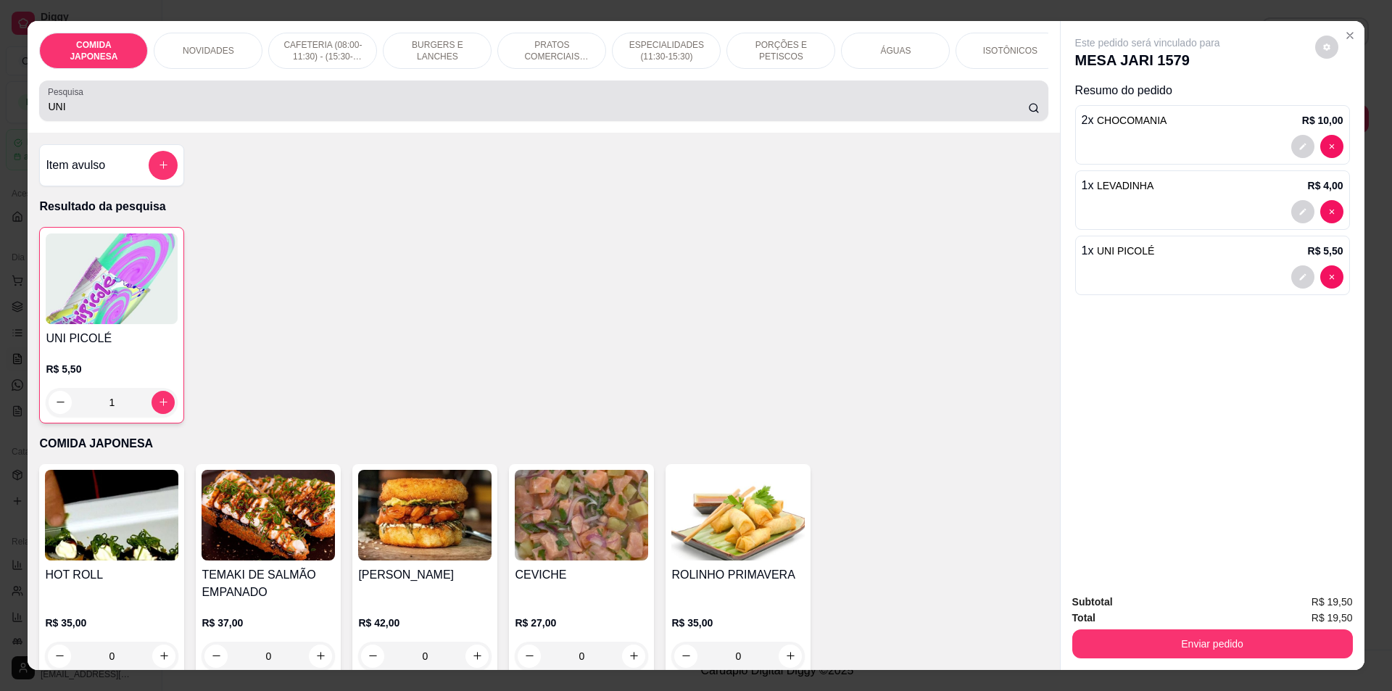
click at [509, 115] on div "UNI" at bounding box center [543, 100] width 991 height 29
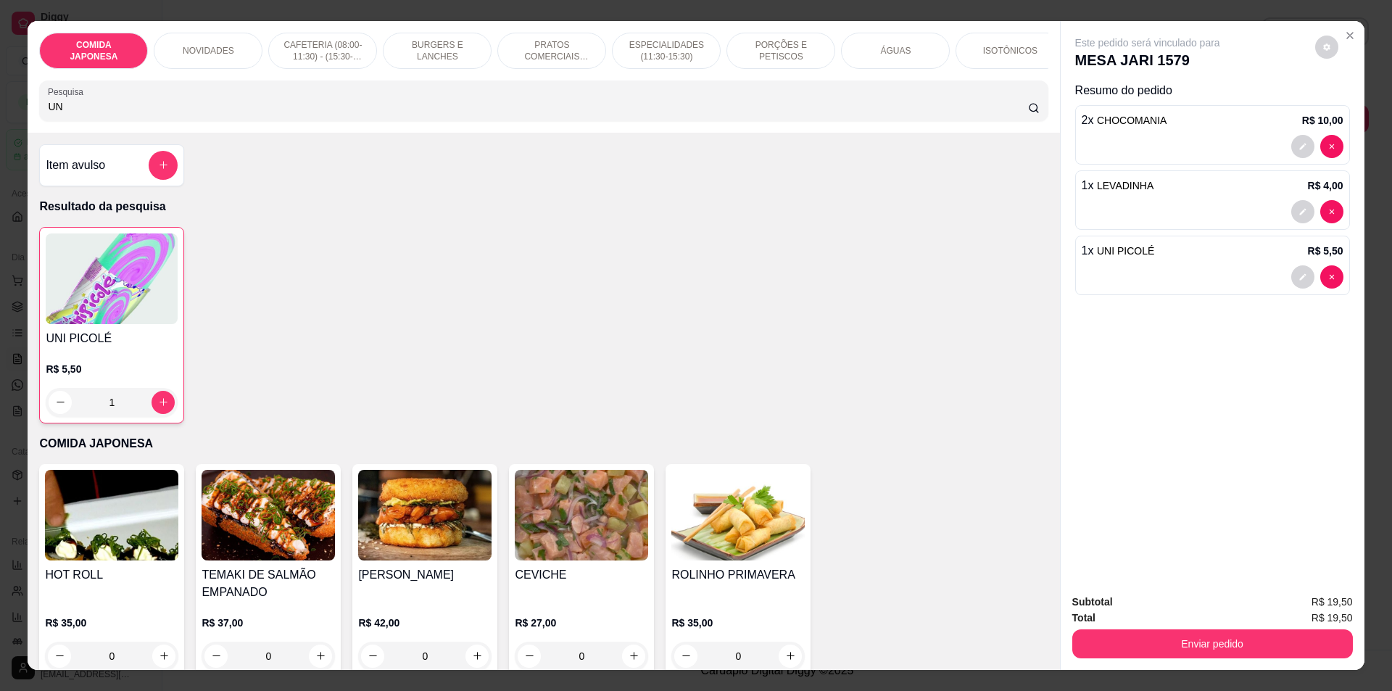
type input "U"
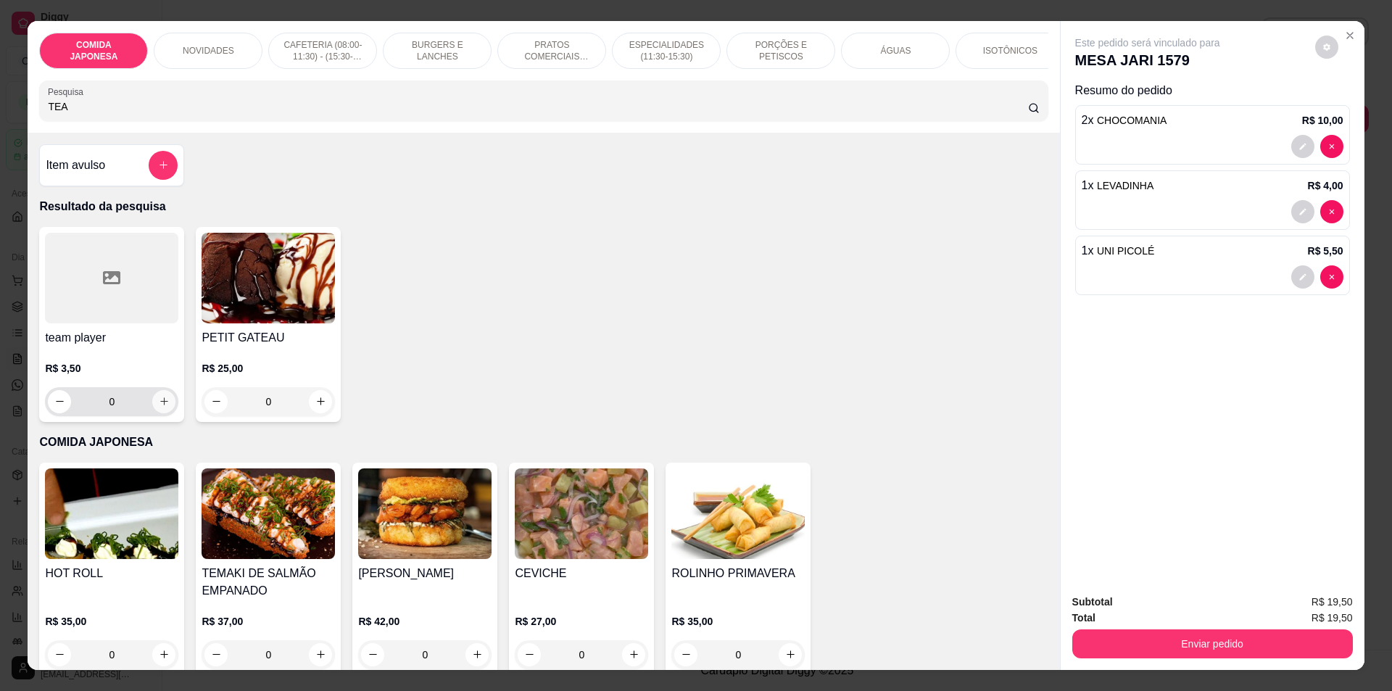
type input "TEA"
click at [159, 407] on icon "increase-product-quantity" at bounding box center [164, 401] width 11 height 11
type input "1"
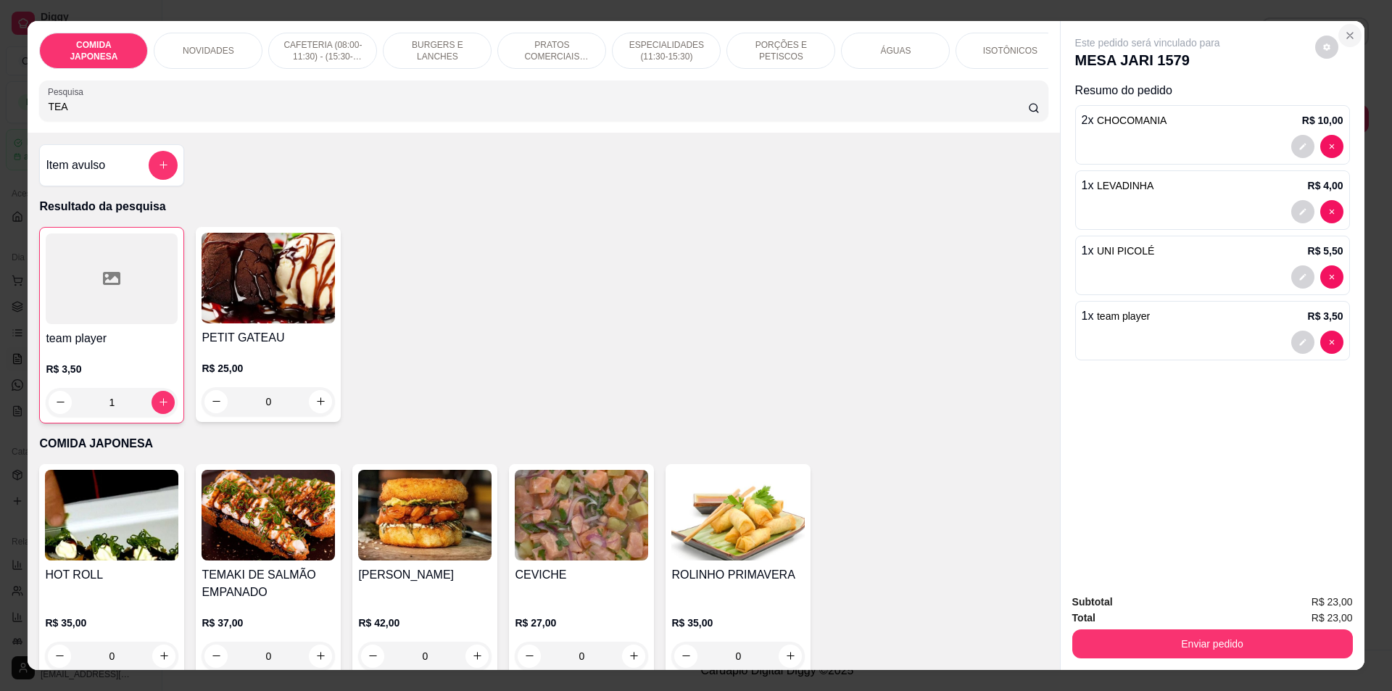
click at [1349, 30] on icon "Close" at bounding box center [1350, 36] width 12 height 12
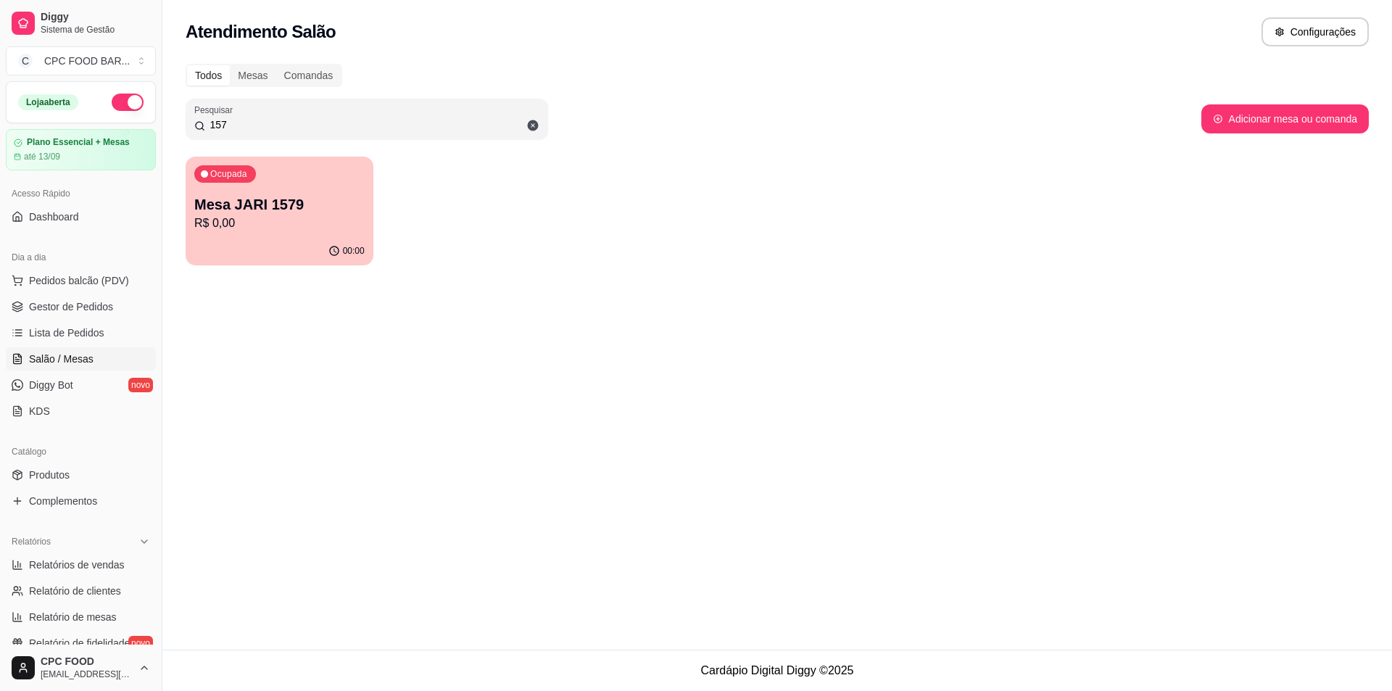
click at [959, 226] on div "Ocupada Mesa JARI 1579 R$ 0,00 00:00" at bounding box center [777, 211] width 1183 height 109
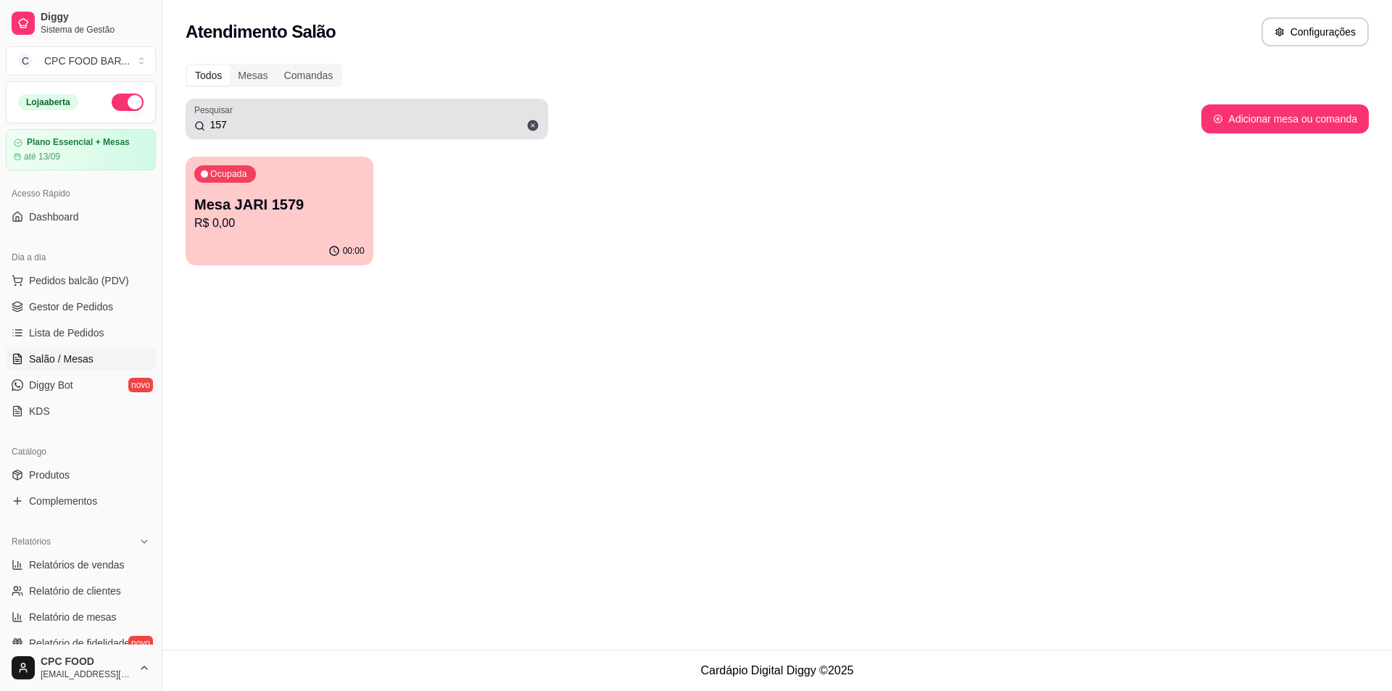
click at [286, 117] on div "157" at bounding box center [366, 118] width 345 height 29
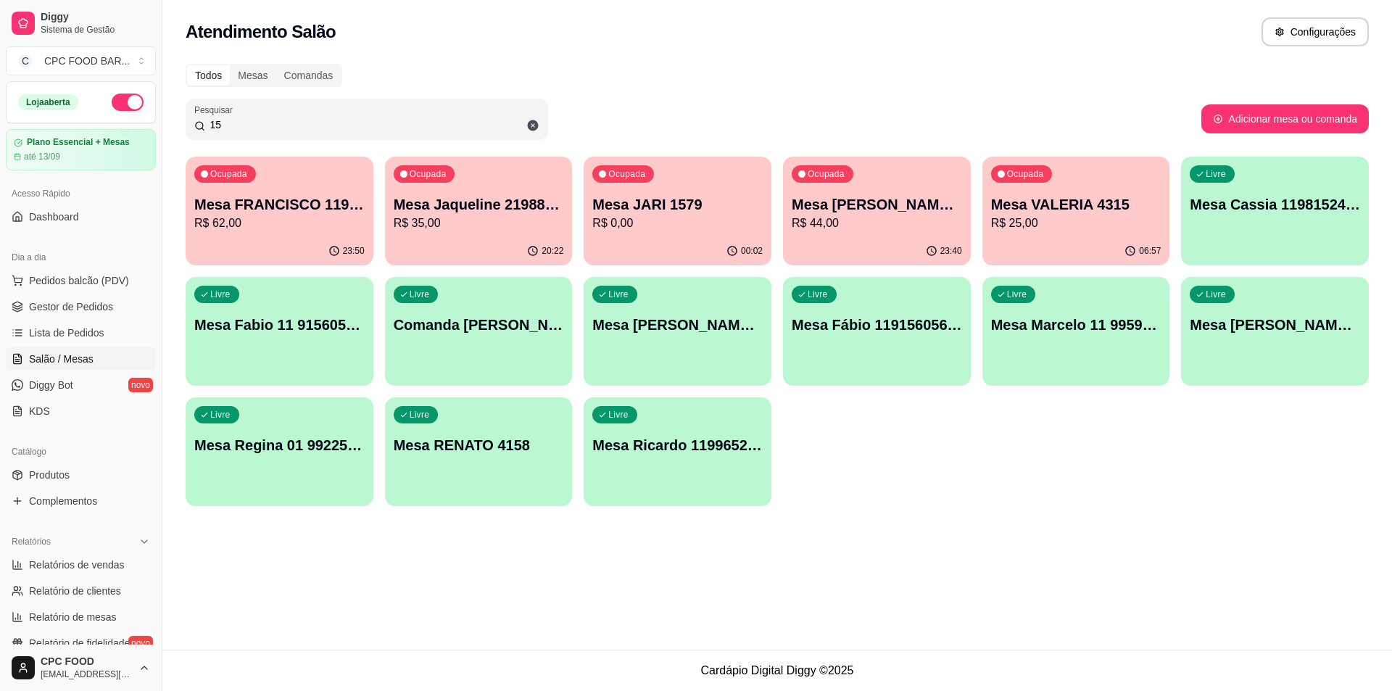
type input "1"
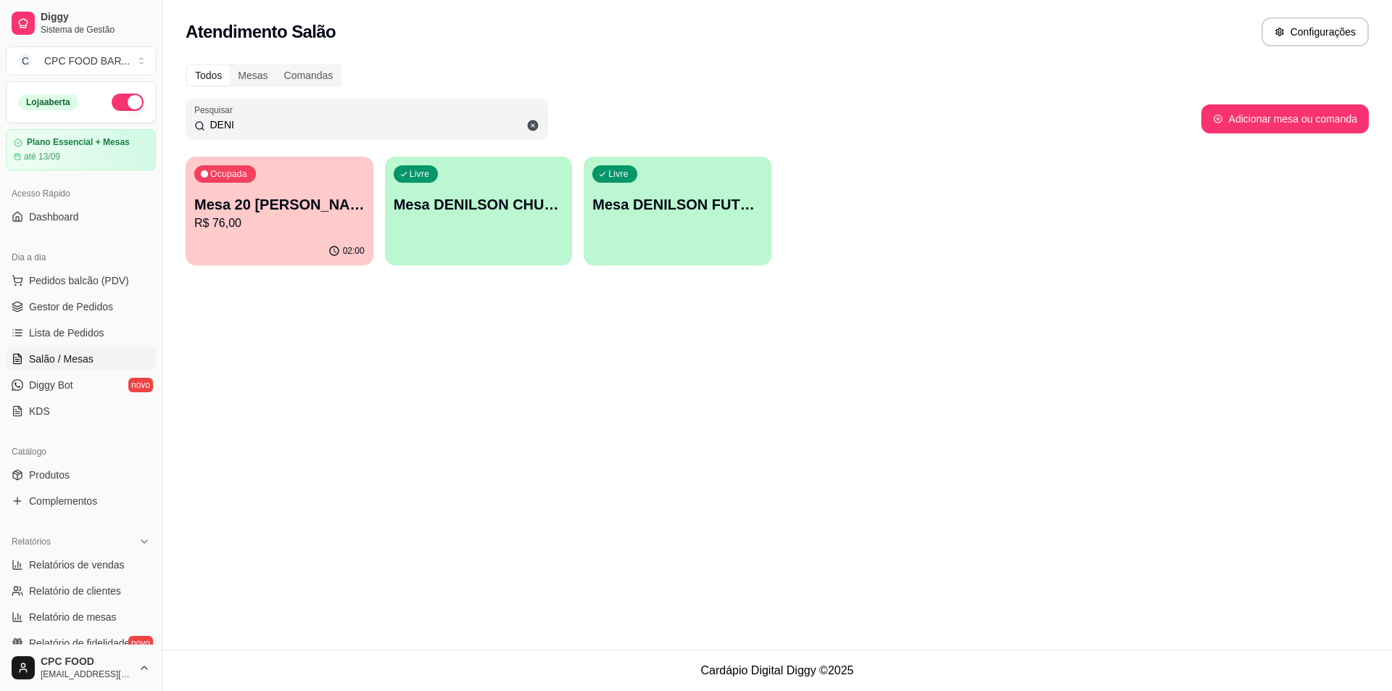
type input "DENI"
click at [273, 259] on div "02:00" at bounding box center [280, 251] width 188 height 28
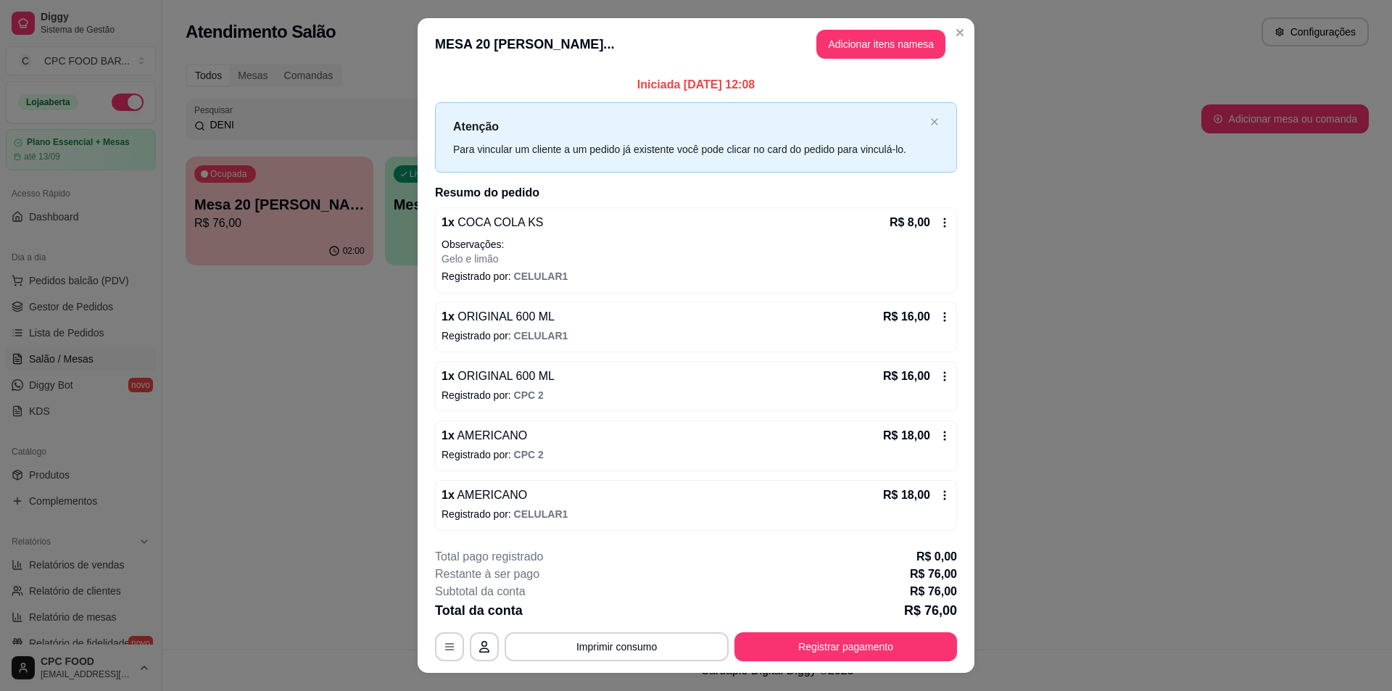
drag, startPoint x: 476, startPoint y: 199, endPoint x: 466, endPoint y: 194, distance: 11.3
click at [478, 197] on h2 "Resumo do pedido" at bounding box center [696, 192] width 522 height 17
click at [901, 44] on button "Adicionar itens na mesa" at bounding box center [881, 44] width 125 height 28
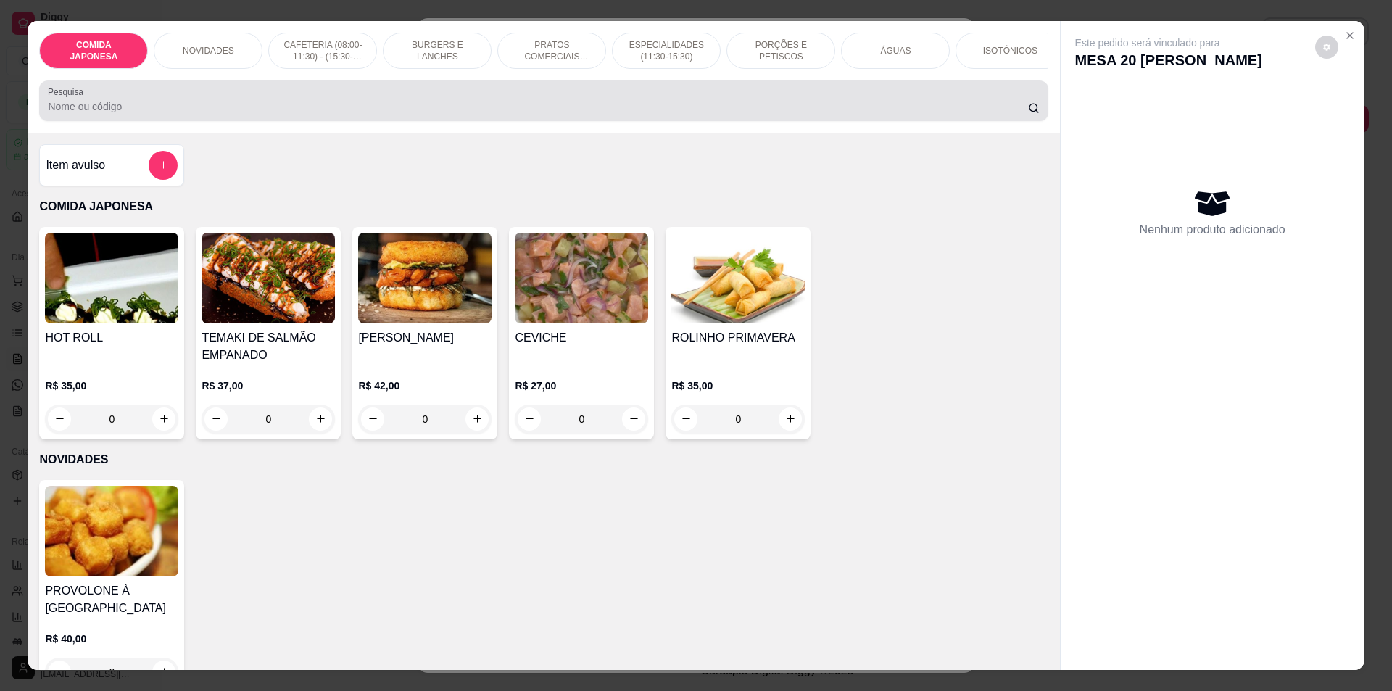
click at [730, 114] on input "Pesquisa" at bounding box center [538, 106] width 980 height 15
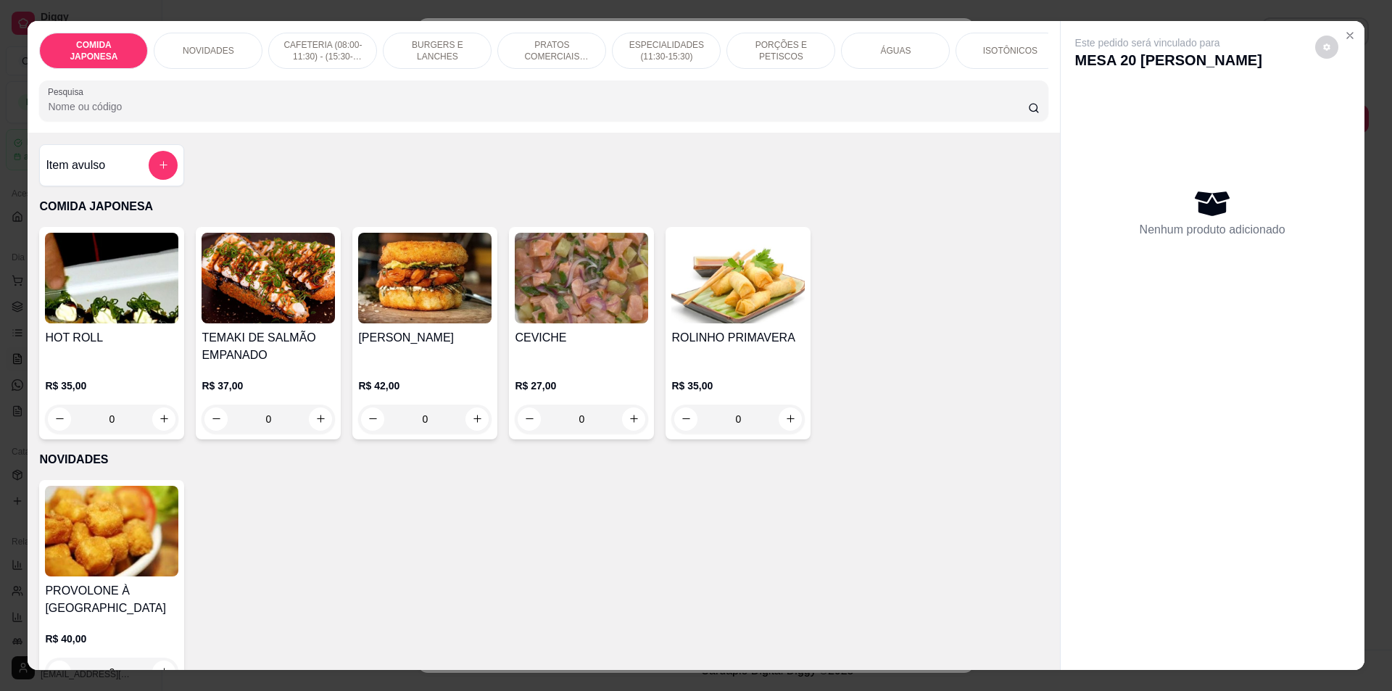
click at [740, 97] on div at bounding box center [543, 100] width 991 height 29
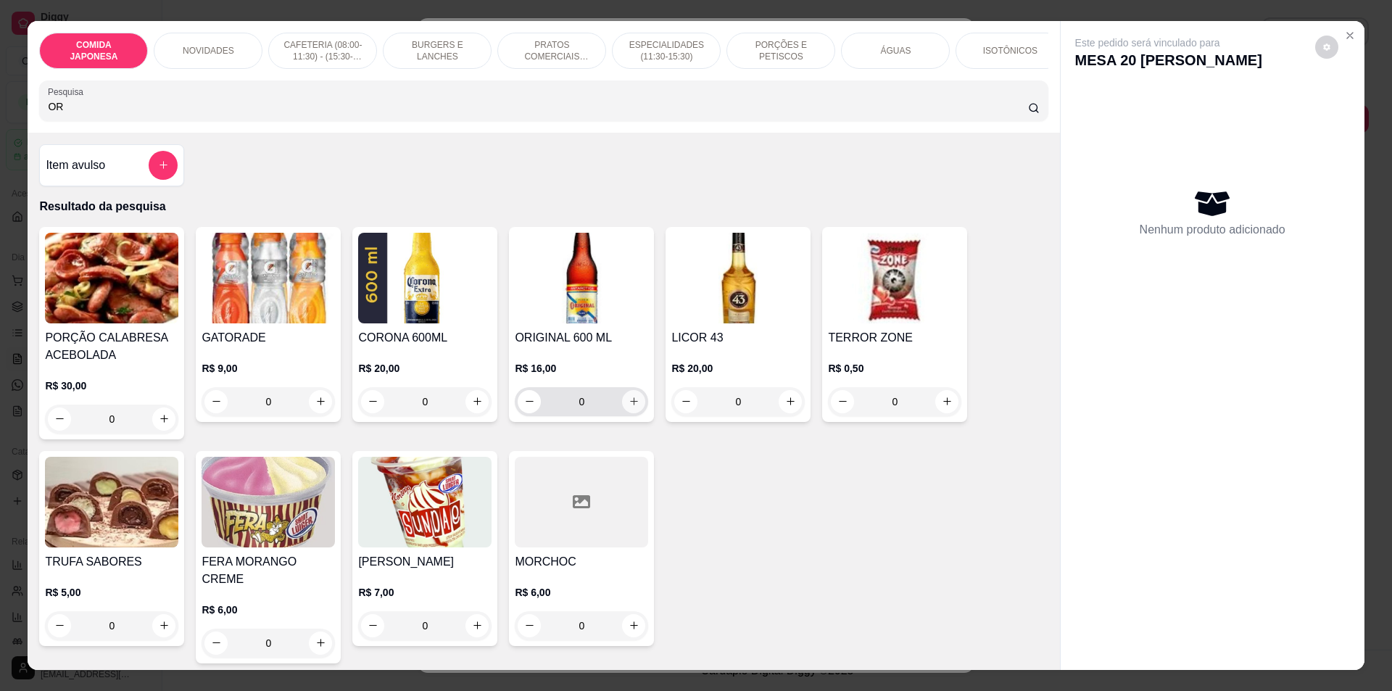
type input "OR"
click at [635, 413] on button "increase-product-quantity" at bounding box center [633, 401] width 23 height 23
type input "1"
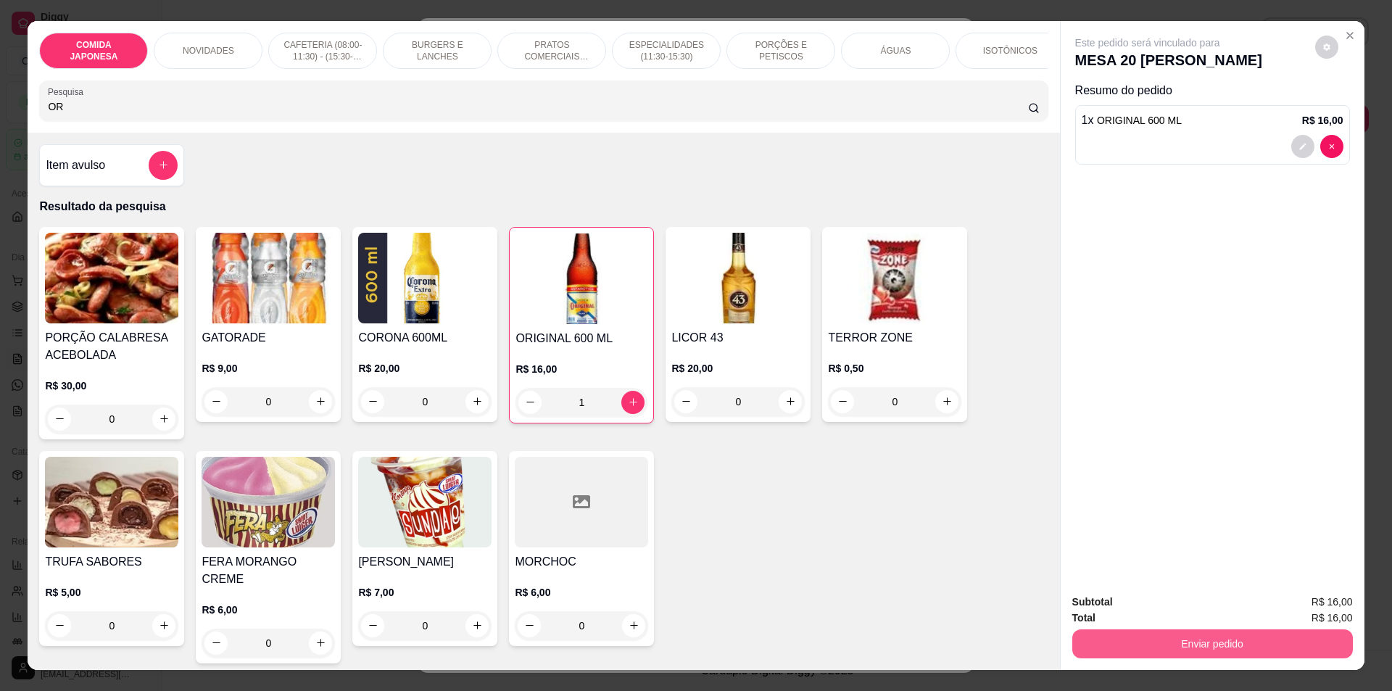
click at [1219, 636] on button "Enviar pedido" at bounding box center [1212, 643] width 281 height 29
click at [1170, 601] on button "Não registrar e enviar pedido" at bounding box center [1164, 608] width 146 height 27
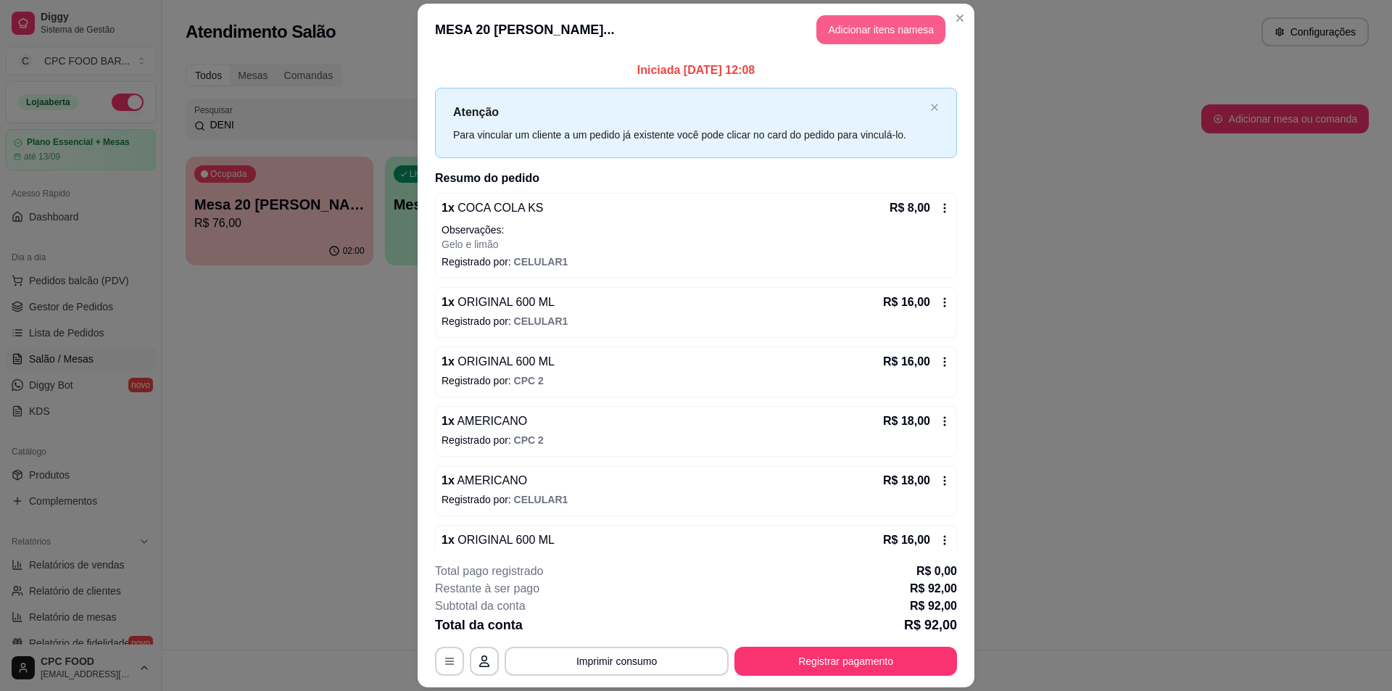
click at [893, 25] on button "Adicionar itens na mesa" at bounding box center [880, 29] width 129 height 29
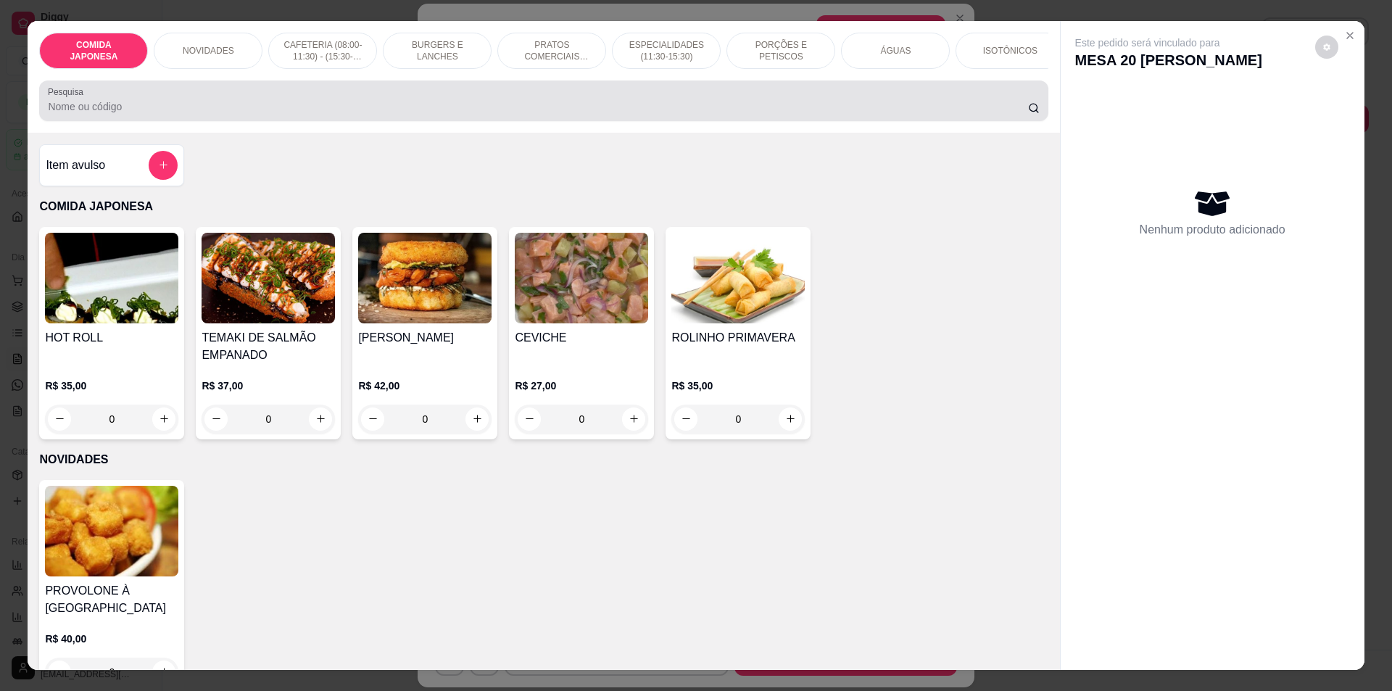
click at [664, 112] on input "Pesquisa" at bounding box center [538, 106] width 980 height 15
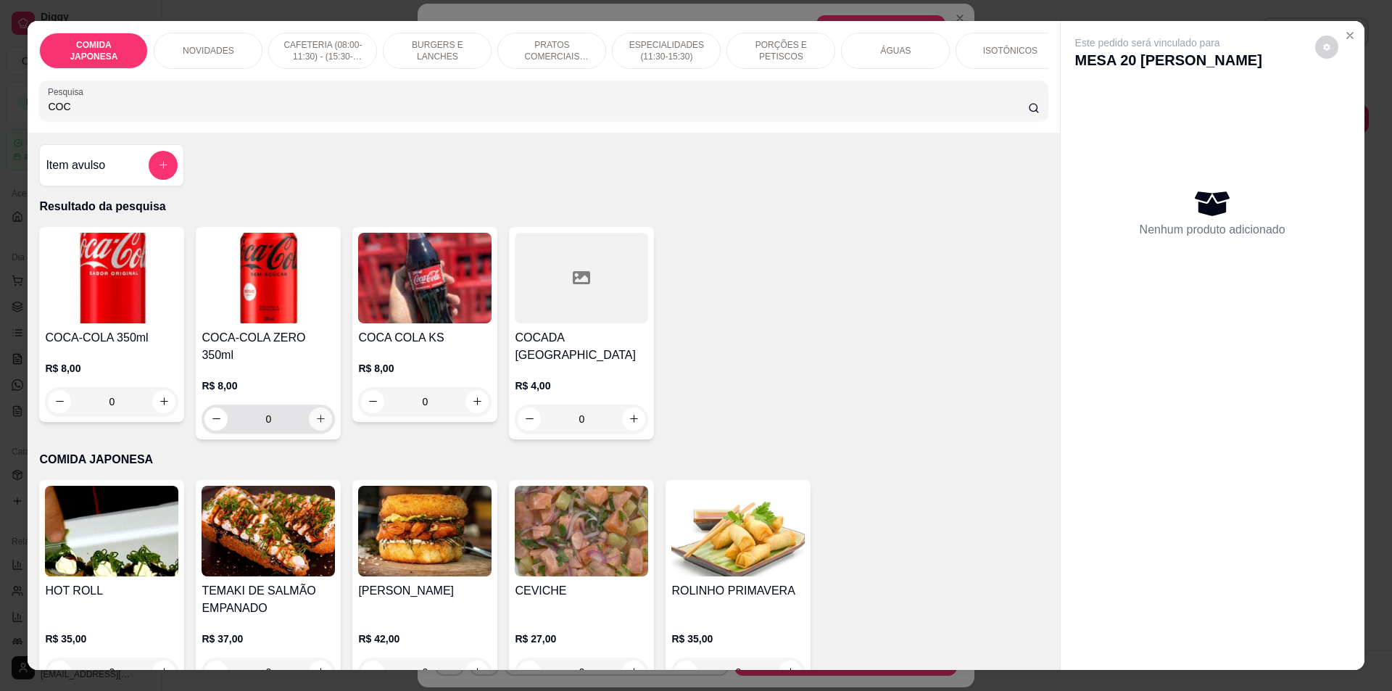
type input "COC"
click at [315, 413] on icon "increase-product-quantity" at bounding box center [320, 418] width 11 height 11
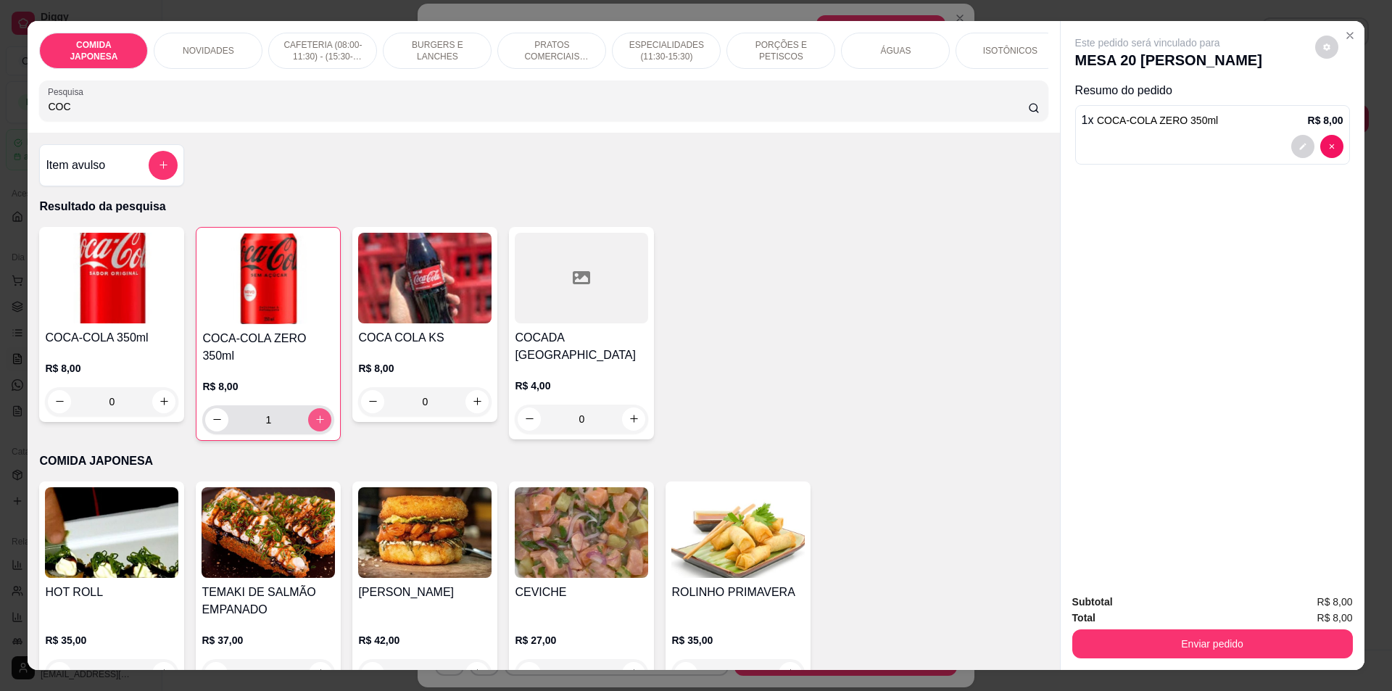
type input "1"
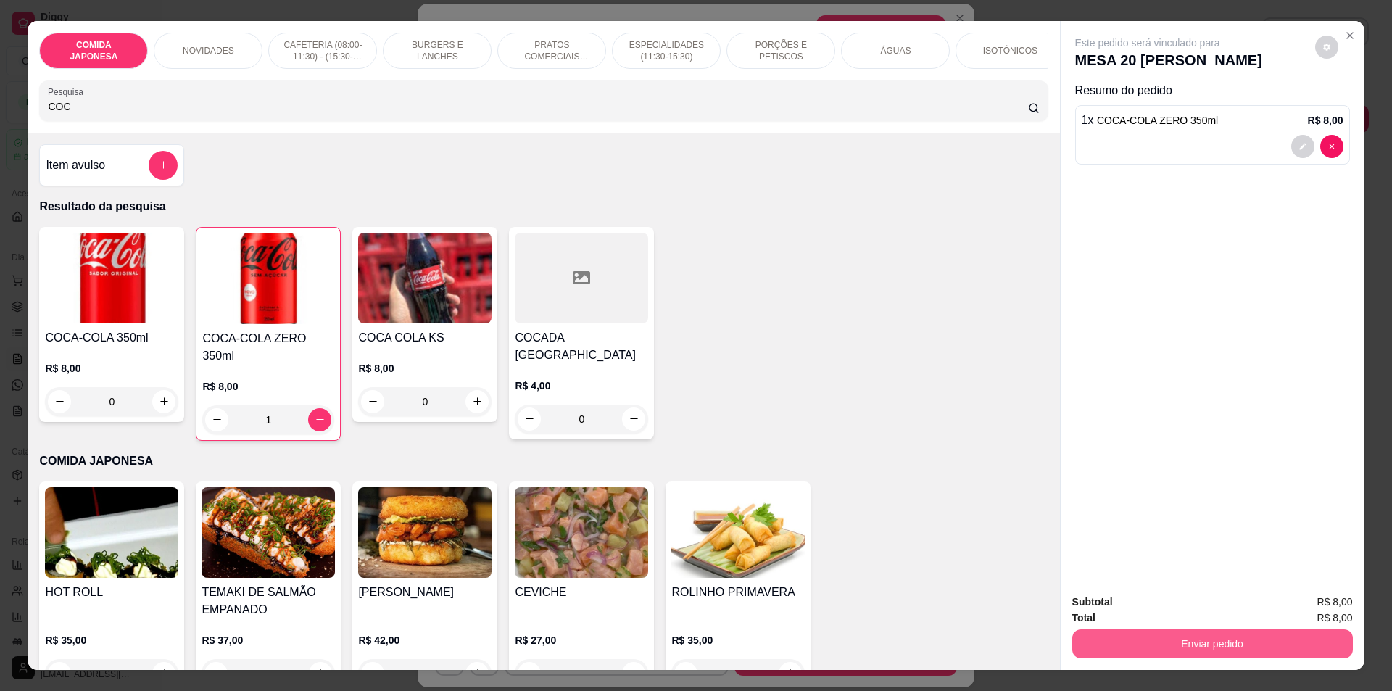
click at [1215, 646] on button "Enviar pedido" at bounding box center [1212, 643] width 281 height 29
click at [1167, 607] on button "Não registrar e enviar pedido" at bounding box center [1164, 609] width 151 height 28
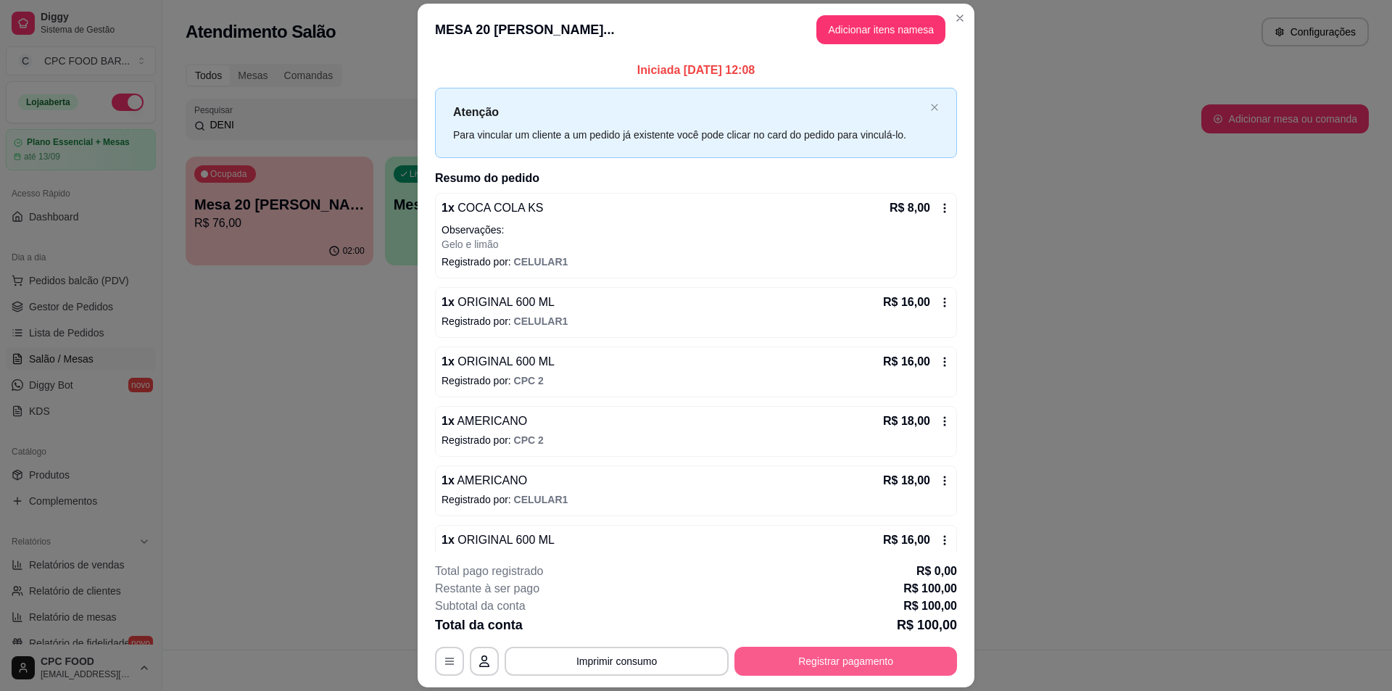
click at [806, 666] on button "Registrar pagamento" at bounding box center [846, 661] width 223 height 29
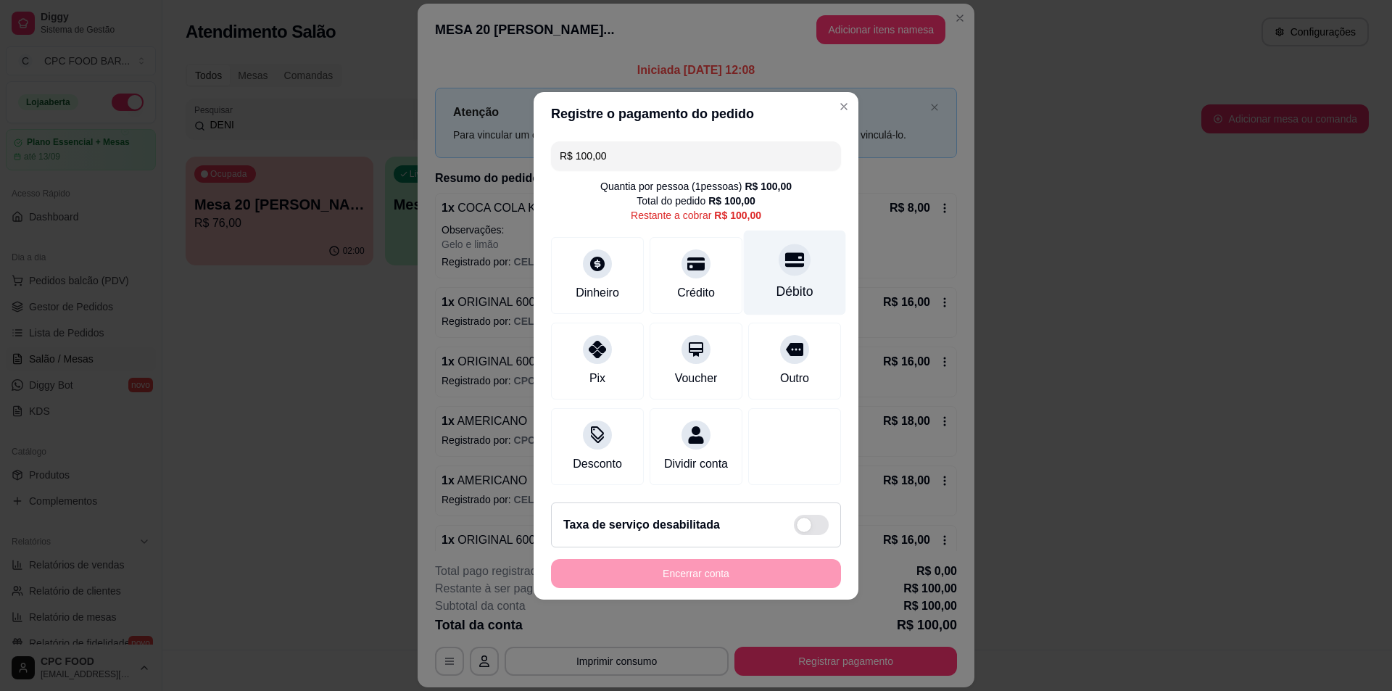
click at [786, 252] on icon at bounding box center [794, 259] width 19 height 15
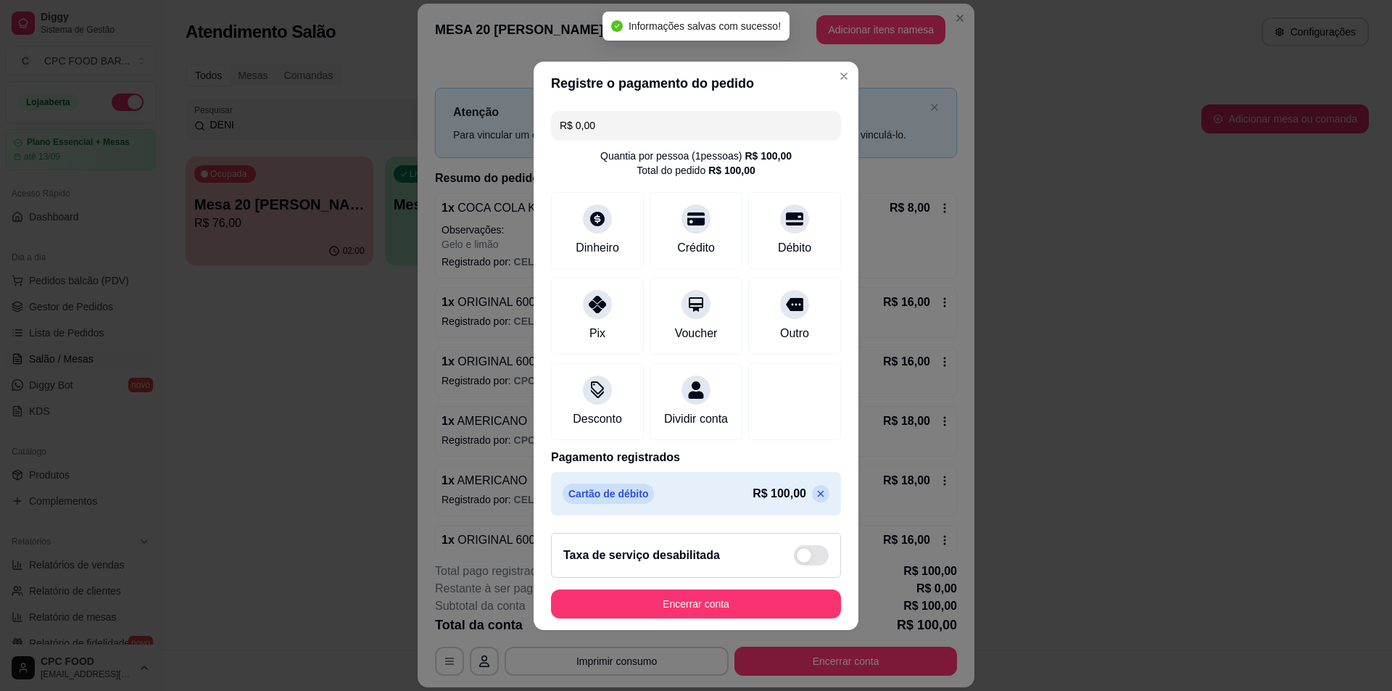
type input "R$ 0,00"
click at [734, 599] on button "Encerrar conta" at bounding box center [695, 604] width 281 height 28
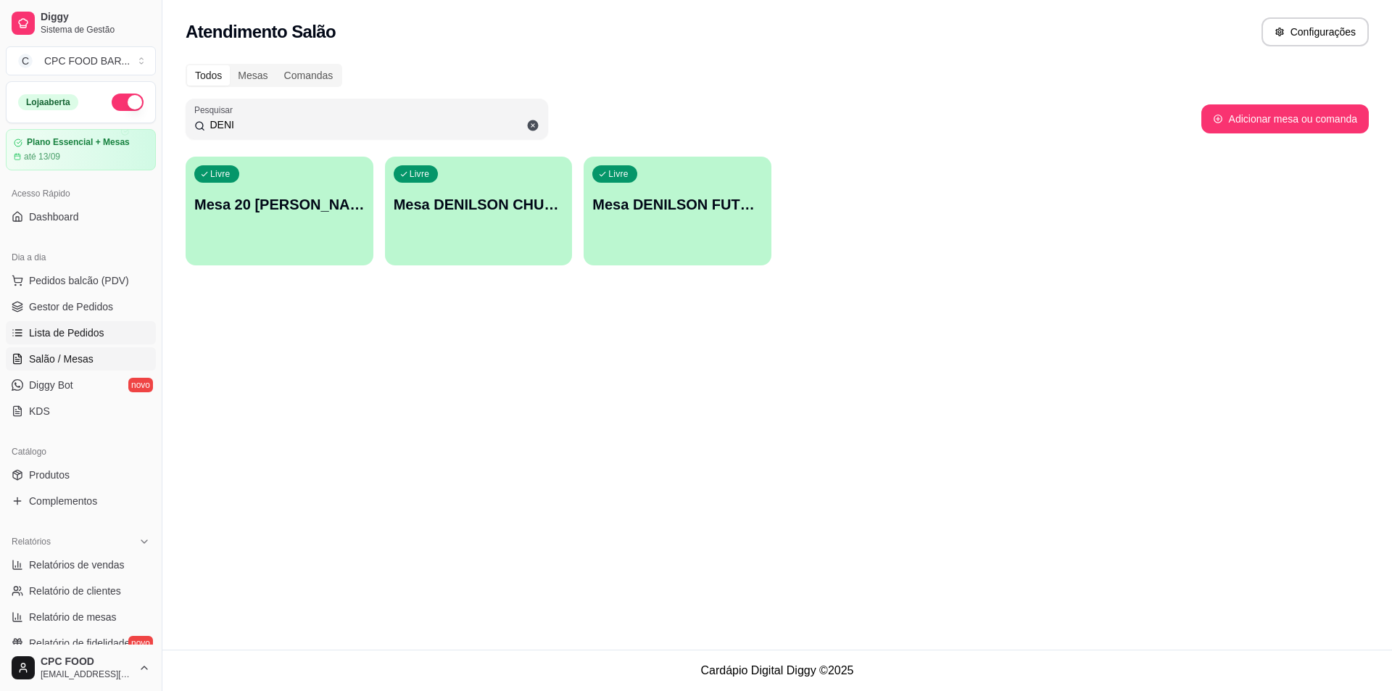
click at [62, 327] on span "Lista de Pedidos" at bounding box center [66, 333] width 75 height 15
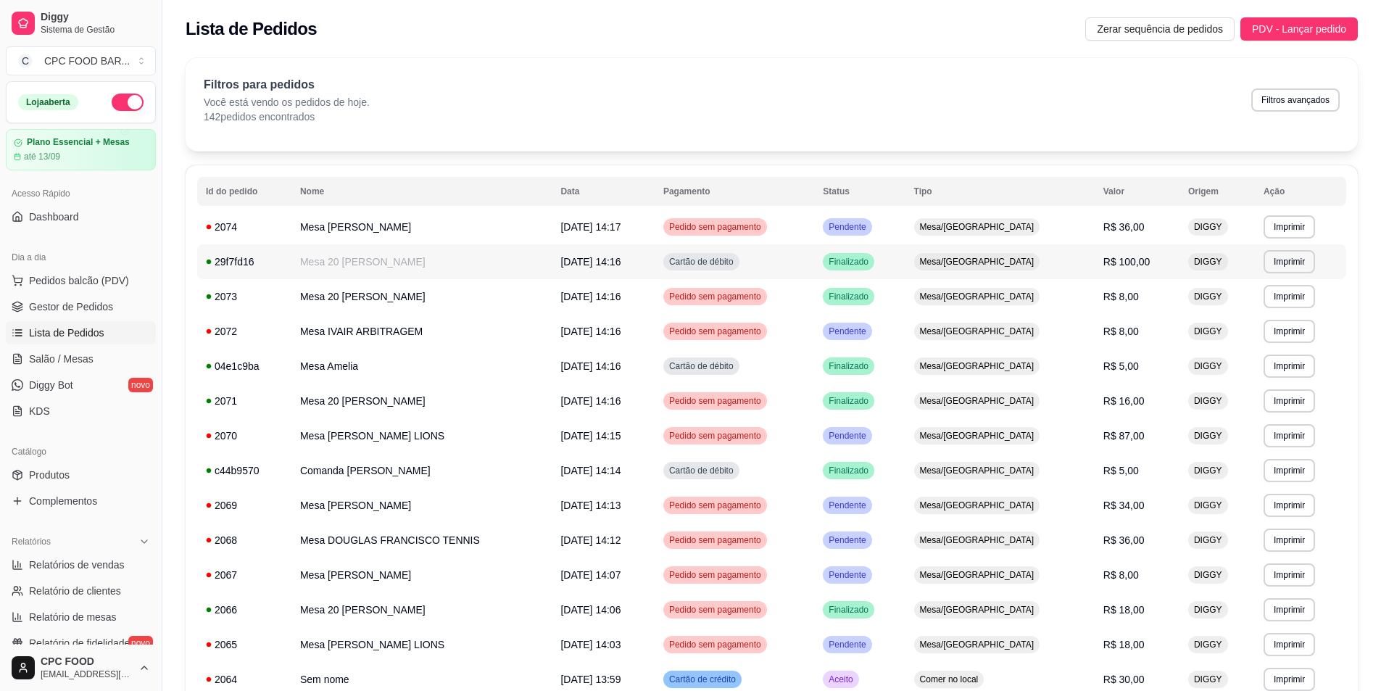
click at [724, 268] on div "Cartão de débito" at bounding box center [701, 261] width 76 height 17
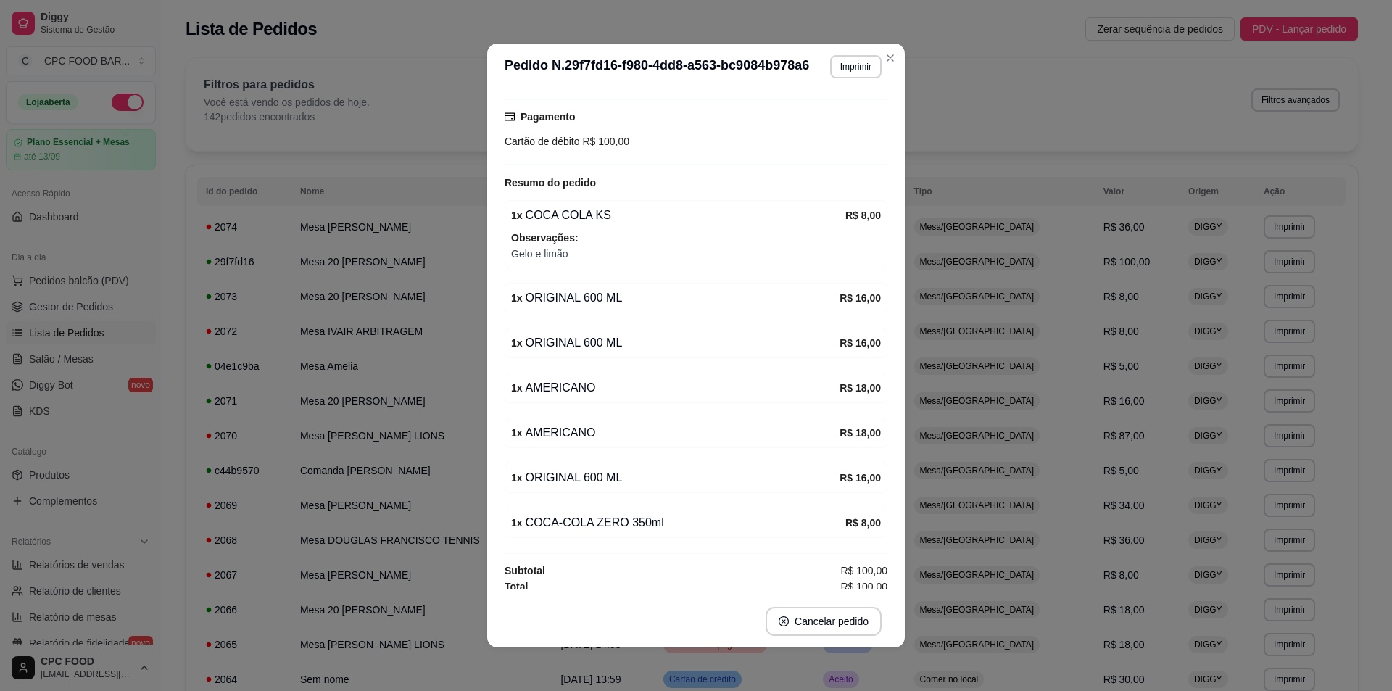
scroll to position [144, 0]
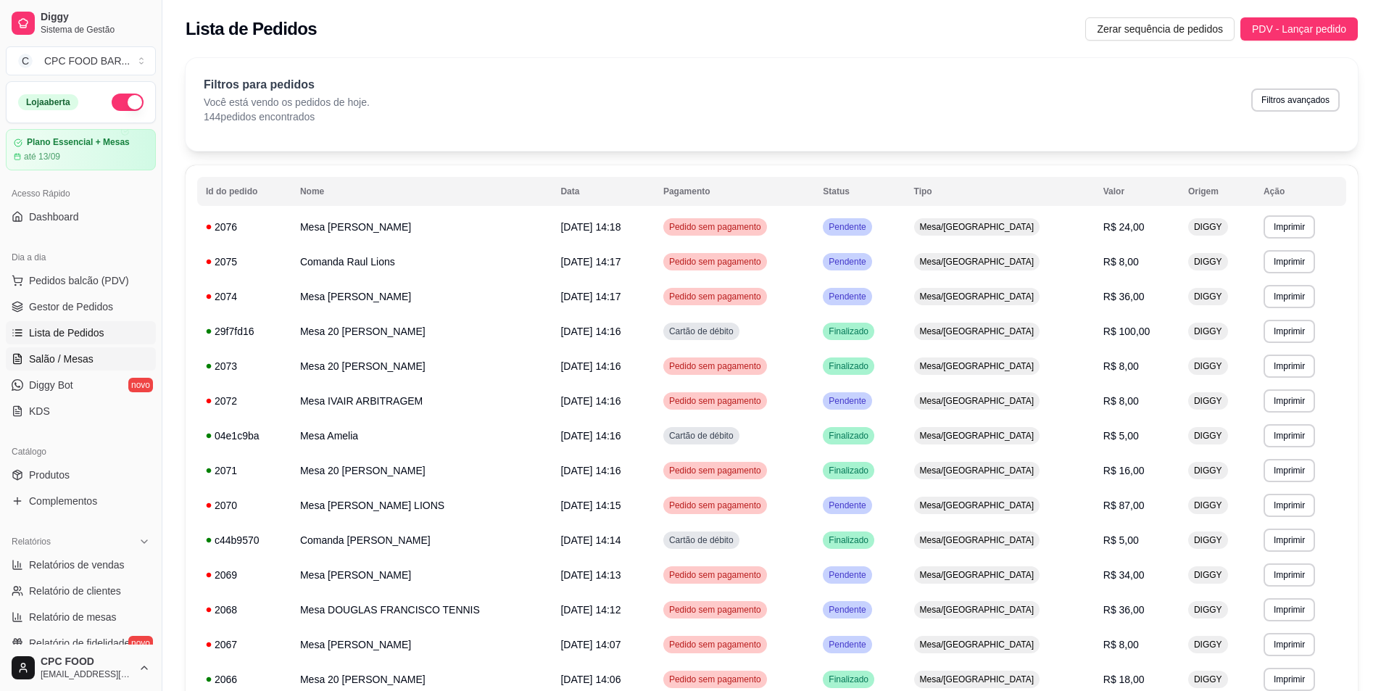
click at [96, 348] on link "Salão / Mesas" at bounding box center [81, 358] width 150 height 23
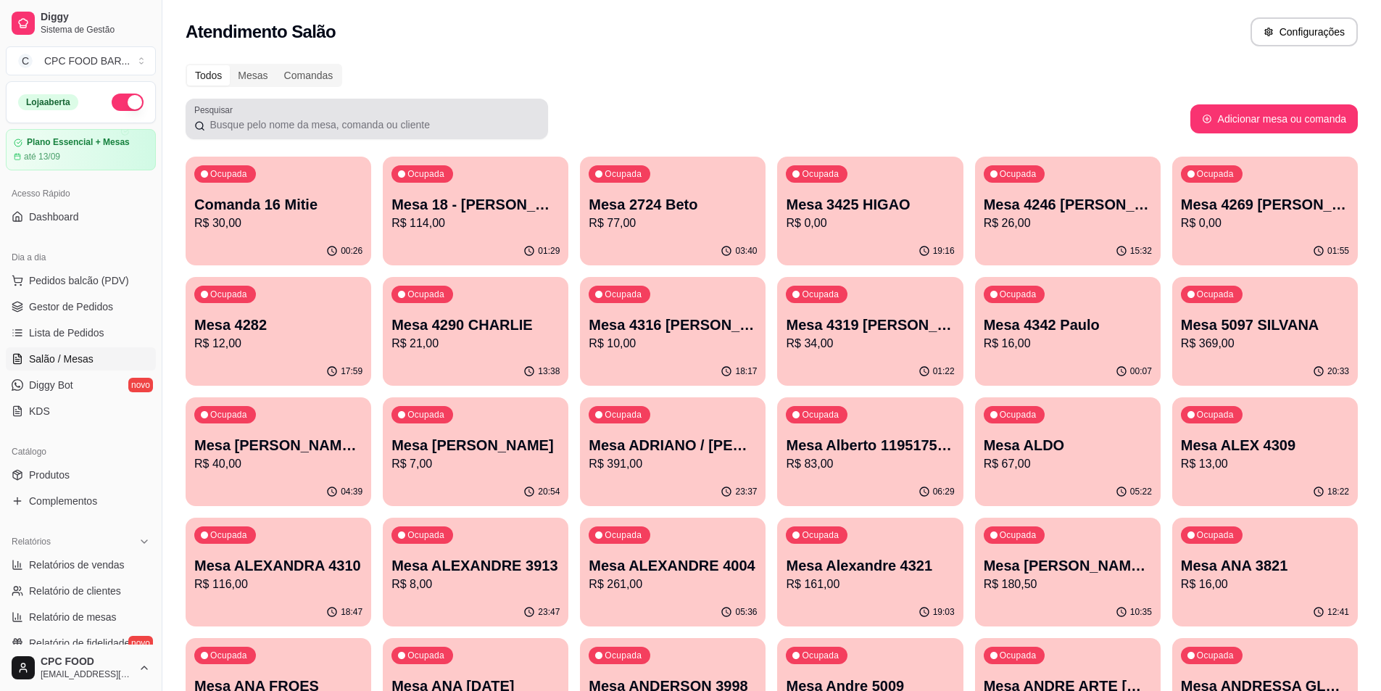
click at [376, 118] on input "Pesquisar" at bounding box center [372, 124] width 334 height 15
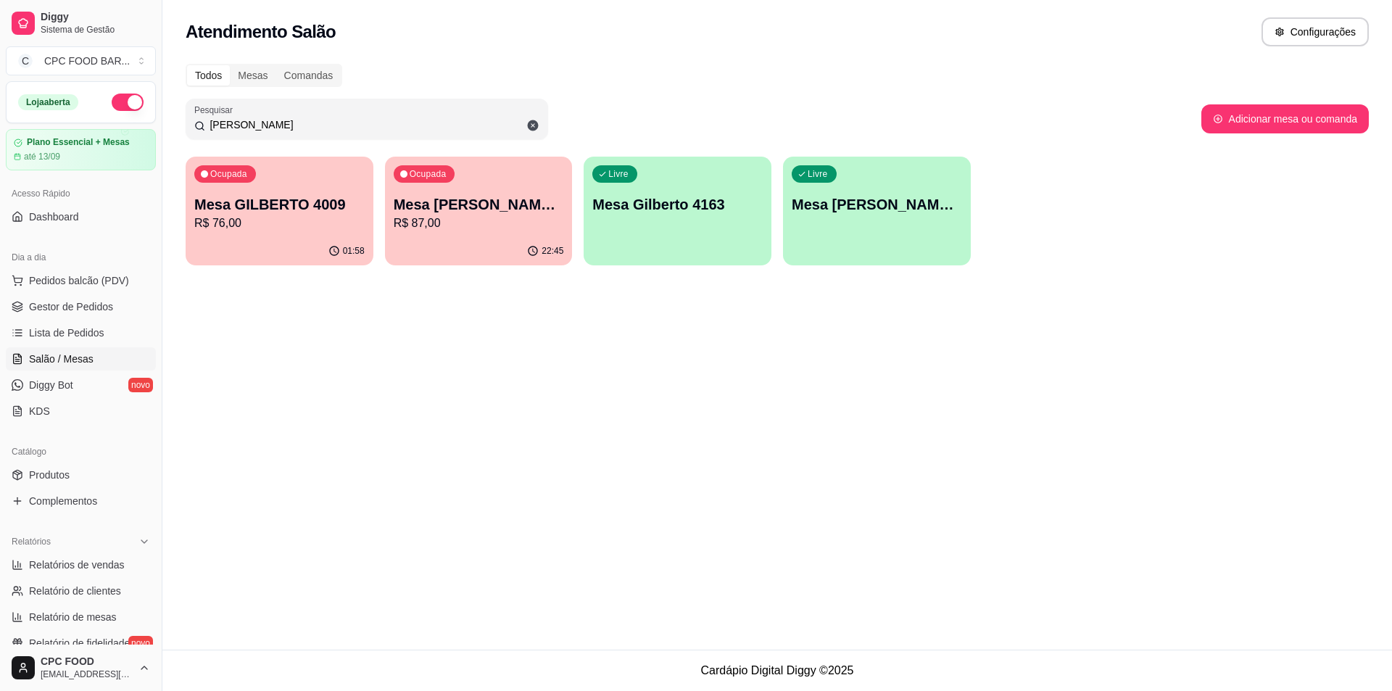
type input "[PERSON_NAME]"
click at [268, 253] on div "01:58" at bounding box center [280, 251] width 188 height 28
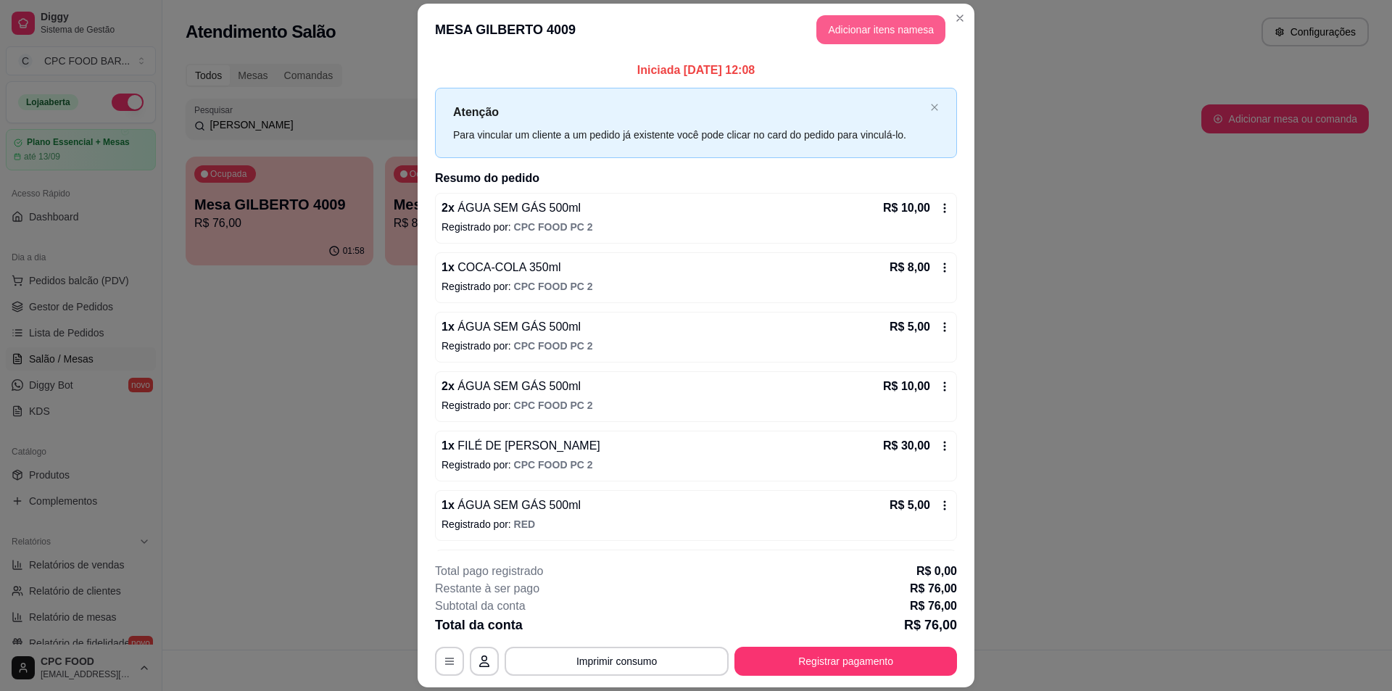
click at [833, 19] on button "Adicionar itens na mesa" at bounding box center [880, 29] width 129 height 29
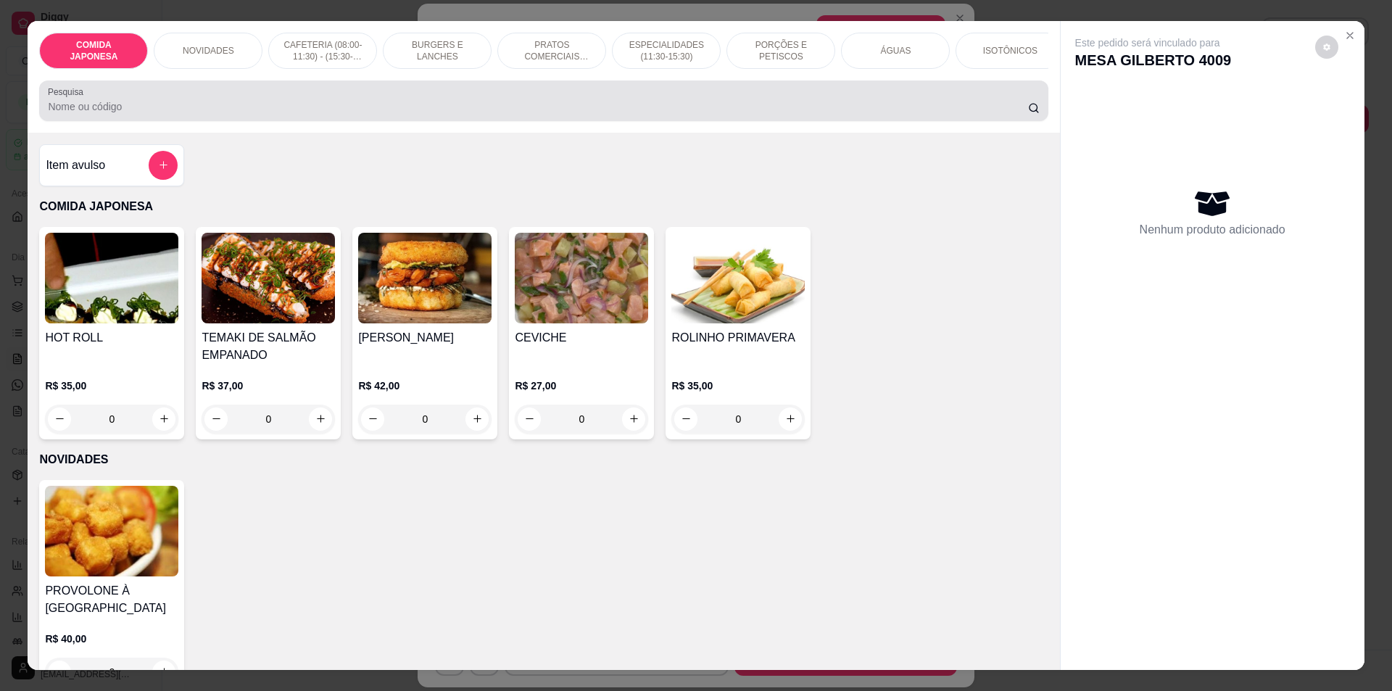
click at [590, 112] on input "Pesquisa" at bounding box center [538, 106] width 980 height 15
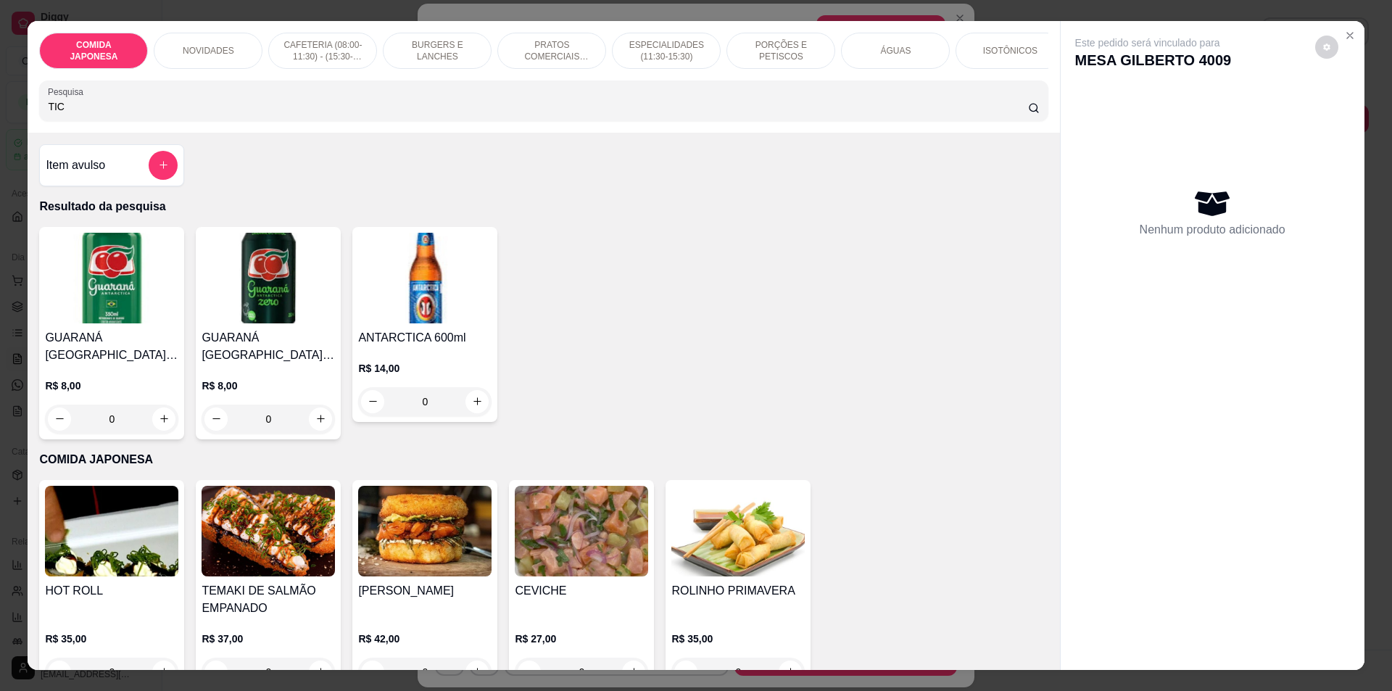
click at [352, 107] on div "TIC" at bounding box center [543, 100] width 991 height 29
type input "T"
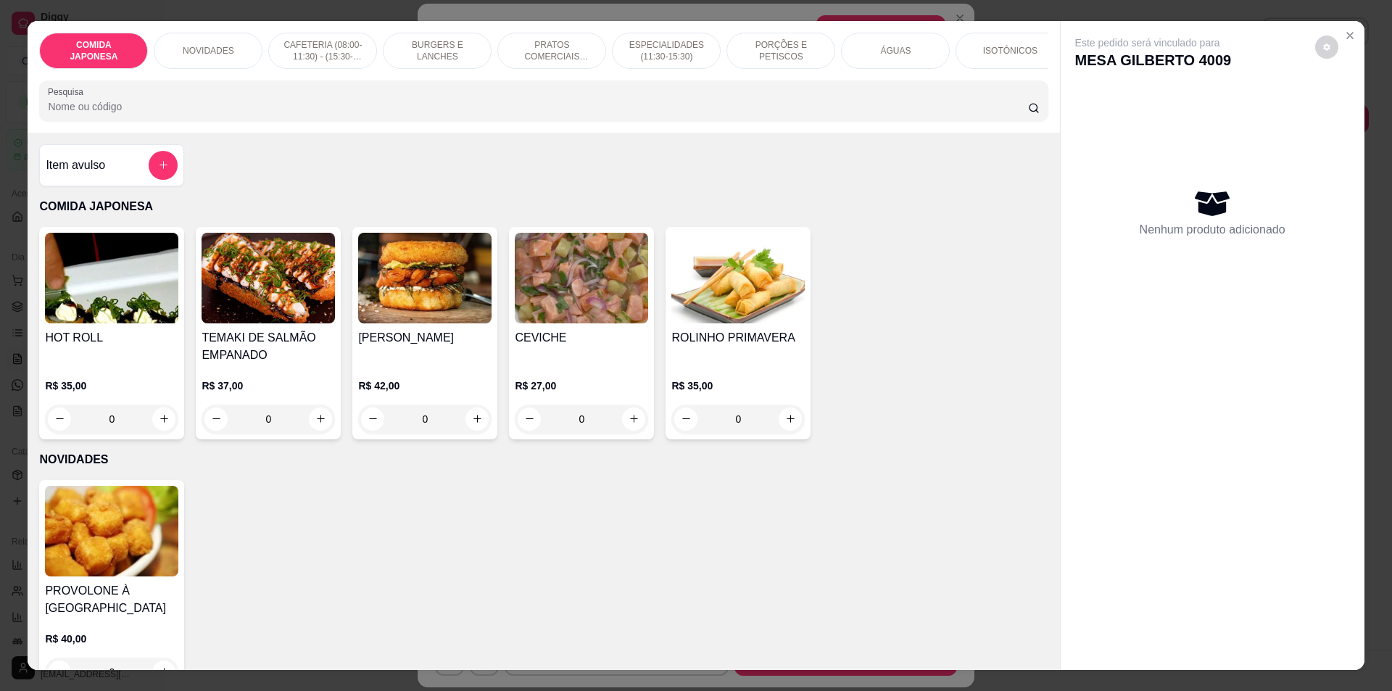
click at [351, 110] on input "Pesquisa" at bounding box center [538, 106] width 980 height 15
click at [160, 169] on icon "add-separate-item" at bounding box center [164, 165] width 8 height 8
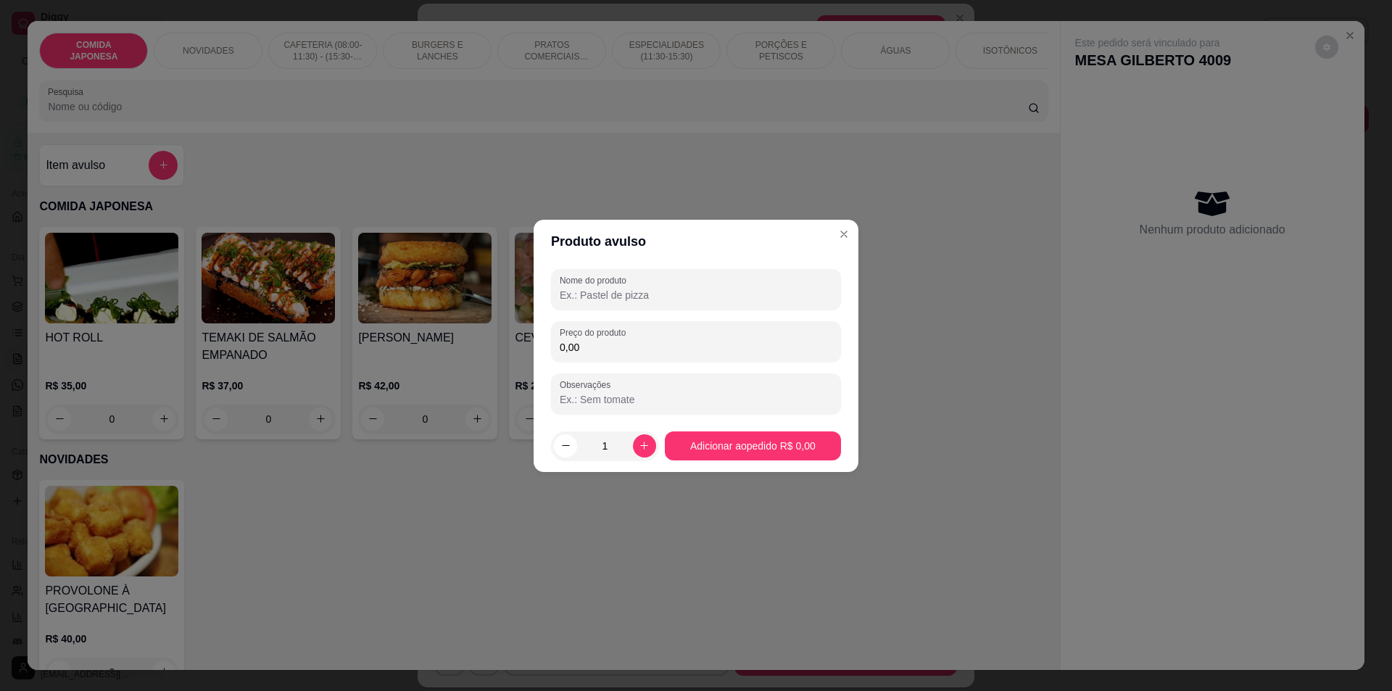
click at [617, 300] on input "Nome do produto" at bounding box center [696, 295] width 273 height 15
type input "TIC TAC"
click at [608, 332] on label "Preço do produto" at bounding box center [595, 332] width 71 height 12
click at [608, 340] on input "0,00" at bounding box center [696, 347] width 273 height 15
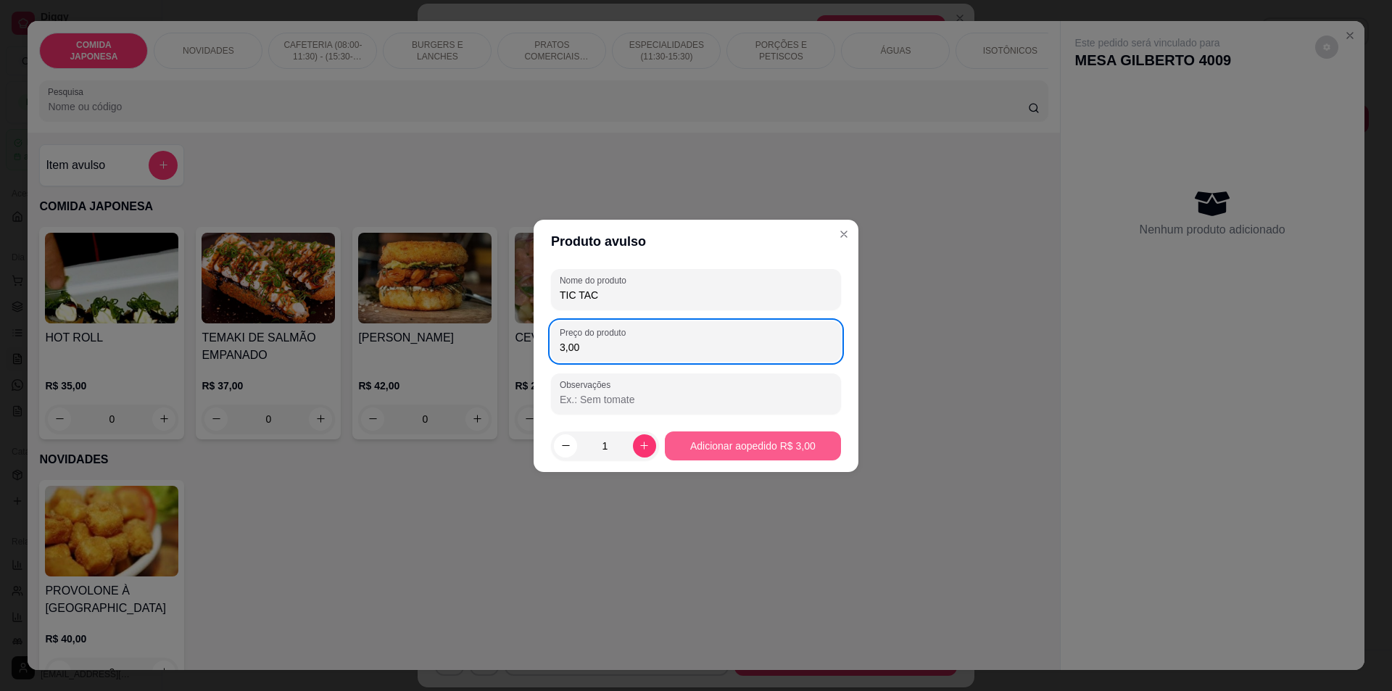
type input "3,00"
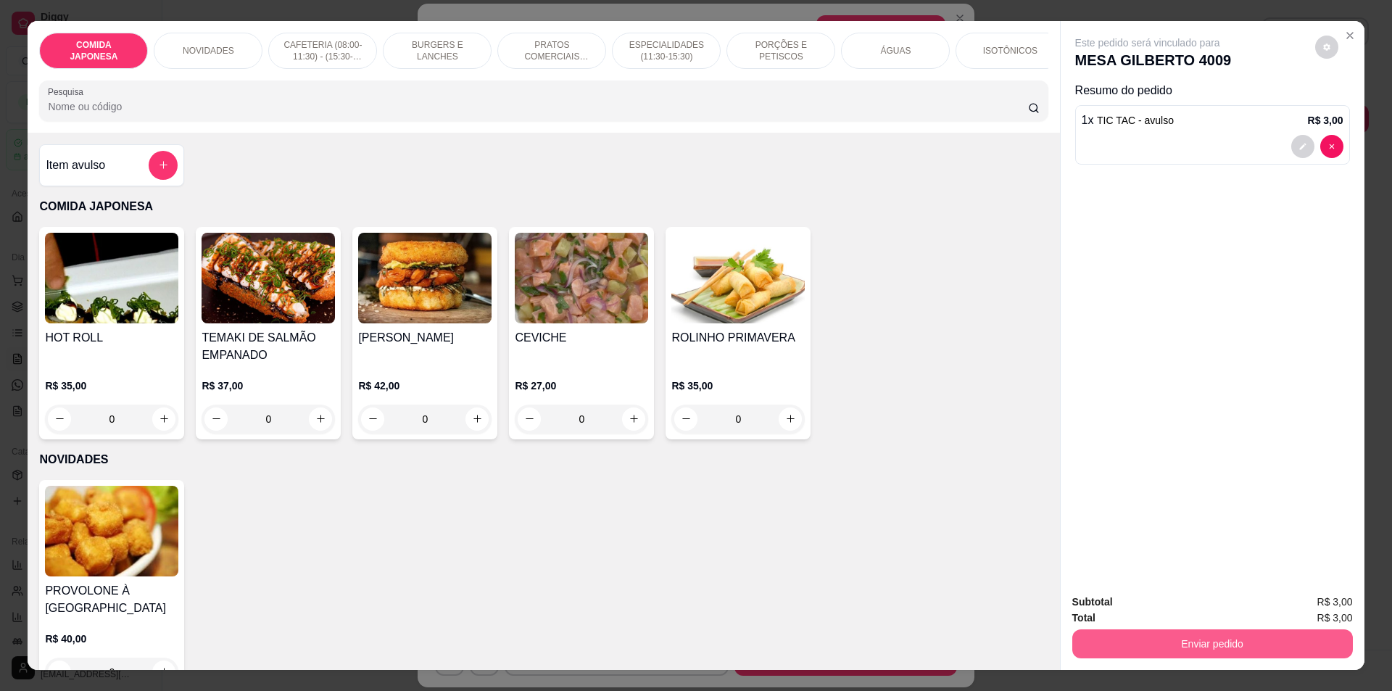
click at [1133, 649] on button "Enviar pedido" at bounding box center [1212, 643] width 281 height 29
click at [1132, 600] on button "Não registrar e enviar pedido" at bounding box center [1164, 609] width 151 height 28
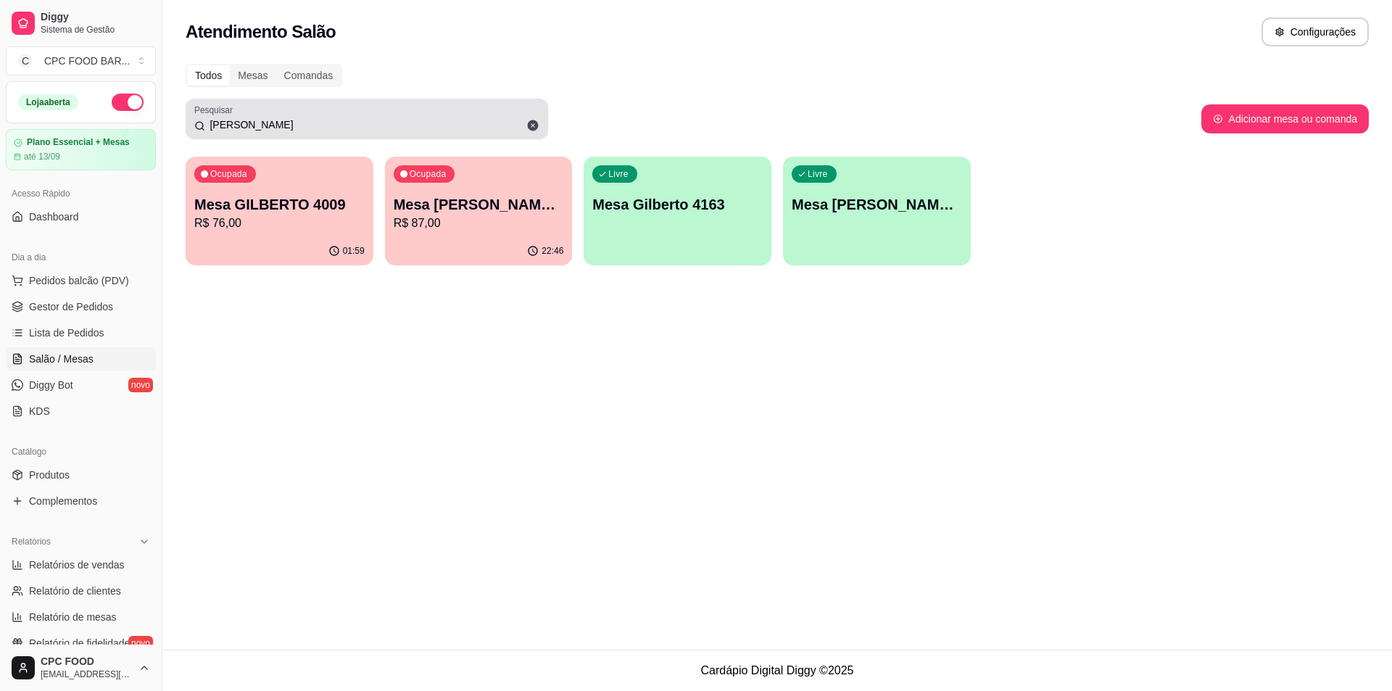
click at [460, 117] on div "[PERSON_NAME]" at bounding box center [366, 118] width 345 height 29
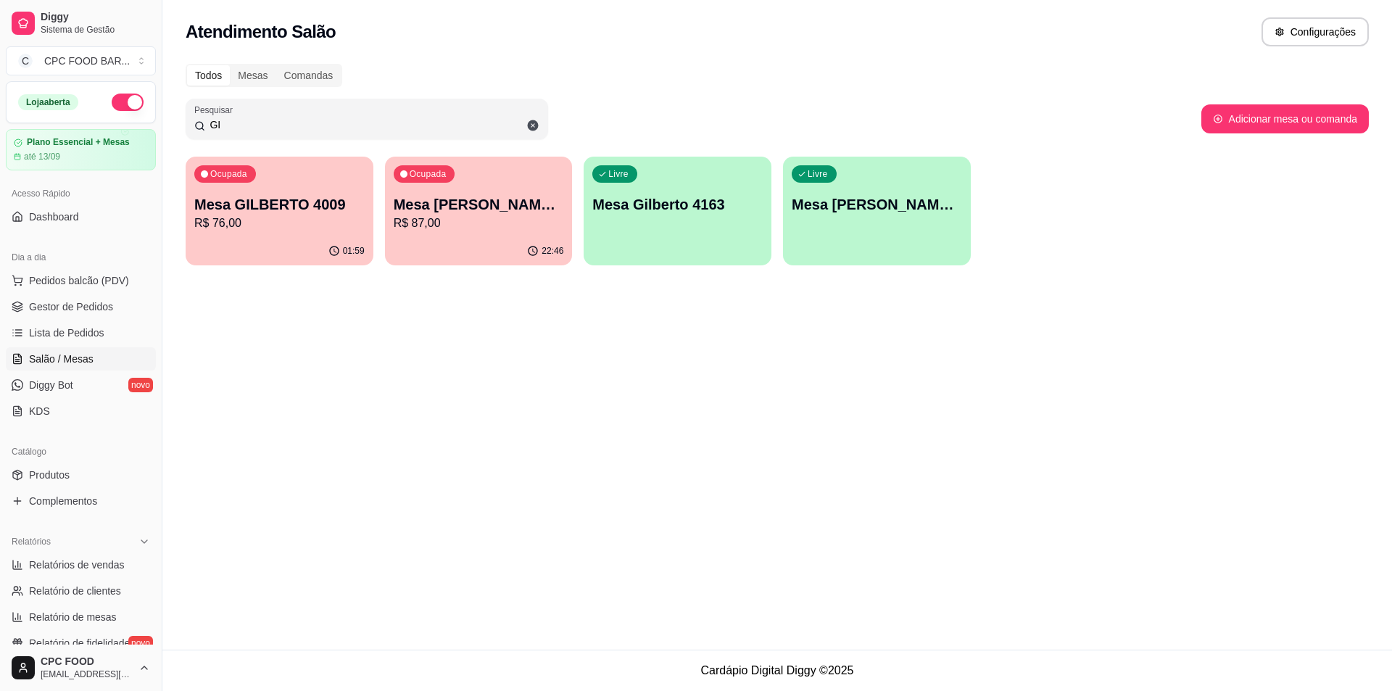
type input "G"
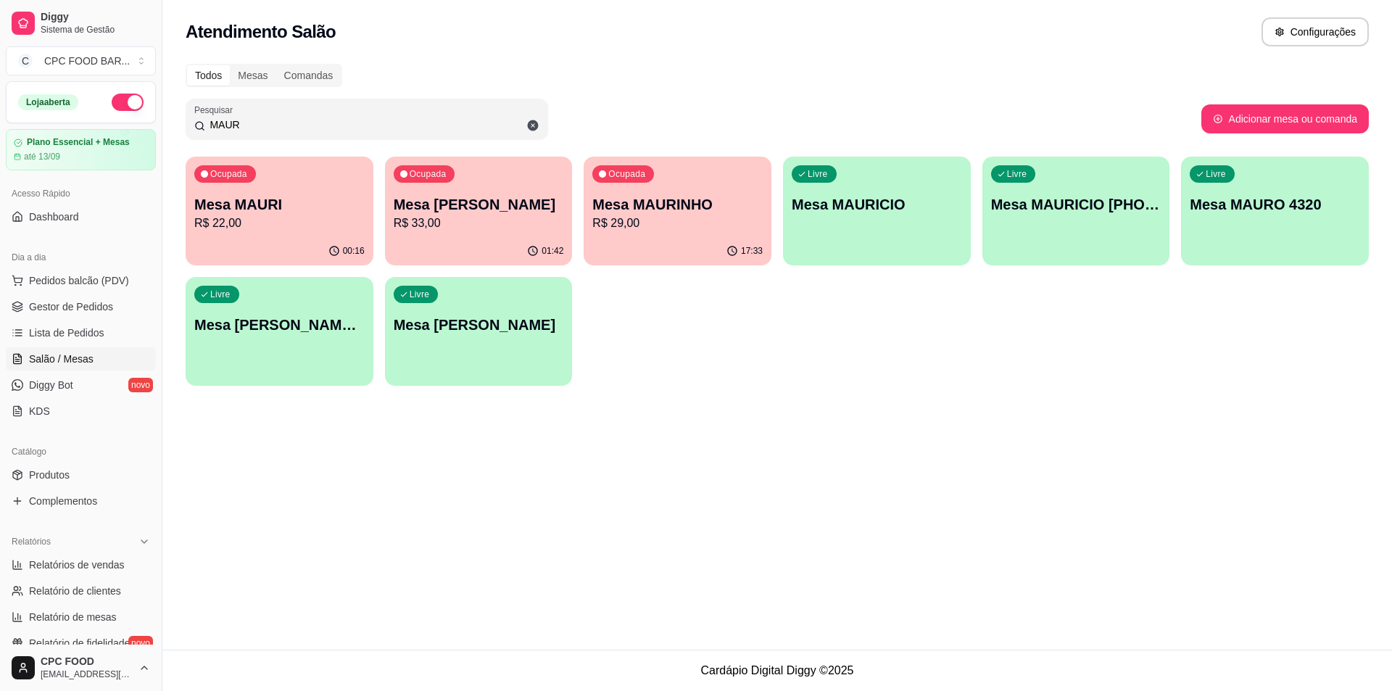
type input "MAUR"
click at [466, 210] on p "Mesa [PERSON_NAME]" at bounding box center [478, 205] width 165 height 20
click at [288, 224] on p "R$ 22,00" at bounding box center [279, 223] width 170 height 17
click at [481, 231] on p "R$ 33,00" at bounding box center [479, 223] width 170 height 17
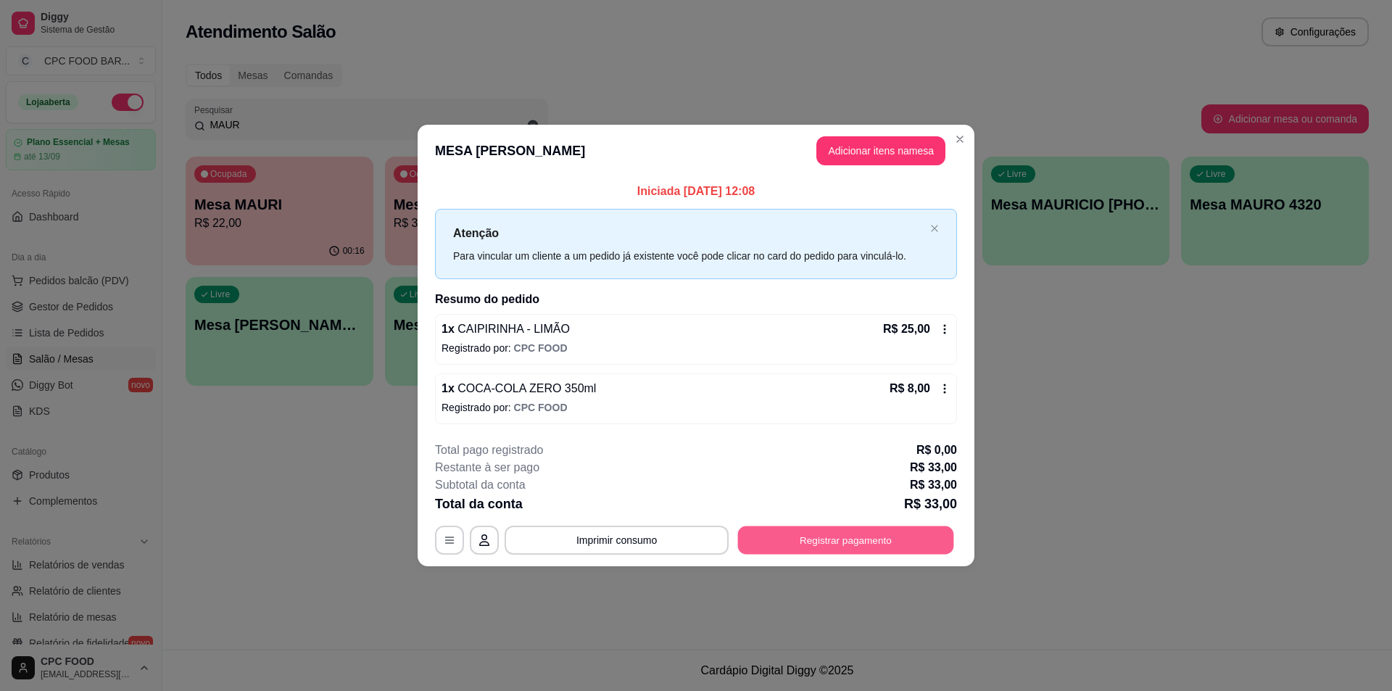
click at [758, 536] on button "Registrar pagamento" at bounding box center [846, 540] width 216 height 28
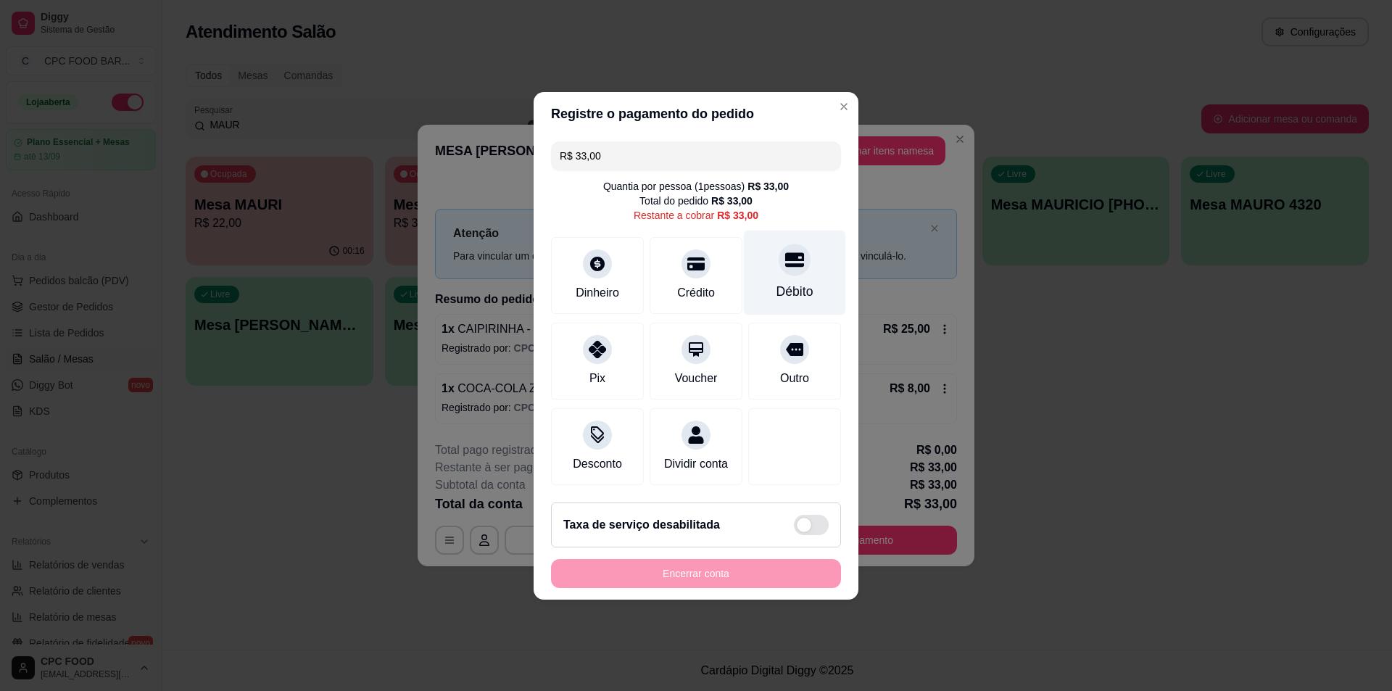
click at [785, 290] on div "Débito" at bounding box center [795, 291] width 37 height 19
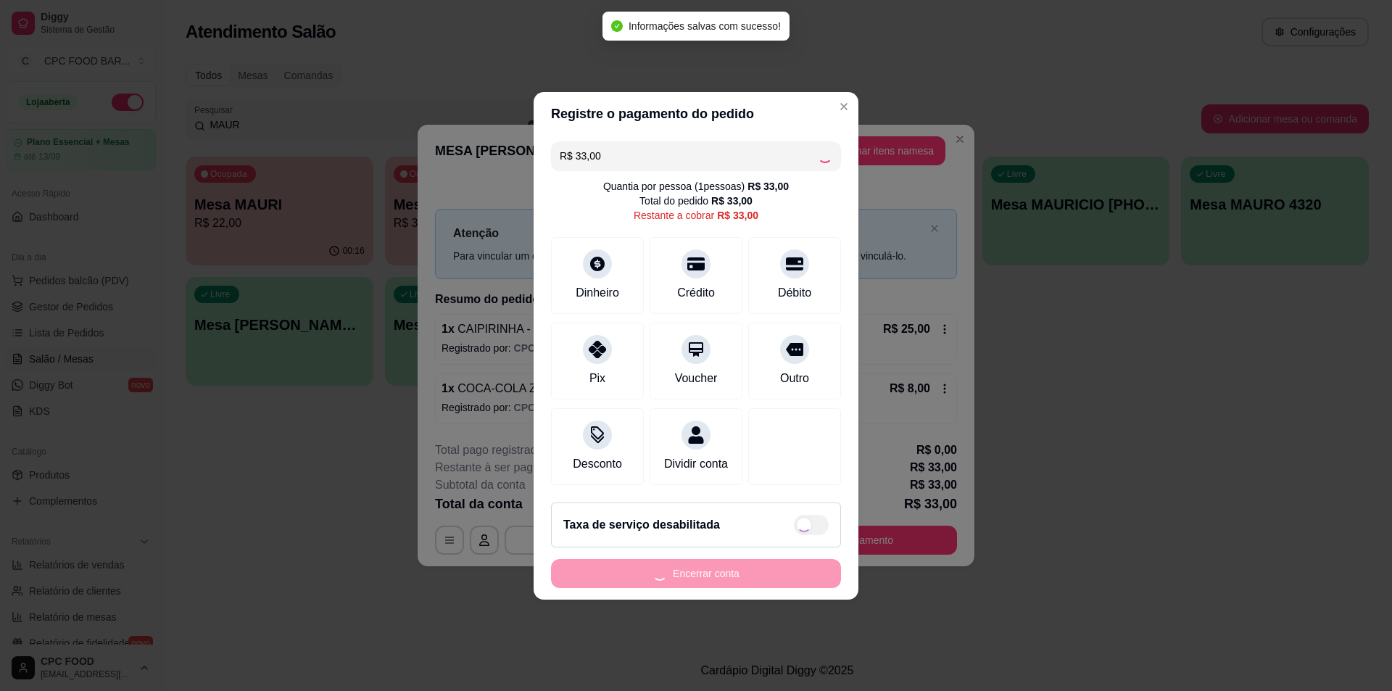
type input "R$ 0,00"
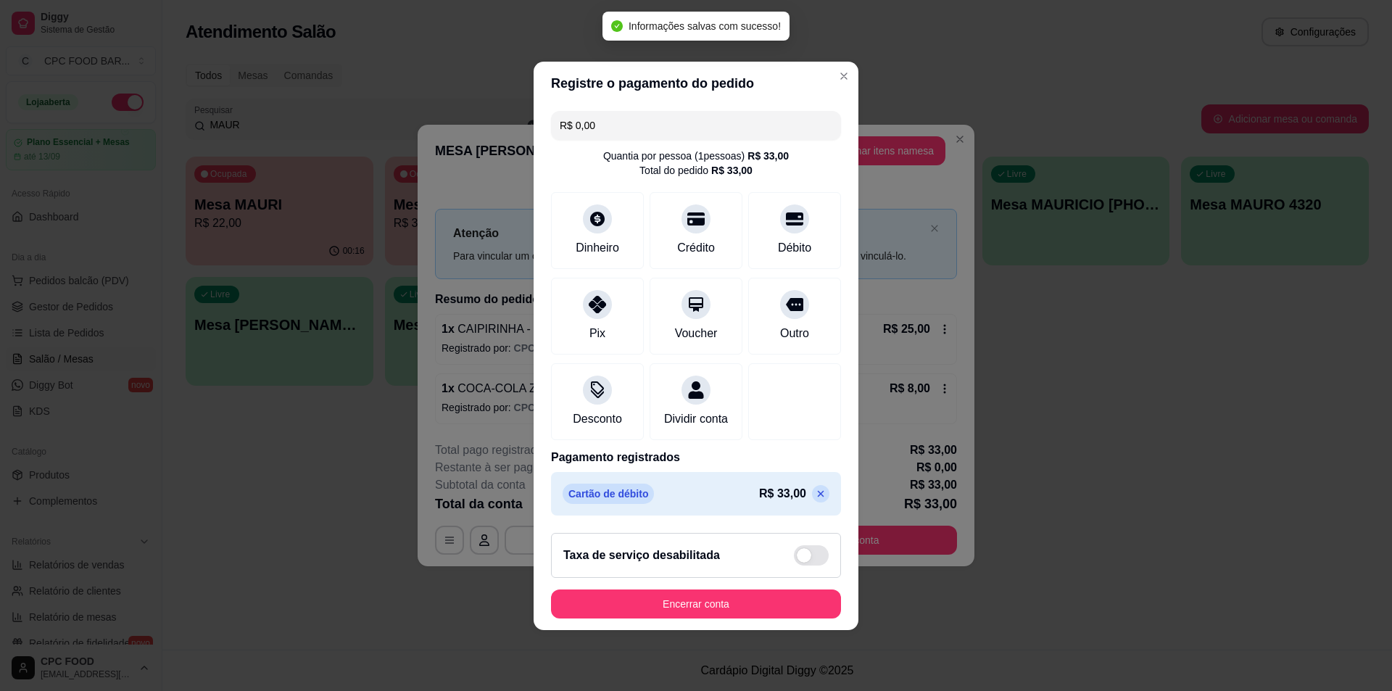
click at [662, 588] on footer "Taxa de serviço desabilitada Encerrar conta" at bounding box center [696, 575] width 325 height 109
click at [660, 616] on button "Encerrar conta" at bounding box center [696, 604] width 290 height 29
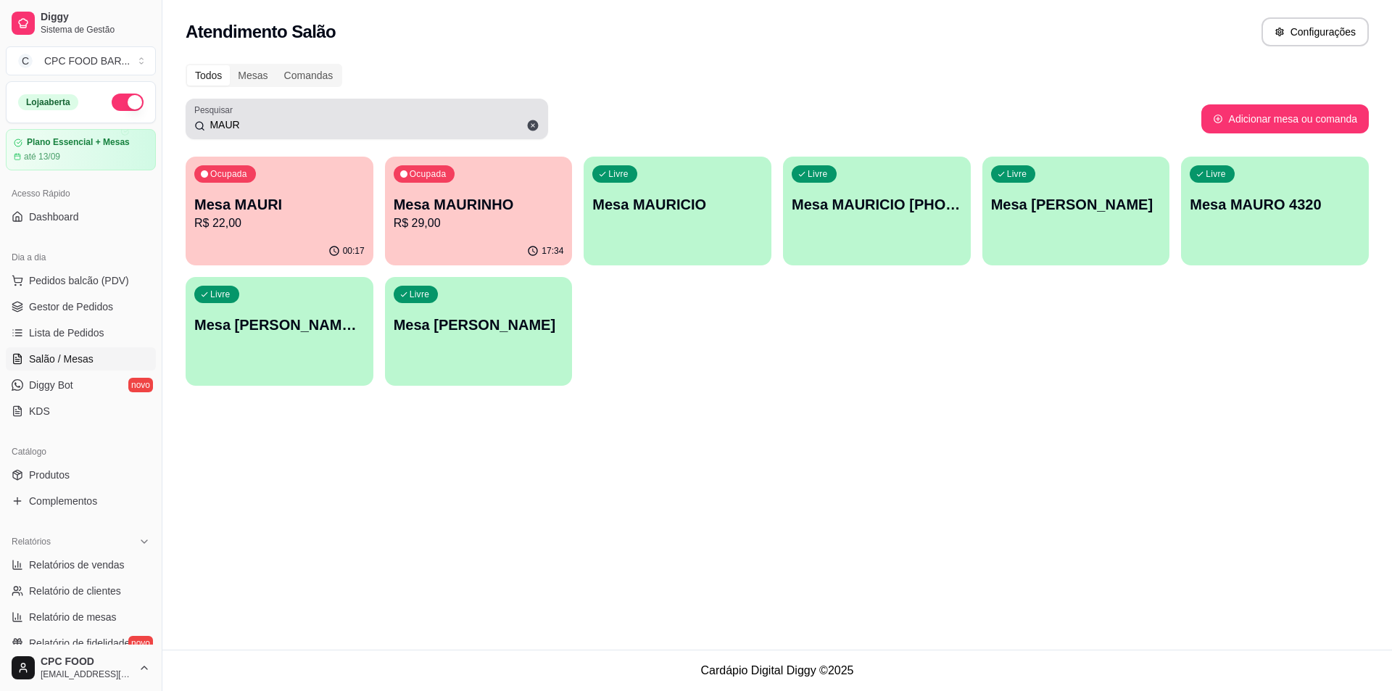
click at [418, 125] on input "MAUR" at bounding box center [372, 124] width 334 height 15
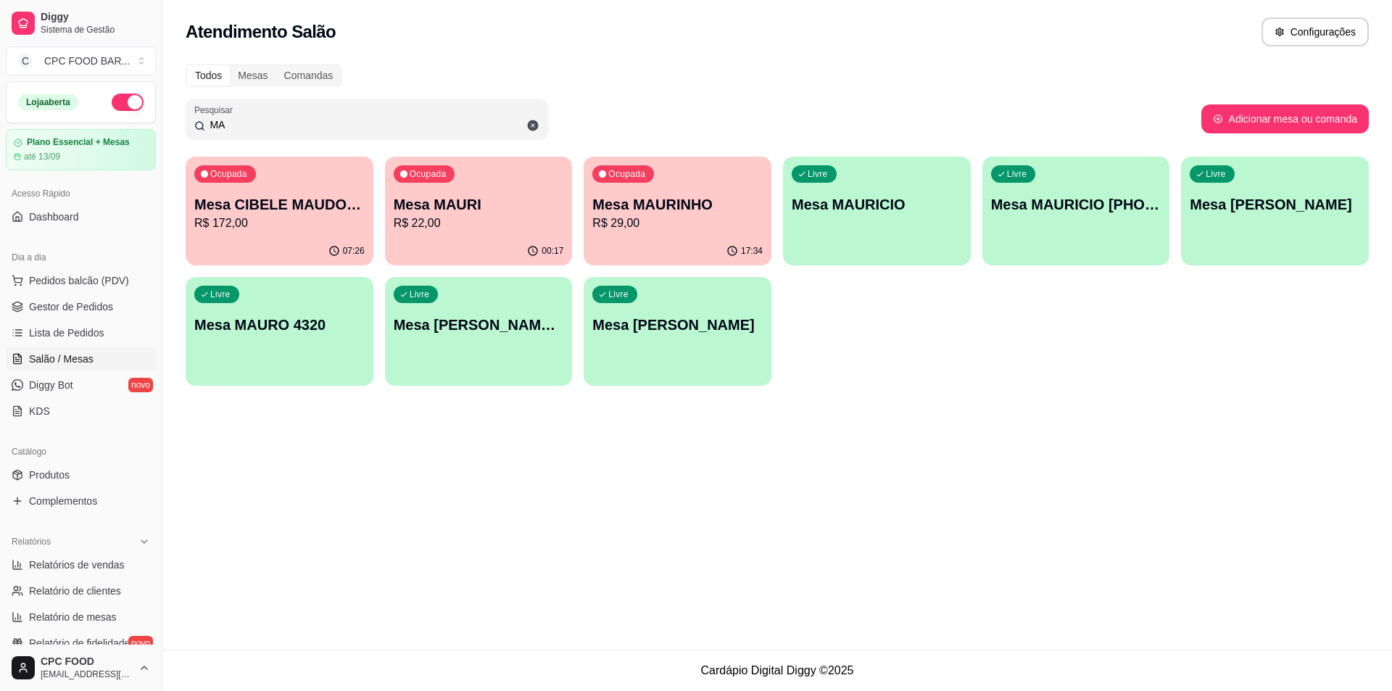
type input "M"
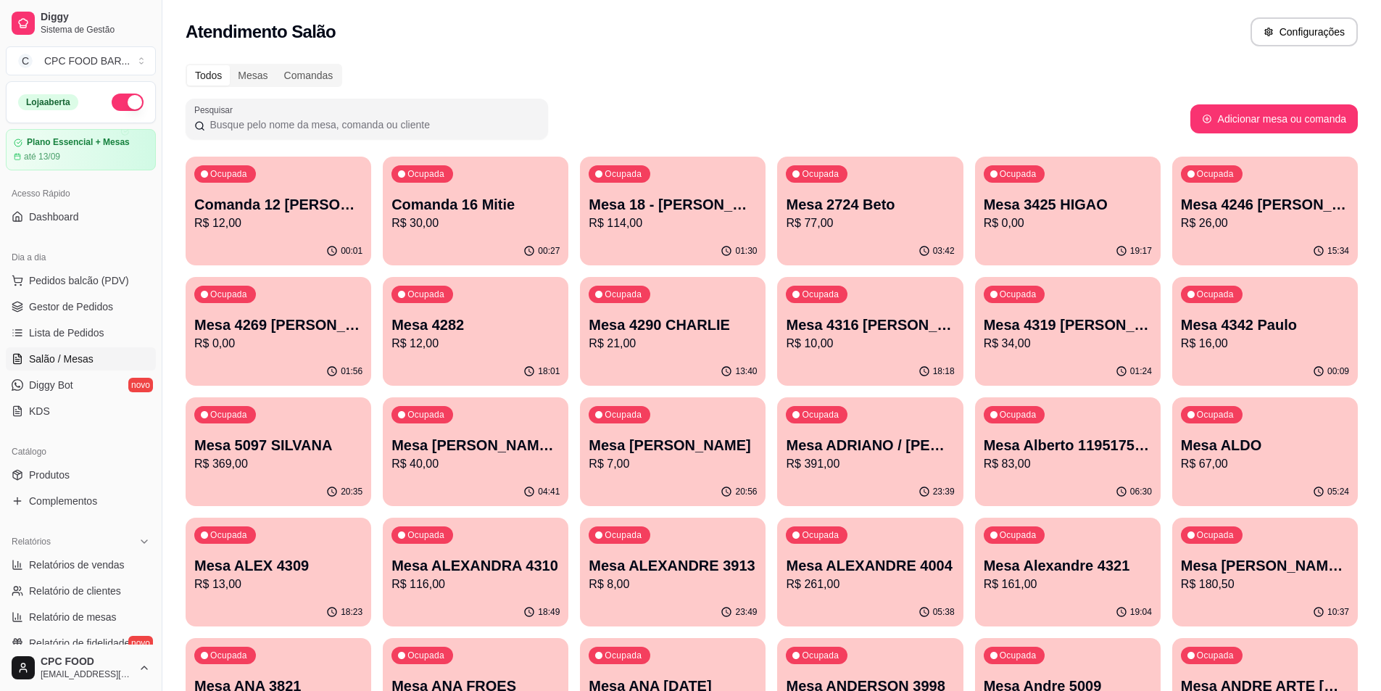
click at [276, 128] on input "Pesquisar" at bounding box center [372, 124] width 334 height 15
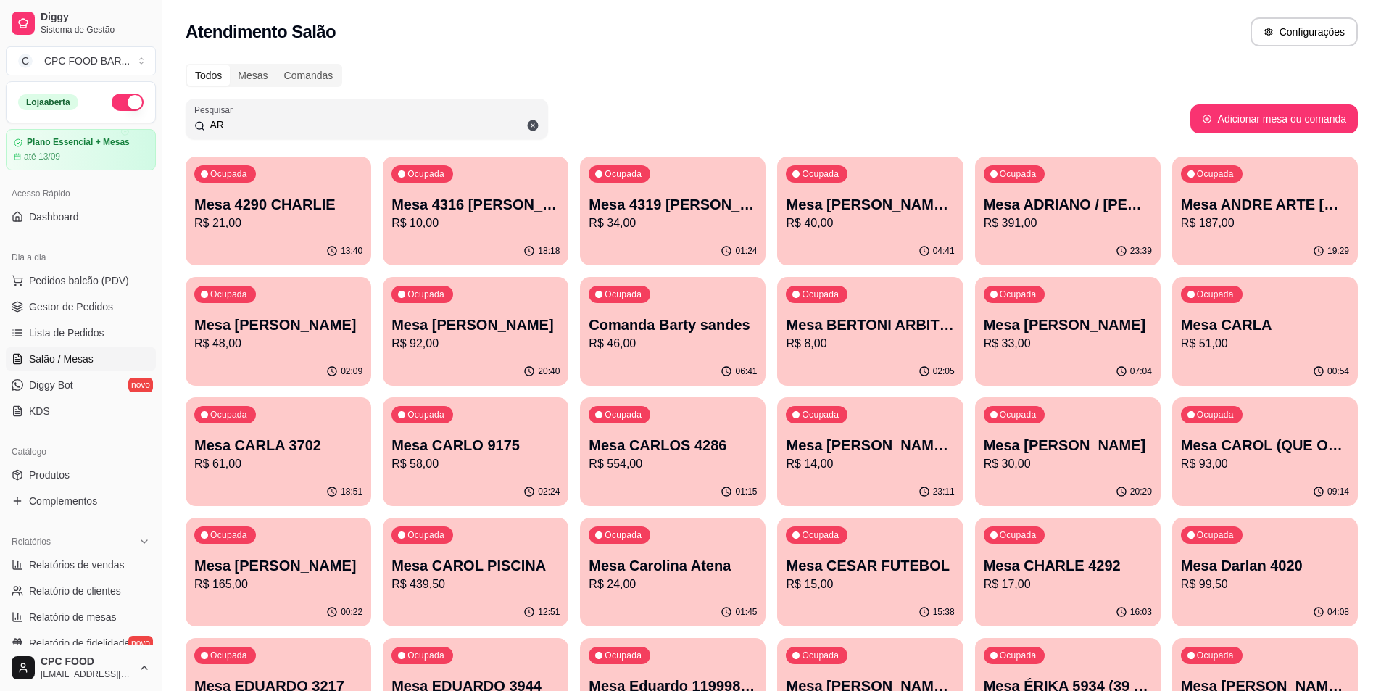
type input "A"
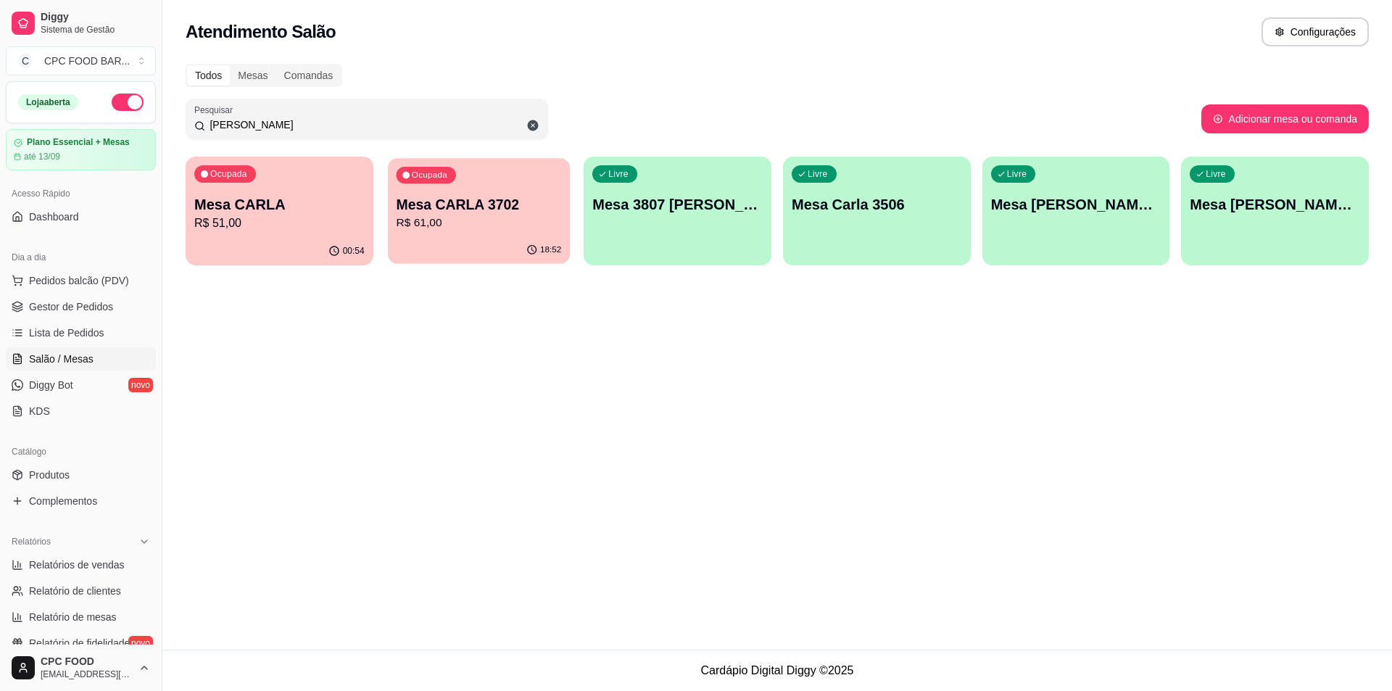
click at [476, 227] on p "R$ 61,00" at bounding box center [478, 223] width 165 height 17
click at [254, 210] on p "Mesa CARLA" at bounding box center [279, 204] width 170 height 20
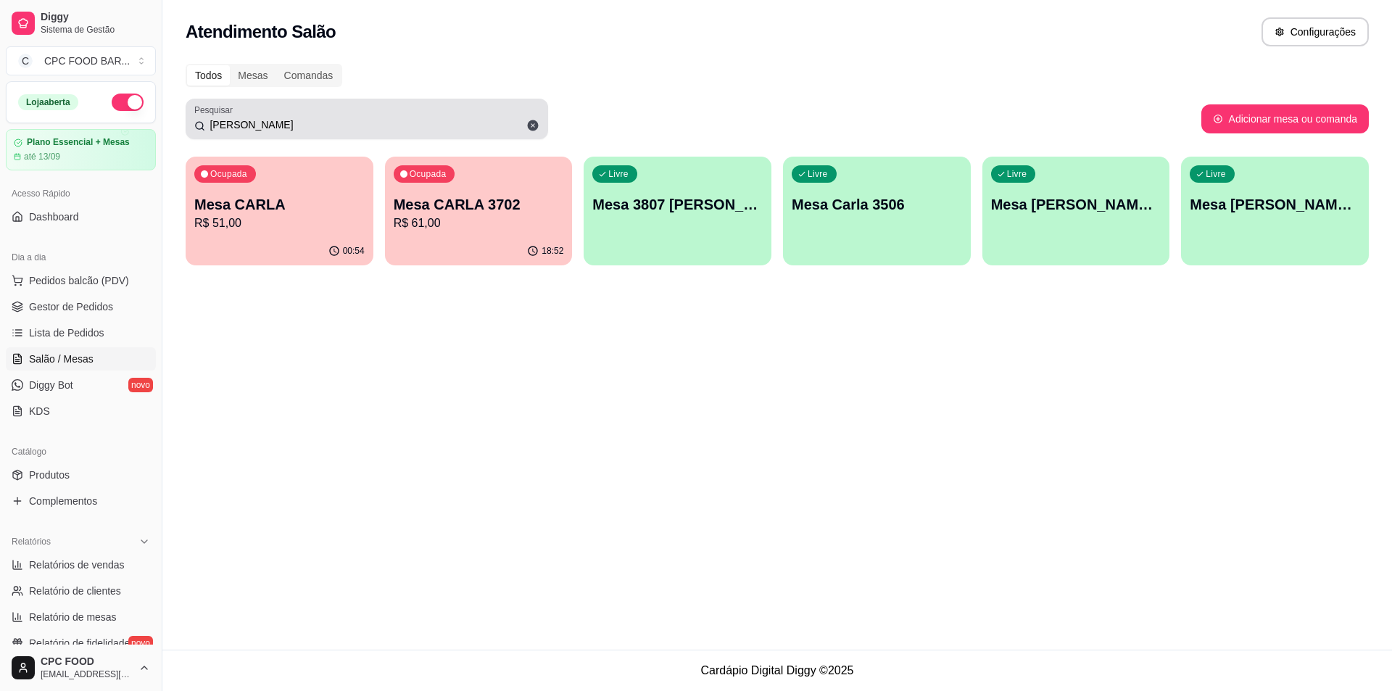
click at [401, 111] on div "[PERSON_NAME]" at bounding box center [366, 118] width 345 height 29
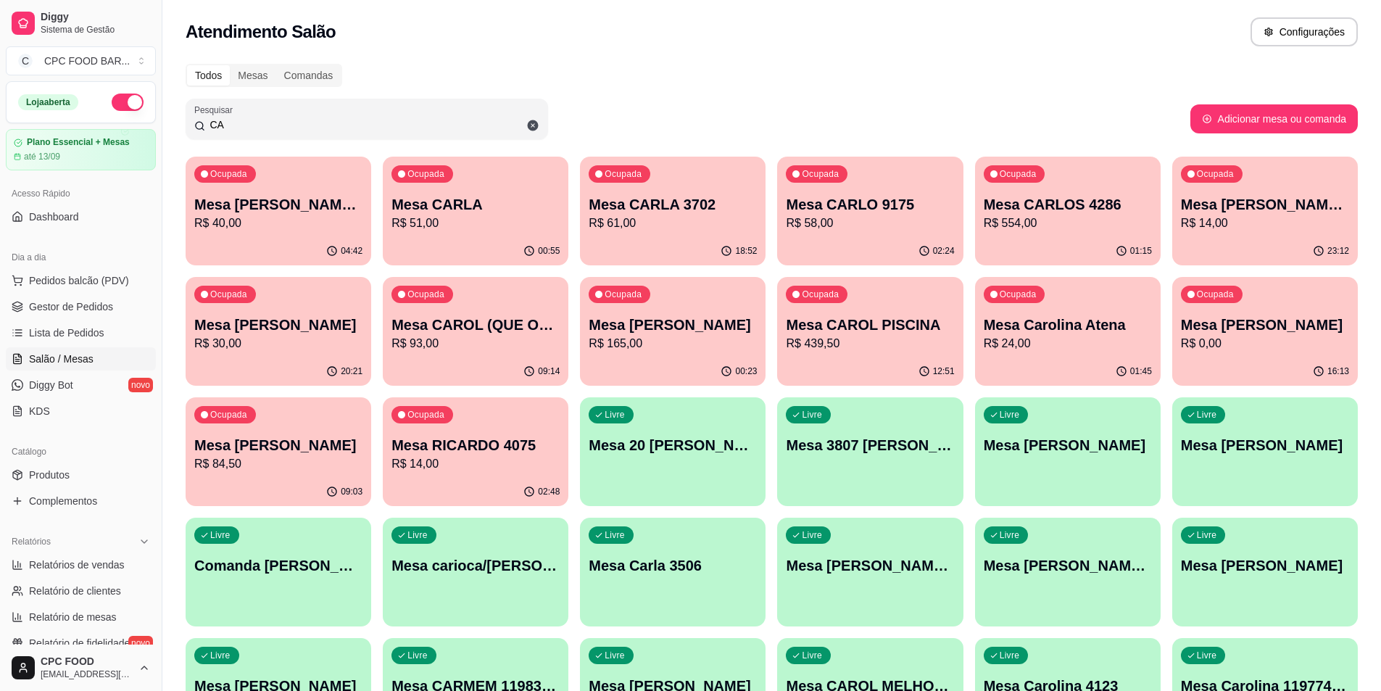
type input "C"
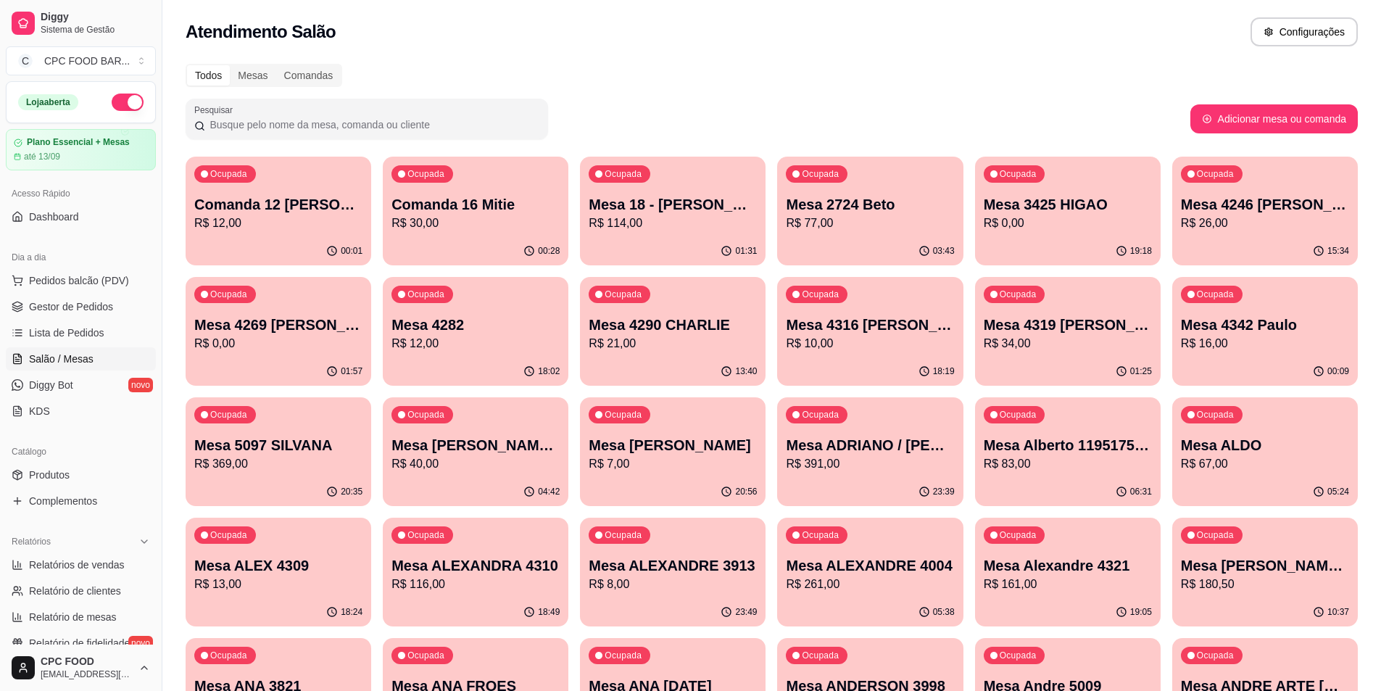
click at [96, 263] on div "Dia a dia" at bounding box center [81, 257] width 150 height 23
click at [102, 282] on span "Pedidos balcão (PDV)" at bounding box center [79, 280] width 100 height 15
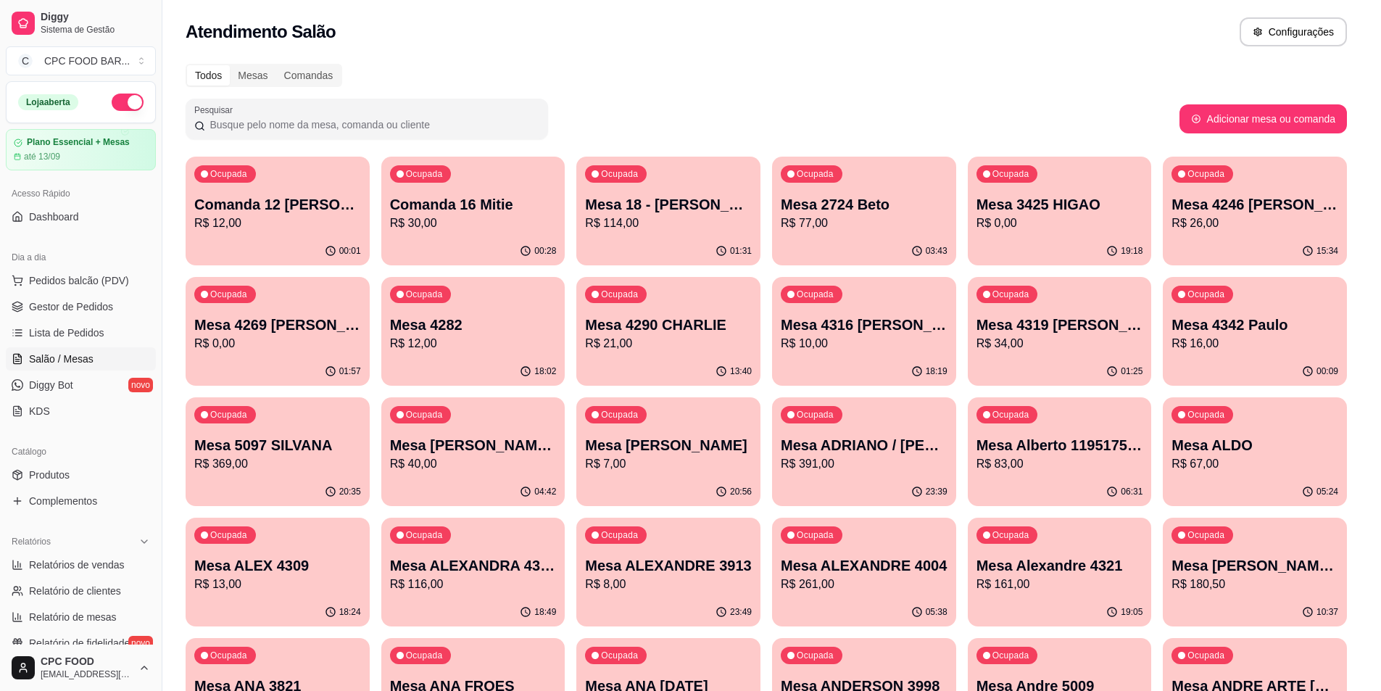
click at [104, 280] on img at bounding box center [111, 278] width 133 height 91
click at [666, 109] on input "Pesquisa" at bounding box center [532, 106] width 969 height 15
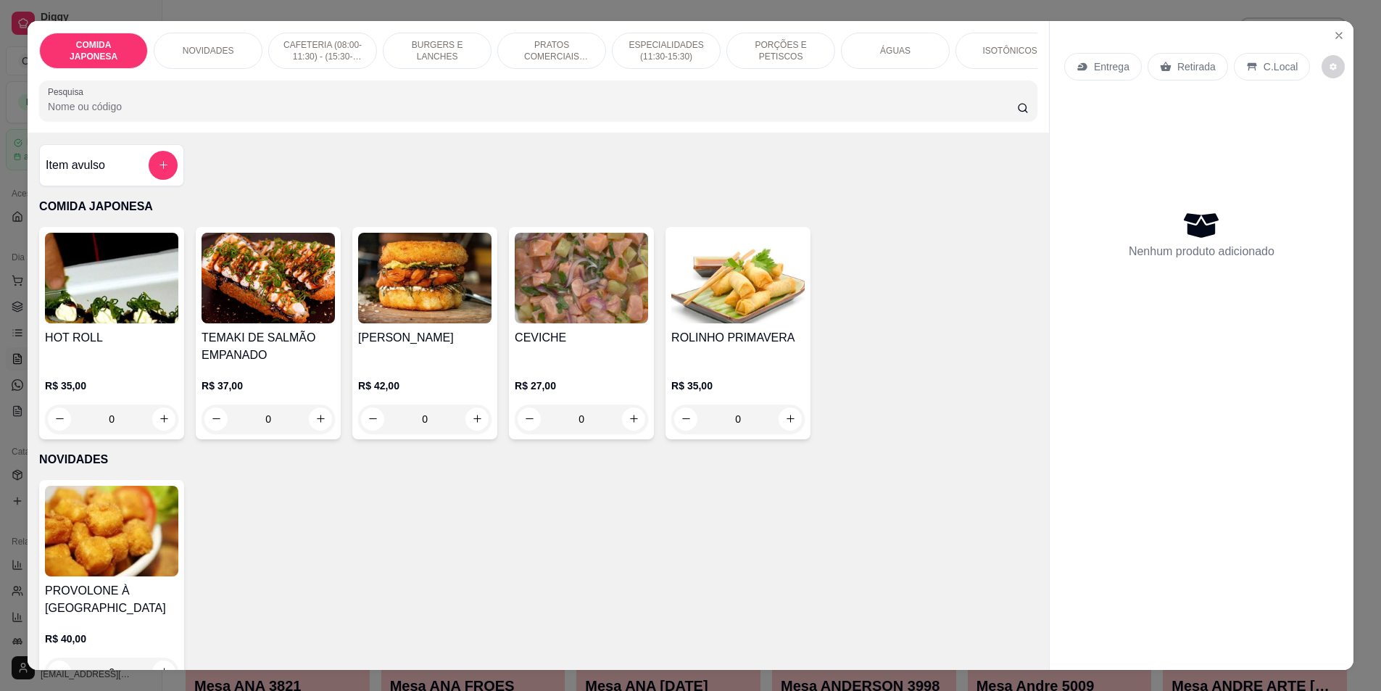
click at [666, 109] on input "Pesquisa" at bounding box center [532, 106] width 969 height 15
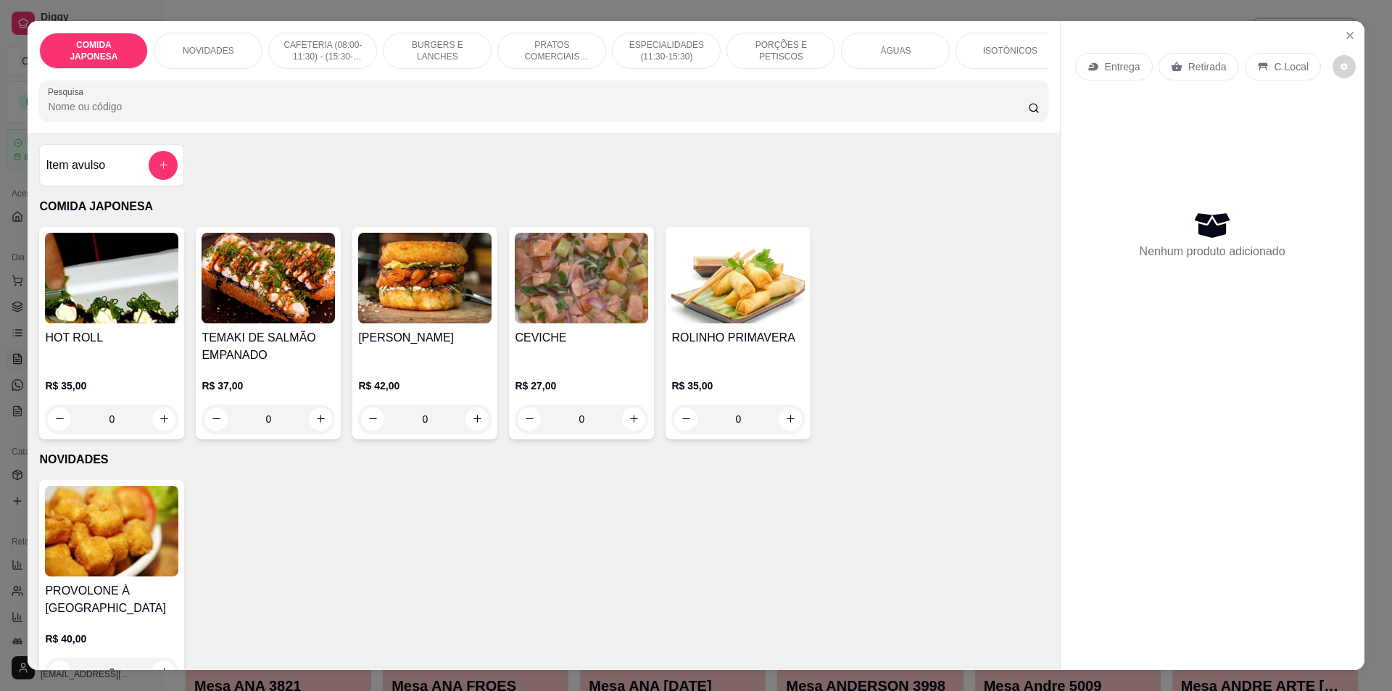
click at [666, 109] on input "Pesquisa" at bounding box center [538, 106] width 980 height 15
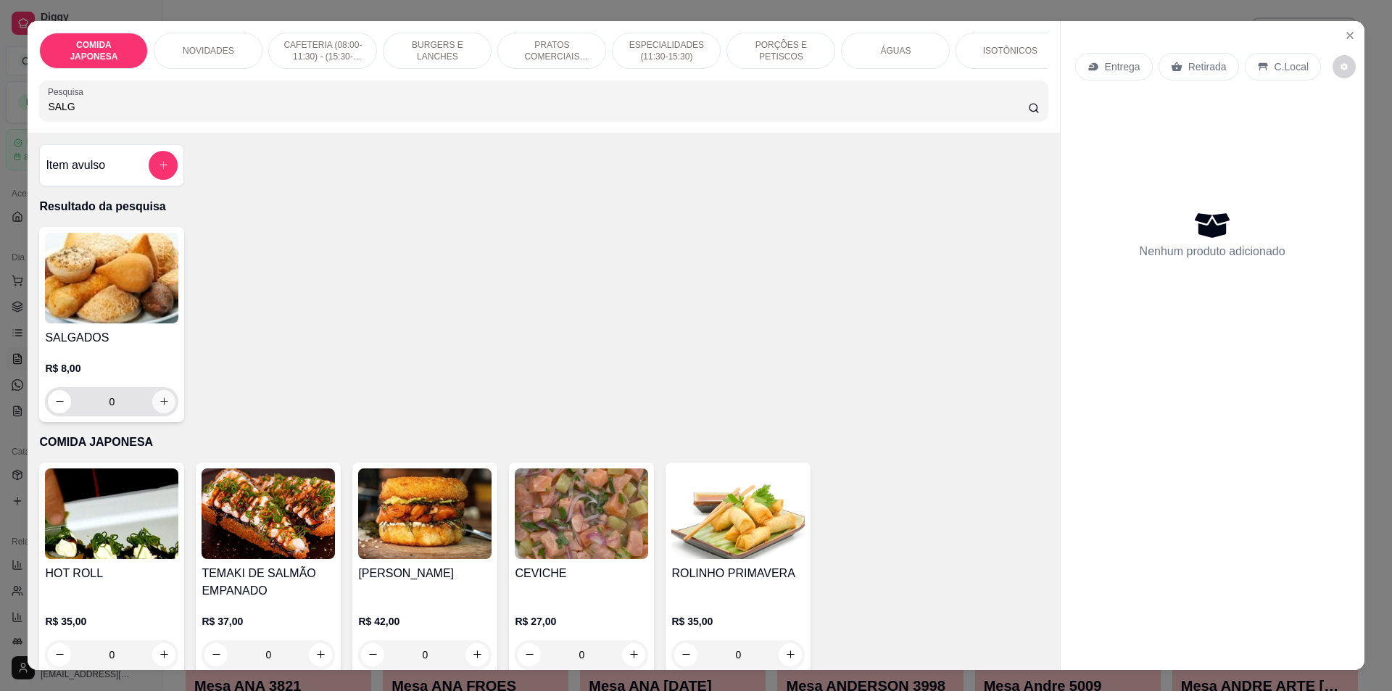
type input "SALG"
click at [163, 407] on icon "increase-product-quantity" at bounding box center [164, 401] width 11 height 11
type input "1"
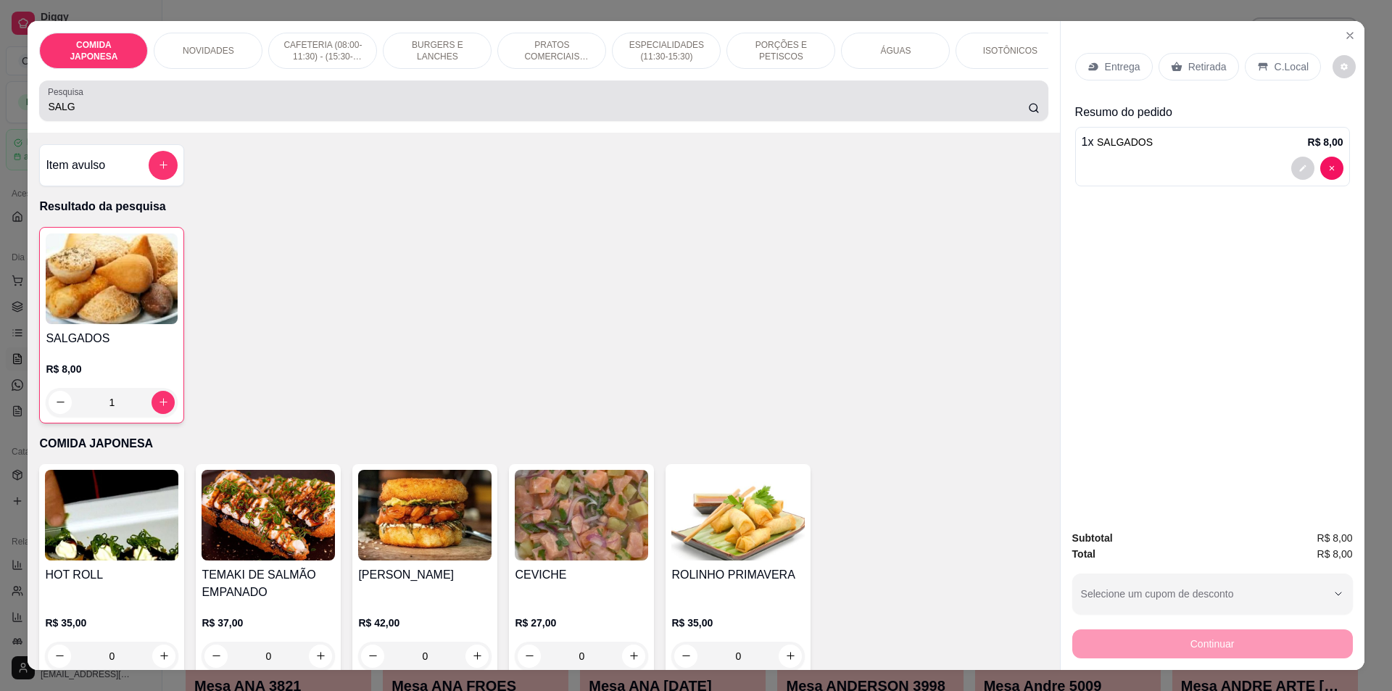
click at [186, 92] on div "Pesquisa SALG" at bounding box center [543, 100] width 1009 height 41
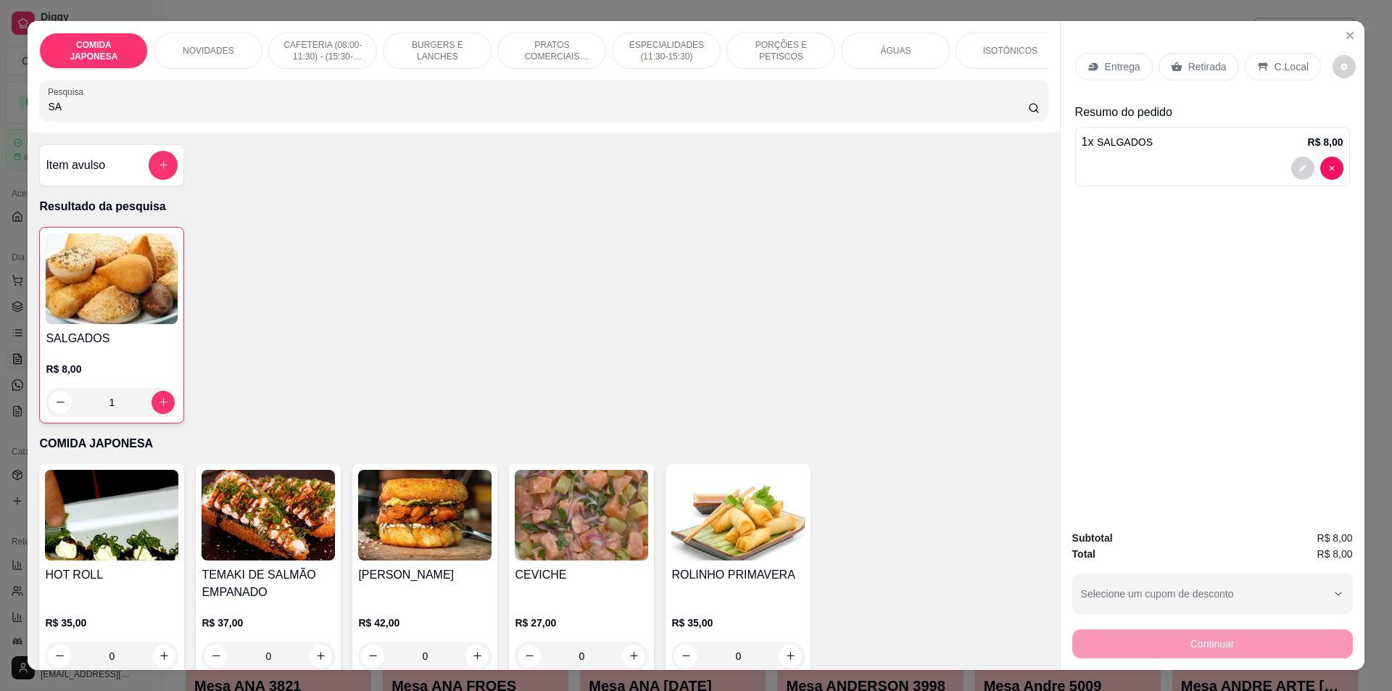
type input "S"
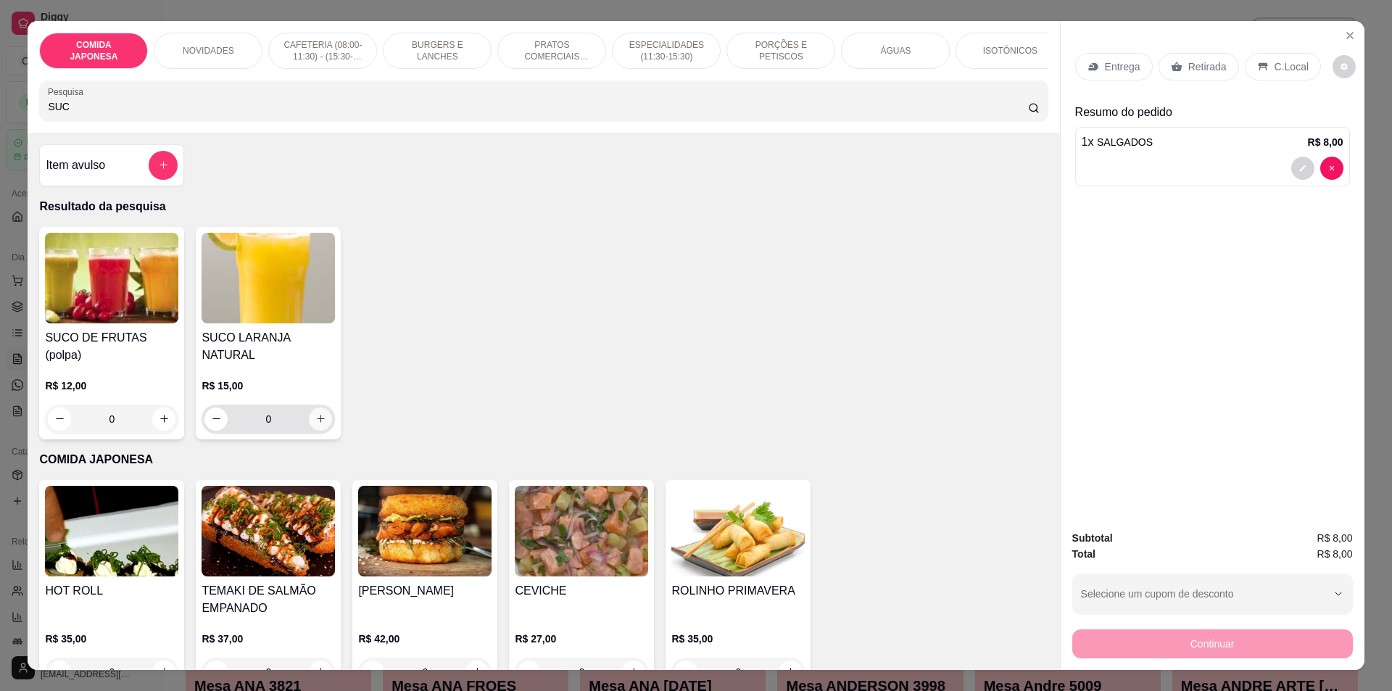
type input "SUC"
click at [314, 408] on button "increase-product-quantity" at bounding box center [320, 419] width 23 height 23
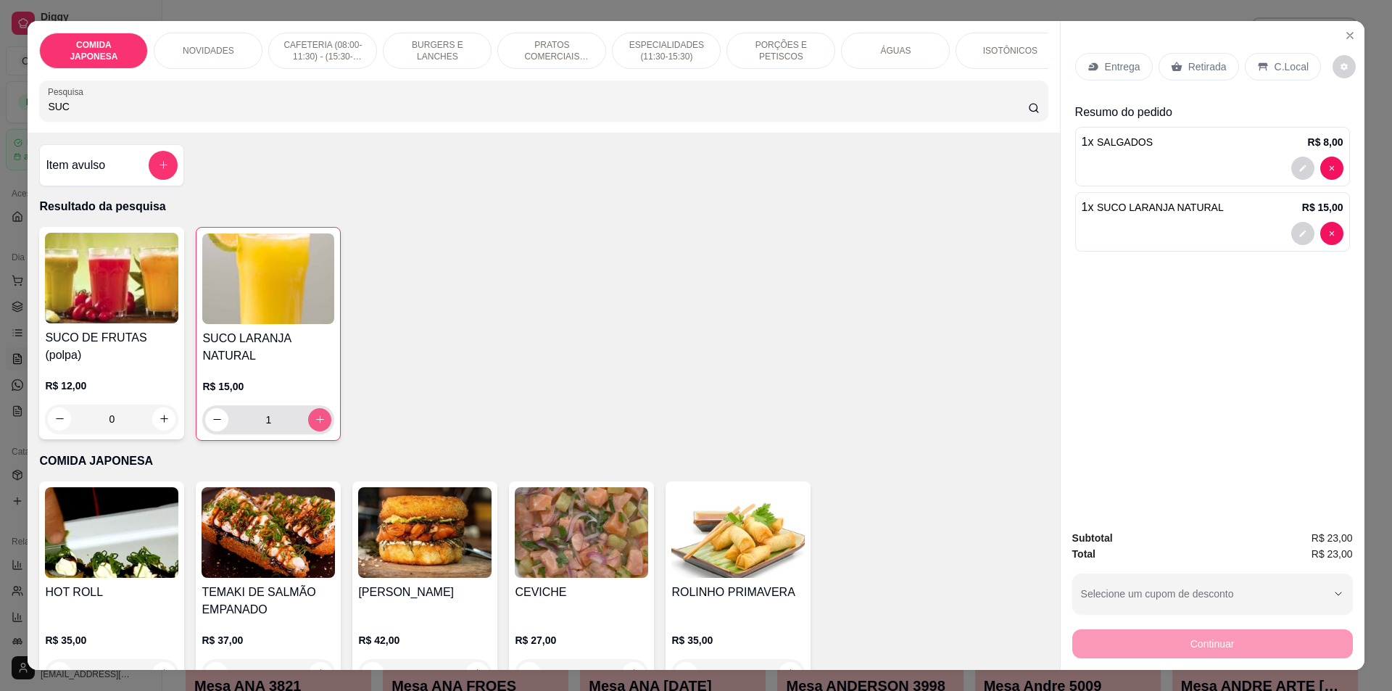
type input "1"
click at [1345, 41] on icon "Close" at bounding box center [1350, 36] width 12 height 12
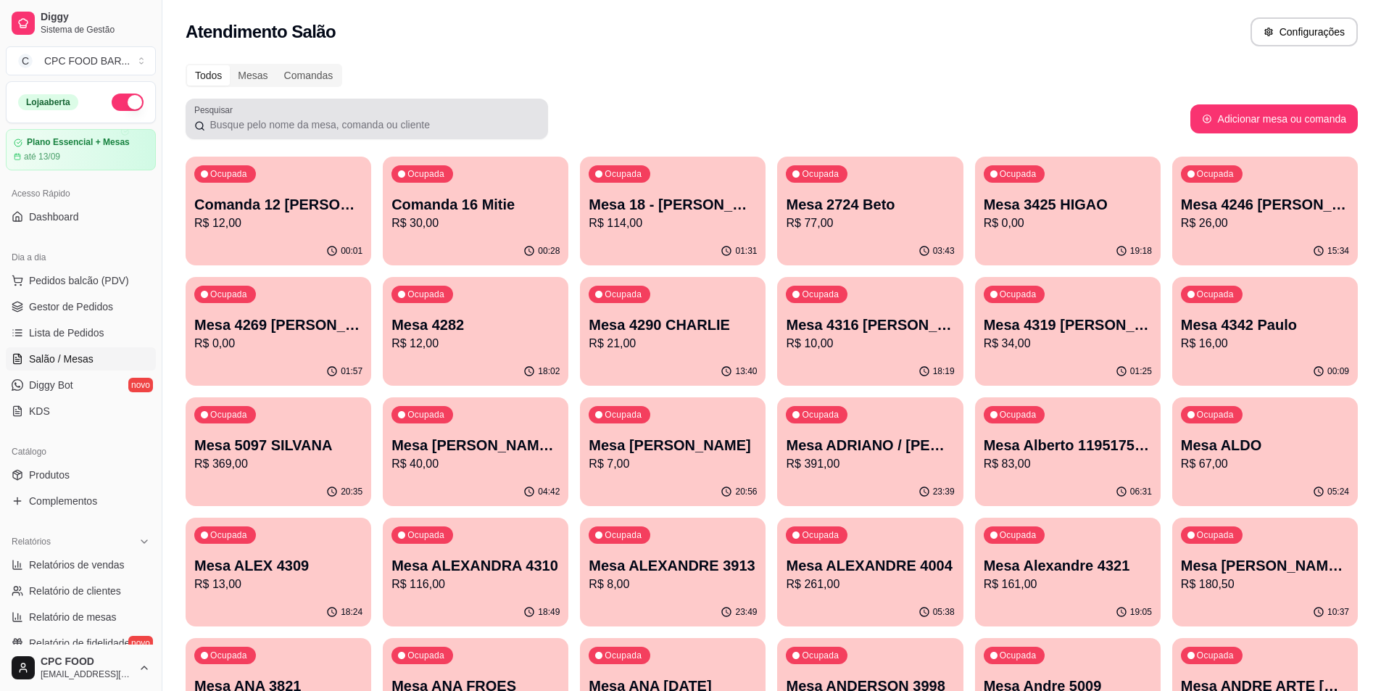
drag, startPoint x: 334, startPoint y: 104, endPoint x: 344, endPoint y: 104, distance: 9.5
click at [337, 105] on div "Pesquisar" at bounding box center [367, 119] width 363 height 41
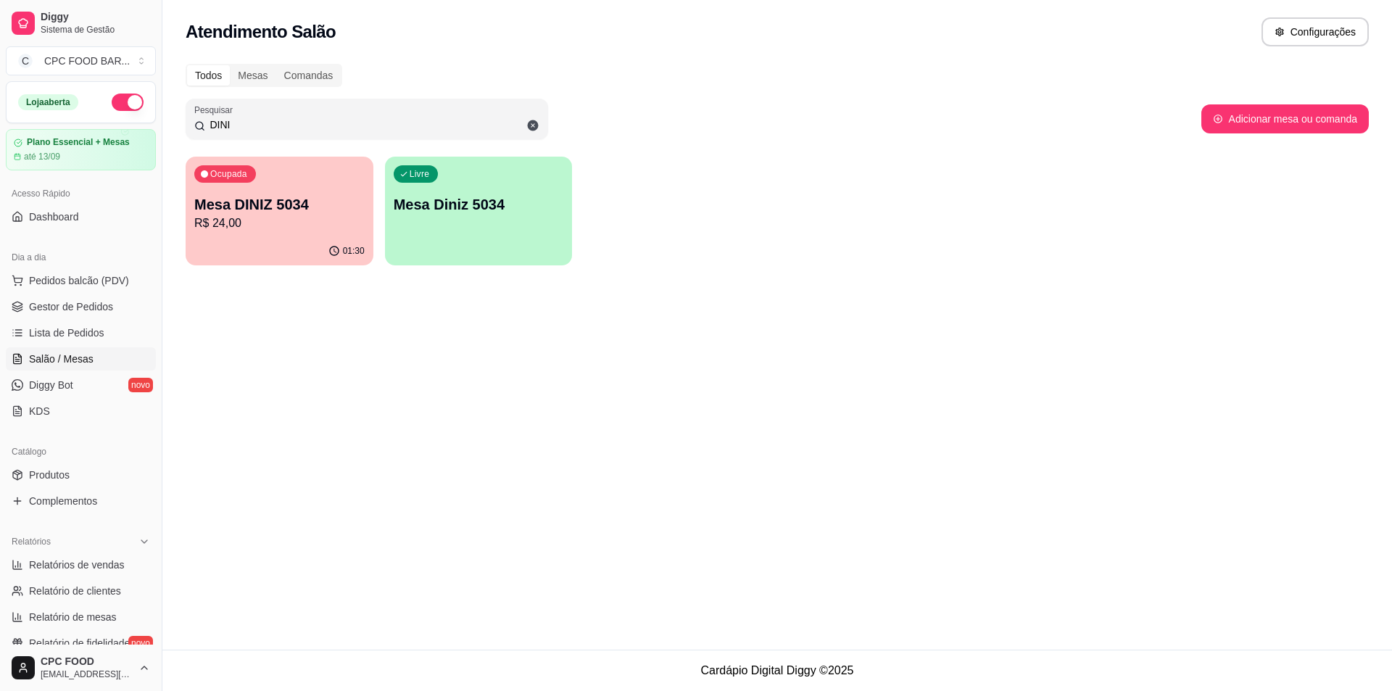
type input "DINI"
click at [262, 270] on div "Todos Mesas Comandas Pesquisar DINI Adicionar mesa ou comanda Ocupada Mesa DINI…" at bounding box center [777, 169] width 1230 height 228
click at [315, 256] on div "01:30" at bounding box center [280, 250] width 182 height 28
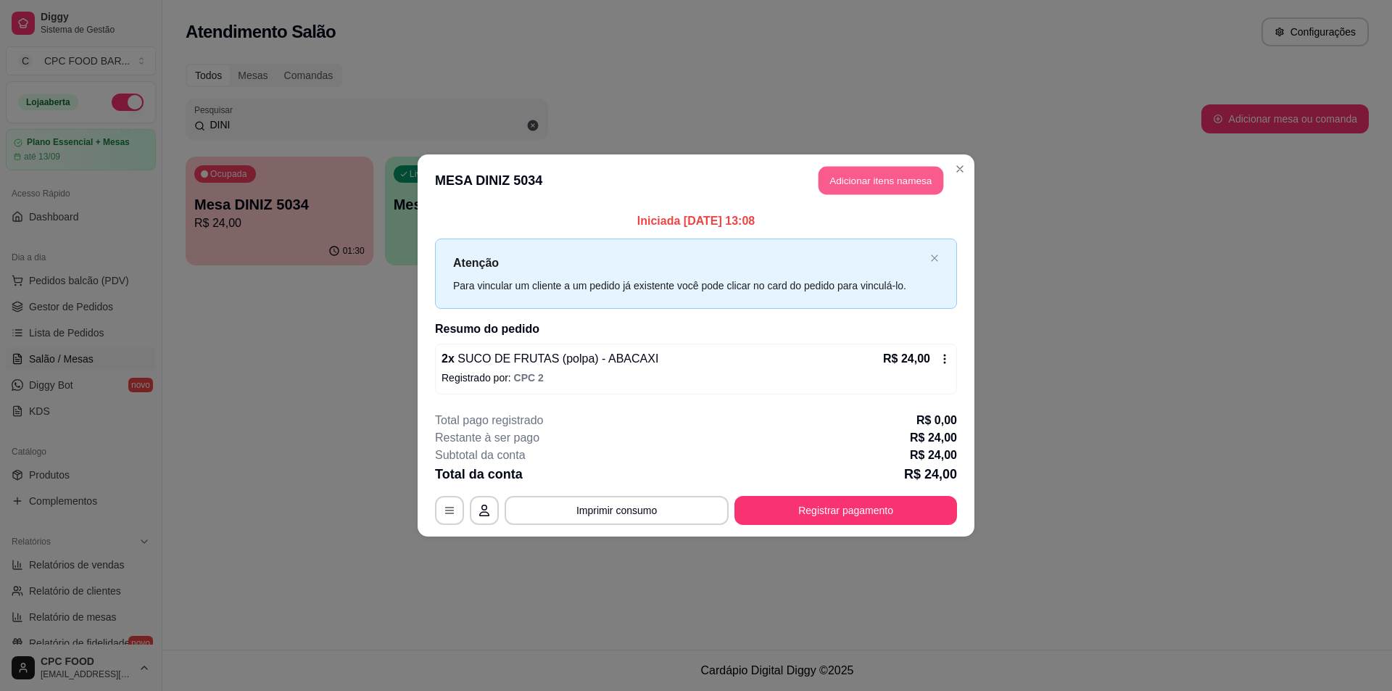
click at [835, 183] on button "Adicionar itens na mesa" at bounding box center [881, 181] width 125 height 28
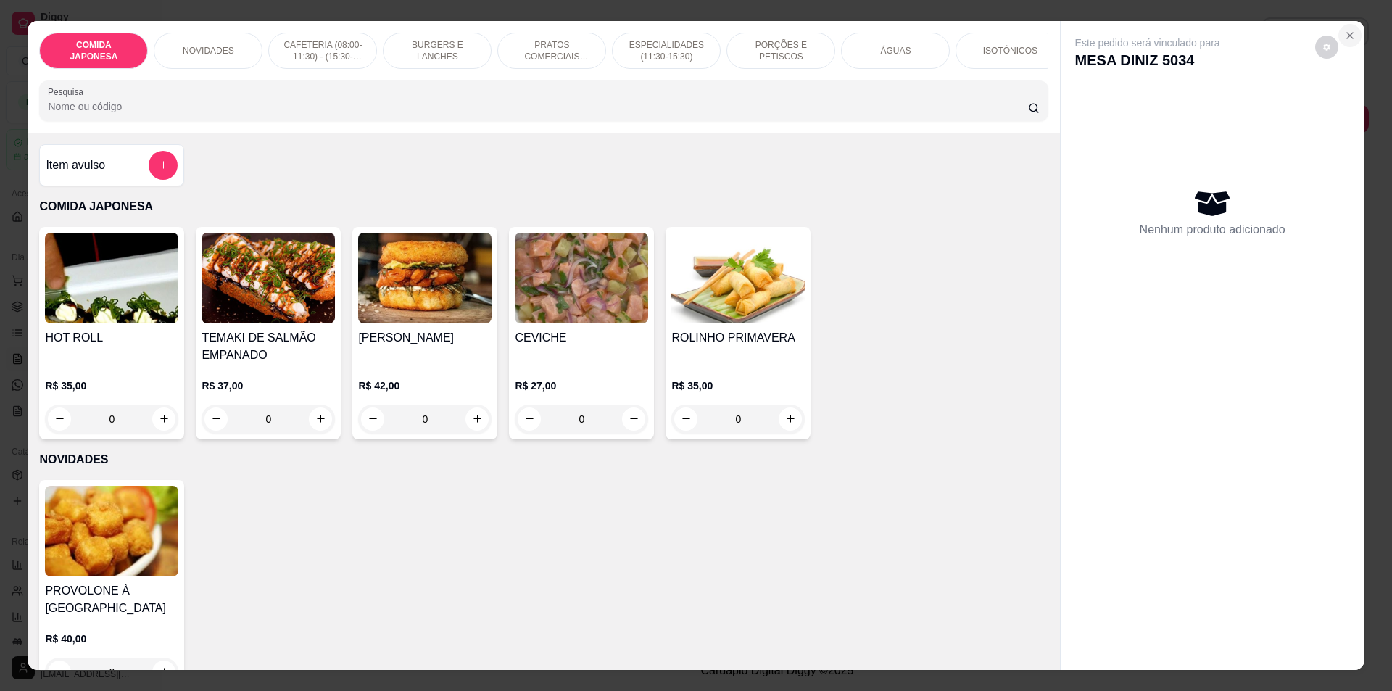
click at [1344, 34] on icon "Close" at bounding box center [1350, 36] width 12 height 12
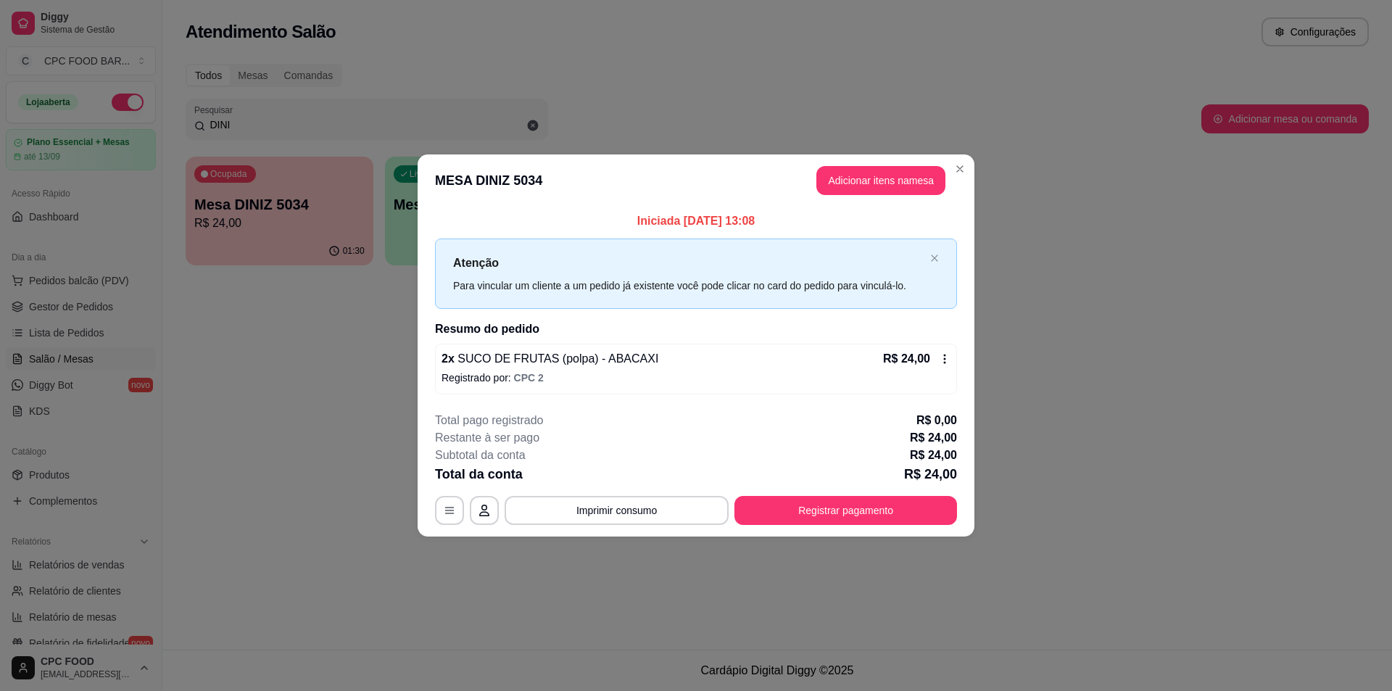
click at [951, 351] on div "2 x SUCO DE FRUTAS (polpa) - ABACAXI R$ 24,00 Registrado por: CPC 2" at bounding box center [696, 369] width 522 height 51
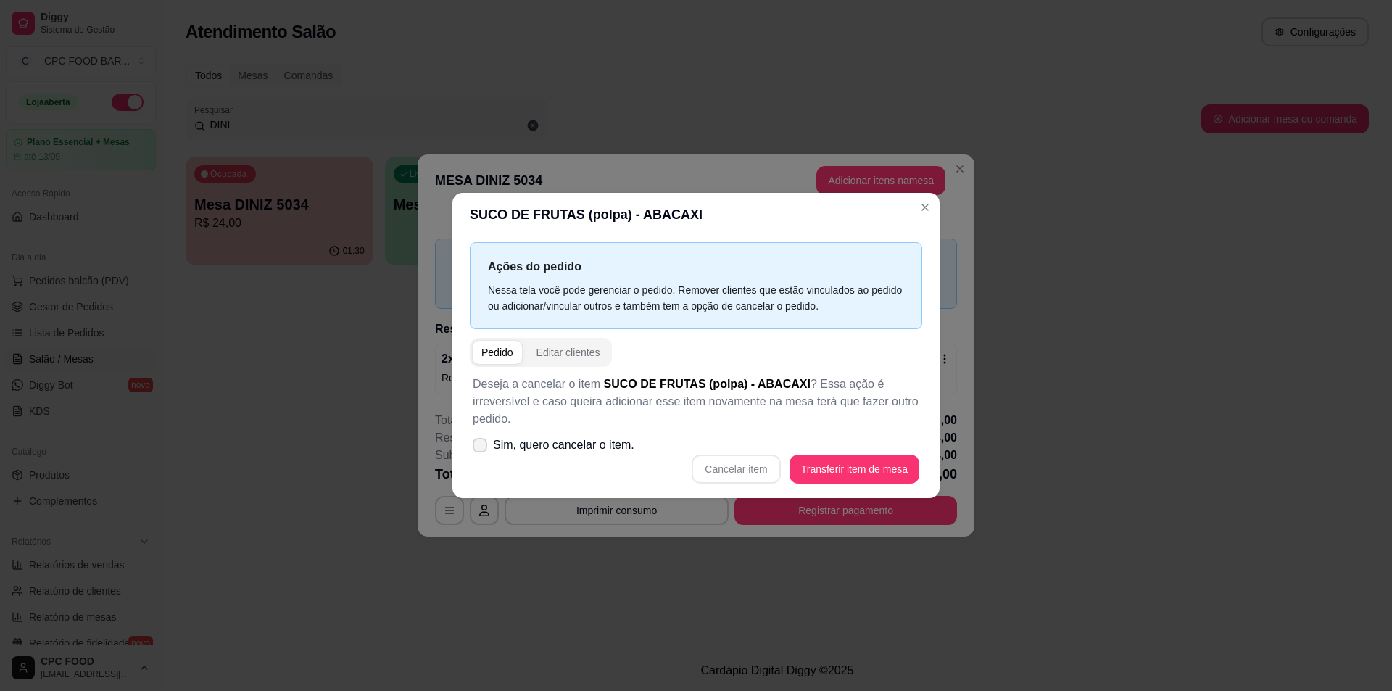
click at [474, 441] on icon at bounding box center [480, 445] width 12 height 9
click at [474, 447] on input "Sim, quero cancelar o item." at bounding box center [476, 451] width 9 height 9
checkbox input "true"
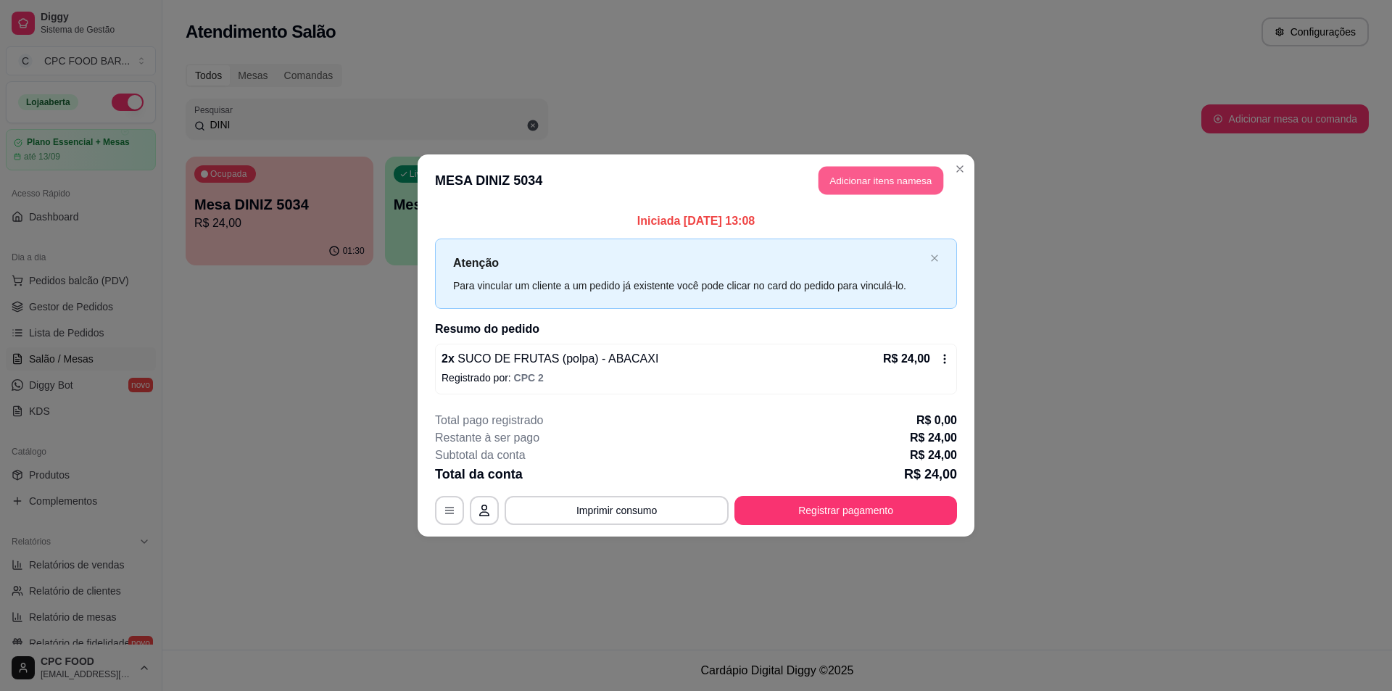
click at [895, 182] on button "Adicionar itens na mesa" at bounding box center [881, 181] width 125 height 28
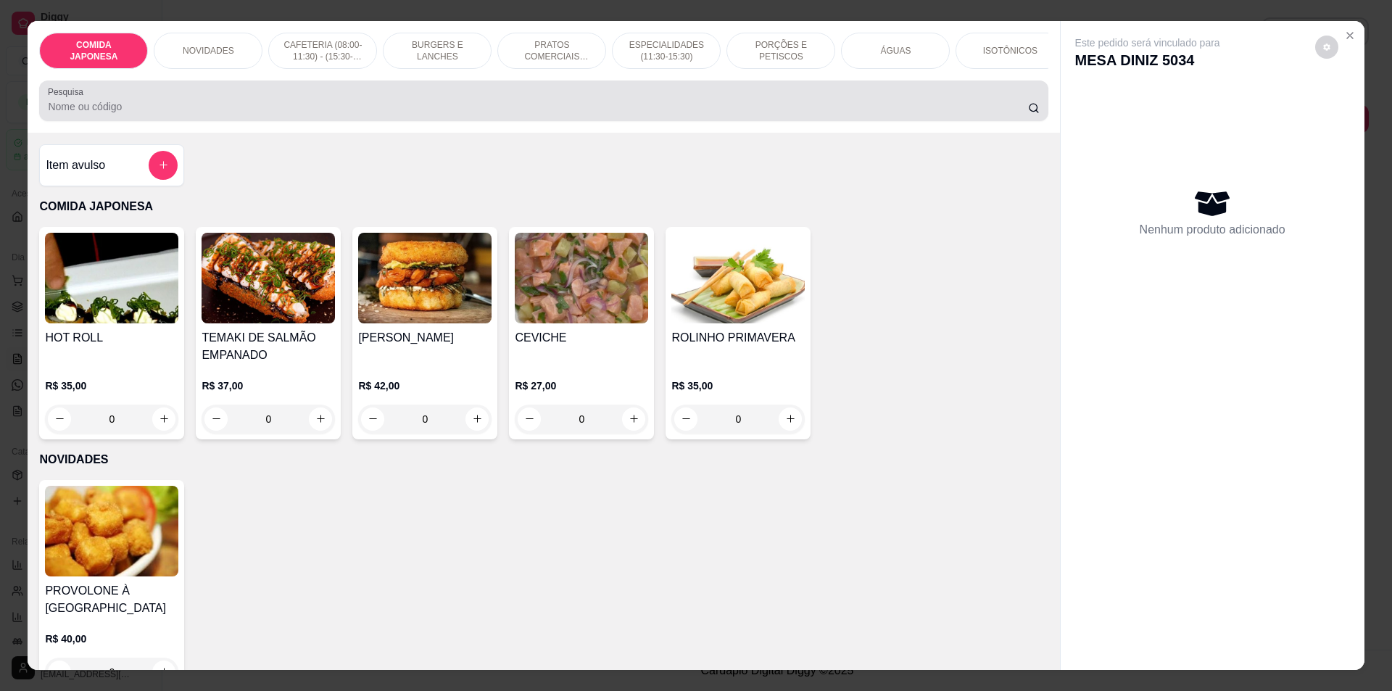
click at [600, 121] on div "Pesquisa" at bounding box center [543, 100] width 1009 height 41
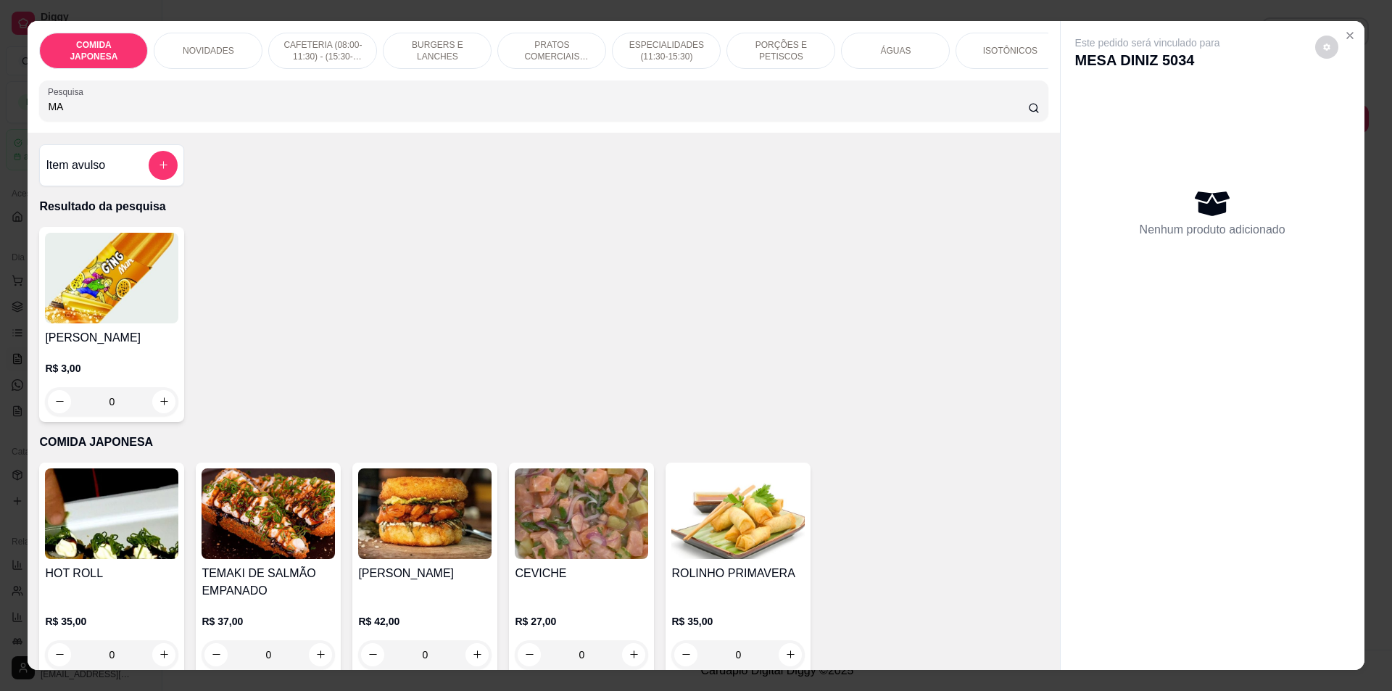
type input "M"
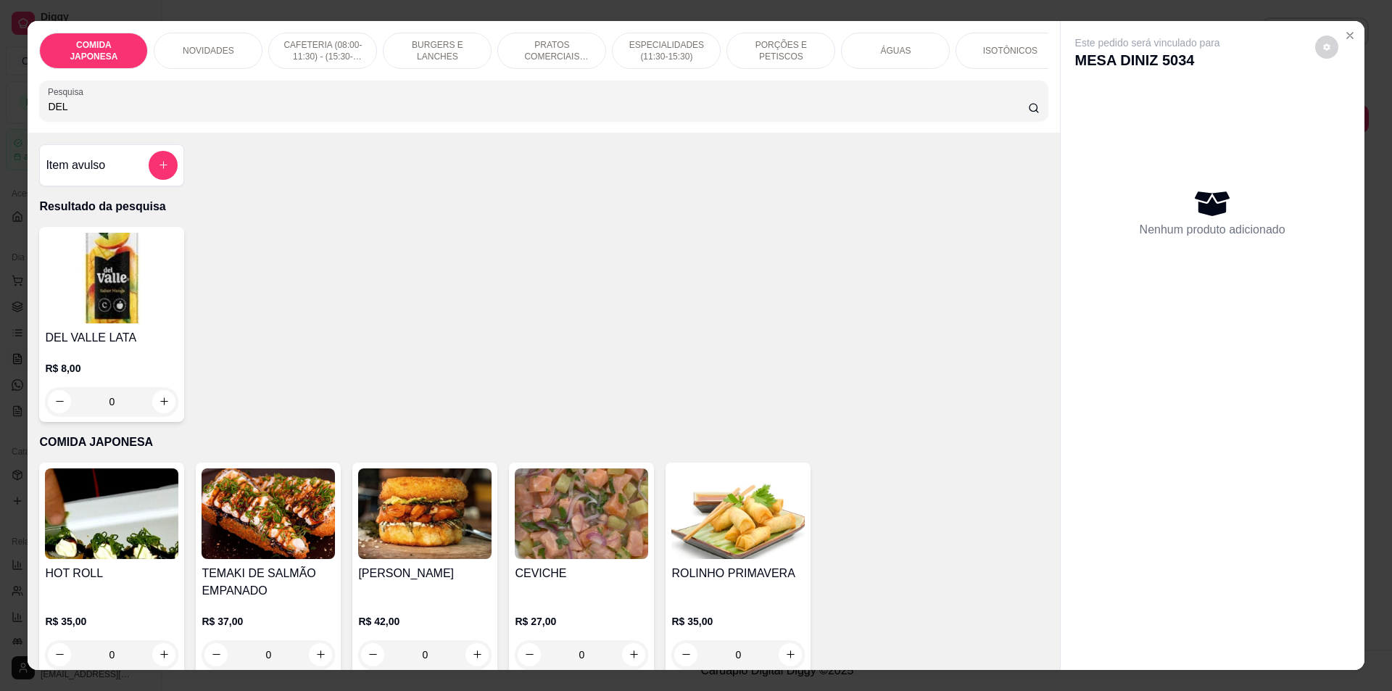
type input "DEL"
click at [165, 416] on div "0" at bounding box center [111, 401] width 133 height 29
click at [154, 413] on div "0" at bounding box center [111, 401] width 133 height 29
click at [151, 415] on div "0" at bounding box center [111, 401] width 133 height 29
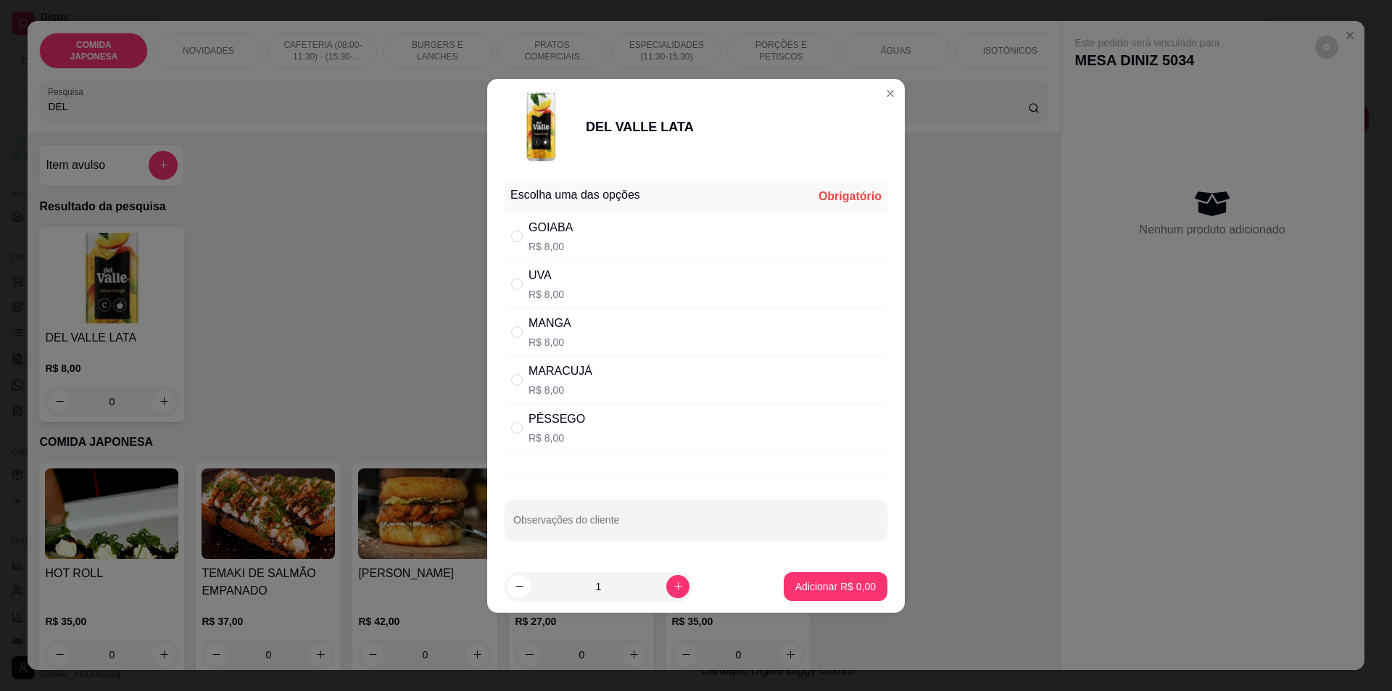
click at [537, 386] on p "R$ 8,00" at bounding box center [561, 390] width 64 height 15
radio input "true"
click at [673, 590] on icon "increase-product-quantity" at bounding box center [678, 586] width 11 height 11
type input "2"
click at [819, 580] on p "Adicionar R$ 16,00" at bounding box center [833, 586] width 86 height 15
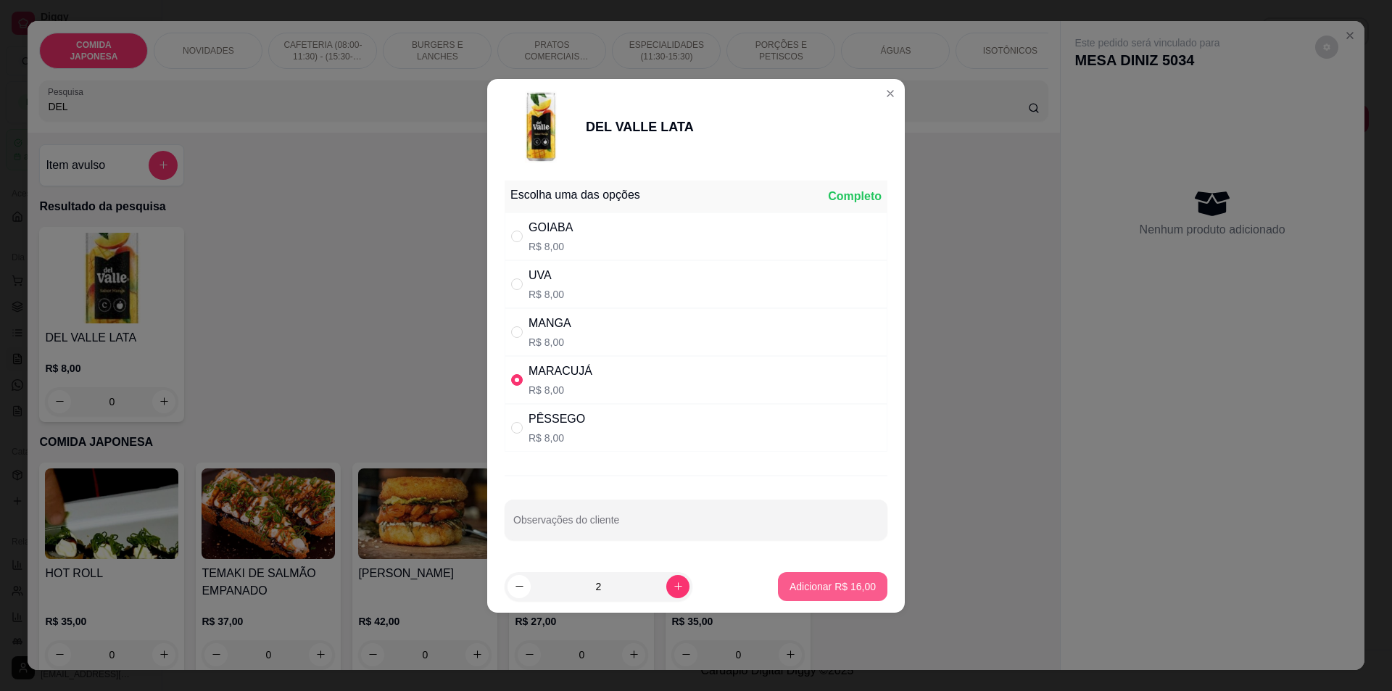
type input "2"
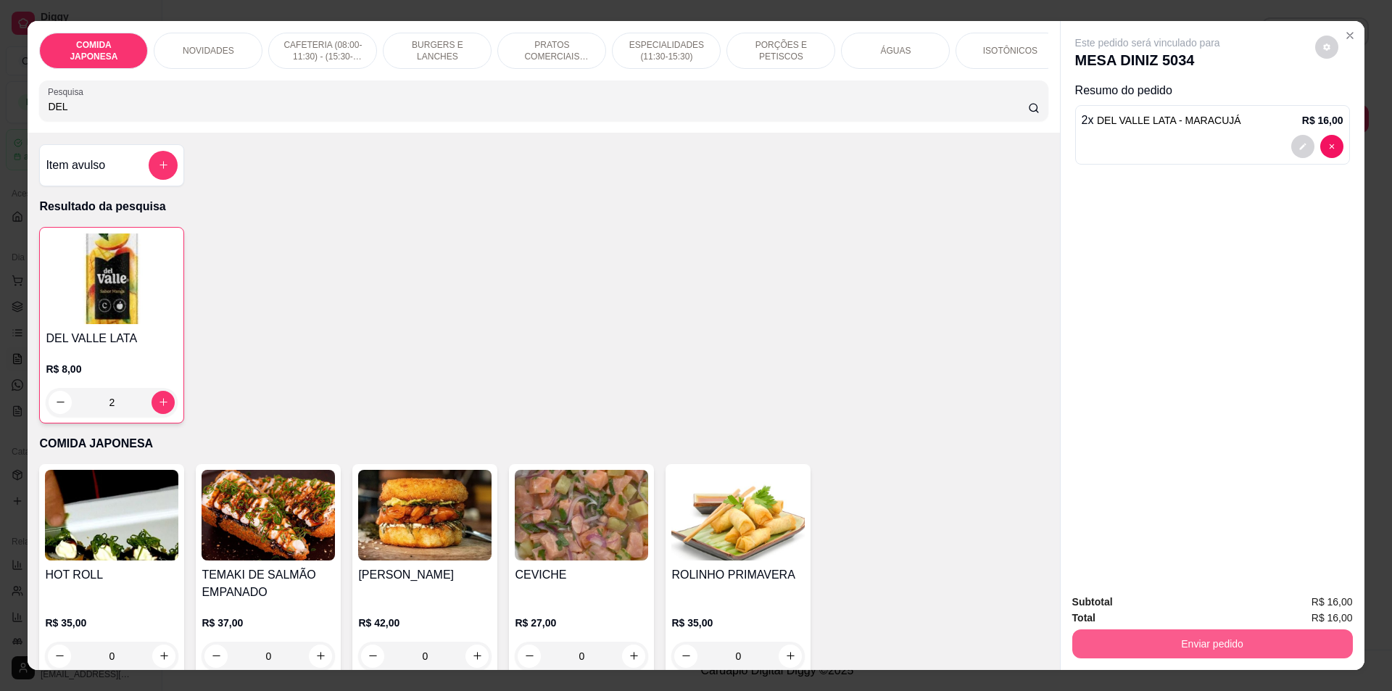
click at [1183, 640] on button "Enviar pedido" at bounding box center [1212, 643] width 281 height 29
click at [1155, 610] on button "Não registrar e enviar pedido" at bounding box center [1164, 608] width 146 height 27
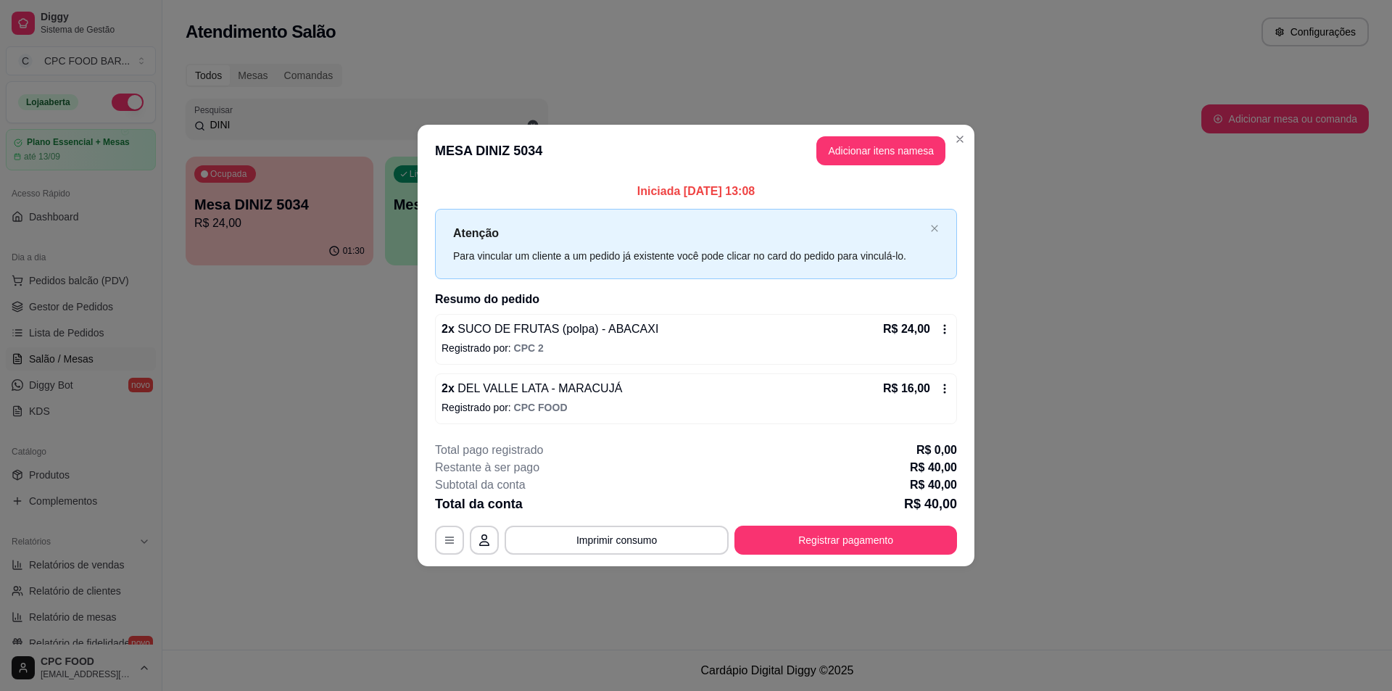
click at [944, 331] on icon at bounding box center [945, 329] width 12 height 12
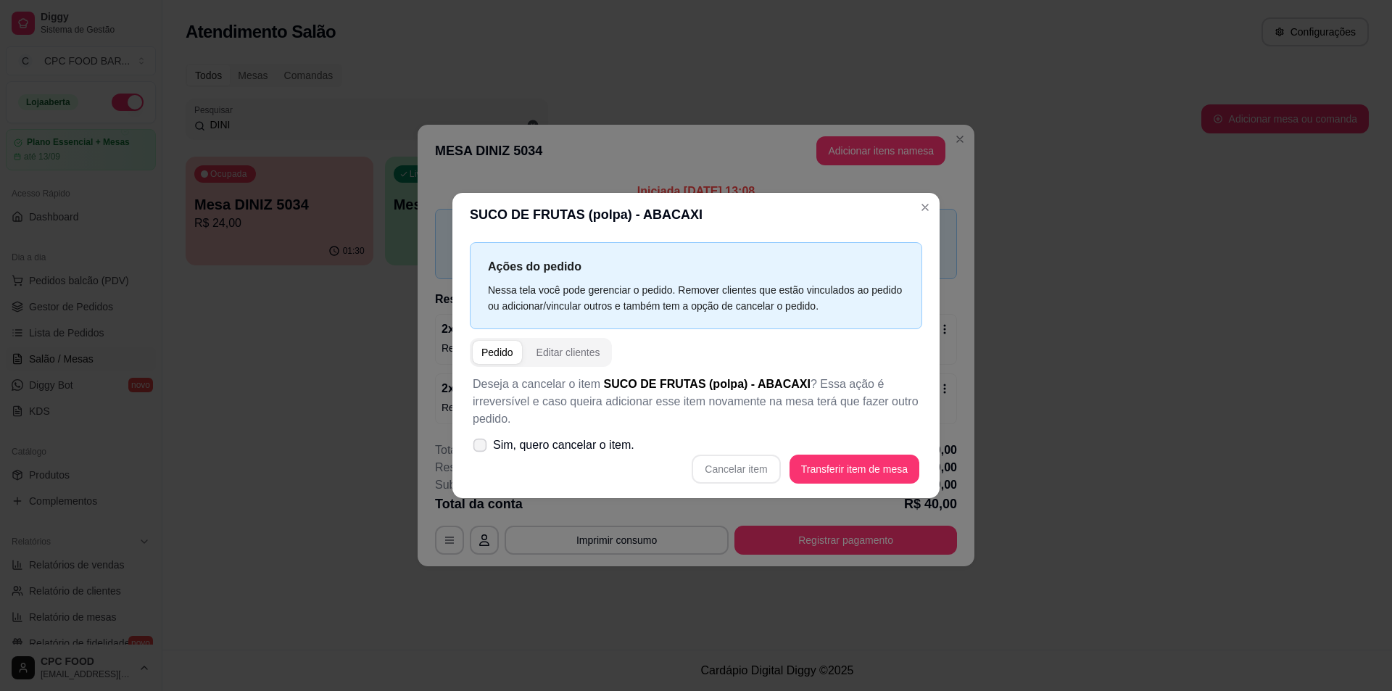
click at [579, 431] on label "Sim, quero cancelar o item." at bounding box center [553, 445] width 173 height 29
click at [481, 447] on input "Sim, quero cancelar o item." at bounding box center [476, 451] width 9 height 9
checkbox input "true"
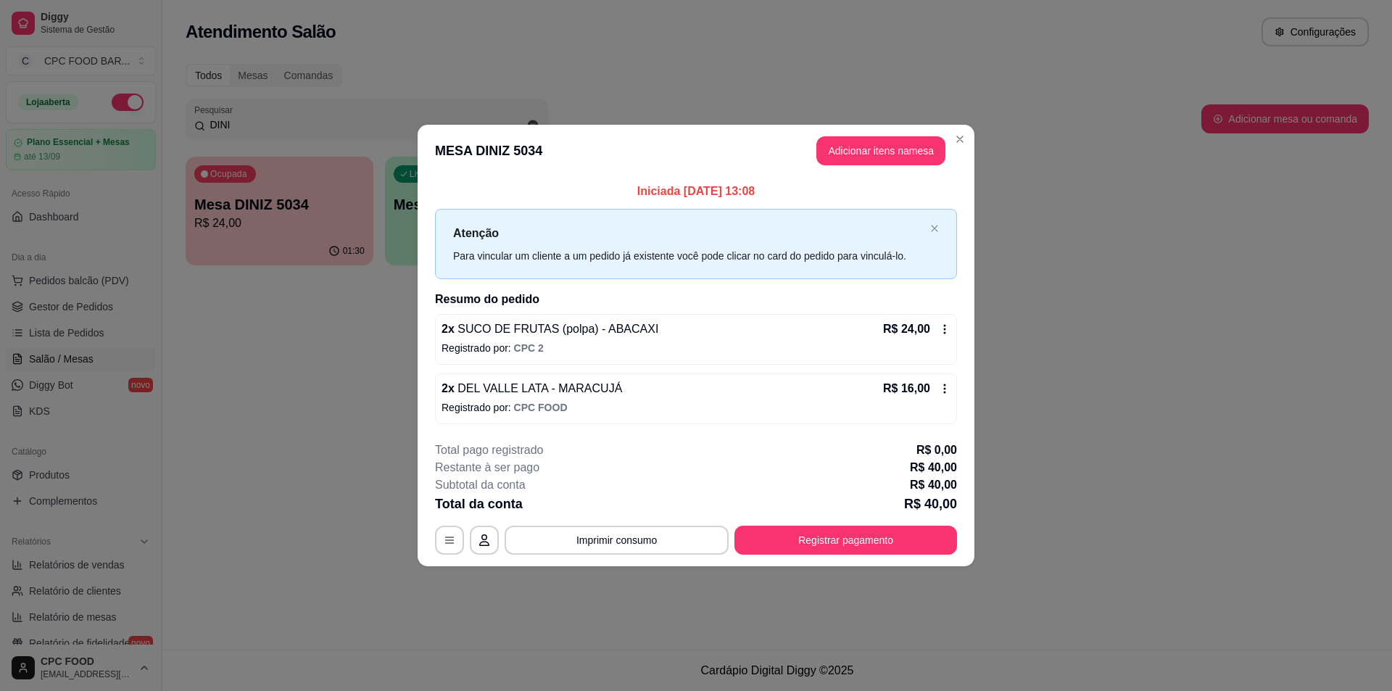
click at [946, 328] on icon at bounding box center [945, 329] width 2 height 9
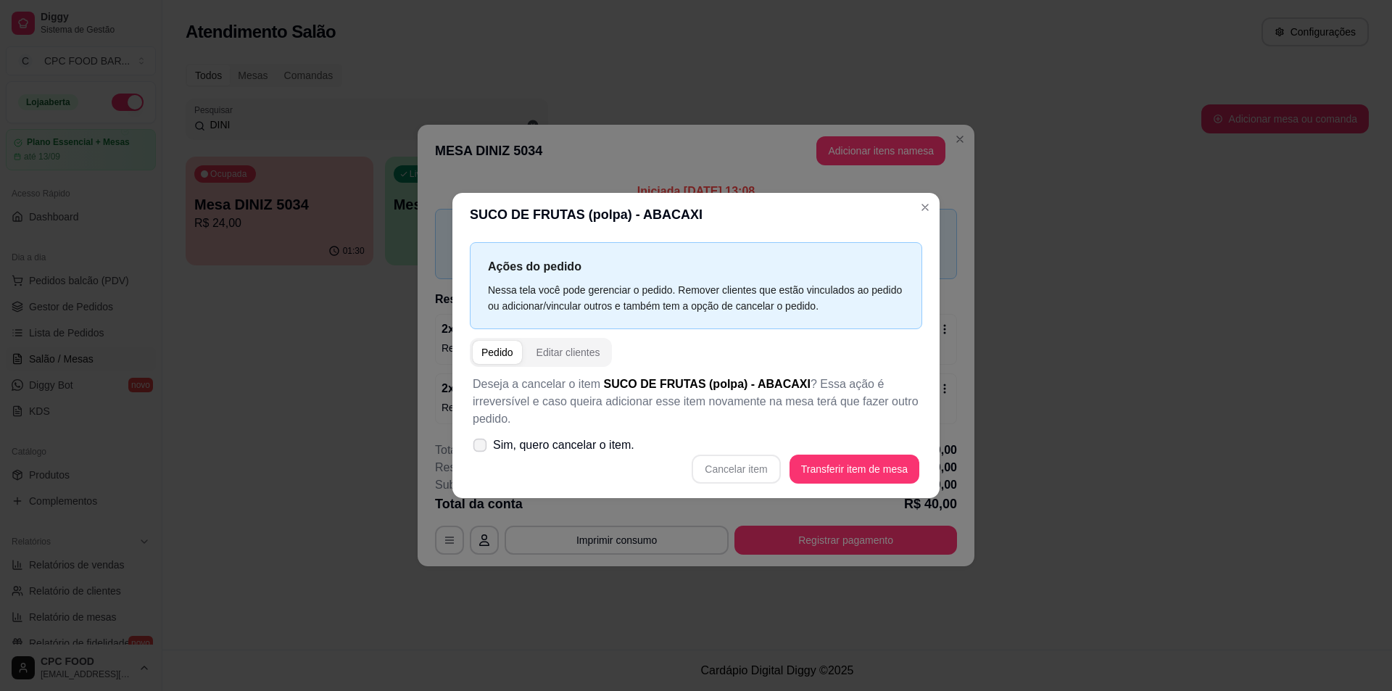
click at [531, 437] on span "Sim, quero cancelar o item." at bounding box center [563, 445] width 141 height 17
click at [481, 447] on input "Sim, quero cancelar o item." at bounding box center [476, 451] width 9 height 9
checkbox input "true"
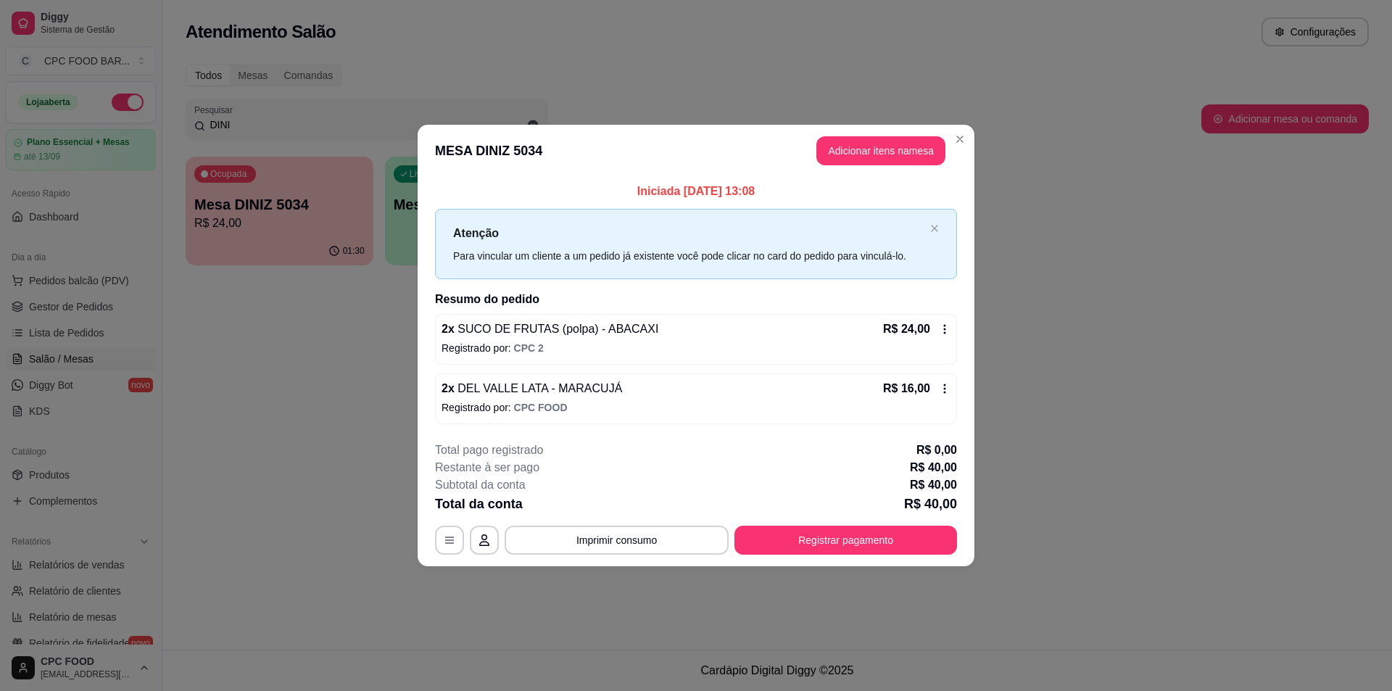
click at [943, 328] on icon at bounding box center [945, 329] width 12 height 12
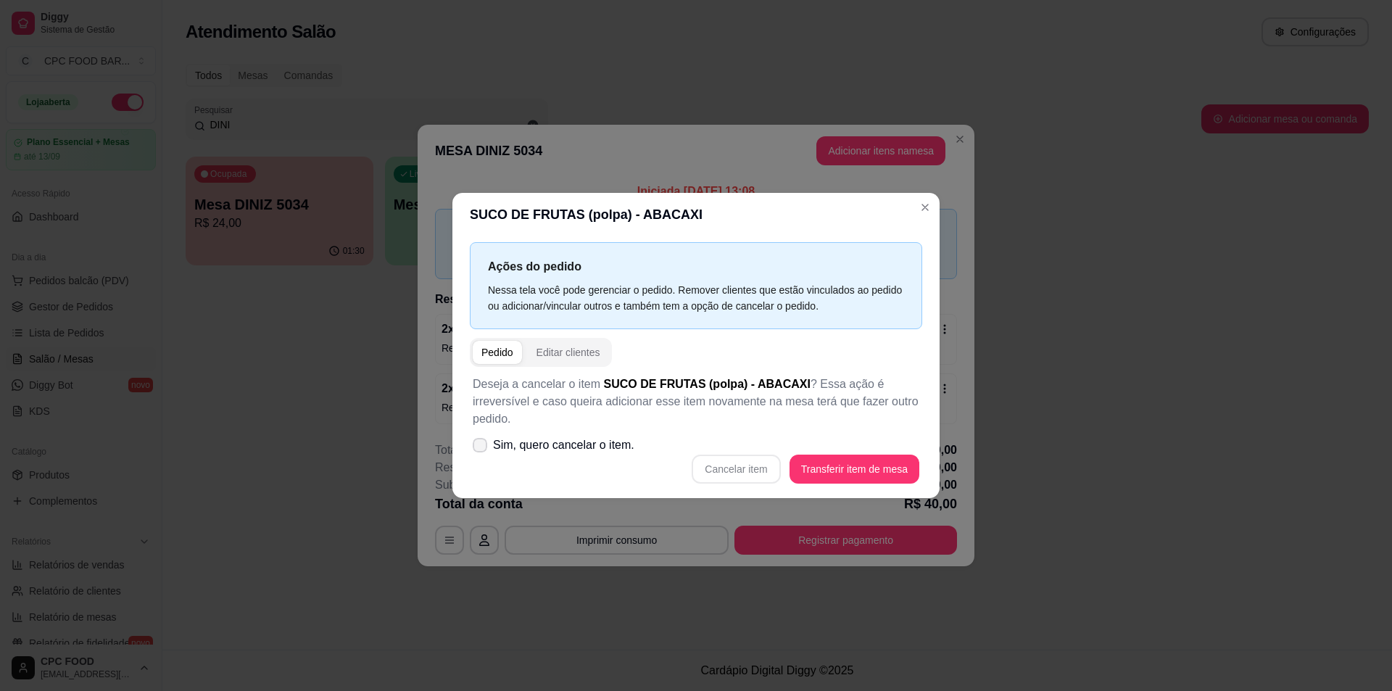
click at [491, 438] on label "Sim, quero cancelar o item." at bounding box center [553, 445] width 173 height 29
click at [481, 447] on input "Sim, quero cancelar o item." at bounding box center [476, 451] width 9 height 9
checkbox input "true"
click at [739, 461] on button "Cancelar item" at bounding box center [736, 469] width 88 height 29
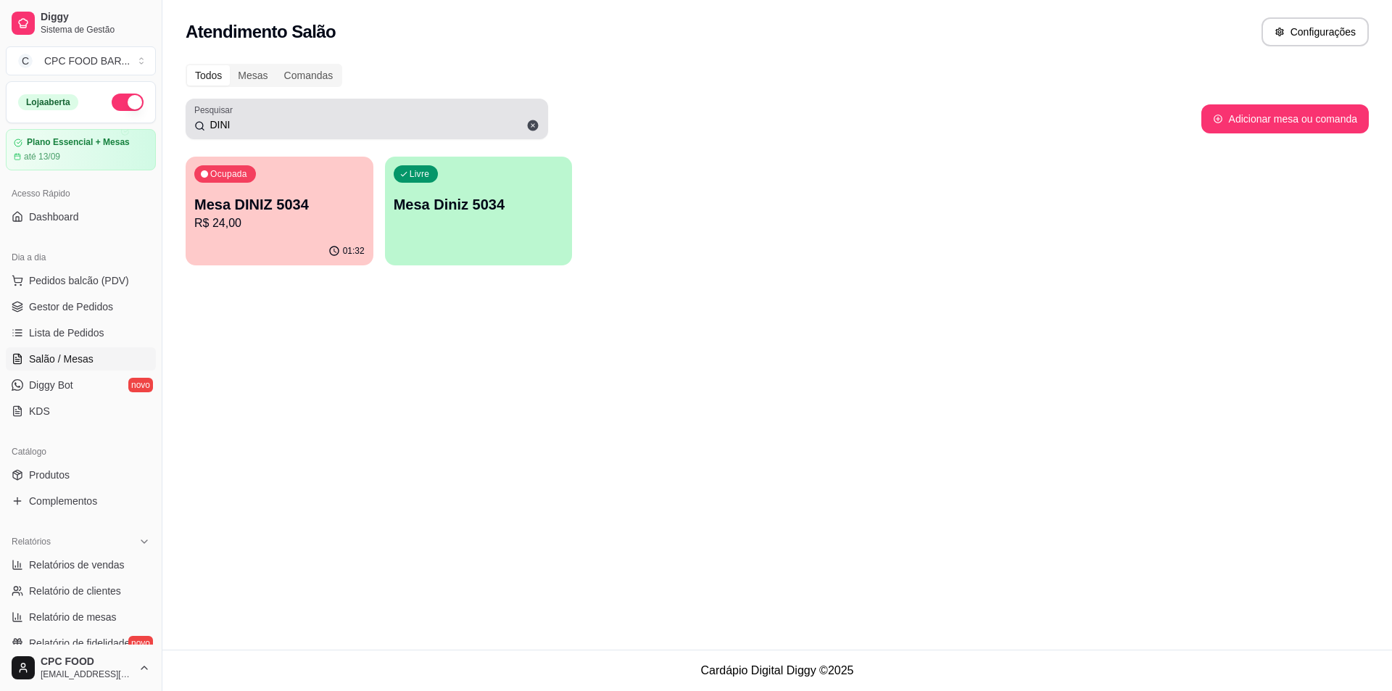
click at [407, 123] on input "DINI" at bounding box center [372, 124] width 334 height 15
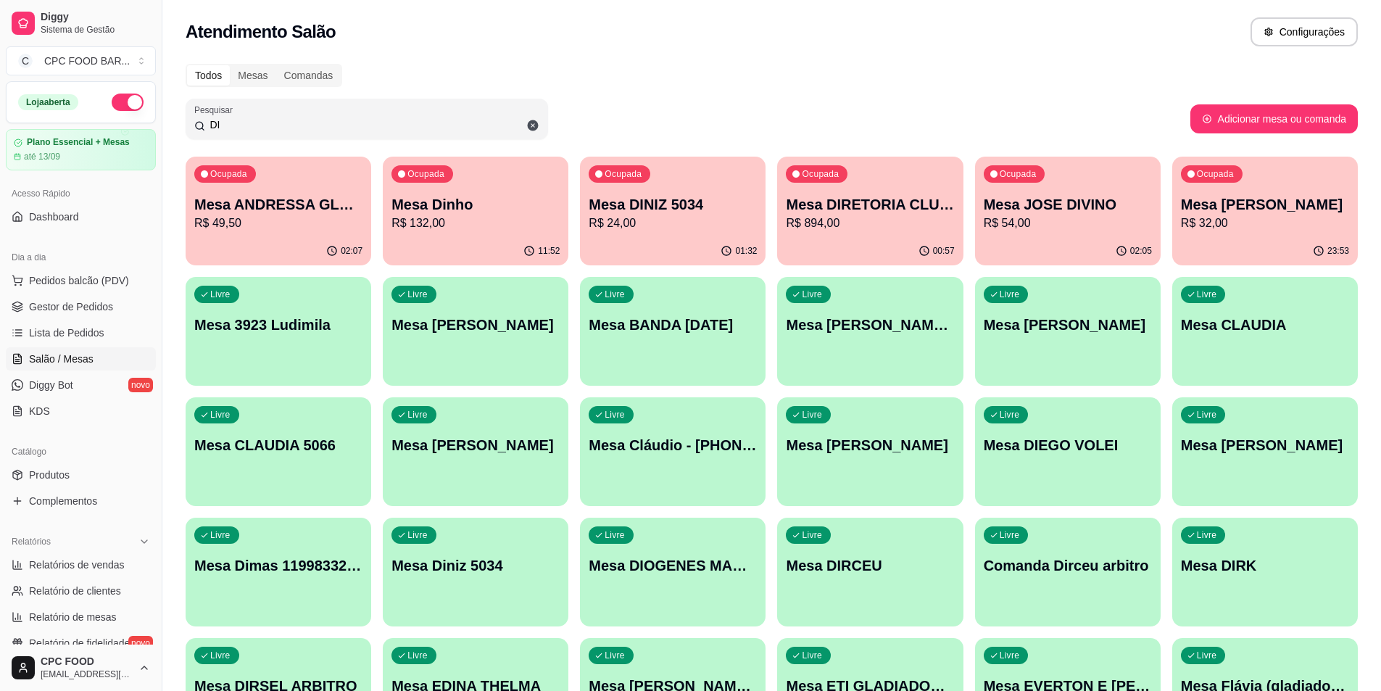
type input "D"
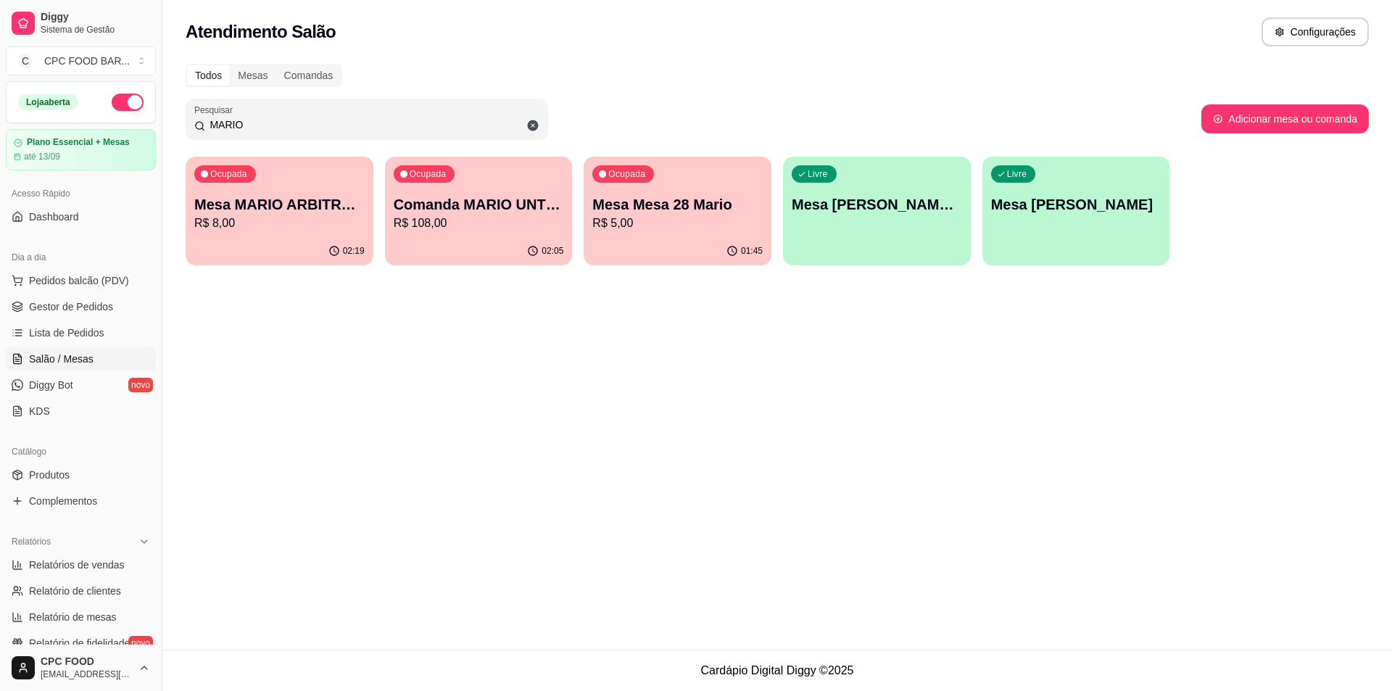
type input "MARIO"
click at [452, 207] on p "Comanda MARIO UNTI JUNIOR" at bounding box center [479, 204] width 170 height 20
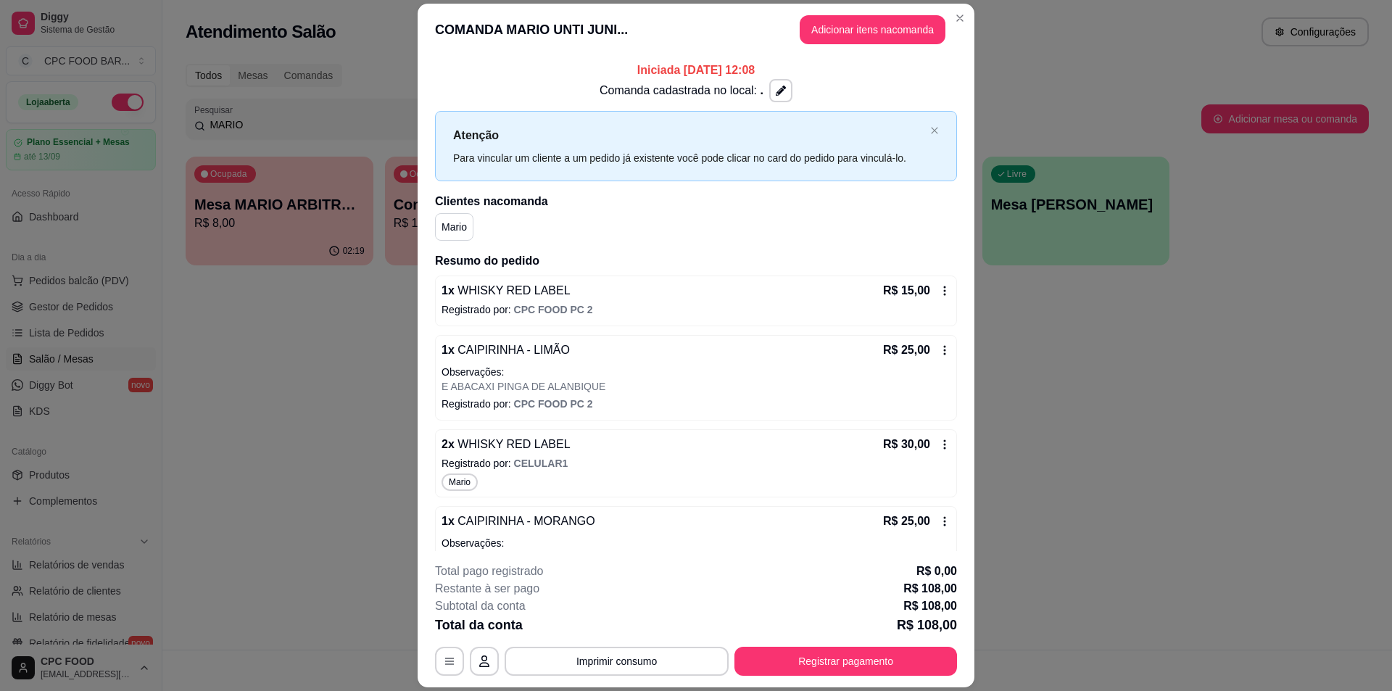
click at [854, 48] on header "COMANDA MARIO UNTI JUNI... Adicionar itens na comanda" at bounding box center [696, 30] width 557 height 52
click at [861, 38] on button "Adicionar itens na comanda" at bounding box center [872, 29] width 141 height 28
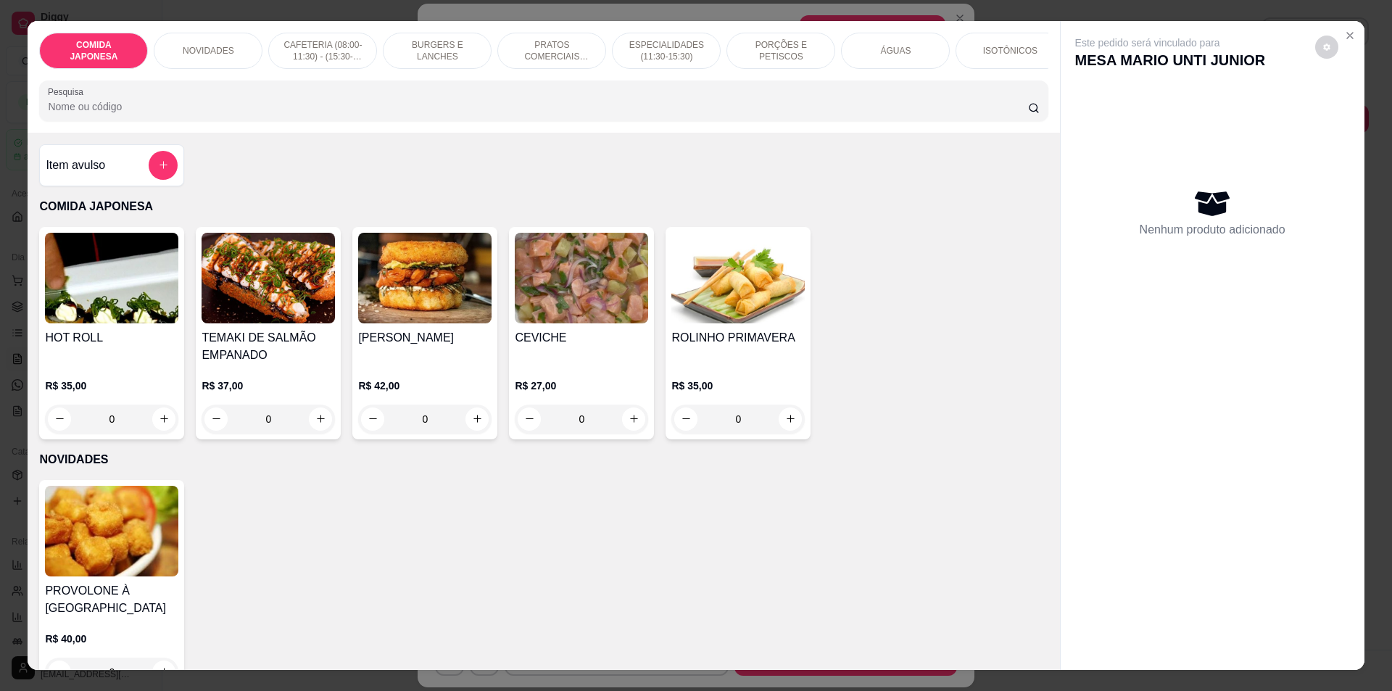
click at [545, 88] on div "COMIDA JAPONESA NOVIDADES CAFETERIA (08:00-11:30) - (15:30-18:00) BURGERS E LAN…" at bounding box center [544, 77] width 1032 height 112
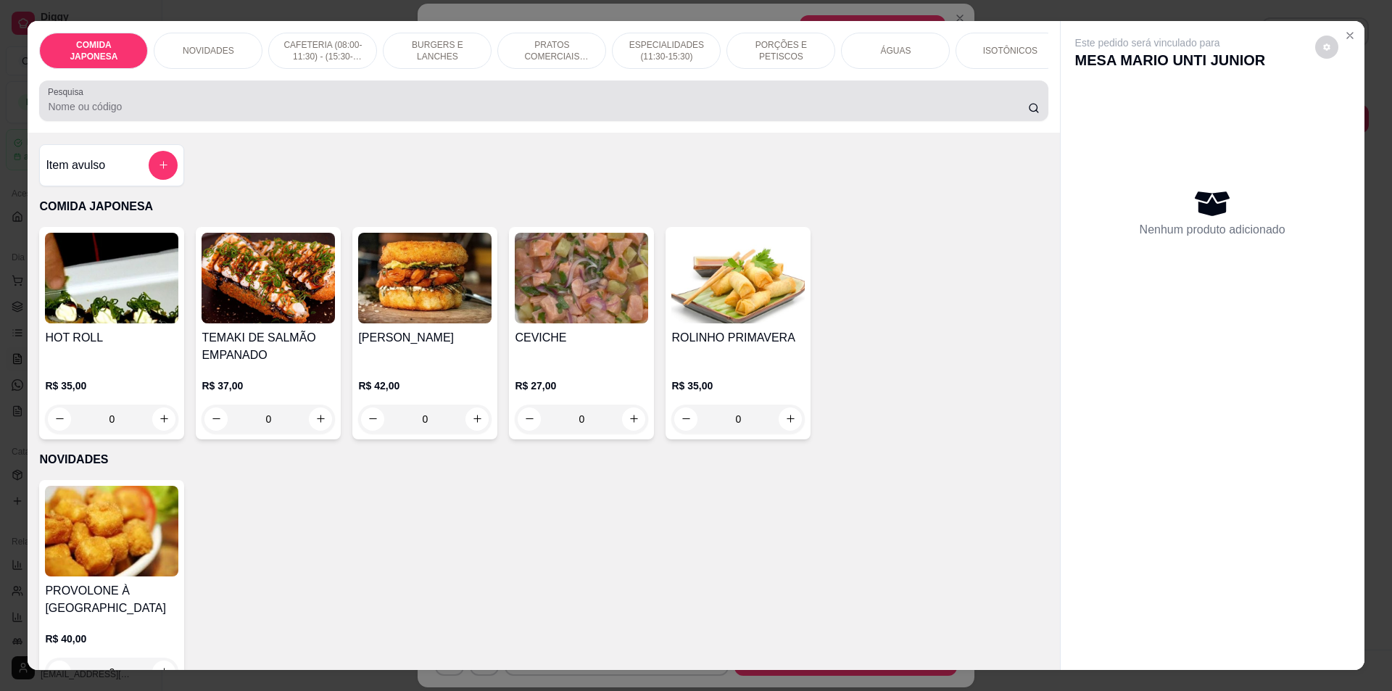
click at [544, 93] on div "Pesquisa" at bounding box center [543, 100] width 1009 height 41
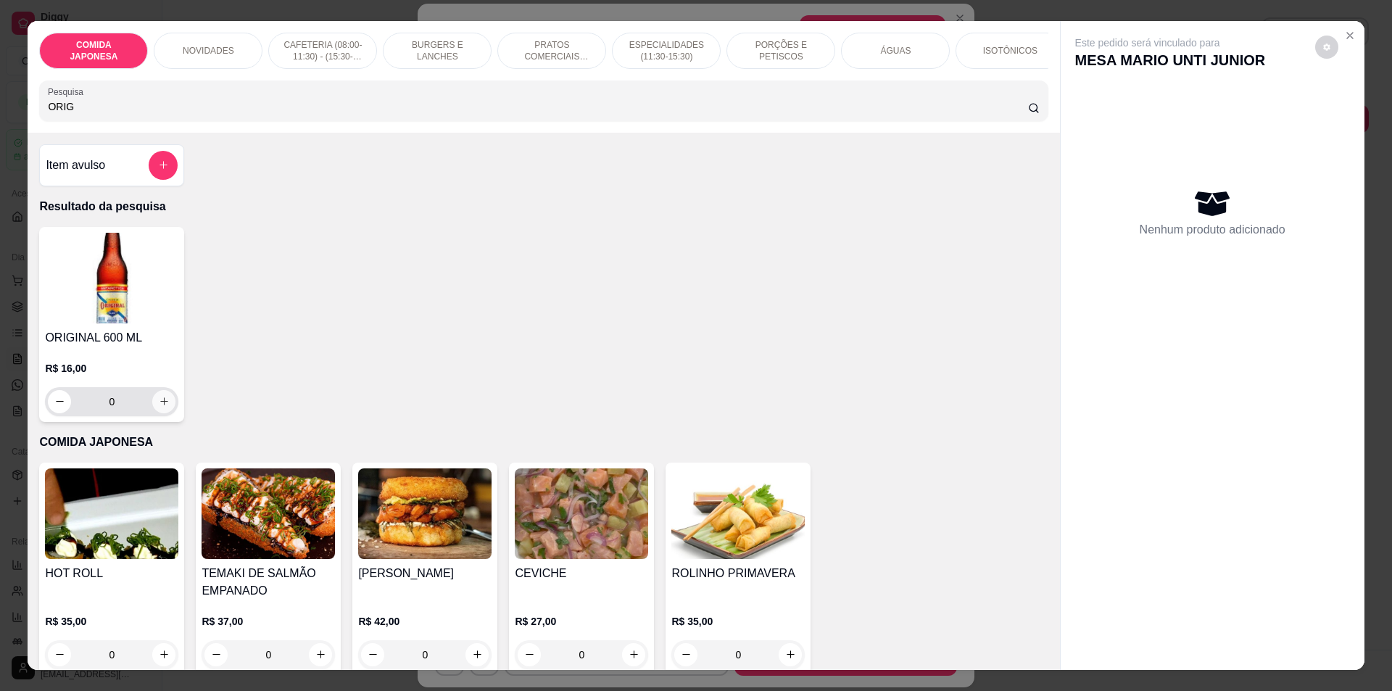
type input "ORIG"
click at [160, 407] on icon "increase-product-quantity" at bounding box center [164, 401] width 11 height 11
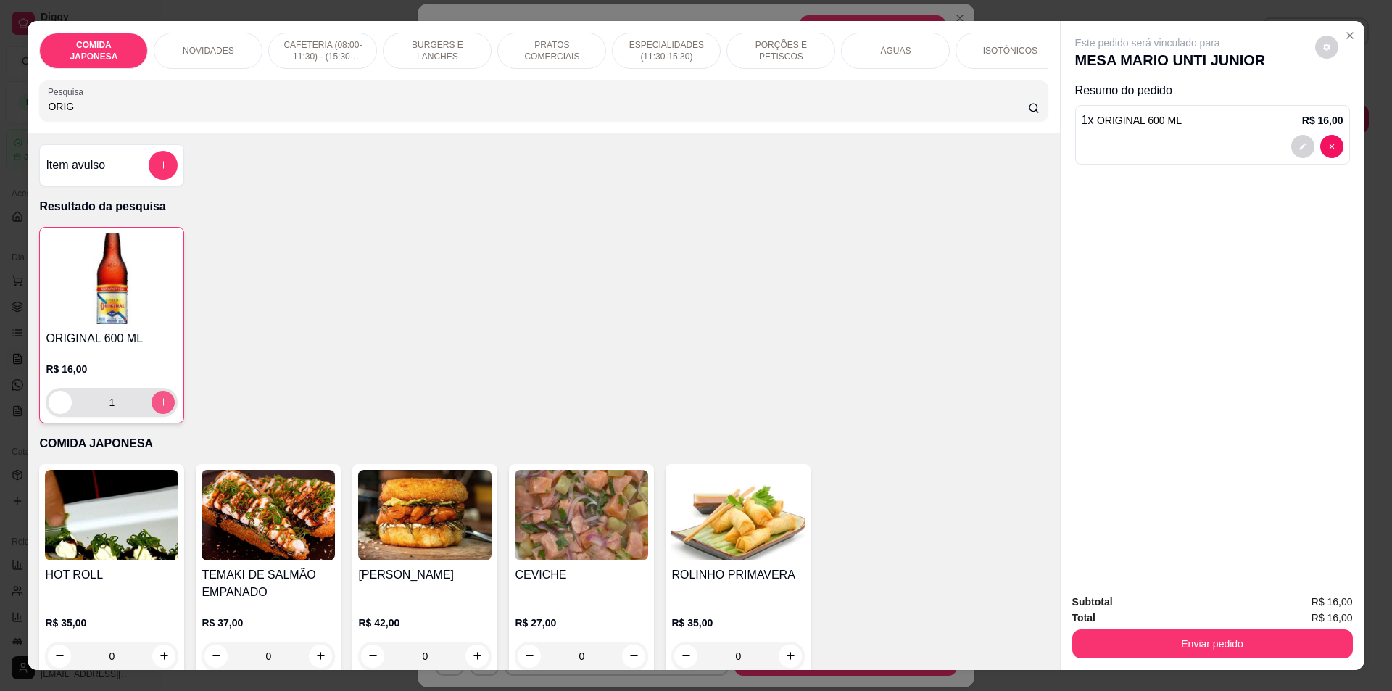
type input "1"
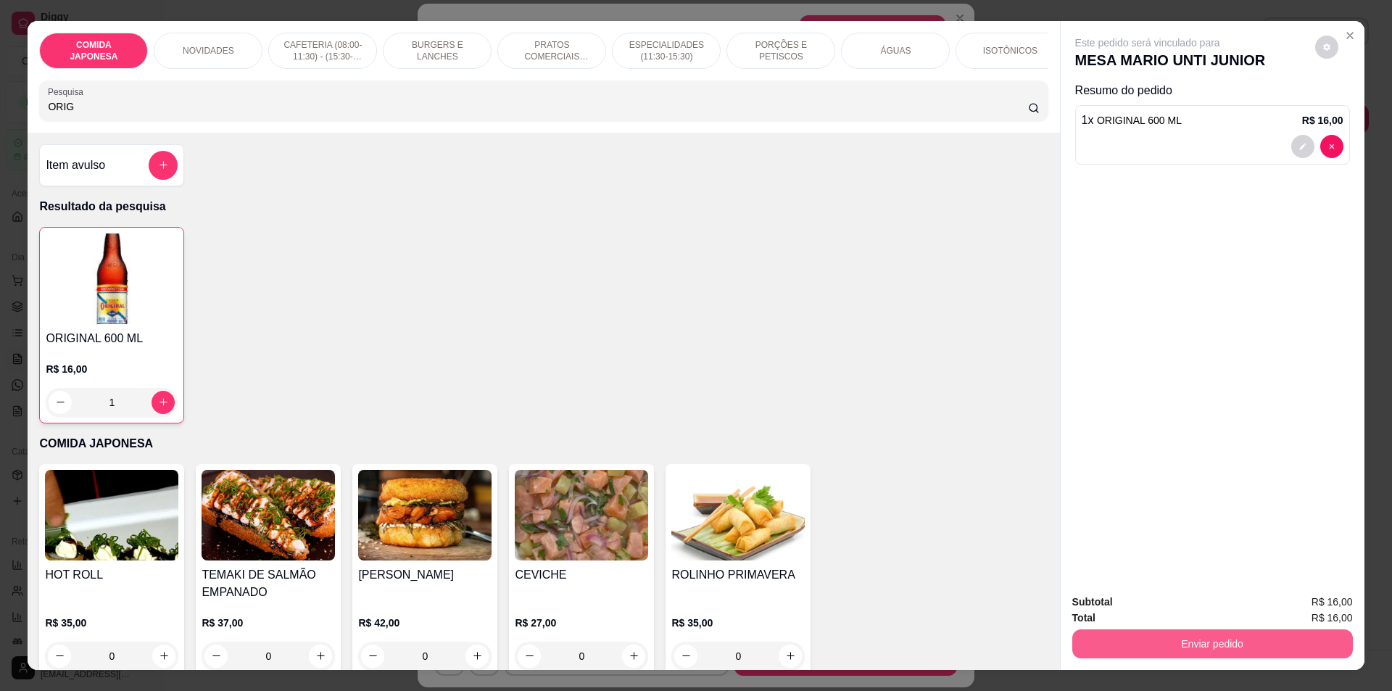
click at [1147, 632] on button "Enviar pedido" at bounding box center [1212, 643] width 281 height 29
click at [1144, 600] on button "Não registrar e enviar pedido" at bounding box center [1164, 609] width 151 height 28
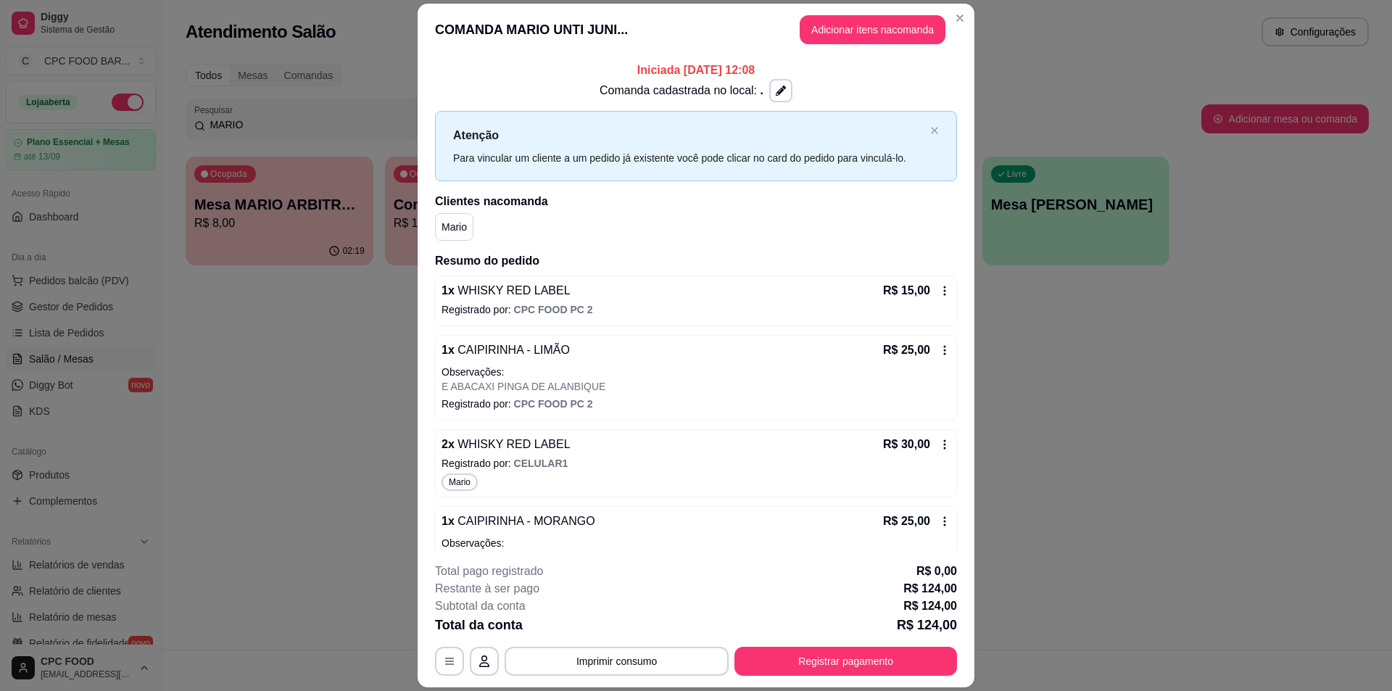
click at [954, 5] on header "COMANDA MARIO UNTI JUNI... Adicionar itens na comanda" at bounding box center [696, 30] width 557 height 52
click at [939, 15] on header "COMANDA MARIO UNTI JUNI... Adicionar itens na comanda" at bounding box center [696, 30] width 557 height 52
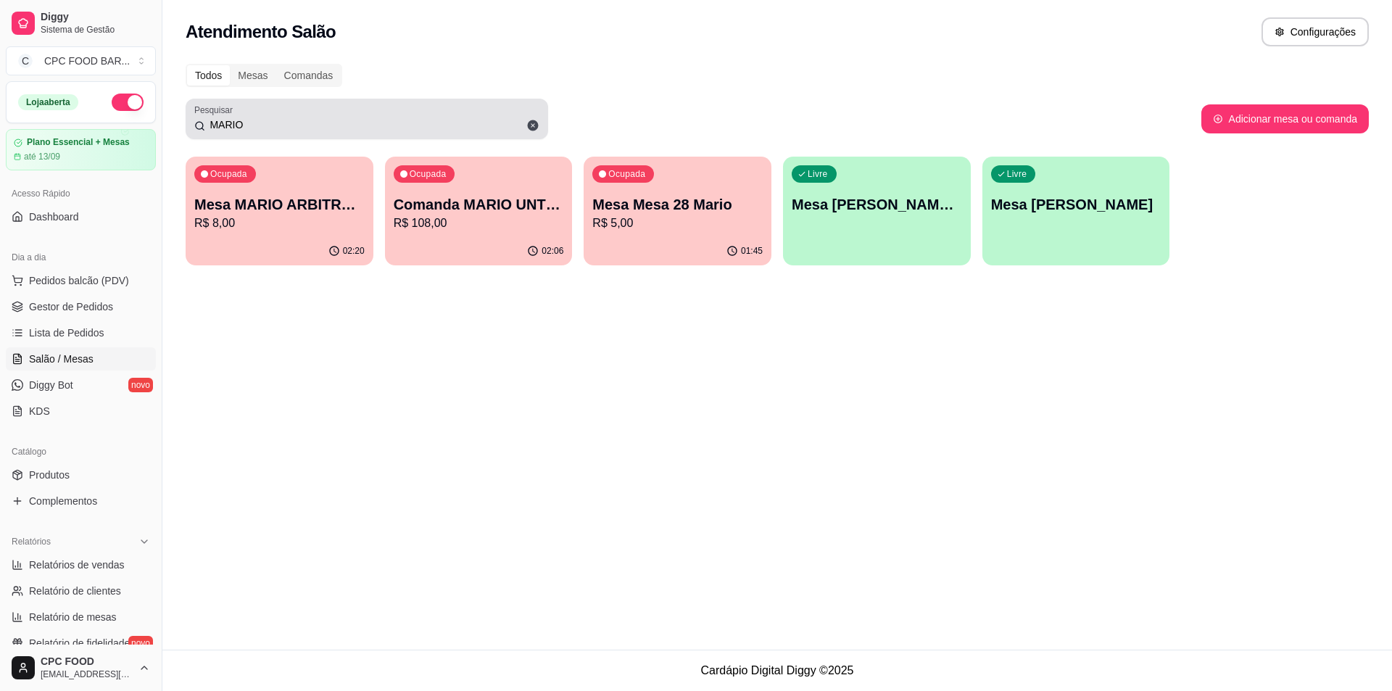
click at [397, 109] on div "MARIO" at bounding box center [366, 118] width 345 height 29
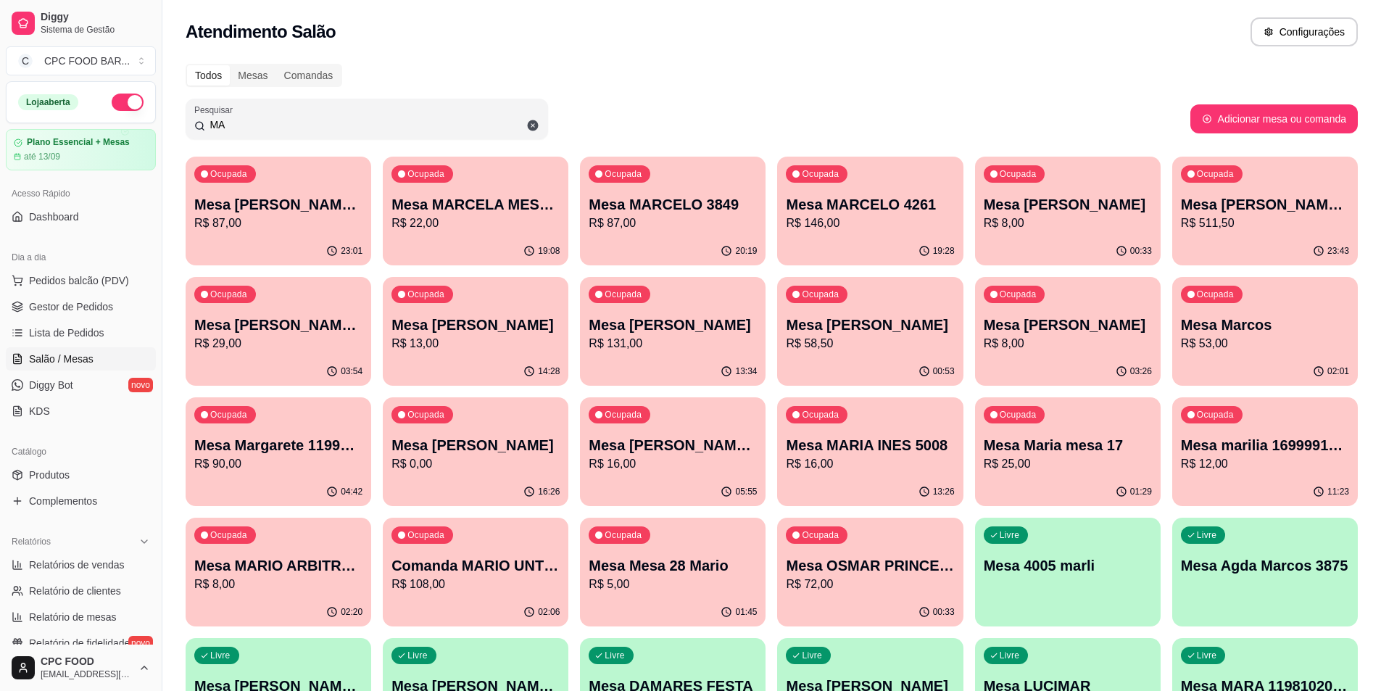
type input "M"
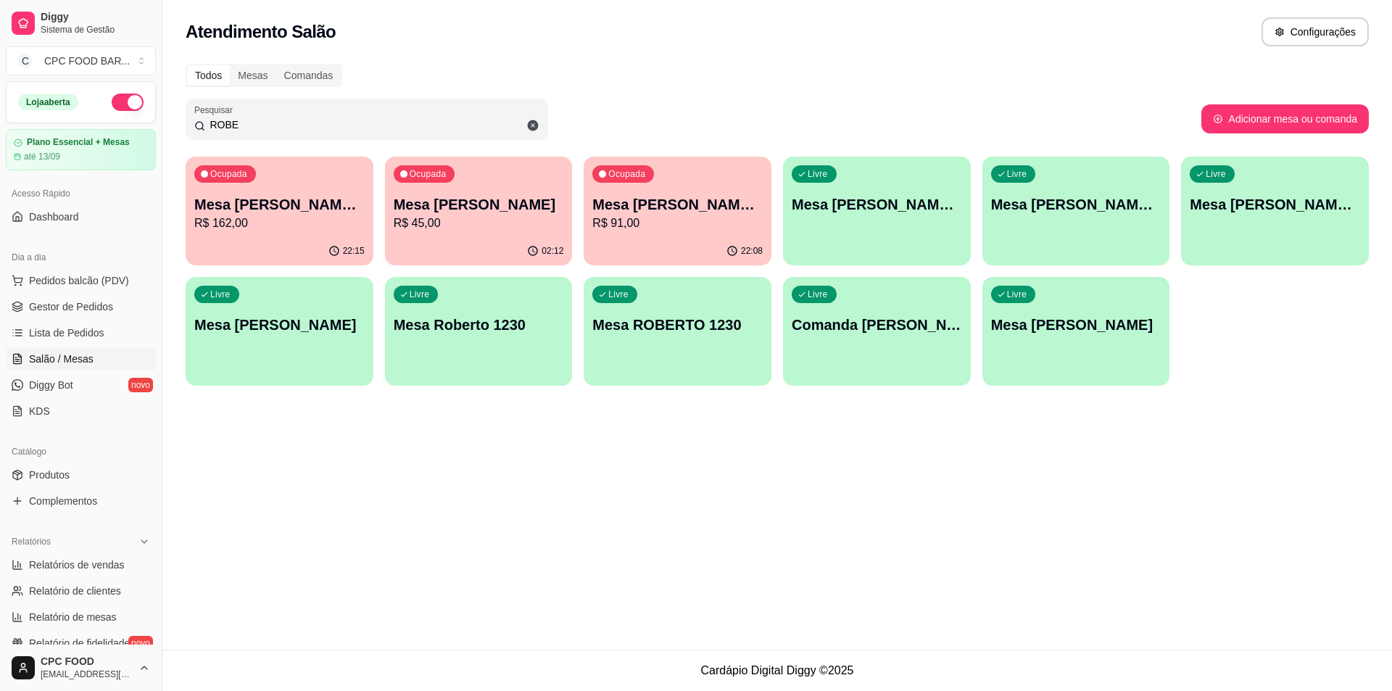
type input "ROBE"
click at [508, 222] on p "R$ 45,00" at bounding box center [479, 223] width 170 height 17
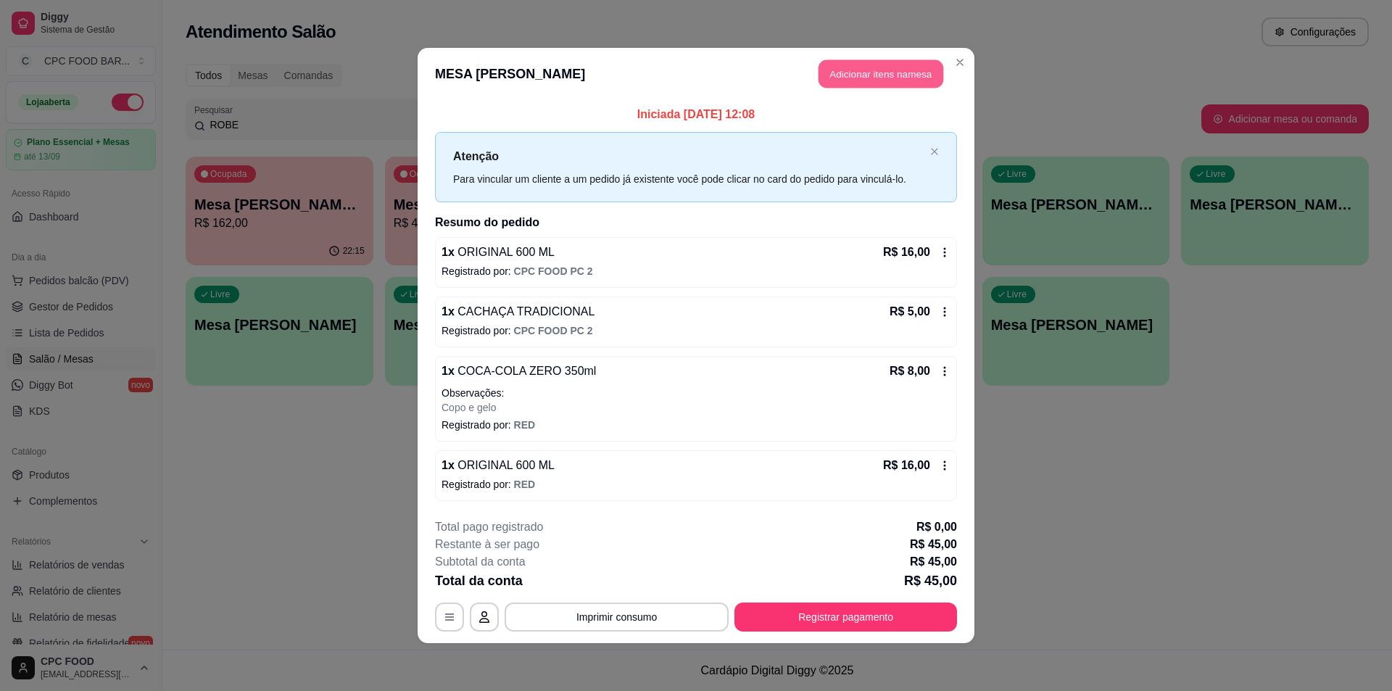
click at [872, 76] on button "Adicionar itens na mesa" at bounding box center [881, 74] width 125 height 28
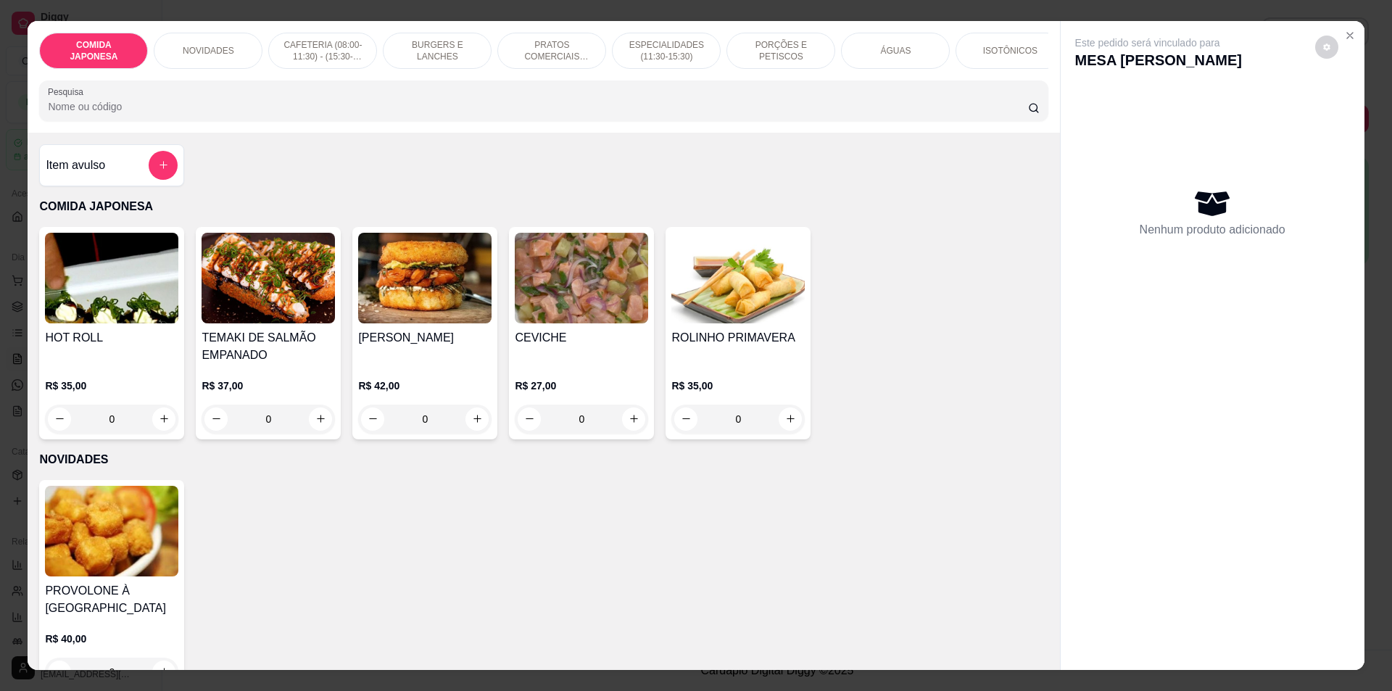
click at [864, 67] on div "ÁGUAS" at bounding box center [895, 51] width 109 height 36
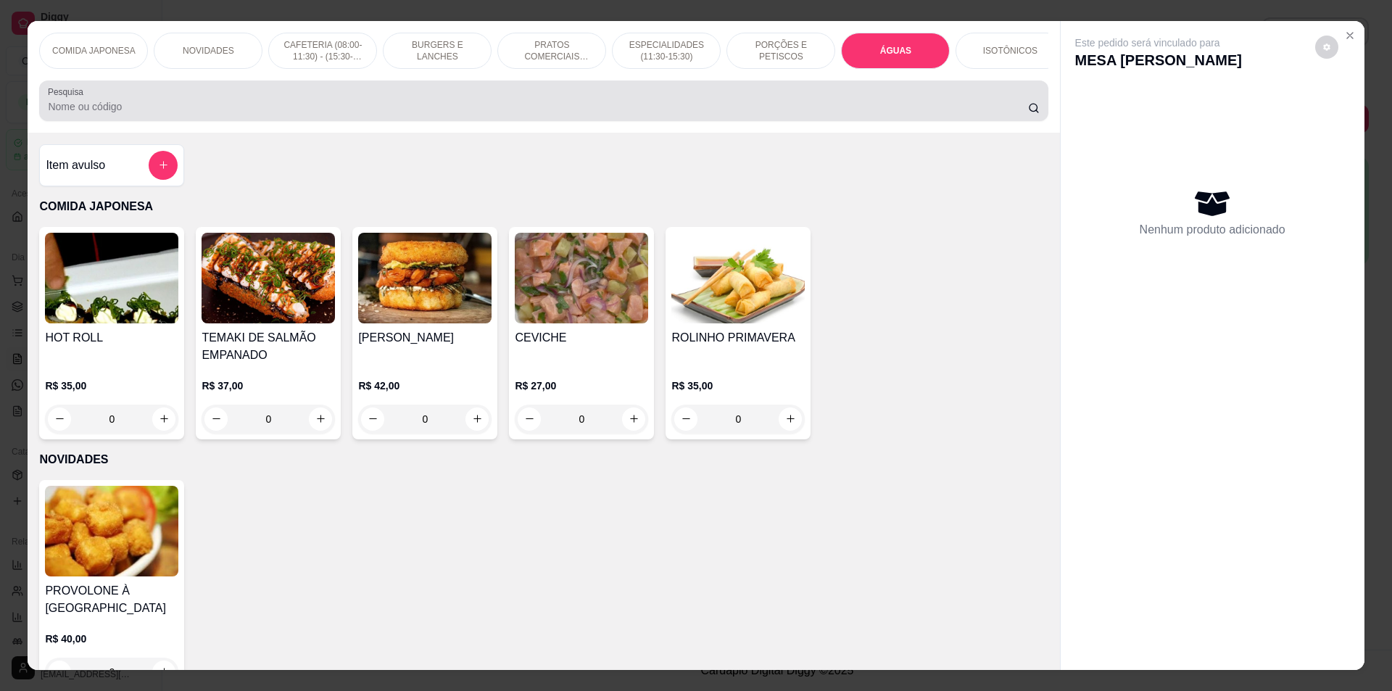
scroll to position [25, 0]
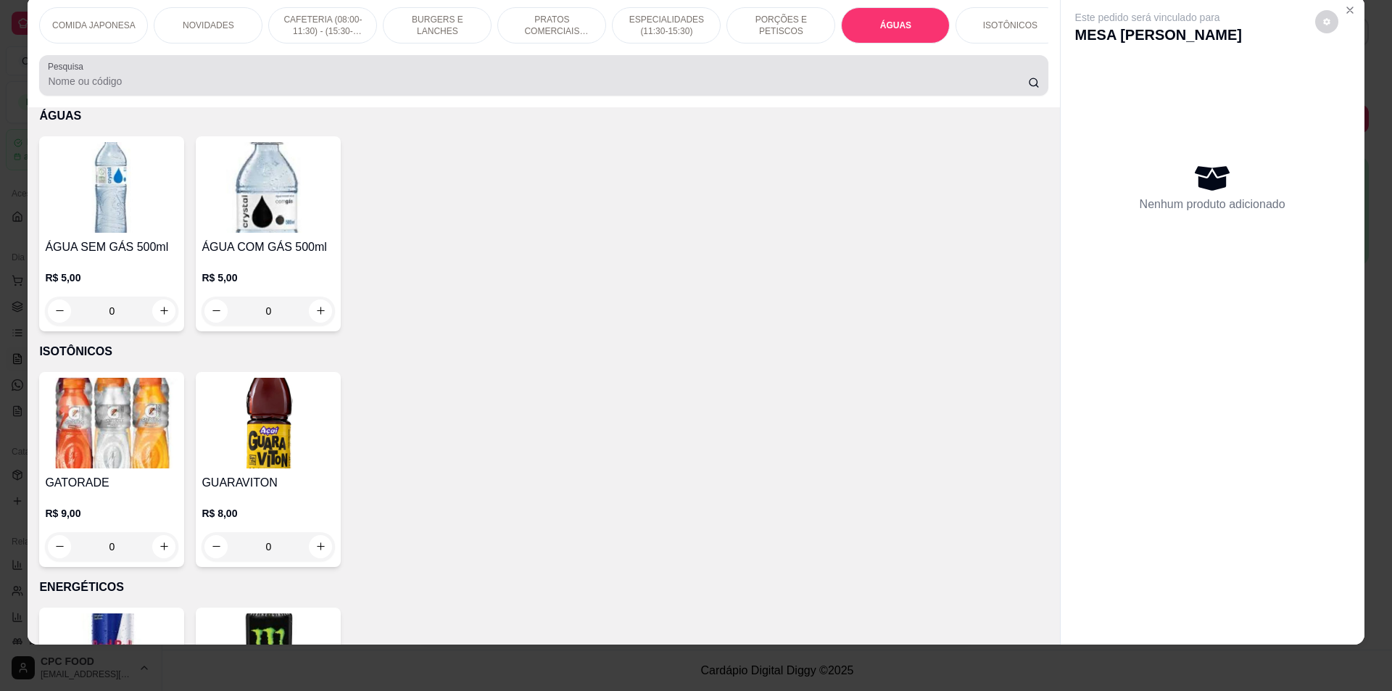
click at [645, 120] on p "ÁGUAS" at bounding box center [543, 115] width 1009 height 17
click at [647, 96] on div "Pesquisa" at bounding box center [543, 75] width 1009 height 41
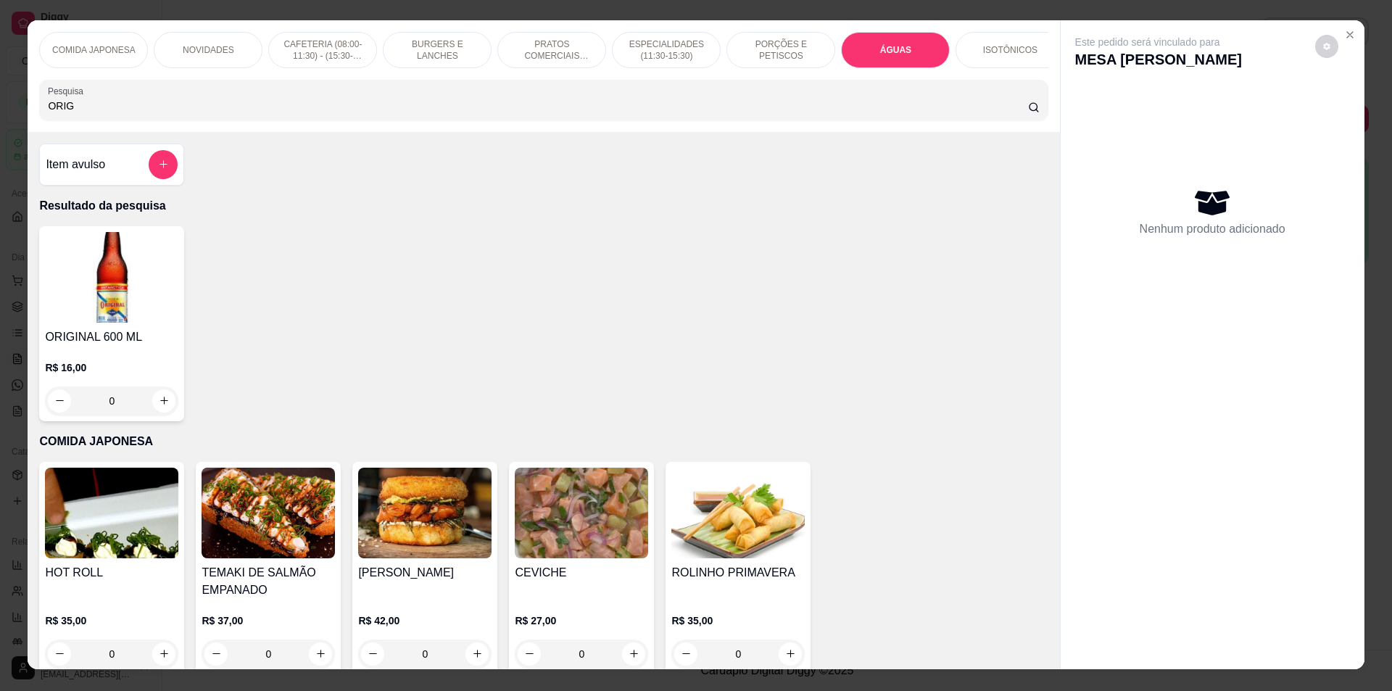
scroll to position [0, 0]
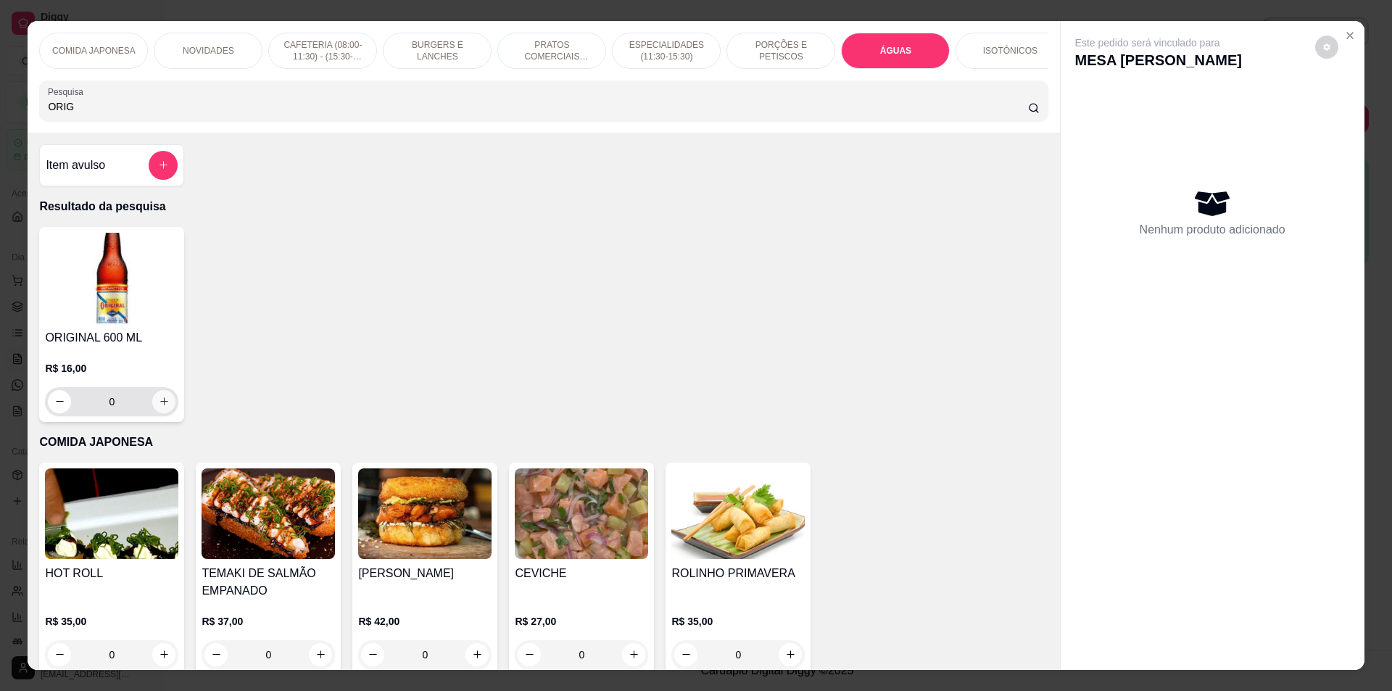
type input "ORIG"
click at [164, 402] on button "increase-product-quantity" at bounding box center [163, 401] width 23 height 23
type input "1"
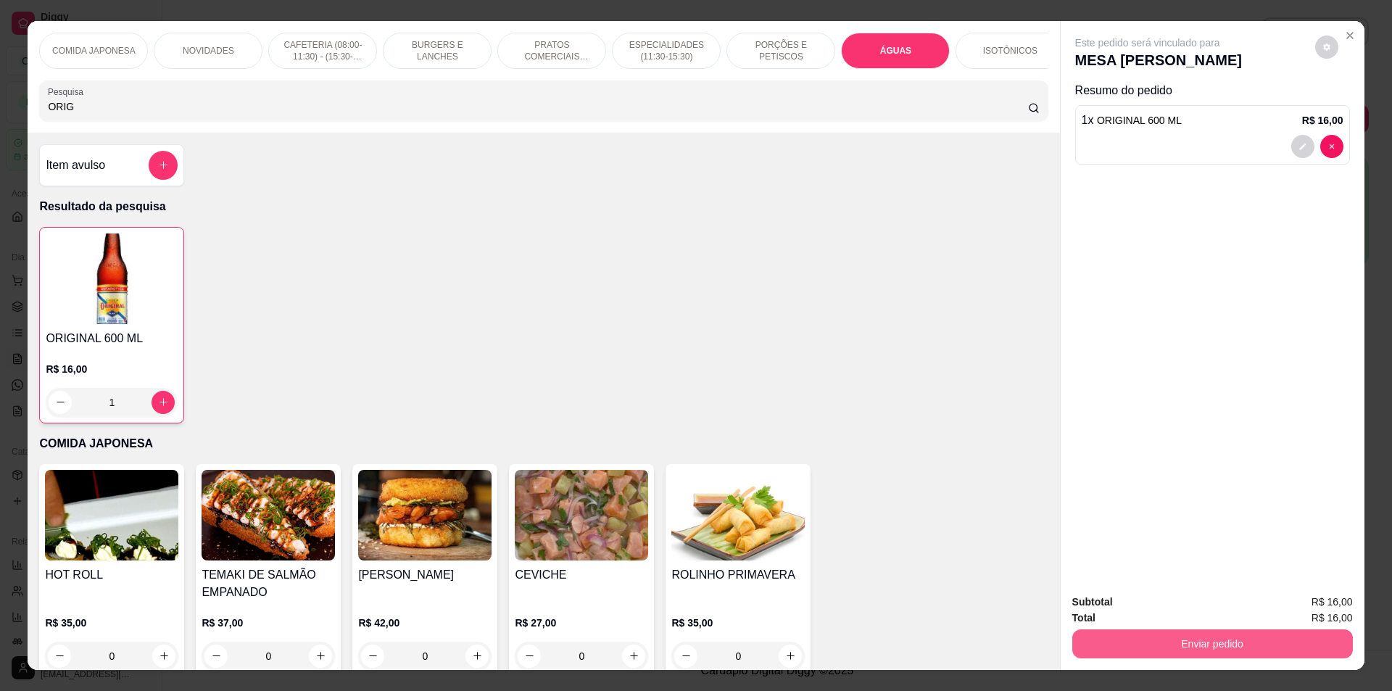
click at [1233, 640] on button "Enviar pedido" at bounding box center [1212, 643] width 281 height 29
click at [1177, 610] on button "Não registrar e enviar pedido" at bounding box center [1164, 609] width 151 height 28
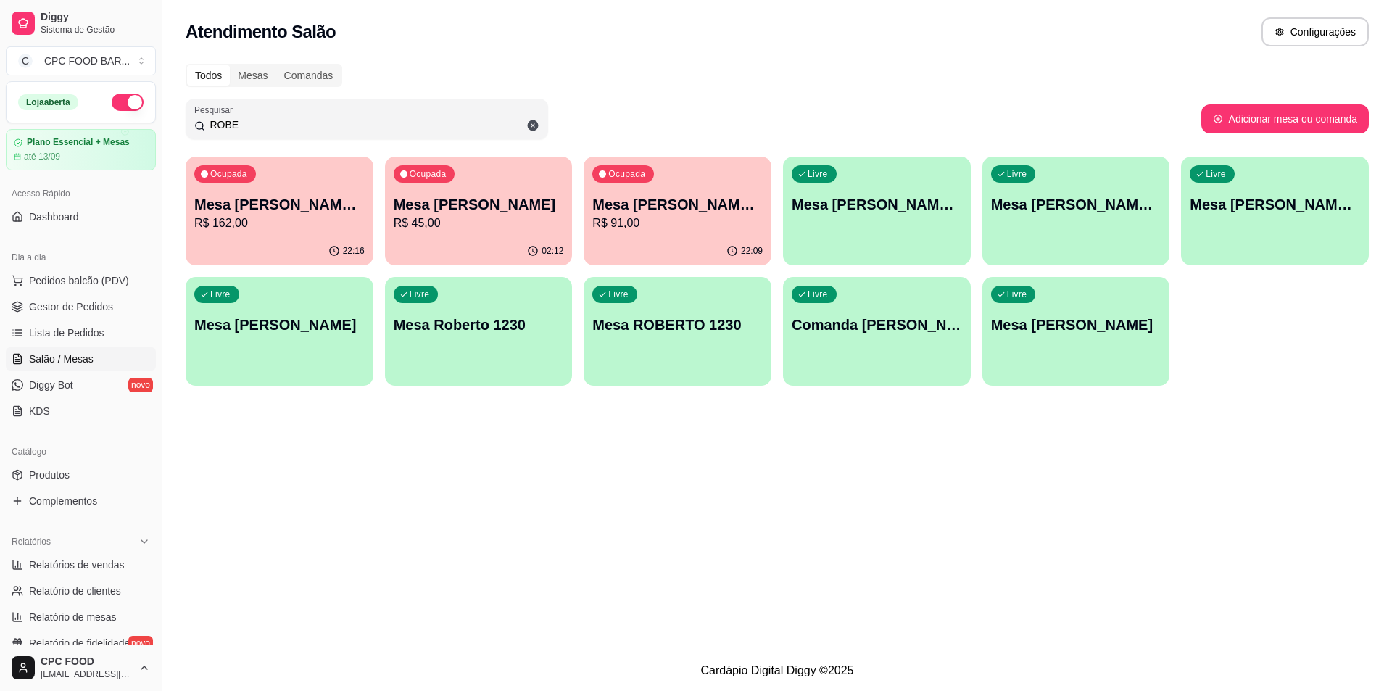
click at [313, 123] on input "ROBE" at bounding box center [372, 124] width 334 height 15
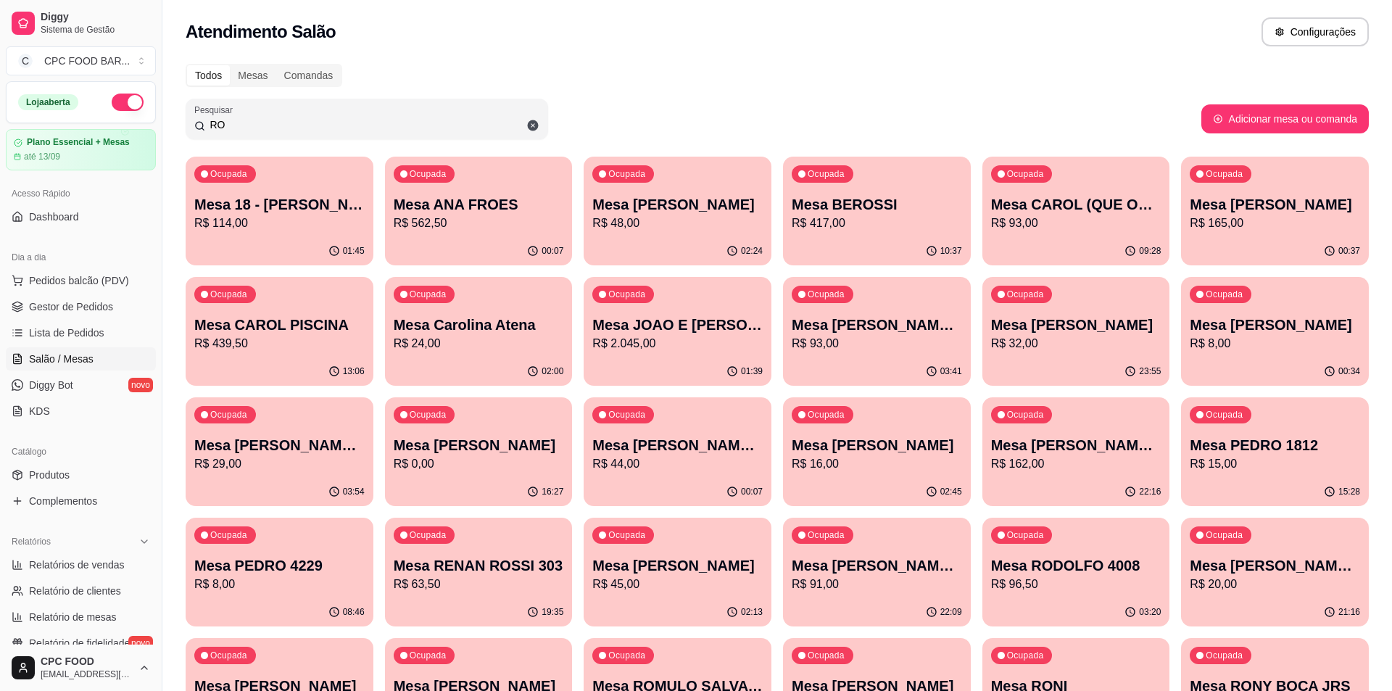
type input "R"
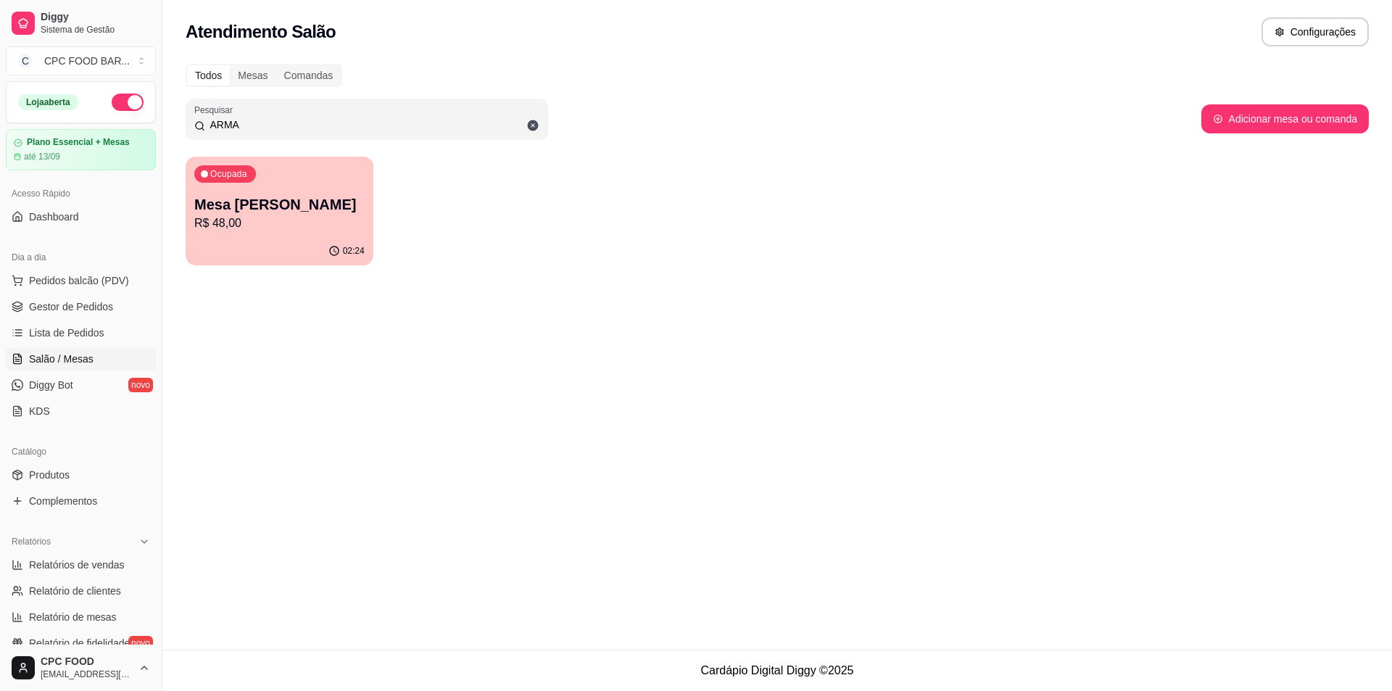
type input "ARMA"
click at [333, 242] on div "02:24" at bounding box center [280, 250] width 182 height 28
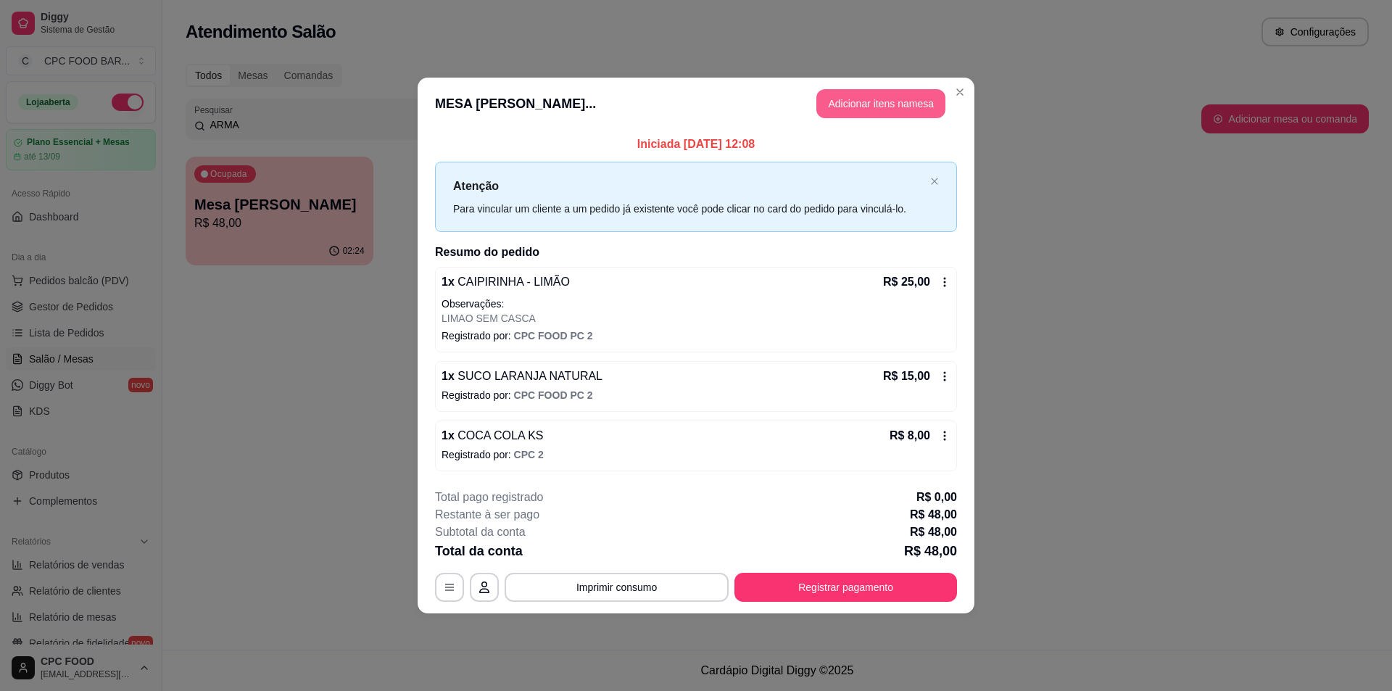
click at [879, 109] on button "Adicionar itens na mesa" at bounding box center [880, 103] width 129 height 29
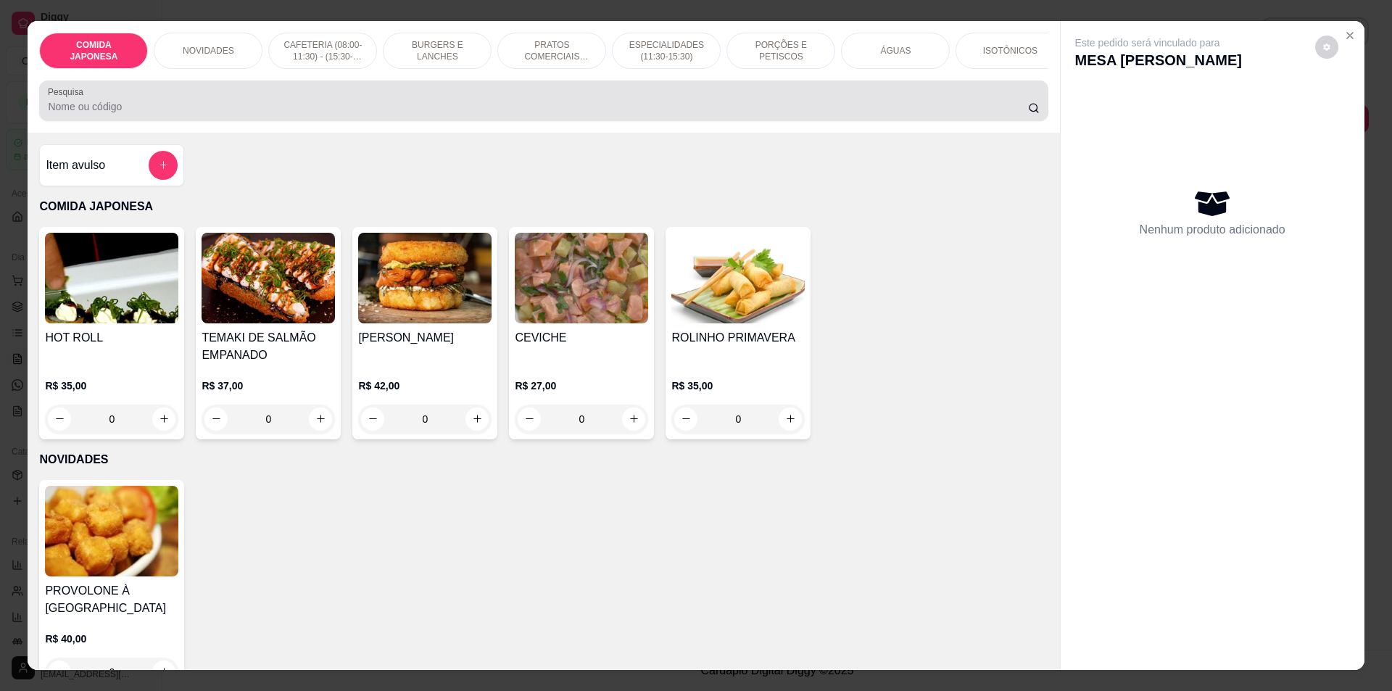
click at [708, 96] on div at bounding box center [543, 100] width 991 height 29
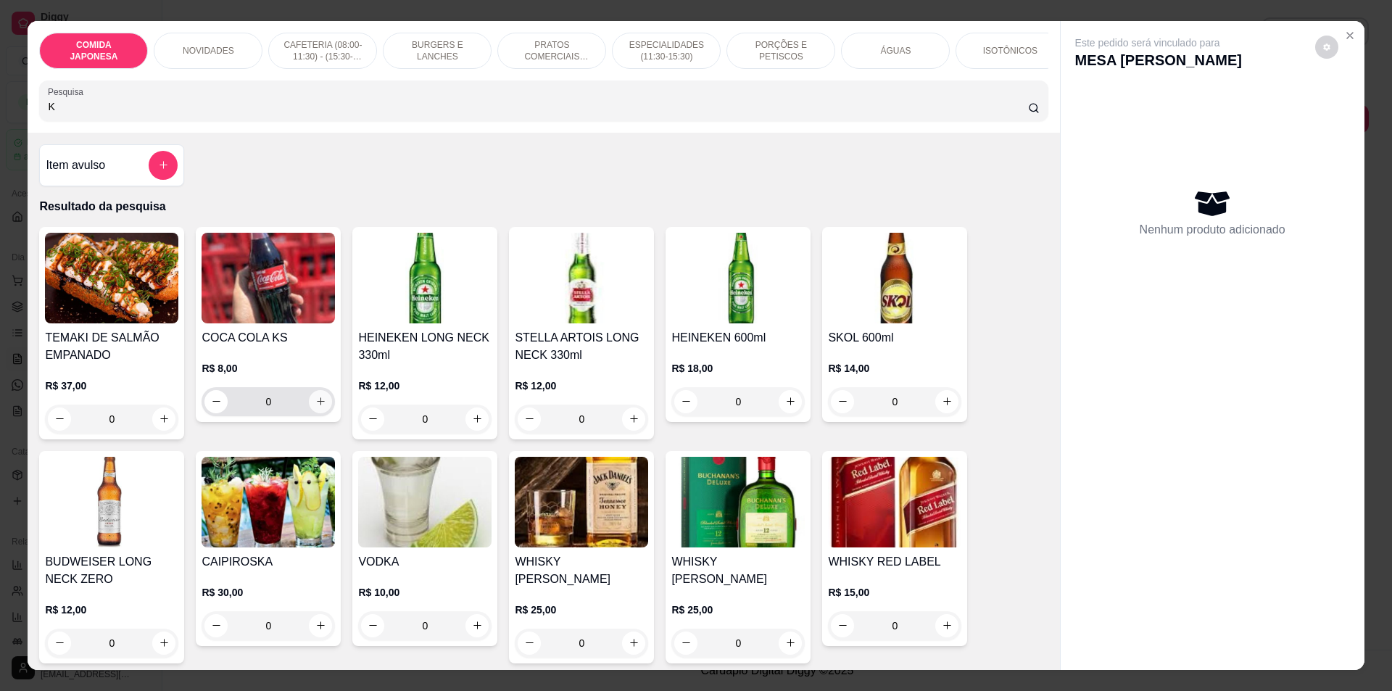
type input "K"
click at [315, 407] on icon "increase-product-quantity" at bounding box center [320, 401] width 11 height 11
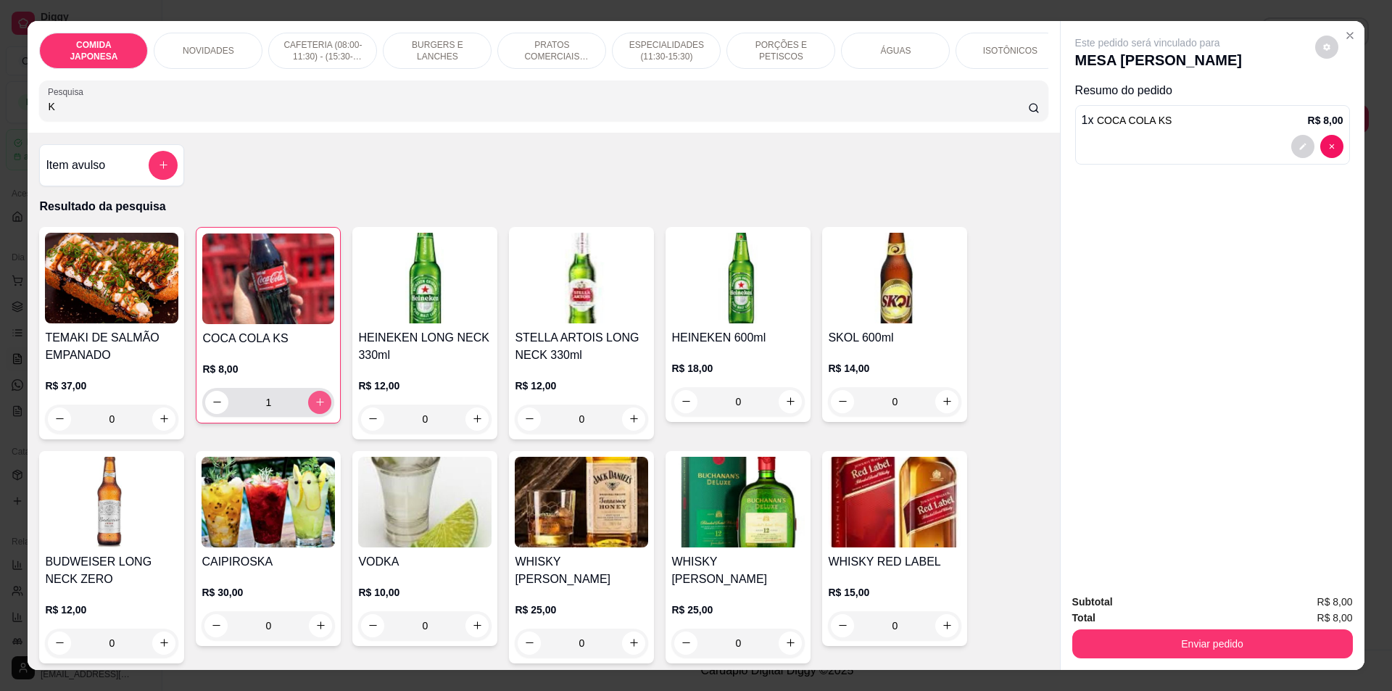
type input "1"
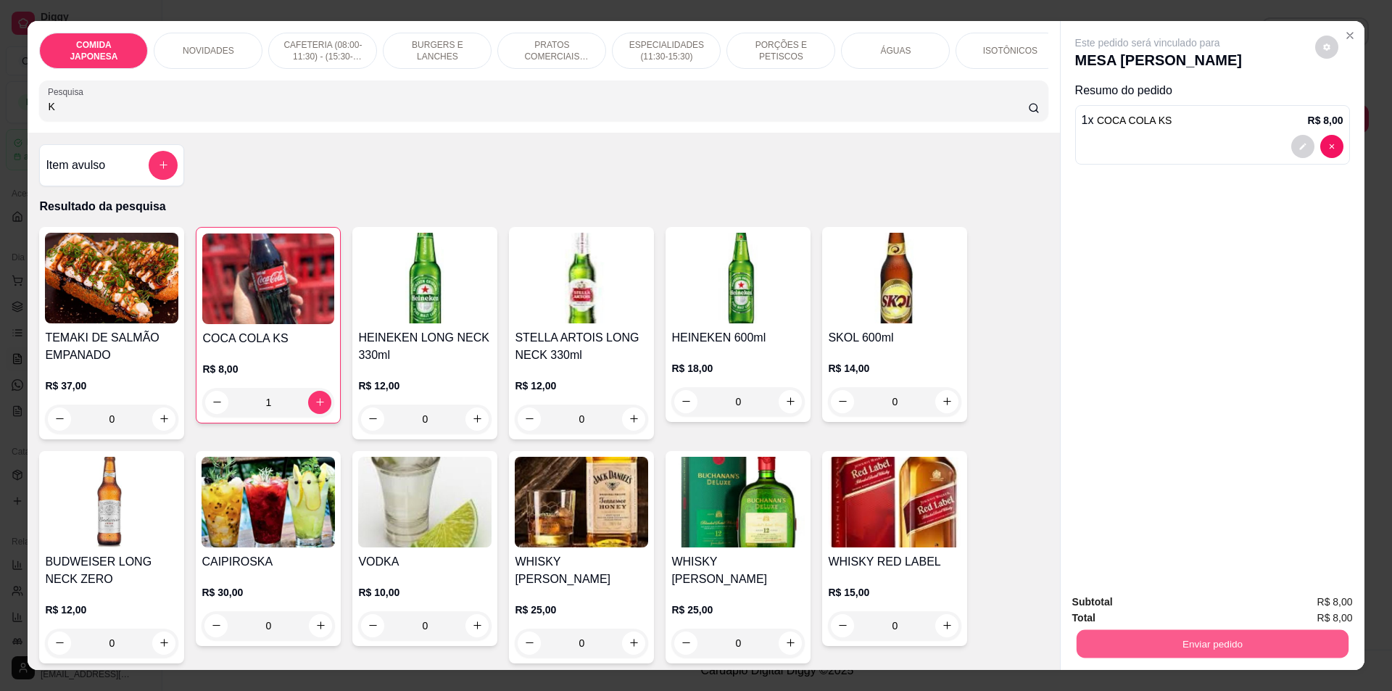
click at [1175, 642] on button "Enviar pedido" at bounding box center [1212, 644] width 272 height 28
click at [1150, 607] on button "Não registrar e enviar pedido" at bounding box center [1164, 608] width 146 height 27
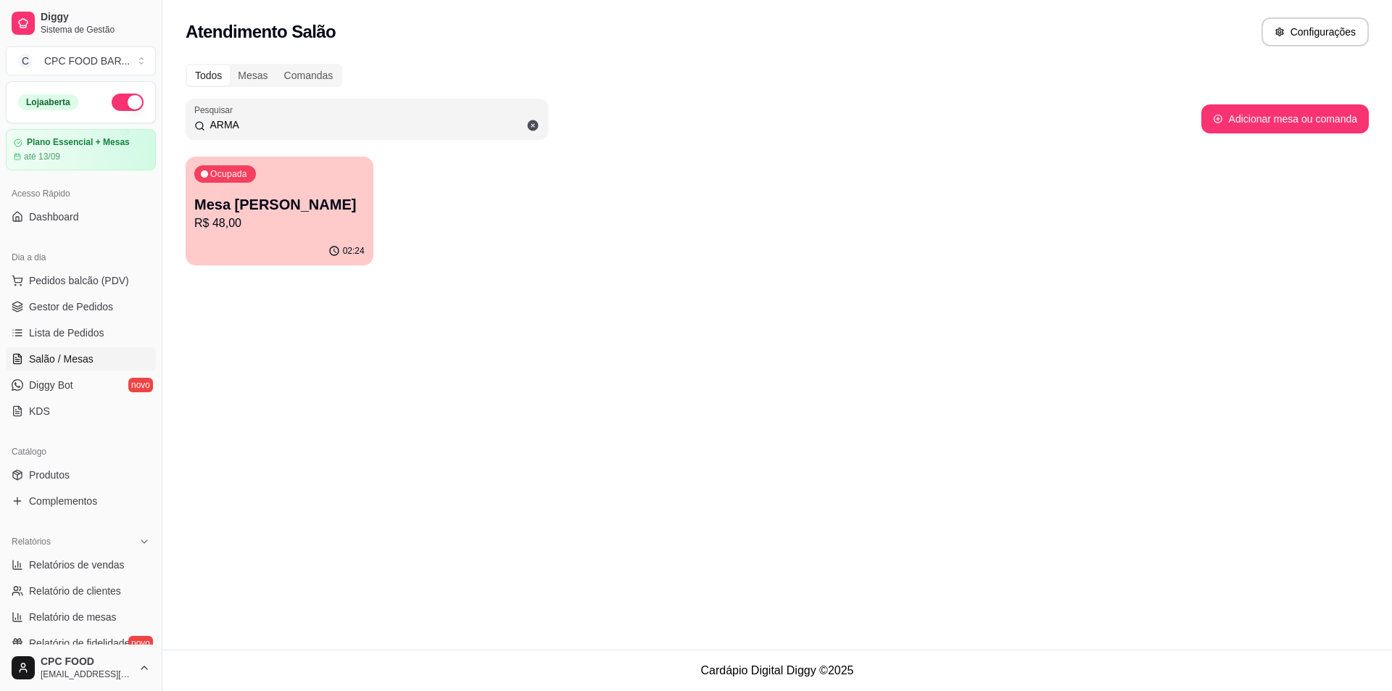
click at [405, 120] on input "ARMA" at bounding box center [372, 124] width 334 height 15
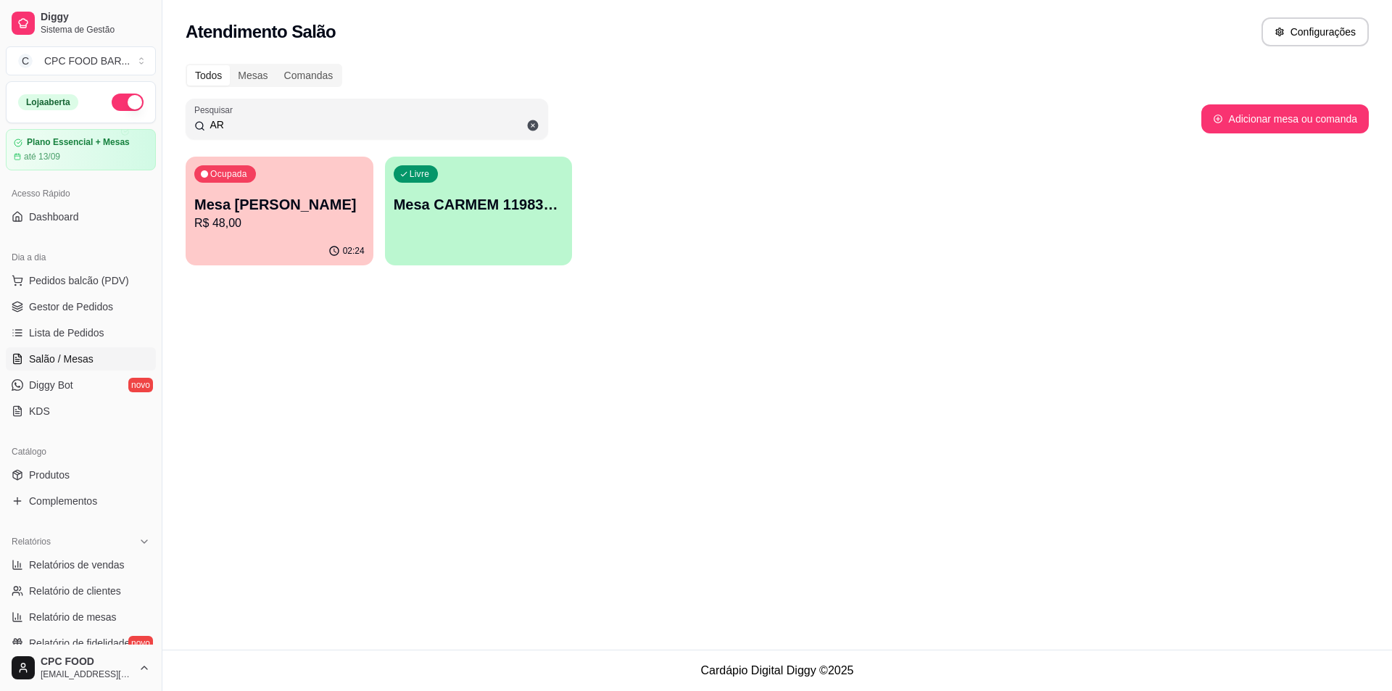
type input "A"
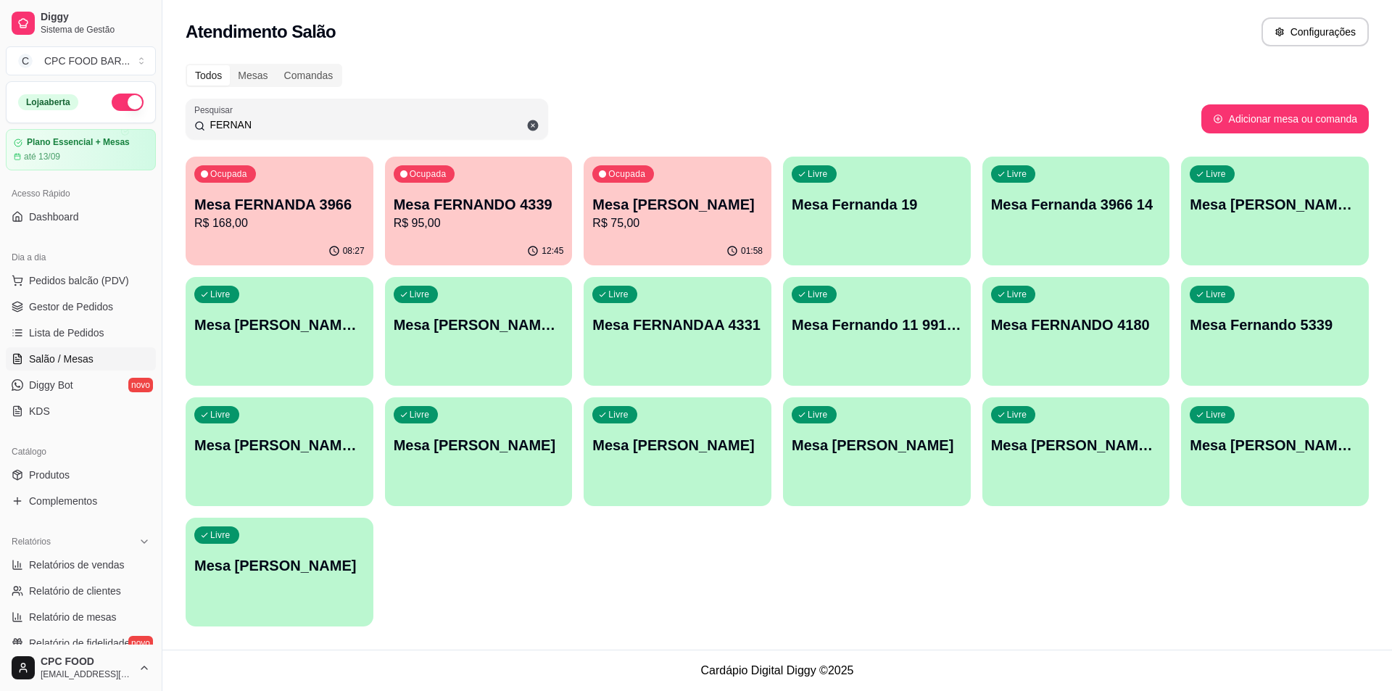
type input "FERNAN"
drag, startPoint x: 331, startPoint y: 56, endPoint x: 1008, endPoint y: 132, distance: 681.5
click at [1008, 132] on div "Pesquisar FERNAN" at bounding box center [694, 119] width 1016 height 41
click at [634, 197] on p "Mesa [PERSON_NAME]" at bounding box center [677, 204] width 170 height 20
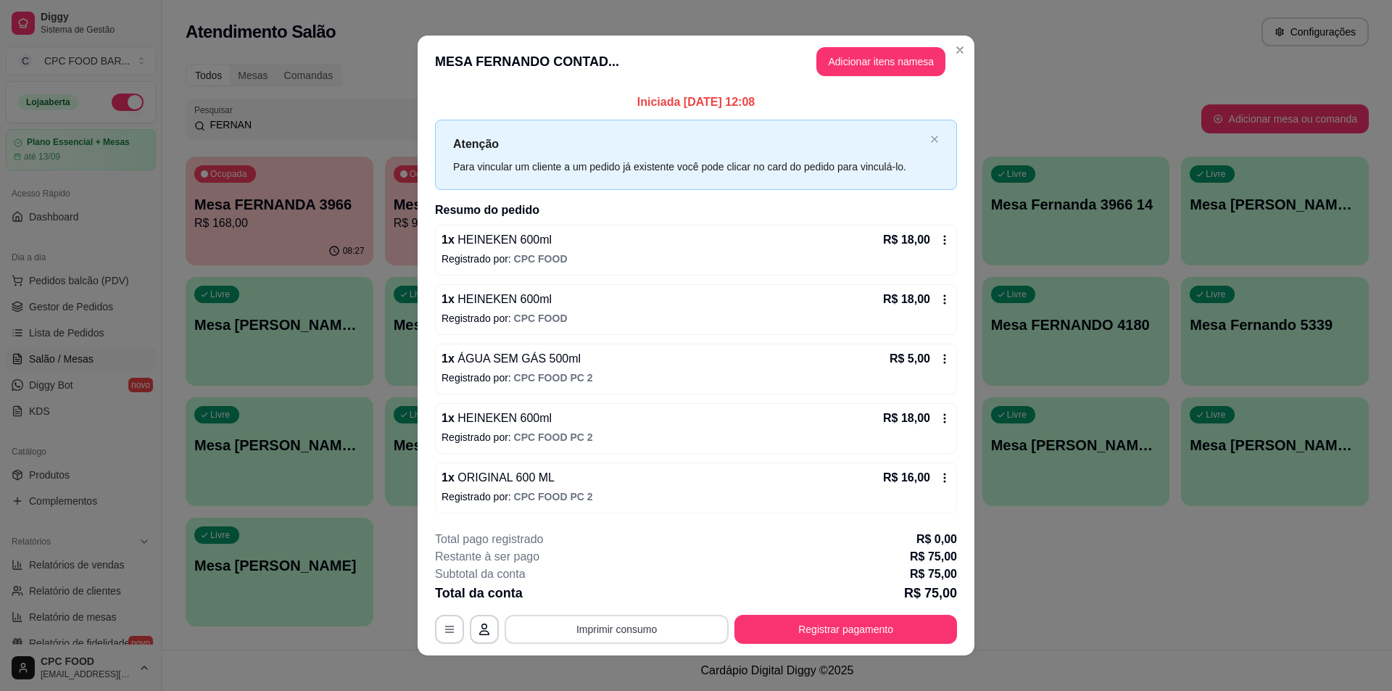
click at [600, 620] on button "Imprimir consumo" at bounding box center [617, 629] width 224 height 29
click at [622, 612] on div "**********" at bounding box center [696, 587] width 522 height 113
click at [618, 616] on button "Imprimir consumo" at bounding box center [617, 630] width 218 height 28
click at [624, 601] on button "IMPRESSORA" at bounding box center [615, 595] width 105 height 23
click at [916, 636] on button "Registrar pagamento" at bounding box center [846, 629] width 223 height 29
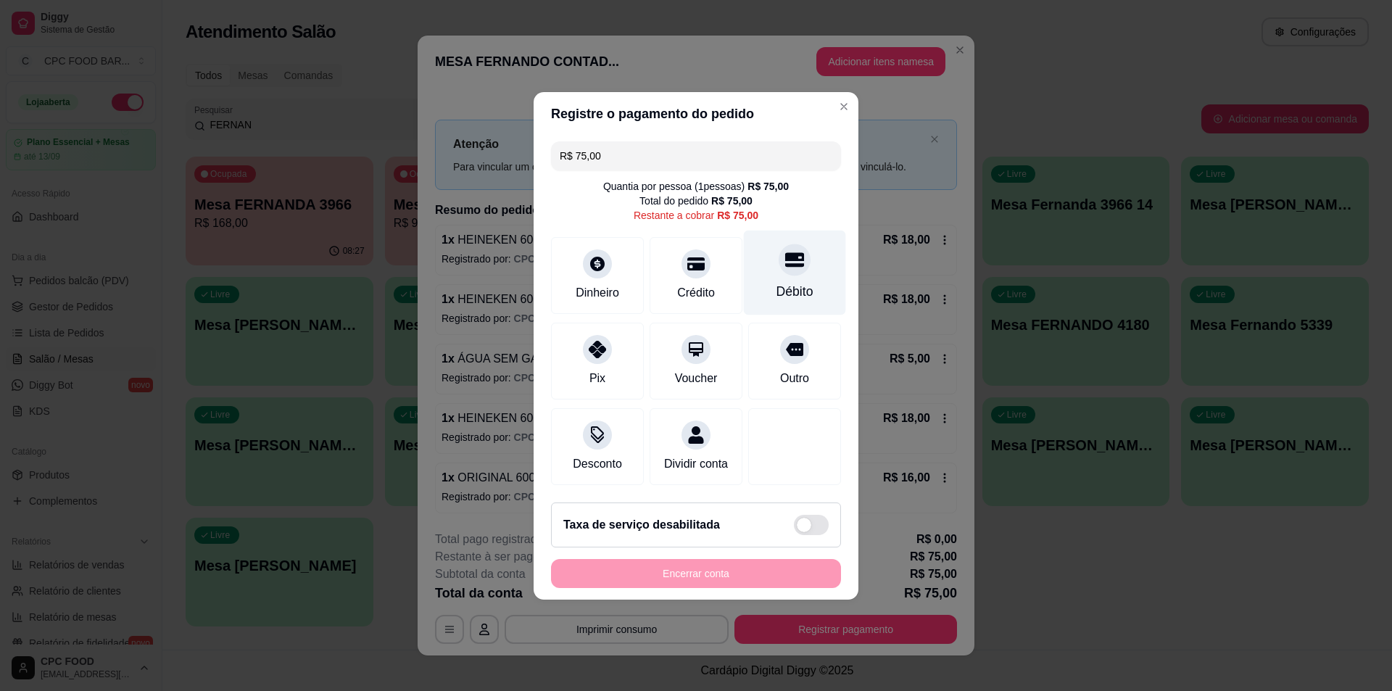
click at [762, 277] on div "Débito" at bounding box center [795, 272] width 102 height 85
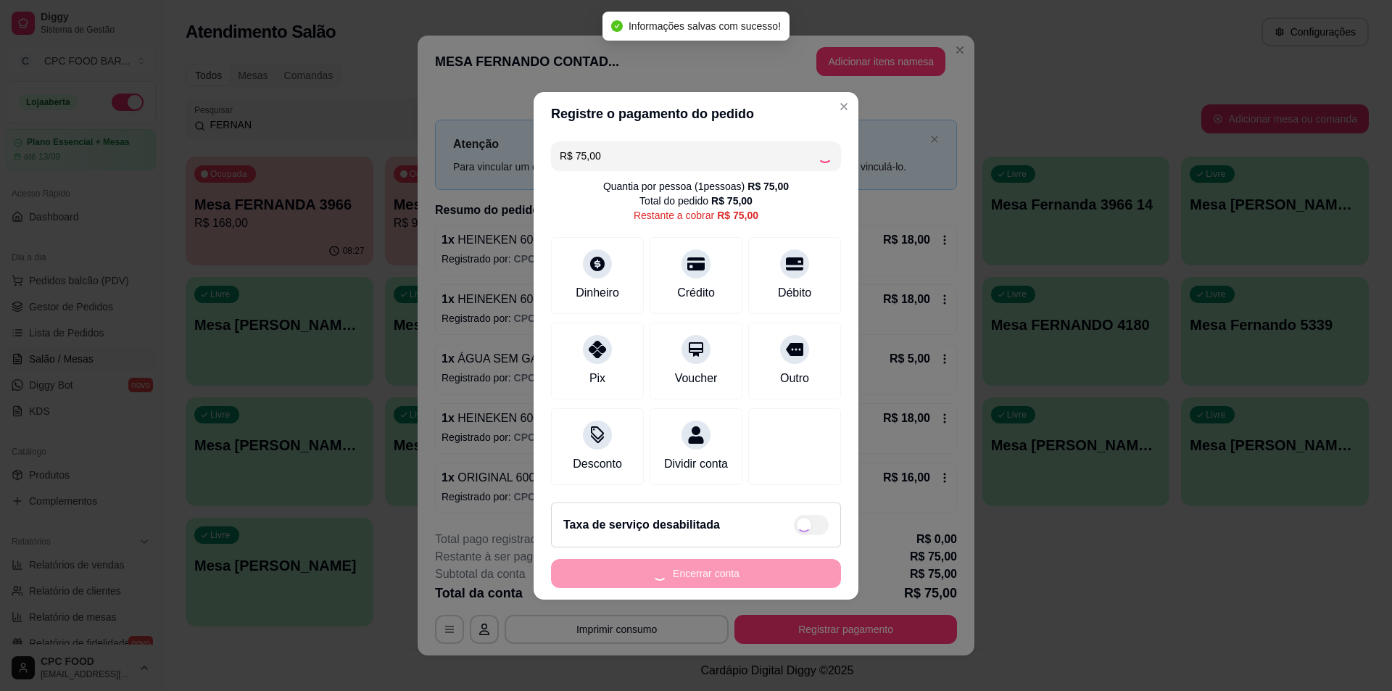
type input "R$ 0,00"
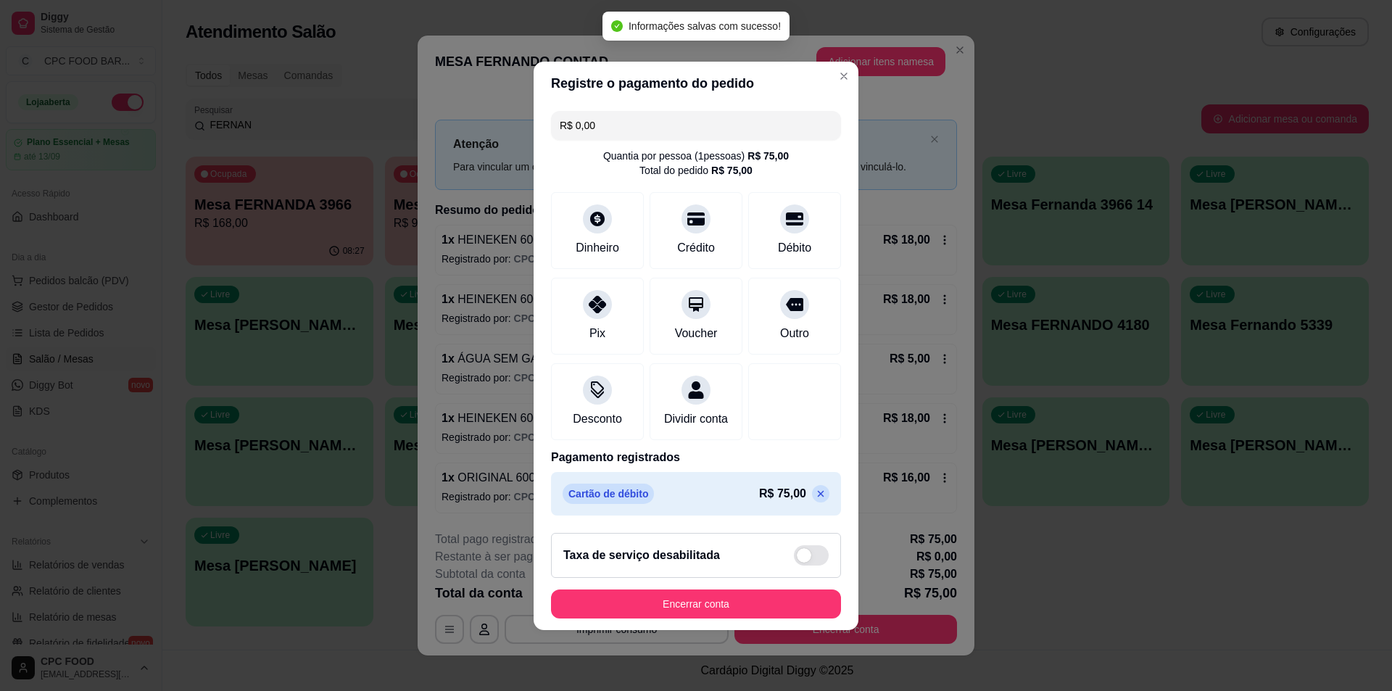
click at [757, 630] on footer "Taxa de serviço desabilitada Encerrar conta" at bounding box center [696, 575] width 325 height 109
click at [758, 609] on button "Encerrar conta" at bounding box center [695, 604] width 281 height 28
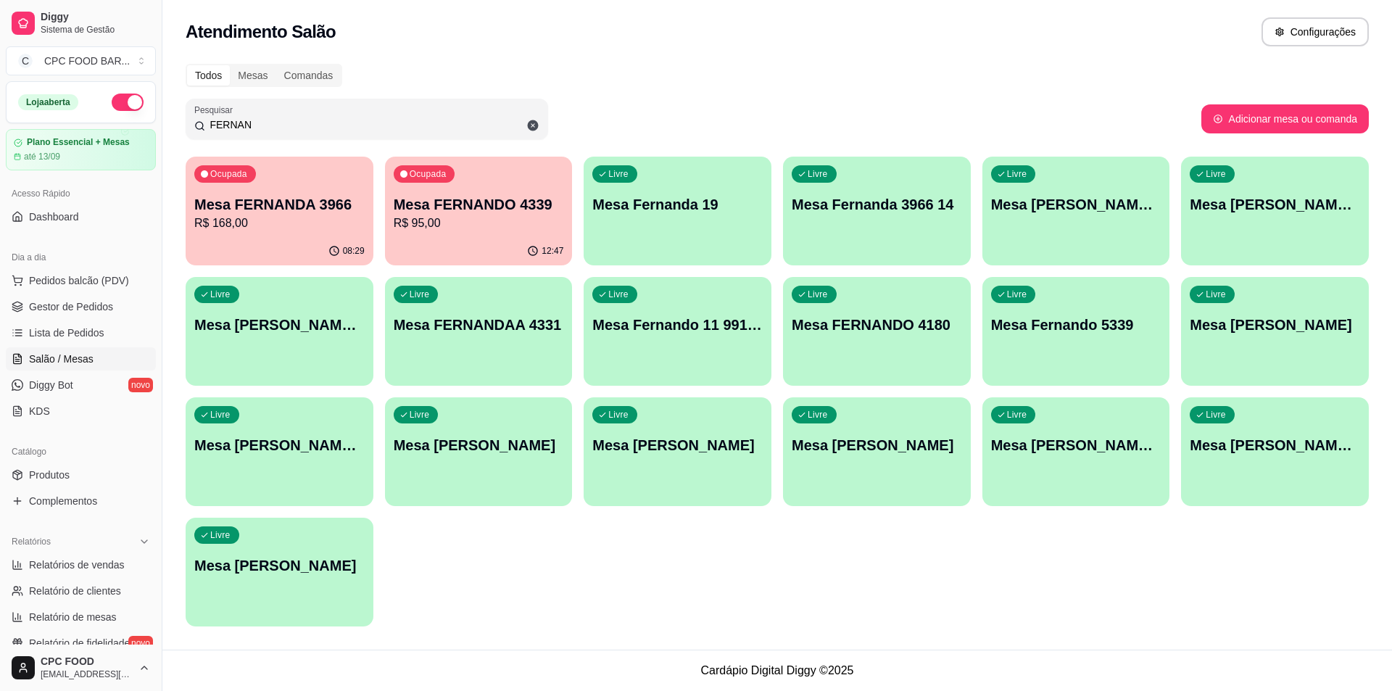
click at [335, 125] on input "FERNAN" at bounding box center [372, 124] width 334 height 15
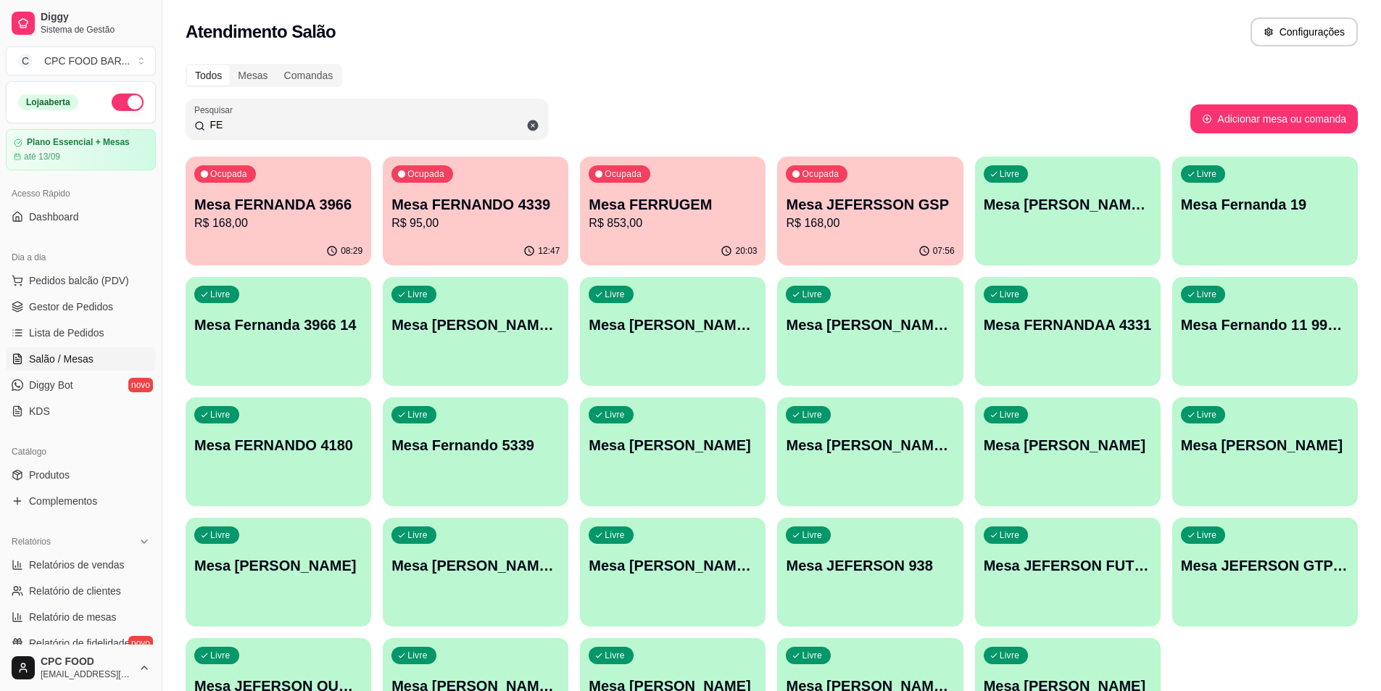
type input "F"
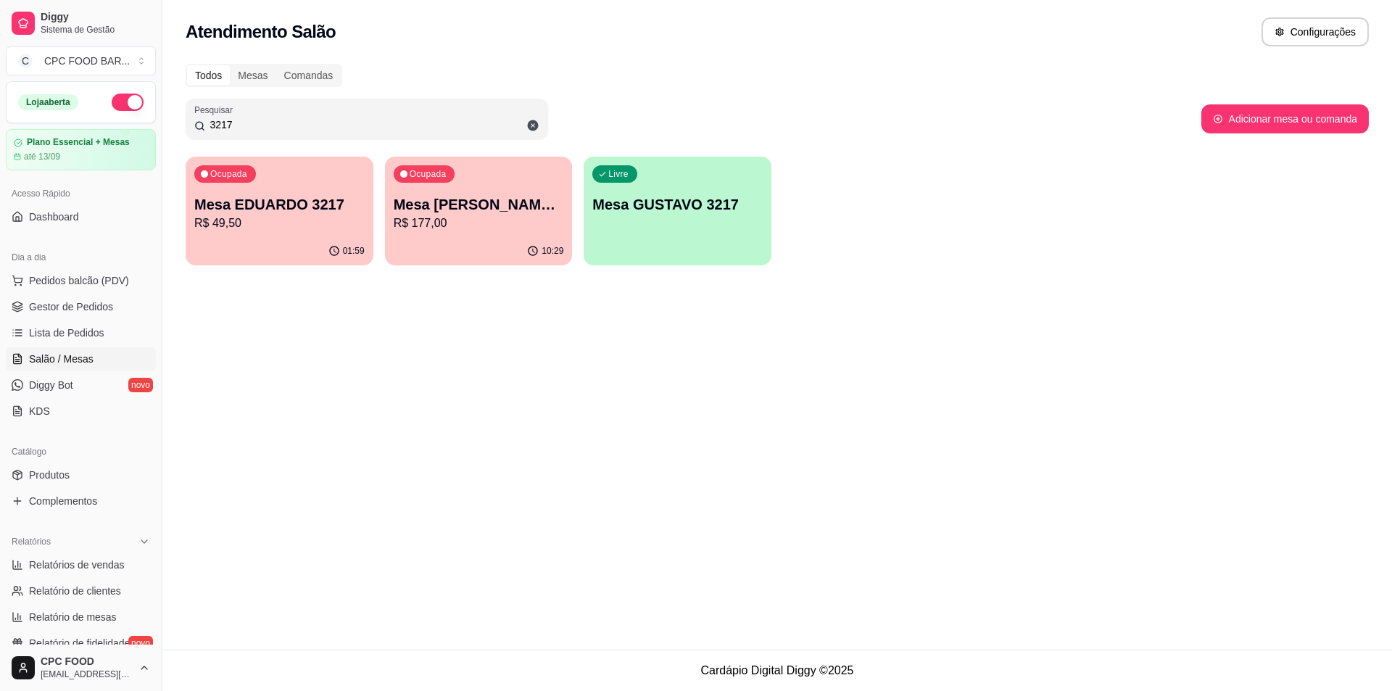
type input "3217"
click at [289, 191] on div "Ocupada Mesa [PERSON_NAME] 3217 R$ 49,50" at bounding box center [280, 197] width 188 height 80
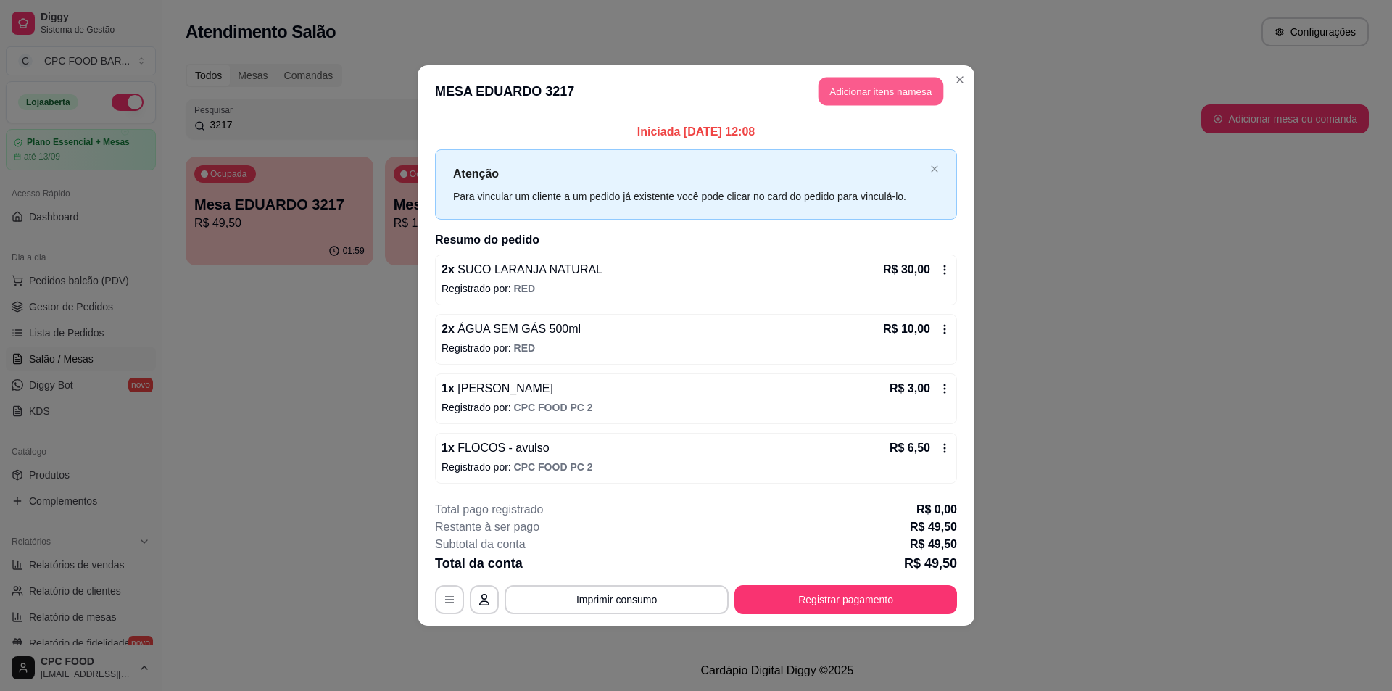
click at [930, 88] on button "Adicionar itens na mesa" at bounding box center [881, 92] width 125 height 28
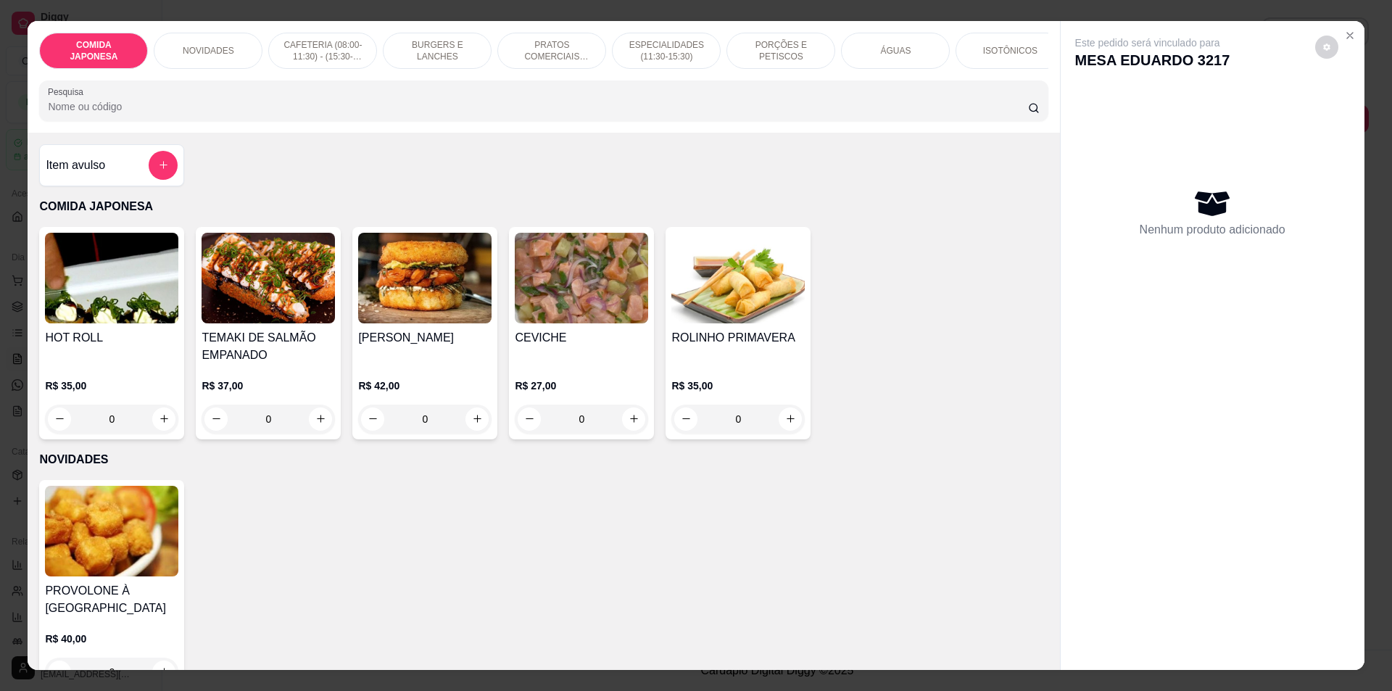
click at [717, 114] on input "Pesquisa" at bounding box center [538, 106] width 980 height 15
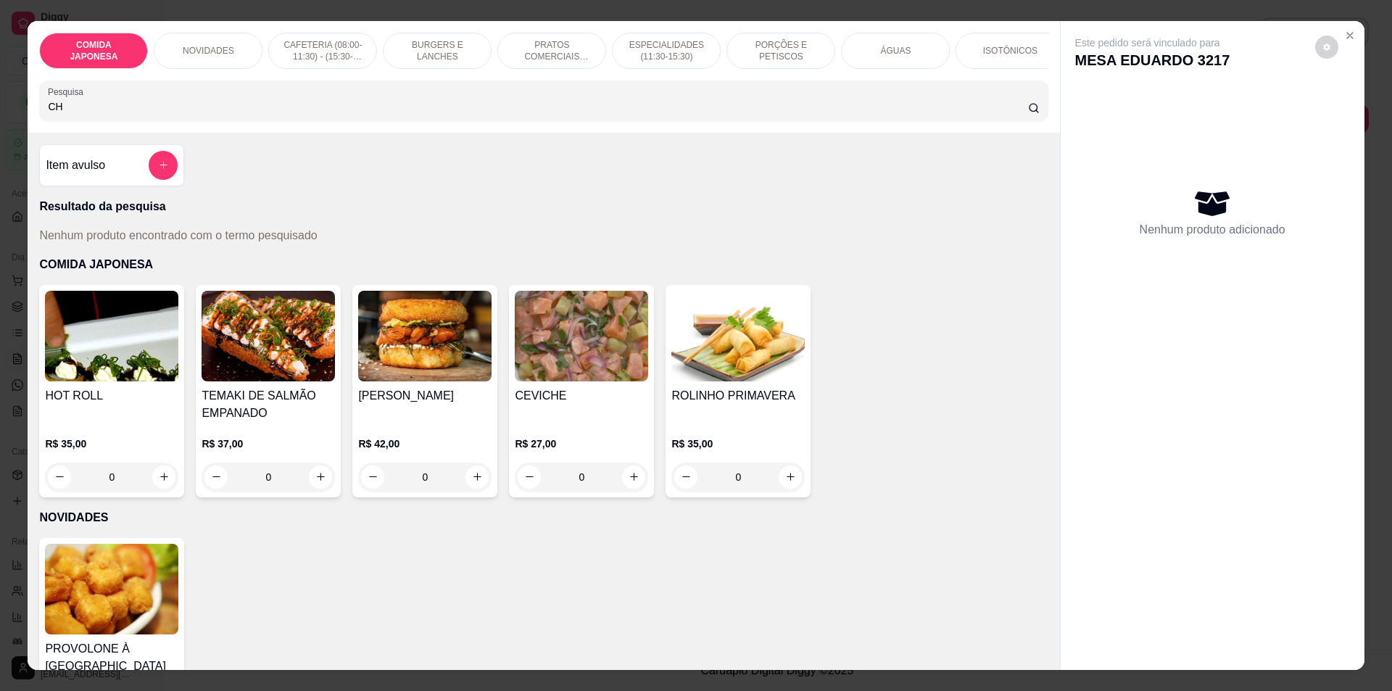
type input "C"
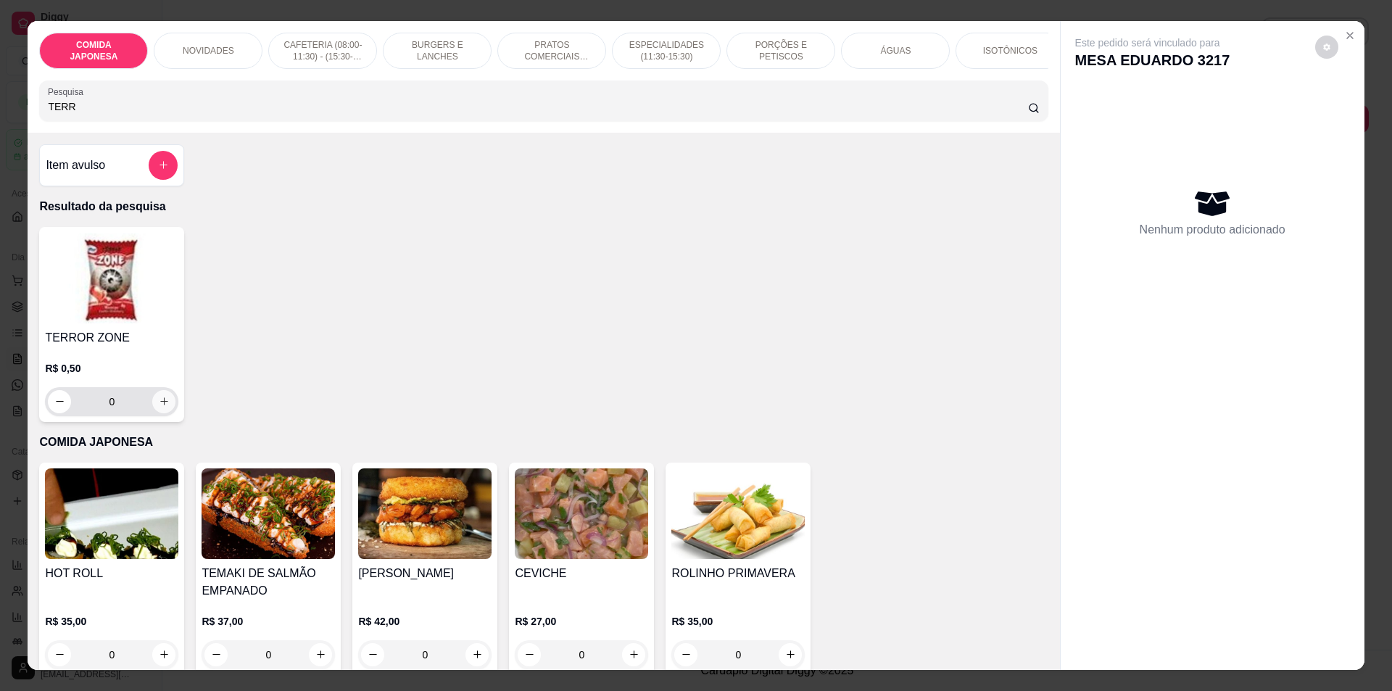
type input "TERR"
click at [160, 405] on icon "increase-product-quantity" at bounding box center [164, 401] width 8 height 8
type input "1"
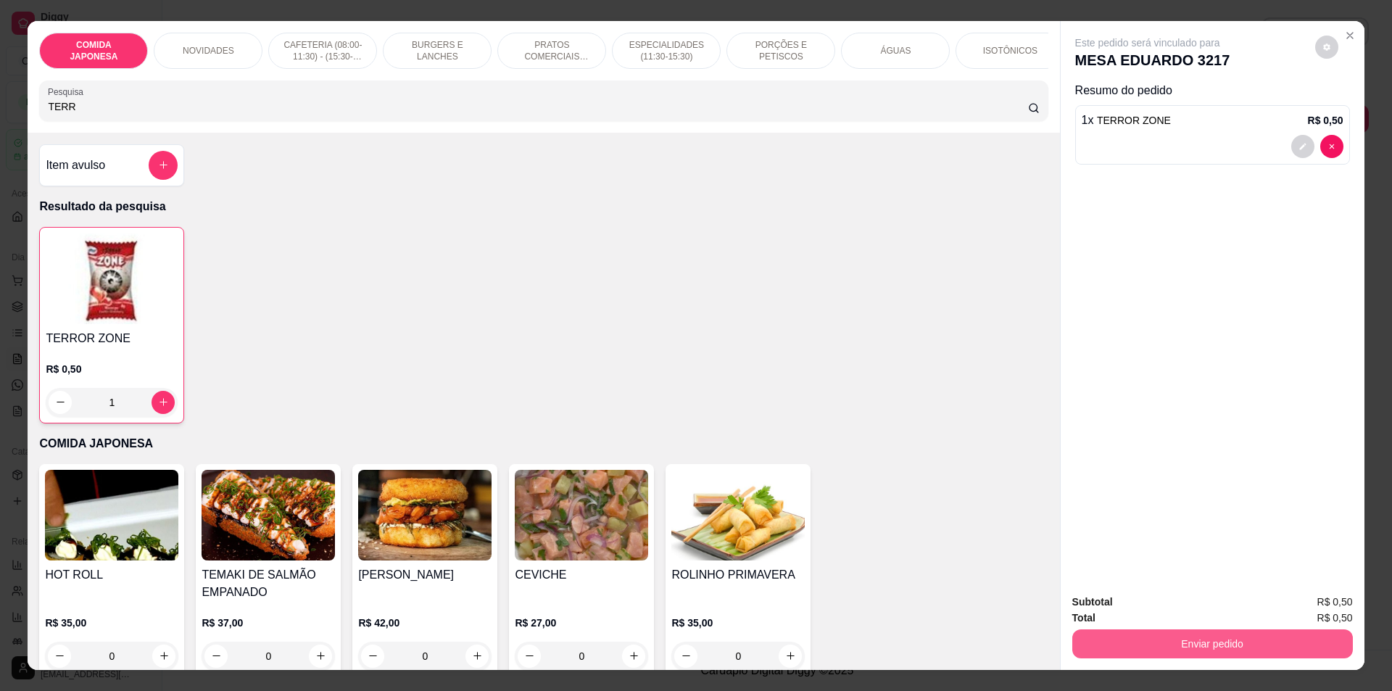
click at [1192, 654] on button "Enviar pedido" at bounding box center [1212, 643] width 281 height 29
click at [1201, 608] on button "Não registrar e enviar pedido" at bounding box center [1164, 608] width 146 height 27
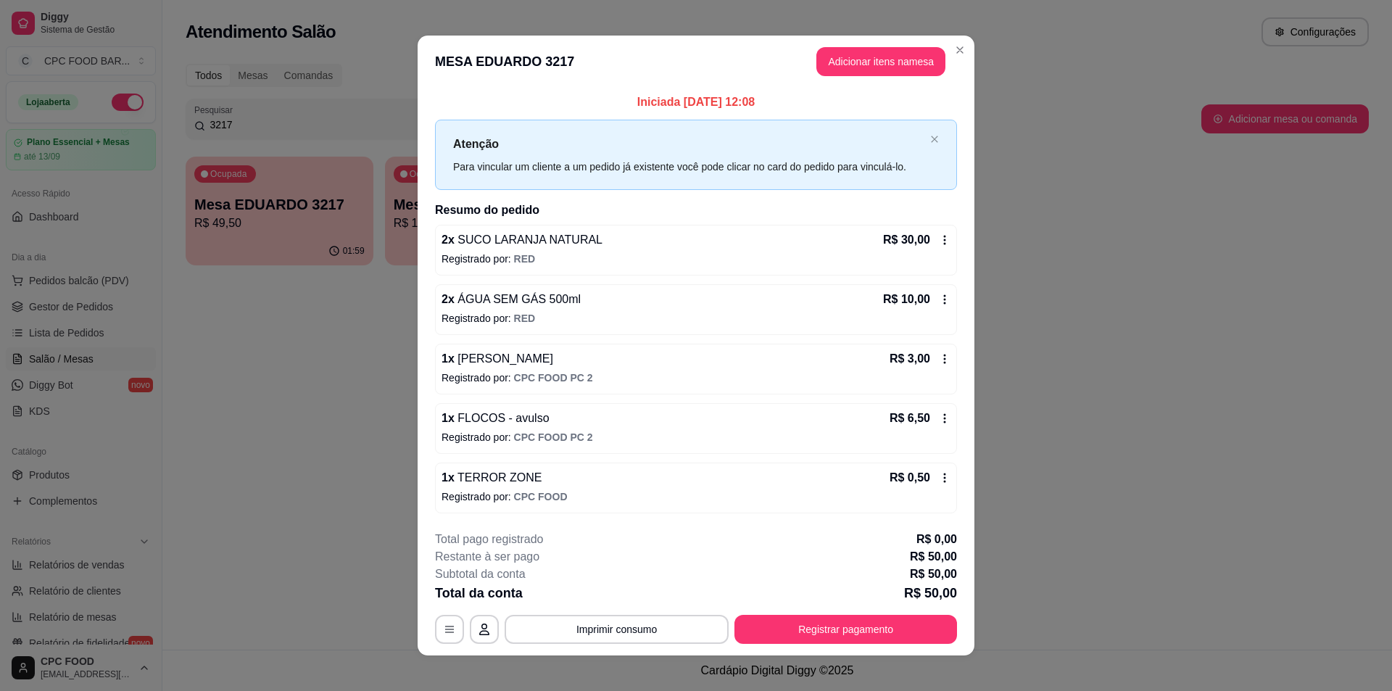
click at [943, 48] on header "MESA [PERSON_NAME] 3217 Adicionar itens na mesa" at bounding box center [696, 62] width 557 height 52
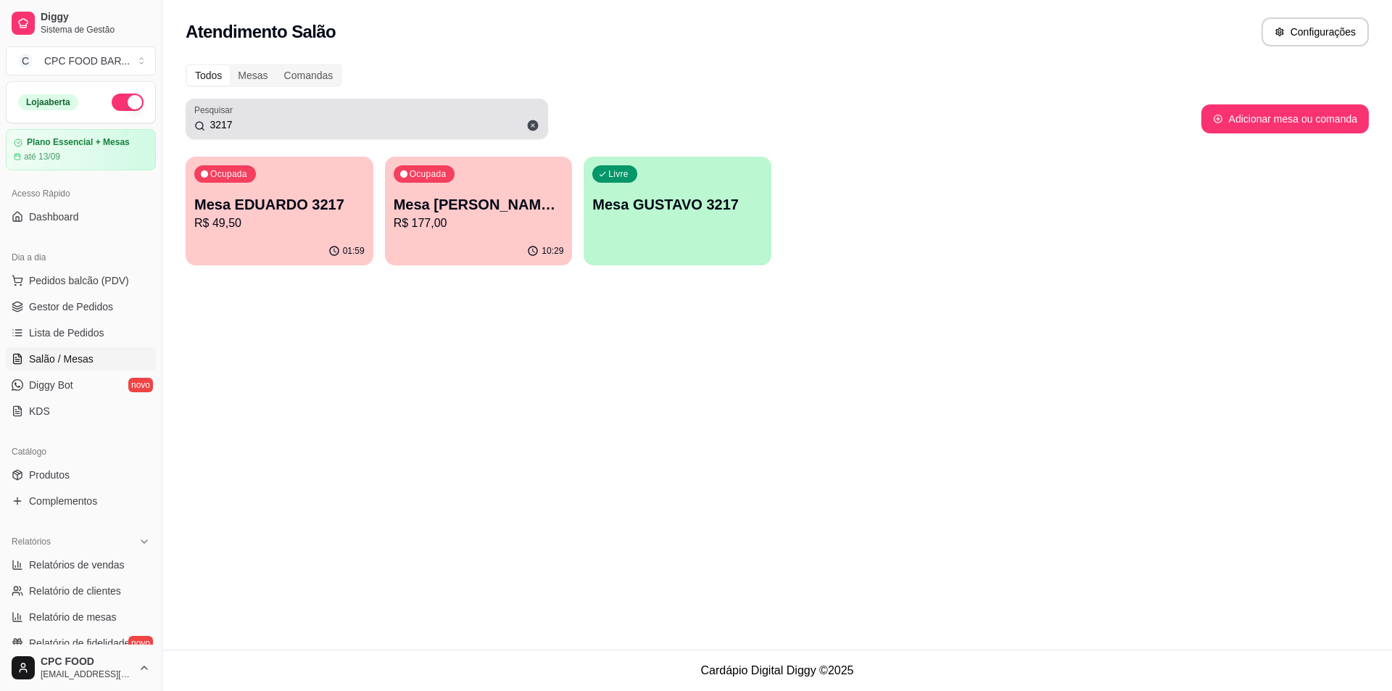
click at [534, 129] on icon at bounding box center [533, 125] width 11 height 11
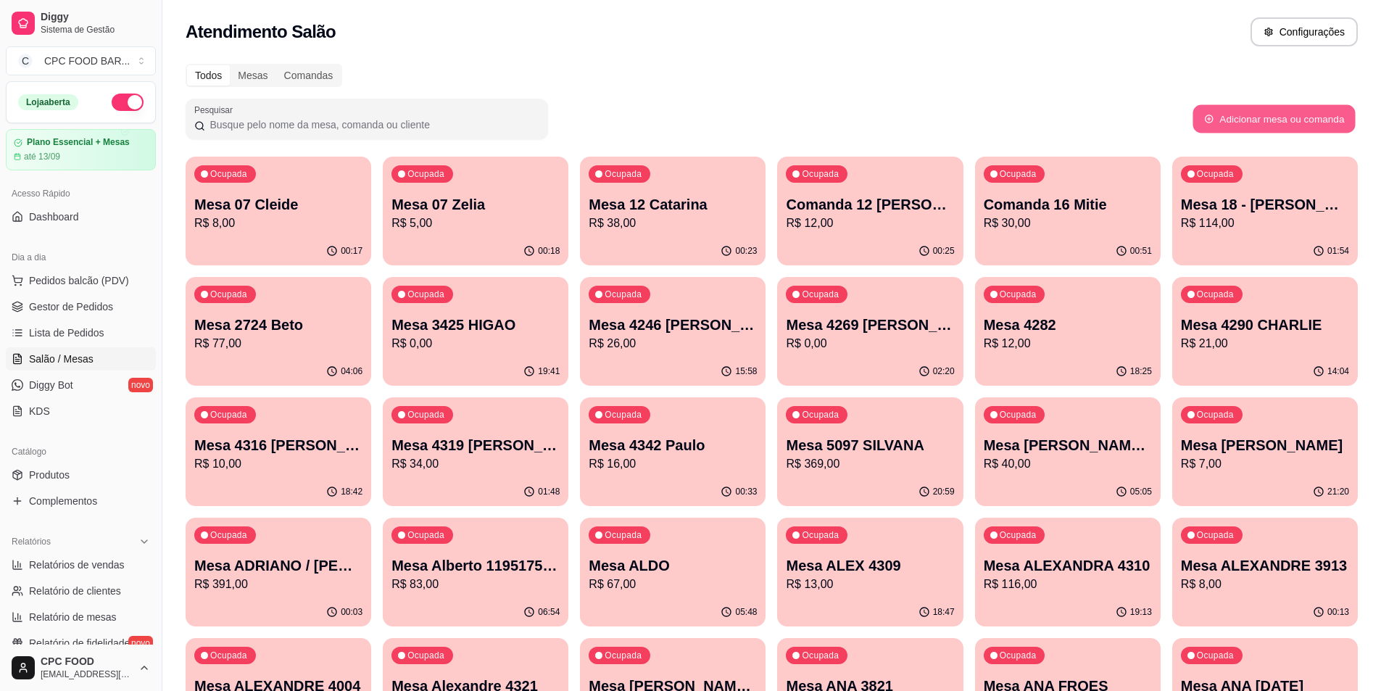
click at [1314, 121] on button "Adicionar mesa ou comanda" at bounding box center [1274, 119] width 162 height 28
select select "TABLE"
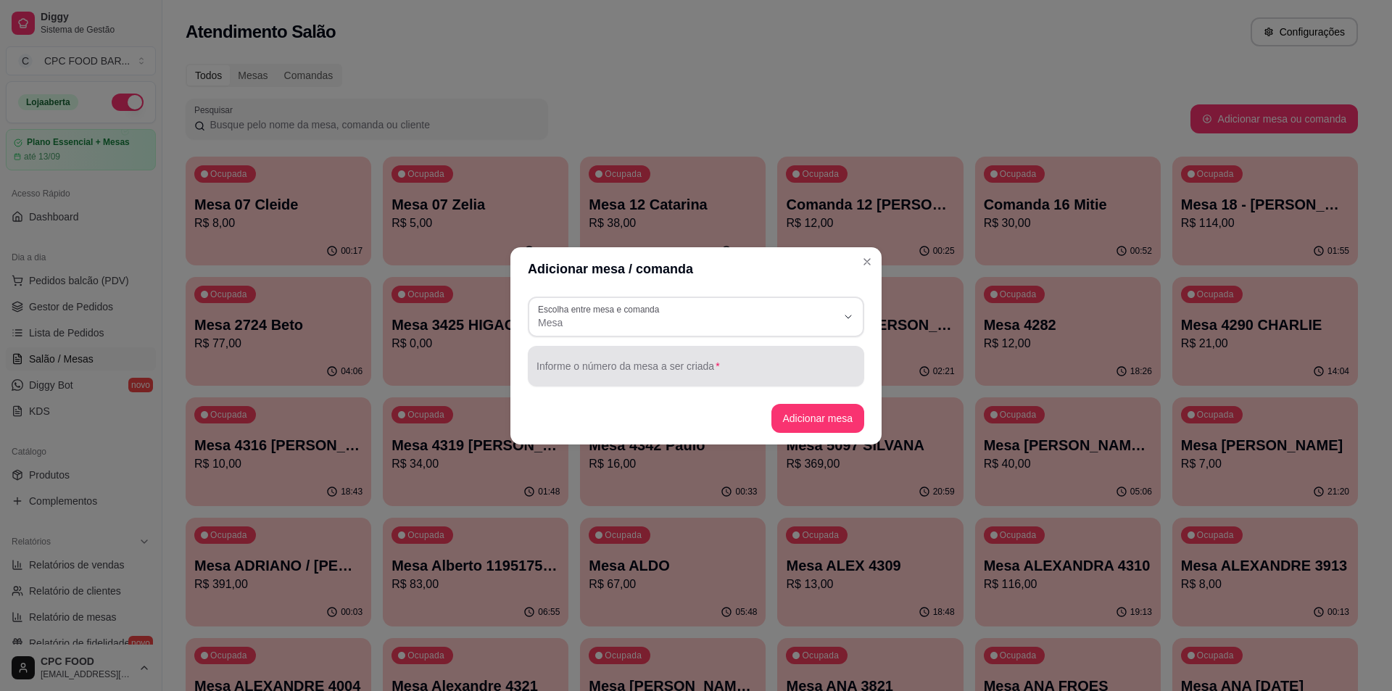
click at [741, 376] on input "Informe o número da mesa a ser criada" at bounding box center [696, 372] width 319 height 15
click at [614, 377] on input "[PERSON_NAME] LYIONS" at bounding box center [696, 372] width 319 height 15
type input "[PERSON_NAME]"
click at [830, 418] on button "Adicionar mesa" at bounding box center [819, 418] width 94 height 29
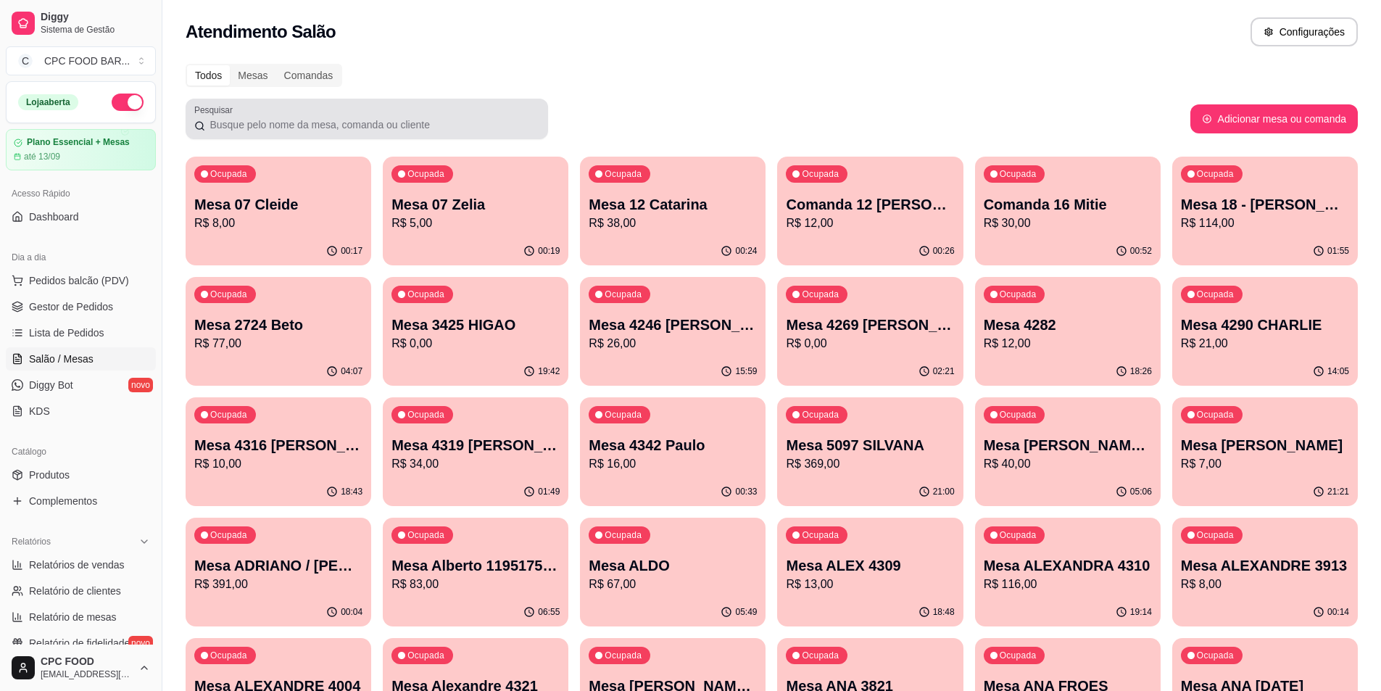
click at [505, 115] on div at bounding box center [366, 118] width 345 height 29
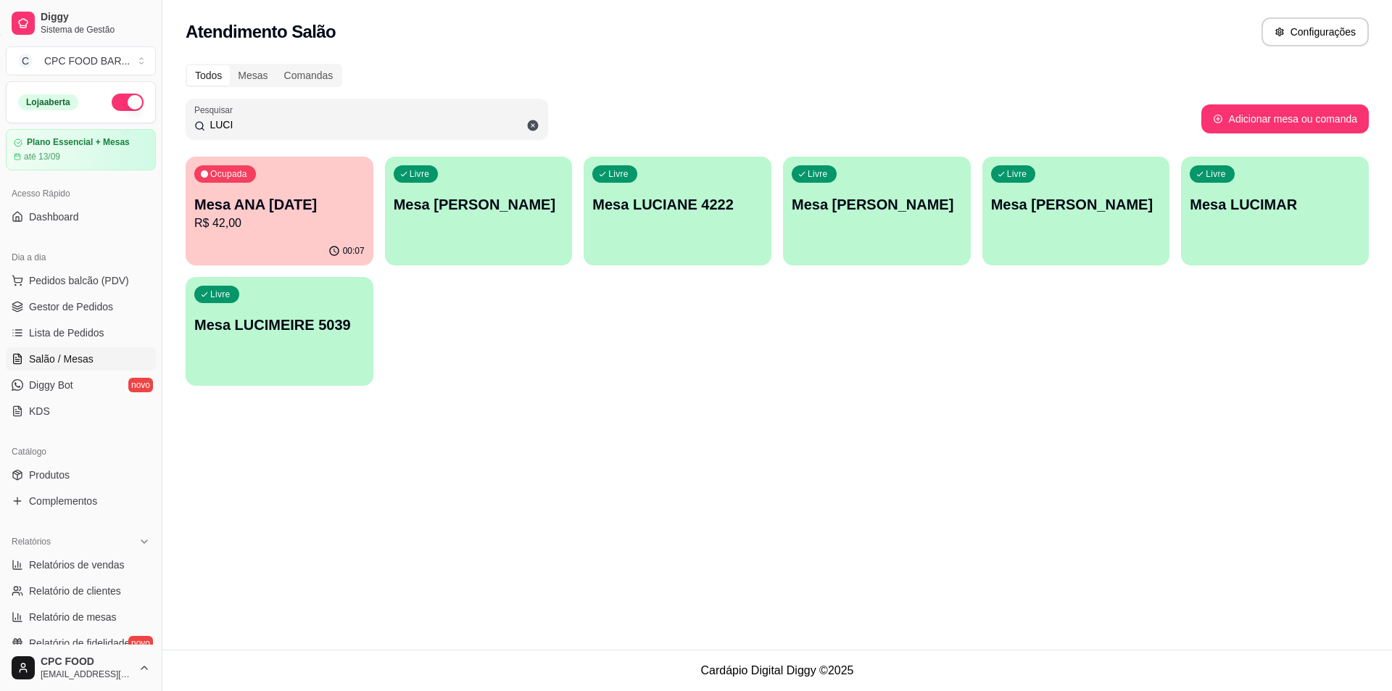
type input "LUCI"
click at [537, 209] on p "Mesa [PERSON_NAME]" at bounding box center [478, 205] width 165 height 20
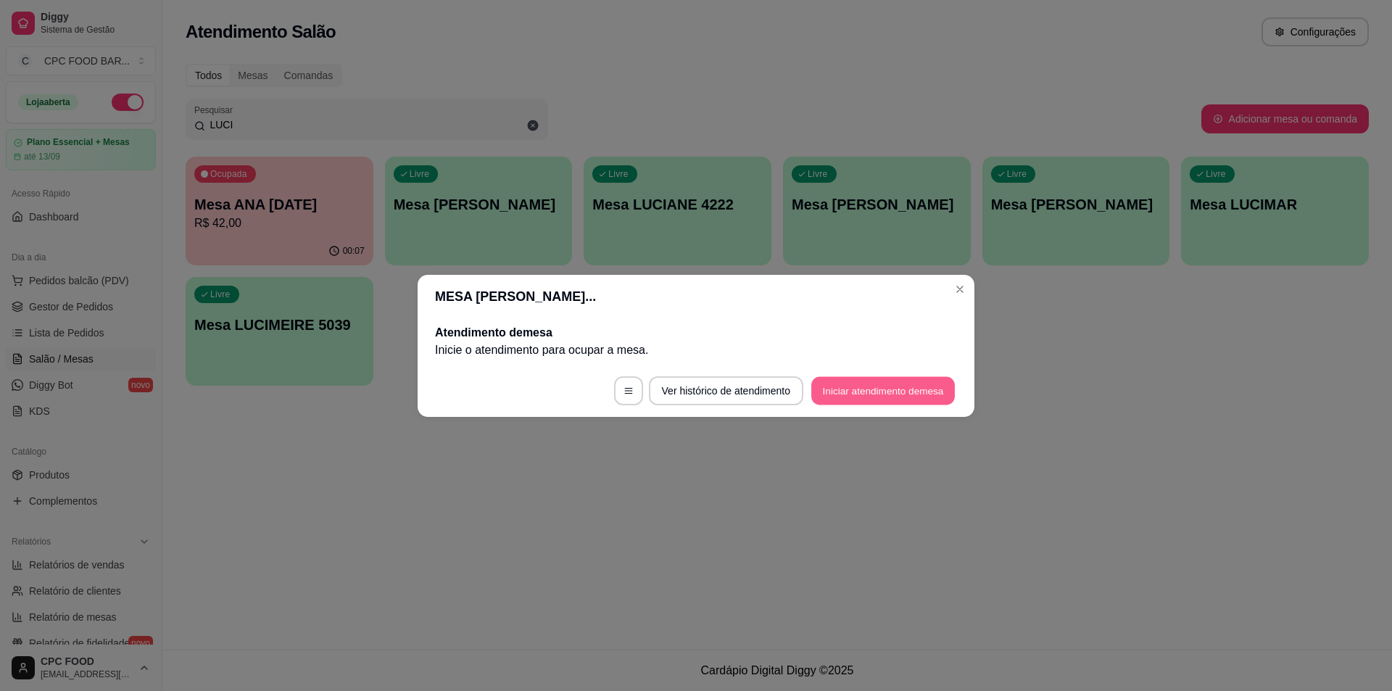
click at [867, 395] on button "Iniciar atendimento de mesa" at bounding box center [883, 390] width 144 height 28
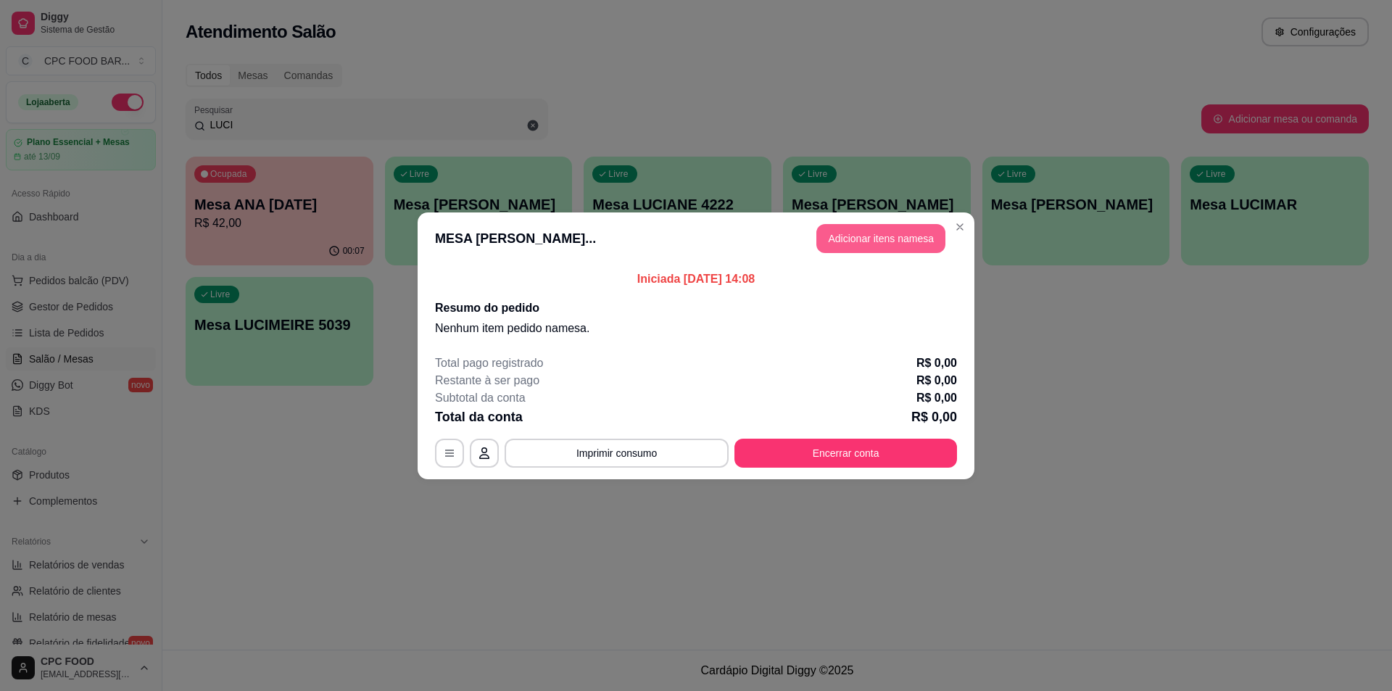
click at [865, 225] on button "Adicionar itens na mesa" at bounding box center [880, 238] width 129 height 29
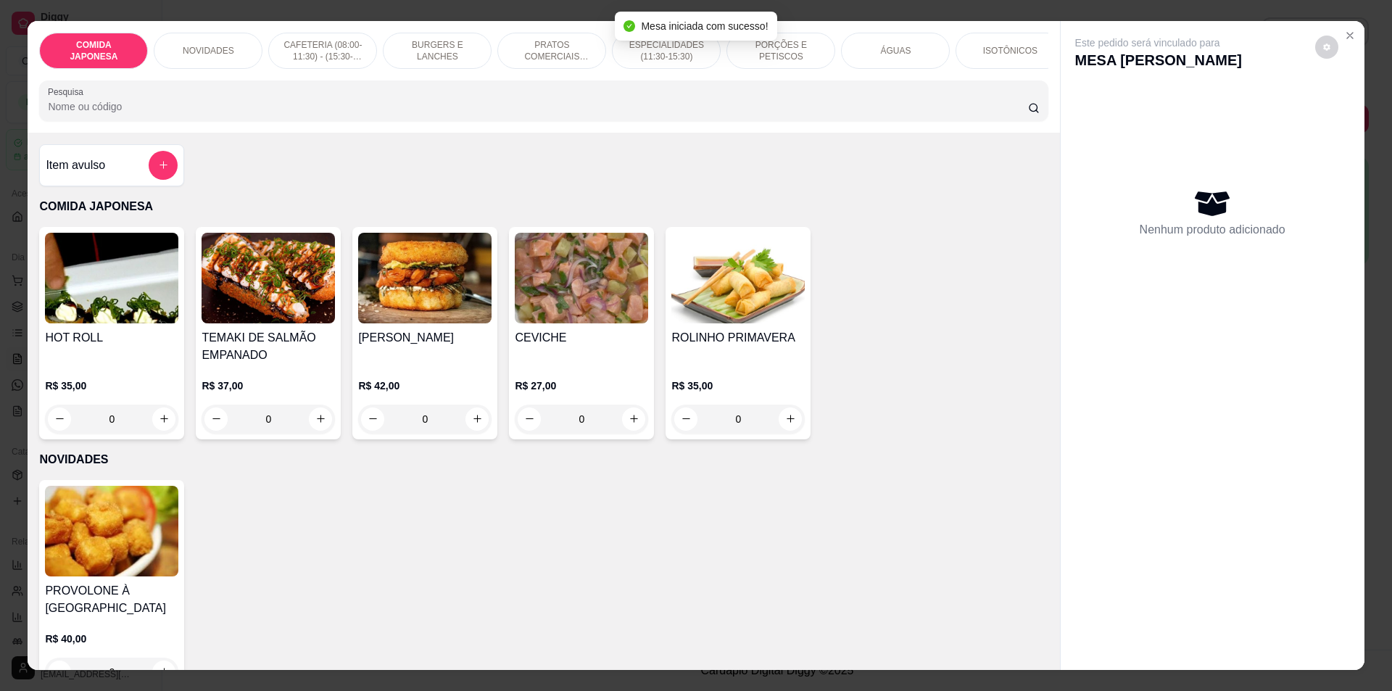
click at [778, 114] on input "Pesquisa" at bounding box center [538, 106] width 980 height 15
click at [562, 47] on p "PRATOS COMERCIAIS (11:30-15:30)" at bounding box center [552, 50] width 84 height 23
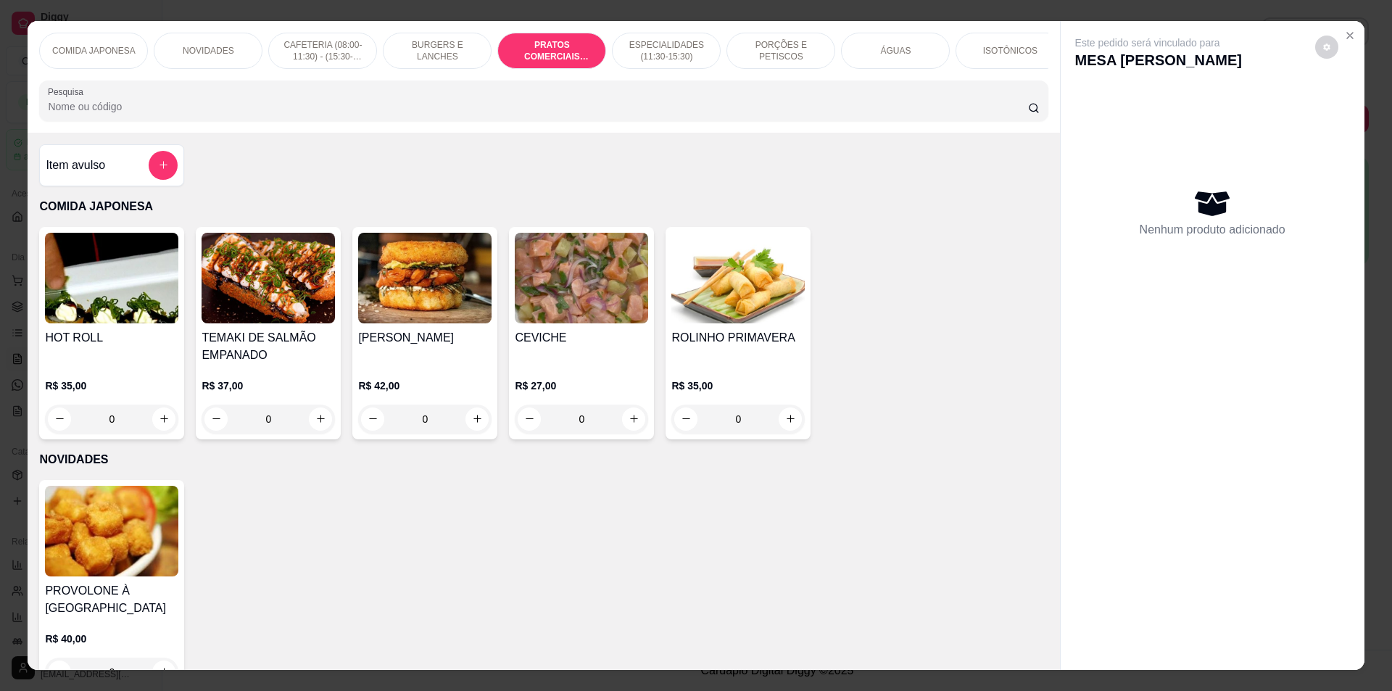
scroll to position [25, 0]
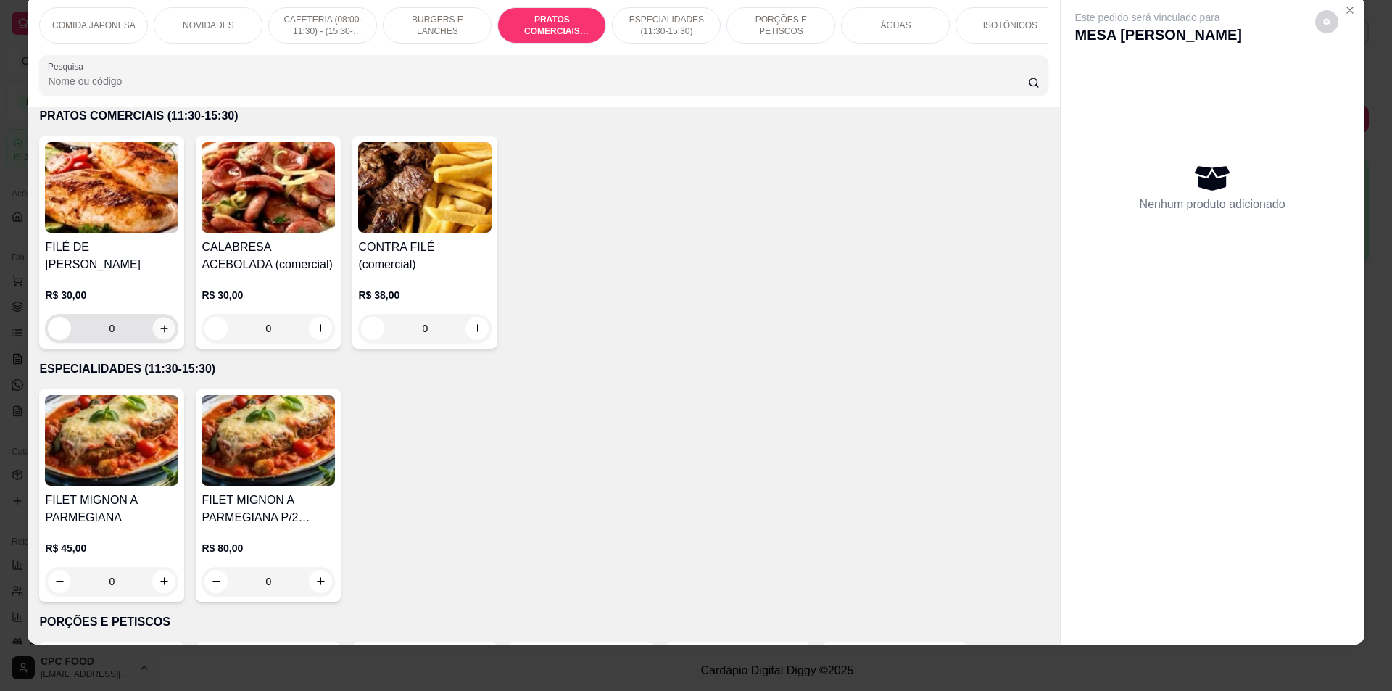
click at [159, 334] on icon "increase-product-quantity" at bounding box center [164, 328] width 11 height 11
type input "1"
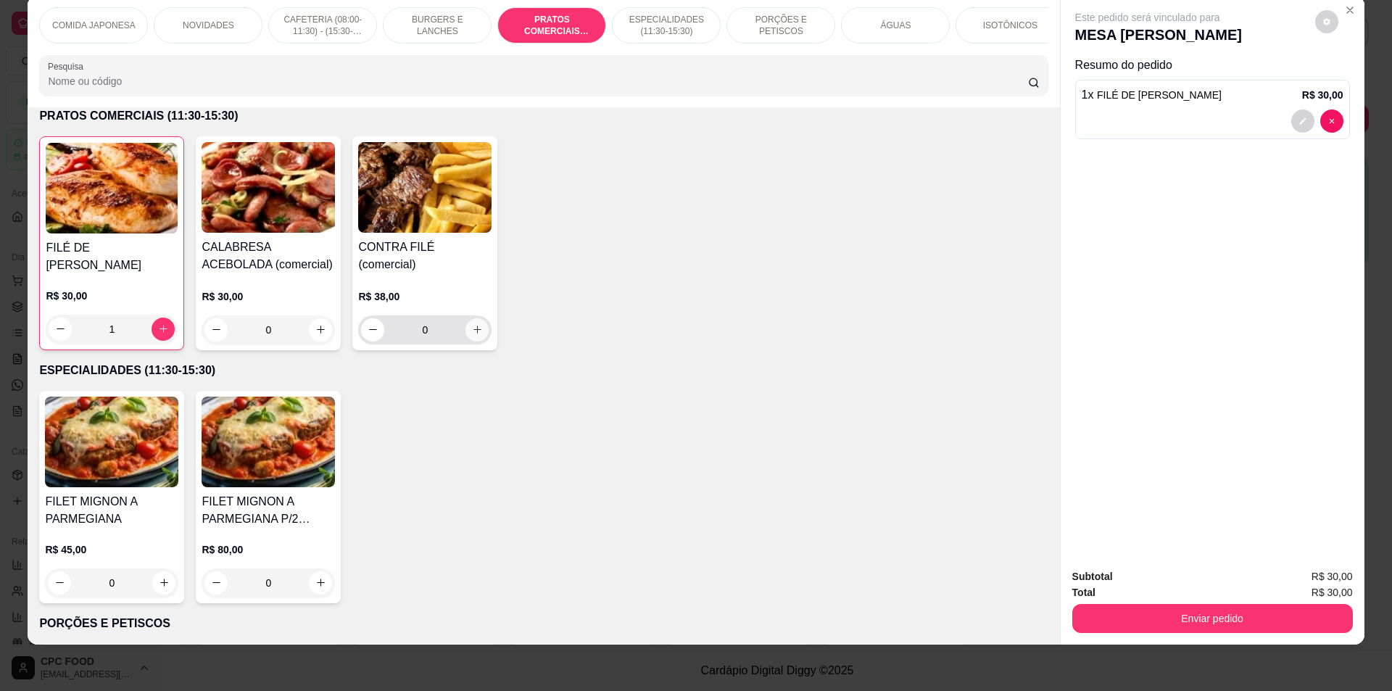
click at [472, 335] on icon "increase-product-quantity" at bounding box center [477, 329] width 11 height 11
type input "1"
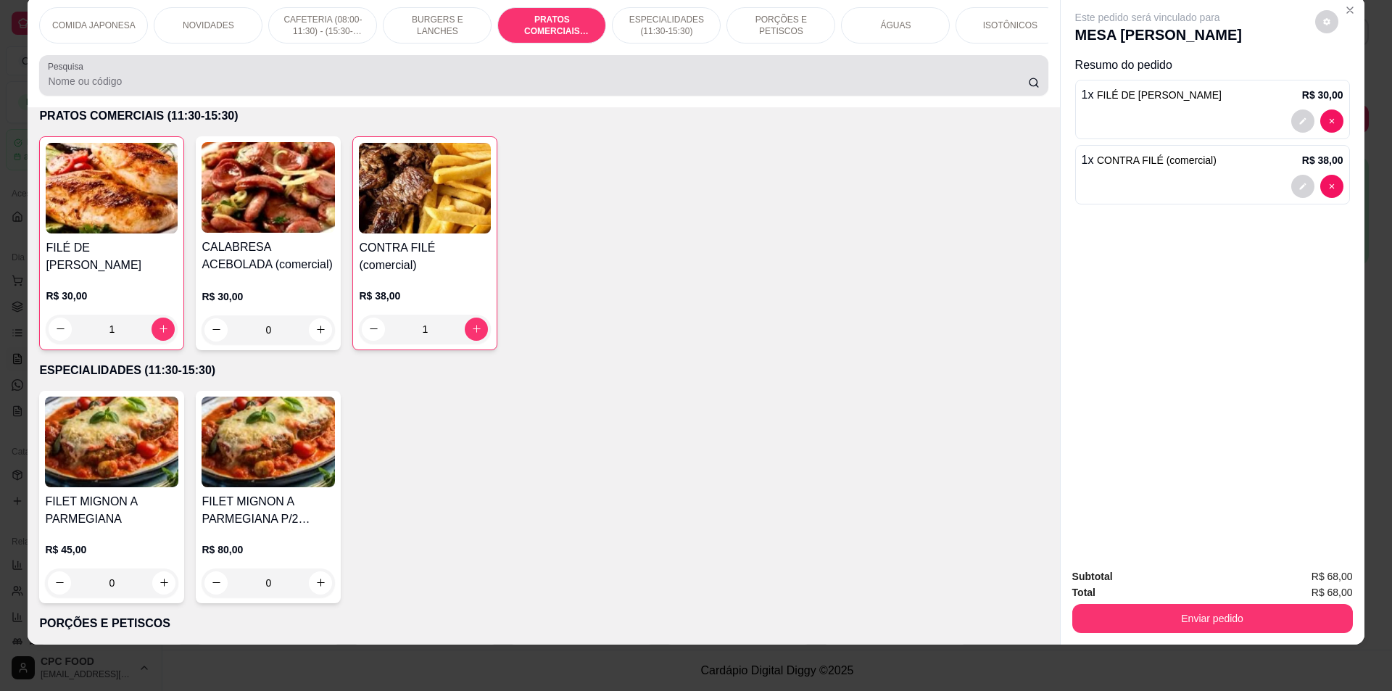
click at [675, 82] on div at bounding box center [543, 75] width 991 height 29
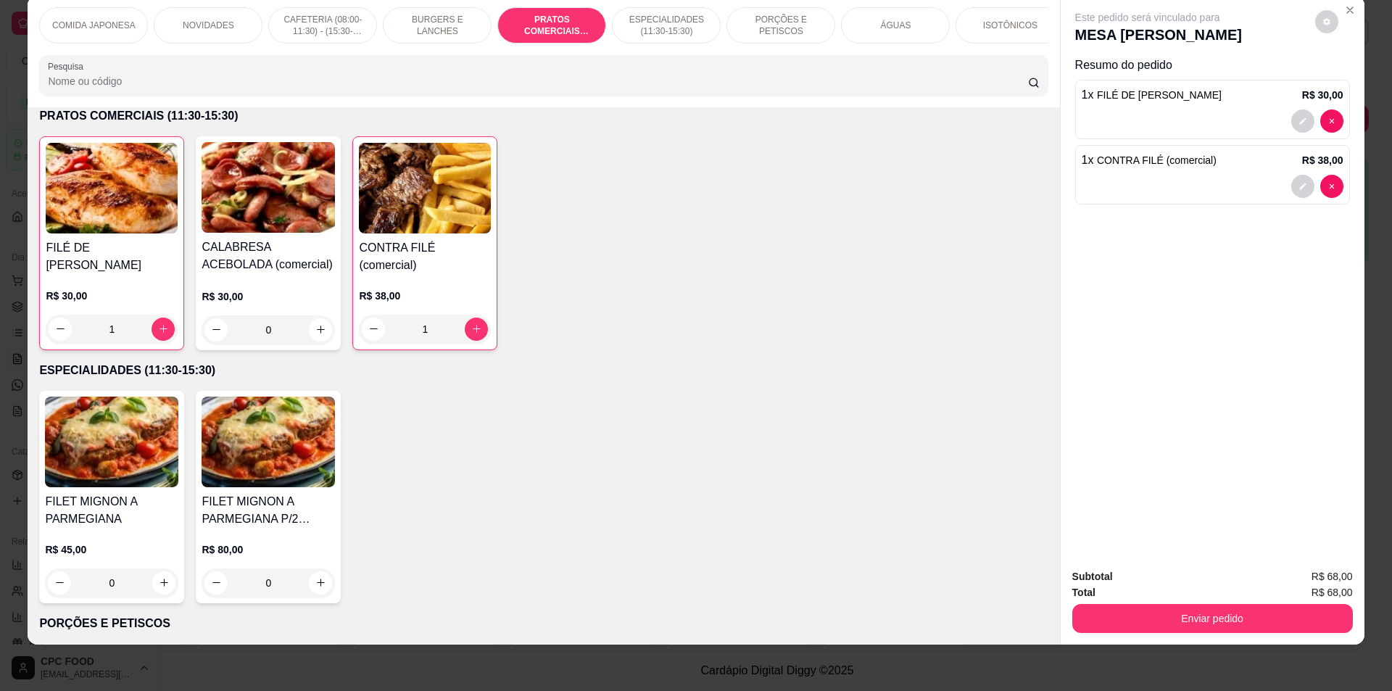
click at [950, 88] on input "Pesquisa" at bounding box center [538, 81] width 980 height 15
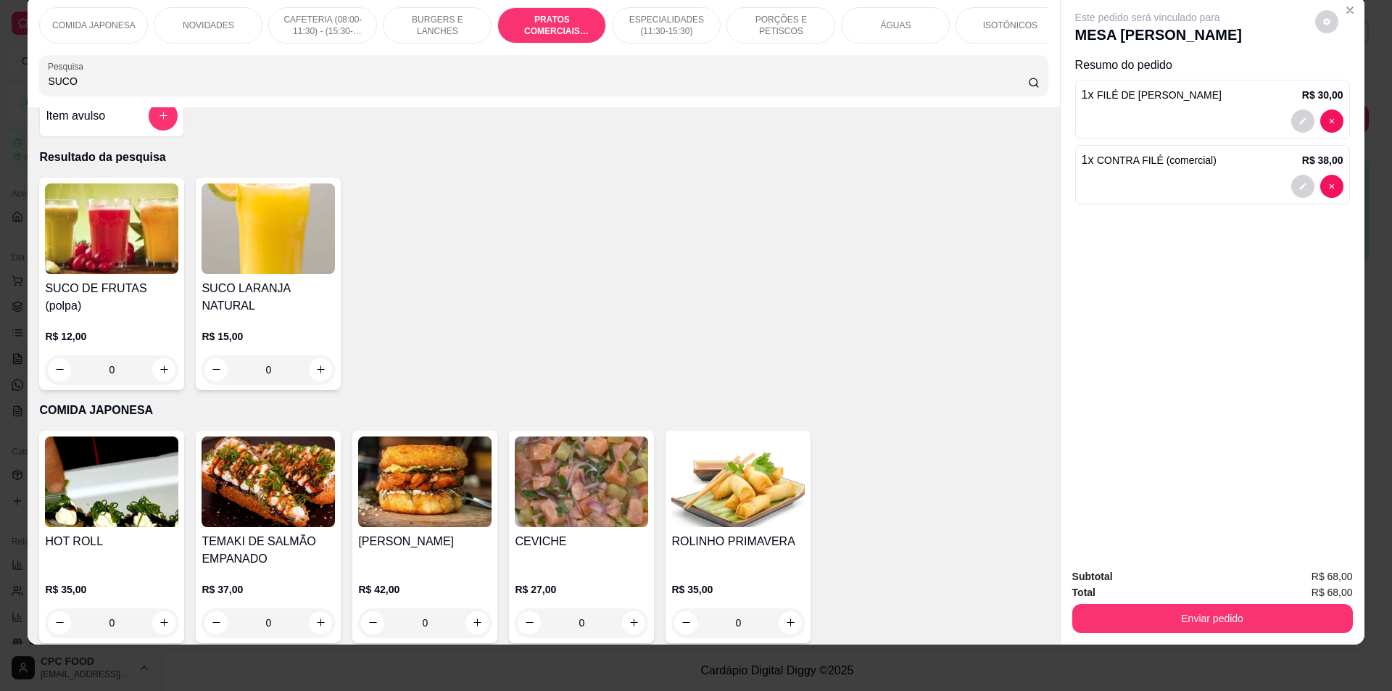
scroll to position [0, 0]
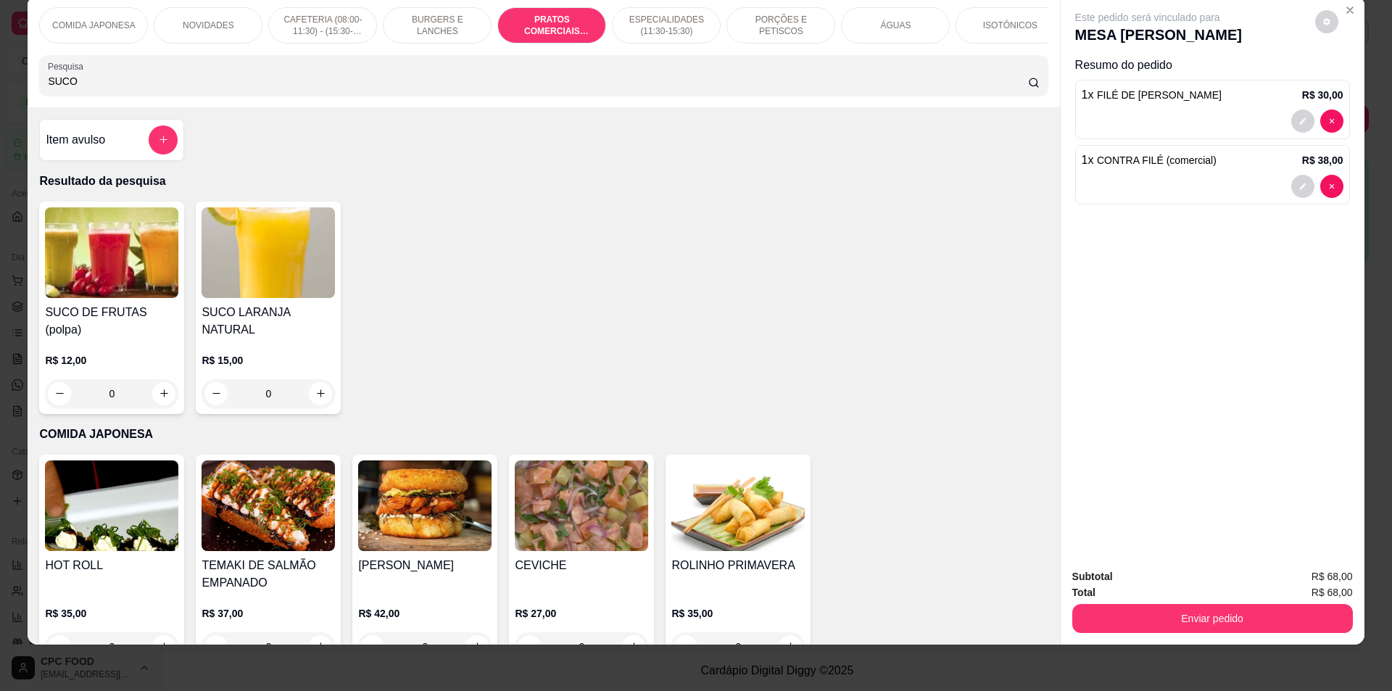
type input "SUCO"
click at [119, 141] on div "Item avulso" at bounding box center [112, 139] width 132 height 29
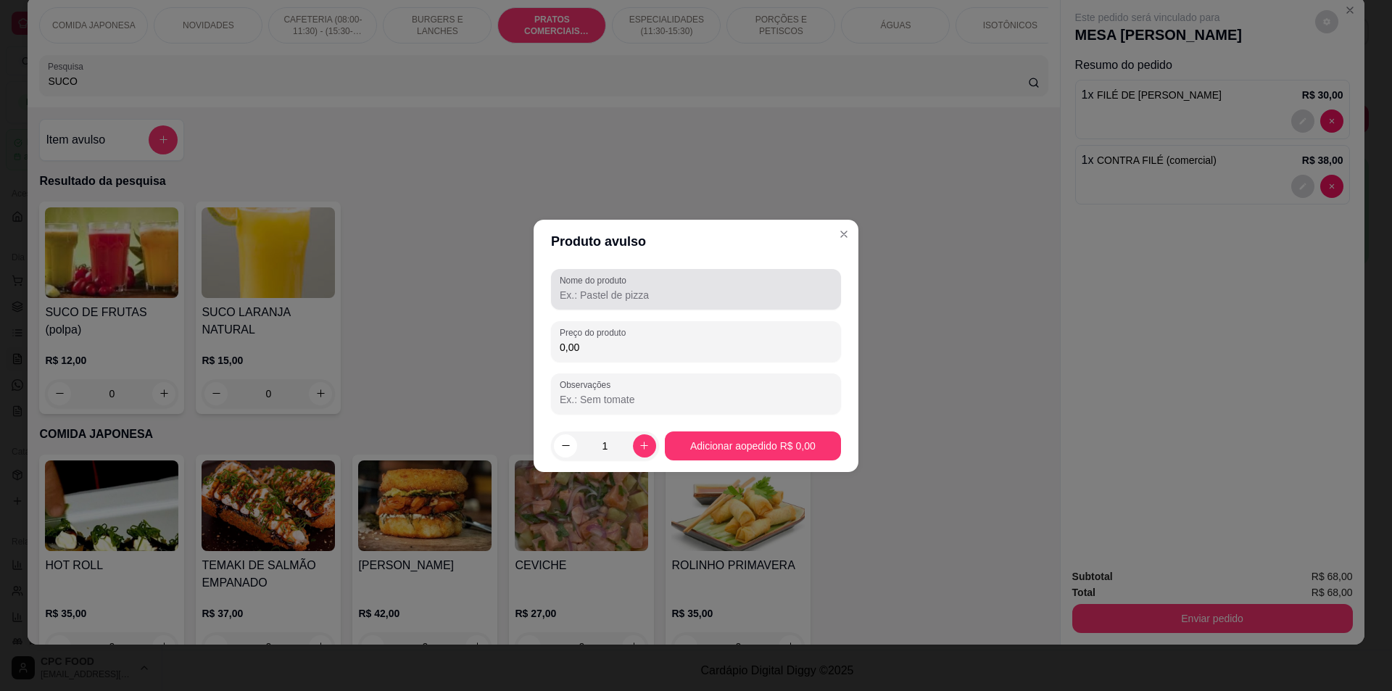
click at [612, 281] on label "Nome do produto" at bounding box center [596, 280] width 72 height 12
click at [612, 288] on input "Nome do produto" at bounding box center [696, 295] width 273 height 15
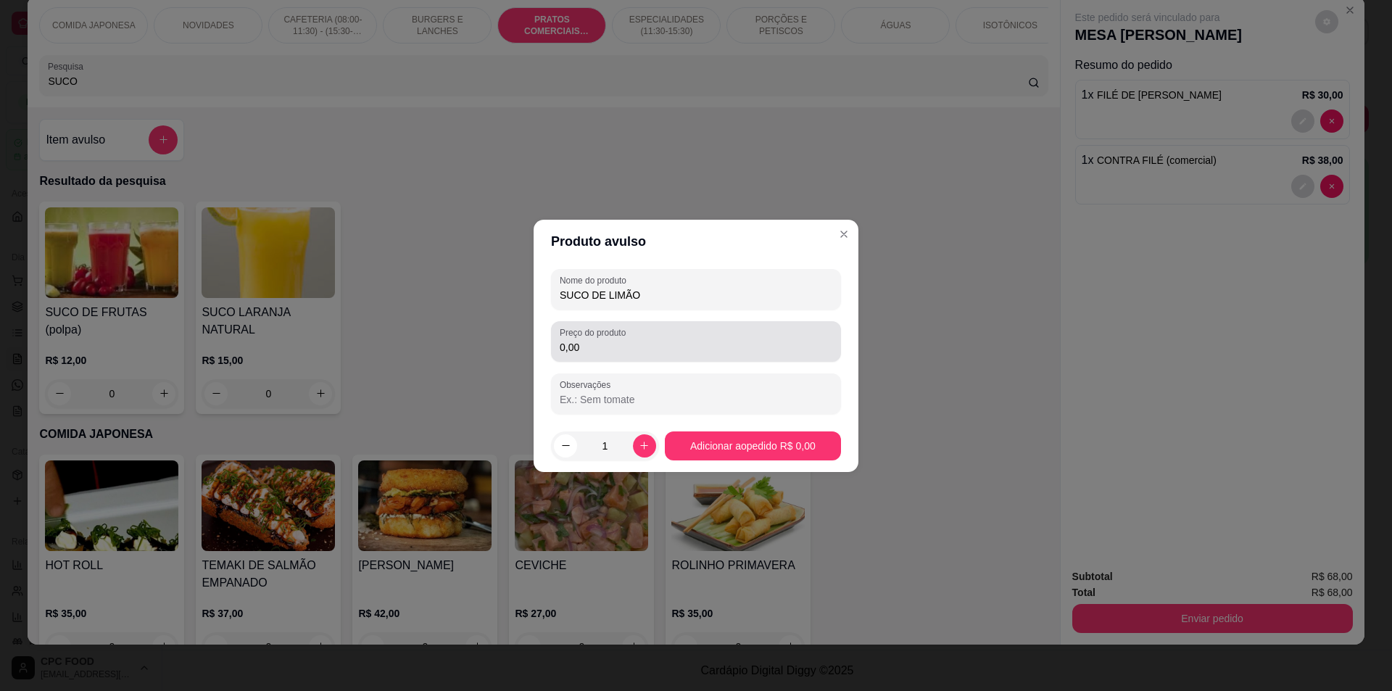
type input "SUCO DE LIMÃO"
click at [593, 356] on div "Preço do produto 0,00" at bounding box center [696, 341] width 290 height 41
type input "12,00"
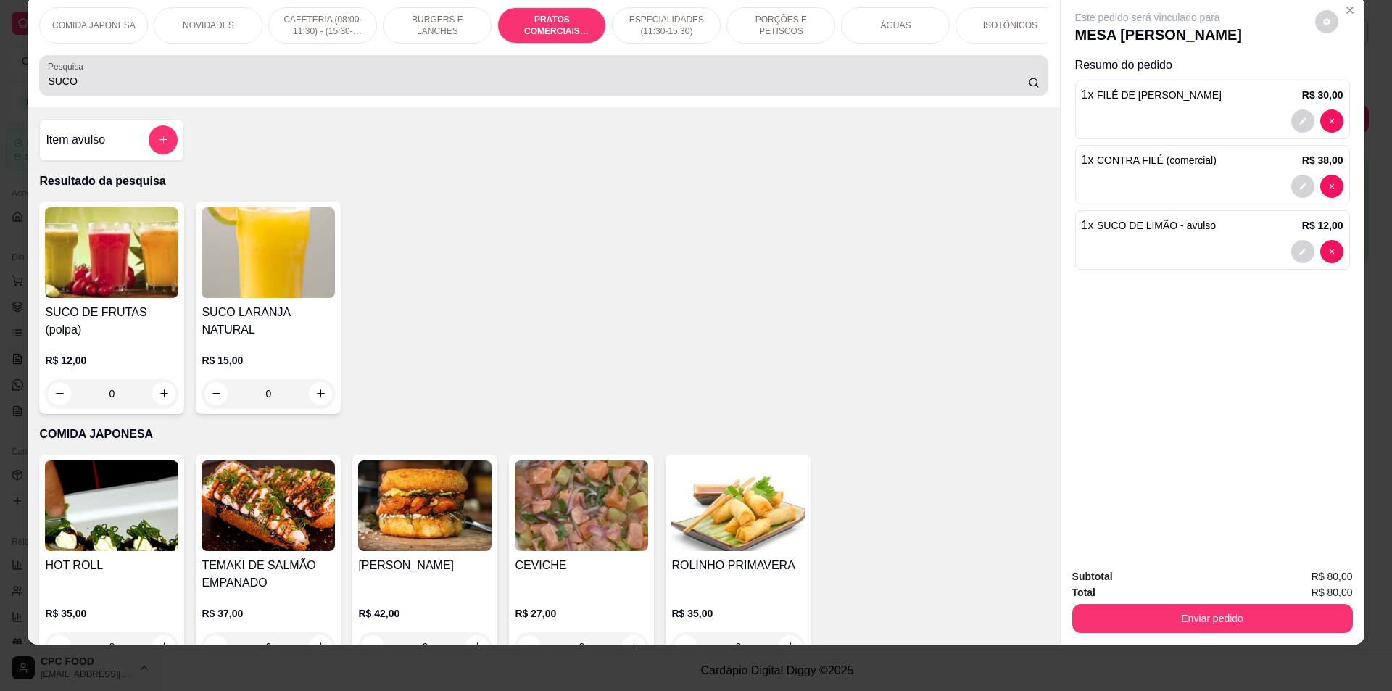
click at [710, 78] on div "SUCO" at bounding box center [543, 75] width 991 height 29
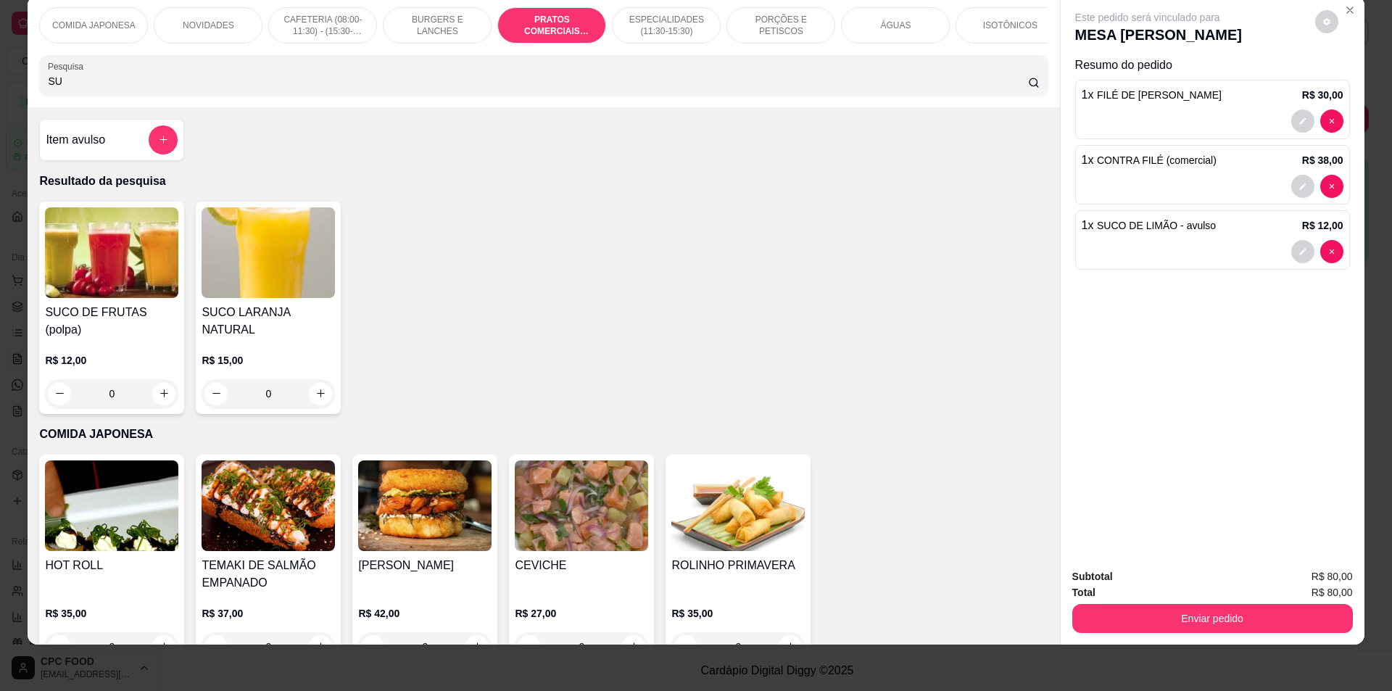
type input "S"
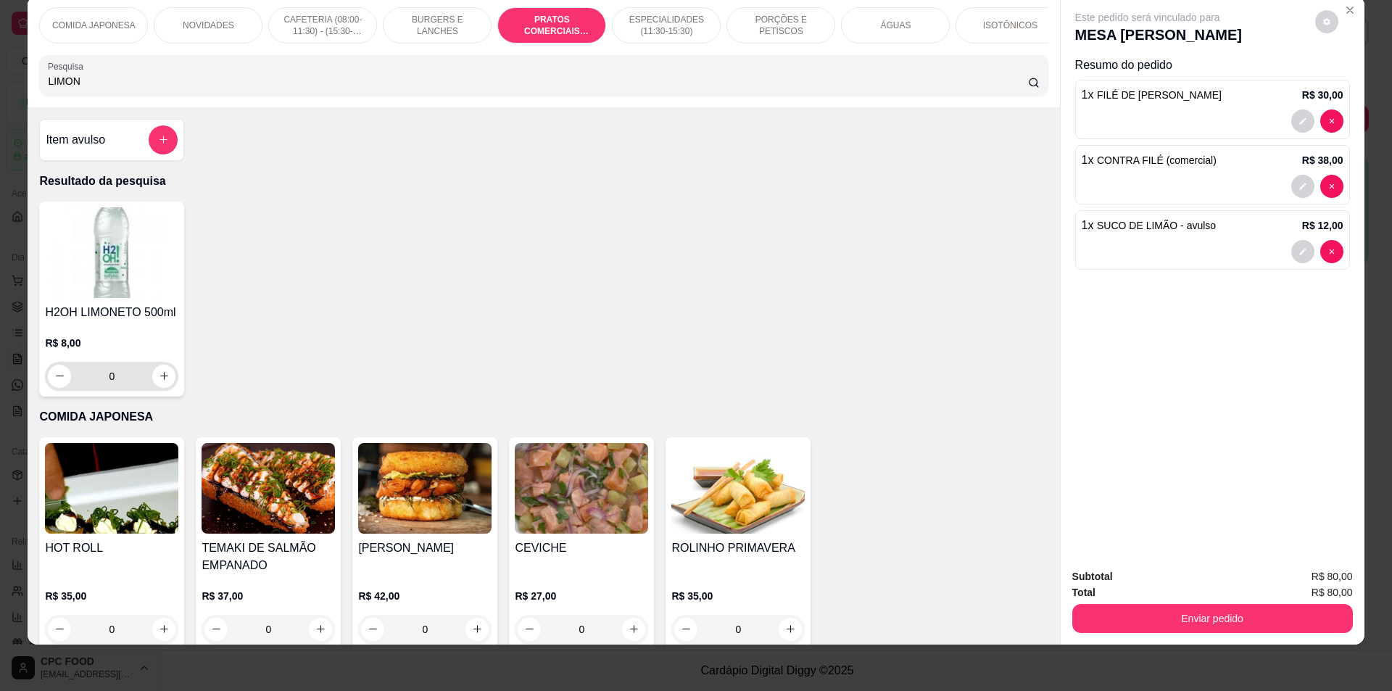
type input "LIMON"
click at [159, 381] on icon "increase-product-quantity" at bounding box center [164, 376] width 11 height 11
type input "1"
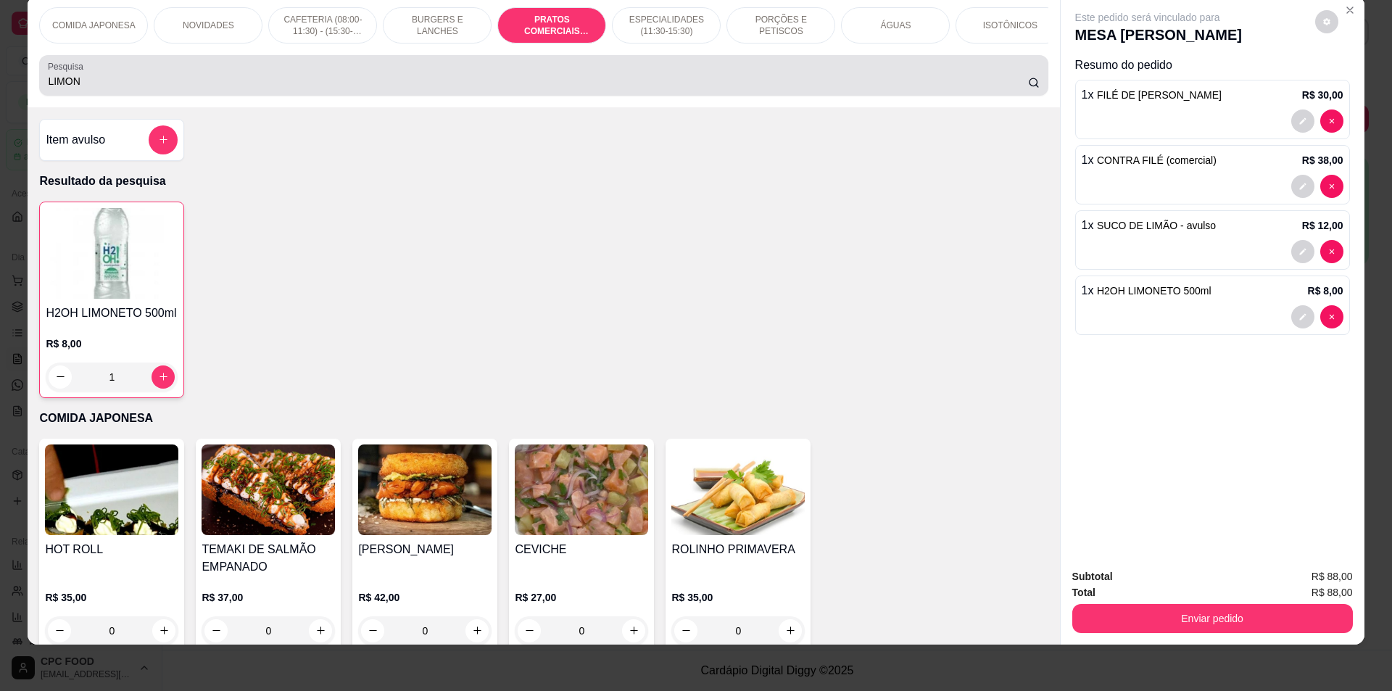
click at [623, 96] on div "Pesquisa LIMON" at bounding box center [543, 75] width 1009 height 41
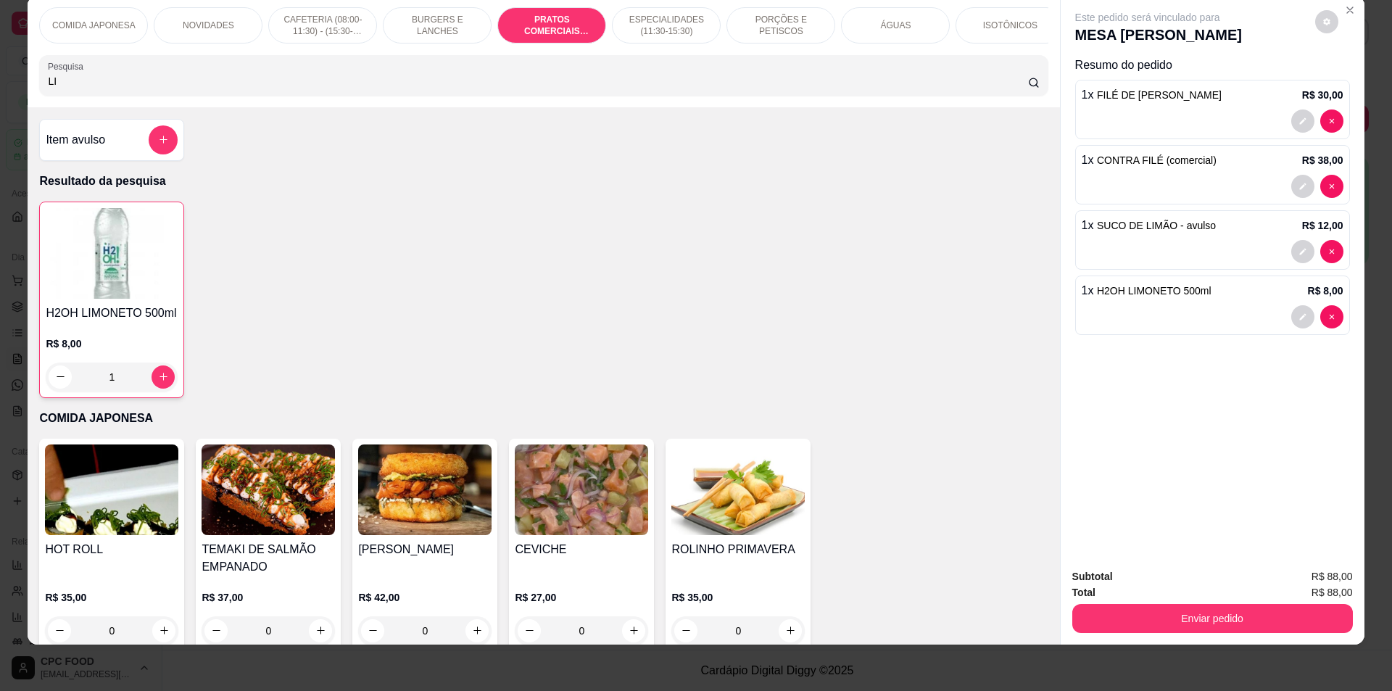
type input "L"
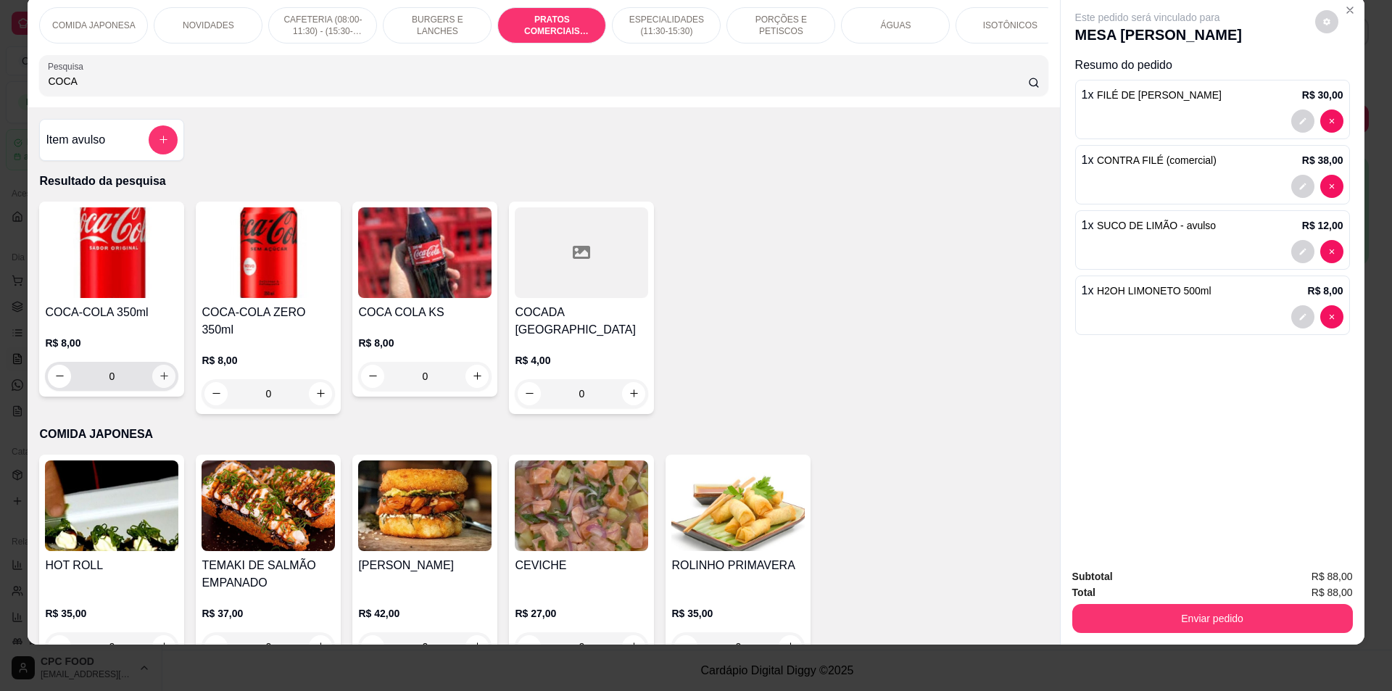
type input "COCA"
click at [160, 380] on icon "increase-product-quantity" at bounding box center [164, 376] width 8 height 8
type input "1"
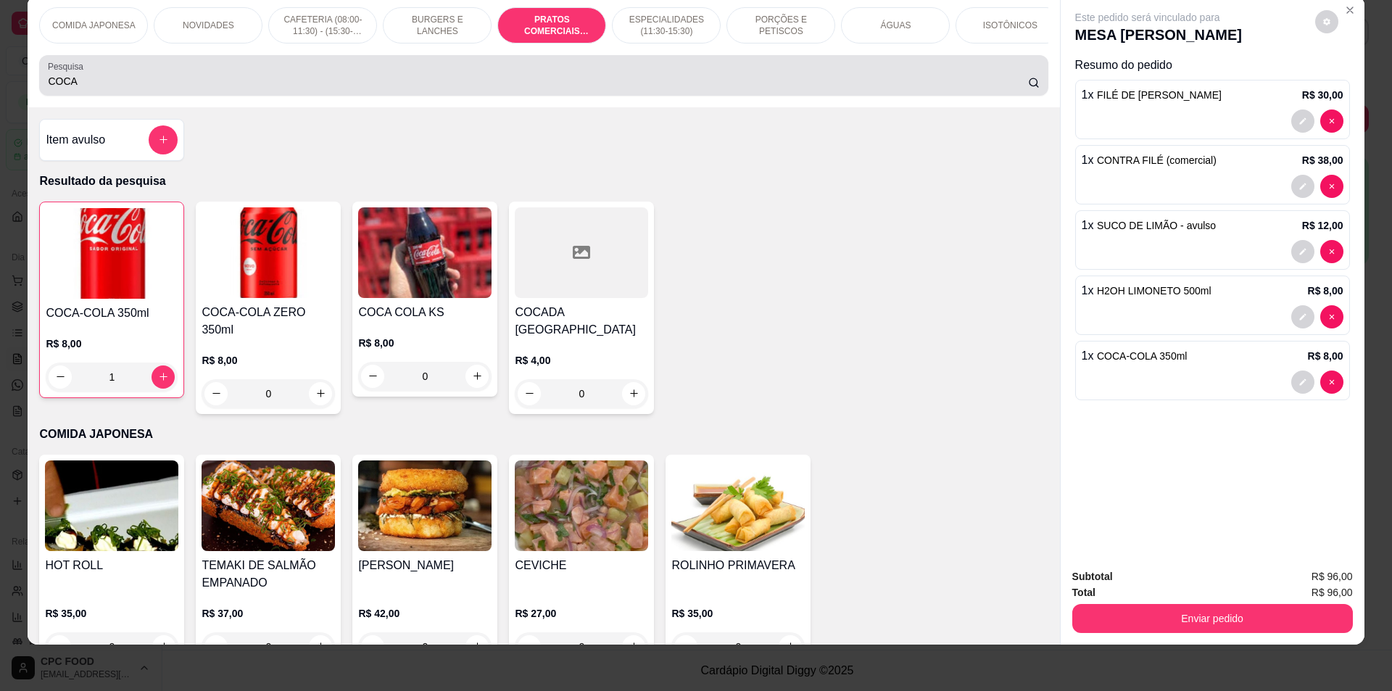
click at [738, 90] on div "COCA" at bounding box center [543, 75] width 991 height 29
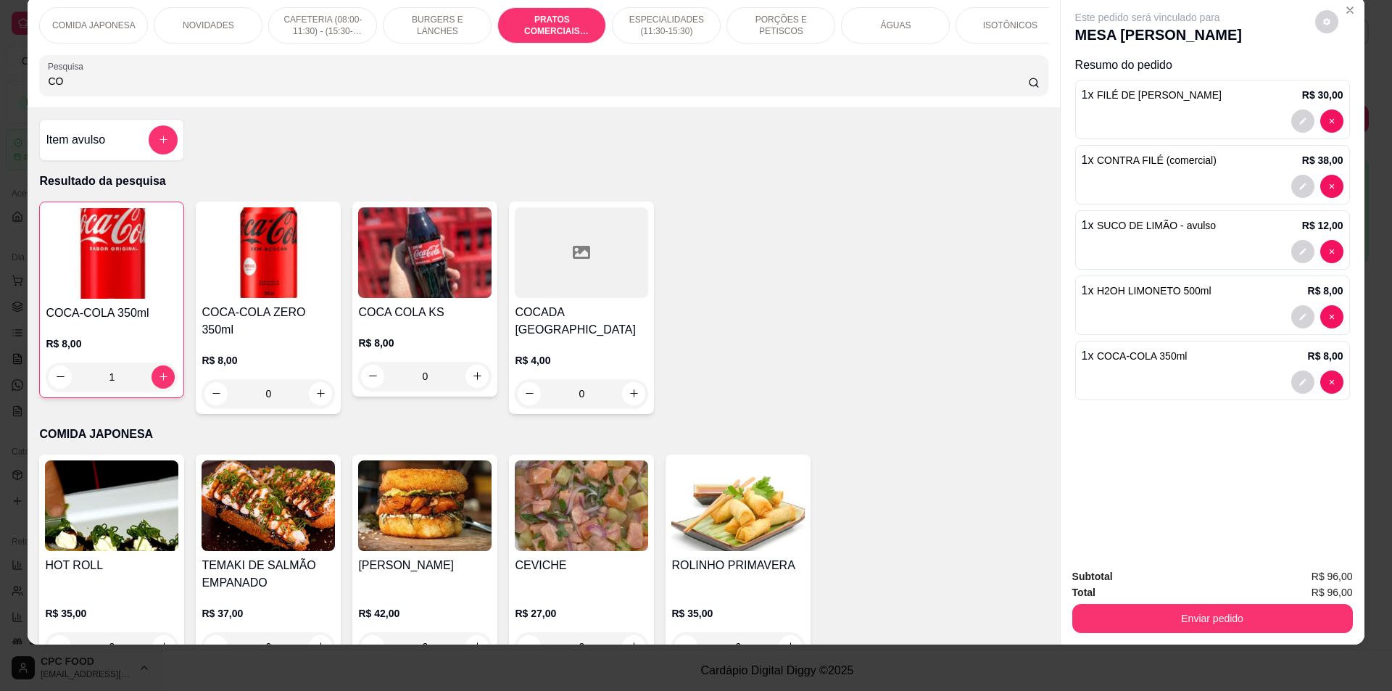
type input "C"
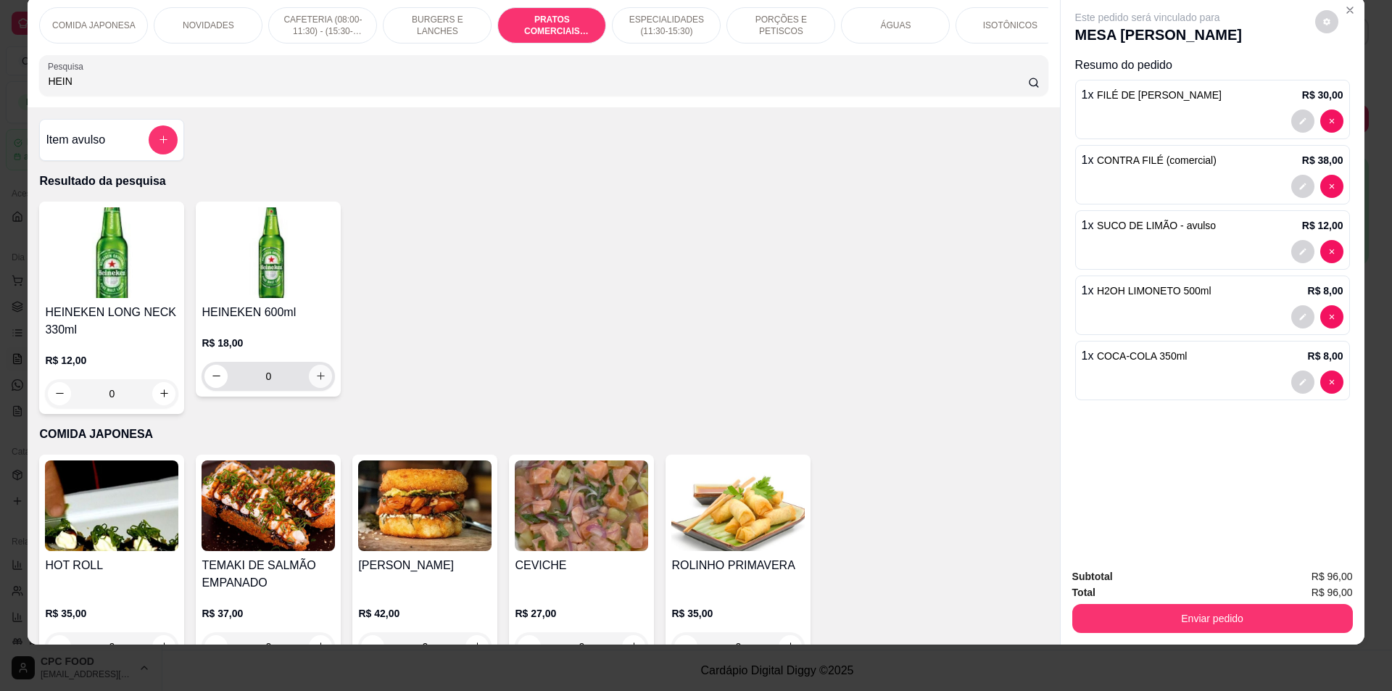
type input "HEIN"
click at [318, 381] on icon "increase-product-quantity" at bounding box center [320, 376] width 11 height 11
type input "1"
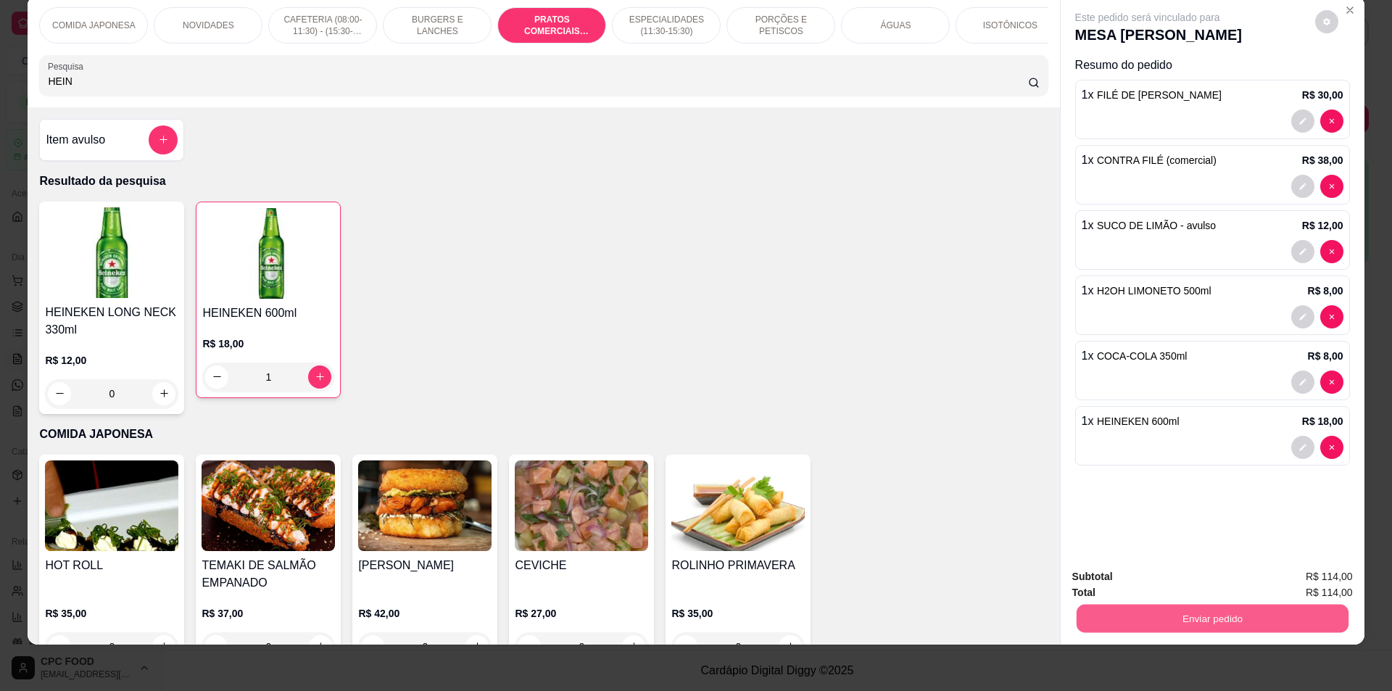
click at [1187, 624] on button "Enviar pedido" at bounding box center [1212, 619] width 272 height 28
click at [1187, 586] on button "Não registrar e enviar pedido" at bounding box center [1164, 582] width 146 height 27
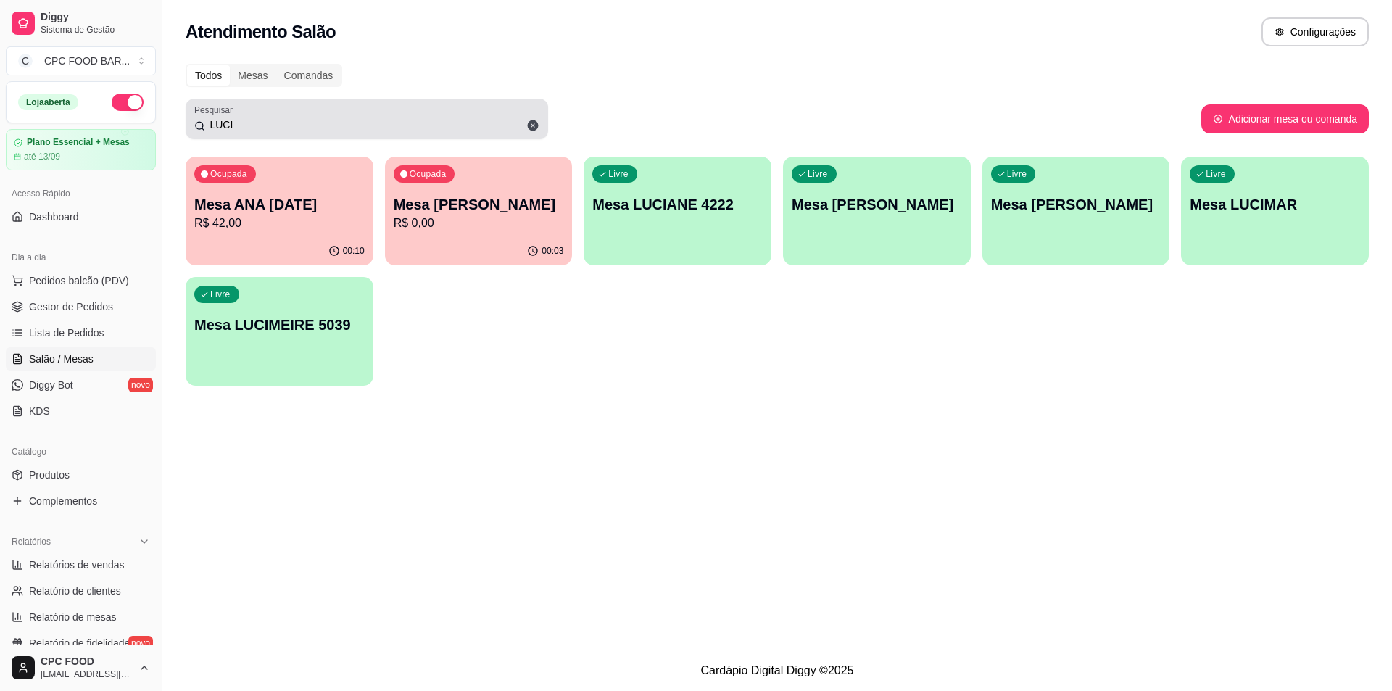
click at [534, 125] on icon at bounding box center [532, 125] width 13 height 13
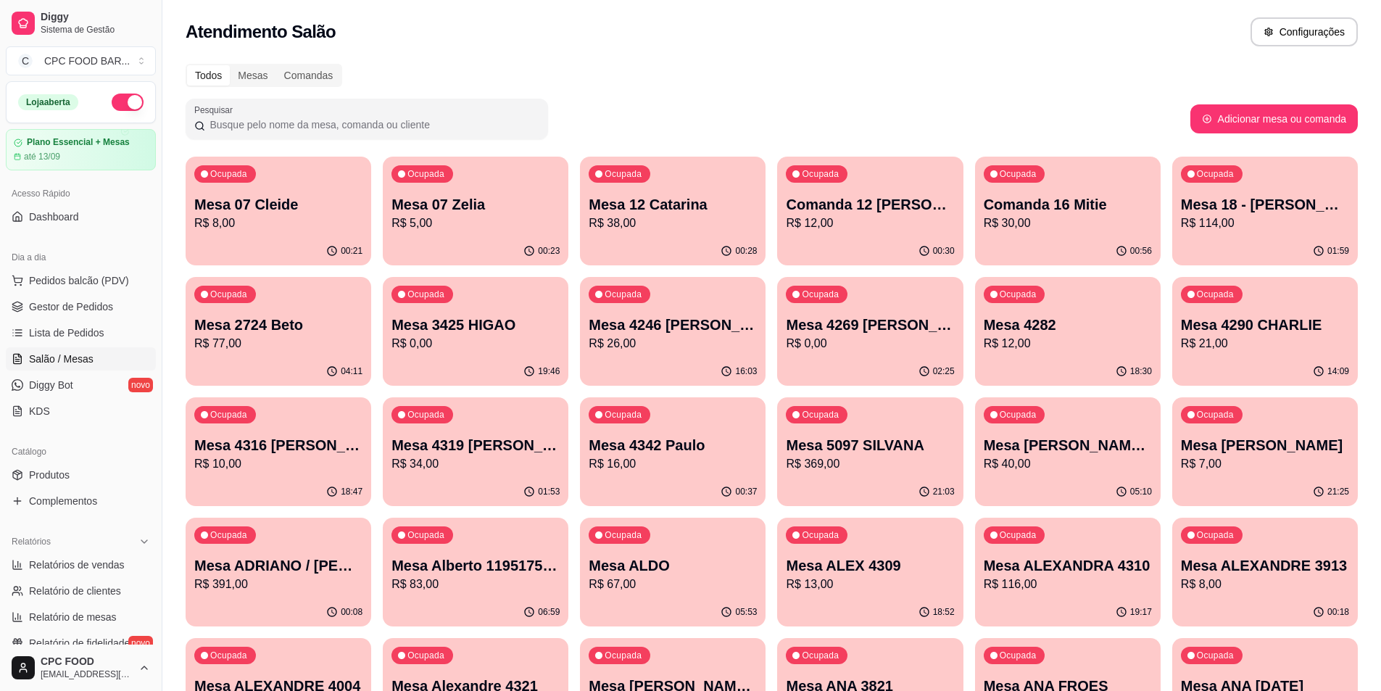
click at [463, 123] on input "Pesquisar" at bounding box center [372, 124] width 334 height 15
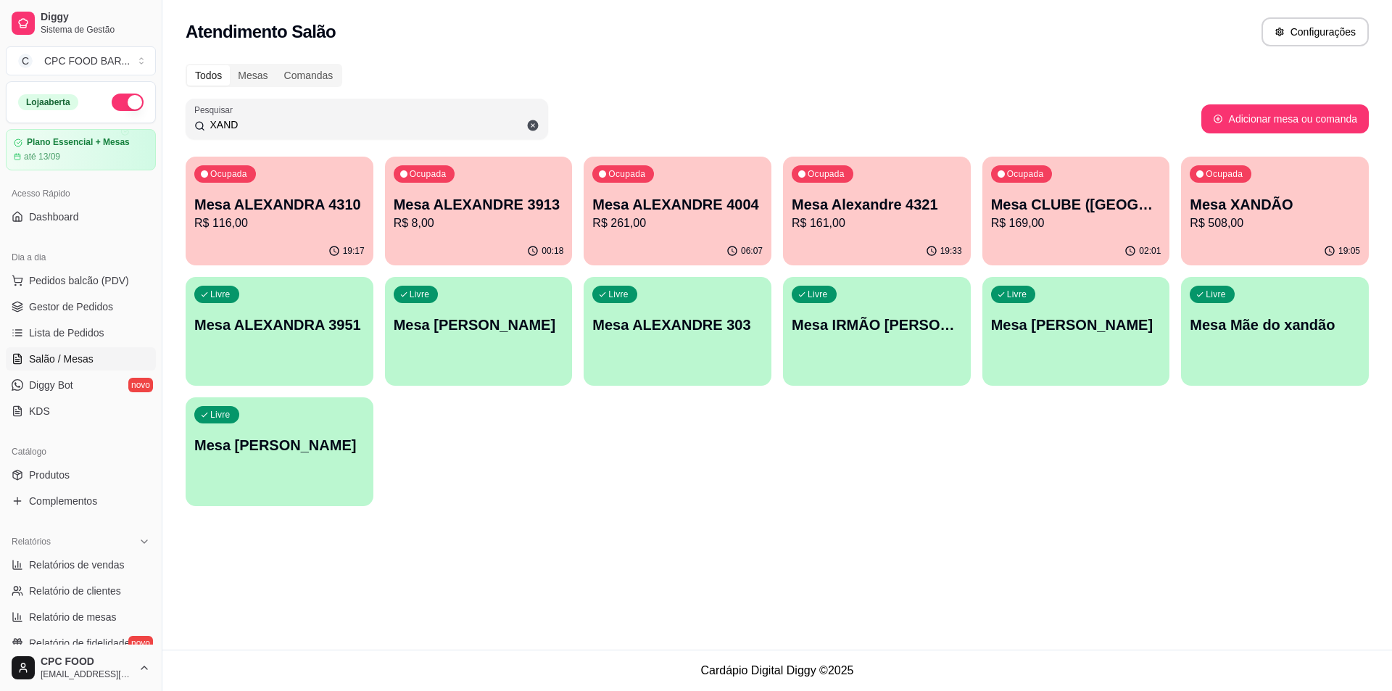
type input "XAND"
click at [1281, 195] on p "Mesa XANDÃO" at bounding box center [1275, 205] width 165 height 20
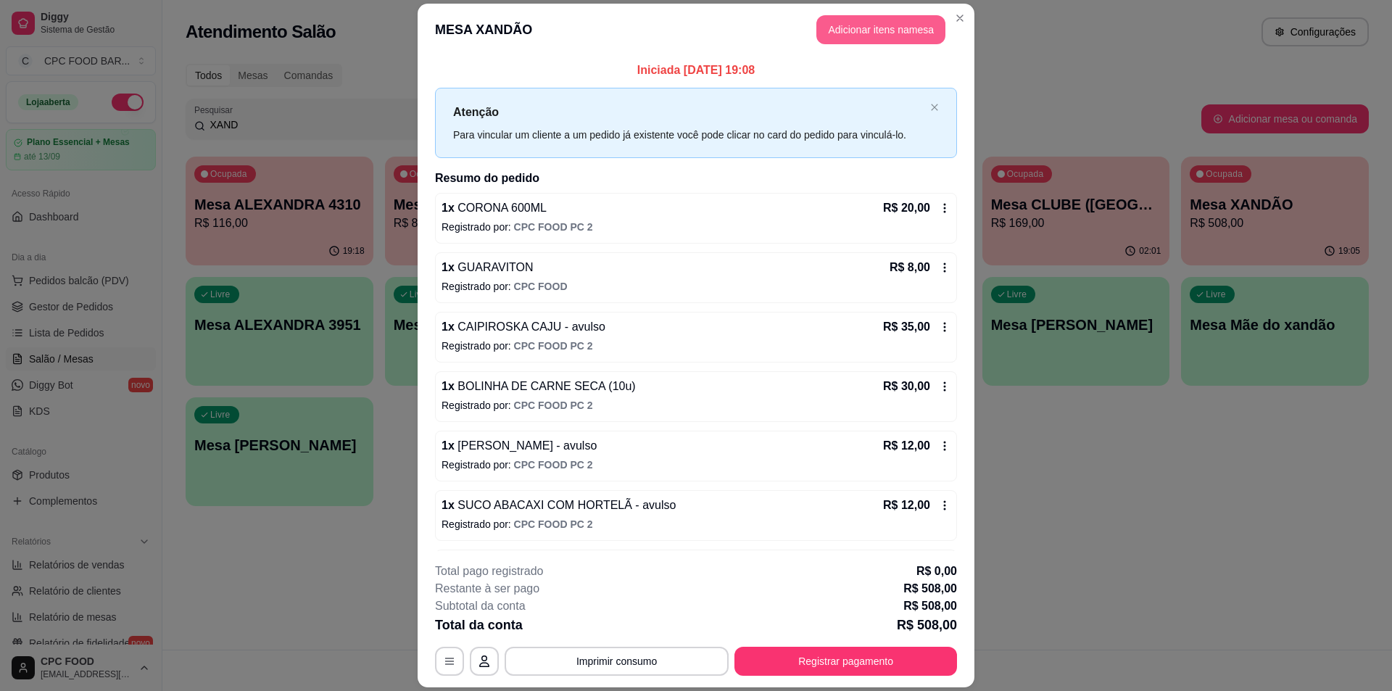
click at [867, 36] on button "Adicionar itens na mesa" at bounding box center [880, 29] width 129 height 29
click at [682, 114] on input "Pesquisa" at bounding box center [538, 106] width 980 height 15
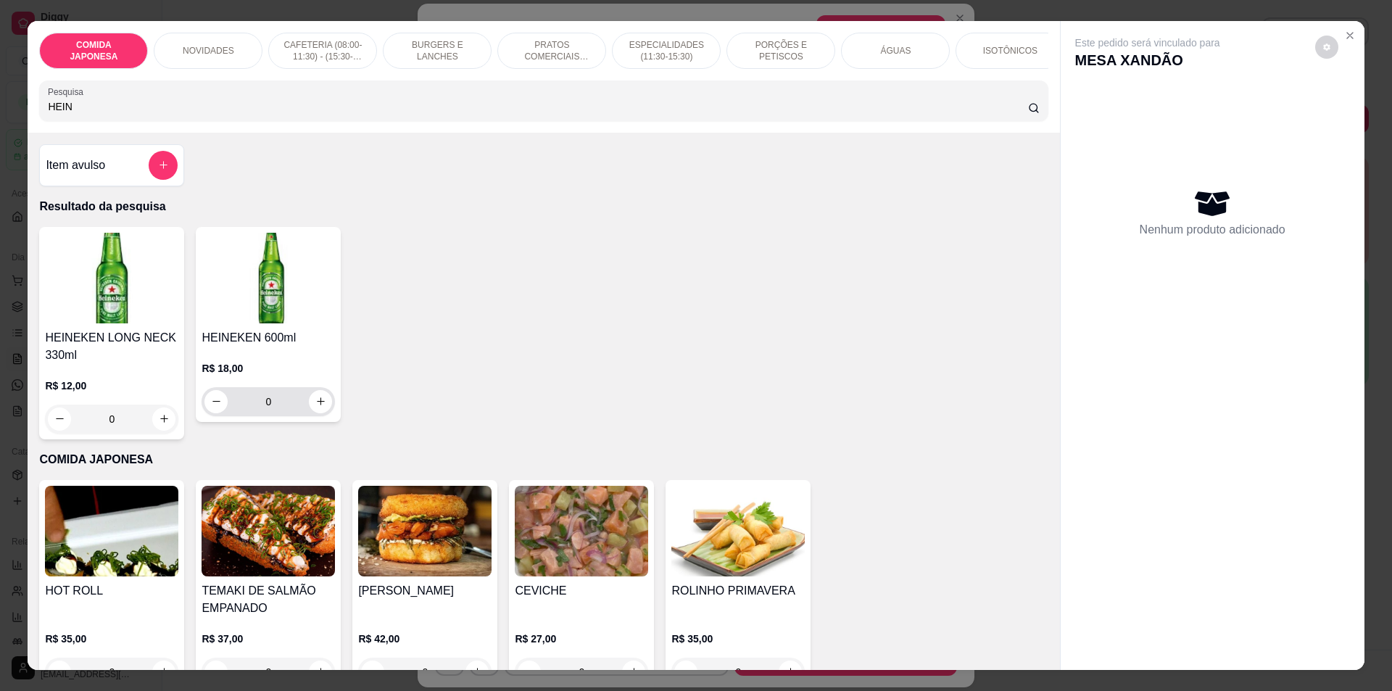
type input "HEIN"
click at [315, 407] on icon "increase-product-quantity" at bounding box center [320, 401] width 11 height 11
type input "1"
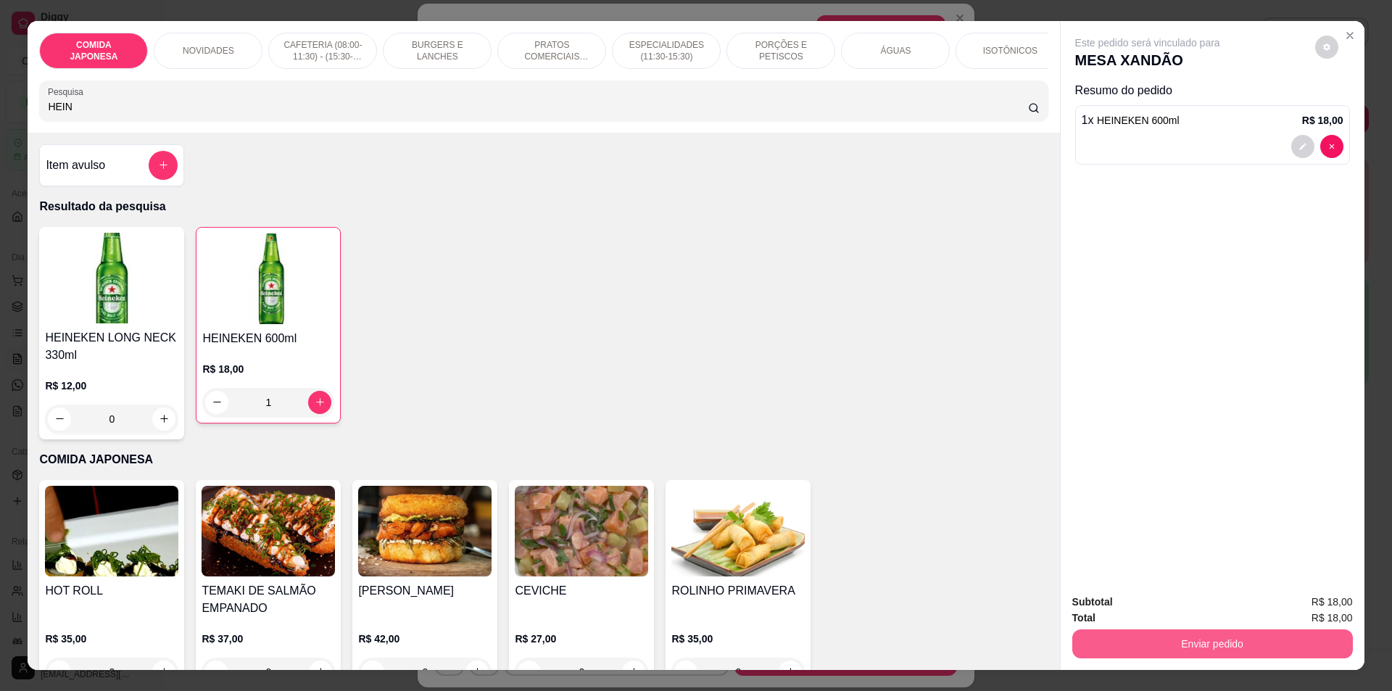
click at [1185, 634] on button "Enviar pedido" at bounding box center [1212, 643] width 281 height 29
click at [1191, 608] on button "Não registrar e enviar pedido" at bounding box center [1164, 608] width 146 height 27
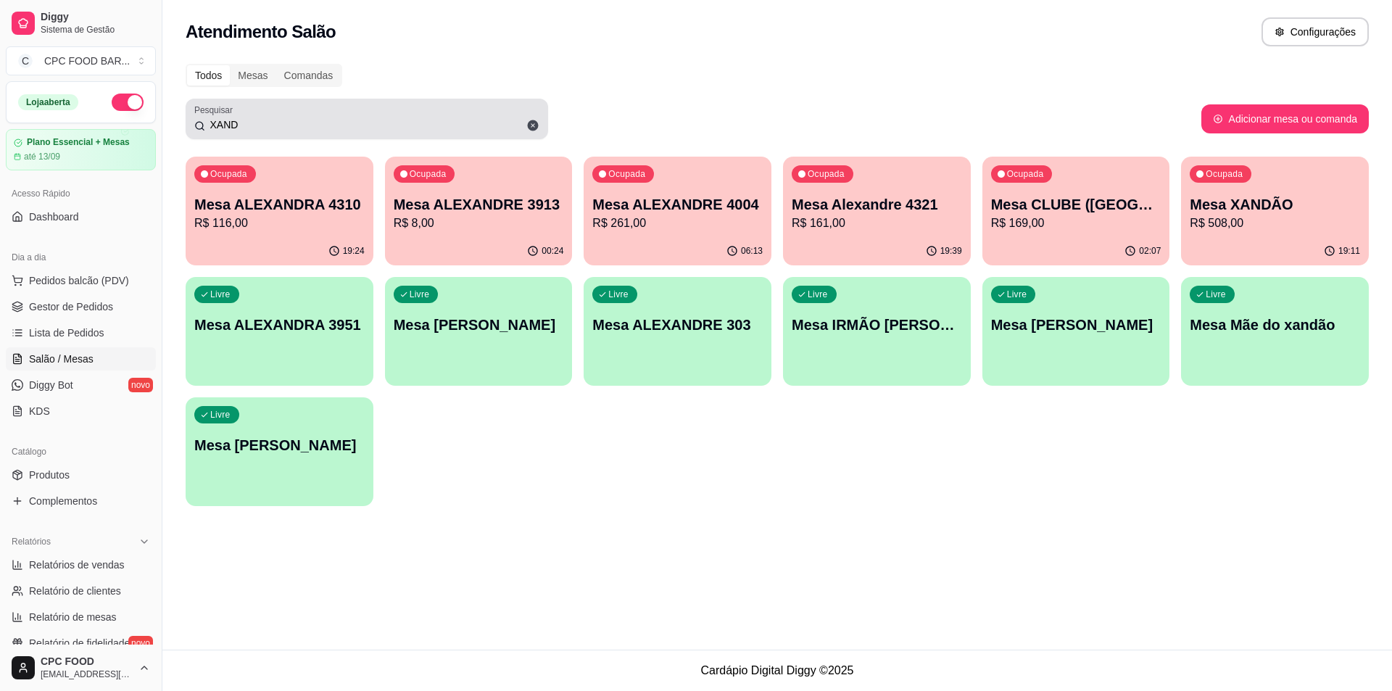
click at [531, 121] on icon at bounding box center [533, 125] width 11 height 11
click at [456, 118] on input "XAND" at bounding box center [372, 124] width 334 height 15
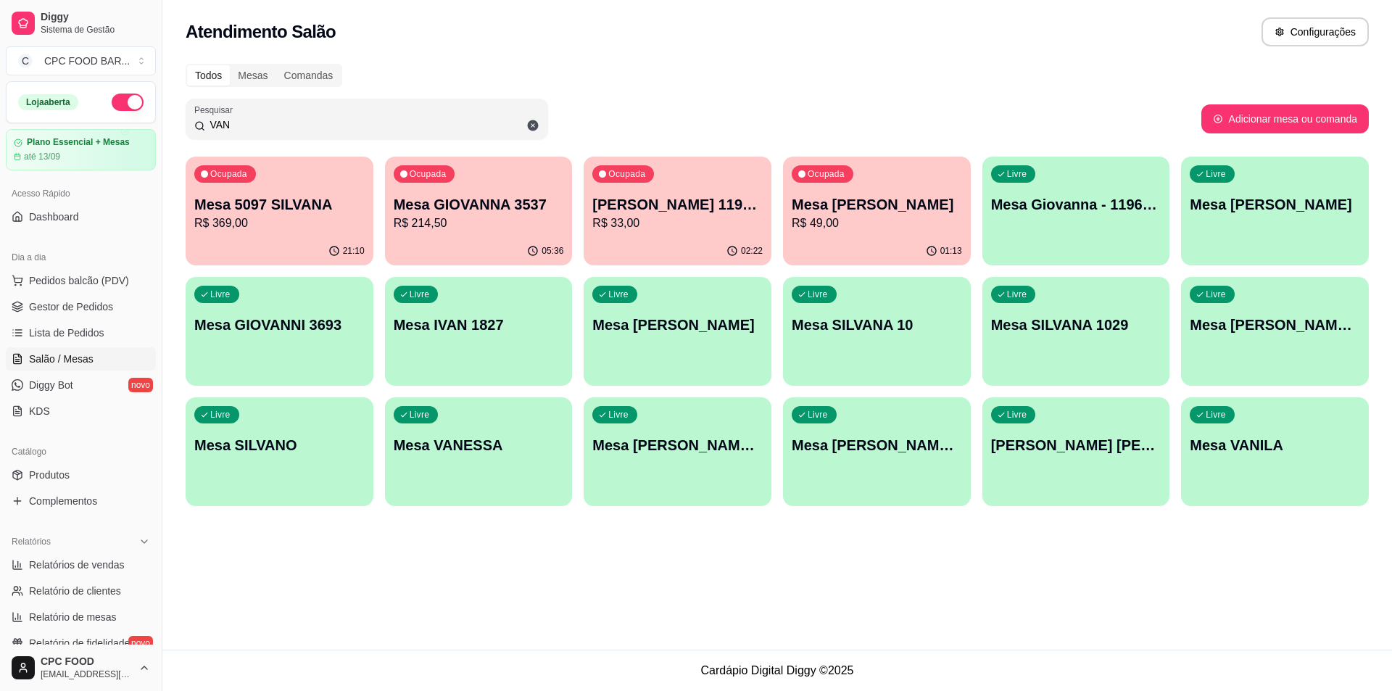
type input "VAN"
click at [890, 207] on p "Mesa [PERSON_NAME]" at bounding box center [877, 205] width 165 height 20
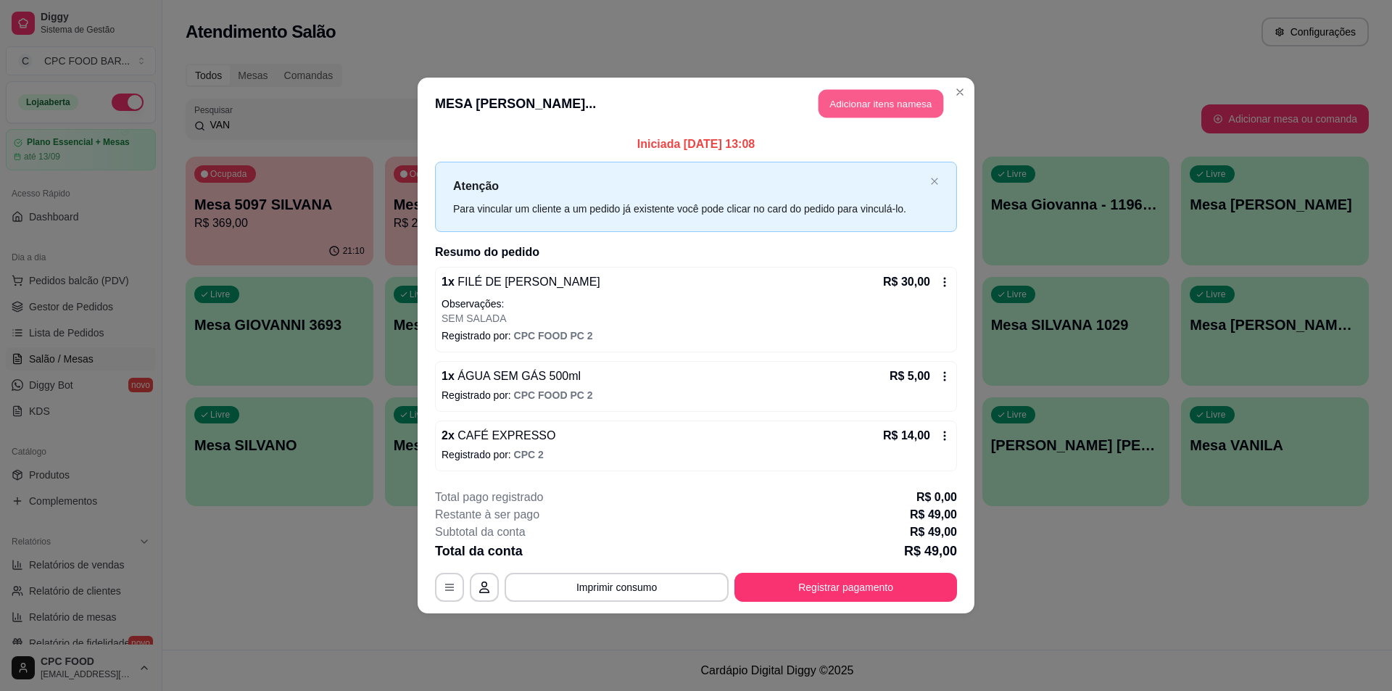
click at [867, 102] on button "Adicionar itens na mesa" at bounding box center [881, 104] width 125 height 28
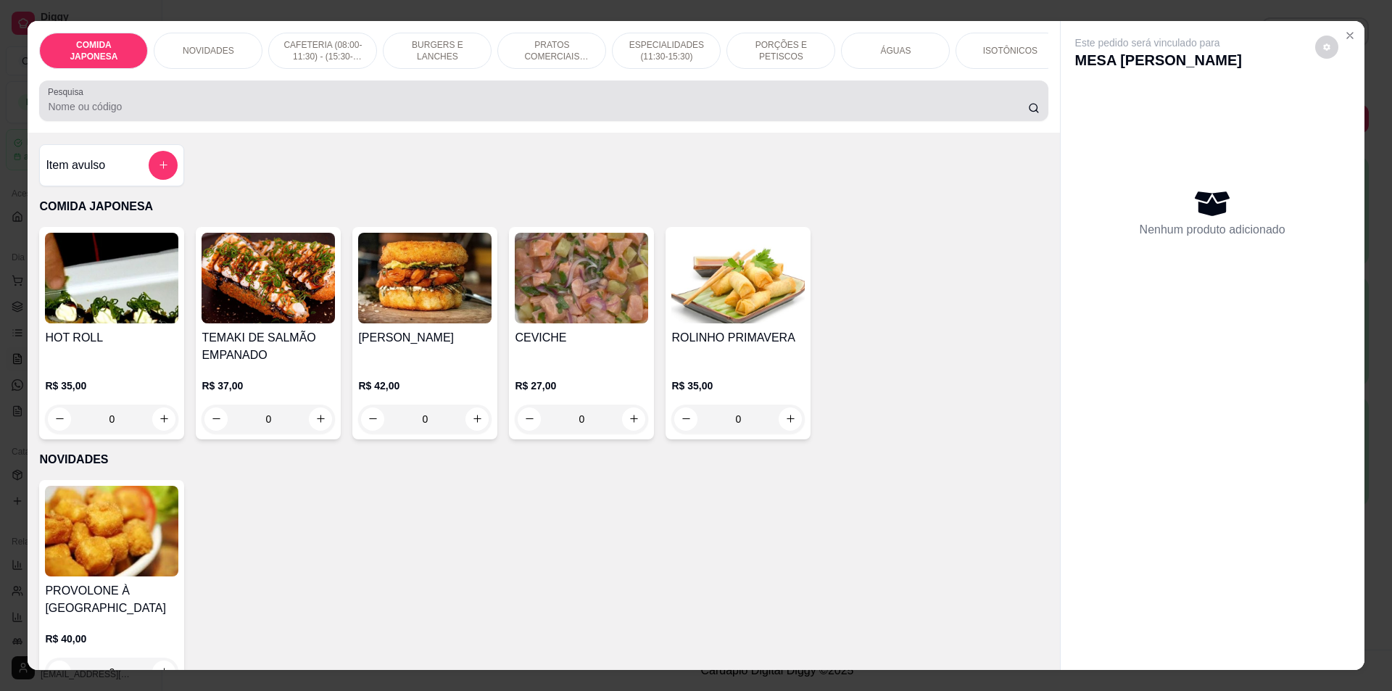
click at [665, 100] on div at bounding box center [543, 100] width 991 height 29
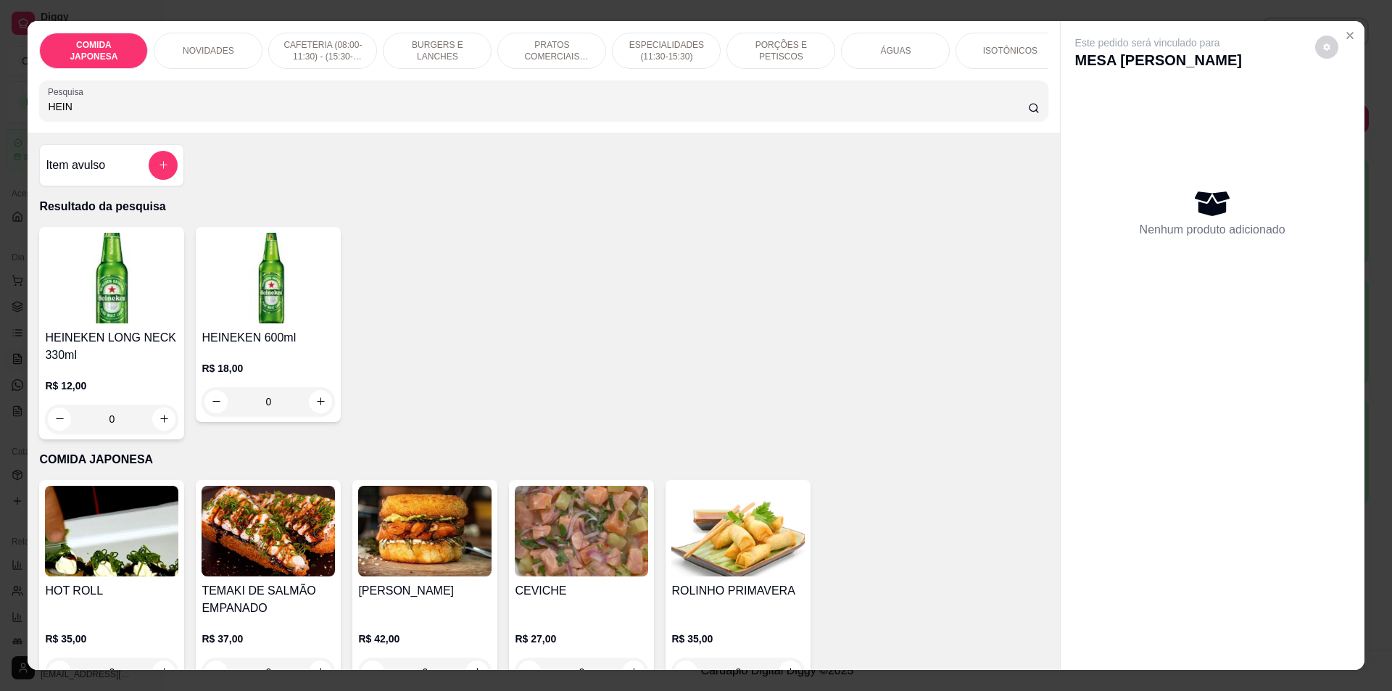
type input "HEIN"
click at [318, 407] on icon "increase-product-quantity" at bounding box center [320, 401] width 11 height 11
type input "1"
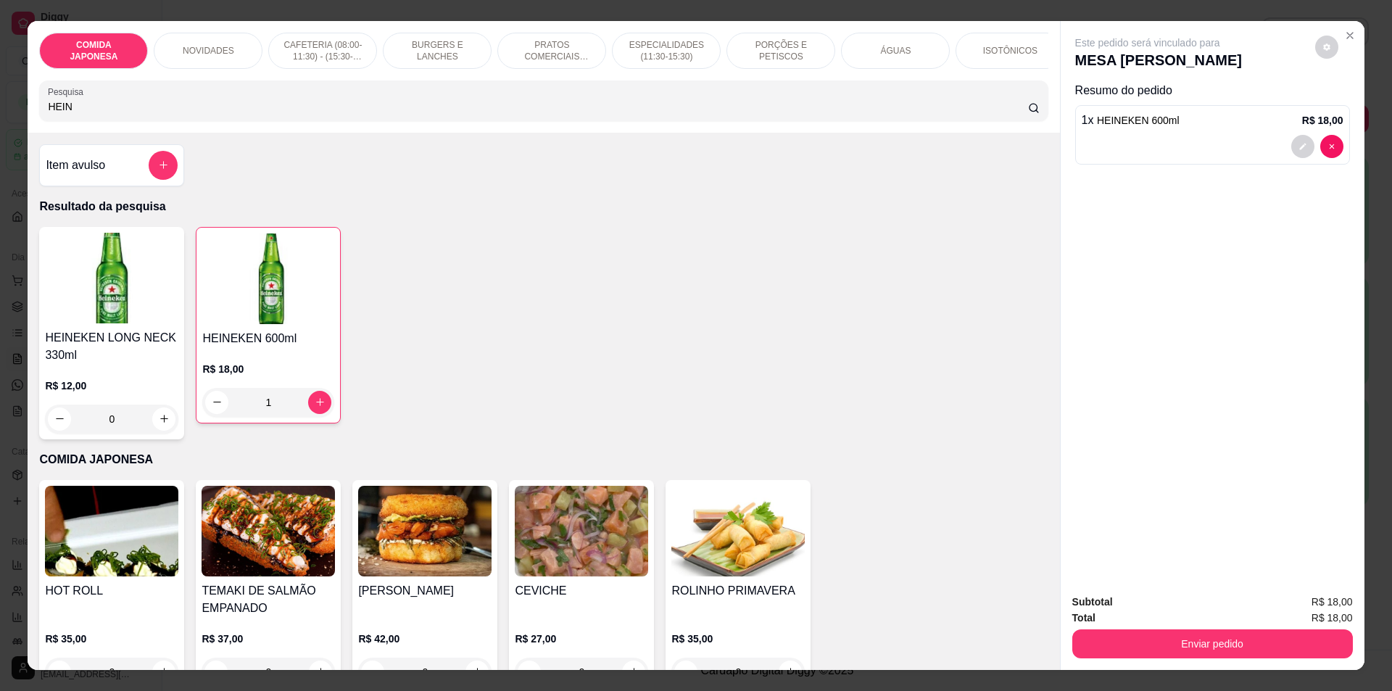
click at [1180, 628] on div "Enviar pedido" at bounding box center [1212, 642] width 281 height 33
click at [1186, 639] on button "Enviar pedido" at bounding box center [1212, 644] width 272 height 28
click at [1171, 615] on button "Não registrar e enviar pedido" at bounding box center [1164, 609] width 151 height 28
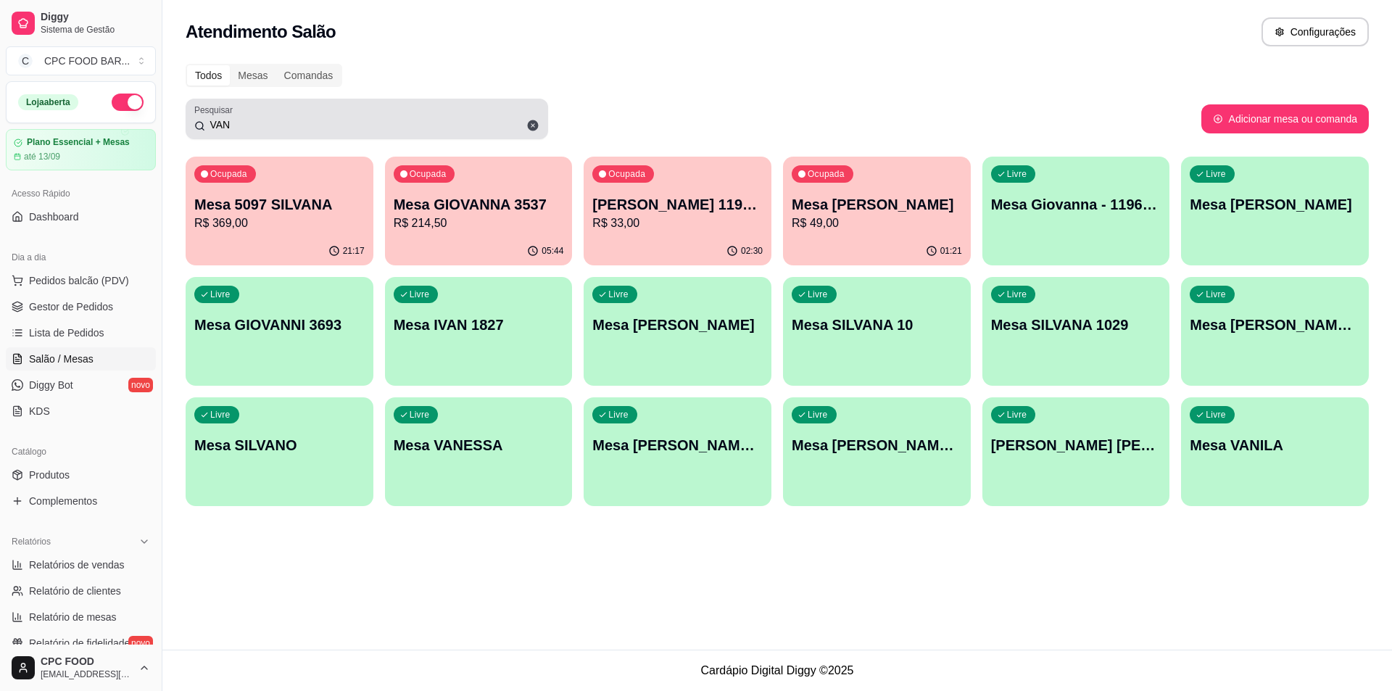
click at [534, 127] on icon at bounding box center [533, 125] width 11 height 11
click at [530, 120] on input "VAN" at bounding box center [372, 124] width 334 height 15
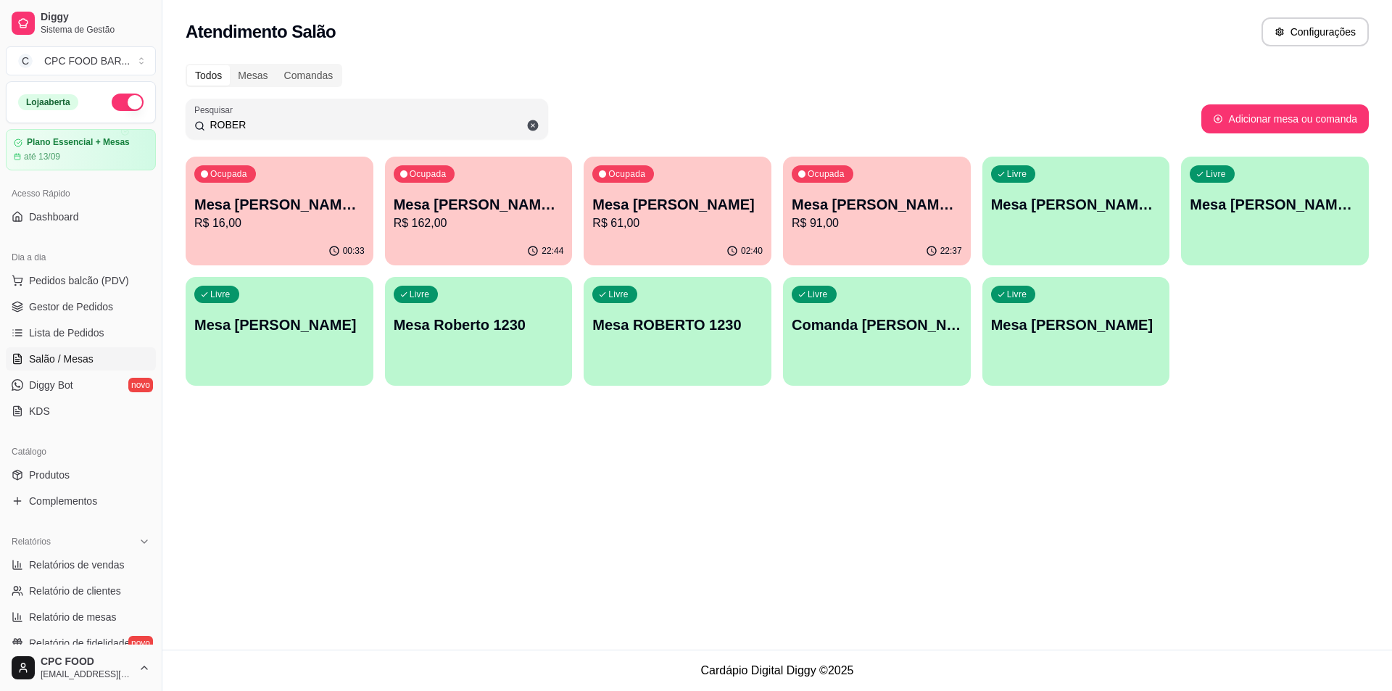
type input "ROBER"
click at [731, 208] on p "Mesa [PERSON_NAME]" at bounding box center [677, 204] width 170 height 20
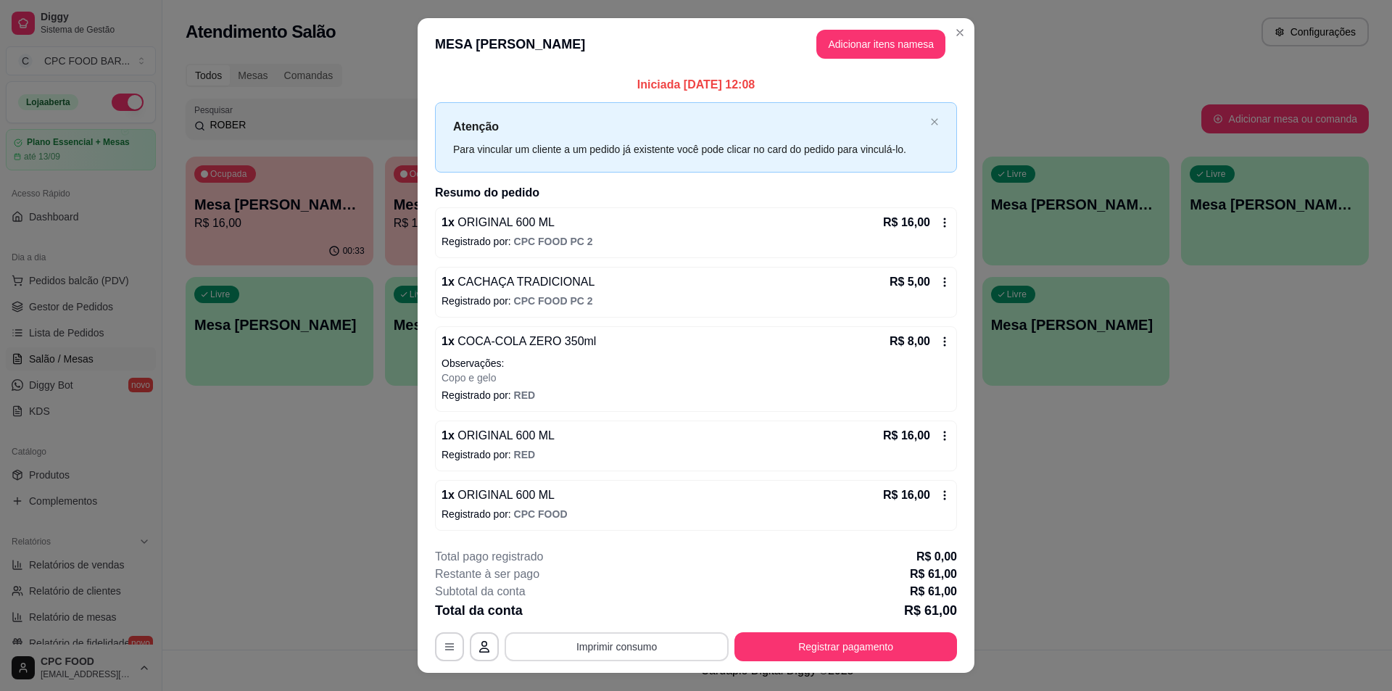
click at [609, 637] on button "Imprimir consumo" at bounding box center [617, 646] width 224 height 29
click at [613, 613] on button "IMPRESSORA" at bounding box center [616, 613] width 102 height 22
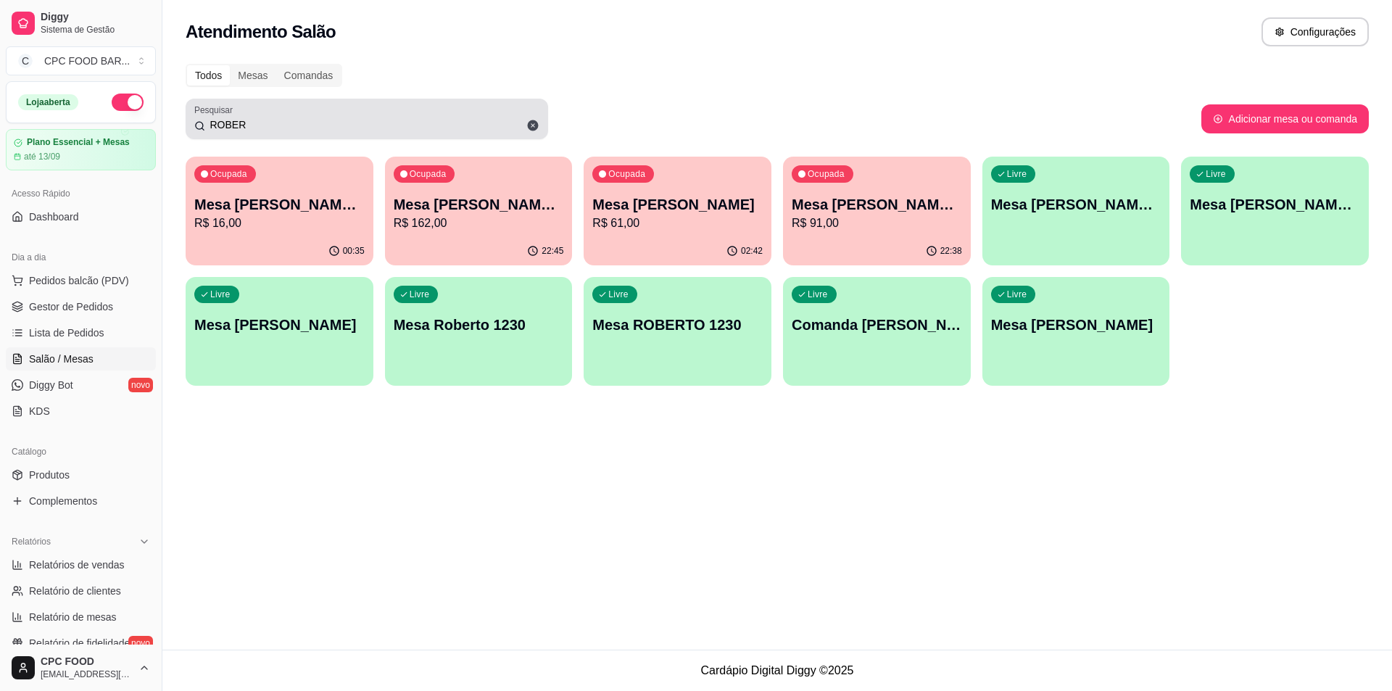
click at [533, 117] on span at bounding box center [533, 125] width 25 height 25
click at [533, 123] on input "ROBER" at bounding box center [372, 124] width 334 height 15
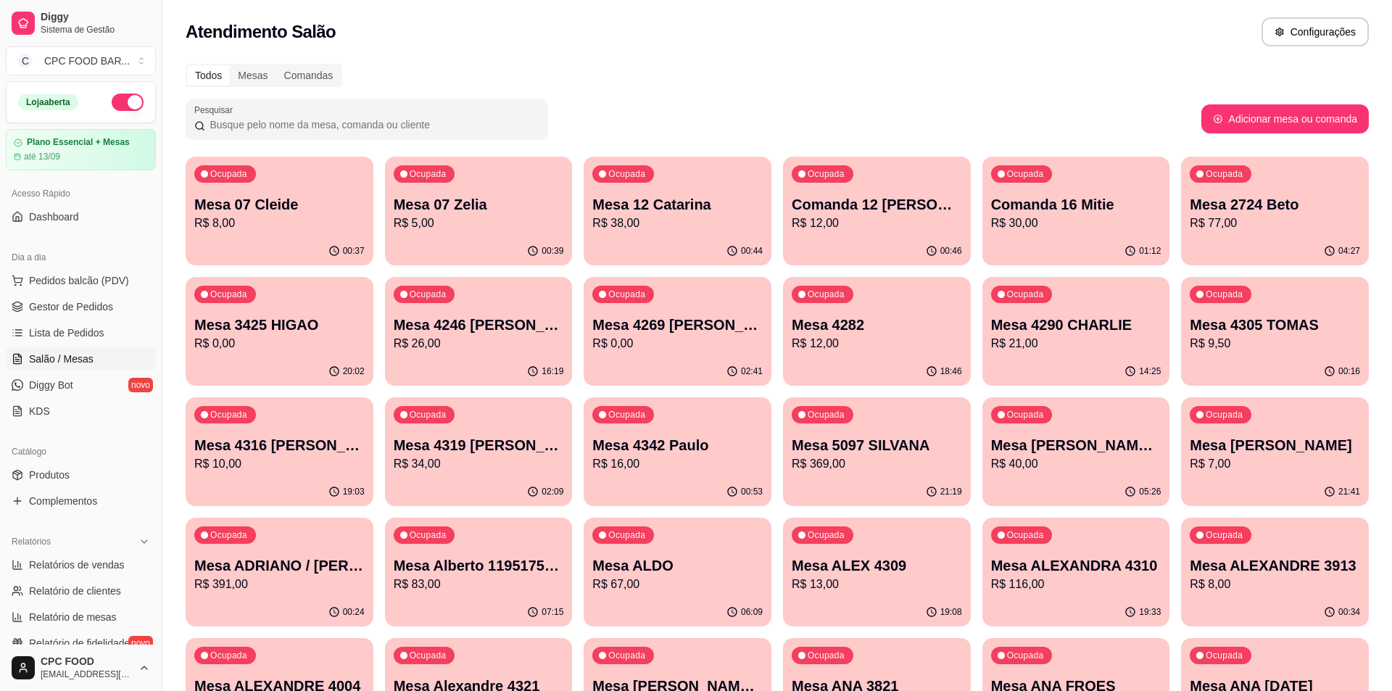
click at [529, 124] on input "Pesquisar" at bounding box center [372, 124] width 334 height 15
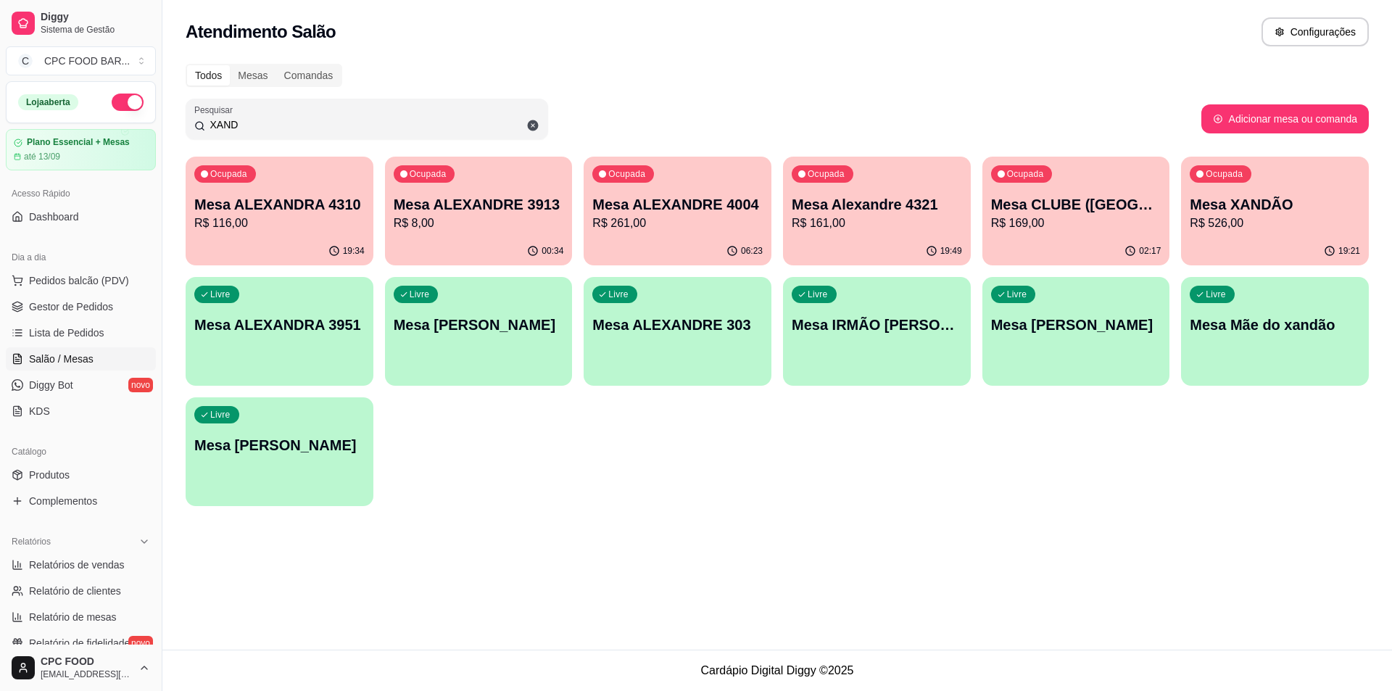
type input "XAND"
click at [1246, 201] on p "Mesa XANDÃO" at bounding box center [1275, 204] width 170 height 20
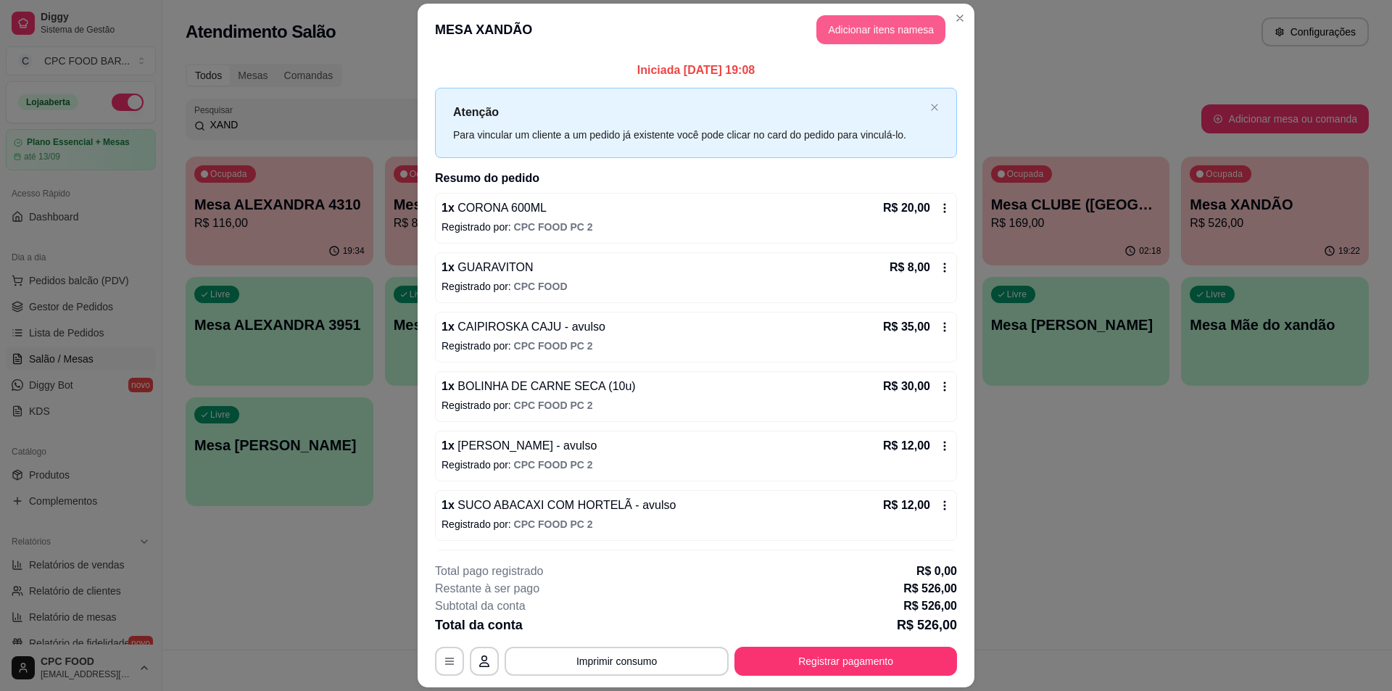
click at [888, 22] on button "Adicionar itens na mesa" at bounding box center [880, 29] width 129 height 29
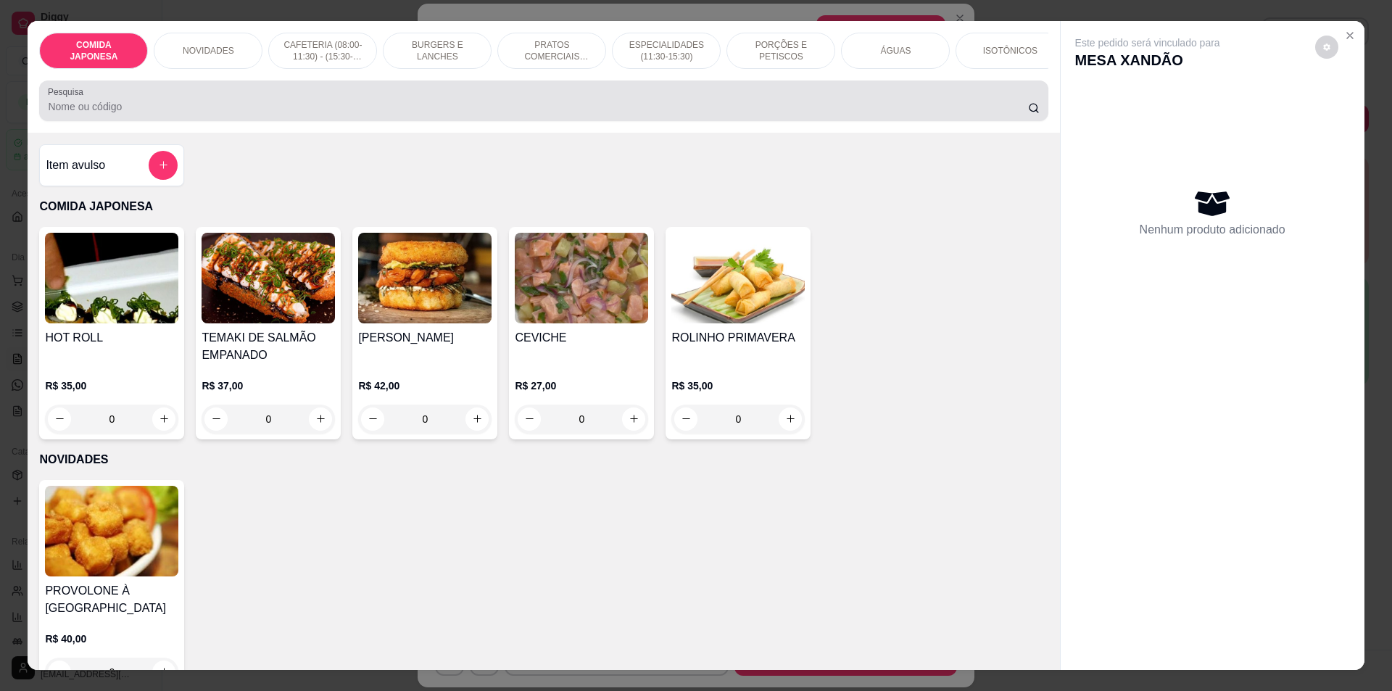
click at [141, 110] on input "Pesquisa" at bounding box center [538, 106] width 980 height 15
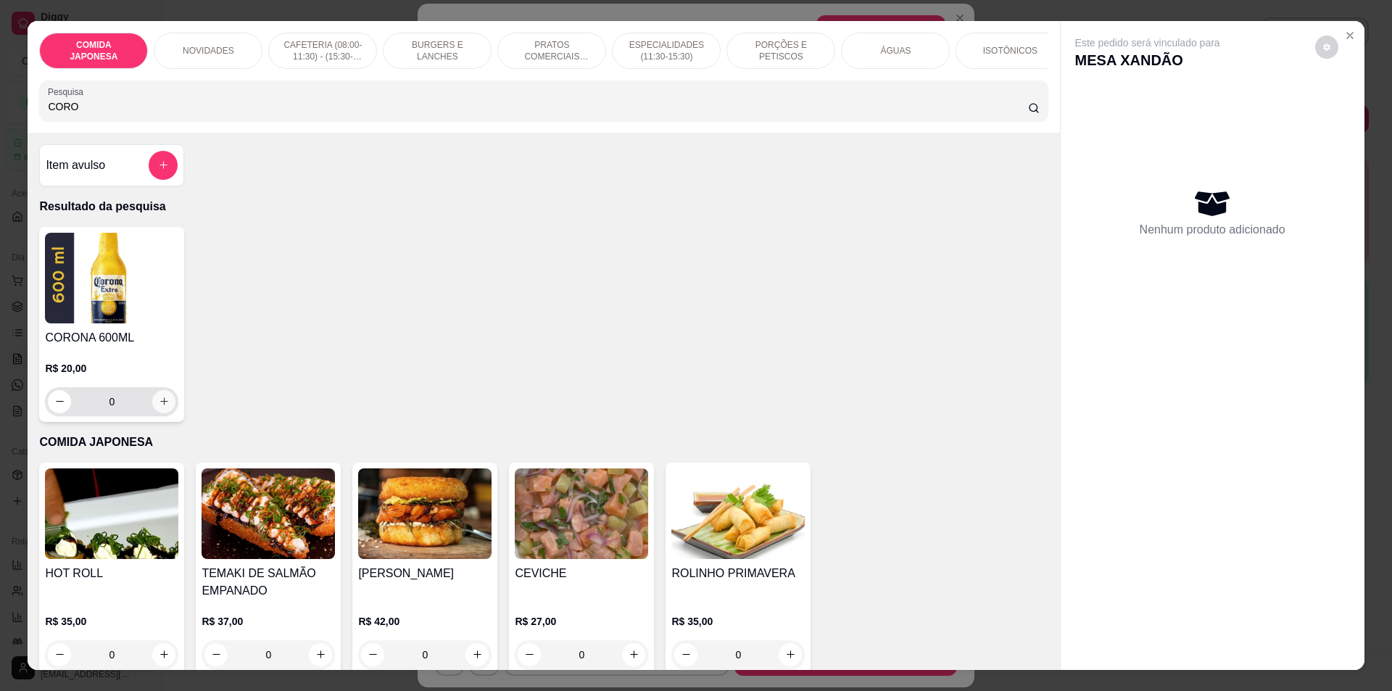
type input "CORO"
click at [163, 407] on icon "increase-product-quantity" at bounding box center [164, 401] width 11 height 11
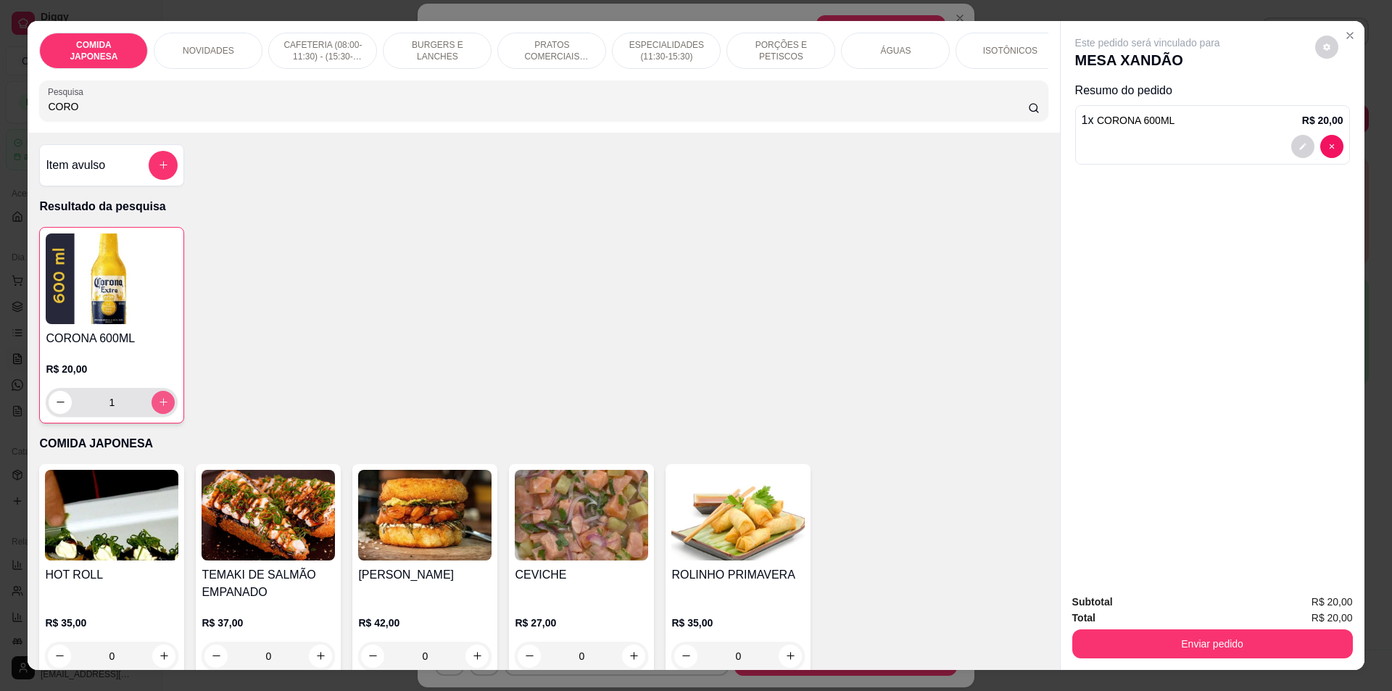
type input "1"
drag, startPoint x: 93, startPoint y: 138, endPoint x: 63, endPoint y: 138, distance: 29.7
click at [63, 133] on div "COMIDA JAPONESA NOVIDADES CAFETERIA (08:00-11:30) - (15:30-18:00) BURGERS E LAN…" at bounding box center [544, 77] width 1032 height 112
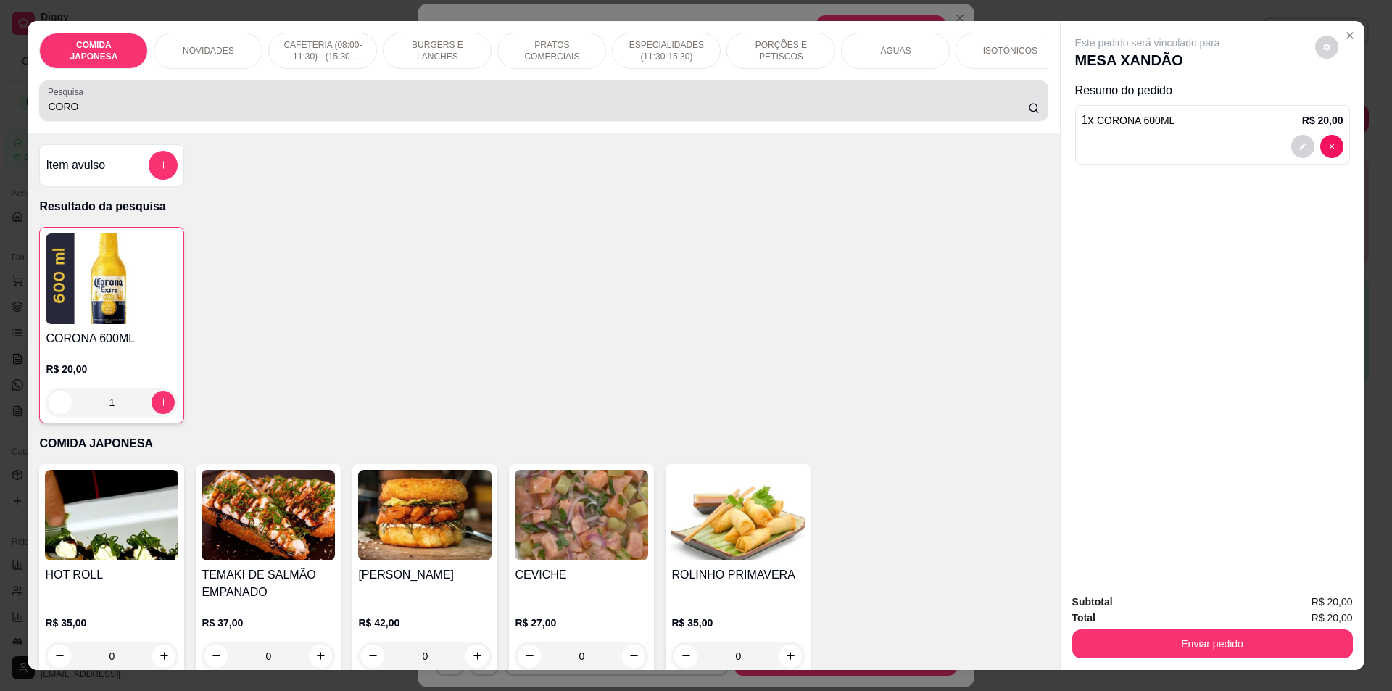
click at [86, 106] on div "CORO" at bounding box center [543, 100] width 991 height 29
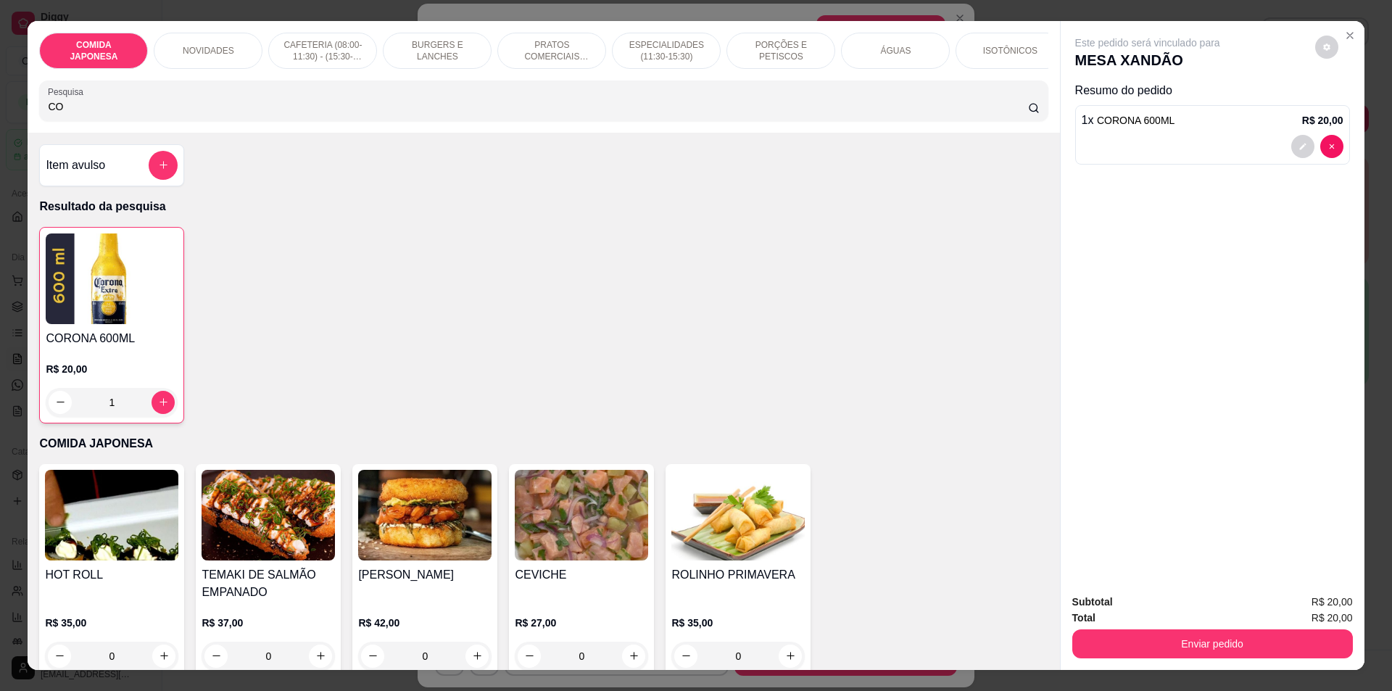
type input "C"
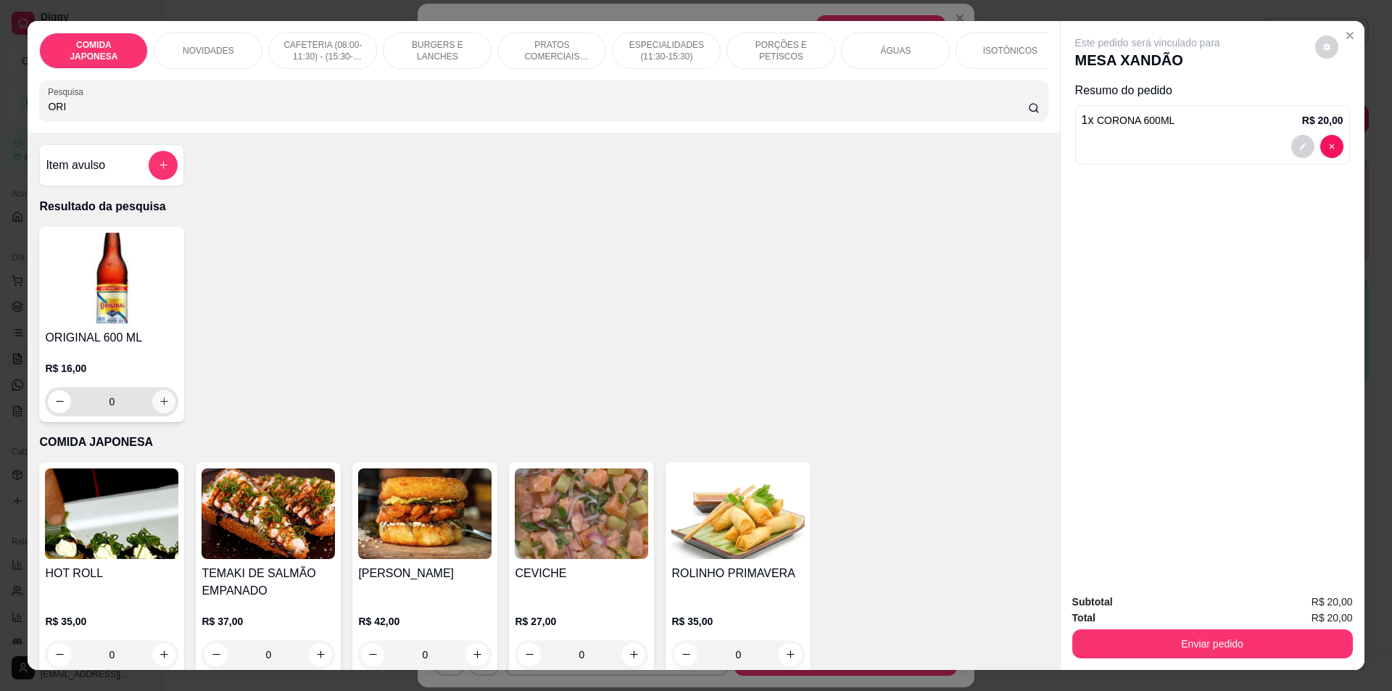
type input "ORI"
click at [160, 407] on icon "increase-product-quantity" at bounding box center [164, 401] width 11 height 11
type input "1"
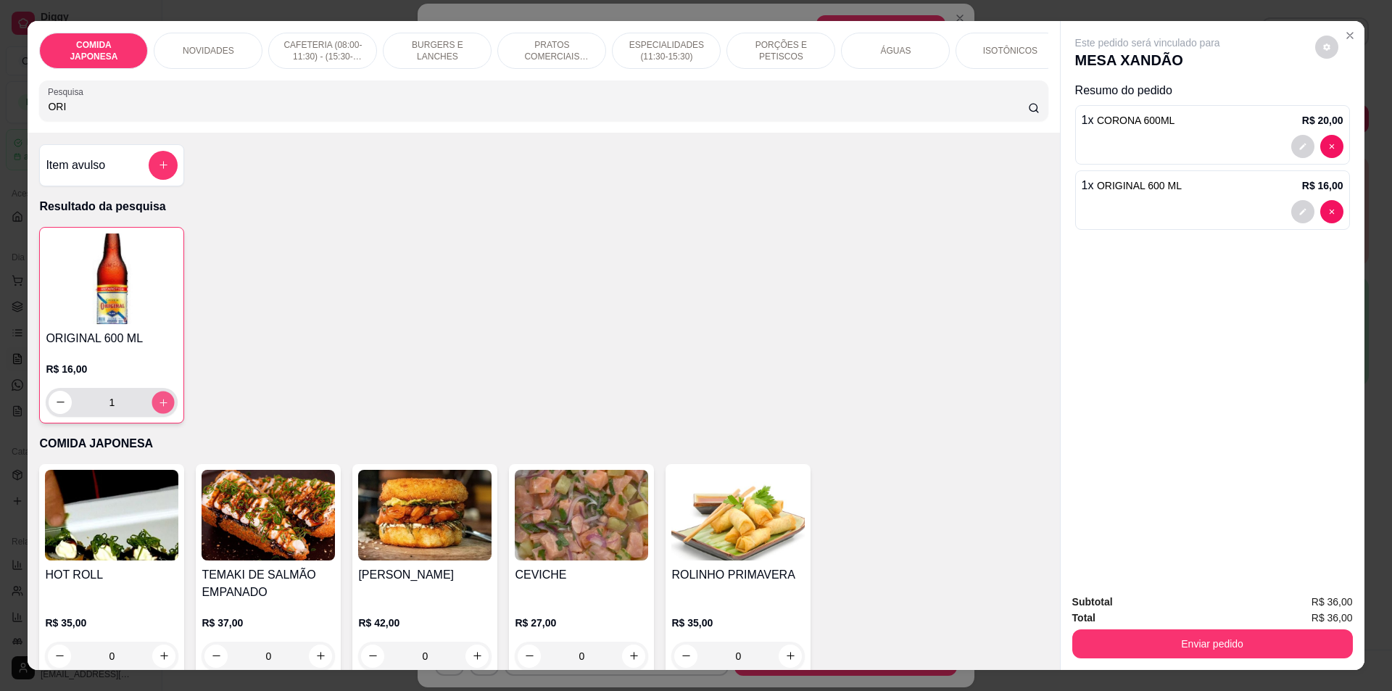
click at [160, 408] on icon "increase-product-quantity" at bounding box center [163, 402] width 11 height 11
type input "2"
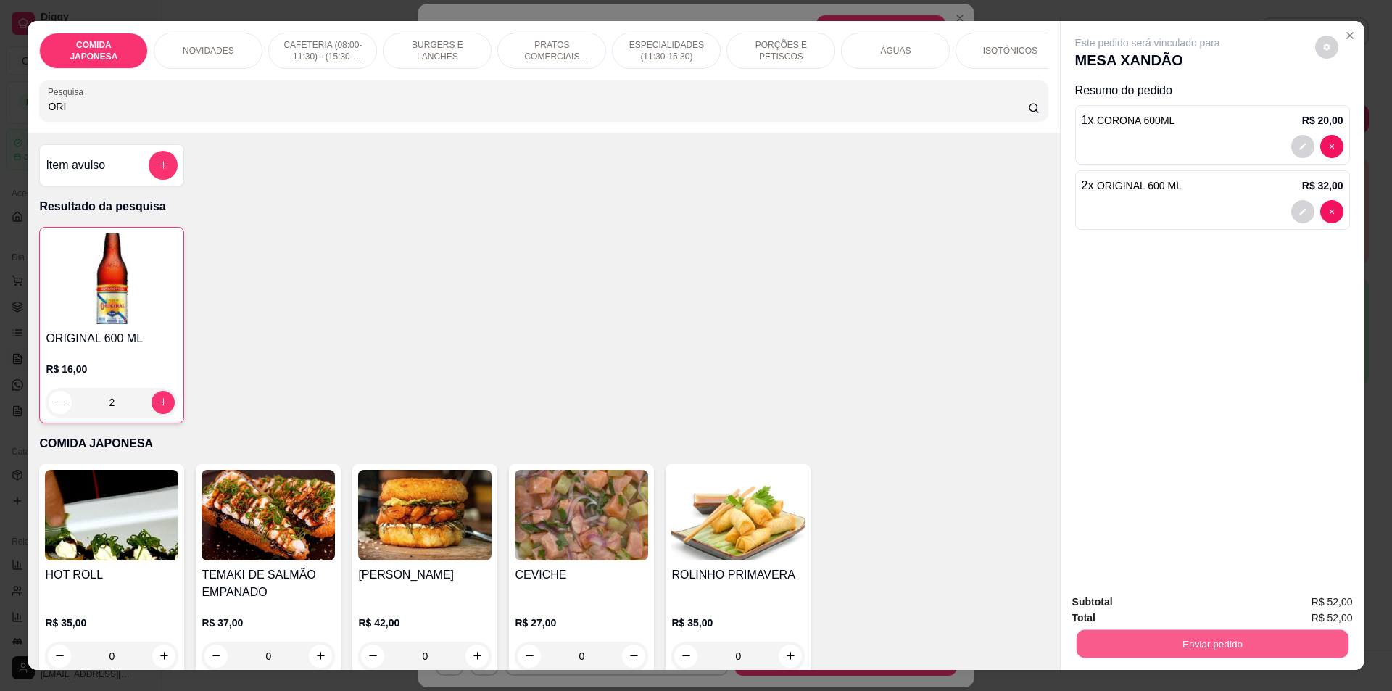
click at [1238, 650] on button "Enviar pedido" at bounding box center [1212, 644] width 272 height 28
click at [1151, 601] on button "Não registrar e enviar pedido" at bounding box center [1164, 608] width 146 height 27
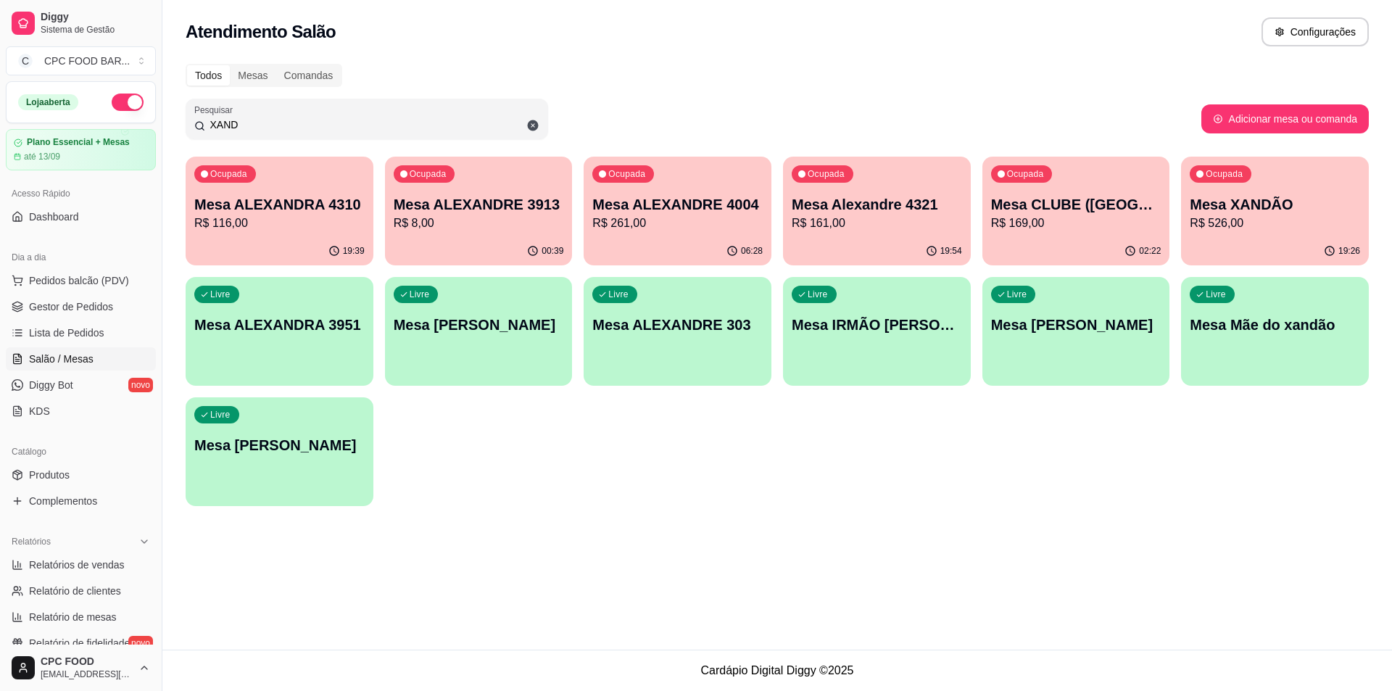
click at [428, 125] on input "XAND" at bounding box center [372, 124] width 334 height 15
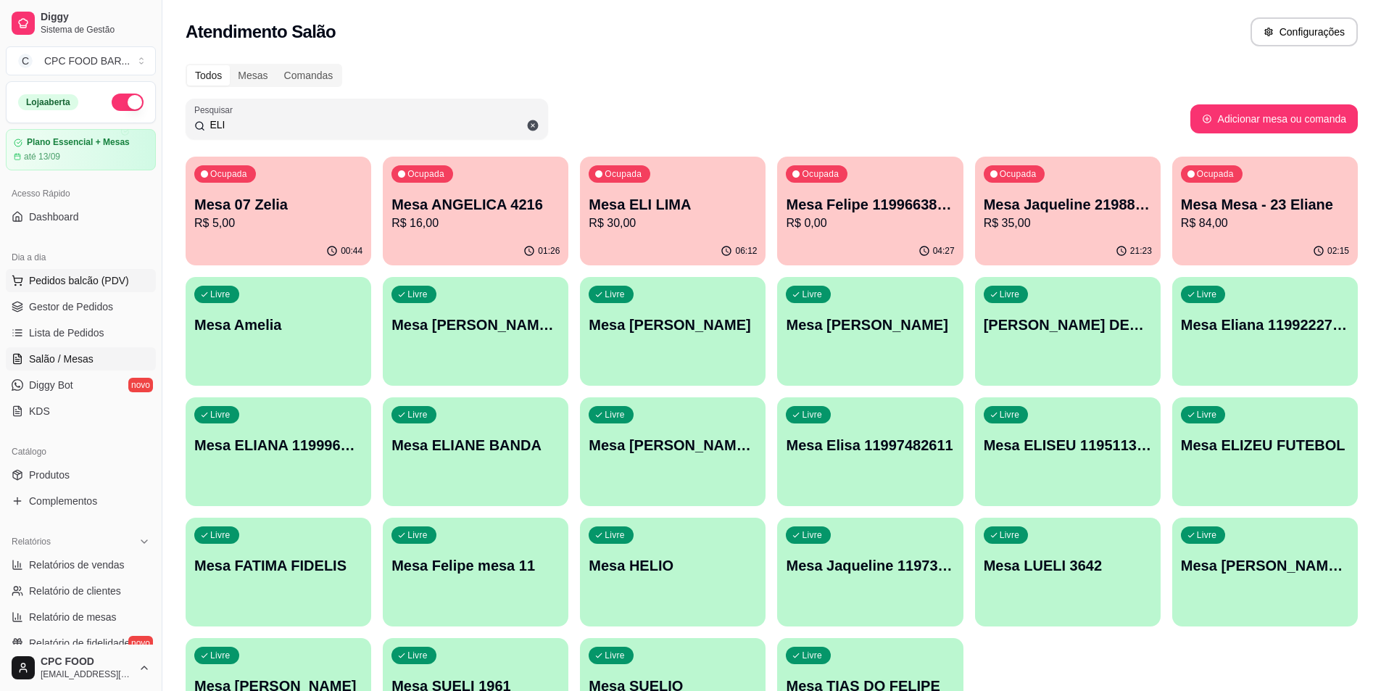
type input "ELI"
click at [57, 272] on button "Pedidos balcão (PDV)" at bounding box center [81, 280] width 150 height 23
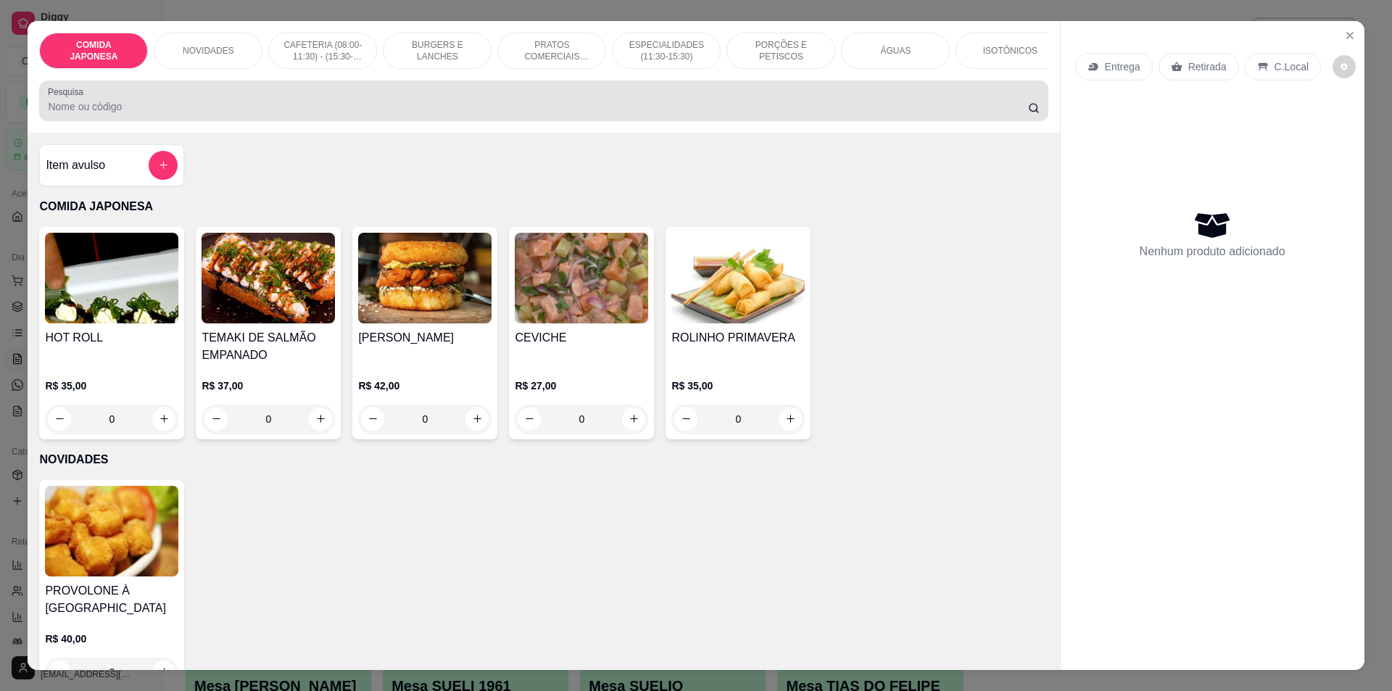
click at [696, 112] on input "Pesquisa" at bounding box center [538, 106] width 980 height 15
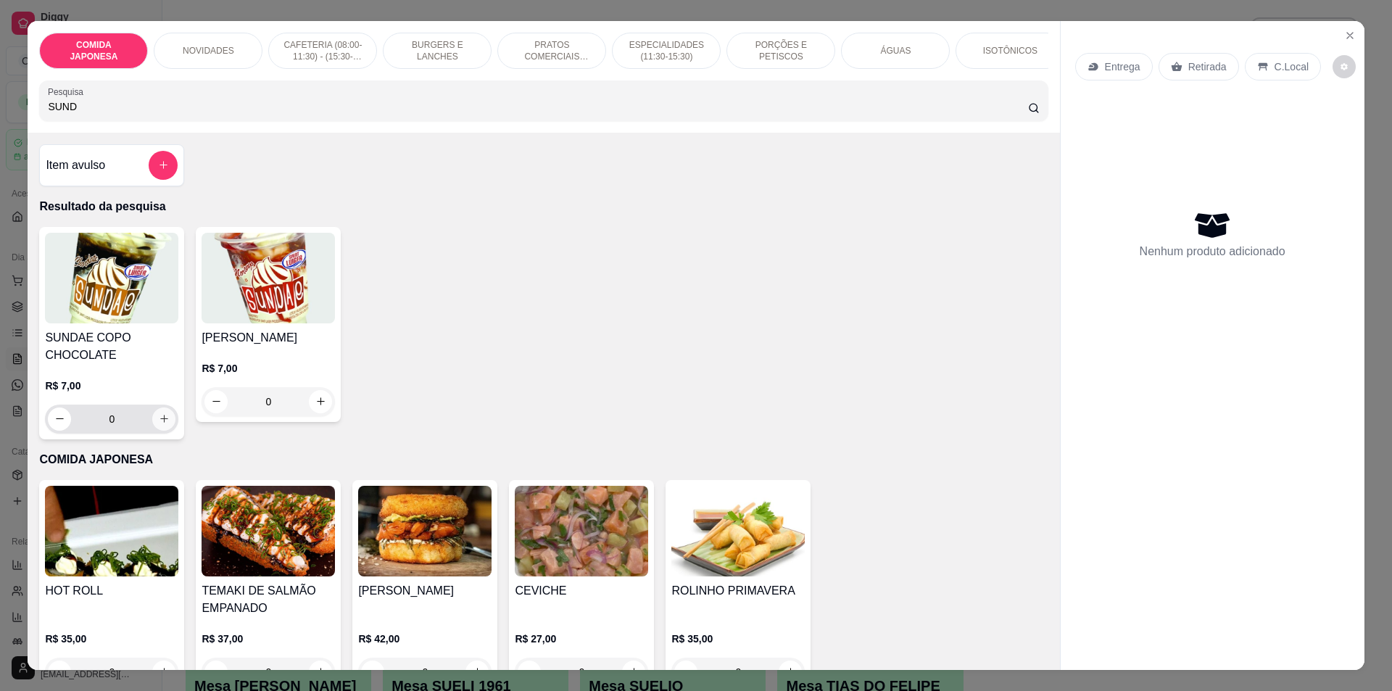
type input "SUND"
click at [152, 426] on button "increase-product-quantity" at bounding box center [163, 419] width 23 height 23
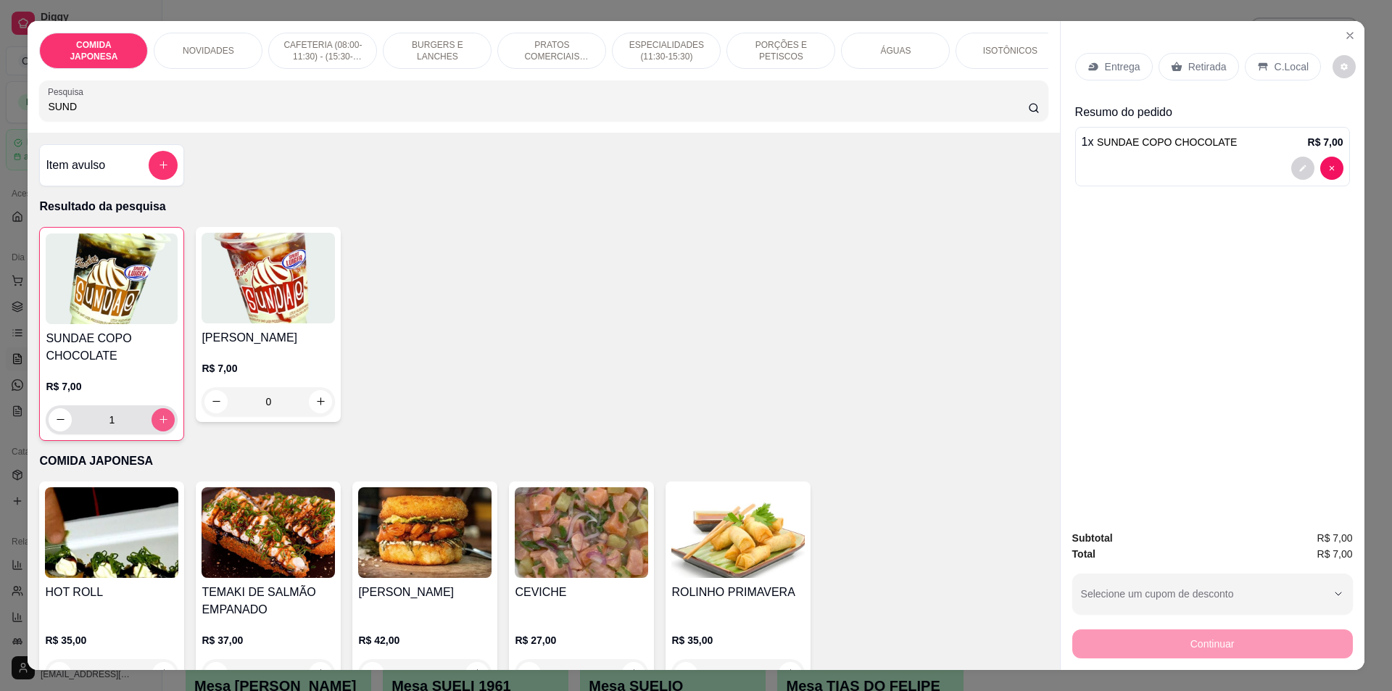
type input "1"
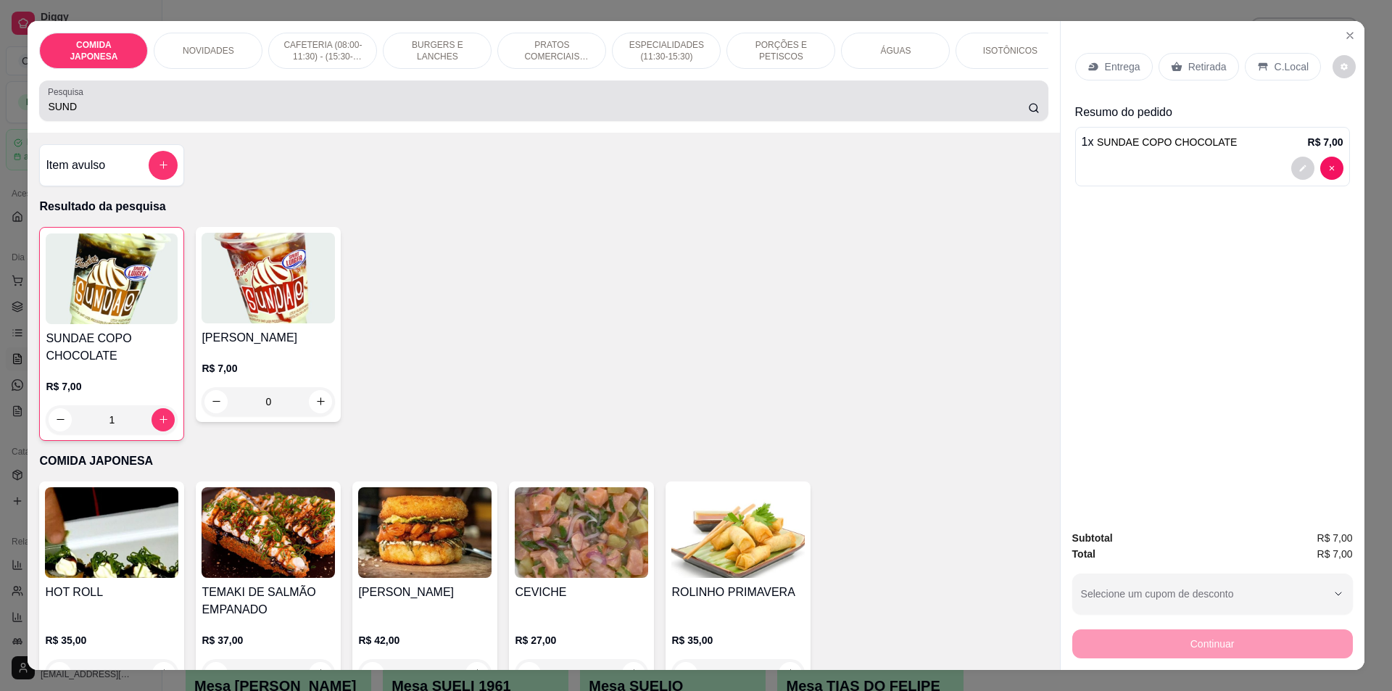
click at [224, 108] on div "SUND" at bounding box center [543, 100] width 991 height 29
click at [224, 107] on div "SUND" at bounding box center [543, 100] width 991 height 29
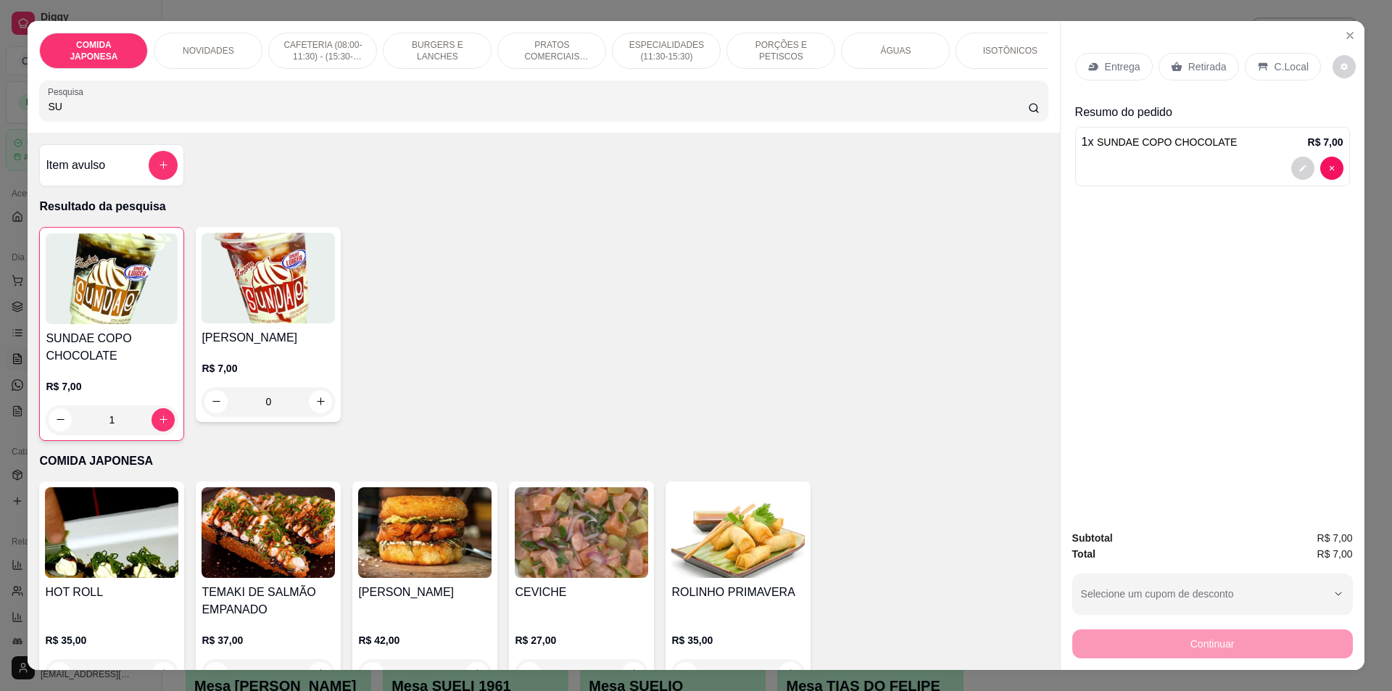
type input "S"
click at [205, 114] on input "LE" at bounding box center [538, 106] width 980 height 15
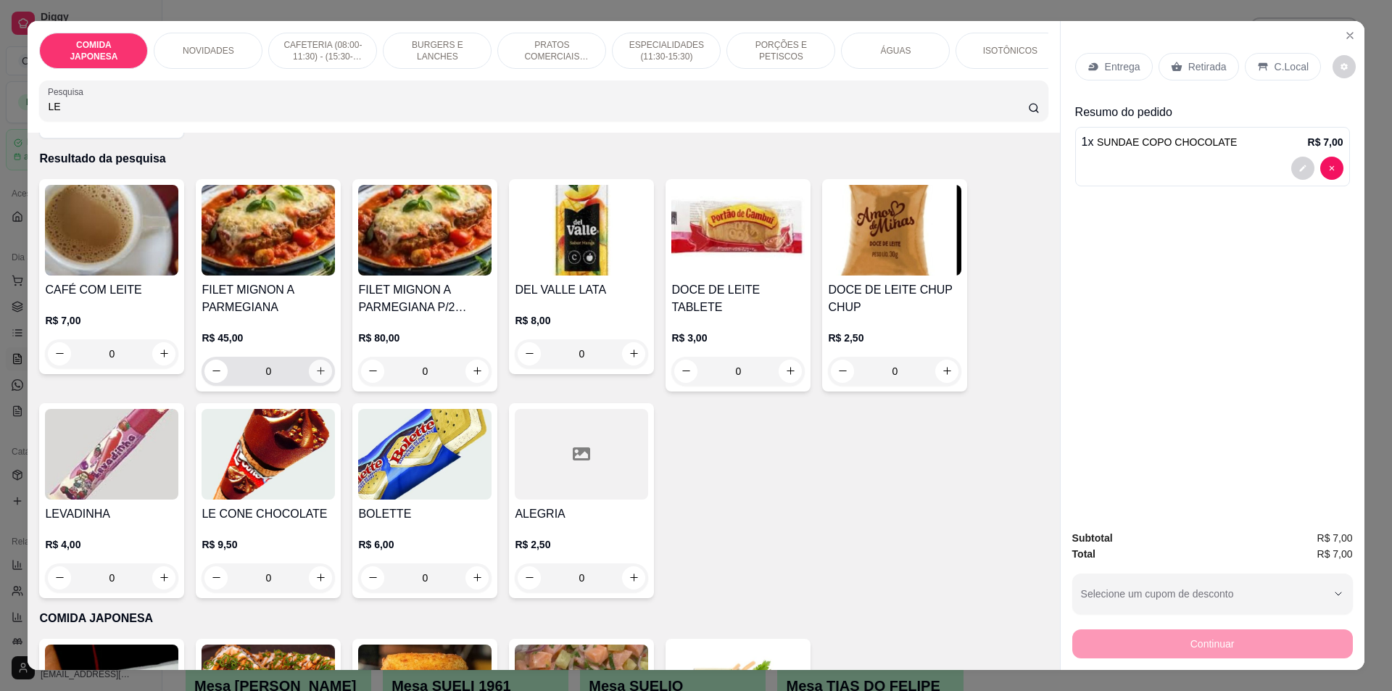
scroll to position [218, 0]
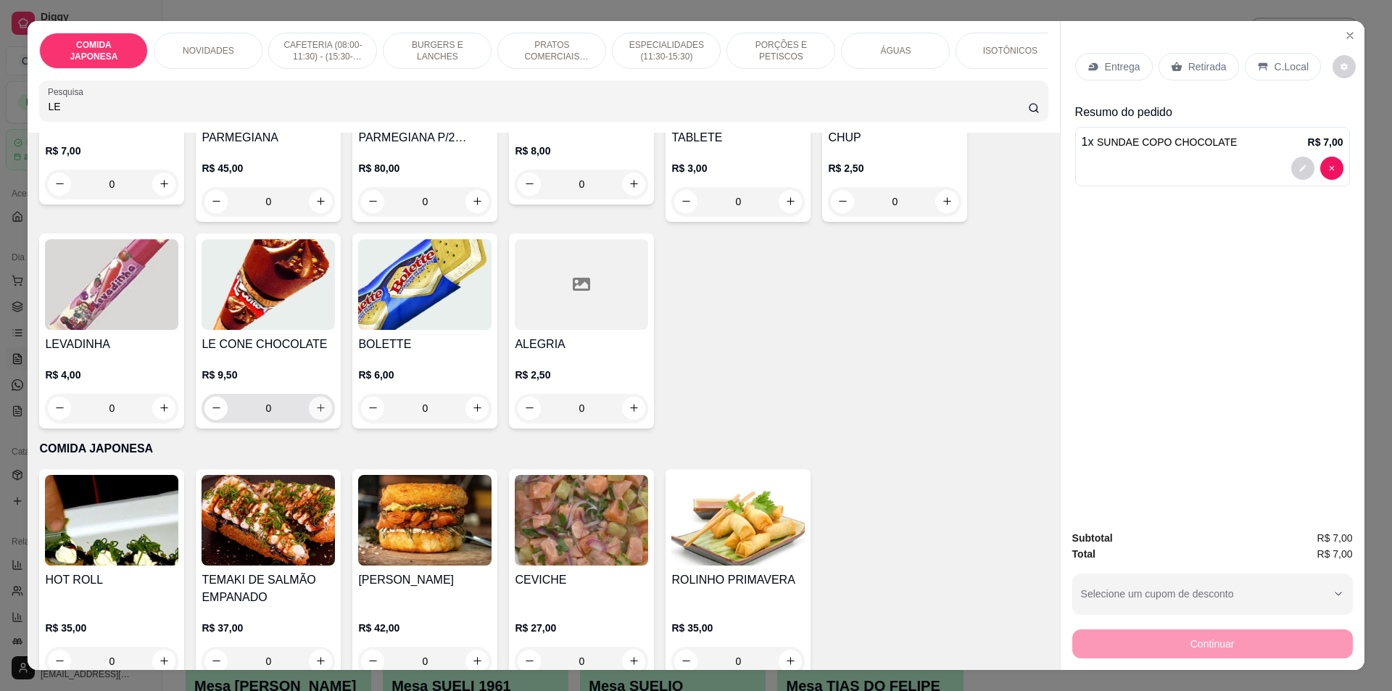
type input "LE"
click at [315, 413] on icon "increase-product-quantity" at bounding box center [320, 407] width 11 height 11
type input "1"
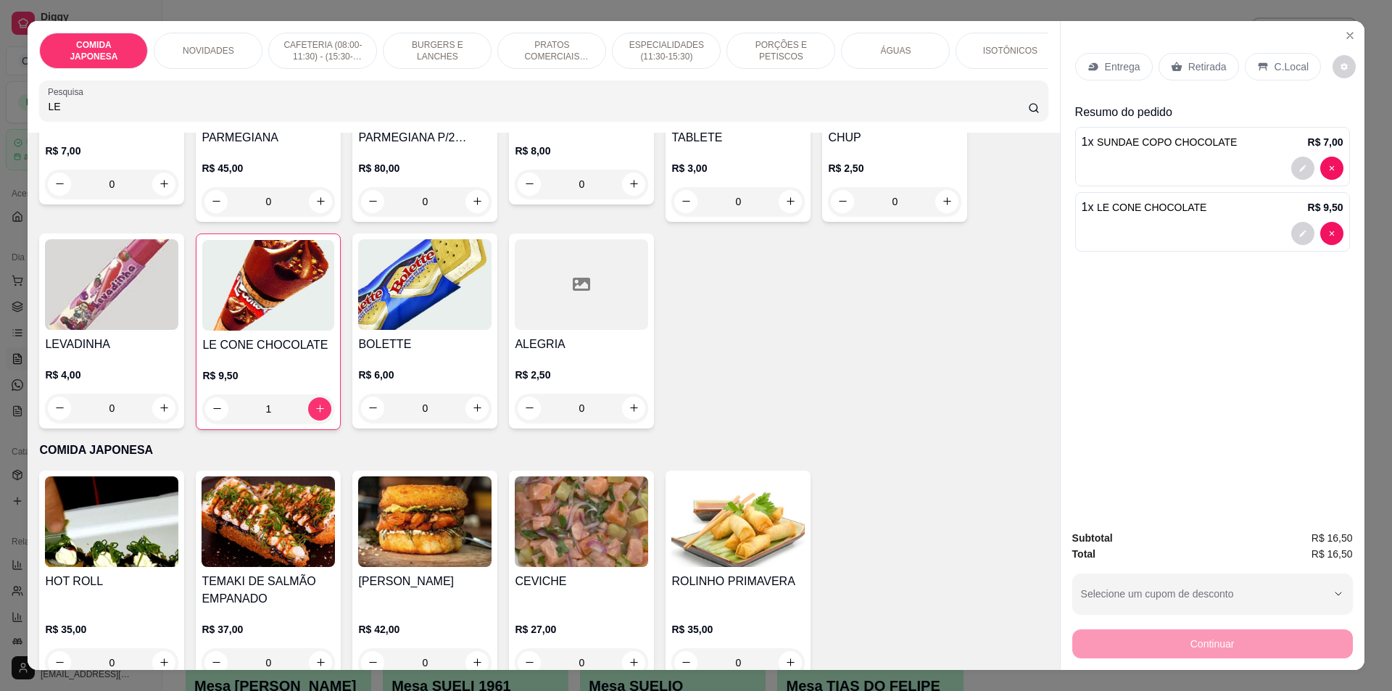
click at [1200, 63] on p "Retirada" at bounding box center [1207, 66] width 38 height 15
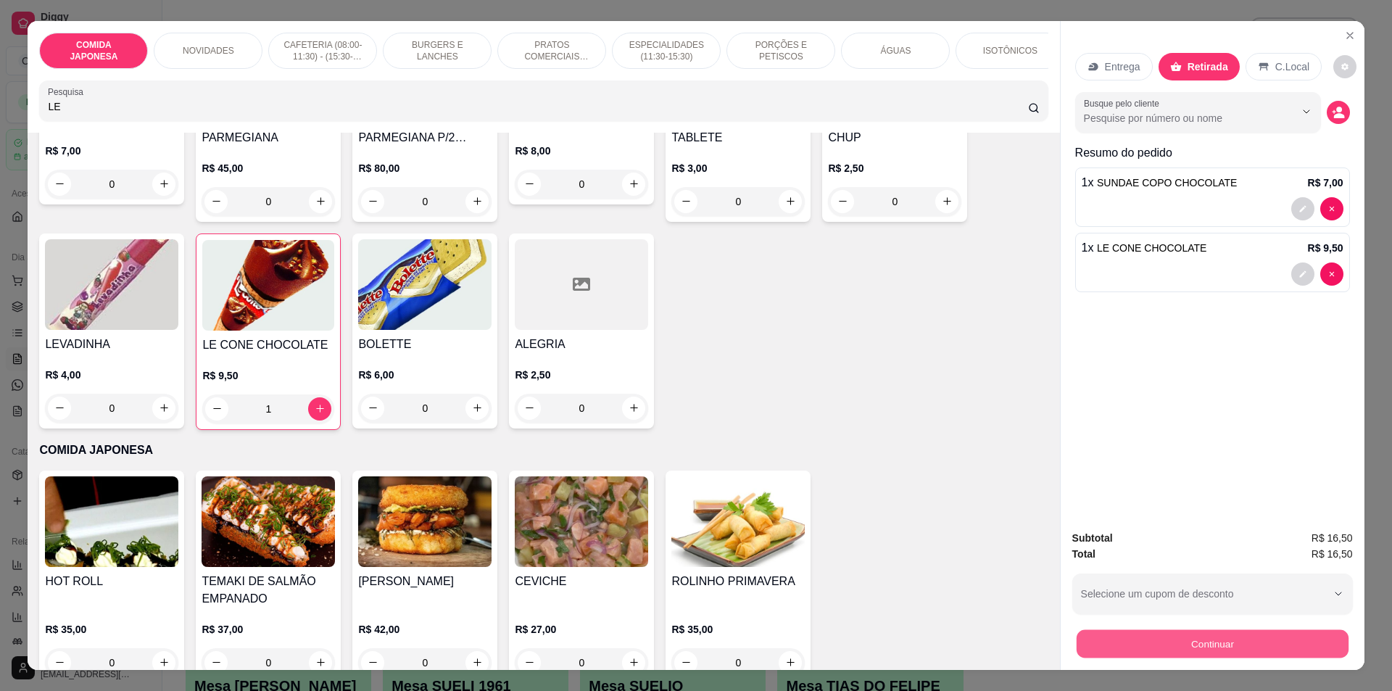
click at [1182, 653] on button "Continuar" at bounding box center [1212, 644] width 272 height 28
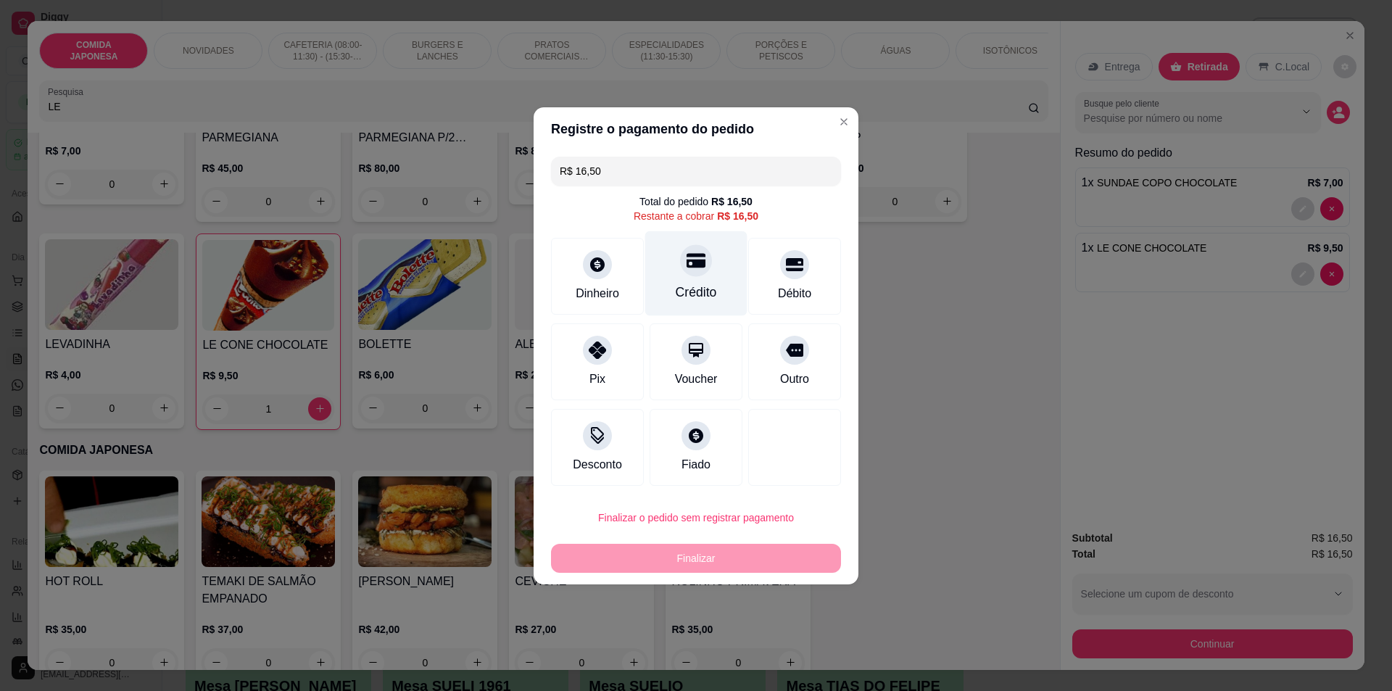
click at [701, 268] on div at bounding box center [696, 260] width 32 height 32
type input "R$ 0,00"
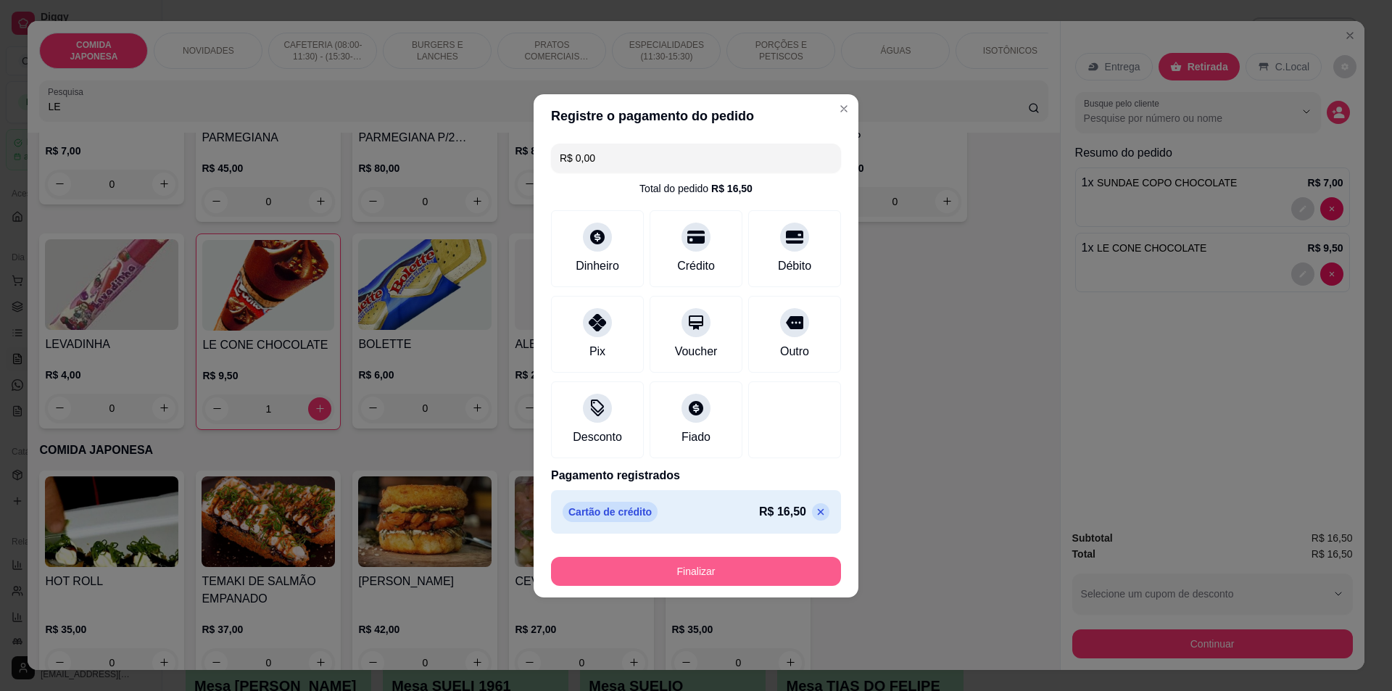
click at [703, 582] on button "Finalizar" at bounding box center [696, 571] width 290 height 29
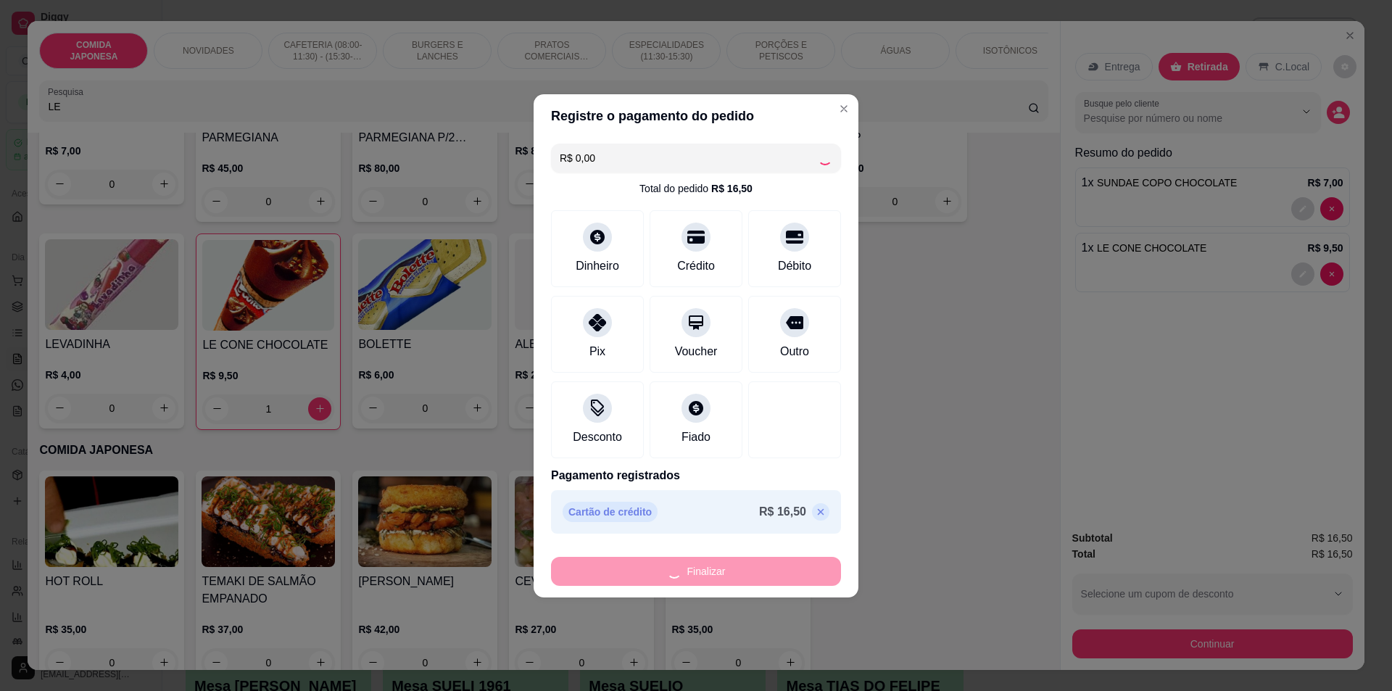
type input "0"
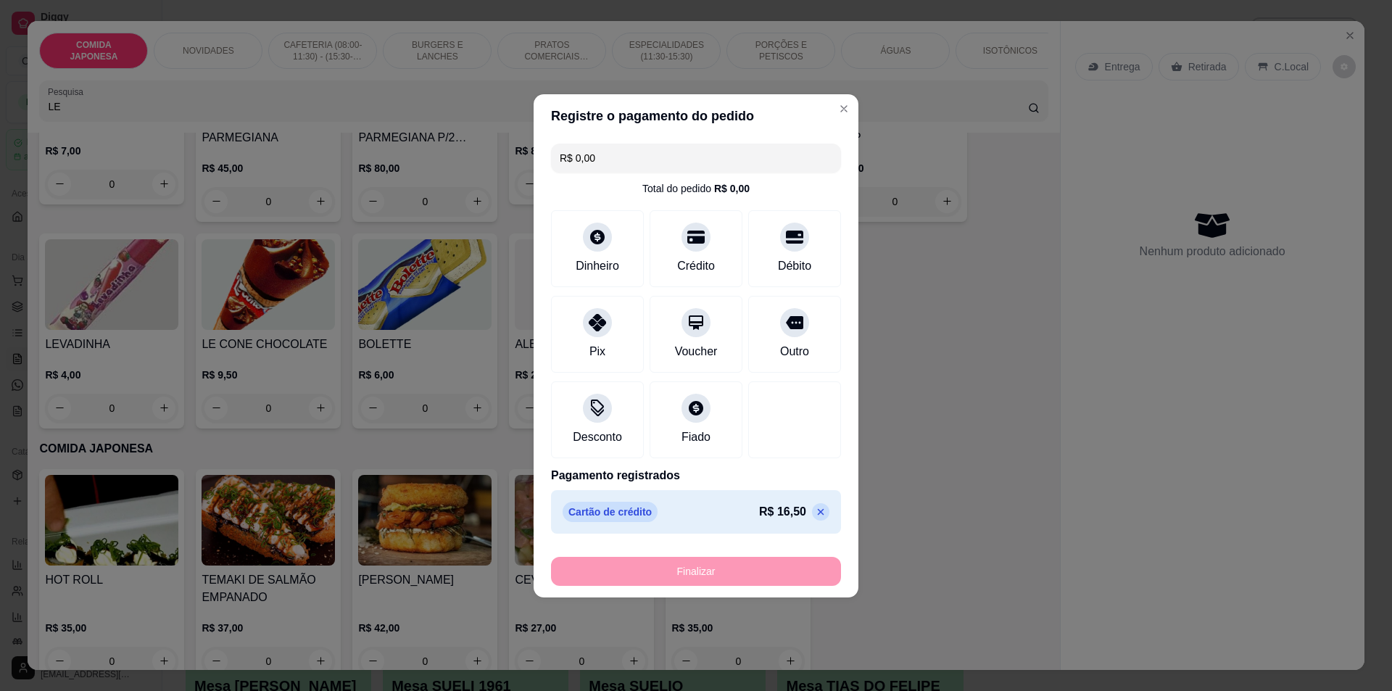
type input "-R$ 16,50"
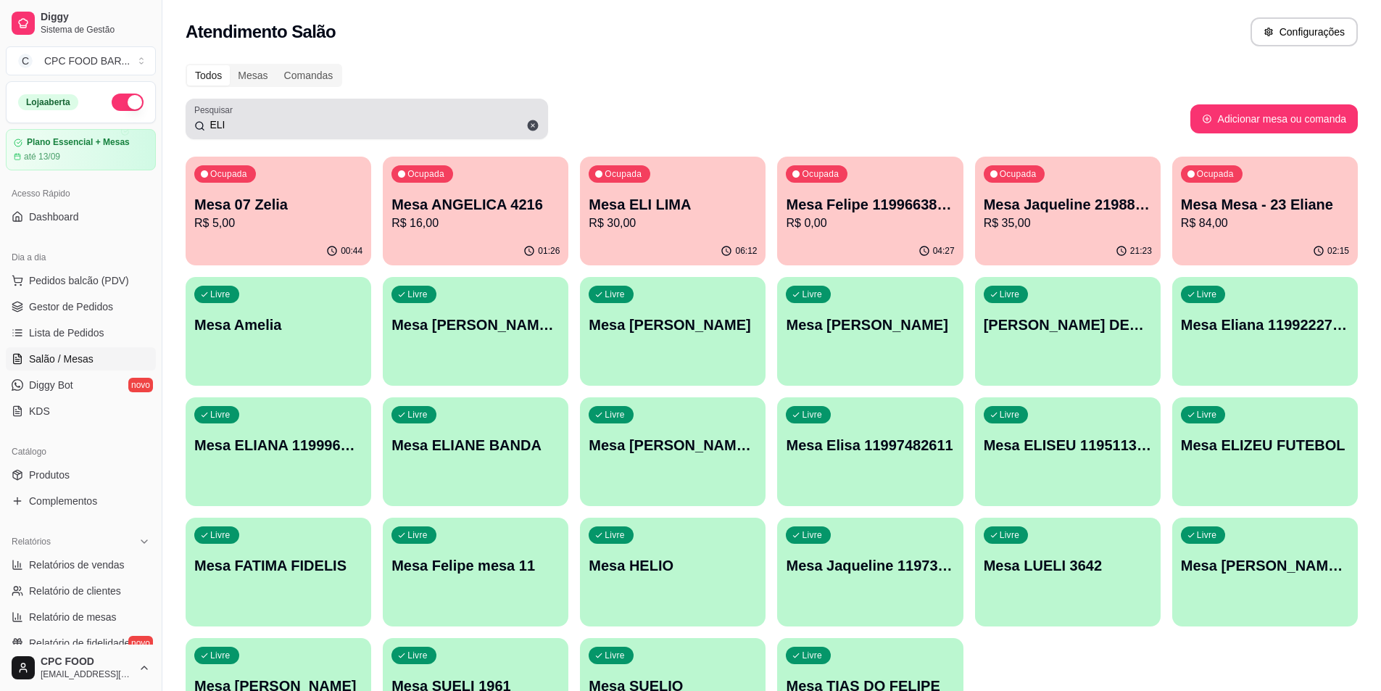
click at [261, 114] on div "ELI" at bounding box center [366, 118] width 345 height 29
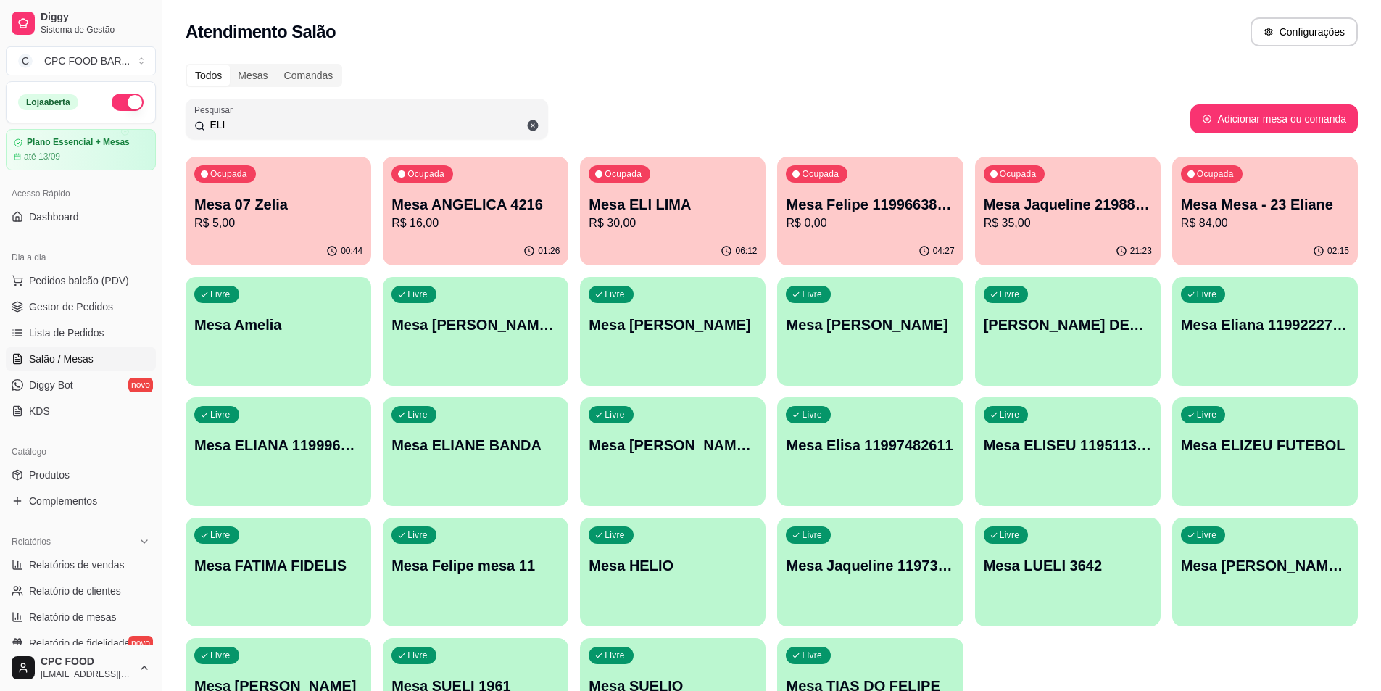
click at [258, 115] on div "ELI" at bounding box center [366, 118] width 345 height 29
type input "E"
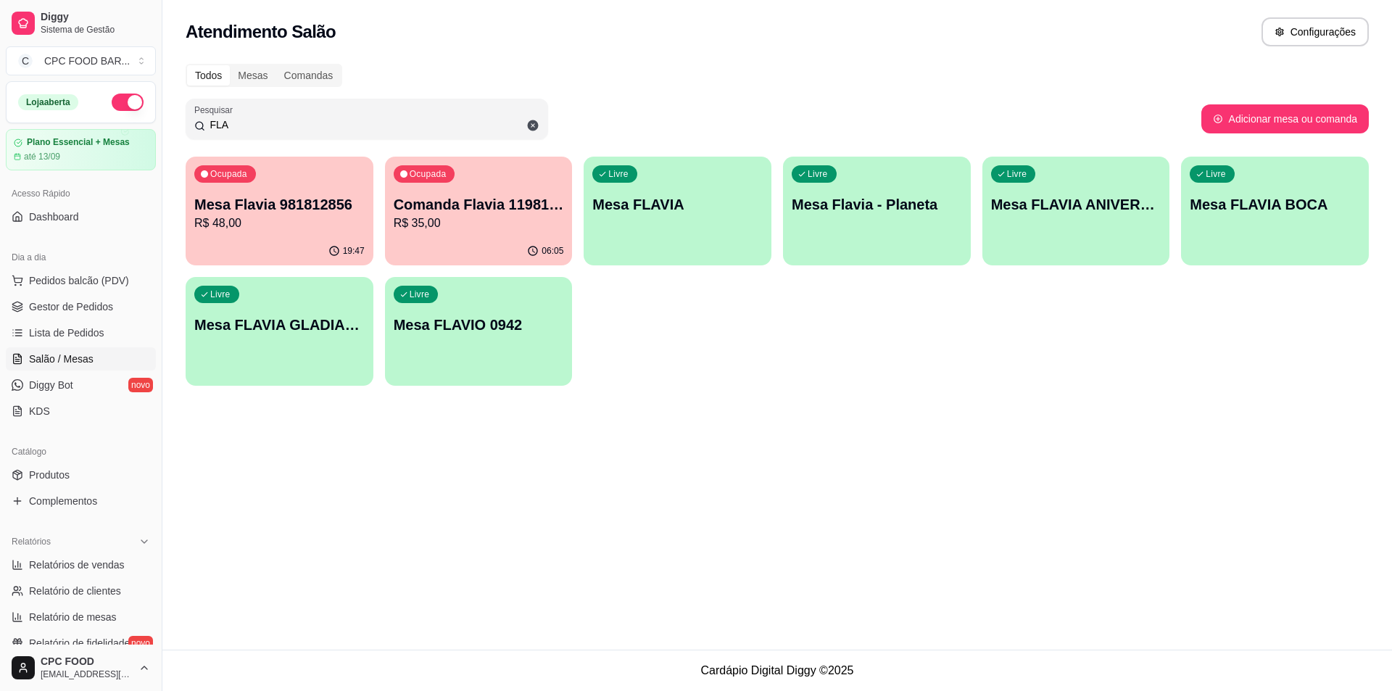
type input "FLA"
click at [717, 230] on div "Livre Mesa FLAVIA" at bounding box center [678, 202] width 188 height 91
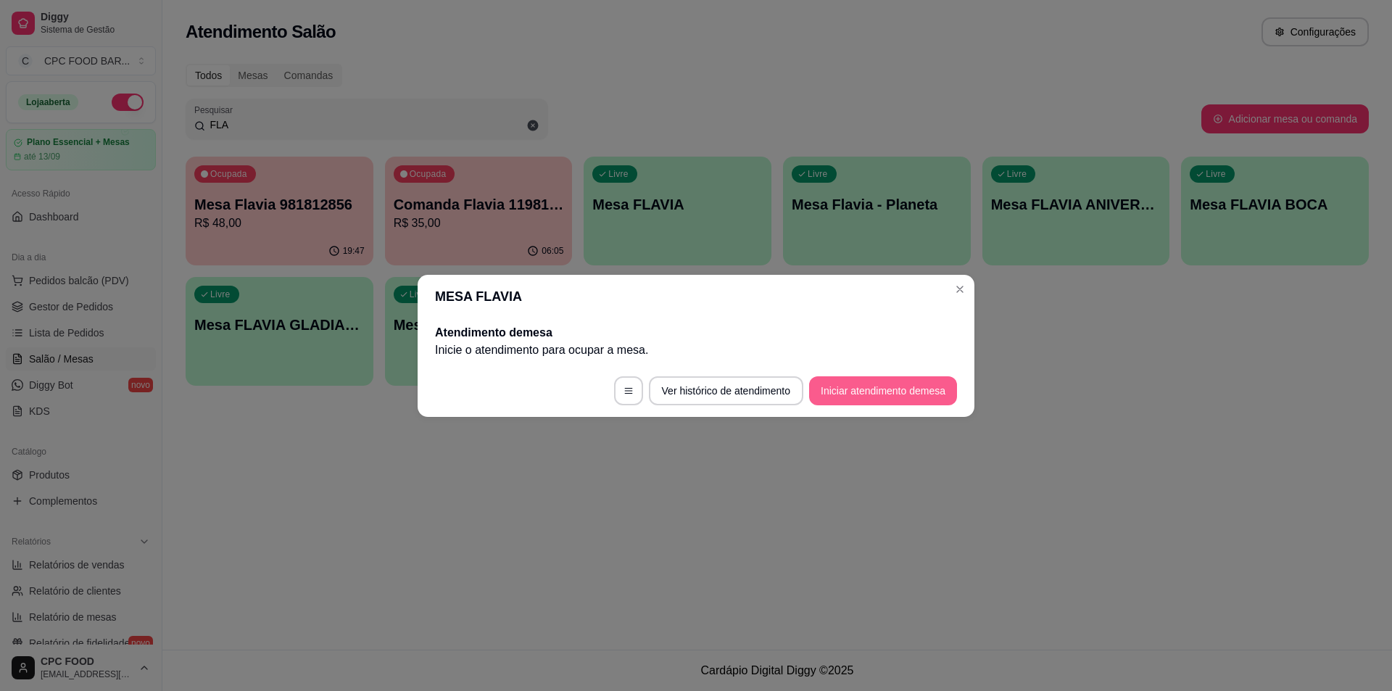
click at [940, 390] on button "Iniciar atendimento de mesa" at bounding box center [883, 390] width 148 height 29
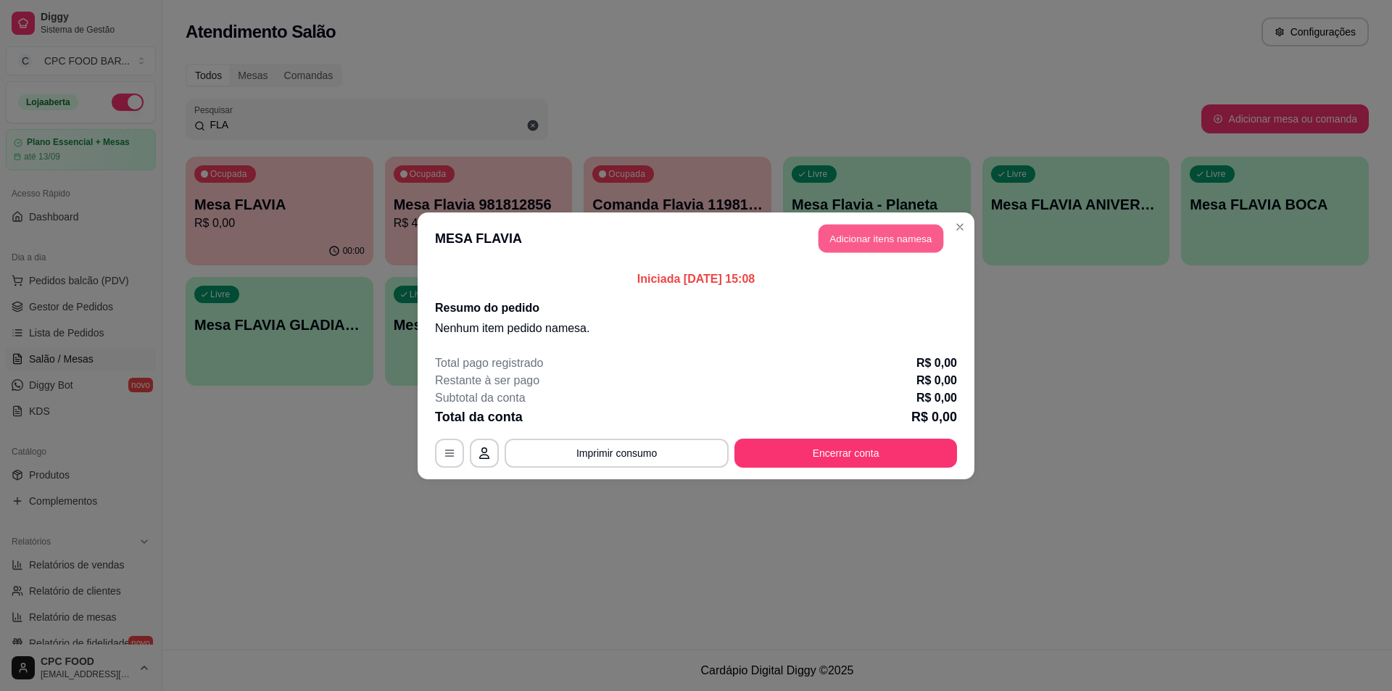
click at [893, 247] on button "Adicionar itens na mesa" at bounding box center [881, 238] width 125 height 28
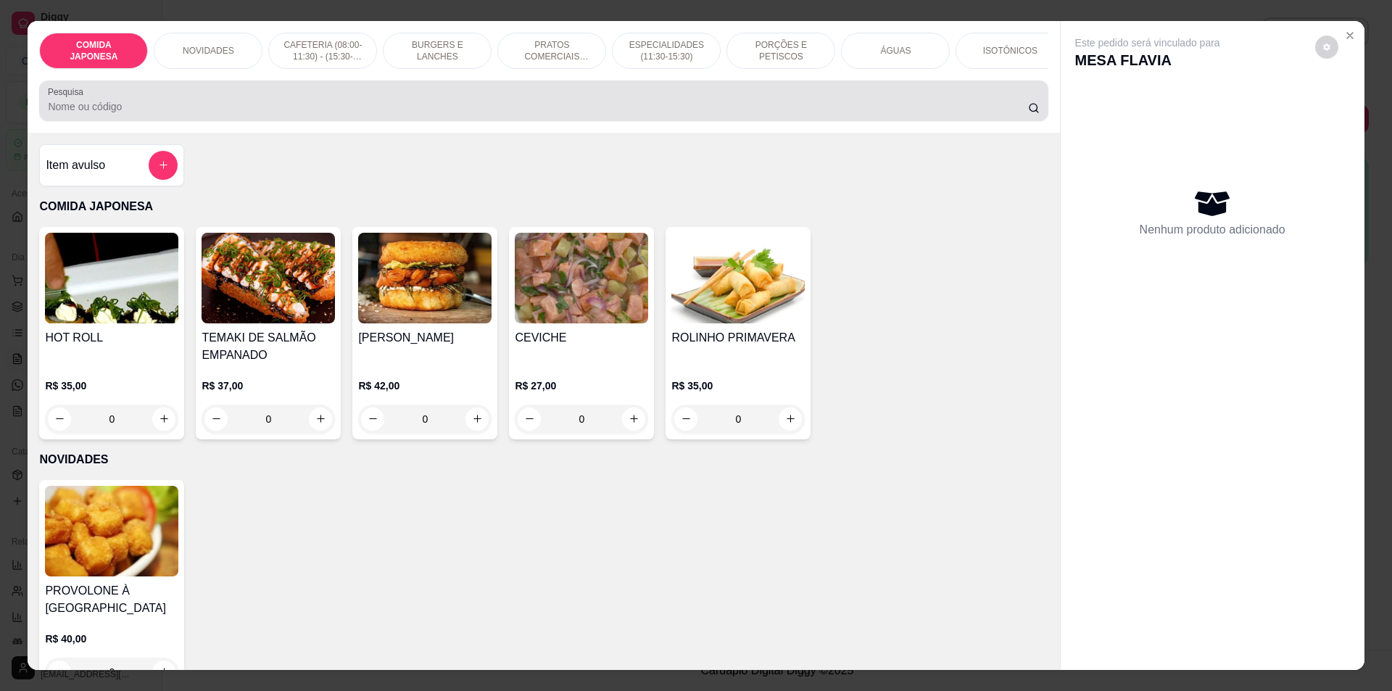
click at [314, 121] on div "Pesquisa" at bounding box center [543, 100] width 1009 height 41
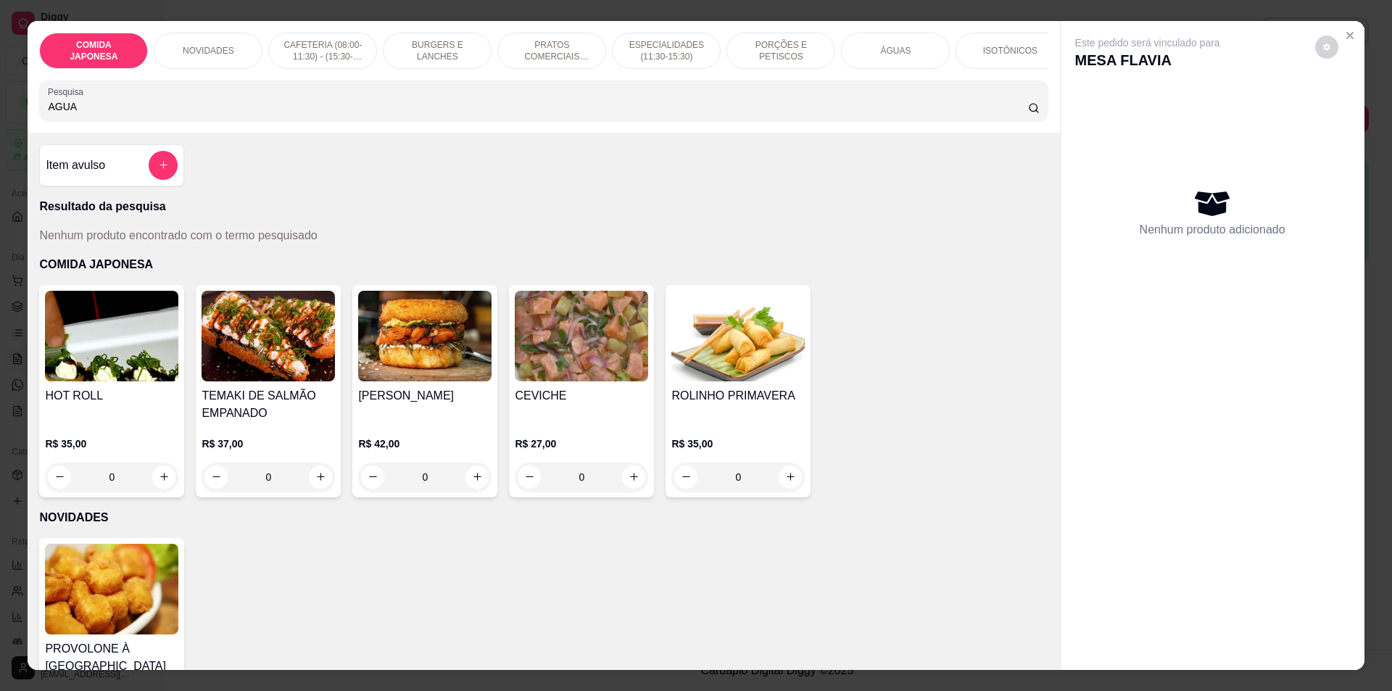
type input "AGUA"
click at [898, 63] on div "ÁGUAS" at bounding box center [895, 51] width 109 height 36
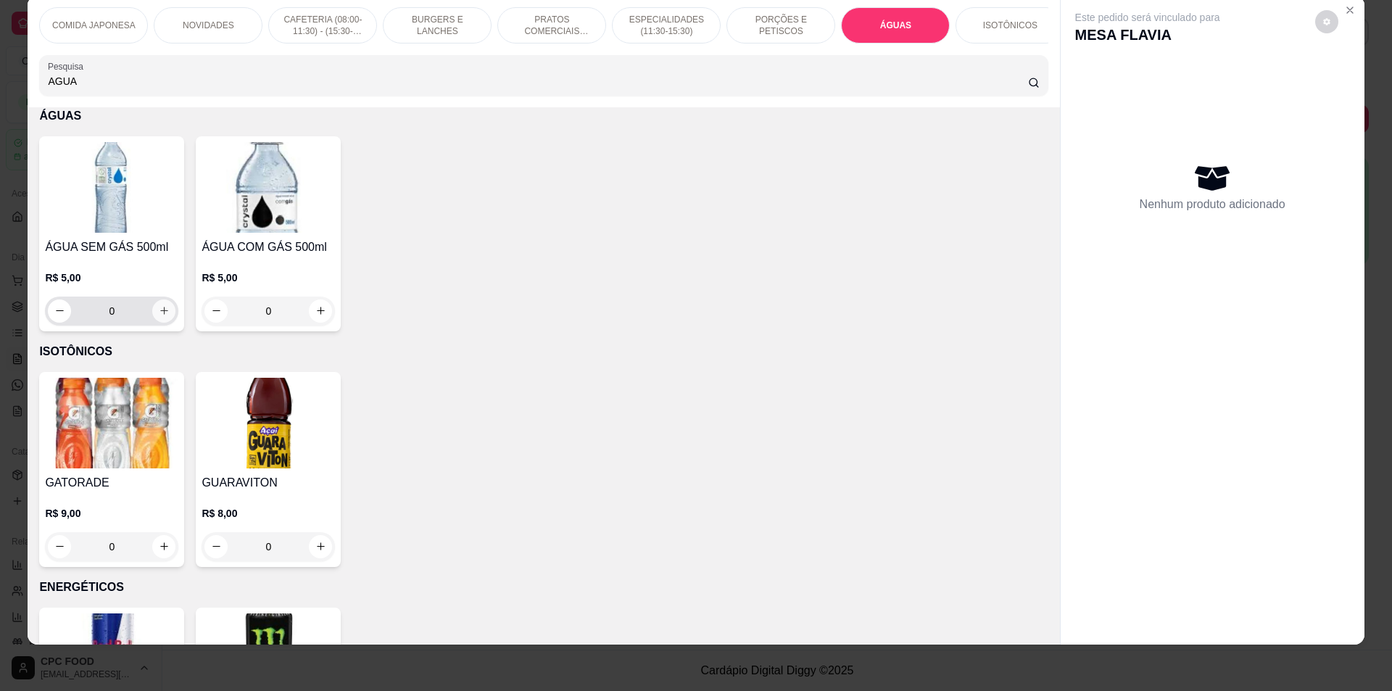
click at [159, 316] on icon "increase-product-quantity" at bounding box center [164, 310] width 11 height 11
type input "1"
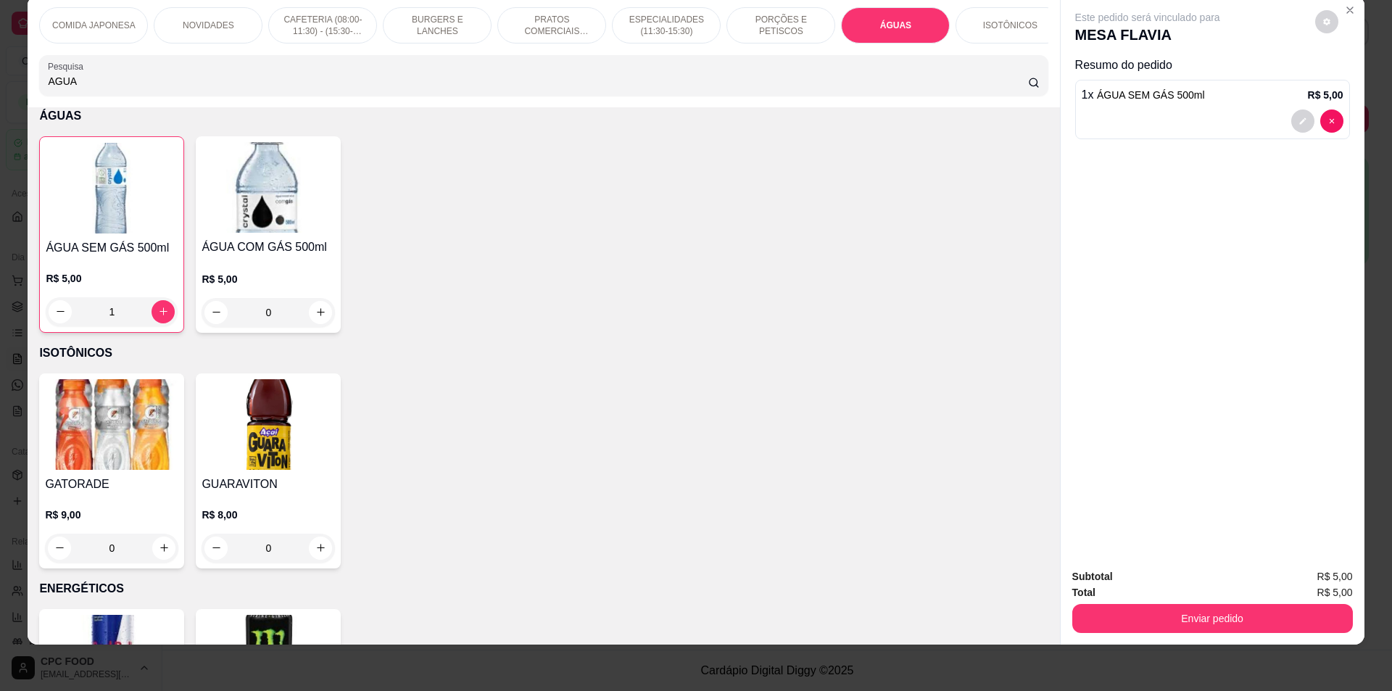
click at [403, 88] on input "AGUA" at bounding box center [538, 81] width 980 height 15
click at [159, 553] on icon "increase-product-quantity" at bounding box center [164, 547] width 11 height 11
type input "1"
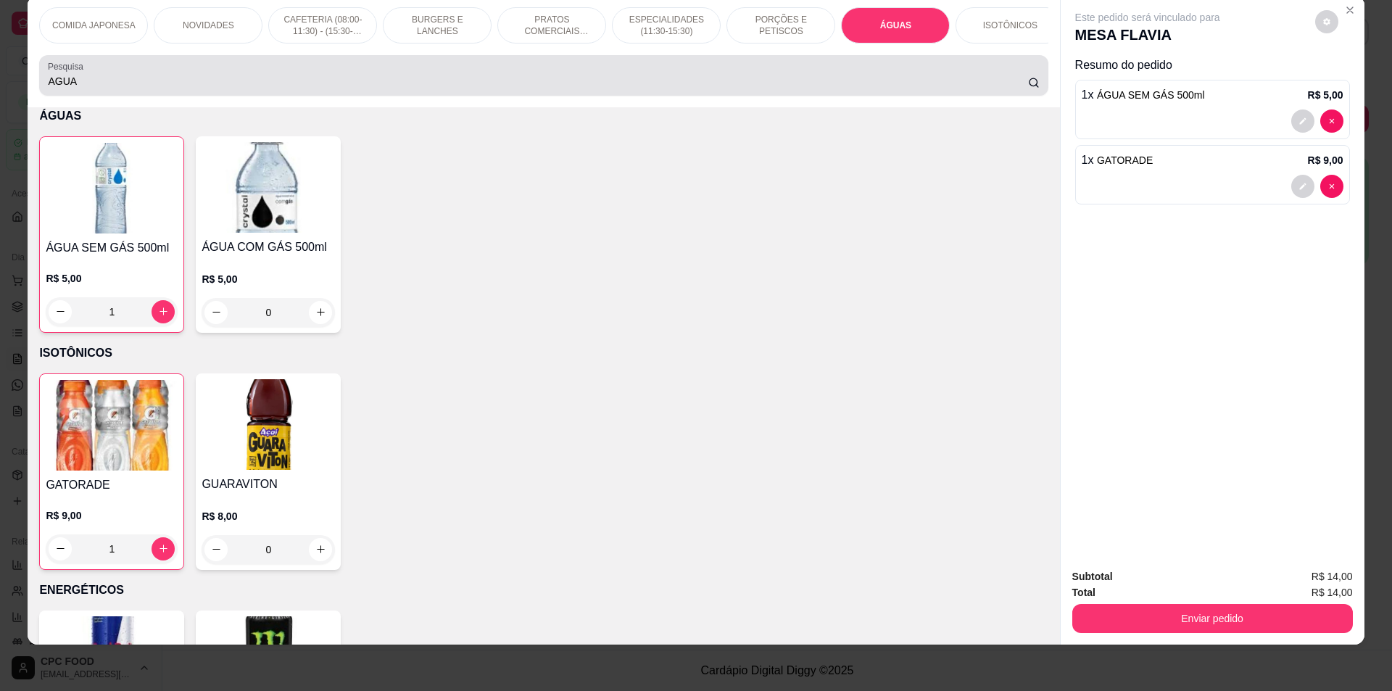
click at [278, 88] on input "AGUA" at bounding box center [538, 81] width 980 height 15
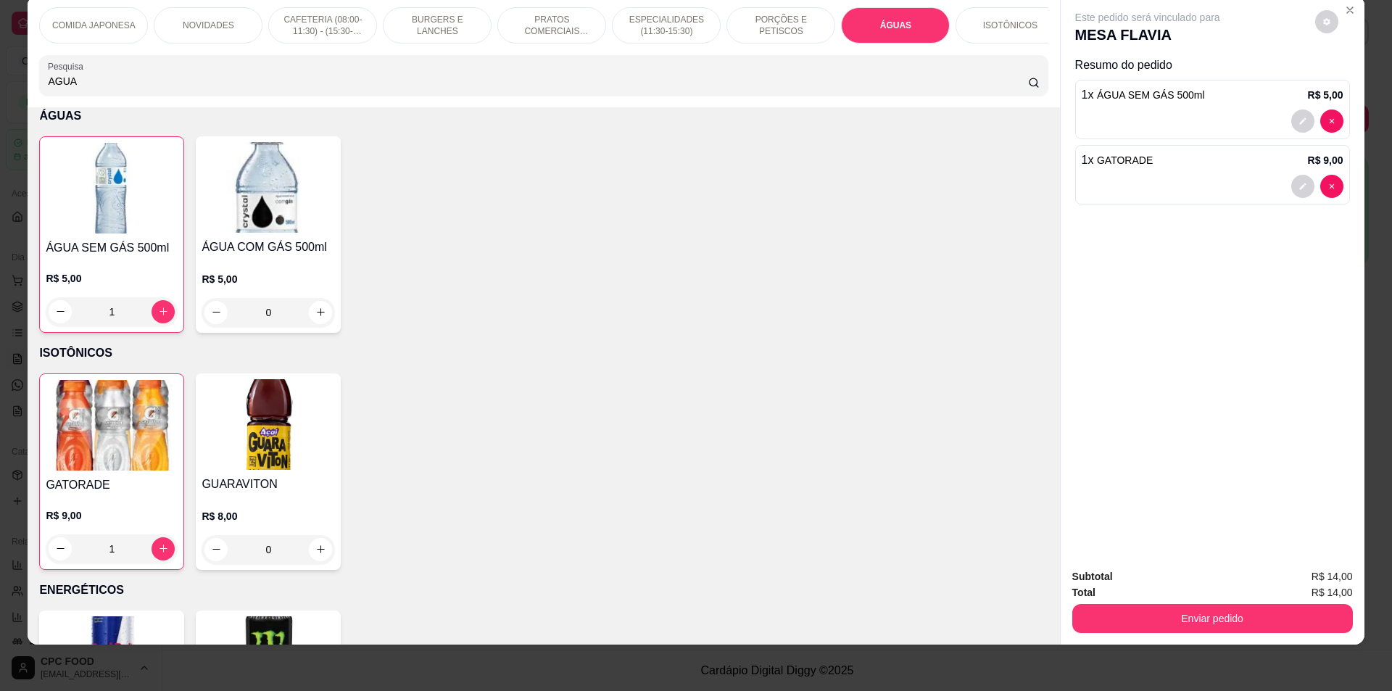
click at [278, 88] on input "AGUA" at bounding box center [538, 81] width 980 height 15
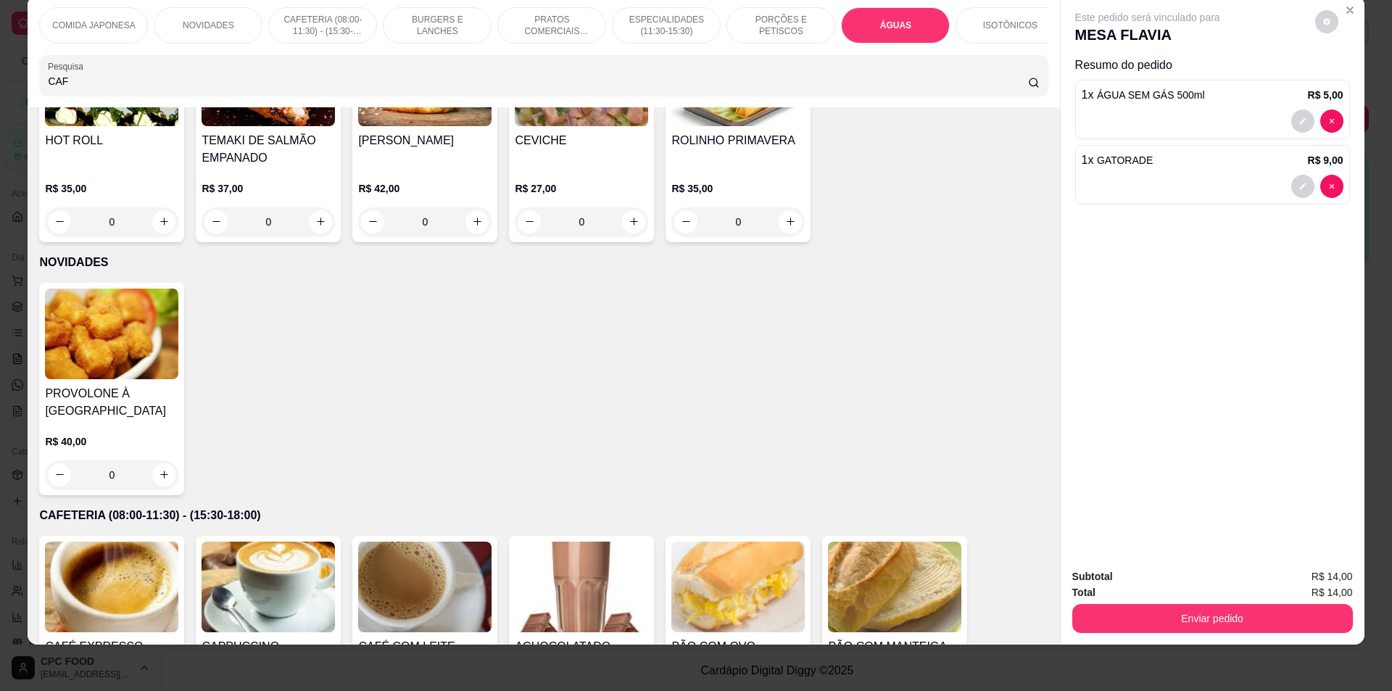
scroll to position [0, 0]
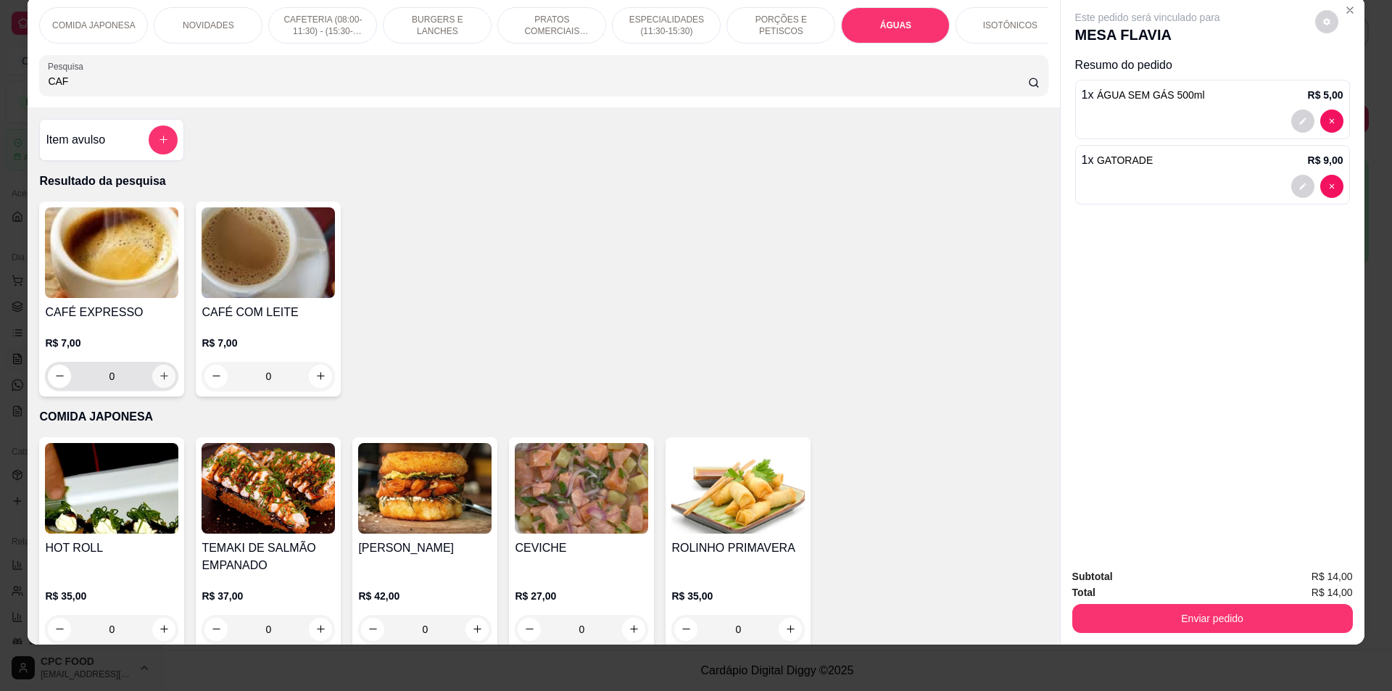
type input "CAF"
click at [160, 379] on button "increase-product-quantity" at bounding box center [163, 376] width 23 height 23
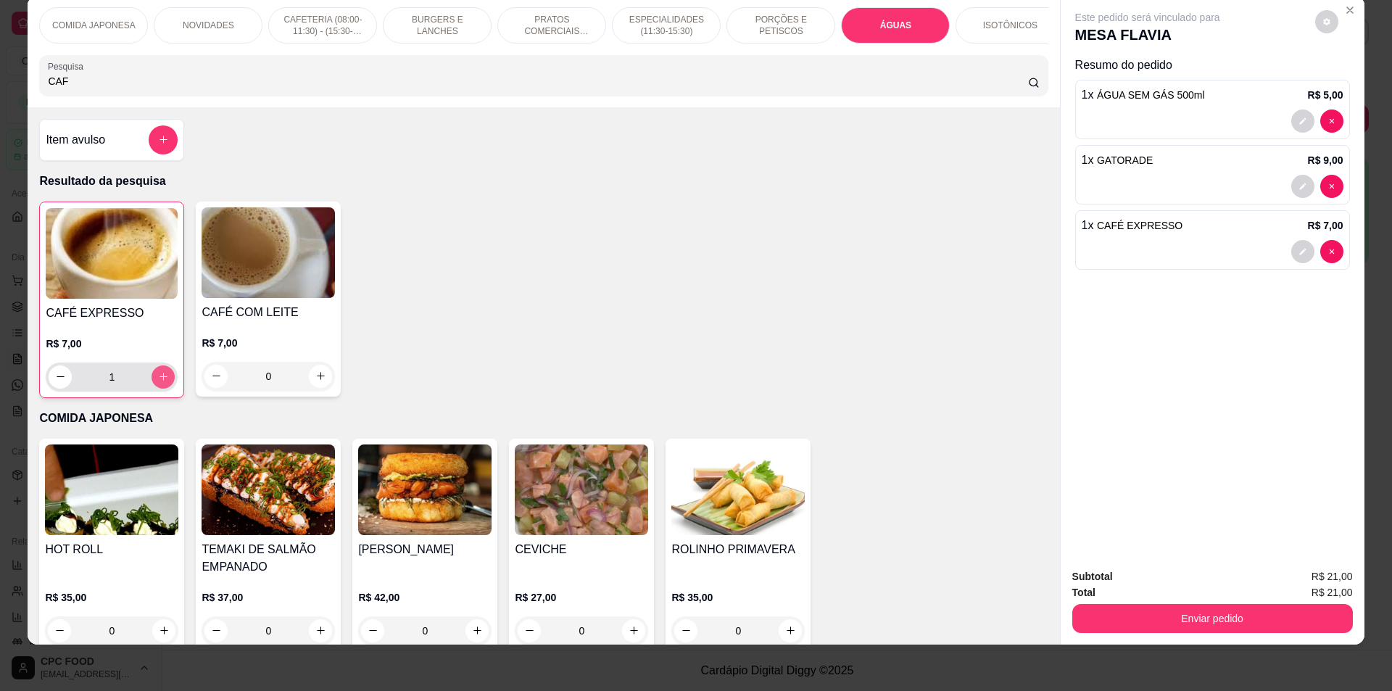
type input "1"
click at [1192, 629] on button "Enviar pedido" at bounding box center [1212, 619] width 272 height 28
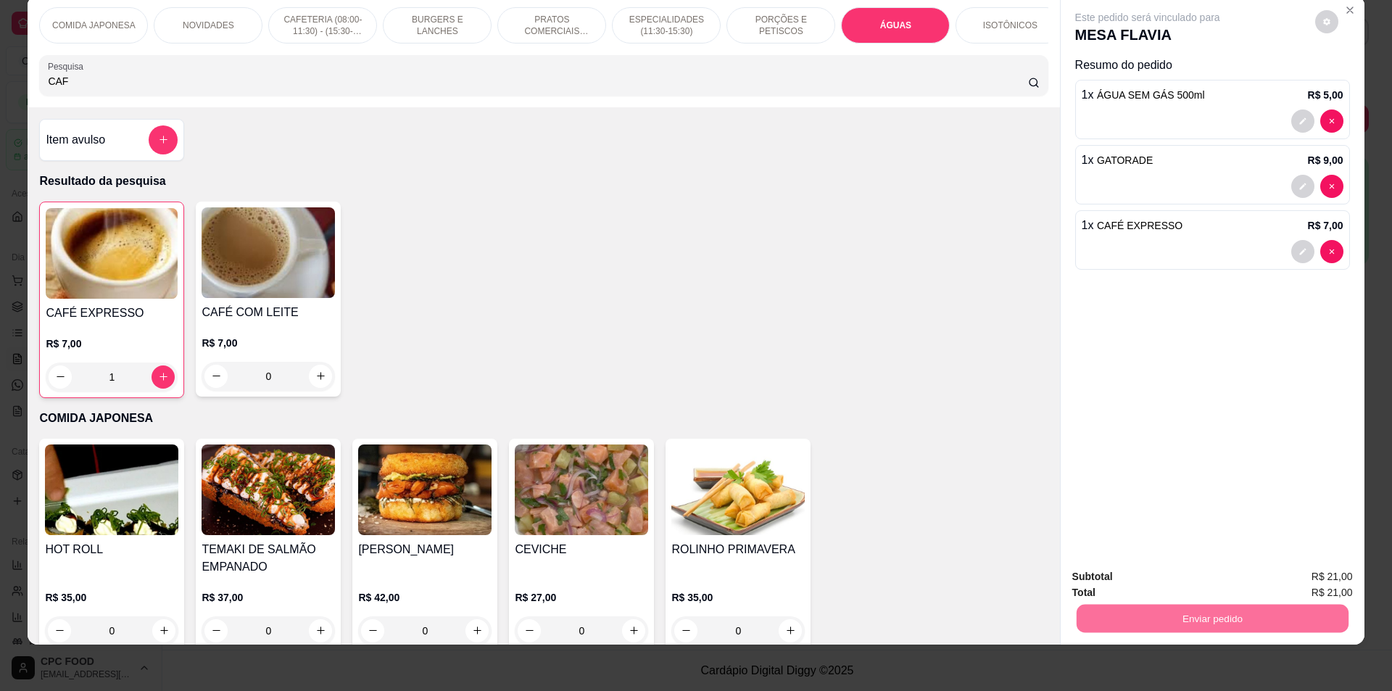
click at [1168, 579] on button "Não registrar e enviar pedido" at bounding box center [1164, 582] width 146 height 27
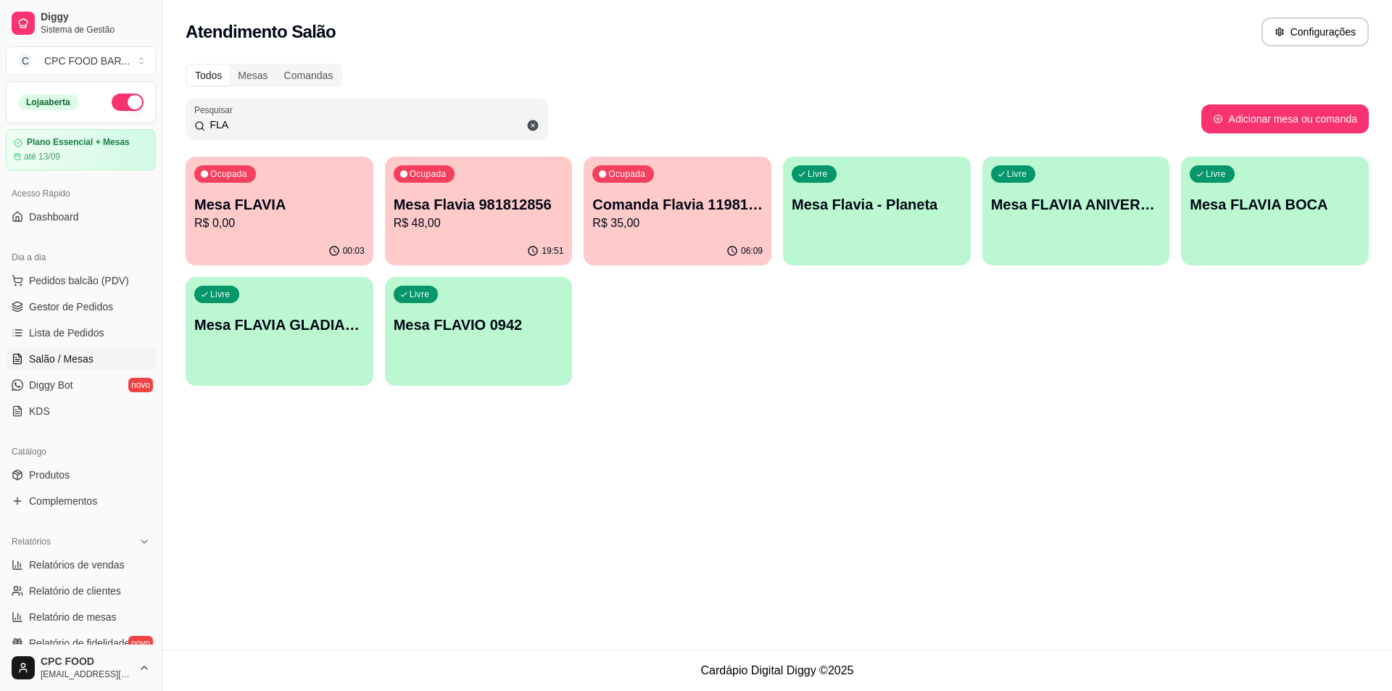
click at [260, 128] on input "FLA" at bounding box center [372, 124] width 334 height 15
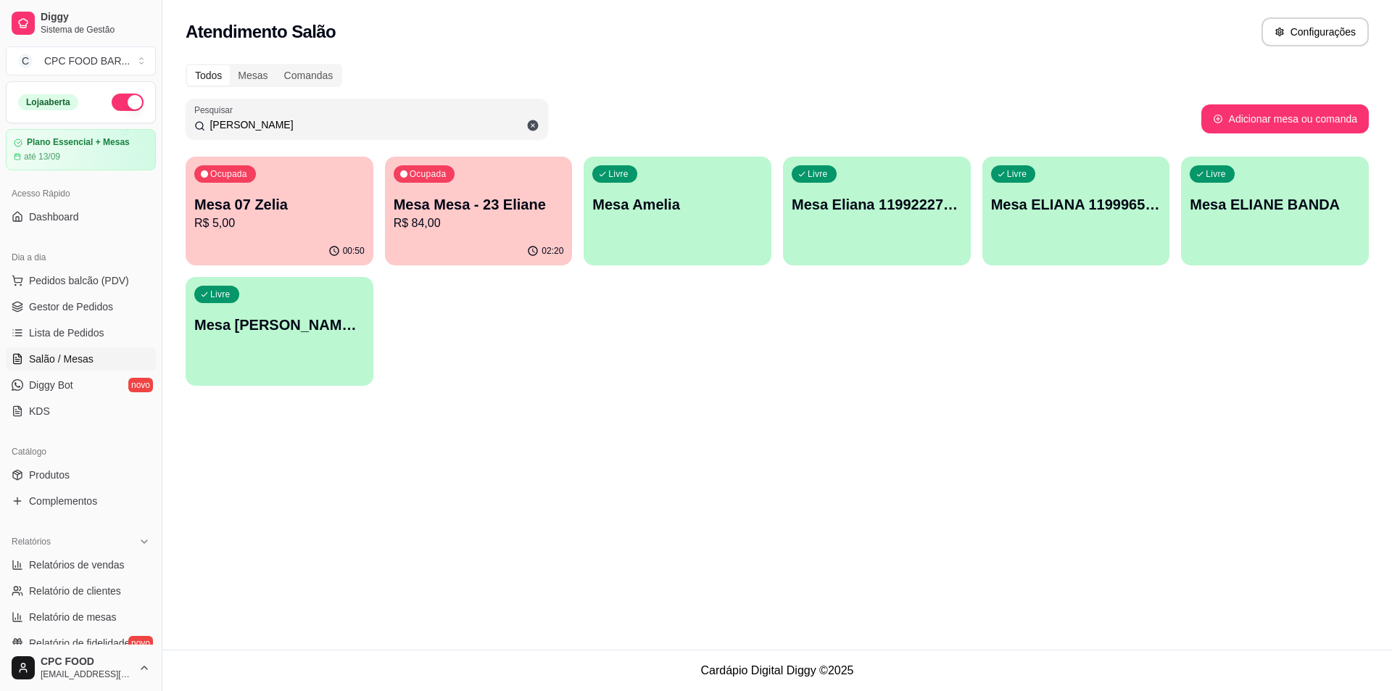
type input "[PERSON_NAME]"
click at [513, 227] on p "R$ 84,00" at bounding box center [479, 223] width 170 height 17
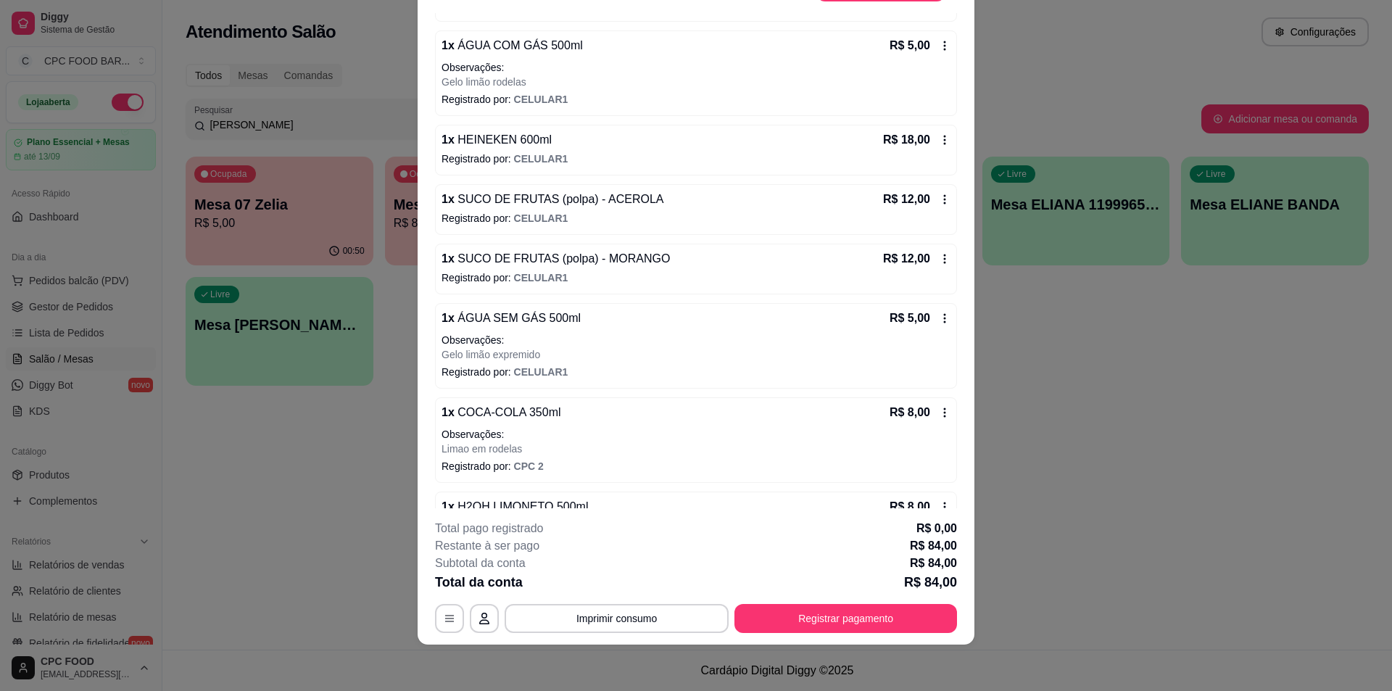
scroll to position [348, 0]
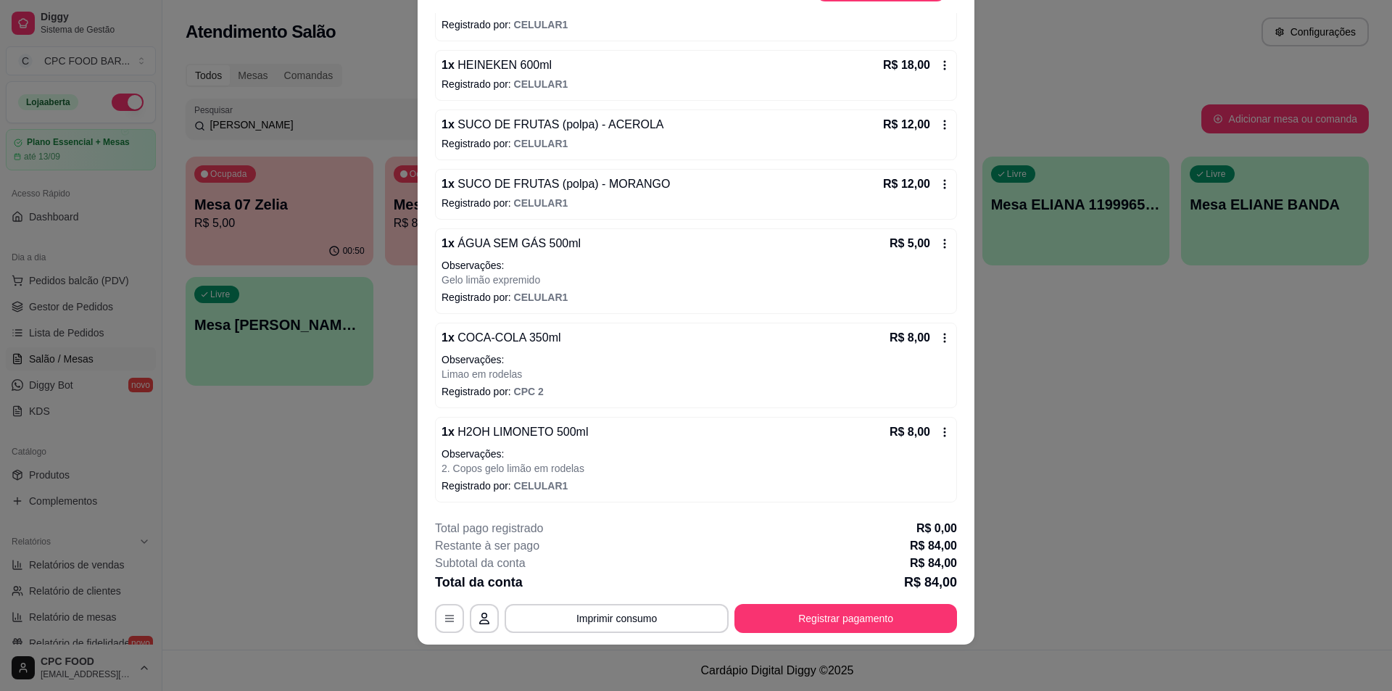
click at [939, 336] on icon at bounding box center [945, 338] width 12 height 12
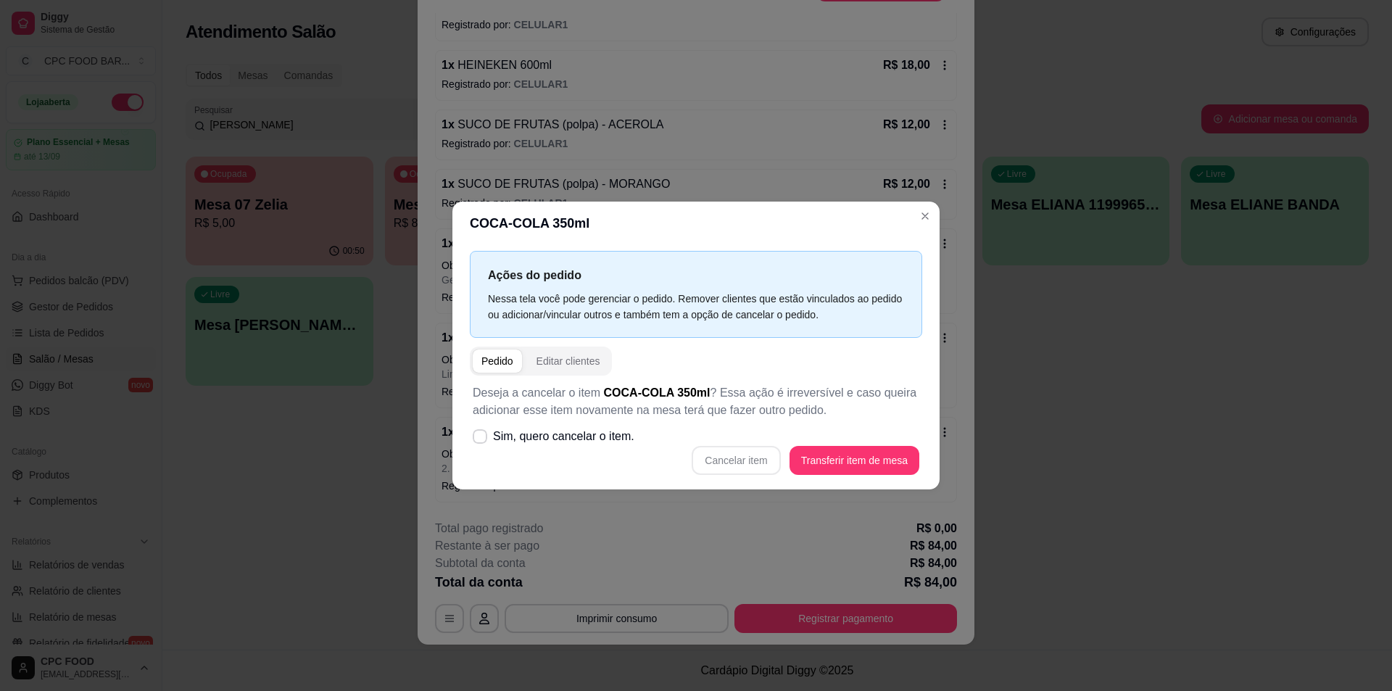
click at [772, 458] on div "Cancelar item Transferir item de mesa" at bounding box center [696, 460] width 447 height 29
click at [485, 437] on icon at bounding box center [480, 436] width 12 height 9
click at [481, 439] on input "Sim, quero cancelar o item." at bounding box center [476, 443] width 9 height 9
checkbox input "true"
click at [729, 463] on button "Cancelar item" at bounding box center [736, 460] width 88 height 29
